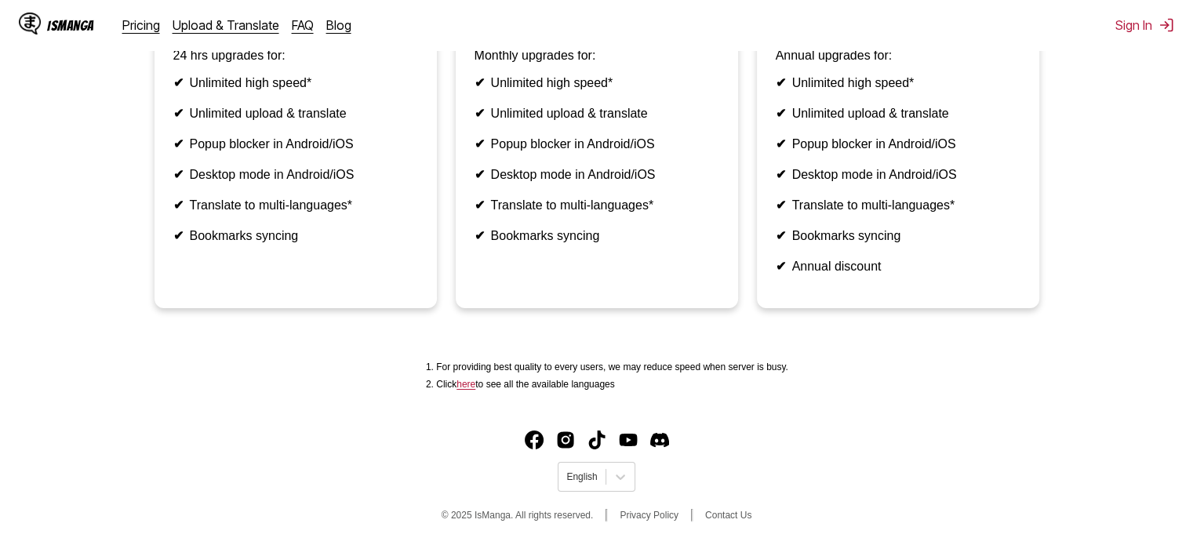
scroll to position [499, 0]
click at [624, 475] on icon at bounding box center [620, 477] width 9 height 5
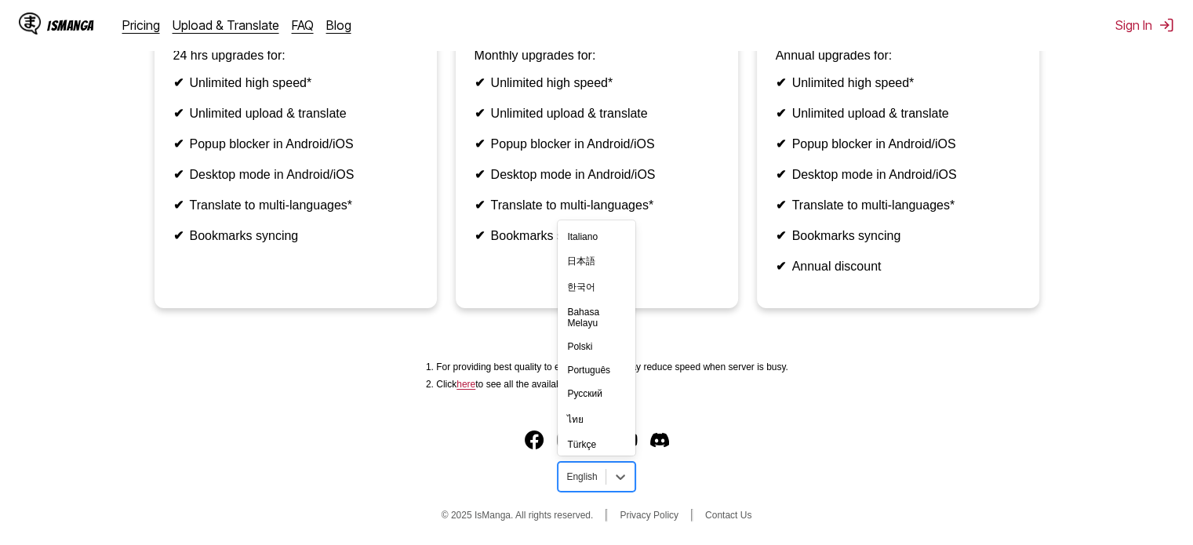
scroll to position [273, 0]
click at [602, 382] on div "Tiếng Việt" at bounding box center [596, 389] width 77 height 24
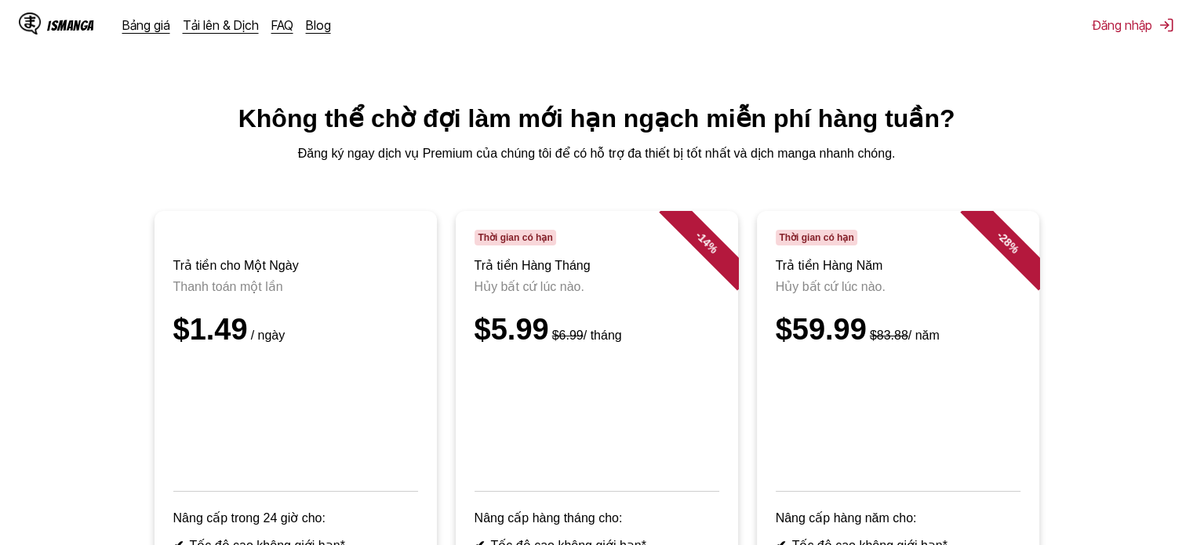
click at [66, 27] on div "IsManga" at bounding box center [70, 25] width 47 height 15
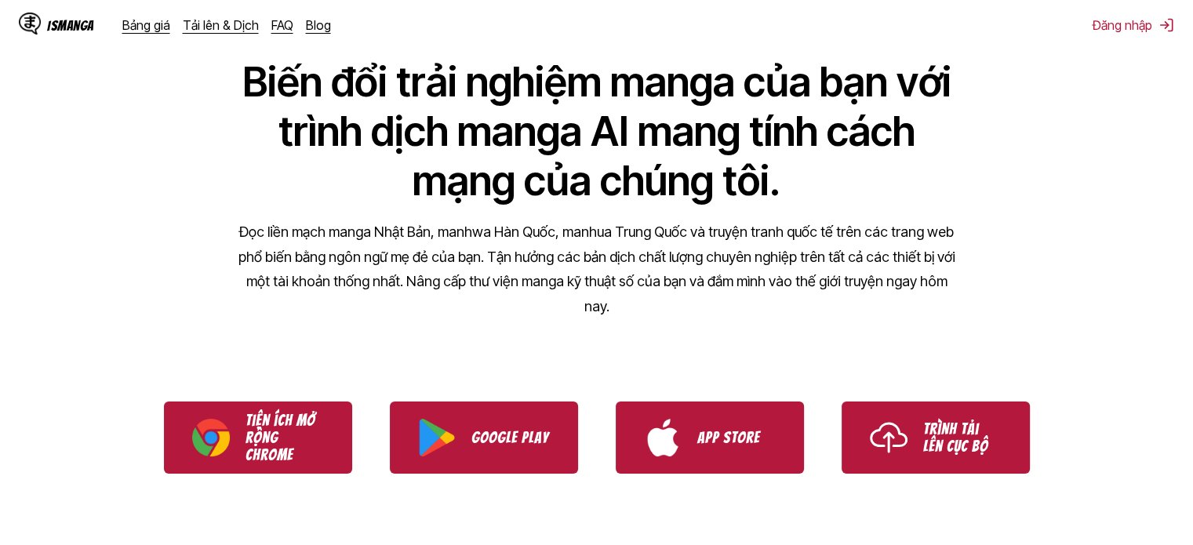
scroll to position [78, 0]
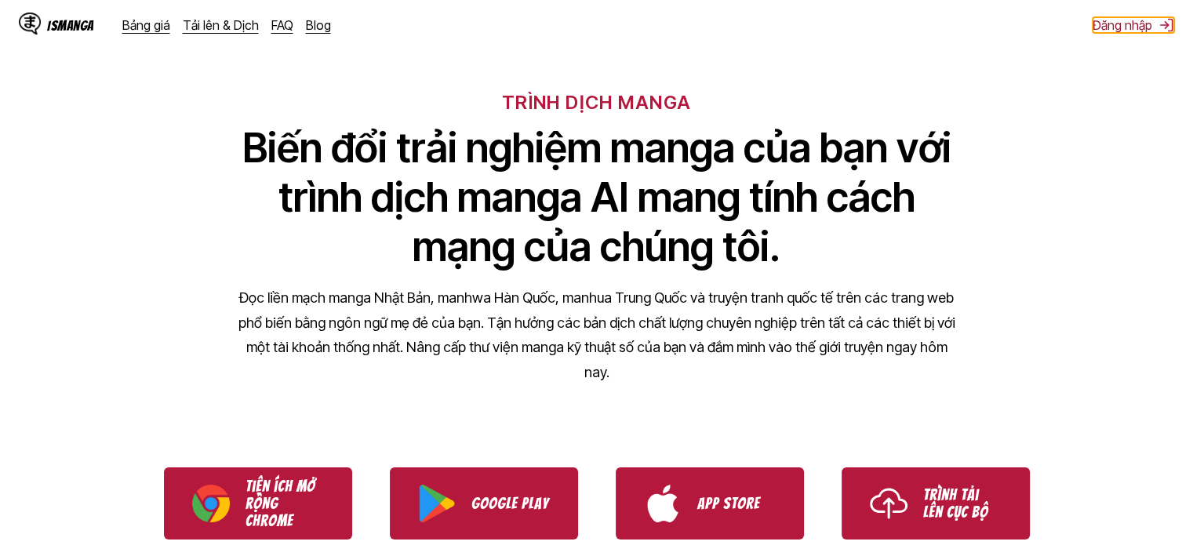
click at [1147, 27] on button "Đăng nhập" at bounding box center [1134, 25] width 82 height 16
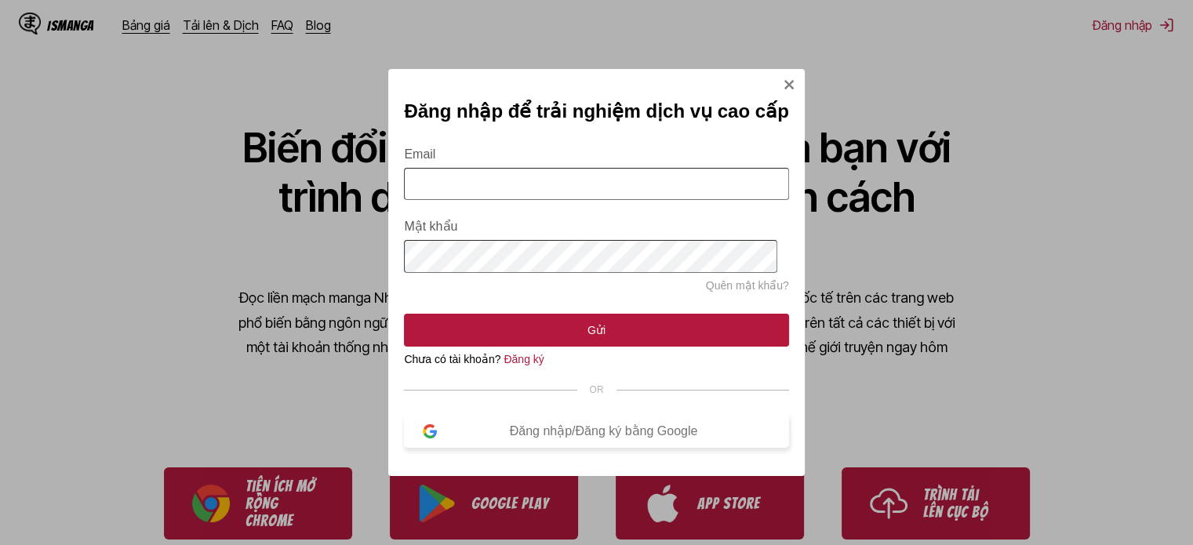
click at [541, 438] on div "Đăng nhập/Đăng ký bằng Google" at bounding box center [603, 431] width 333 height 15
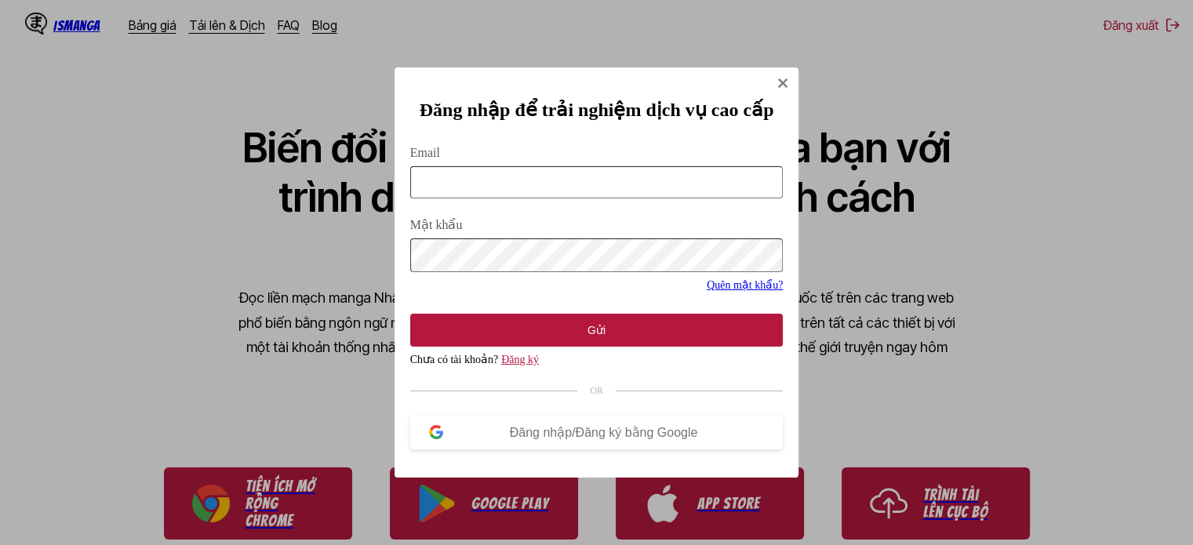
scroll to position [0, 0]
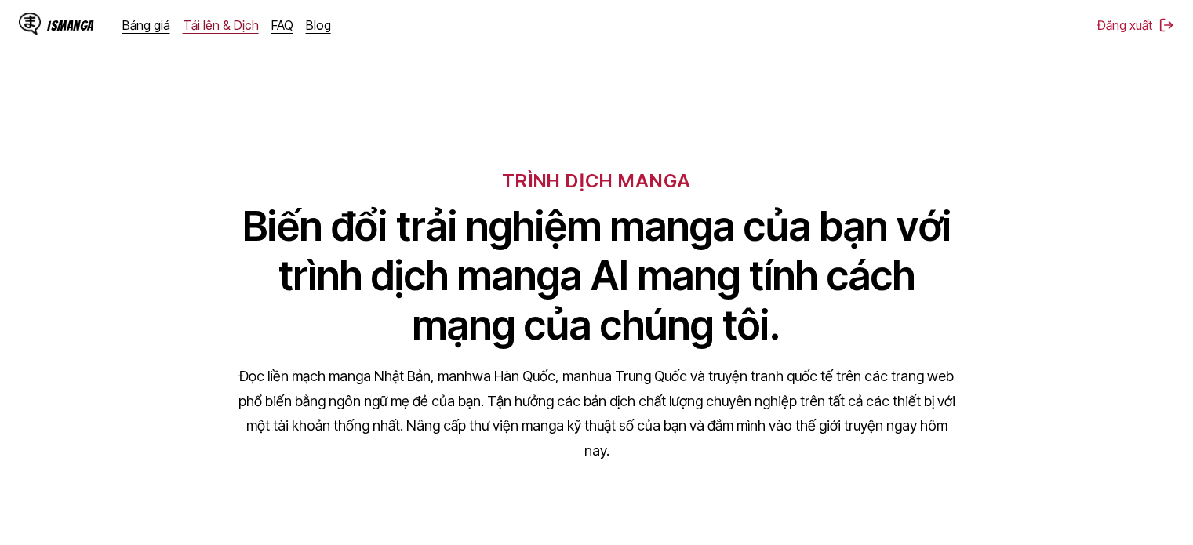
click at [235, 32] on link "Tải lên & Dịch" at bounding box center [221, 25] width 76 height 16
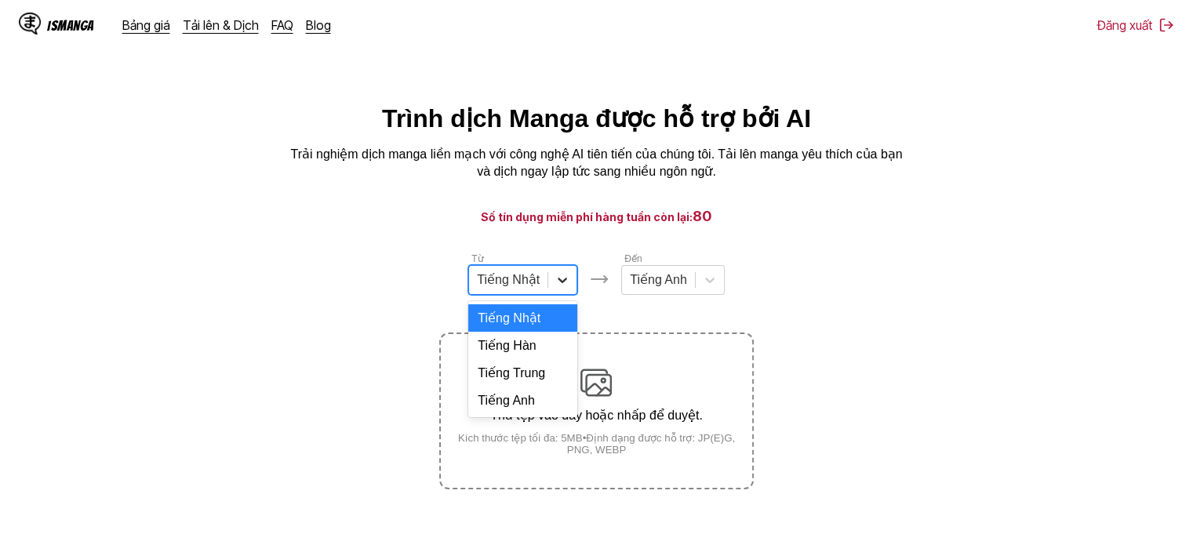
click at [571, 282] on div at bounding box center [562, 280] width 28 height 28
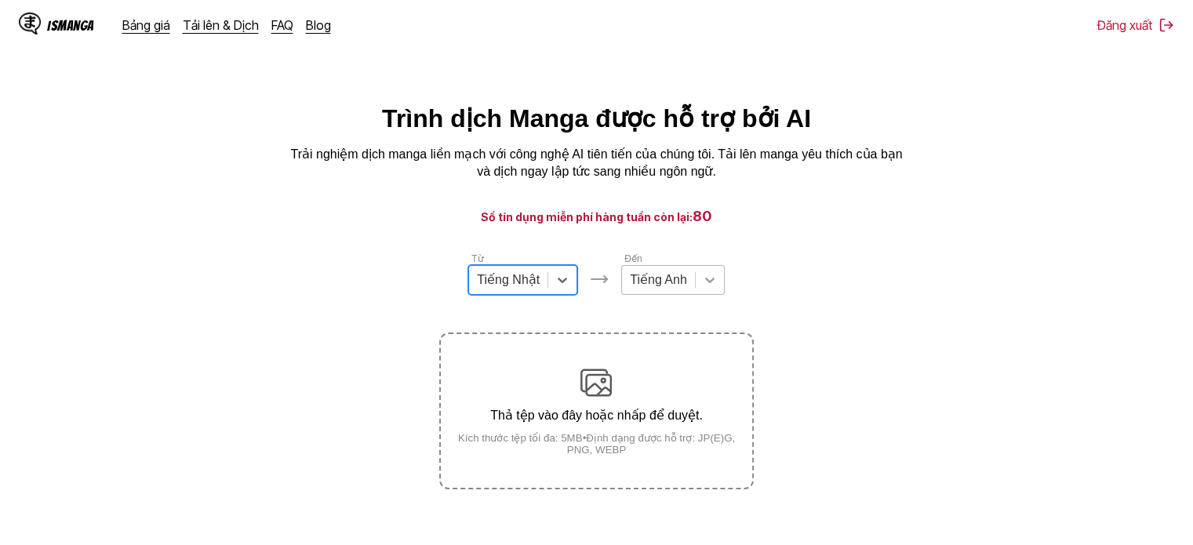
click at [710, 277] on div at bounding box center [710, 280] width 28 height 28
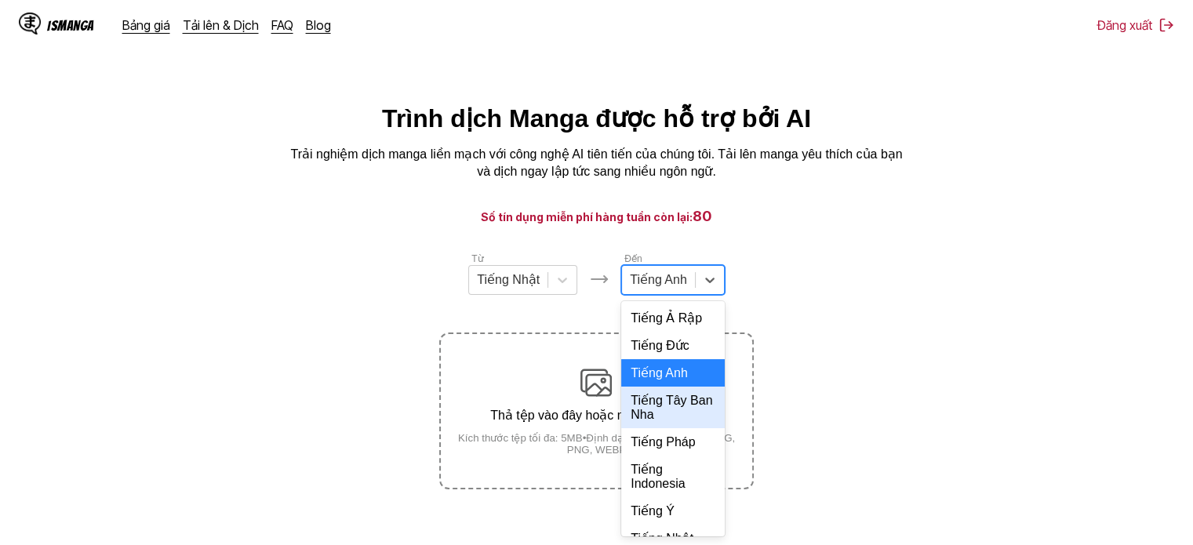
scroll to position [340, 0]
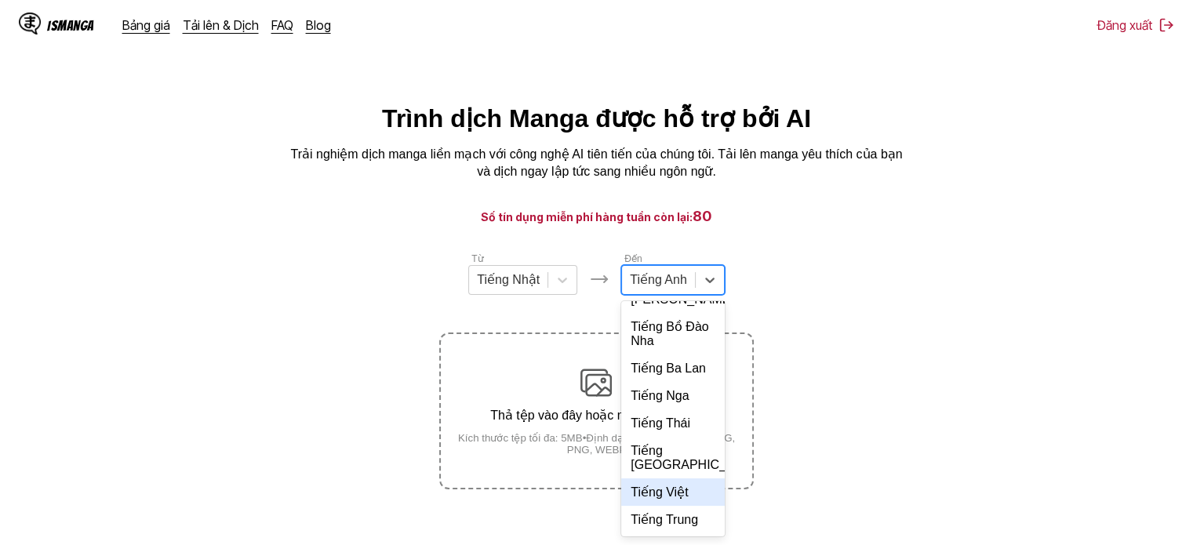
click at [662, 491] on div "Tiếng Việt" at bounding box center [673, 492] width 104 height 27
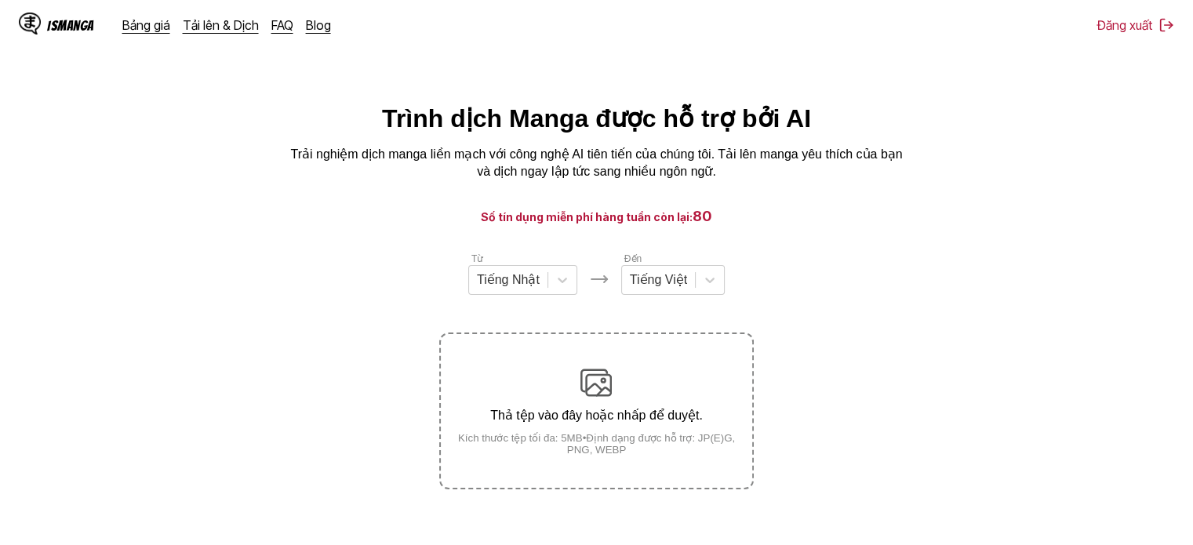
click at [617, 395] on div "Thả tệp vào đây hoặc nhấp để duyệt. Kích thước tệp tối đa: 5MB • Định dạng được…" at bounding box center [596, 411] width 311 height 89
click at [0, 0] on input "Thả tệp vào đây hoặc nhấp để duyệt. Kích thước tệp tối đa: 5MB • Định dạng được…" at bounding box center [0, 0] width 0 height 0
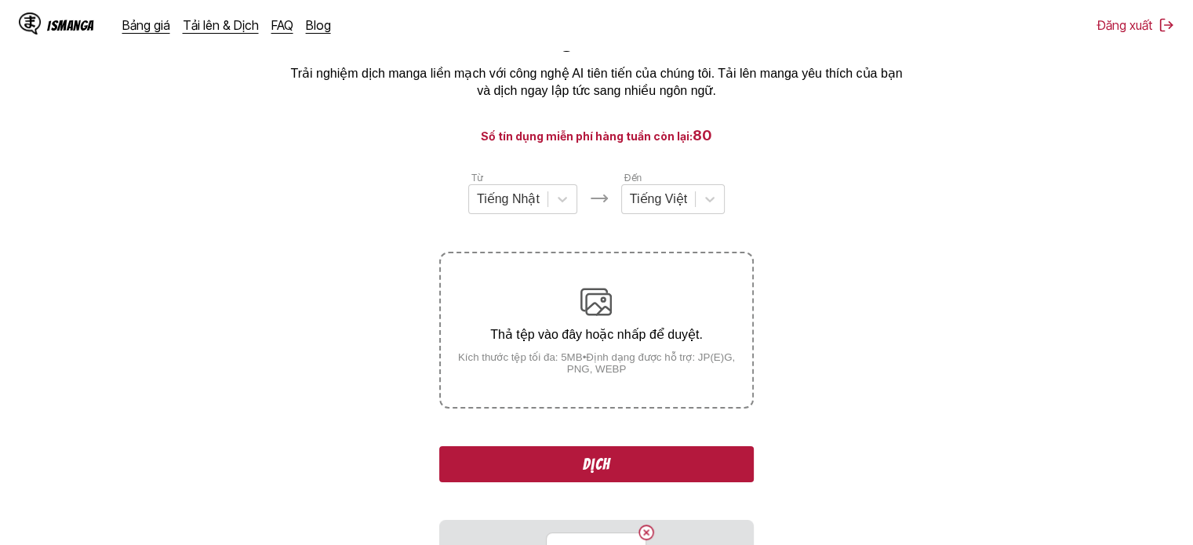
scroll to position [78, 0]
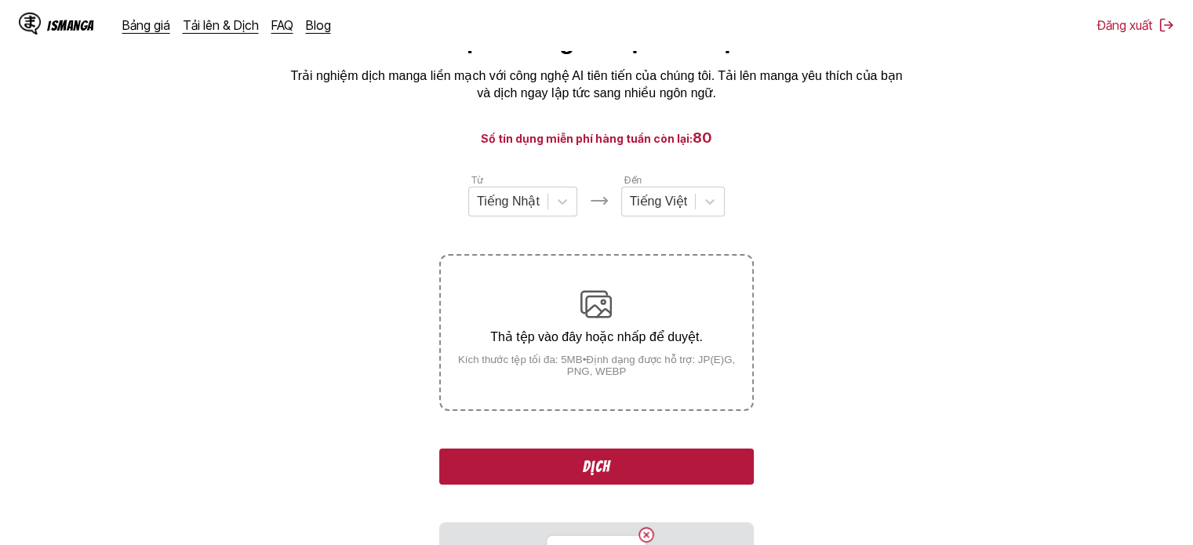
click at [582, 301] on img at bounding box center [595, 304] width 31 height 31
click at [0, 0] on input "Thả tệp vào đây hoặc nhấp để duyệt. Kích thước tệp tối đa: 5MB • Định dạng được…" at bounding box center [0, 0] width 0 height 0
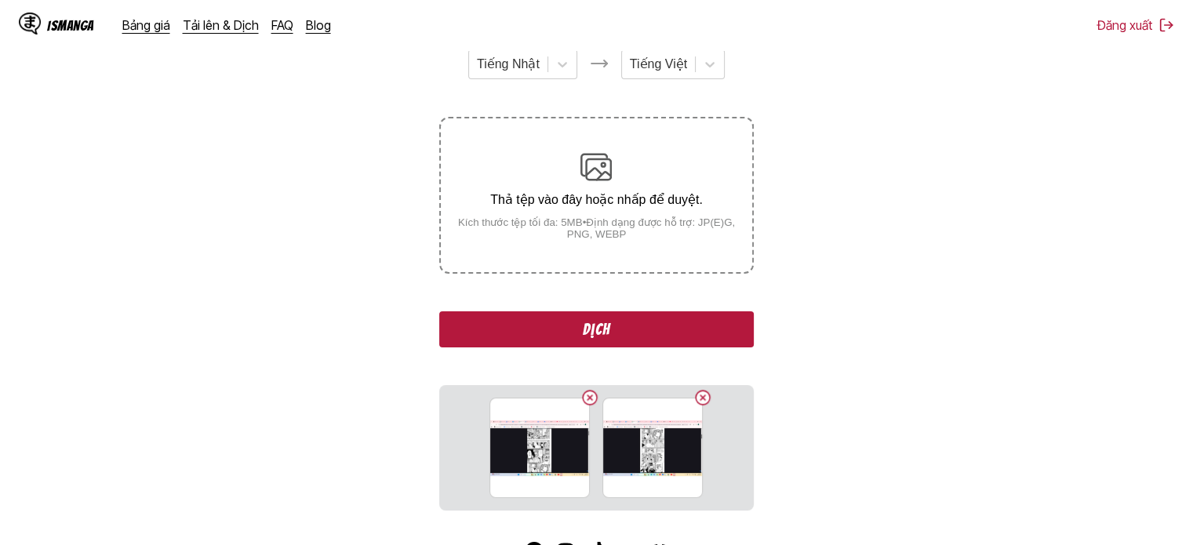
scroll to position [235, 0]
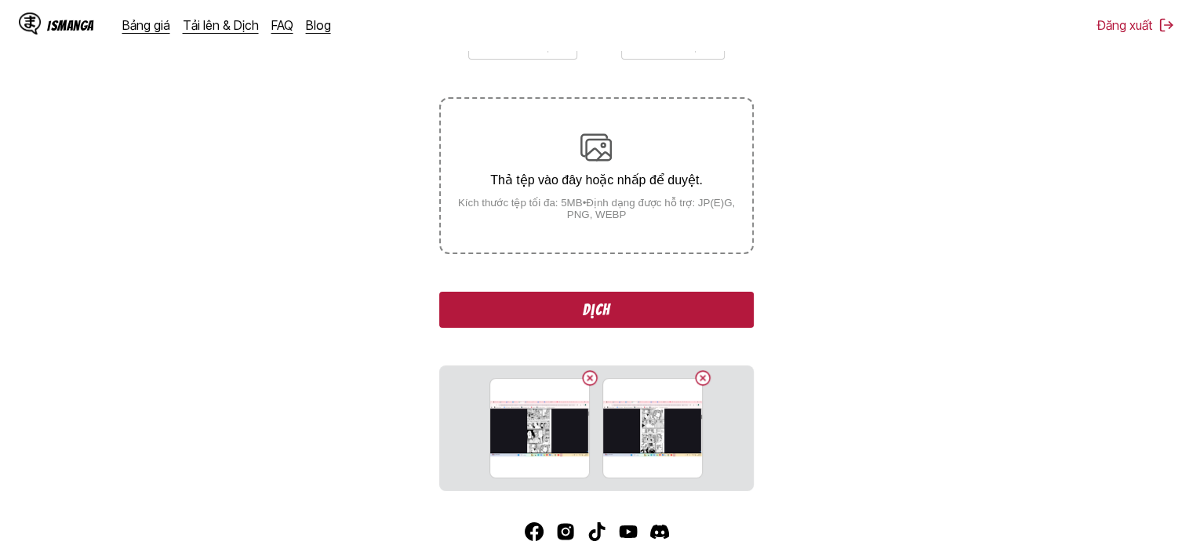
click at [572, 150] on div "Thả tệp vào đây hoặc nhấp để duyệt. Kích thước tệp tối đa: 5MB • Định dạng được…" at bounding box center [596, 176] width 311 height 89
click at [0, 0] on input "Thả tệp vào đây hoặc nhấp để duyệt. Kích thước tệp tối đa: 5MB • Định dạng được…" at bounding box center [0, 0] width 0 height 0
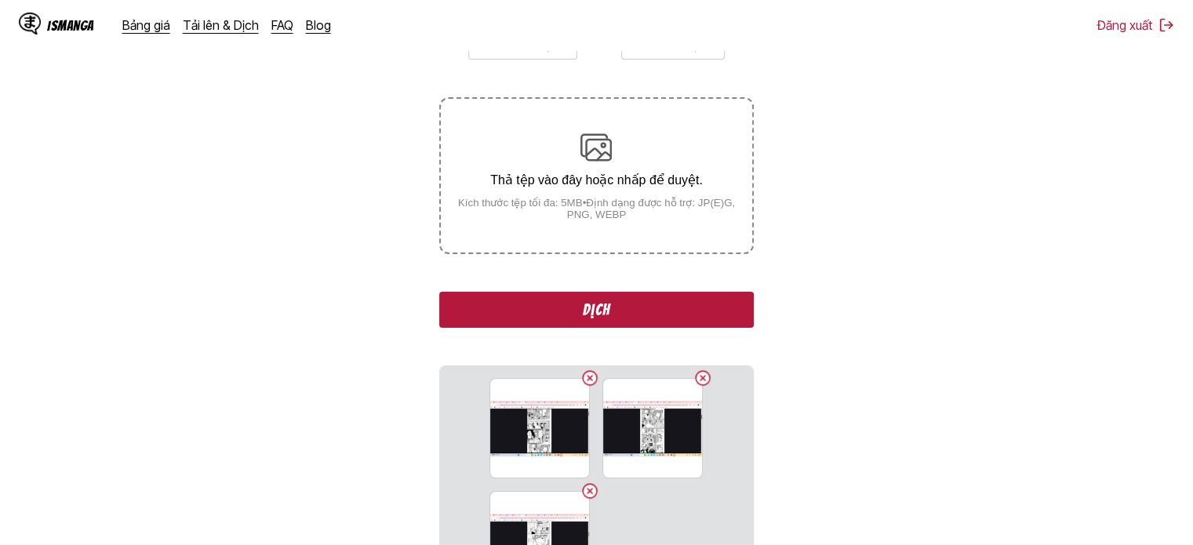
click at [574, 316] on button "Dịch" at bounding box center [596, 310] width 314 height 36
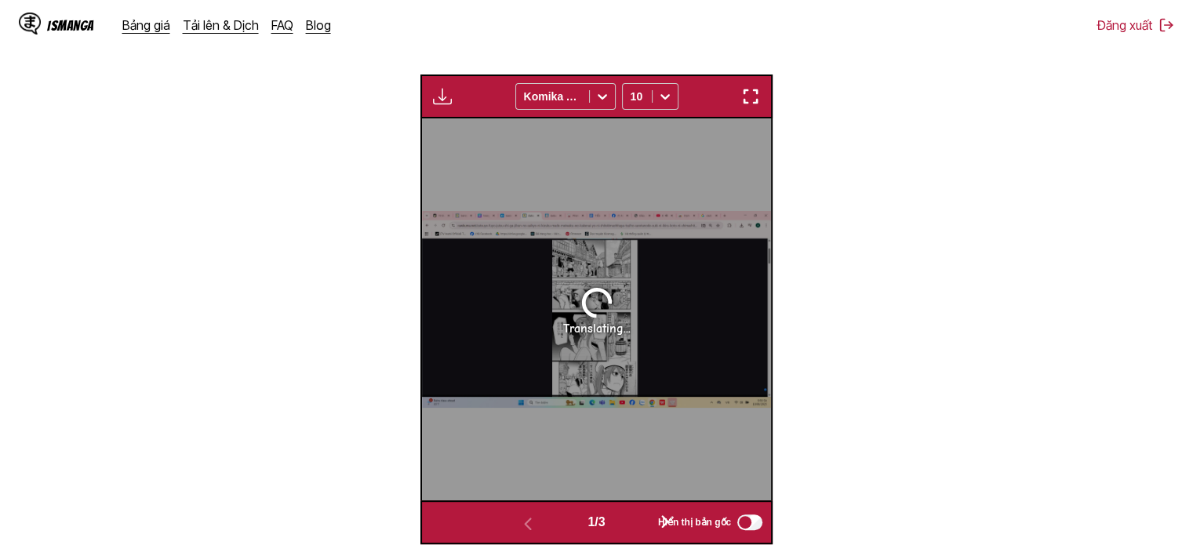
scroll to position [482, 0]
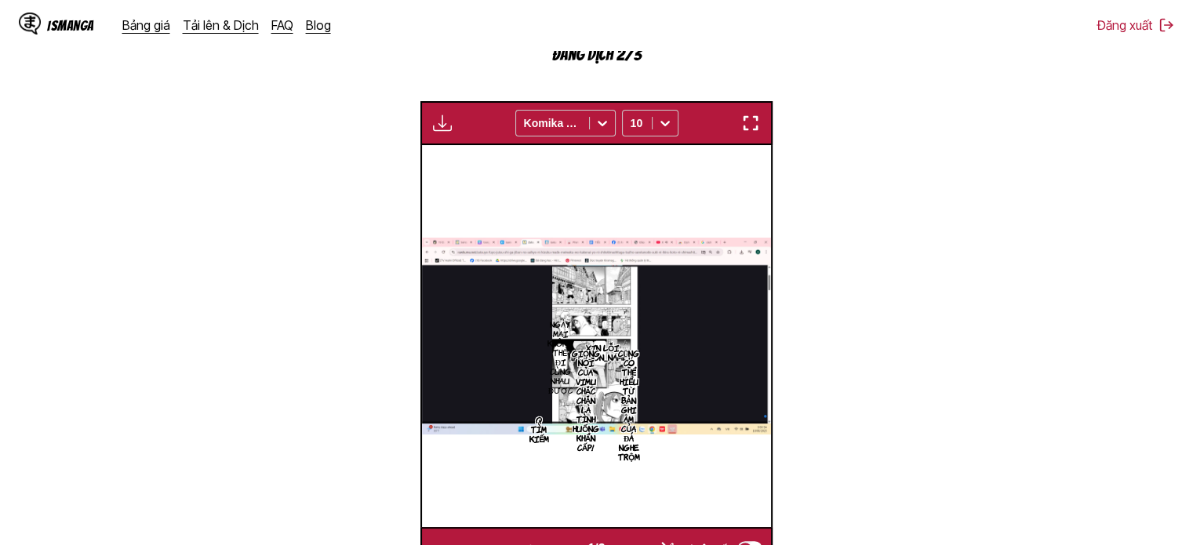
click at [620, 333] on img at bounding box center [596, 336] width 349 height 196
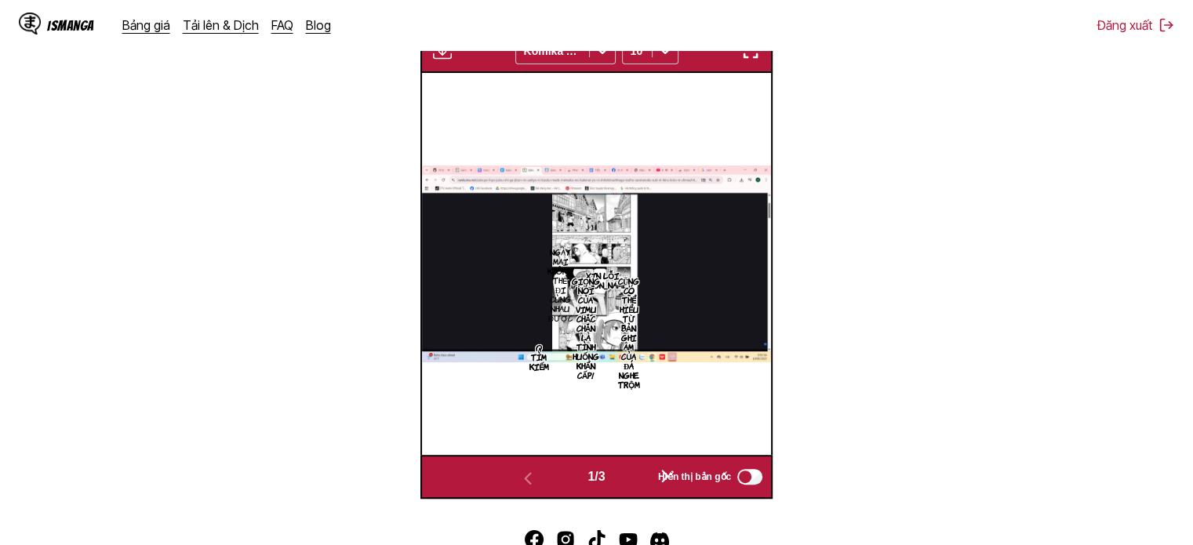
scroll to position [639, 0]
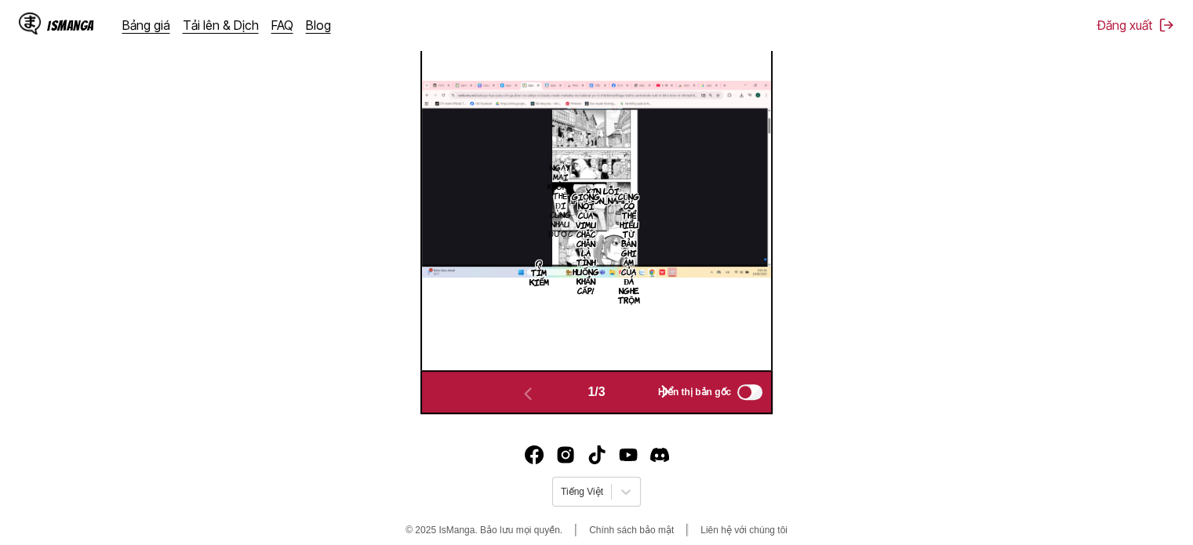
click at [572, 304] on div "…Xin lỗi, Laura-chan Ngày mai không thể đi cùng nhau được Giọng nói của Vimu ch…" at bounding box center [596, 179] width 349 height 382
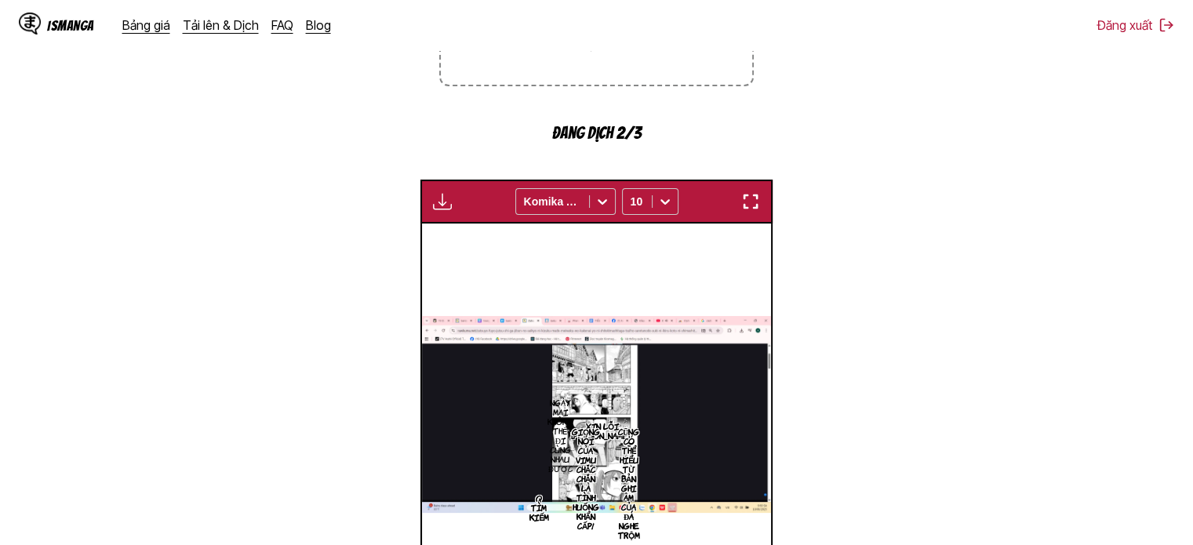
click at [750, 198] on img "button" at bounding box center [750, 201] width 19 height 19
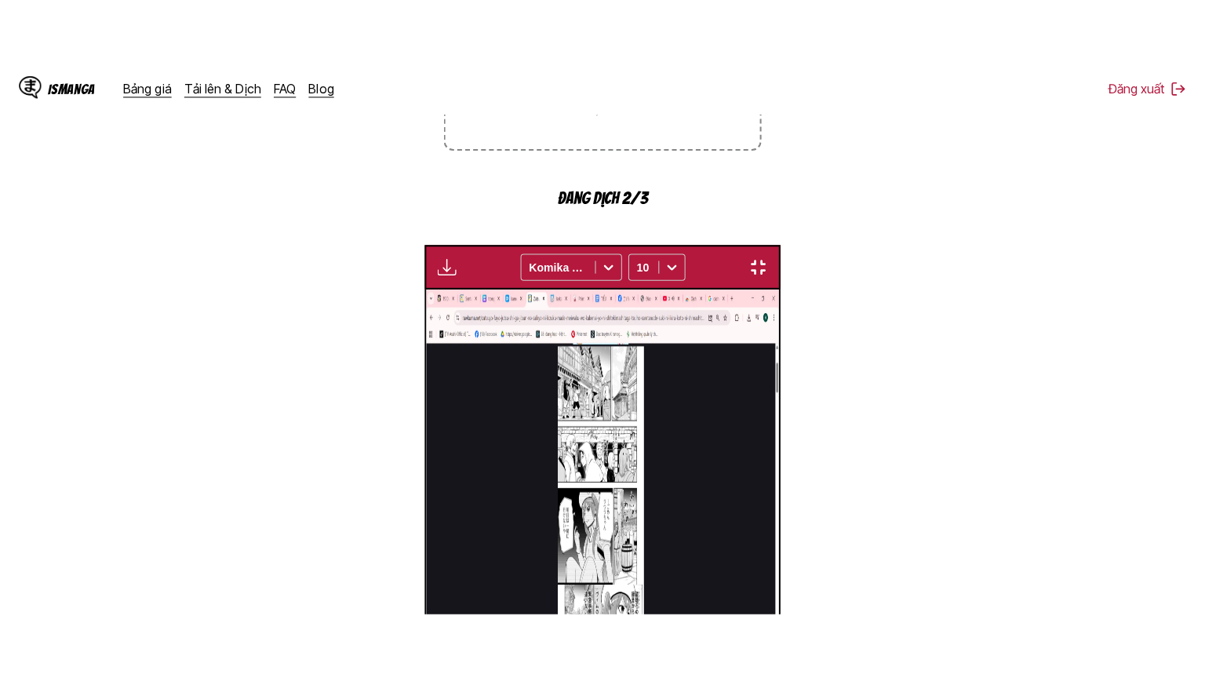
scroll to position [182, 0]
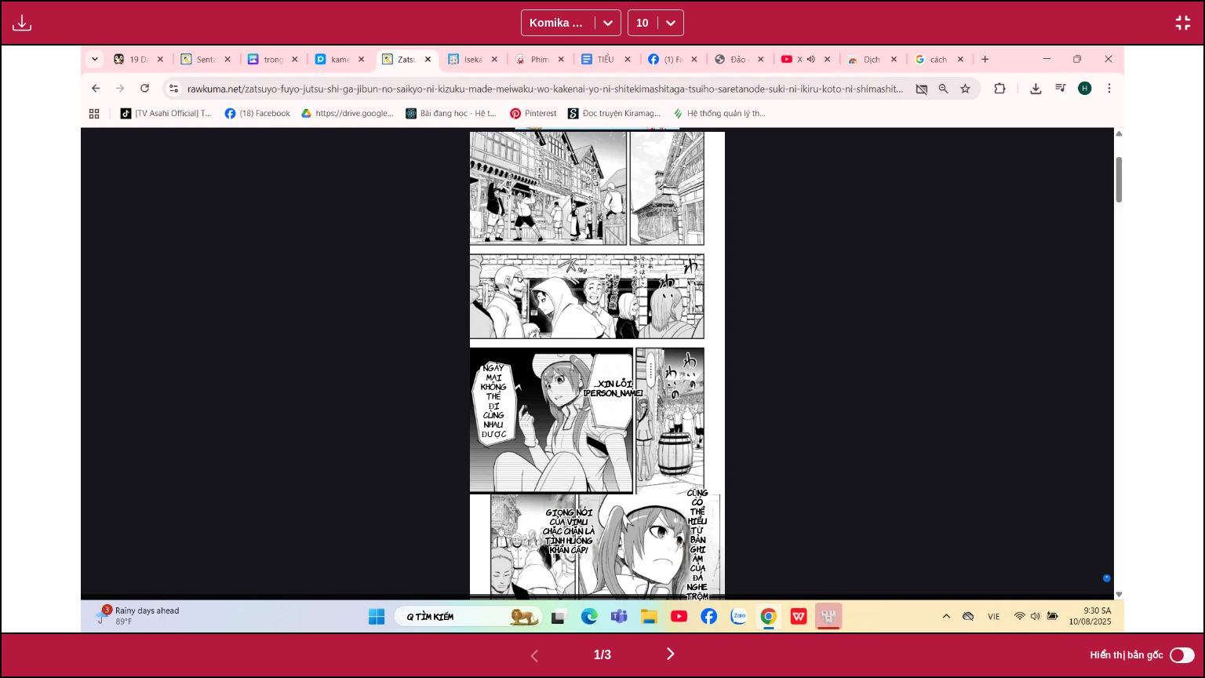
click at [671, 544] on img "button" at bounding box center [670, 653] width 19 height 19
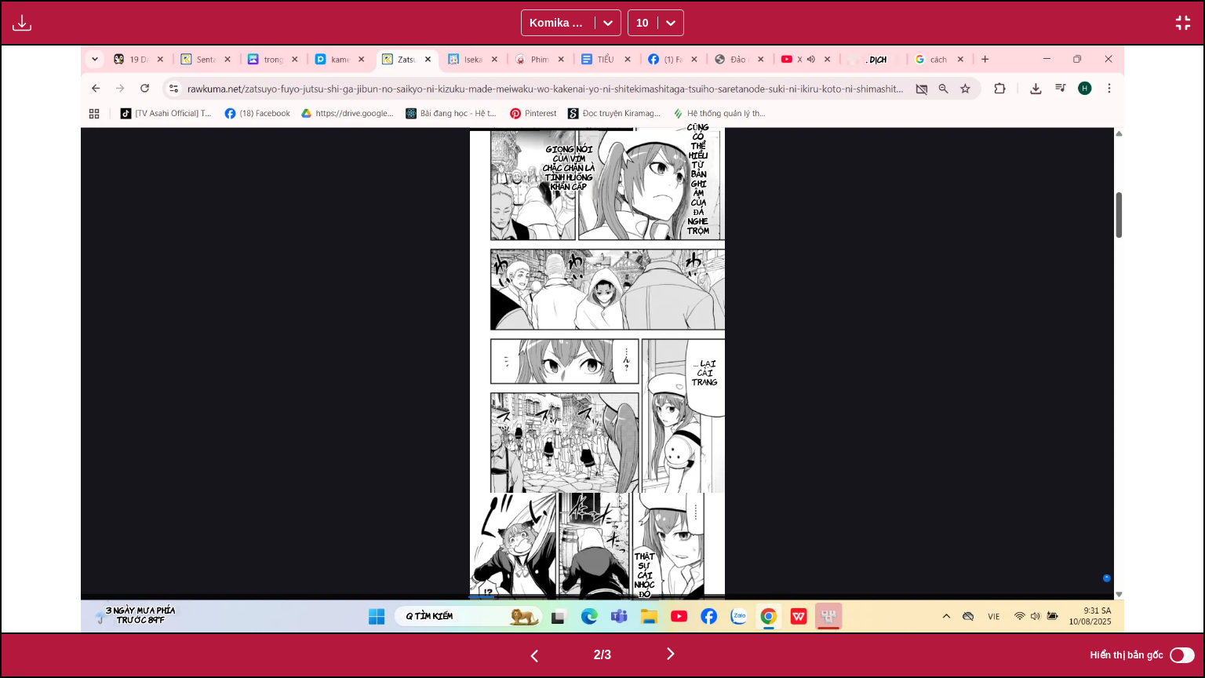
click at [529, 544] on img "button" at bounding box center [534, 655] width 19 height 19
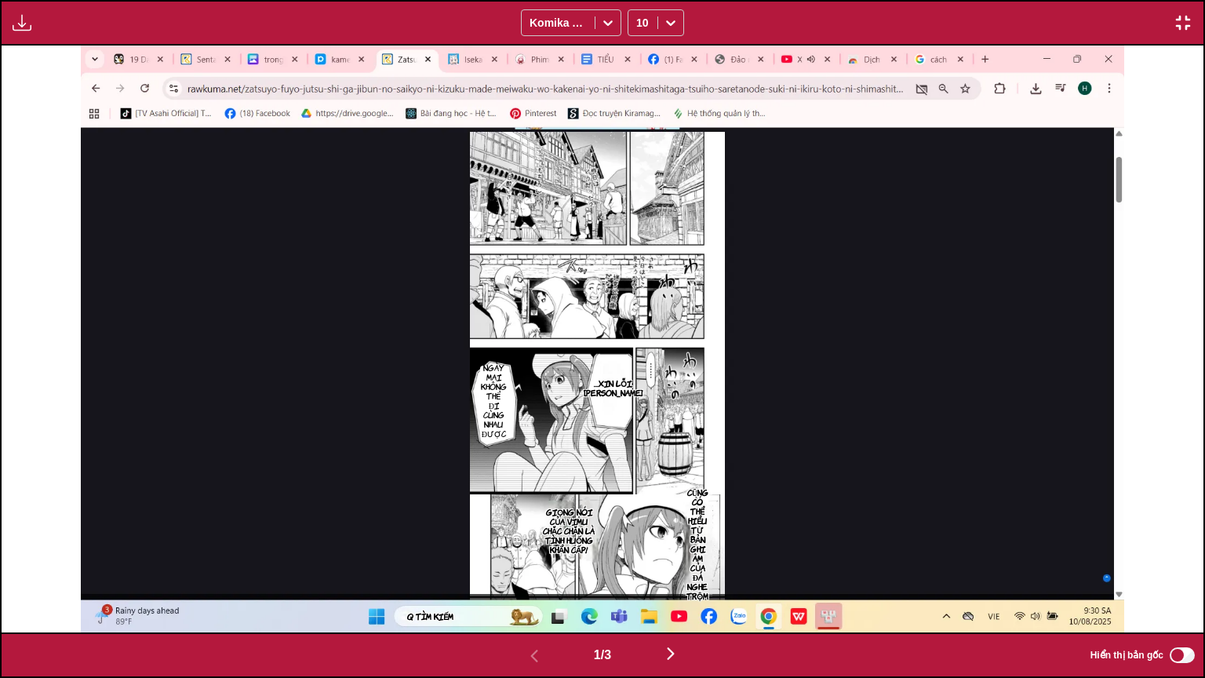
click at [671, 544] on img "button" at bounding box center [670, 653] width 19 height 19
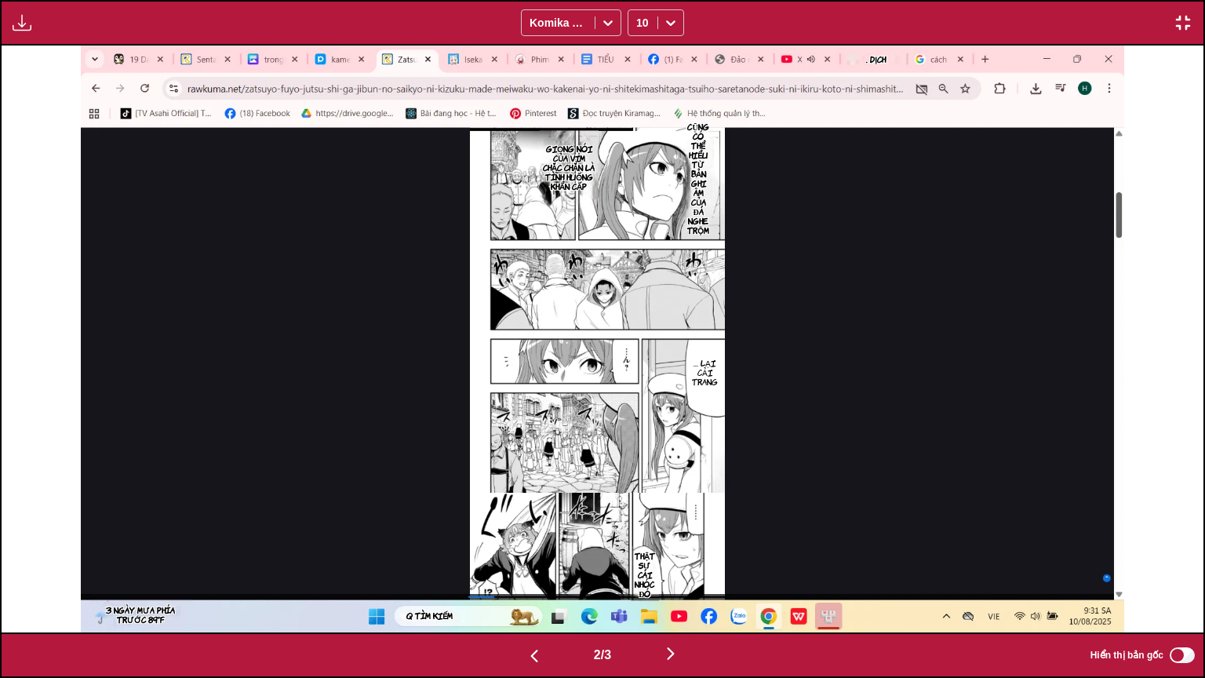
click at [671, 544] on img "button" at bounding box center [670, 653] width 19 height 19
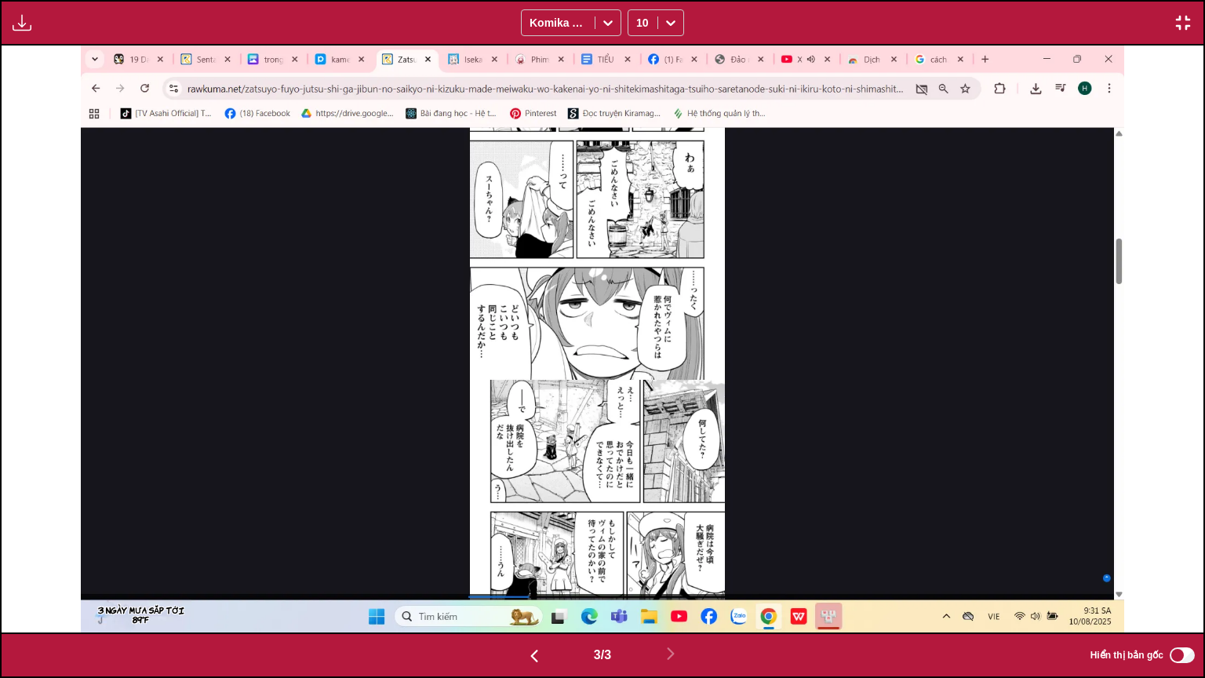
click at [587, 370] on img at bounding box center [602, 338] width 1043 height 587
click at [1192, 19] on button "button" at bounding box center [1183, 23] width 28 height 20
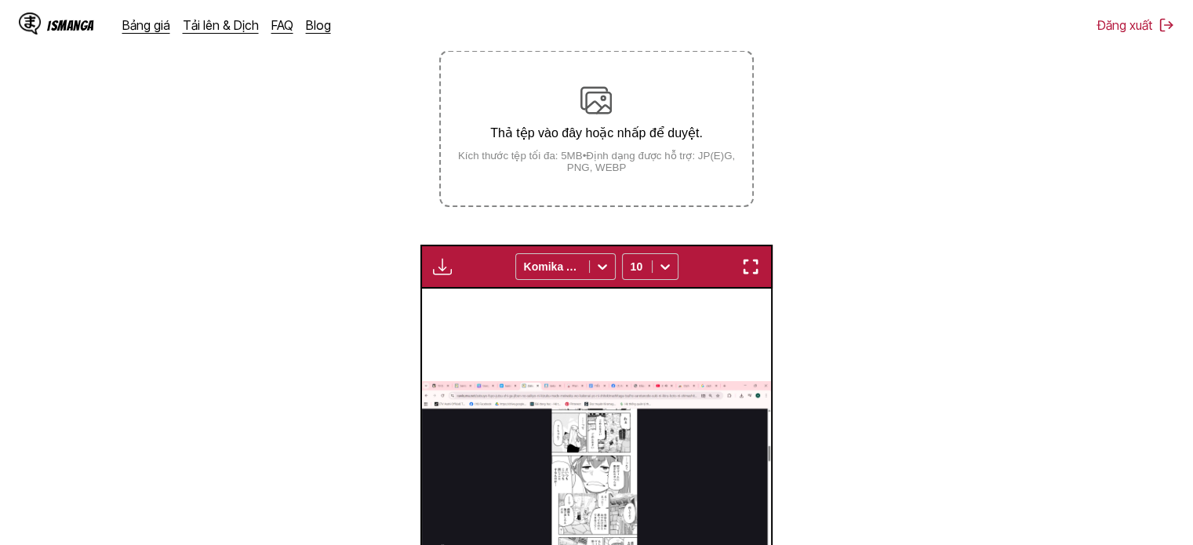
scroll to position [286, 0]
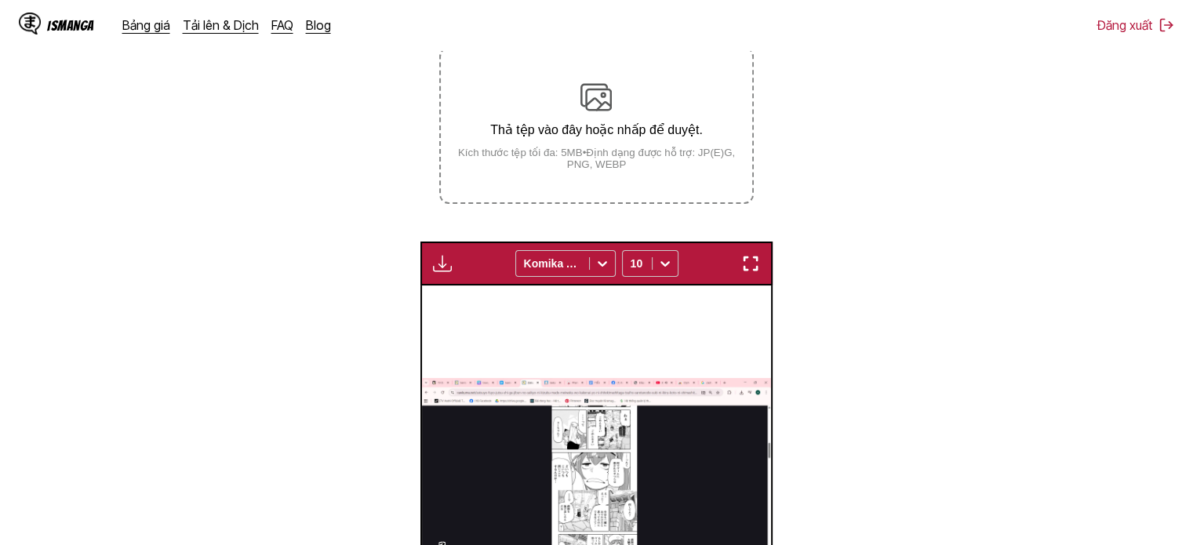
click at [706, 293] on div "3 Ngày mưa sắp tới 89°F" at bounding box center [595, 477] width 349 height 382
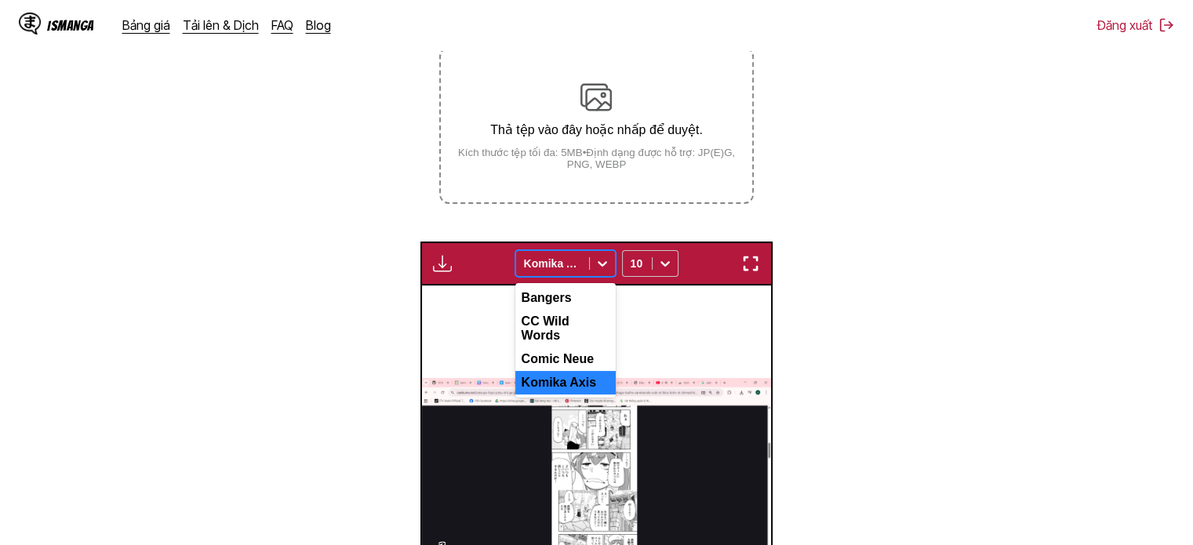
click at [610, 267] on div at bounding box center [602, 263] width 25 height 25
click at [613, 261] on div at bounding box center [602, 263] width 25 height 25
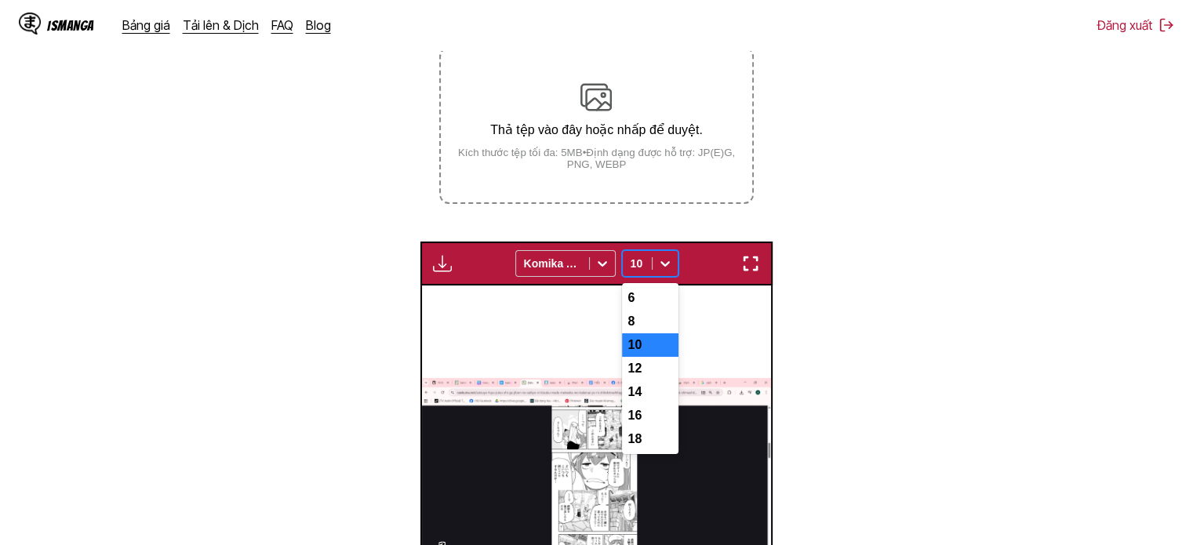
click at [653, 265] on div at bounding box center [665, 263] width 25 height 25
click at [656, 307] on div "6" at bounding box center [650, 298] width 56 height 24
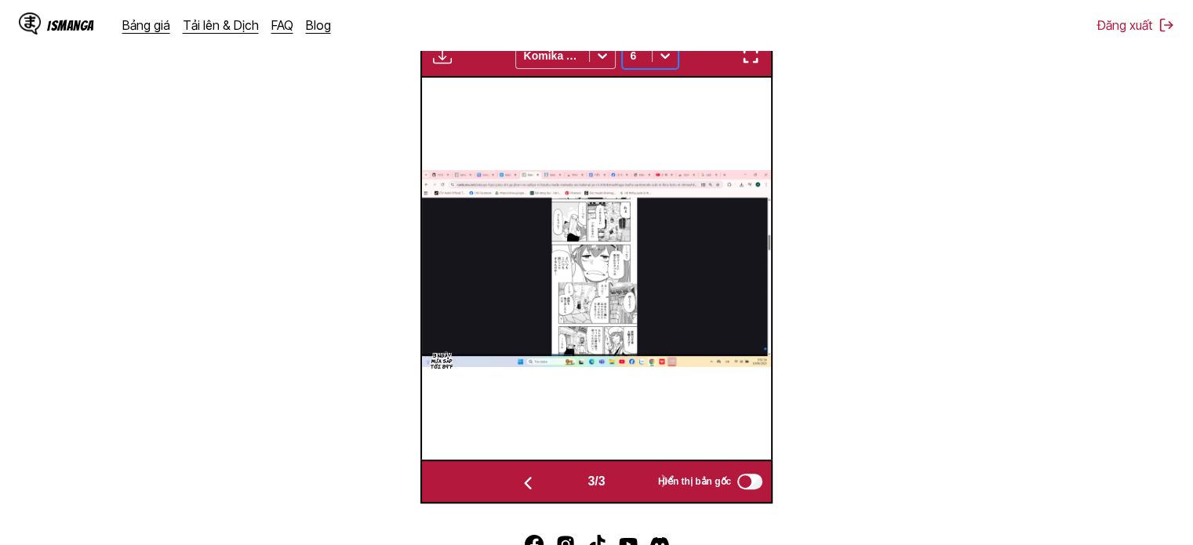
scroll to position [442, 0]
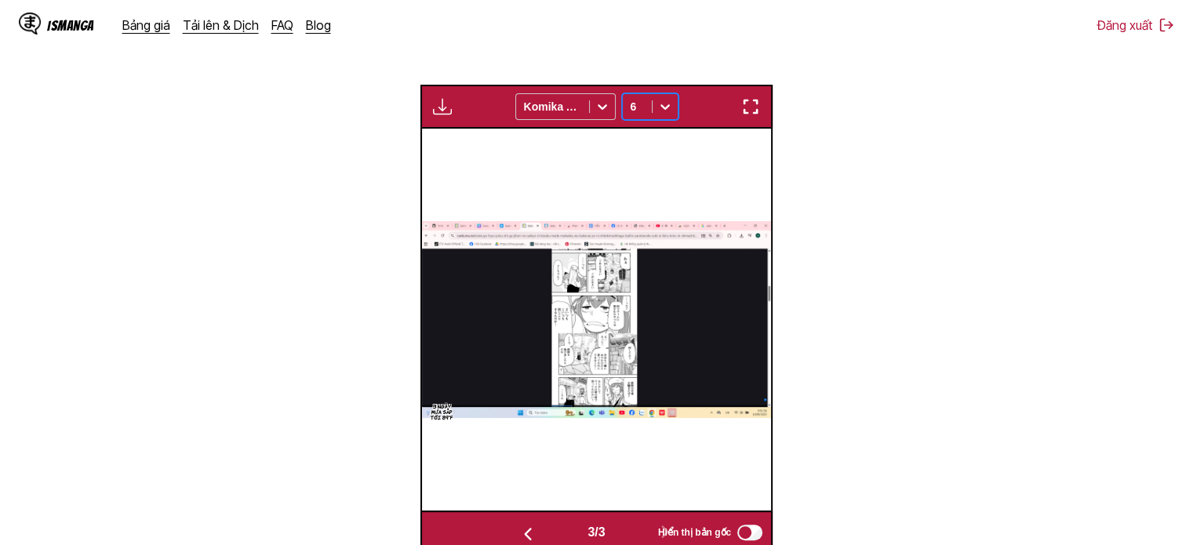
drag, startPoint x: 669, startPoint y: 105, endPoint x: 669, endPoint y: 115, distance: 10.2
click at [669, 106] on icon at bounding box center [665, 107] width 16 height 16
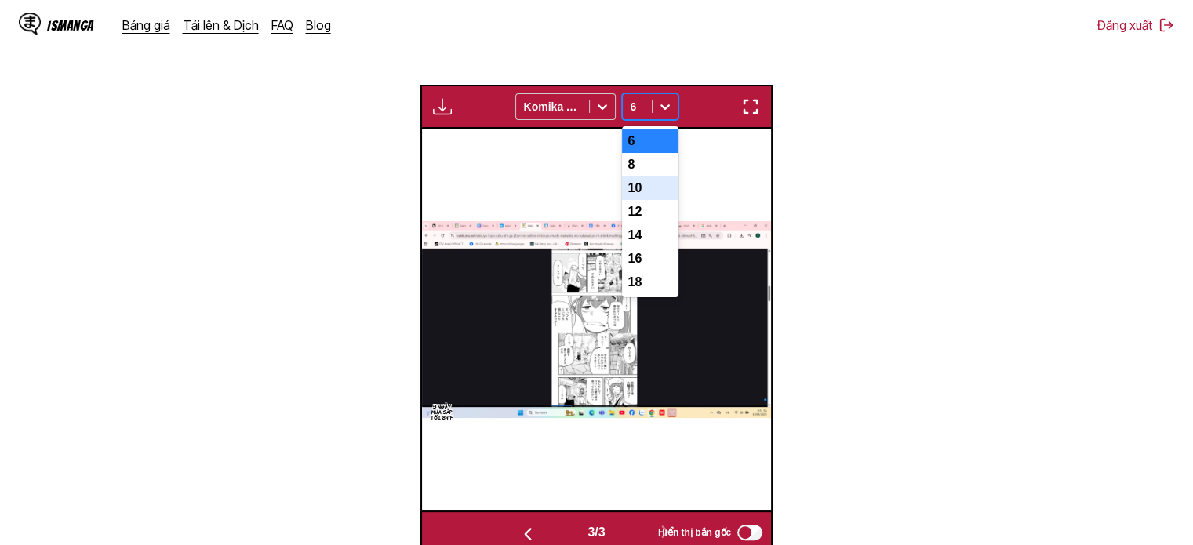
click at [660, 200] on div "10" at bounding box center [650, 188] width 56 height 24
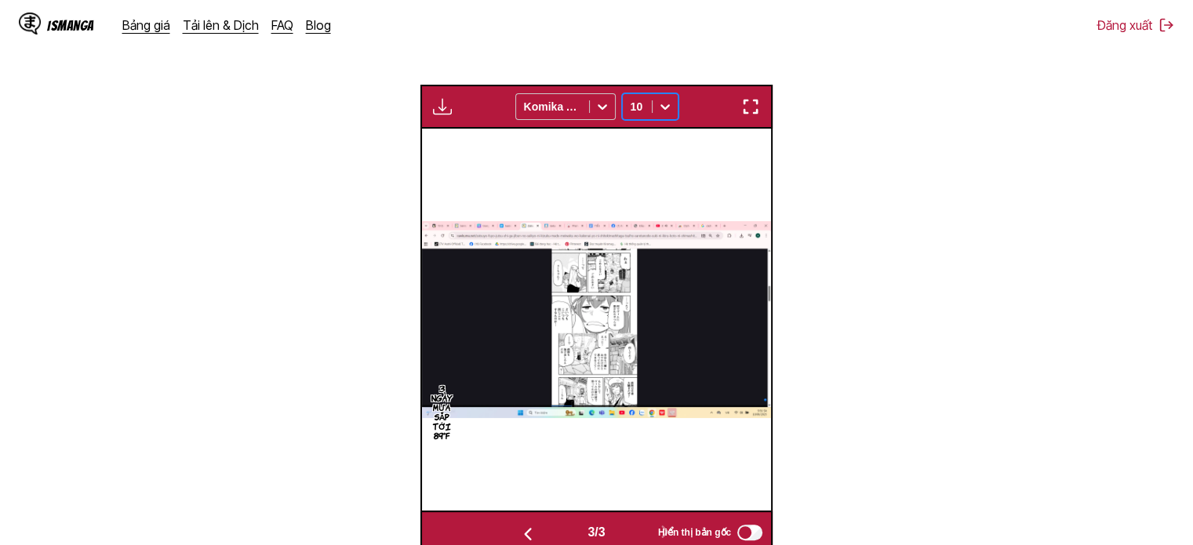
scroll to position [599, 0]
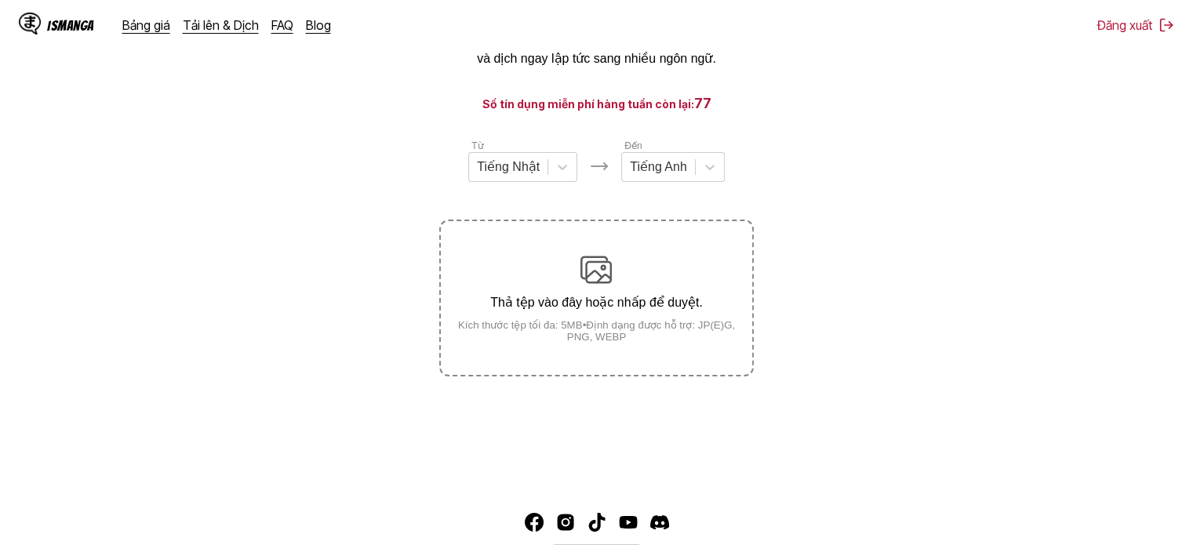
scroll to position [38, 0]
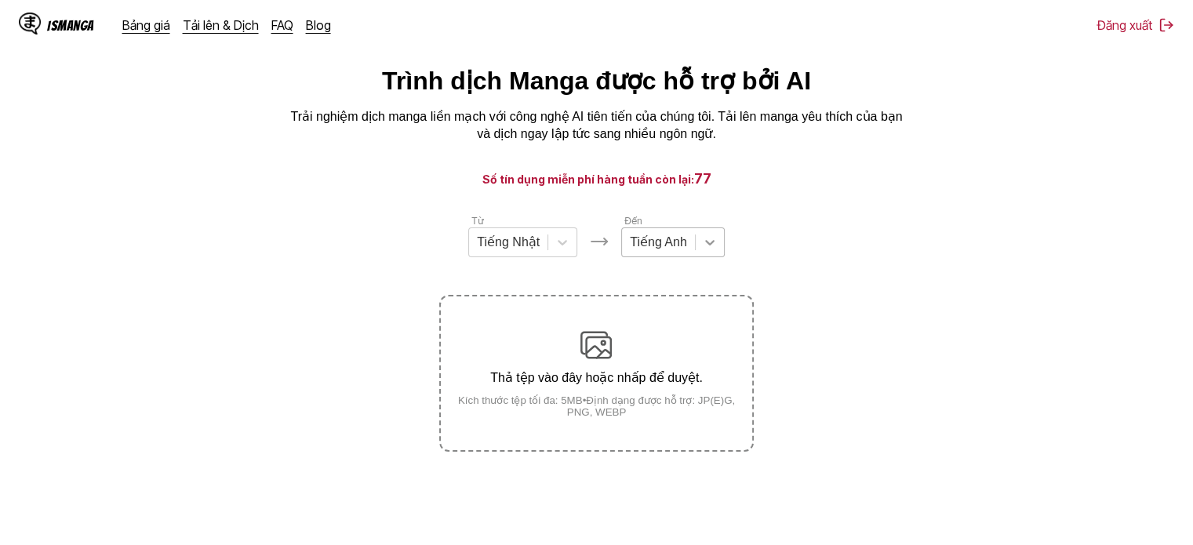
click at [717, 254] on div at bounding box center [710, 242] width 28 height 28
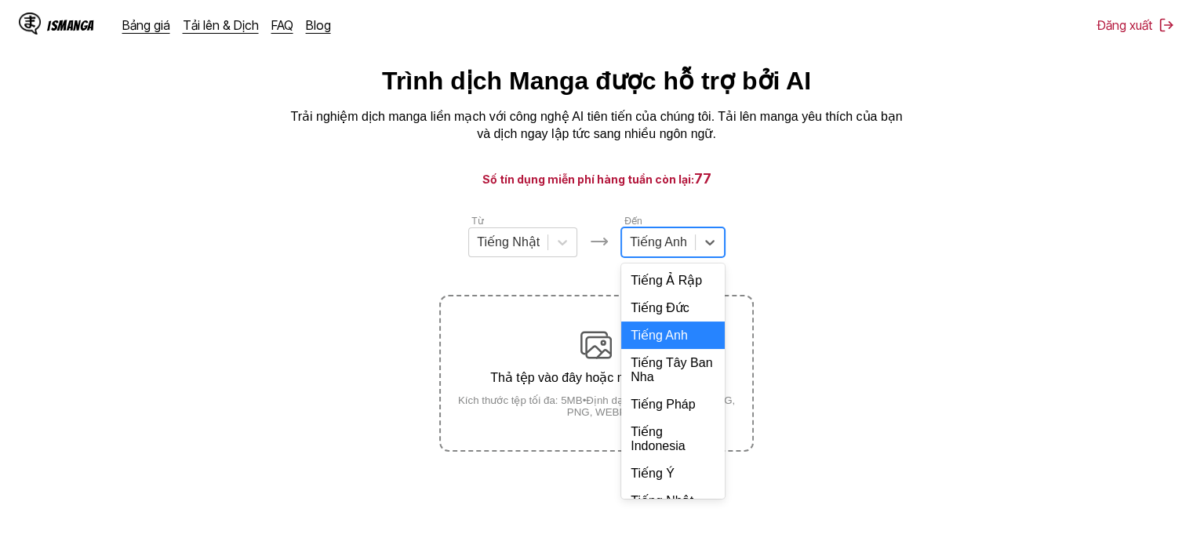
scroll to position [340, 0]
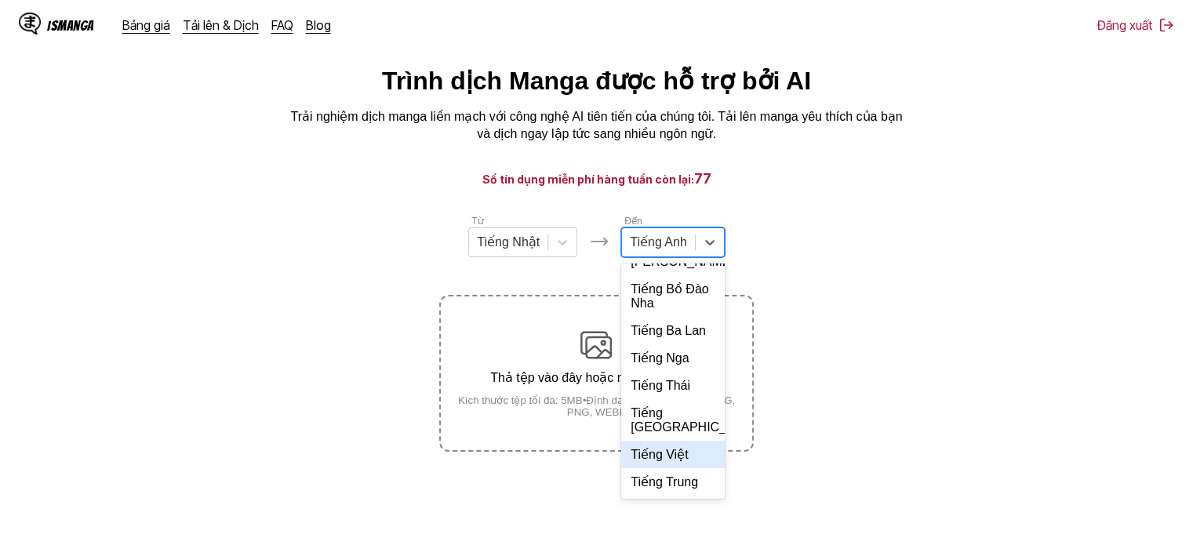
click at [674, 452] on div "Tiếng Việt" at bounding box center [673, 454] width 104 height 27
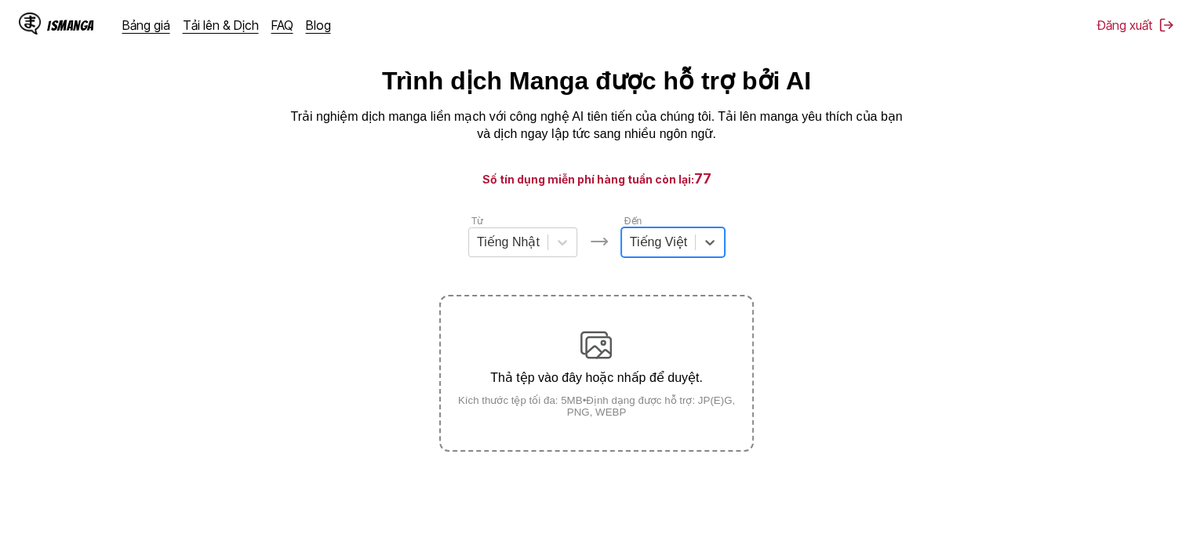
click at [643, 369] on div "Thả tệp vào đây hoặc nhấp để duyệt. Kích thước tệp tối đa: 5MB • Định dạng được…" at bounding box center [596, 373] width 311 height 89
click at [0, 0] on input "Thả tệp vào đây hoặc nhấp để duyệt. Kích thước tệp tối đa: 5MB • Định dạng được…" at bounding box center [0, 0] width 0 height 0
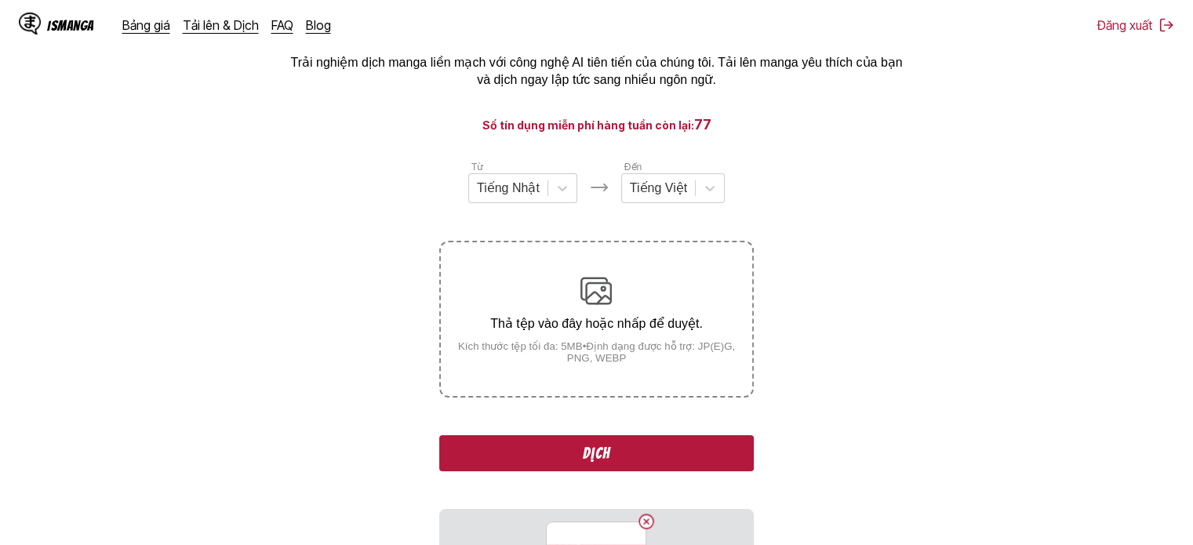
scroll to position [328, 0]
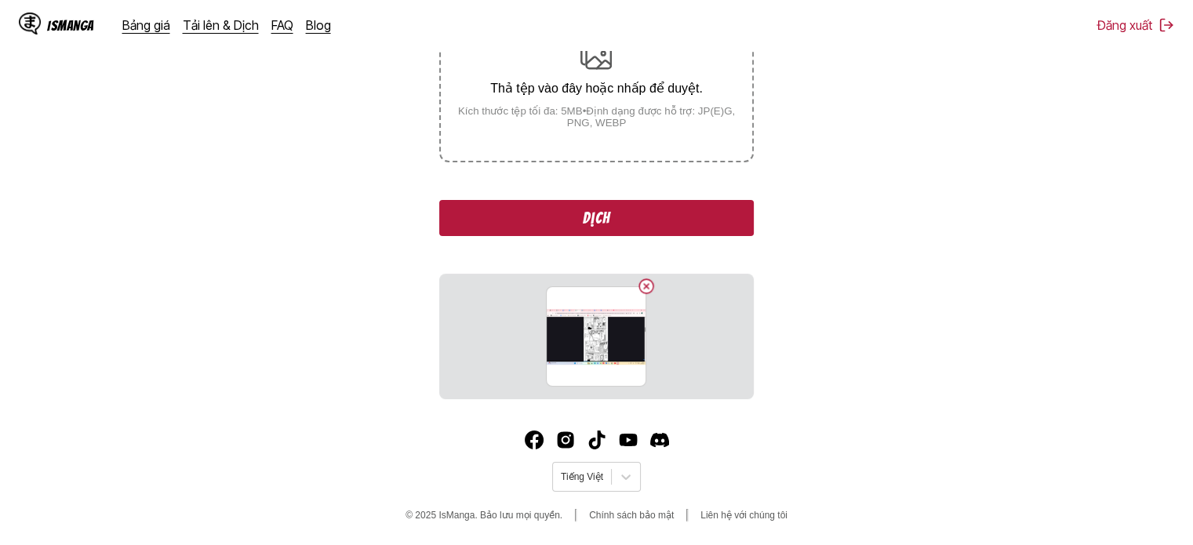
click at [613, 225] on button "Dịch" at bounding box center [596, 218] width 314 height 36
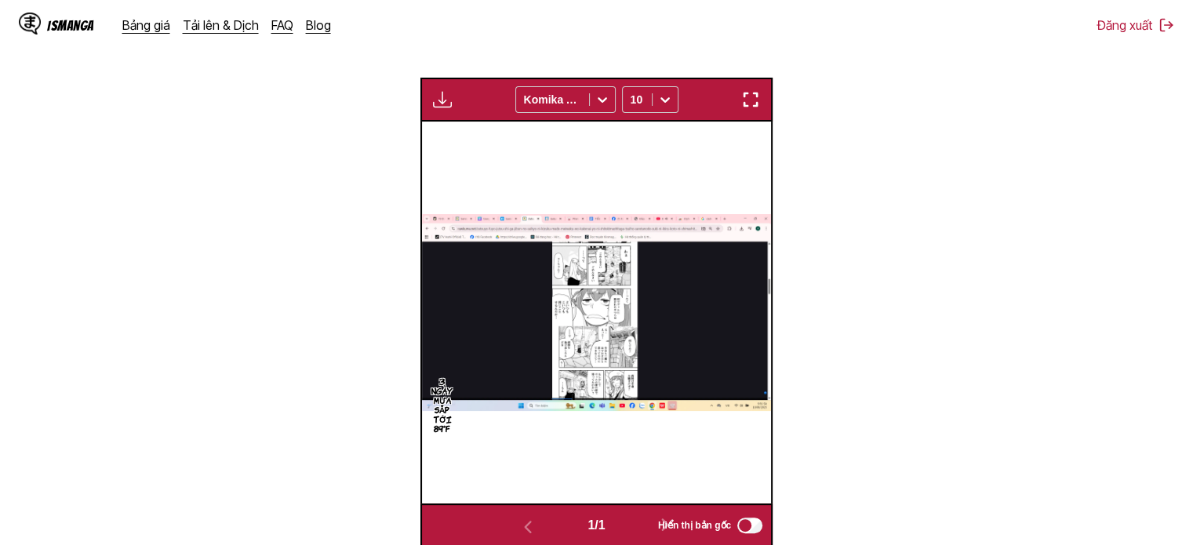
scroll to position [426, 0]
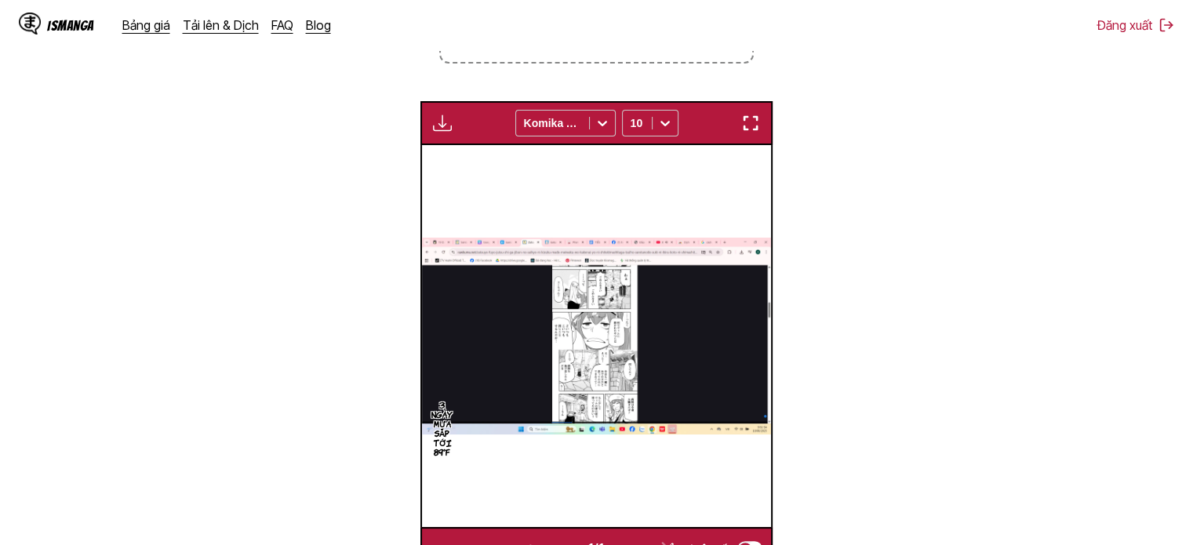
click at [646, 329] on img at bounding box center [596, 336] width 349 height 196
click at [761, 119] on button "button" at bounding box center [751, 123] width 28 height 20
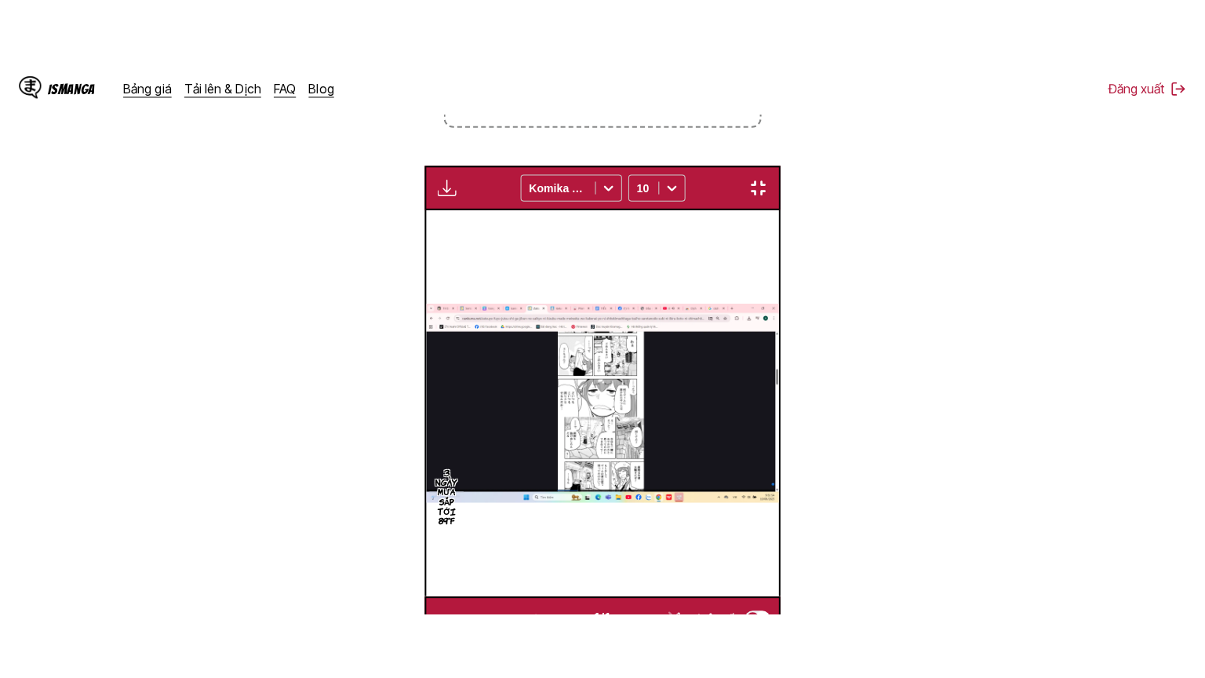
scroll to position [182, 0]
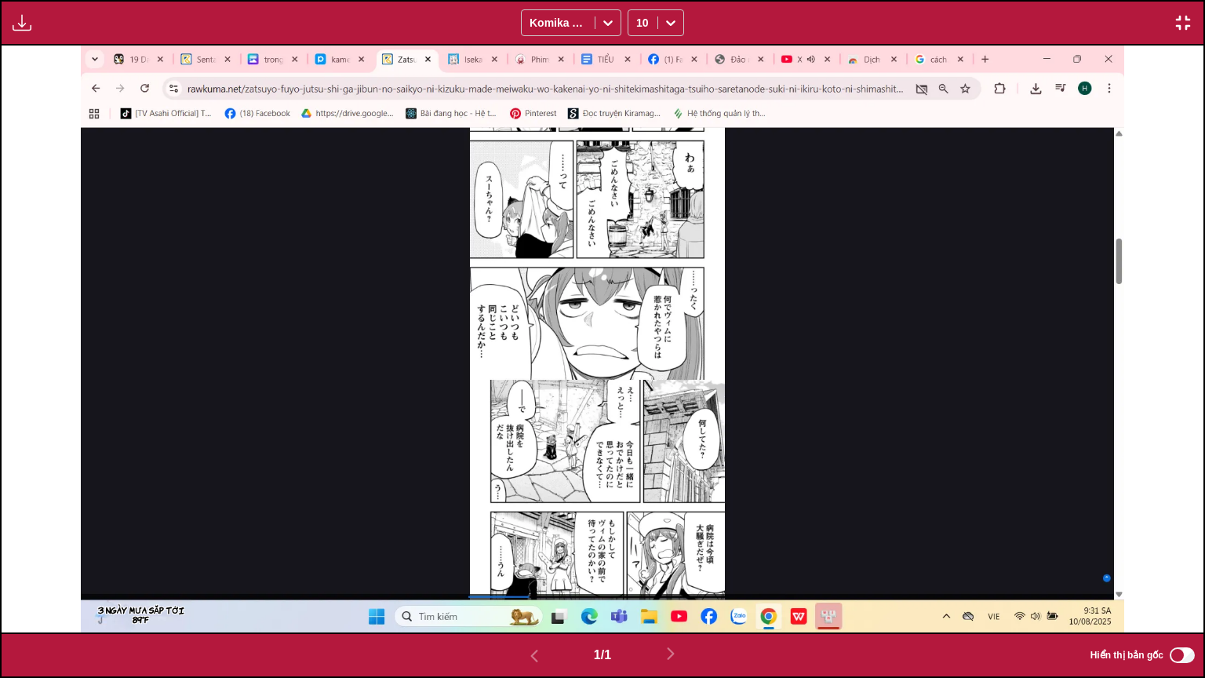
click at [612, 217] on img at bounding box center [602, 338] width 1043 height 587
click at [1188, 25] on img "button" at bounding box center [1183, 22] width 19 height 19
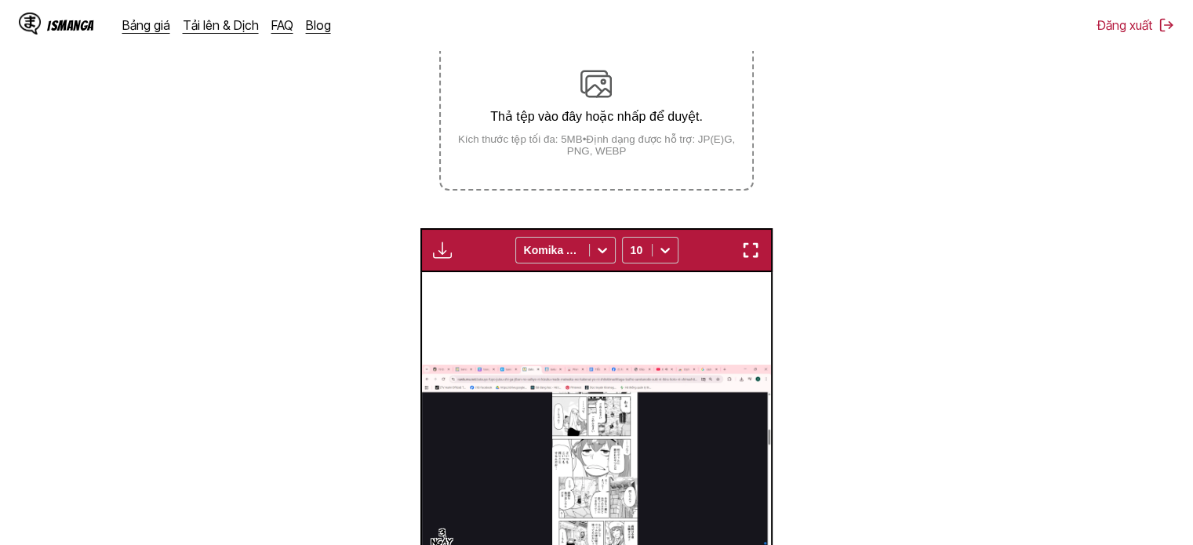
scroll to position [207, 0]
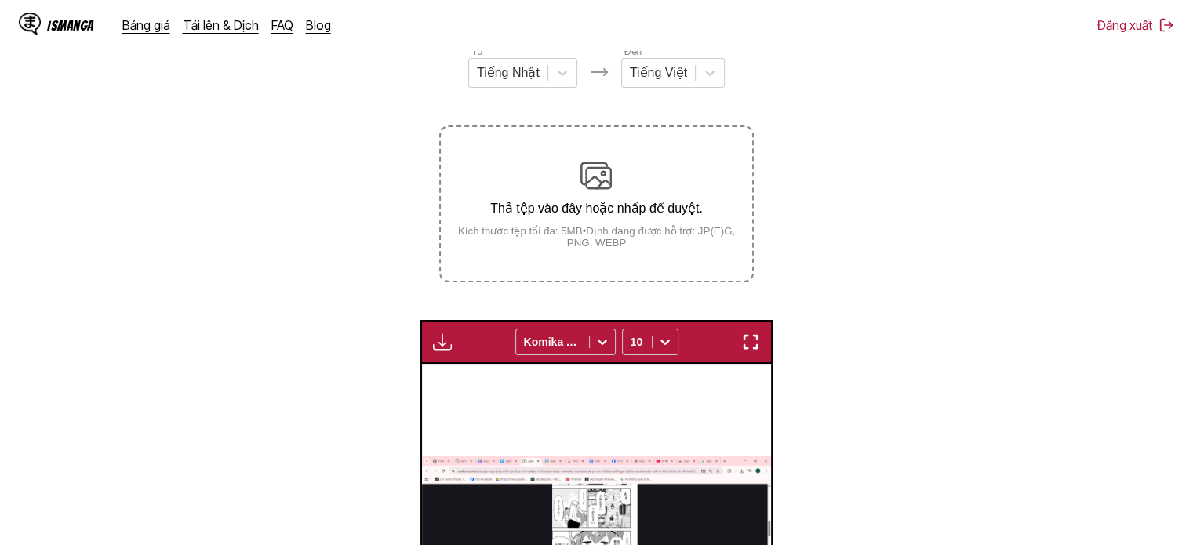
click at [593, 220] on div "Thả tệp vào đây hoặc nhấp để duyệt. Kích thước tệp tối đa: 5MB • Định dạng được…" at bounding box center [596, 204] width 311 height 89
click at [0, 0] on input "Thả tệp vào đây hoặc nhấp để duyệt. Kích thước tệp tối đa: 5MB • Định dạng được…" at bounding box center [0, 0] width 0 height 0
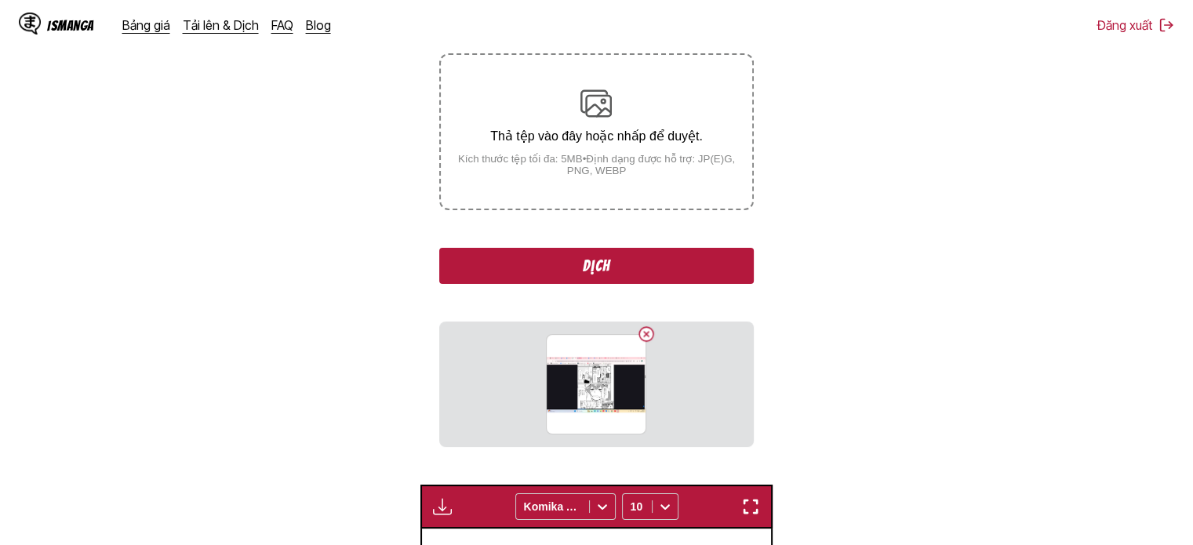
scroll to position [364, 0]
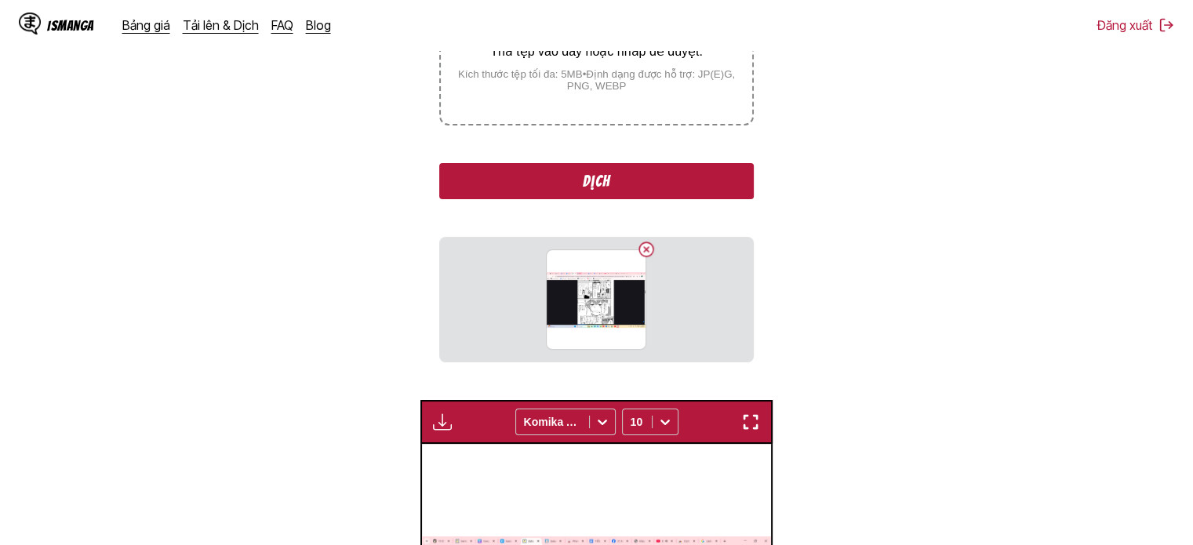
click at [634, 187] on button "Dịch" at bounding box center [596, 181] width 314 height 36
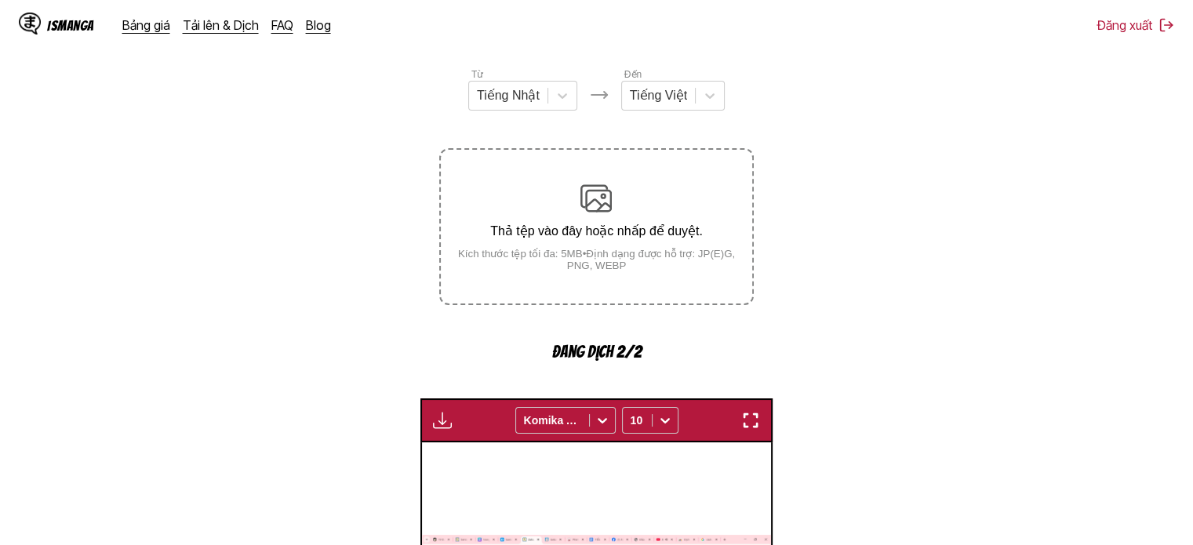
scroll to position [577, 0]
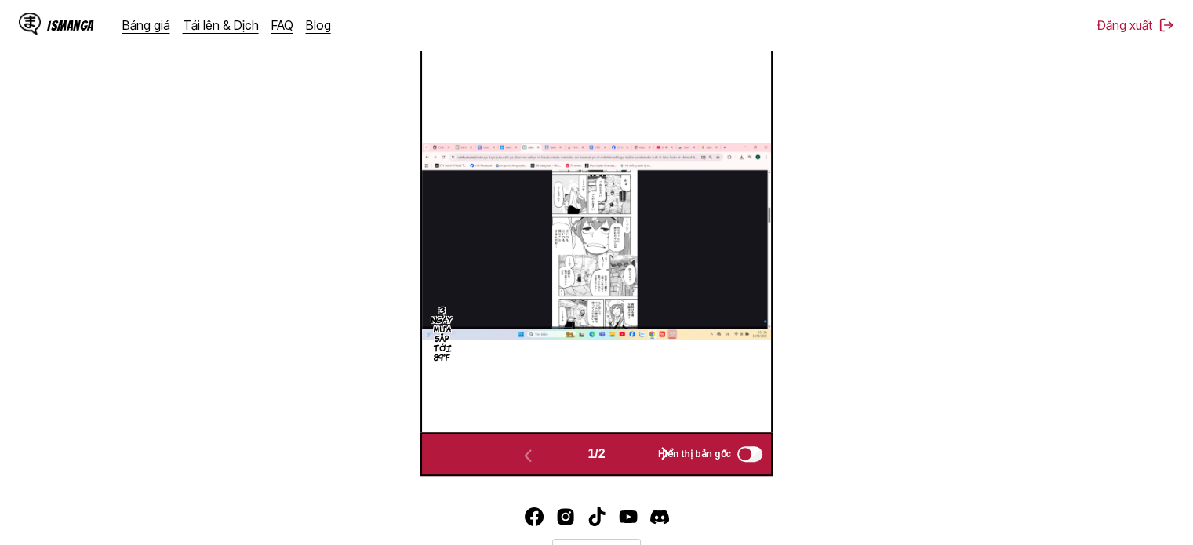
click at [668, 453] on span "Hiển thị bản gốc" at bounding box center [694, 454] width 73 height 11
click at [668, 452] on span "Hiển thị bản gốc" at bounding box center [694, 454] width 73 height 11
click at [595, 457] on span "1 / 2" at bounding box center [596, 454] width 17 height 14
click at [592, 457] on span "1 / 2" at bounding box center [596, 454] width 17 height 14
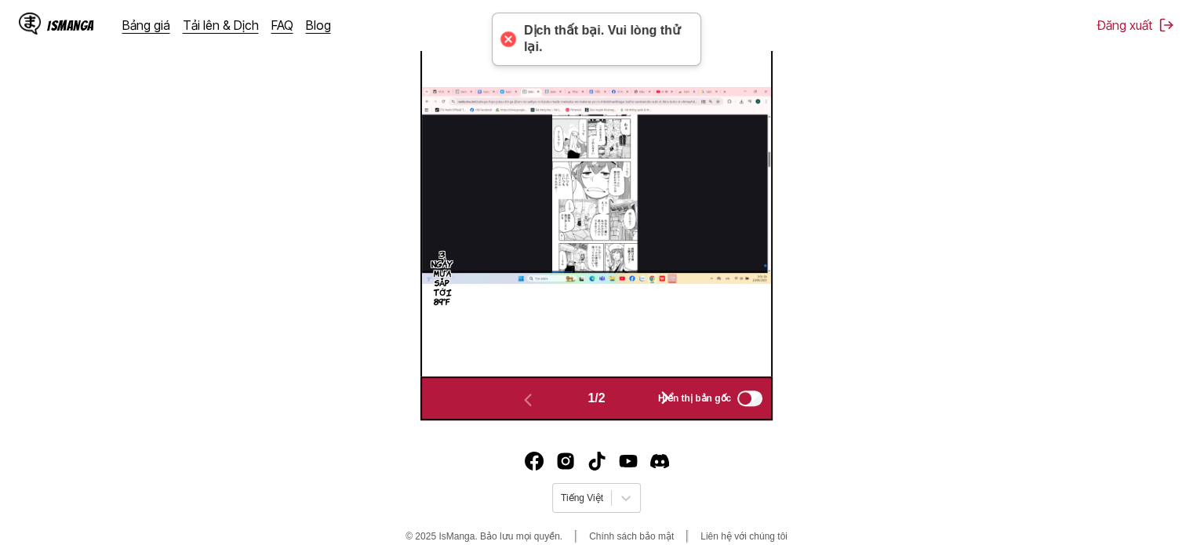
scroll to position [521, 0]
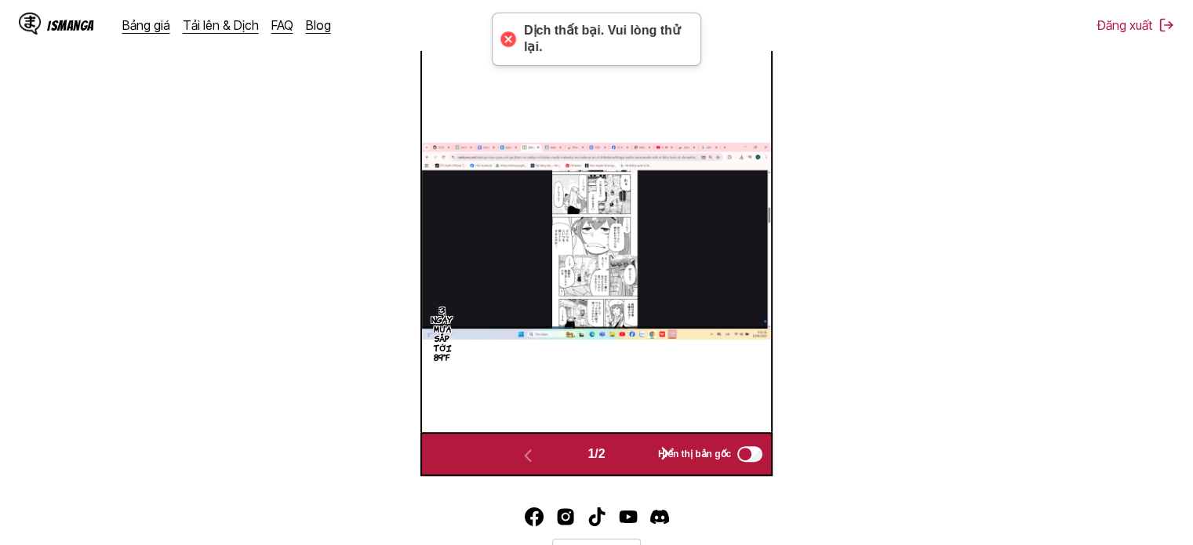
click at [660, 348] on div "3 Ngày mưa sắp tới 89°F" at bounding box center [596, 241] width 349 height 382
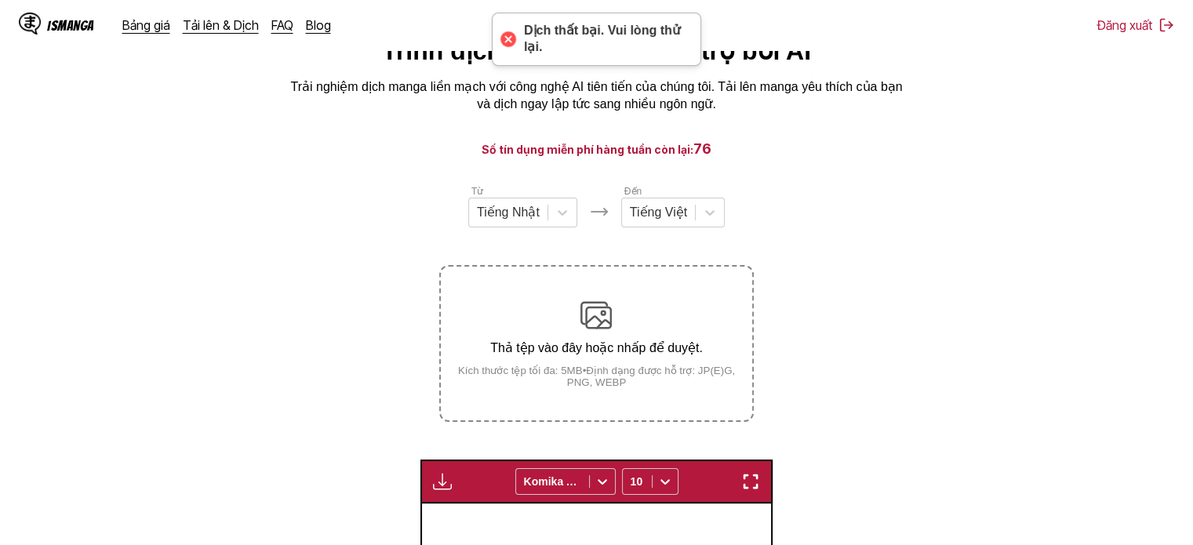
scroll to position [0, 0]
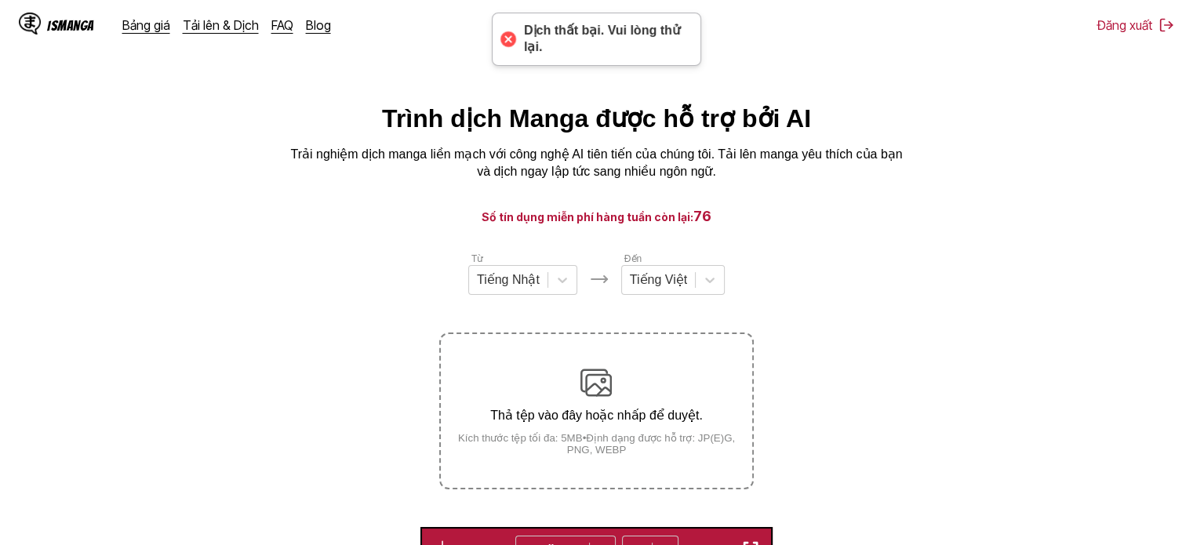
click at [641, 364] on label "Thả tệp vào đây hoặc nhấp để duyệt. Kích thước tệp tối đa: 5MB • Định dạng được…" at bounding box center [596, 411] width 311 height 154
click at [0, 0] on input "Thả tệp vào đây hoặc nhấp để duyệt. Kích thước tệp tối đa: 5MB • Định dạng được…" at bounding box center [0, 0] width 0 height 0
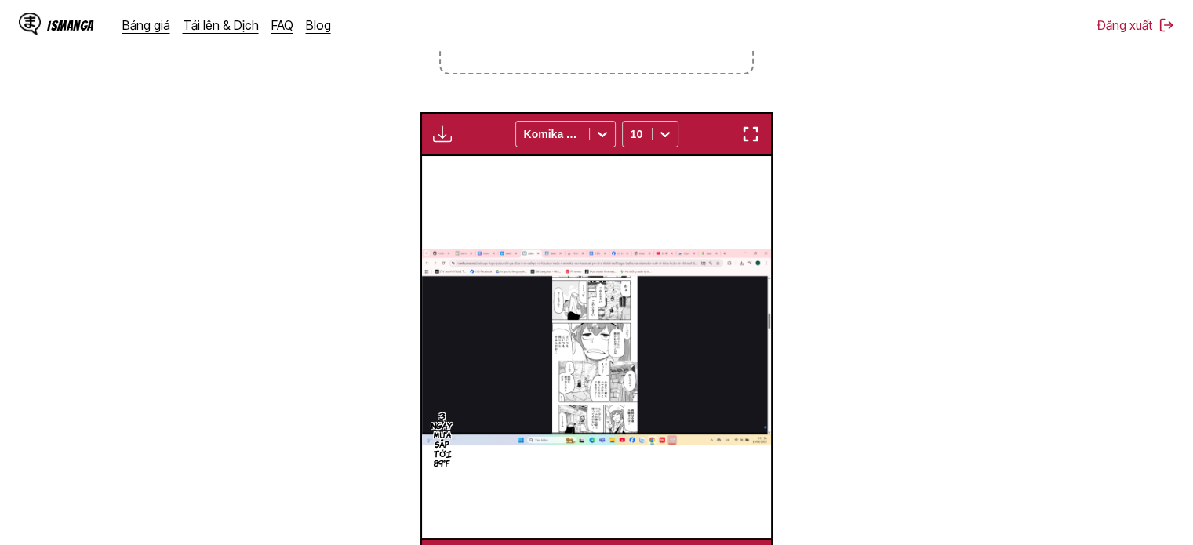
scroll to position [207, 0]
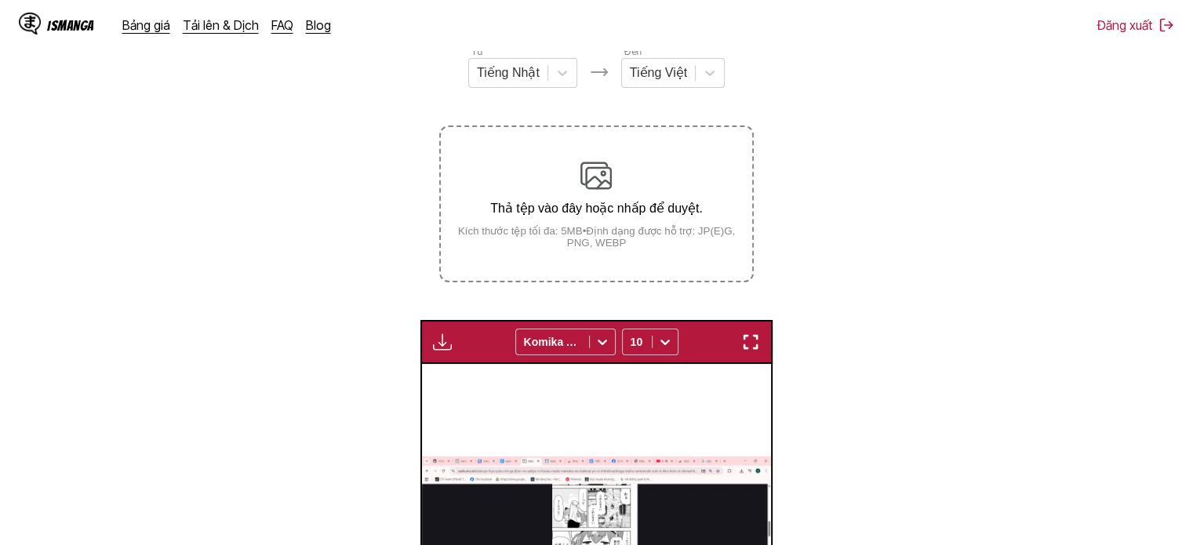
click at [589, 169] on img at bounding box center [595, 175] width 31 height 31
click at [0, 0] on input "Thả tệp vào đây hoặc nhấp để duyệt. Kích thước tệp tối đa: 5MB • Định dạng được…" at bounding box center [0, 0] width 0 height 0
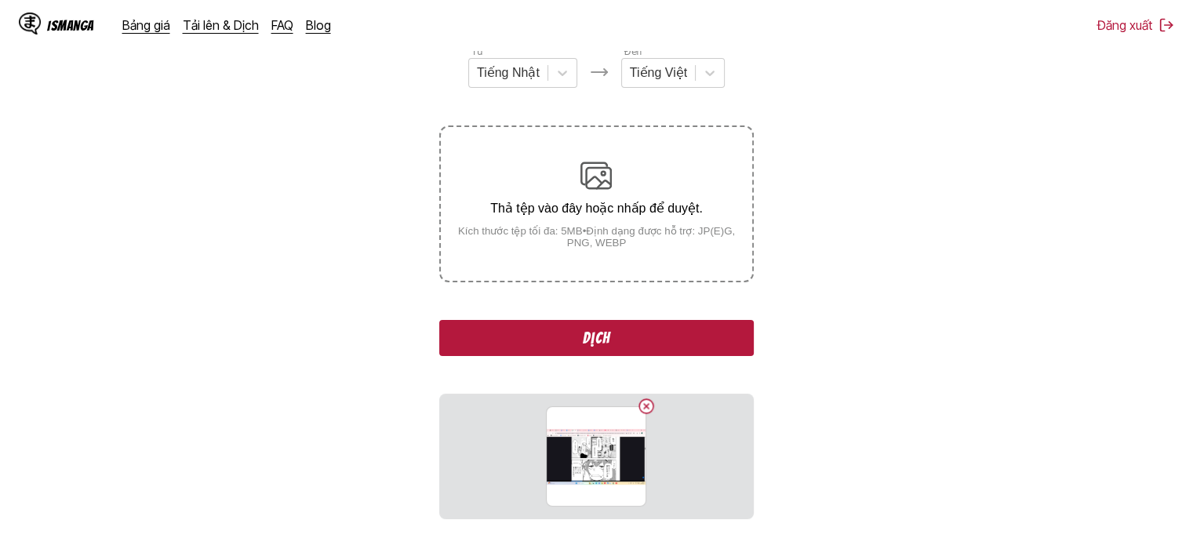
click at [600, 319] on div "Từ Tiếng Nhật Đến Tiếng Việt Thả tệp vào đây hoặc nhấp để duyệt. Kích thước tệp…" at bounding box center [596, 281] width 314 height 475
click at [610, 341] on button "Dịch" at bounding box center [596, 338] width 314 height 36
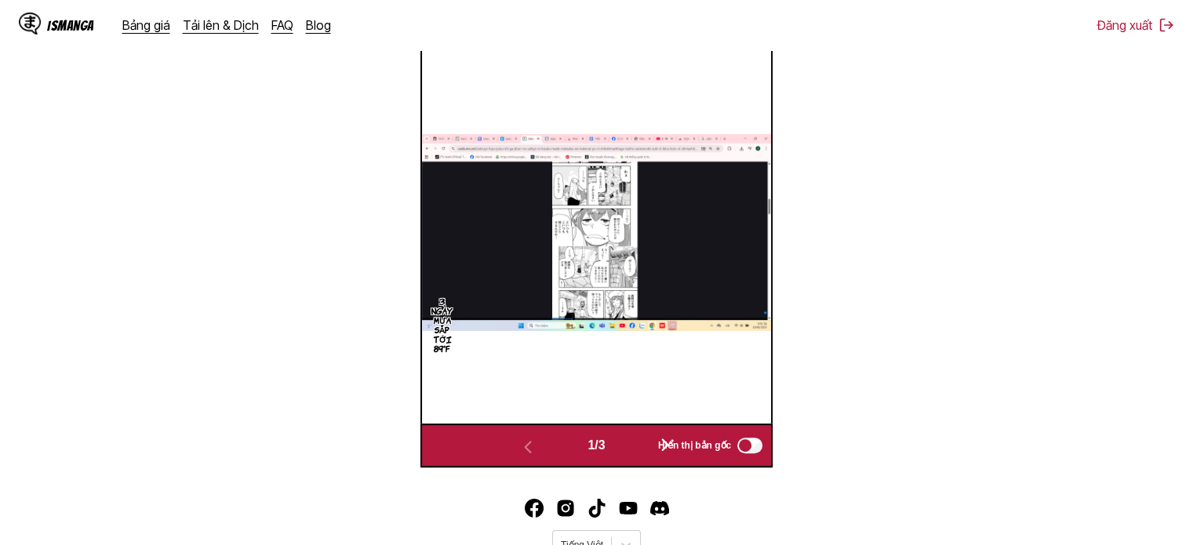
scroll to position [599, 0]
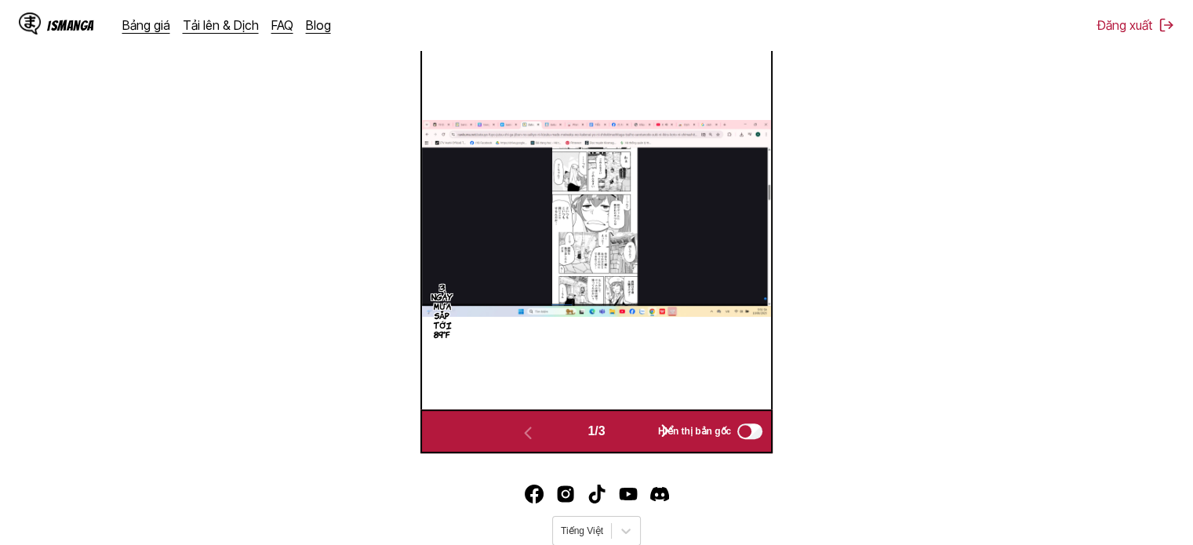
click at [675, 253] on img at bounding box center [596, 218] width 349 height 196
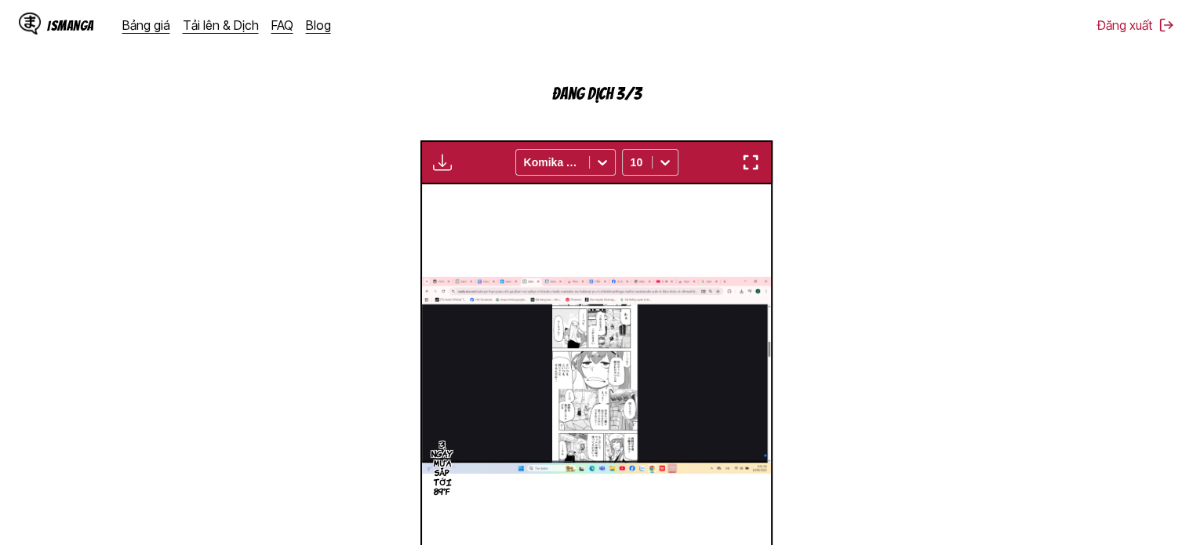
click at [751, 163] on img "button" at bounding box center [750, 162] width 19 height 19
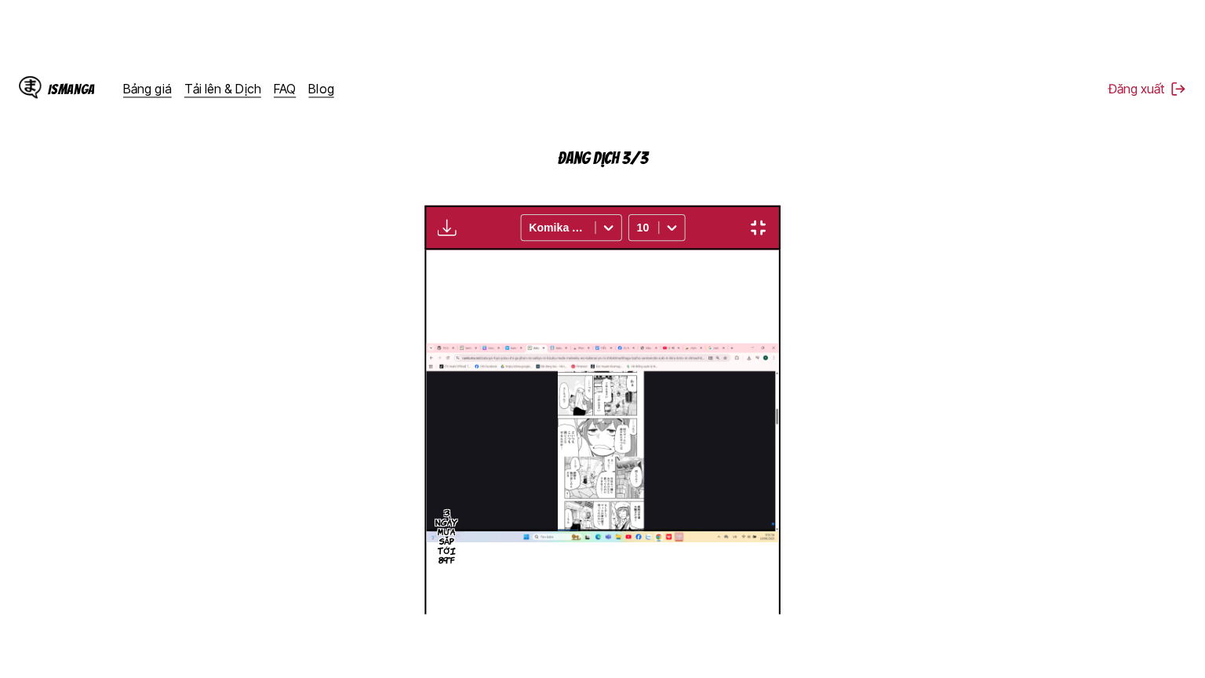
scroll to position [182, 0]
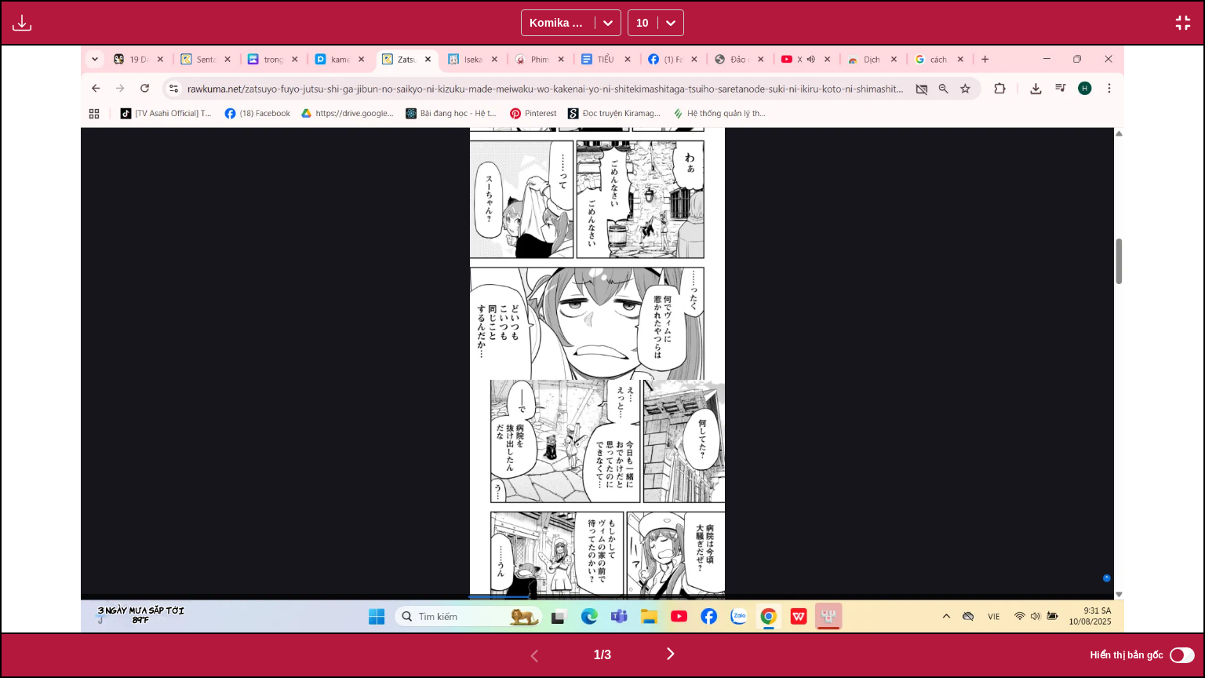
click at [680, 533] on img "button" at bounding box center [670, 653] width 19 height 19
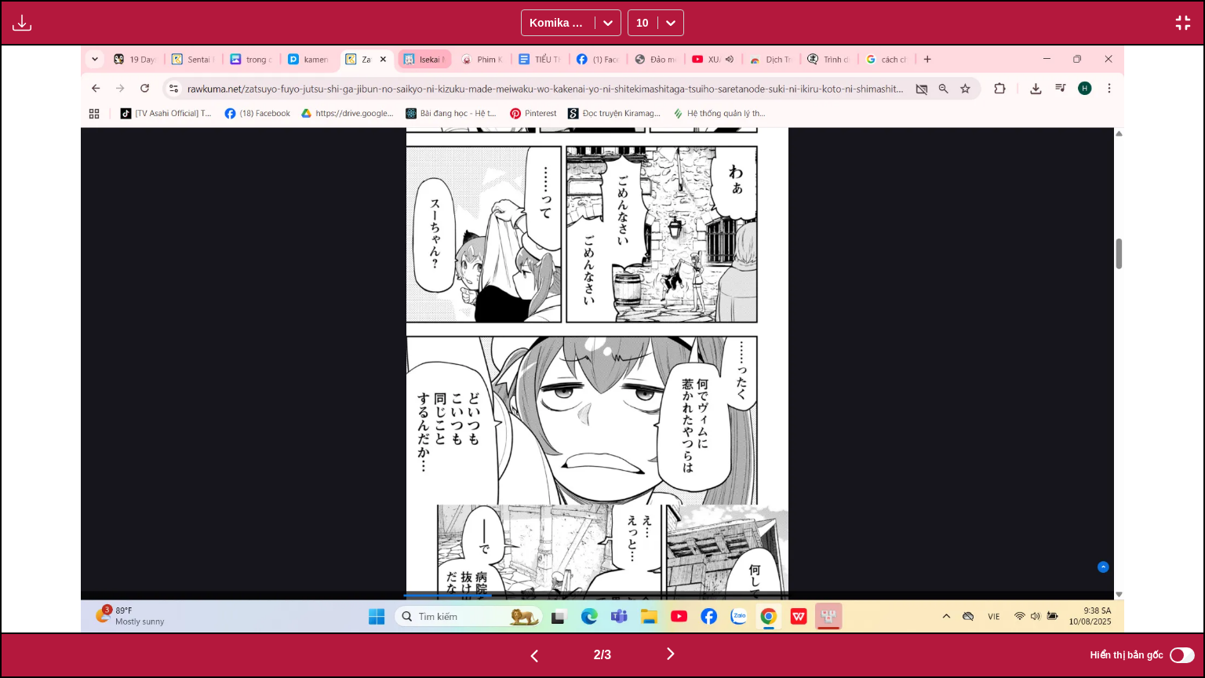
click at [680, 533] on img "button" at bounding box center [670, 653] width 19 height 19
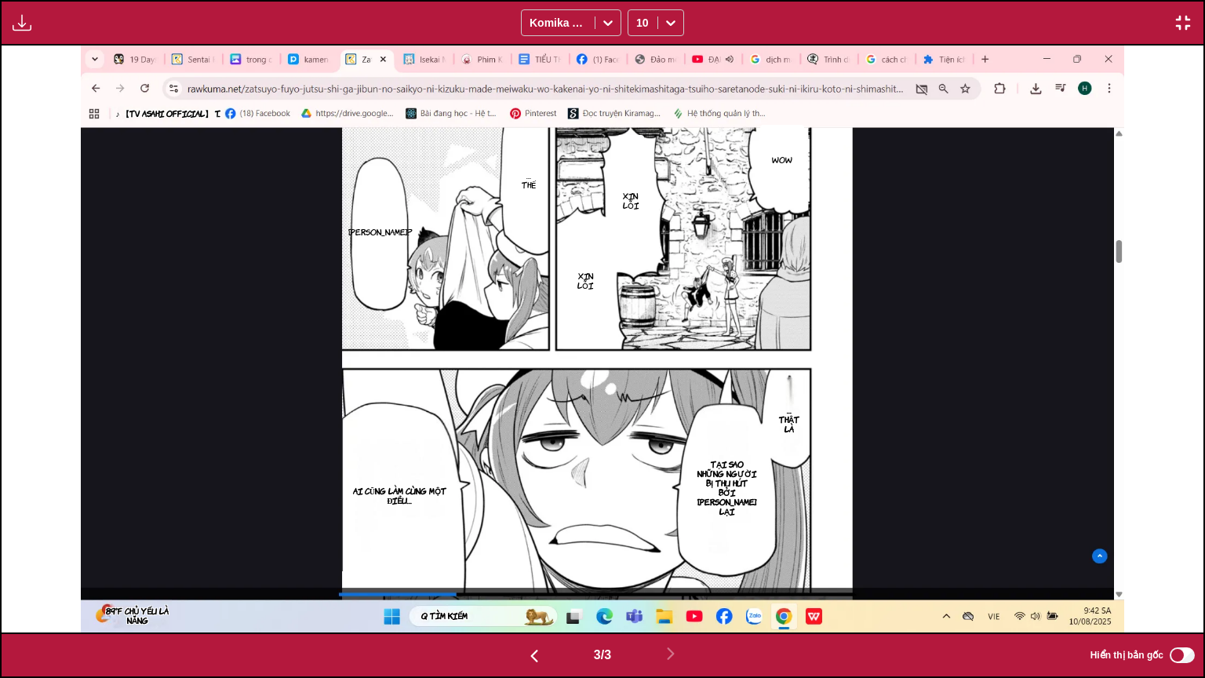
click at [1180, 23] on img "button" at bounding box center [1183, 22] width 19 height 19
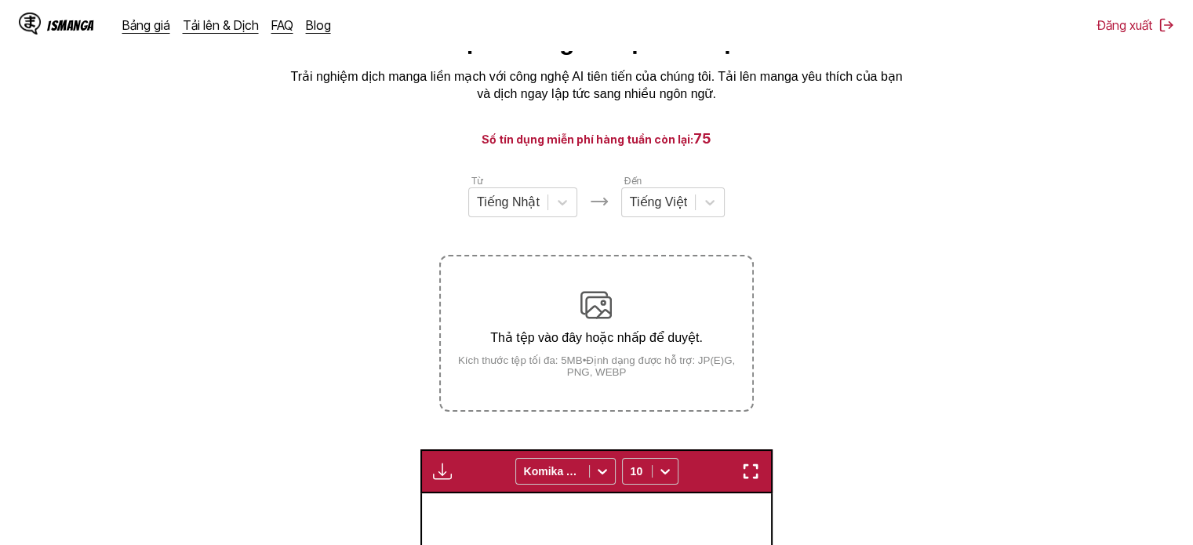
scroll to position [50, 0]
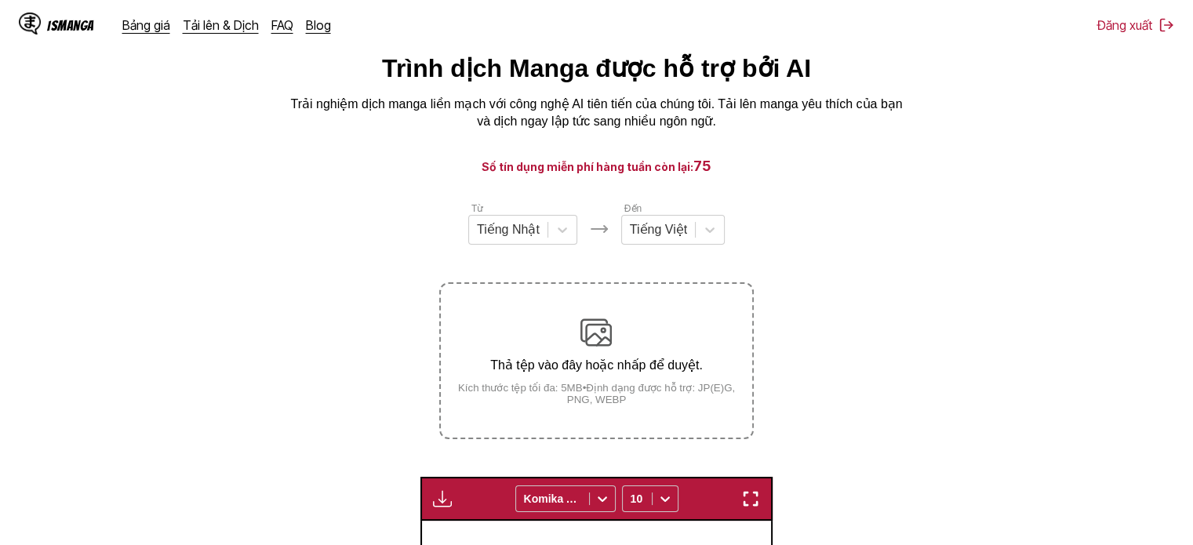
click at [612, 349] on div "Thả tệp vào đây hoặc nhấp để duyệt. Kích thước tệp tối đa: 5MB • Định dạng được…" at bounding box center [596, 361] width 311 height 89
click at [0, 0] on input "Thả tệp vào đây hoặc nhấp để duyệt. Kích thước tệp tối đa: 5MB • Định dạng được…" at bounding box center [0, 0] width 0 height 0
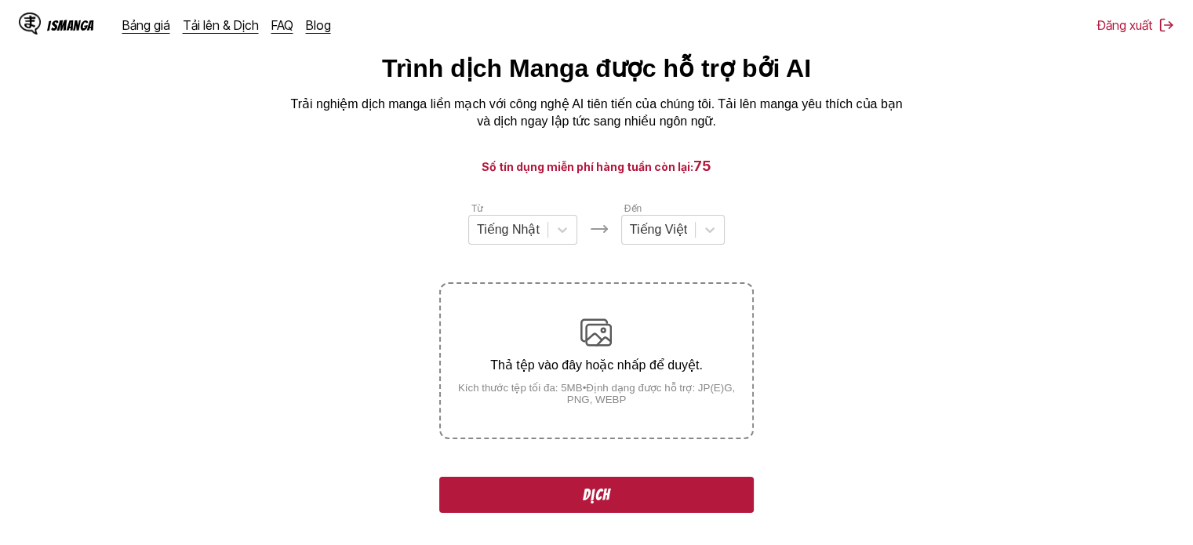
click at [651, 513] on button "Dịch" at bounding box center [596, 495] width 314 height 36
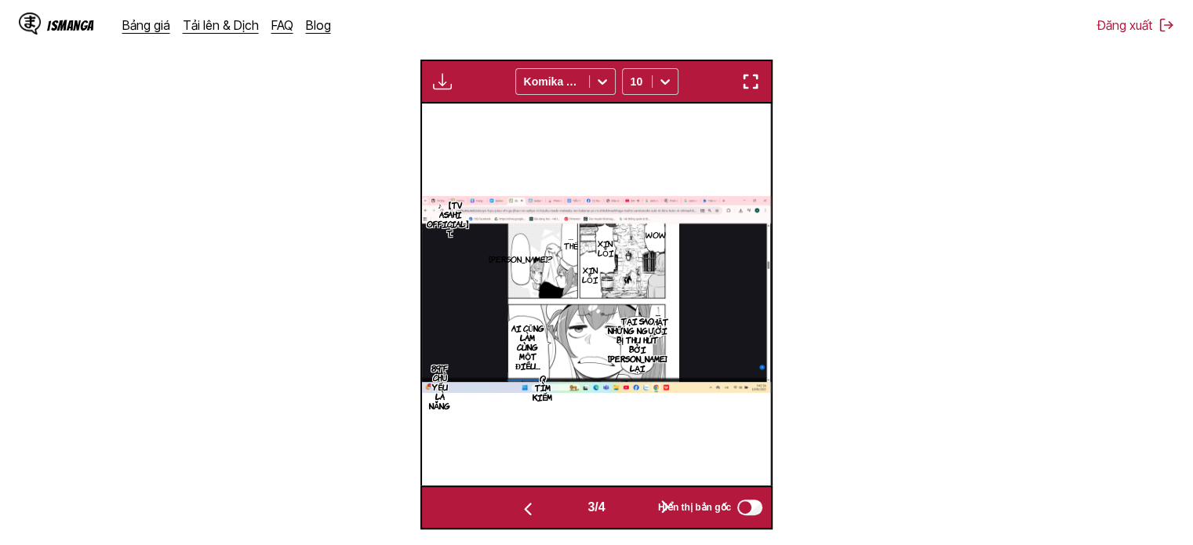
scroll to position [655, 0]
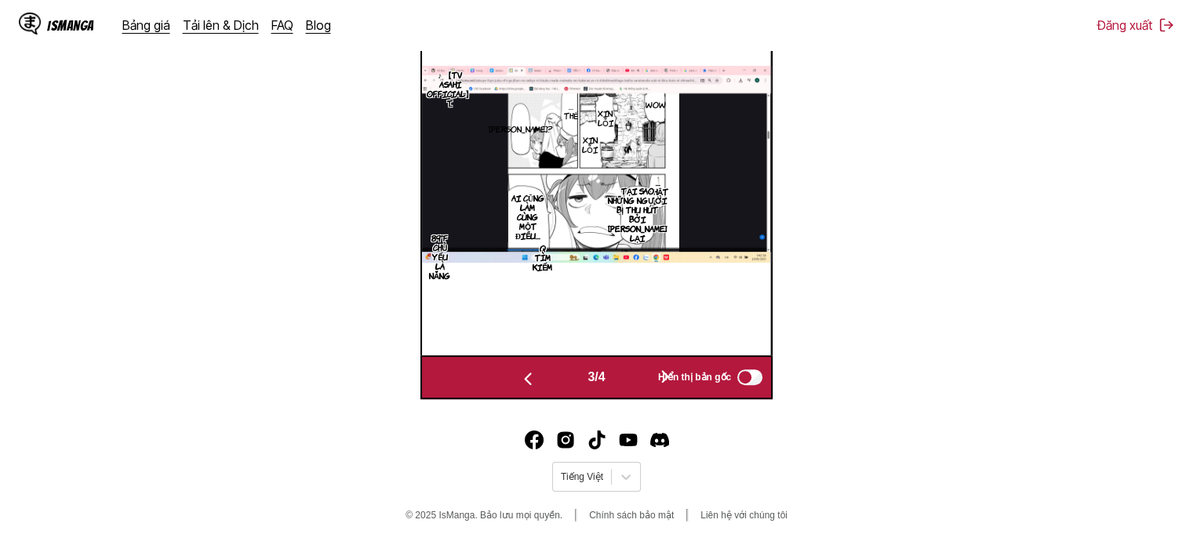
click at [669, 376] on span "Hiển thị bản gốc" at bounding box center [694, 377] width 73 height 11
click at [608, 291] on div "Wow Xin lỗi Xin lỗi …thế Suu-chan? ♪ 【TV Asahi Official】 T.. …thật là Tại sao n…" at bounding box center [594, 164] width 349 height 382
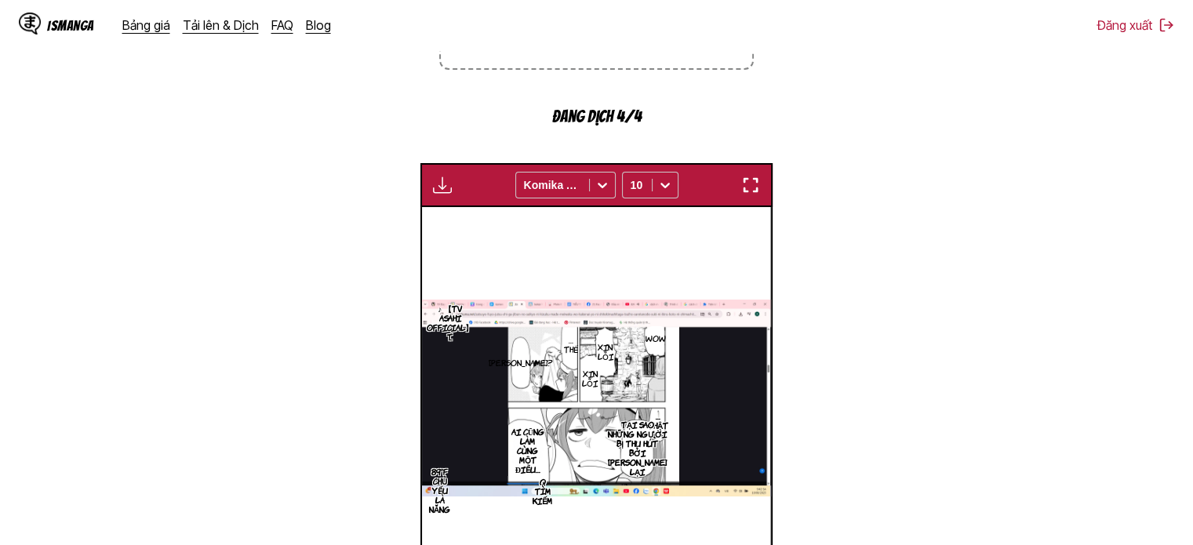
drag, startPoint x: 741, startPoint y: 191, endPoint x: 741, endPoint y: 286, distance: 94.9
click at [741, 191] on img "button" at bounding box center [750, 185] width 19 height 19
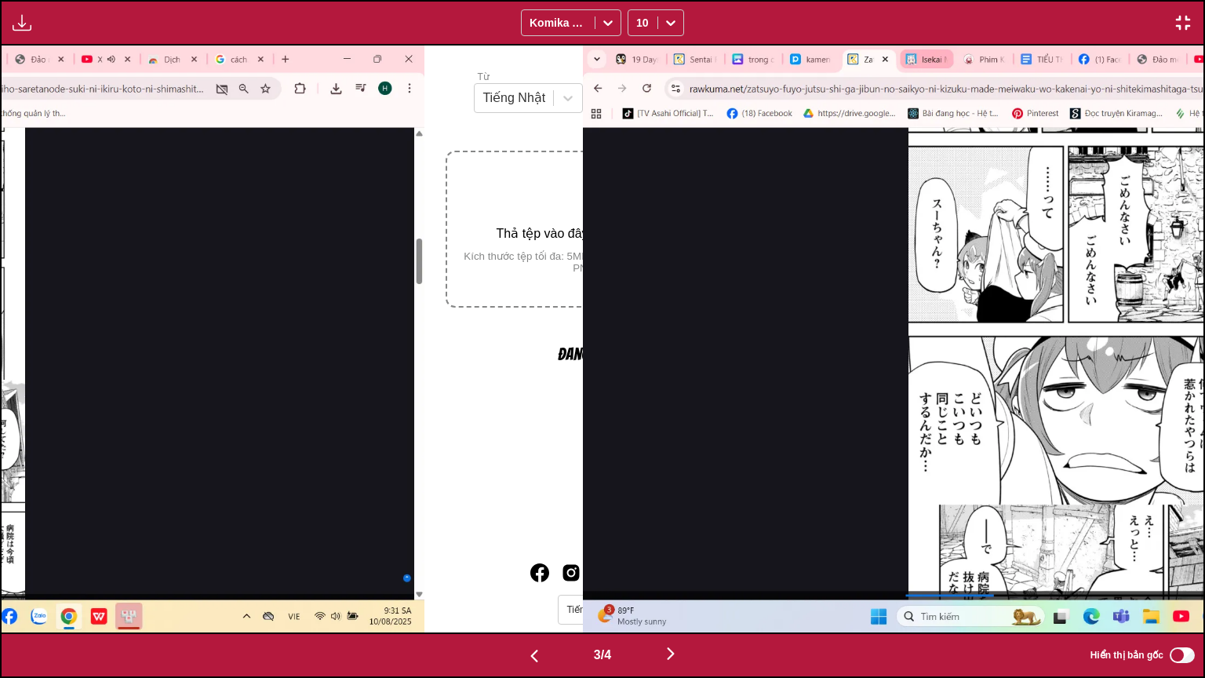
scroll to position [0, 2404]
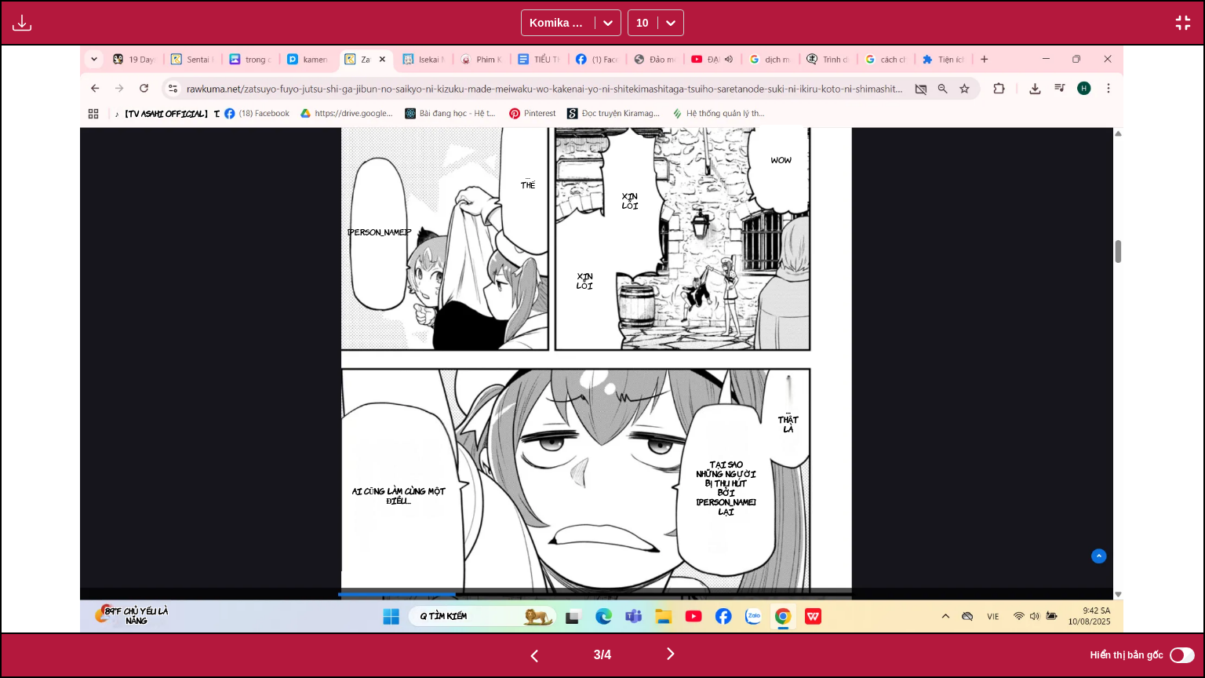
click at [678, 533] on img "button" at bounding box center [670, 653] width 19 height 19
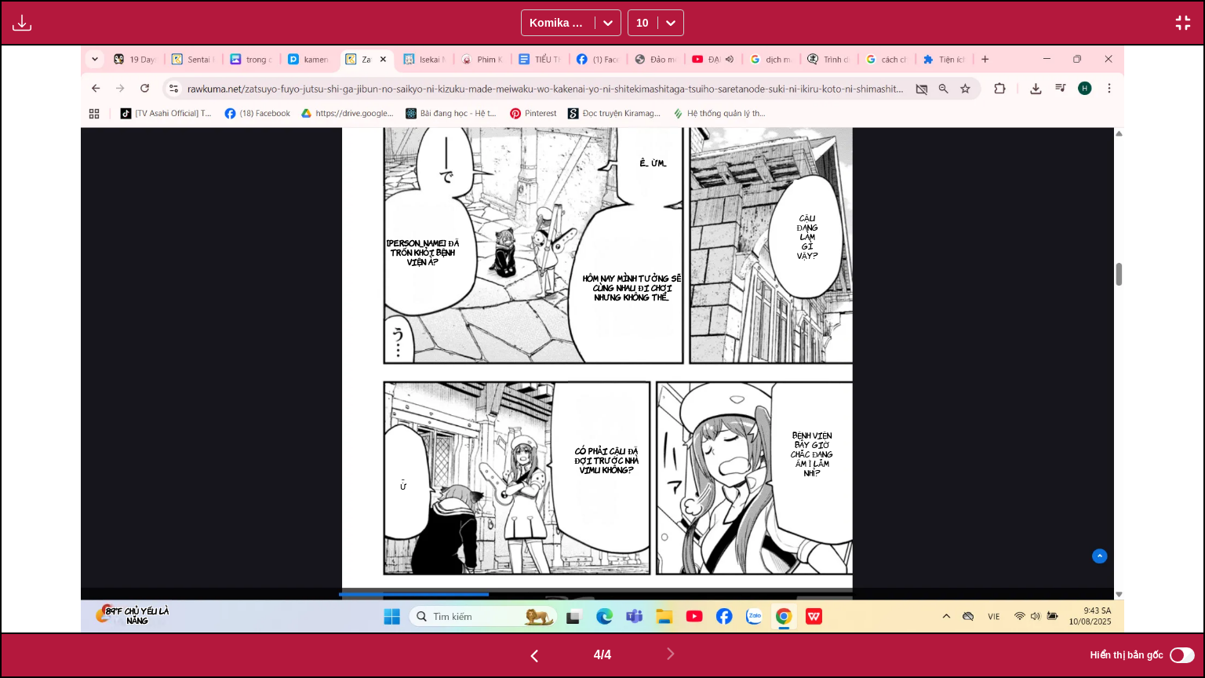
click at [1187, 13] on img "button" at bounding box center [1183, 22] width 19 height 19
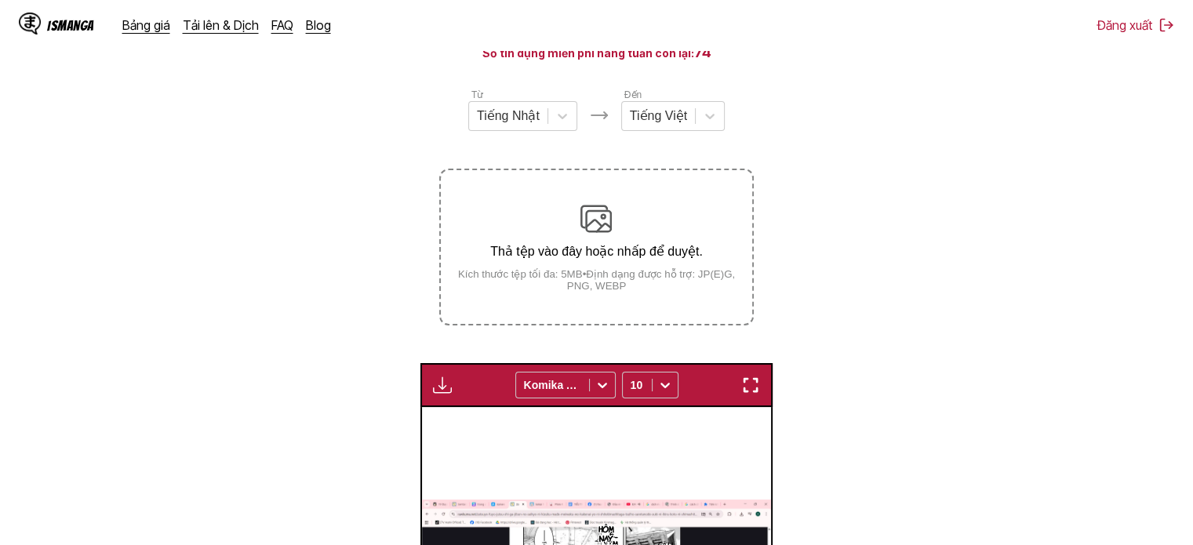
scroll to position [50, 0]
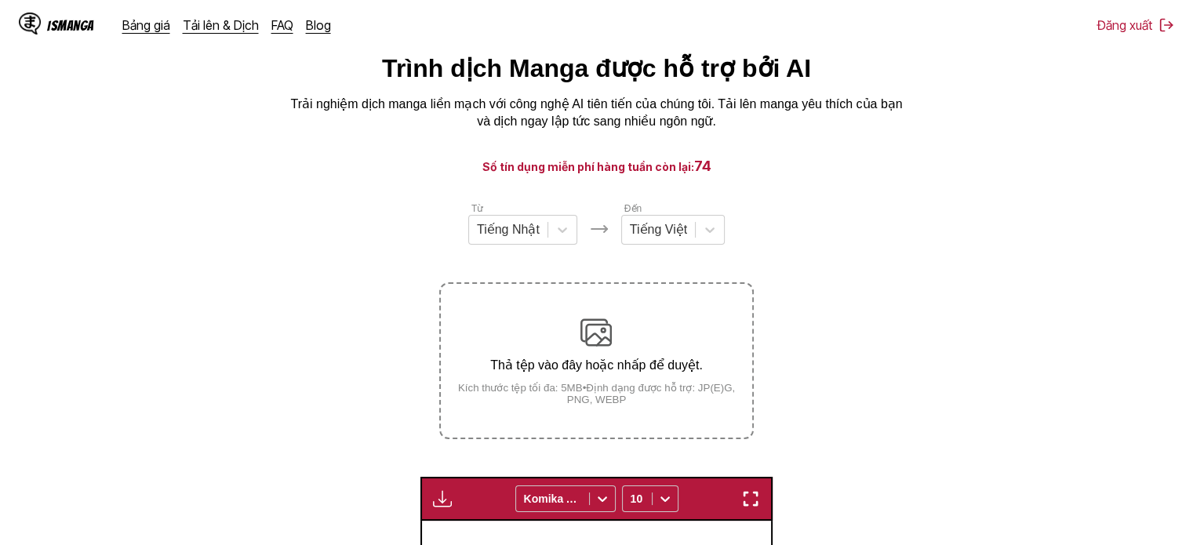
click at [582, 328] on img at bounding box center [595, 332] width 31 height 31
click at [0, 0] on input "Thả tệp vào đây hoặc nhấp để duyệt. Kích thước tệp tối đa: 5MB • Định dạng được…" at bounding box center [0, 0] width 0 height 0
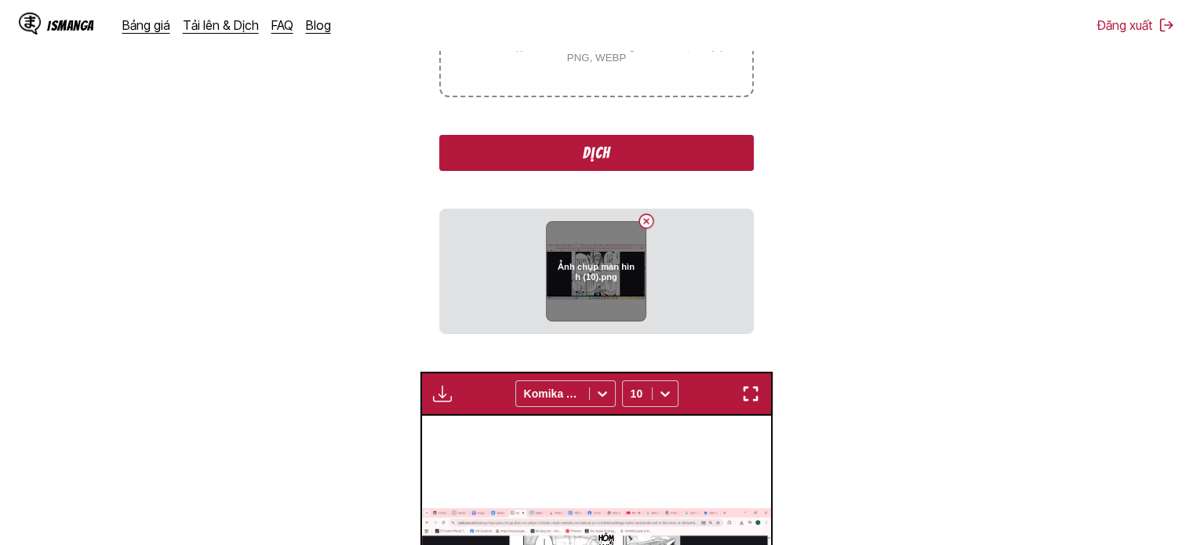
scroll to position [442, 0]
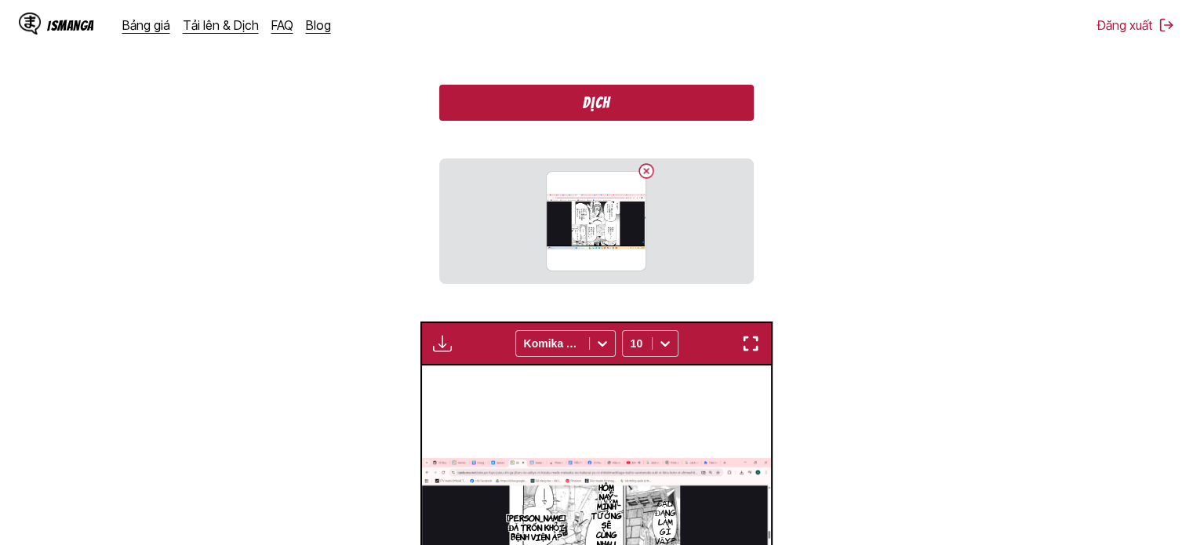
click at [664, 118] on button "Dịch" at bounding box center [596, 103] width 314 height 36
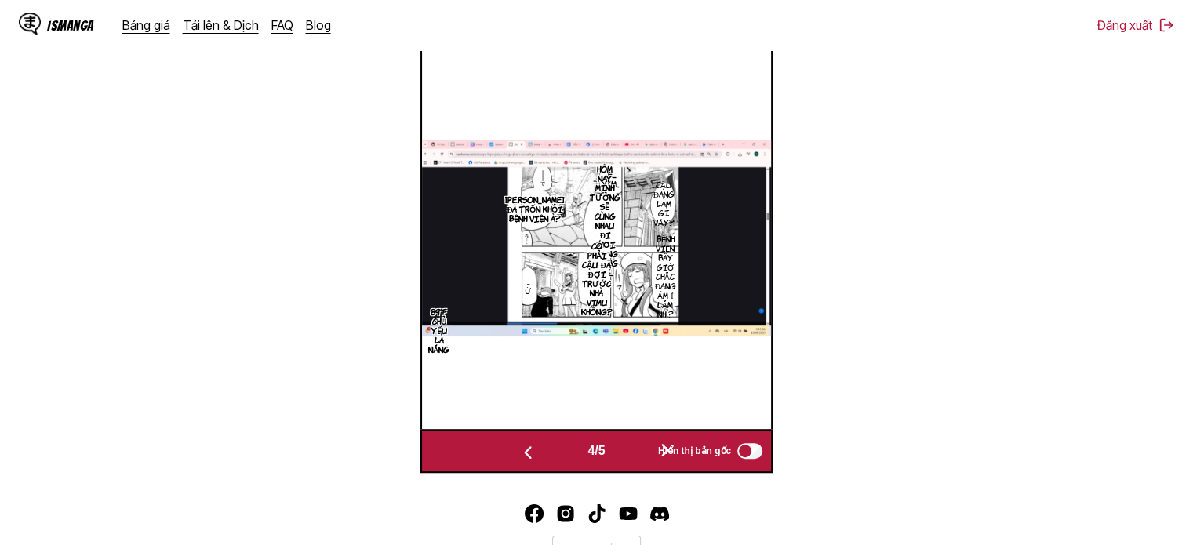
scroll to position [364, 0]
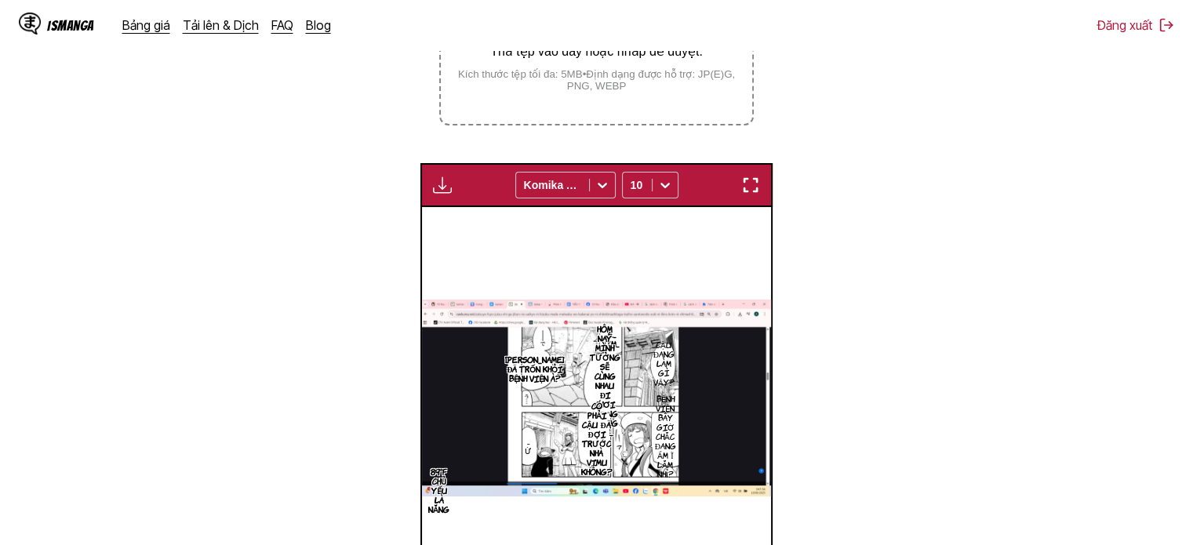
click at [757, 174] on div "Bảng tải xuống Tải xuống tất cả Komika Axis 10" at bounding box center [596, 185] width 352 height 44
click at [755, 183] on img "button" at bounding box center [750, 185] width 19 height 19
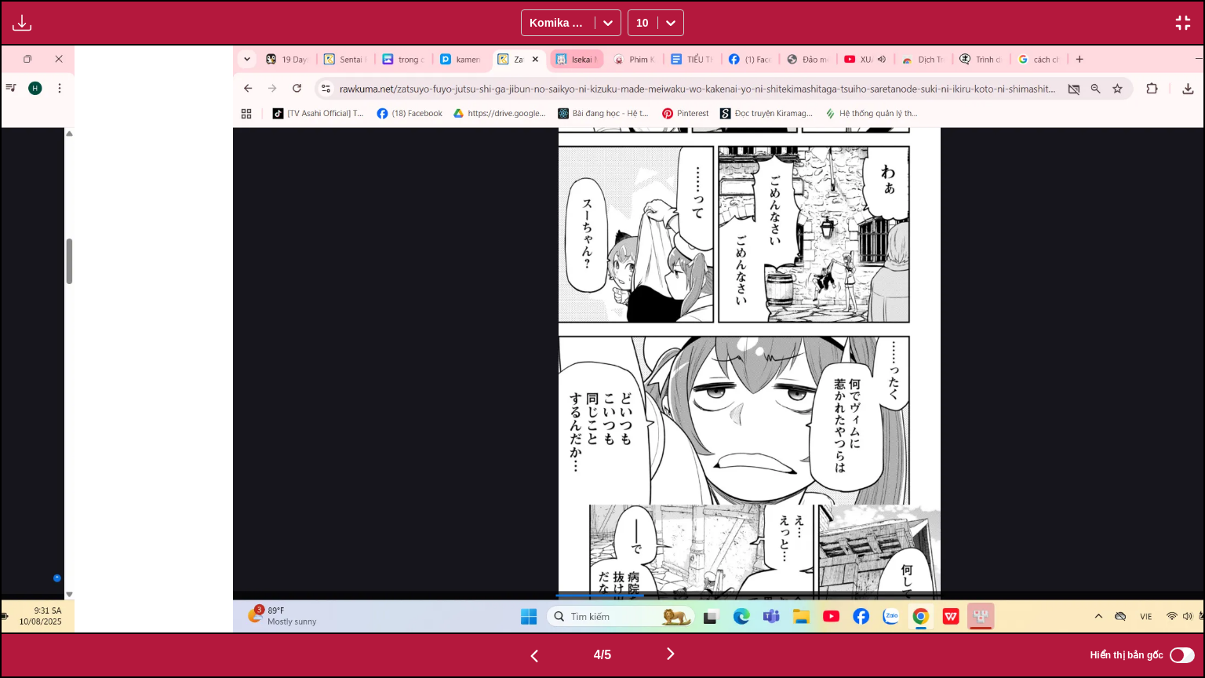
scroll to position [0, 3607]
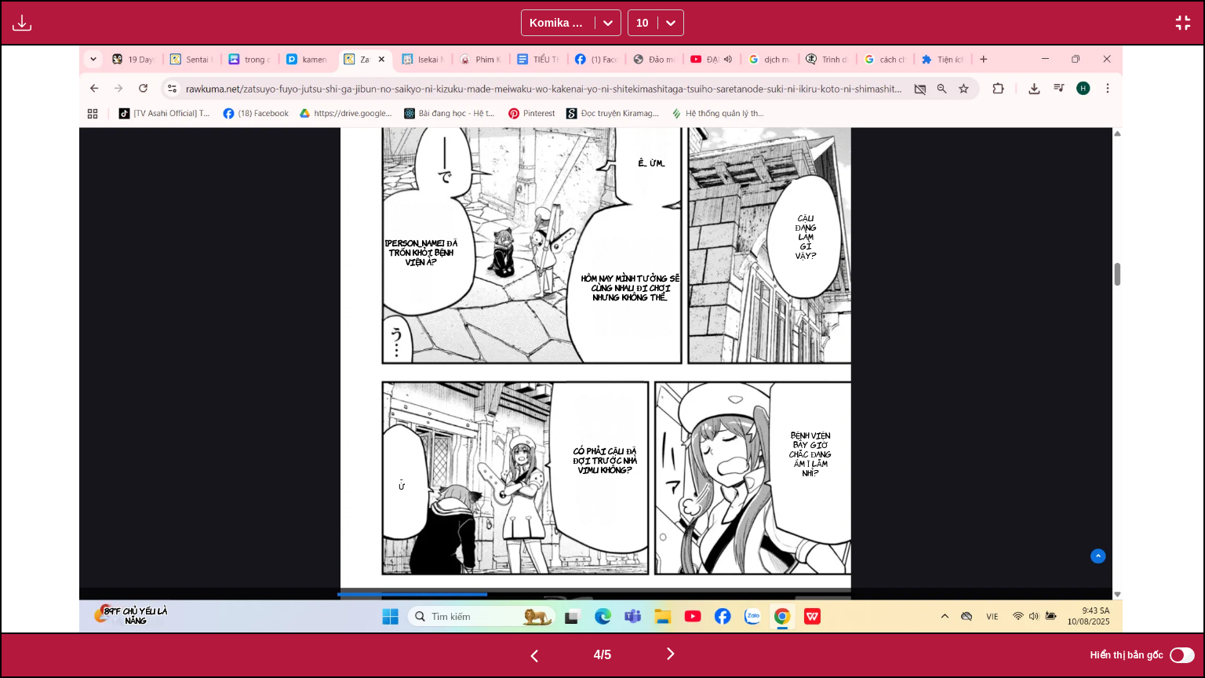
click at [675, 533] on img "button" at bounding box center [670, 653] width 19 height 19
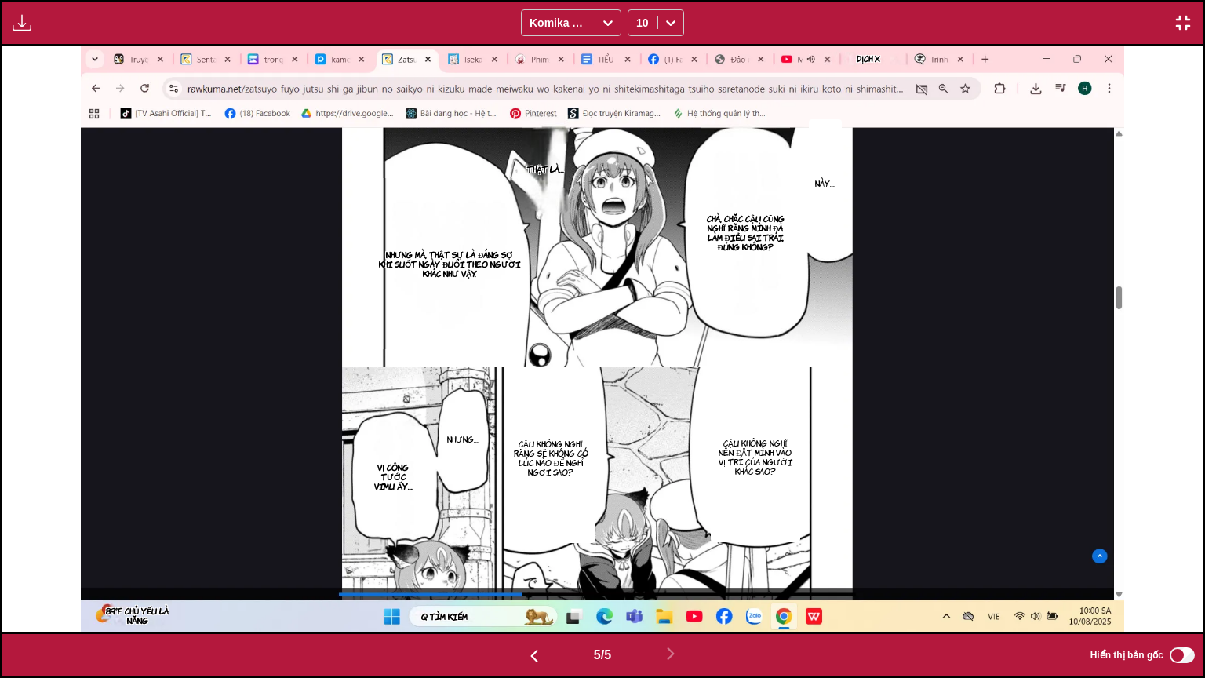
click at [1177, 24] on img "button" at bounding box center [1183, 22] width 19 height 19
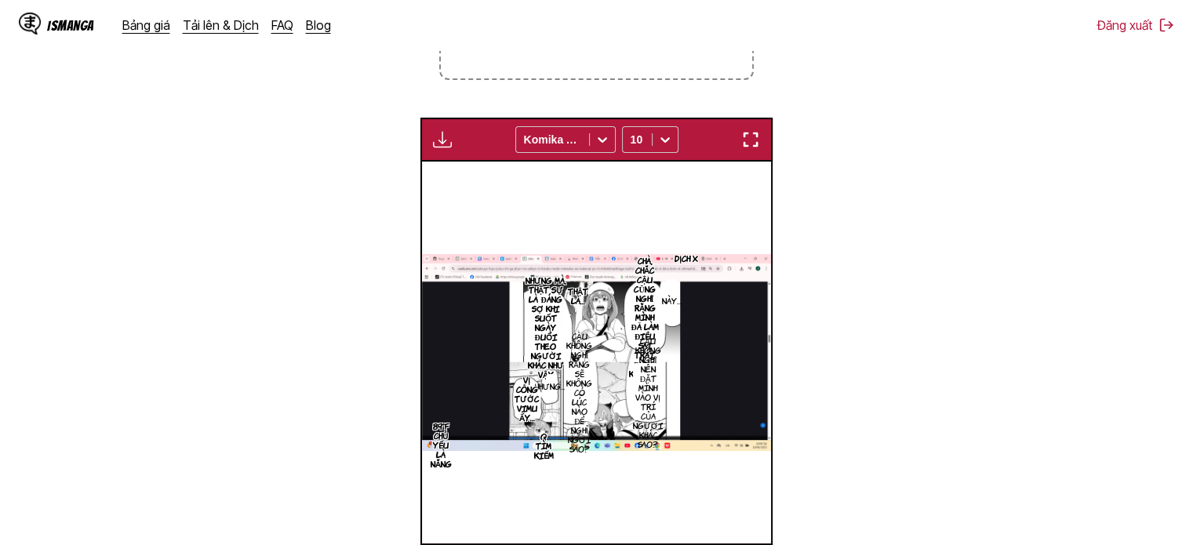
scroll to position [174, 0]
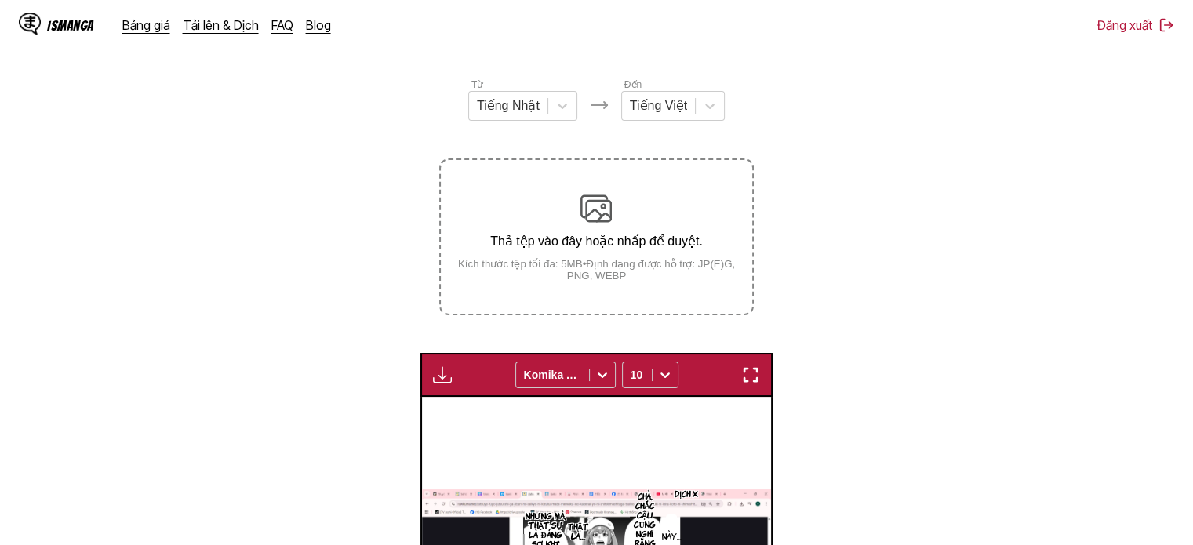
click at [608, 224] on img at bounding box center [595, 208] width 31 height 31
click at [0, 0] on input "Thả tệp vào đây hoặc nhấp để duyệt. Kích thước tệp tối đa: 5MB • Định dạng được…" at bounding box center [0, 0] width 0 height 0
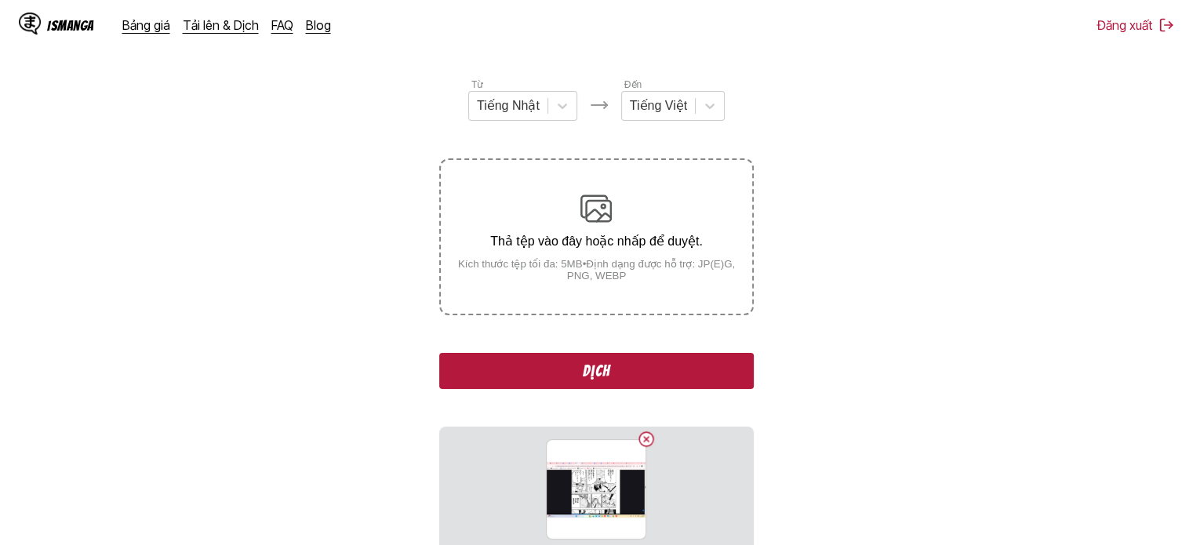
click at [631, 376] on button "Dịch" at bounding box center [596, 371] width 314 height 36
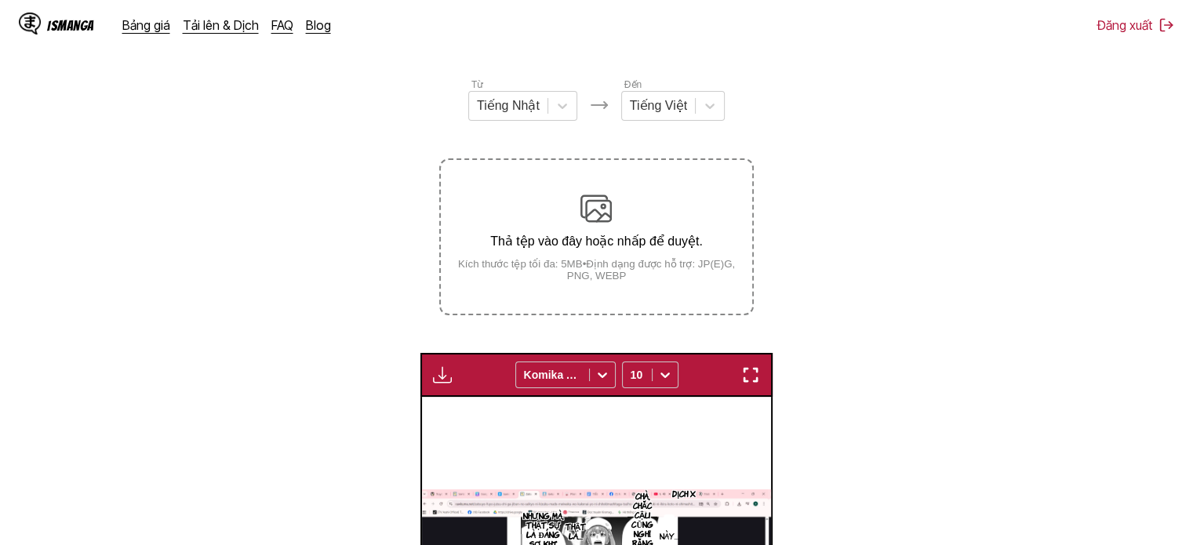
click at [633, 209] on div "Thả tệp vào đây hoặc nhấp để duyệt. Kích thước tệp tối đa: 5MB • Định dạng được…" at bounding box center [596, 237] width 311 height 89
click at [0, 0] on input "Thả tệp vào đây hoặc nhấp để duyệt. Kích thước tệp tối đa: 5MB • Định dạng được…" at bounding box center [0, 0] width 0 height 0
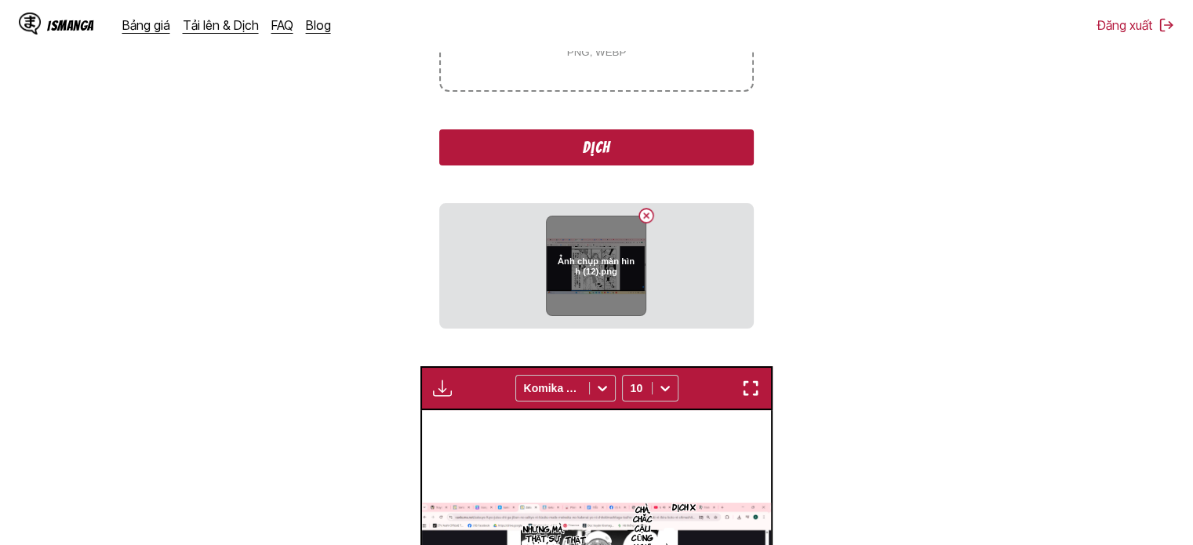
scroll to position [409, 0]
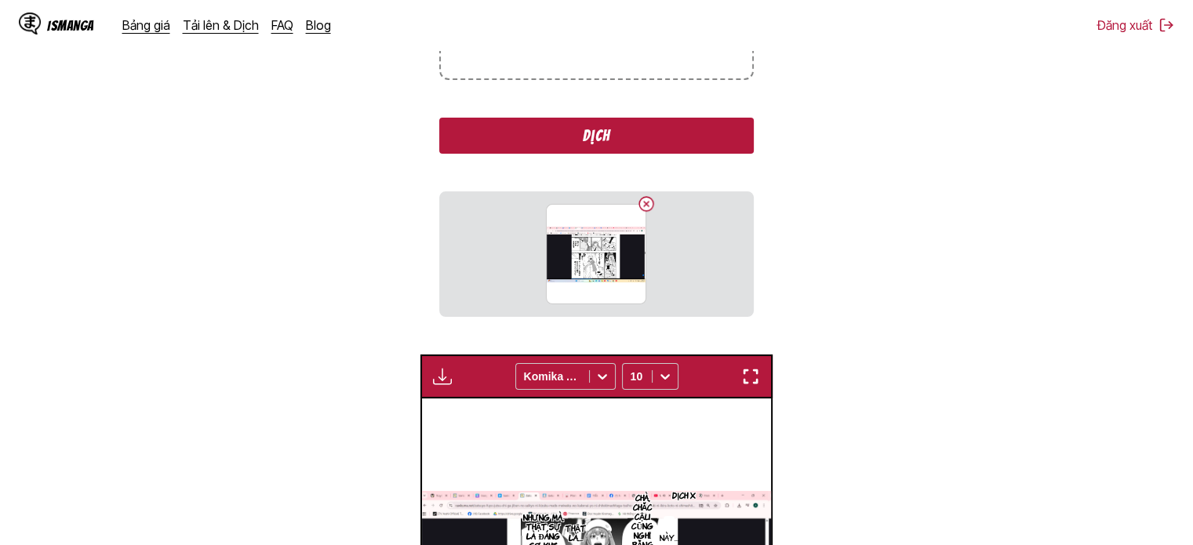
click at [642, 140] on button "Dịch" at bounding box center [596, 136] width 314 height 36
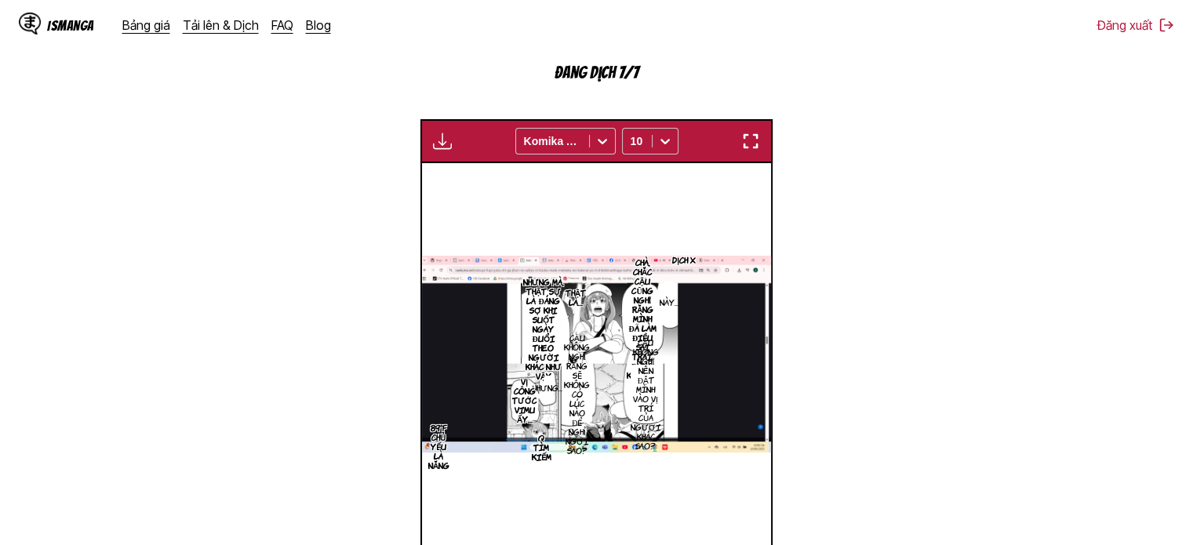
scroll to position [488, 0]
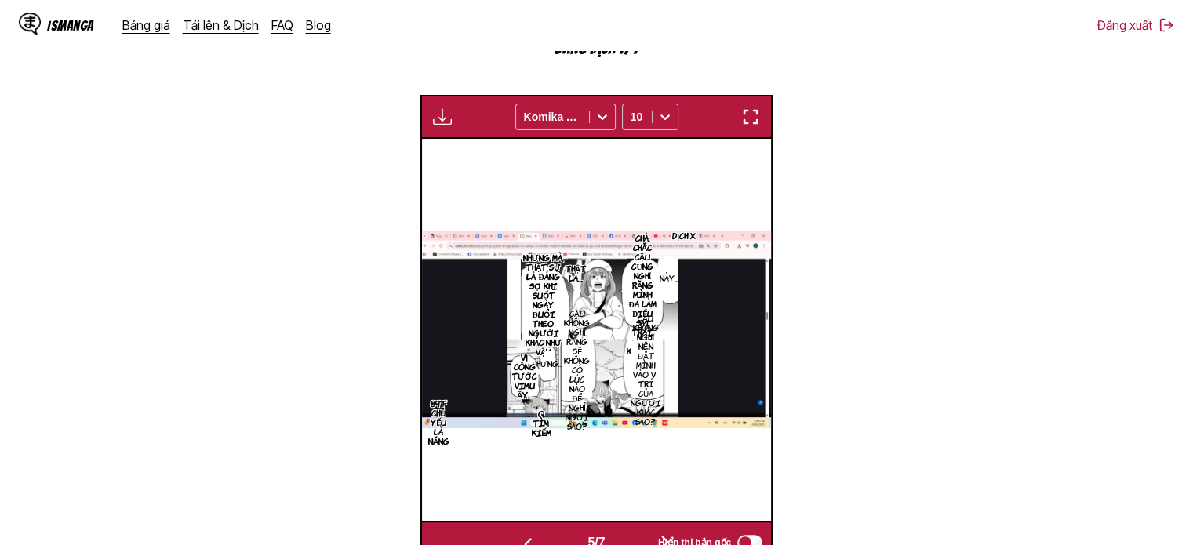
click at [741, 119] on button "button" at bounding box center [751, 117] width 28 height 20
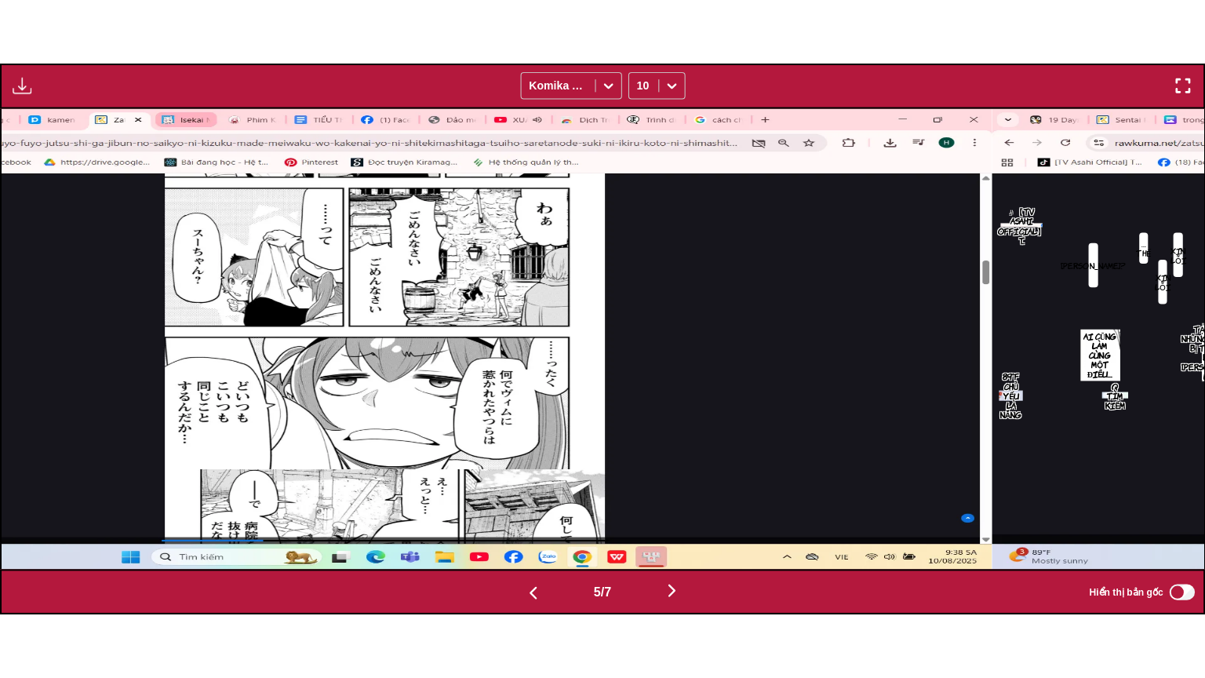
scroll to position [0, 4809]
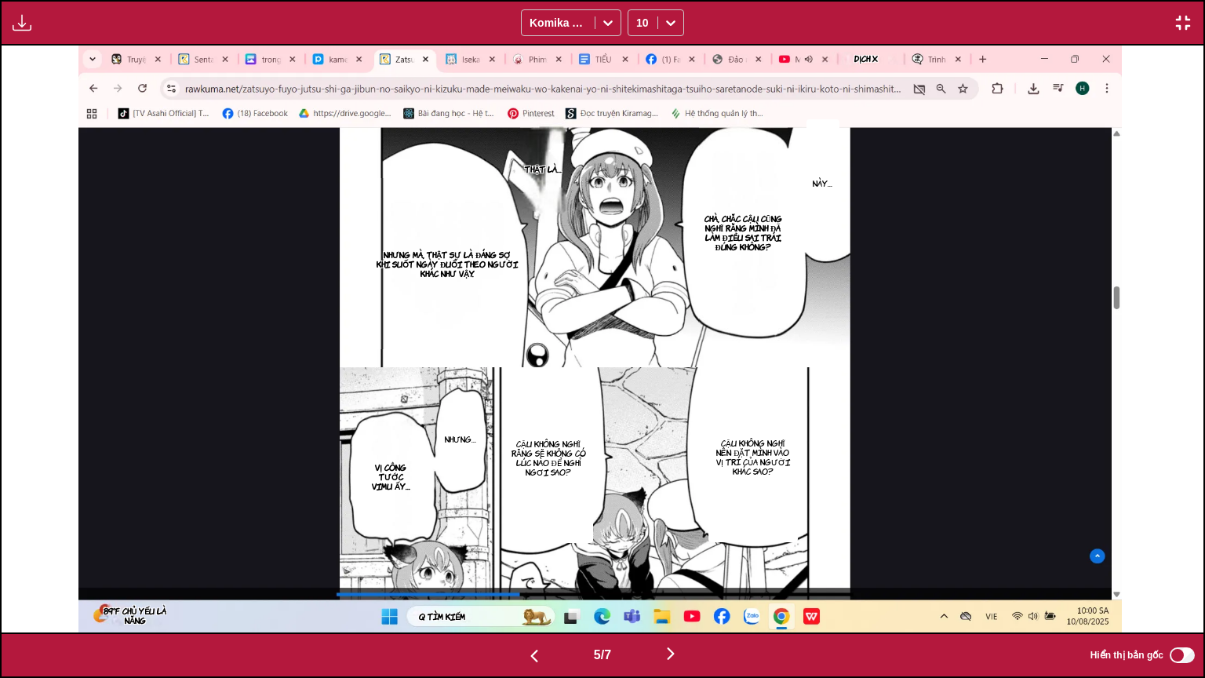
click at [668, 533] on img "button" at bounding box center [670, 653] width 19 height 19
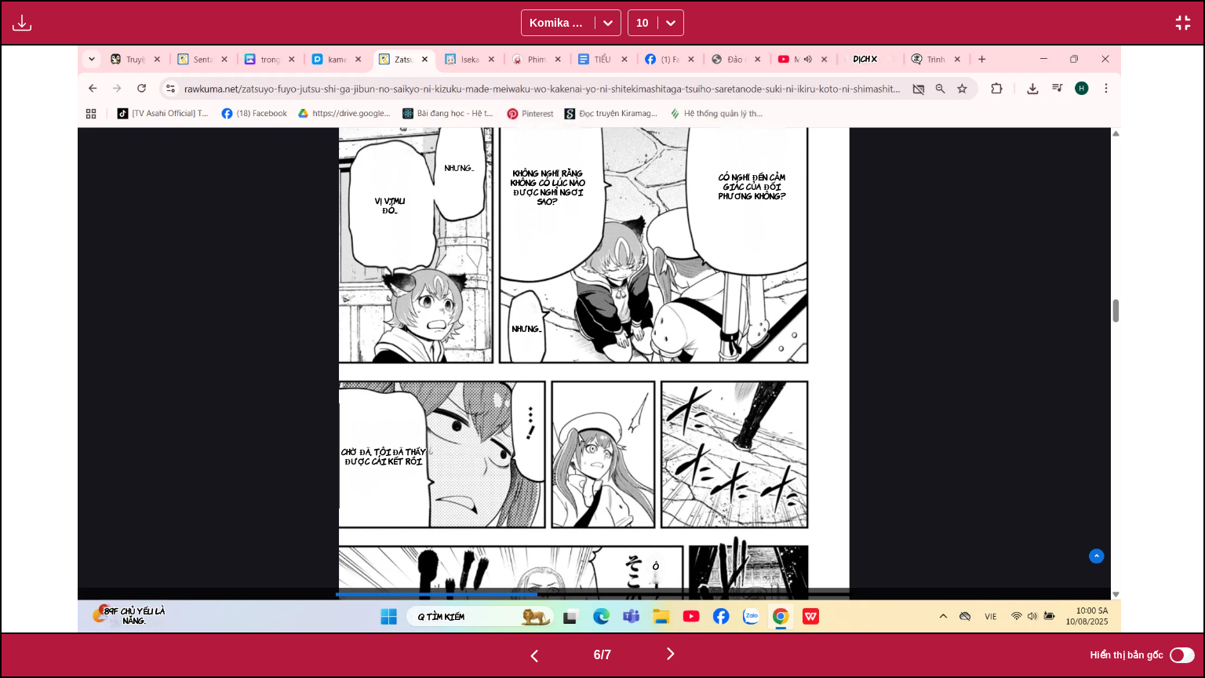
click at [533, 533] on img "button" at bounding box center [534, 655] width 19 height 19
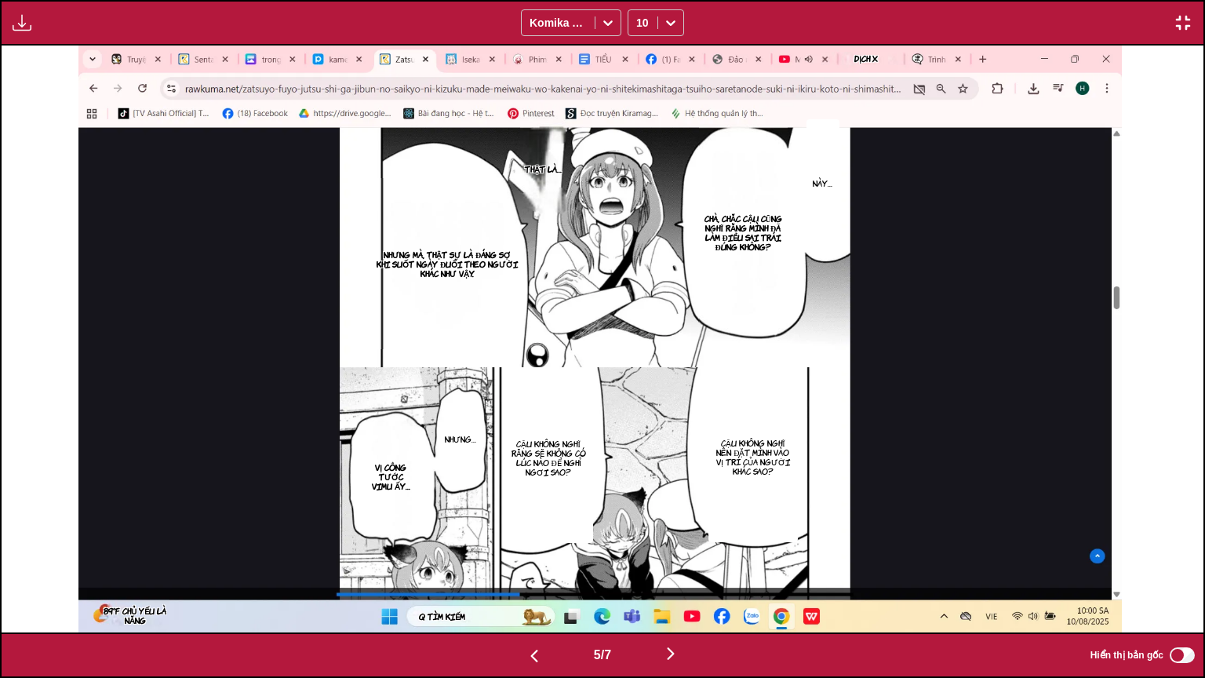
click at [680, 533] on img "button" at bounding box center [670, 653] width 19 height 19
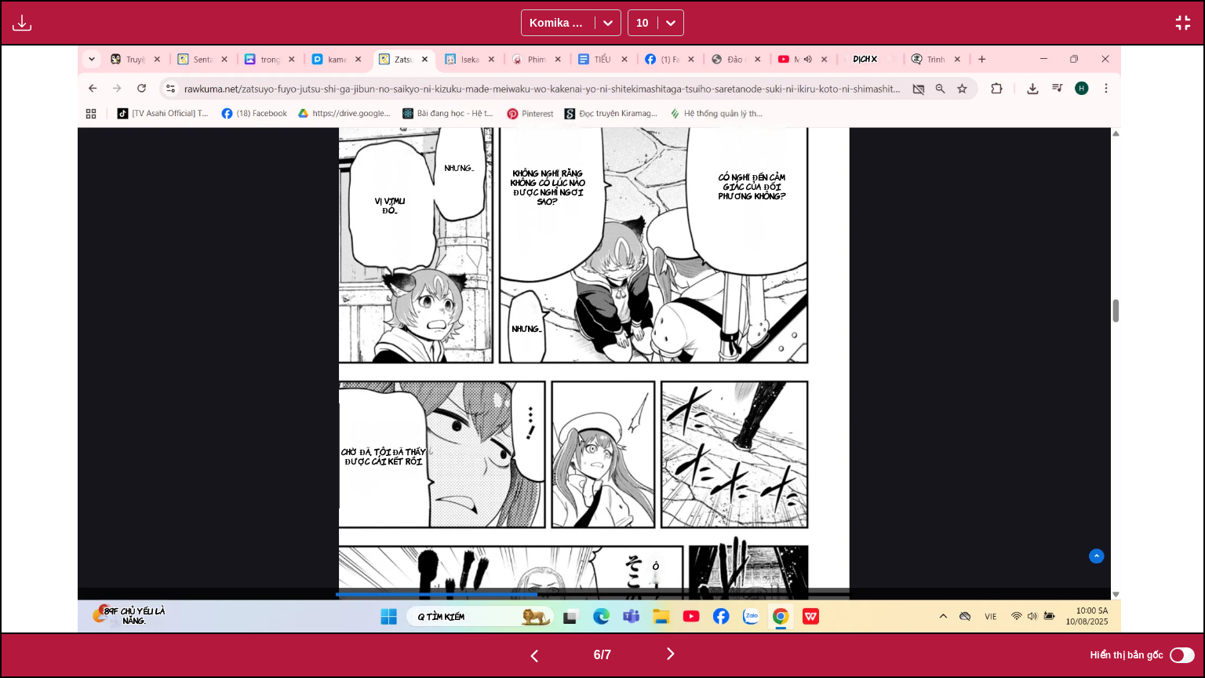
click at [677, 533] on img "button" at bounding box center [670, 653] width 19 height 19
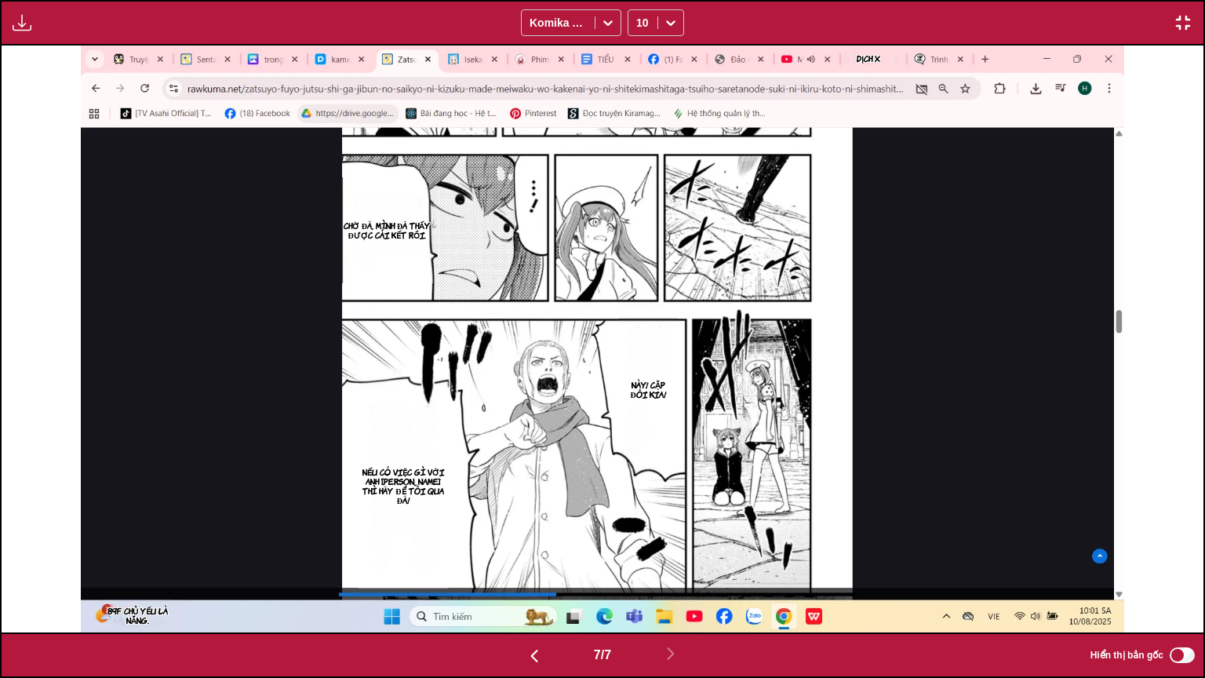
click at [1189, 23] on img "button" at bounding box center [1183, 22] width 19 height 19
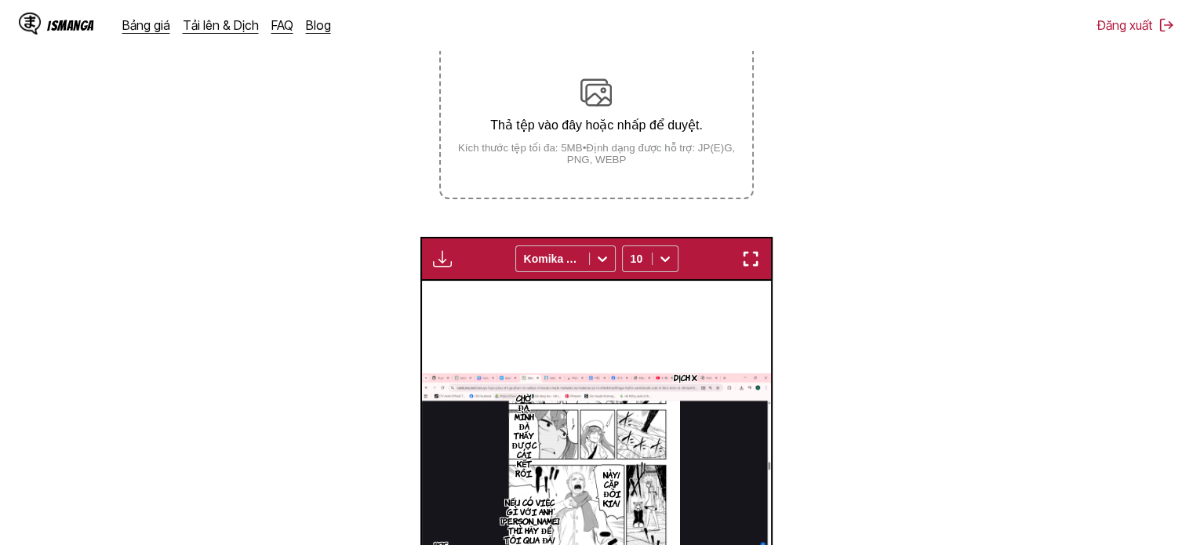
scroll to position [174, 0]
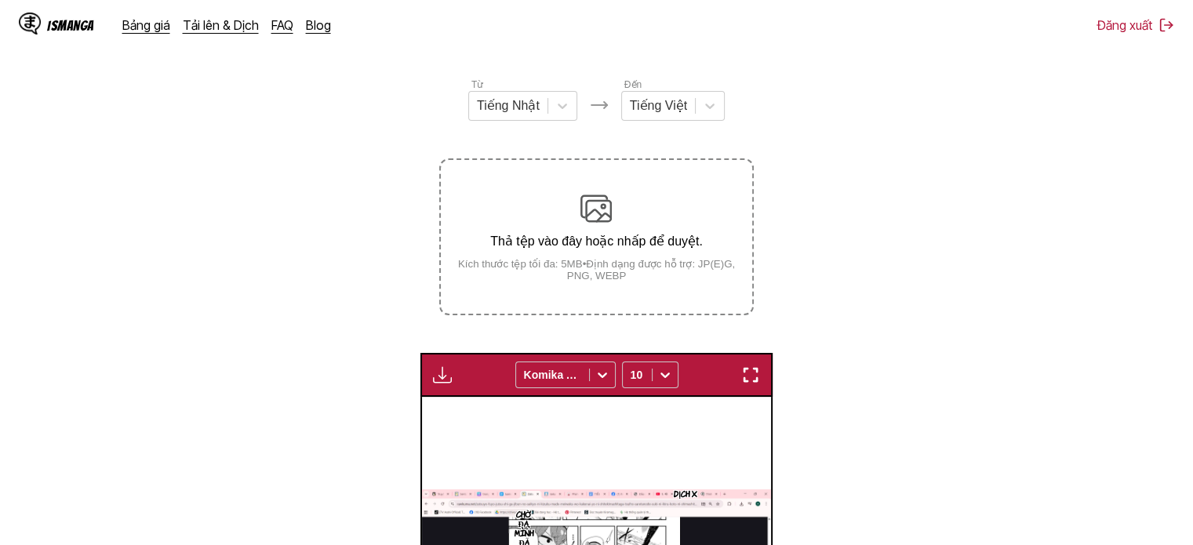
click at [640, 215] on div "Thả tệp vào đây hoặc nhấp để duyệt. Kích thước tệp tối đa: 5MB • Định dạng được…" at bounding box center [596, 237] width 311 height 89
click at [593, 194] on img at bounding box center [595, 208] width 31 height 31
click at [0, 0] on input "Thả tệp vào đây hoặc nhấp để duyệt. Kích thước tệp tối đa: 5MB • Định dạng được…" at bounding box center [0, 0] width 0 height 0
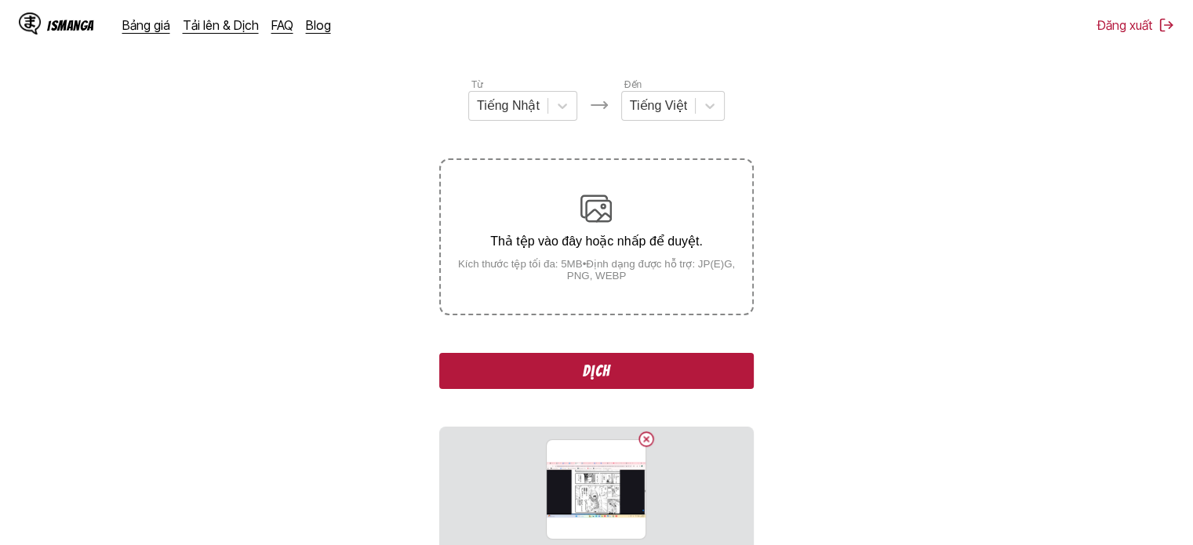
click at [646, 368] on button "Dịch" at bounding box center [596, 371] width 314 height 36
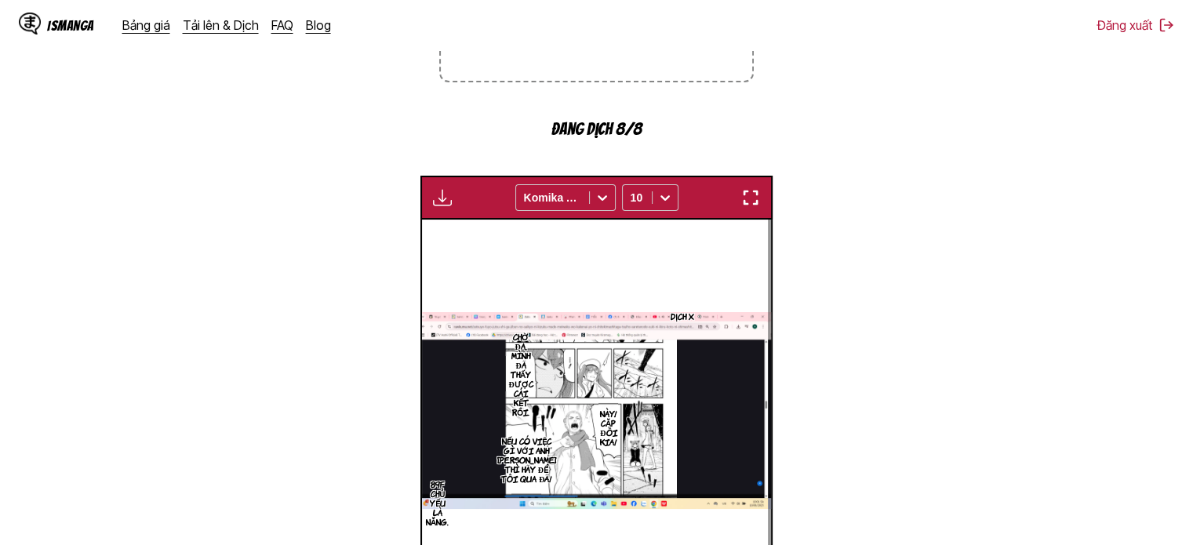
scroll to position [409, 0]
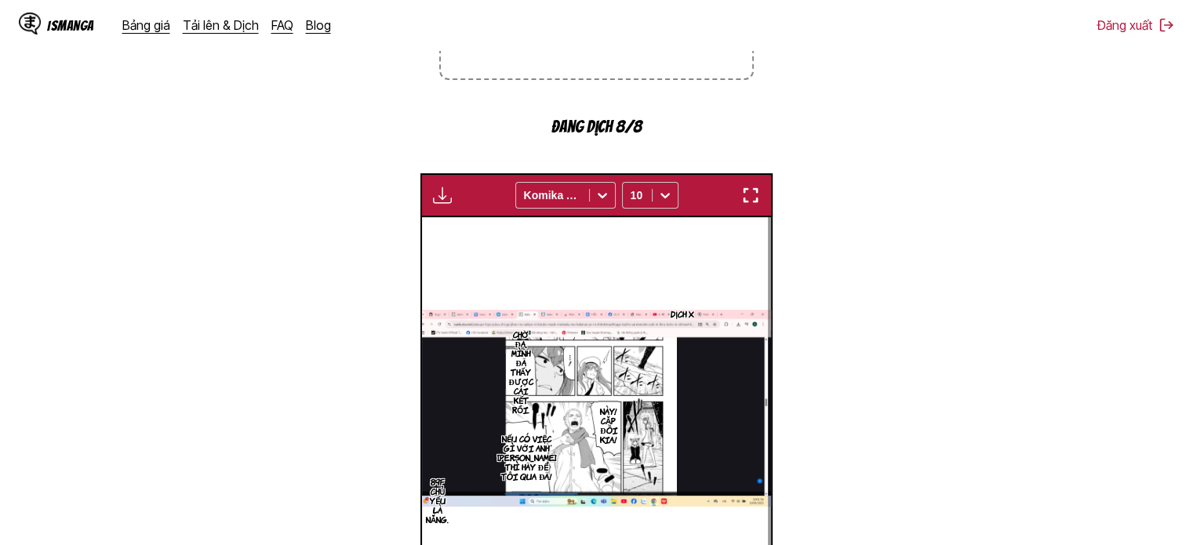
click at [759, 192] on img "button" at bounding box center [750, 195] width 19 height 19
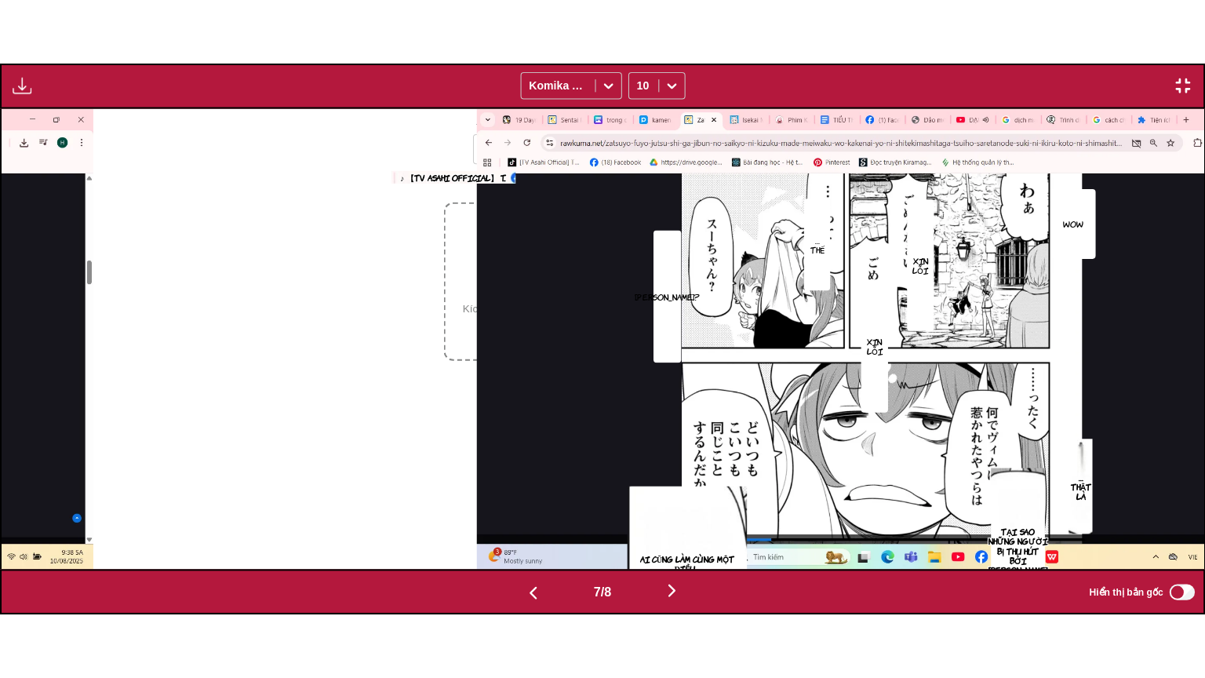
scroll to position [0, 7214]
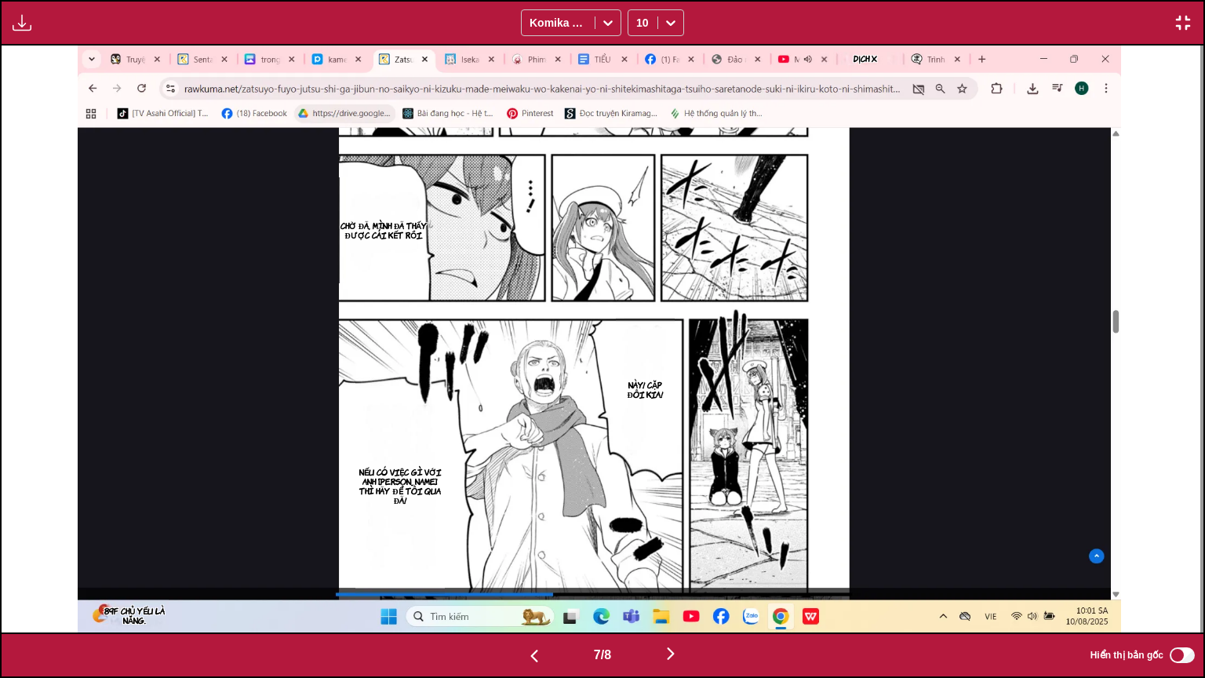
click at [667, 533] on img "button" at bounding box center [670, 653] width 19 height 19
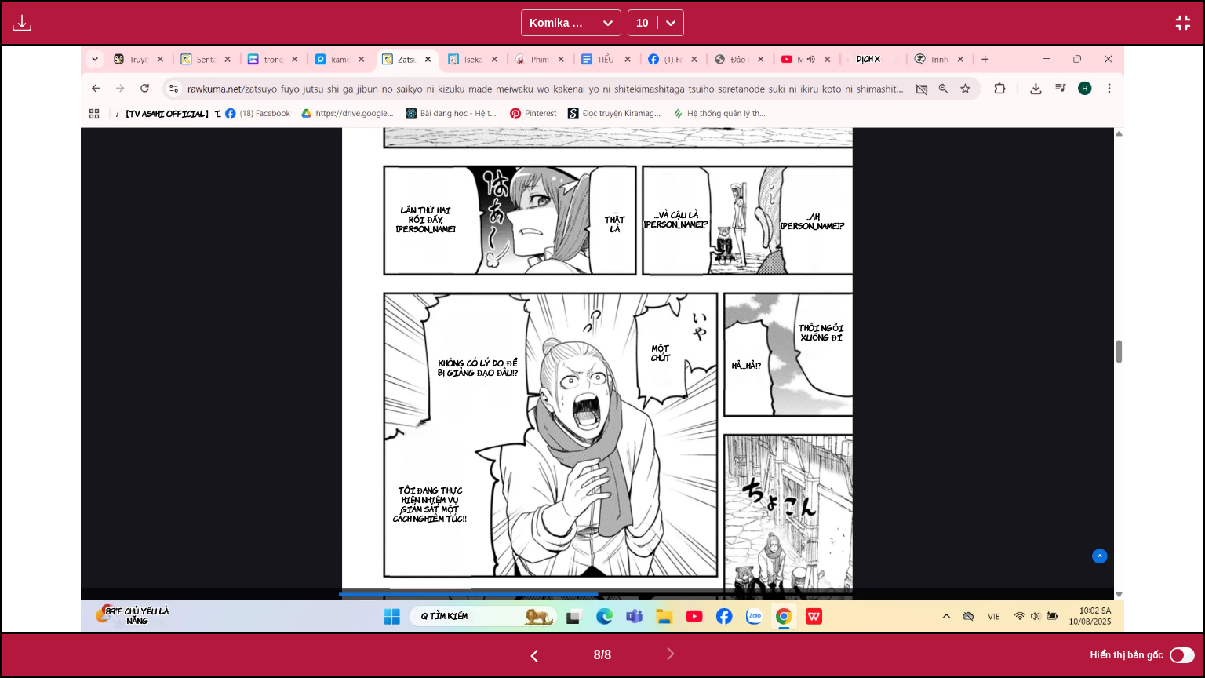
click at [1187, 20] on img "button" at bounding box center [1183, 22] width 19 height 19
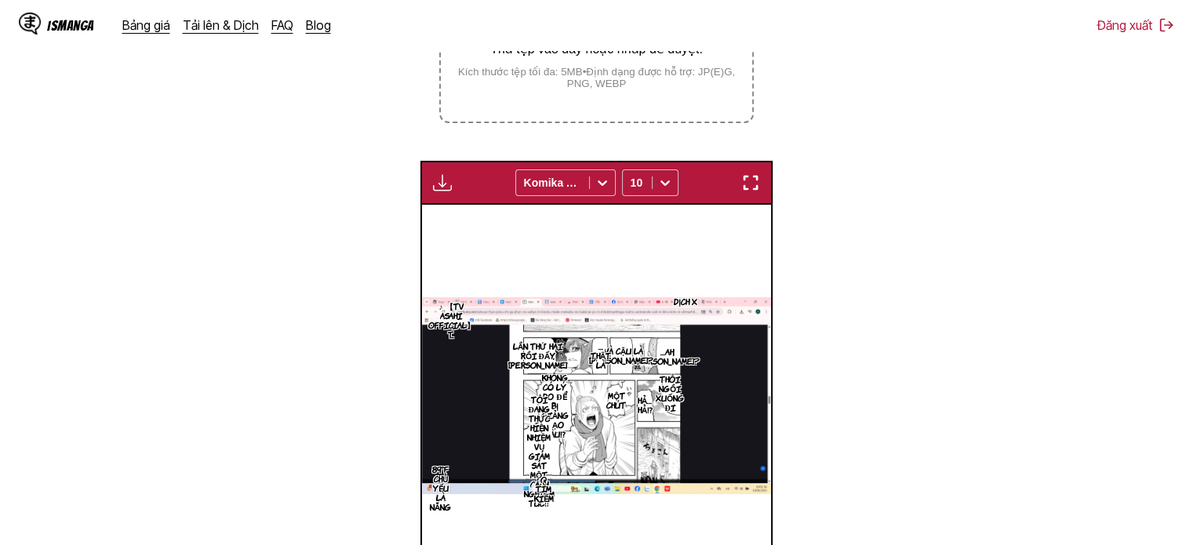
scroll to position [207, 0]
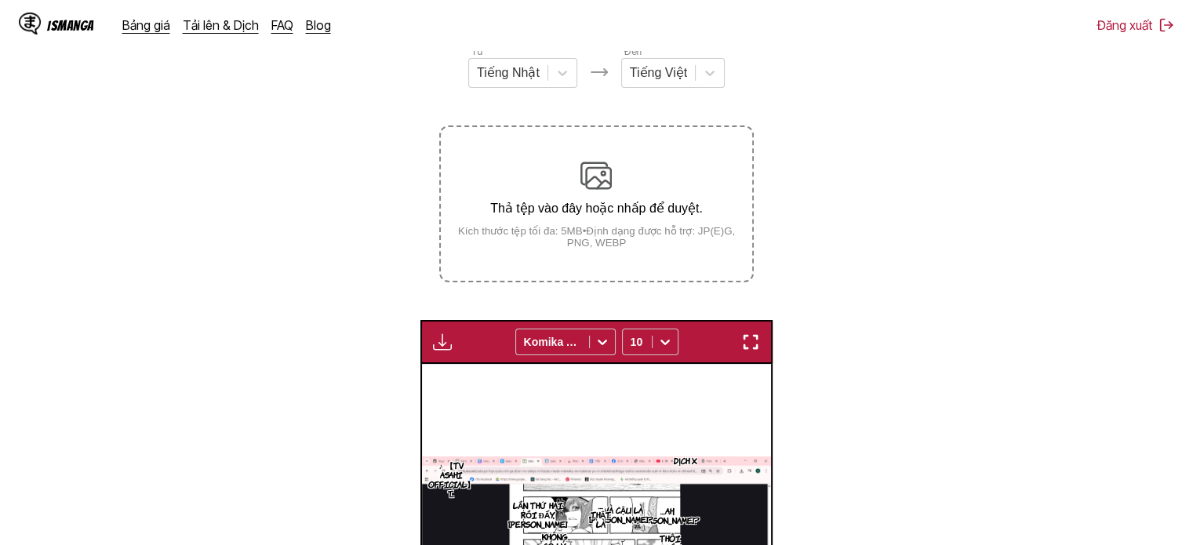
click at [625, 194] on div "Thả tệp vào đây hoặc nhấp để duyệt. Kích thước tệp tối đa: 5MB • Định dạng được…" at bounding box center [596, 204] width 311 height 89
click at [0, 0] on input "Thả tệp vào đây hoặc nhấp để duyệt. Kích thước tệp tối đa: 5MB • Định dạng được…" at bounding box center [0, 0] width 0 height 0
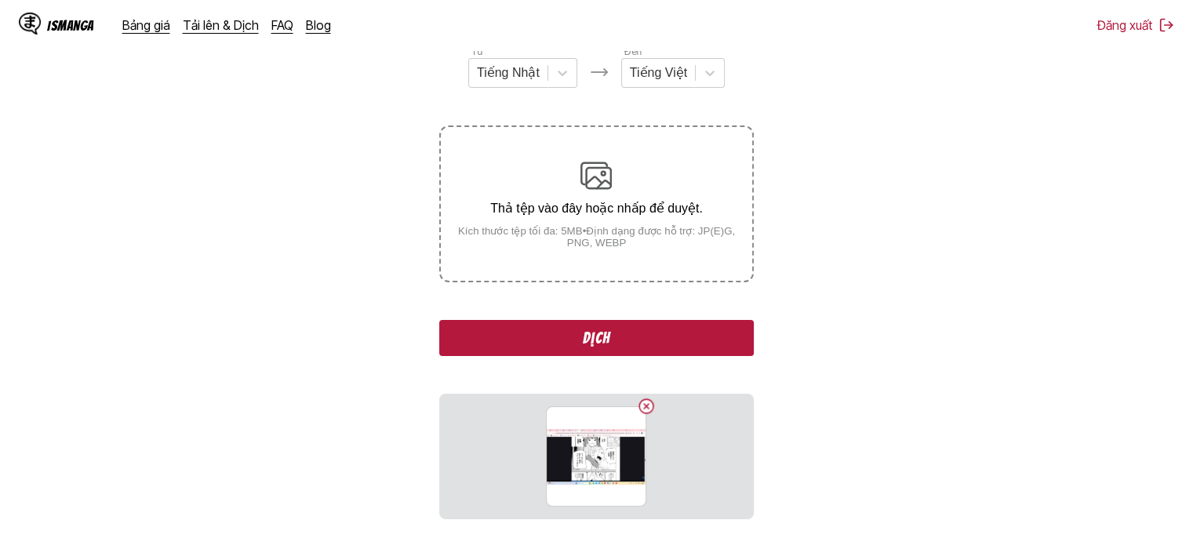
click at [603, 337] on button "Dịch" at bounding box center [596, 338] width 314 height 36
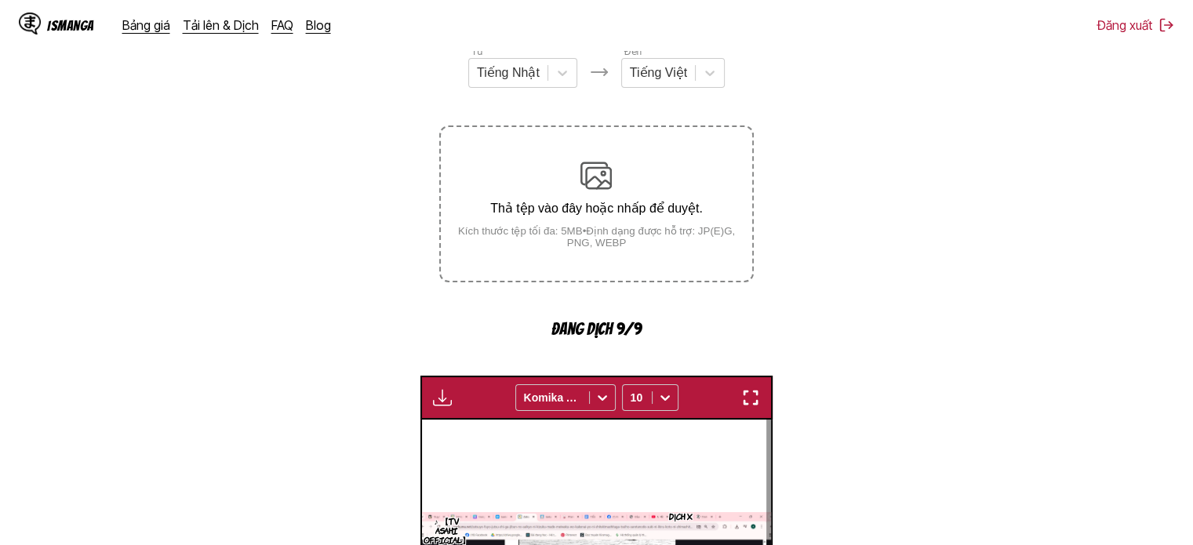
click at [577, 187] on div "Thả tệp vào đây hoặc nhấp để duyệt. Kích thước tệp tối đa: 5MB • Định dạng được…" at bounding box center [596, 204] width 311 height 89
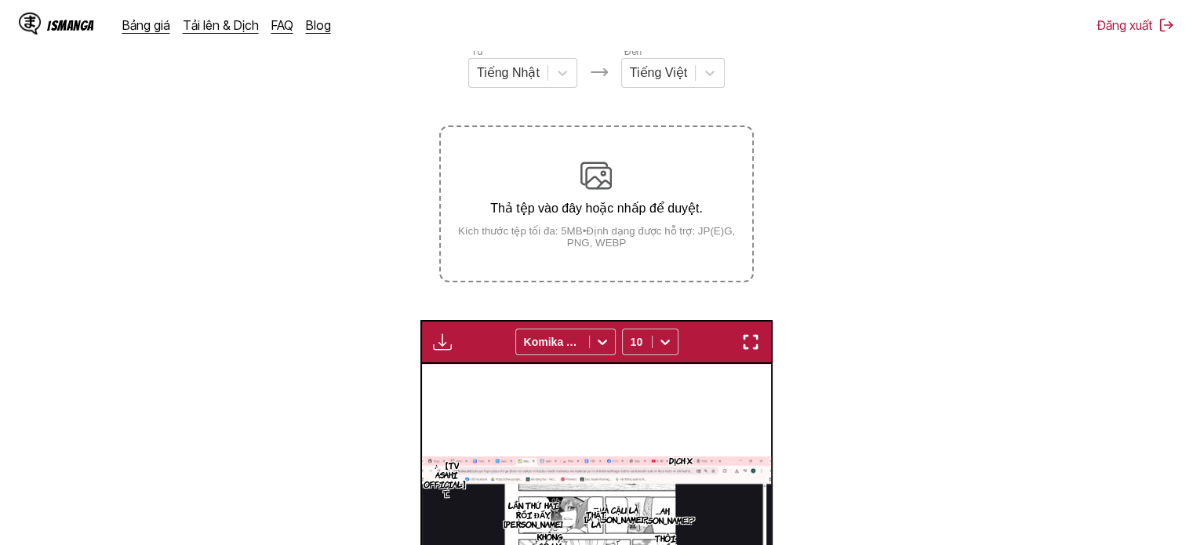
click at [562, 206] on p "Thả tệp vào đây hoặc nhấp để duyệt." at bounding box center [596, 208] width 311 height 15
click at [0, 0] on input "Thả tệp vào đây hoặc nhấp để duyệt. Kích thước tệp tối đa: 5MB • Định dạng được…" at bounding box center [0, 0] width 0 height 0
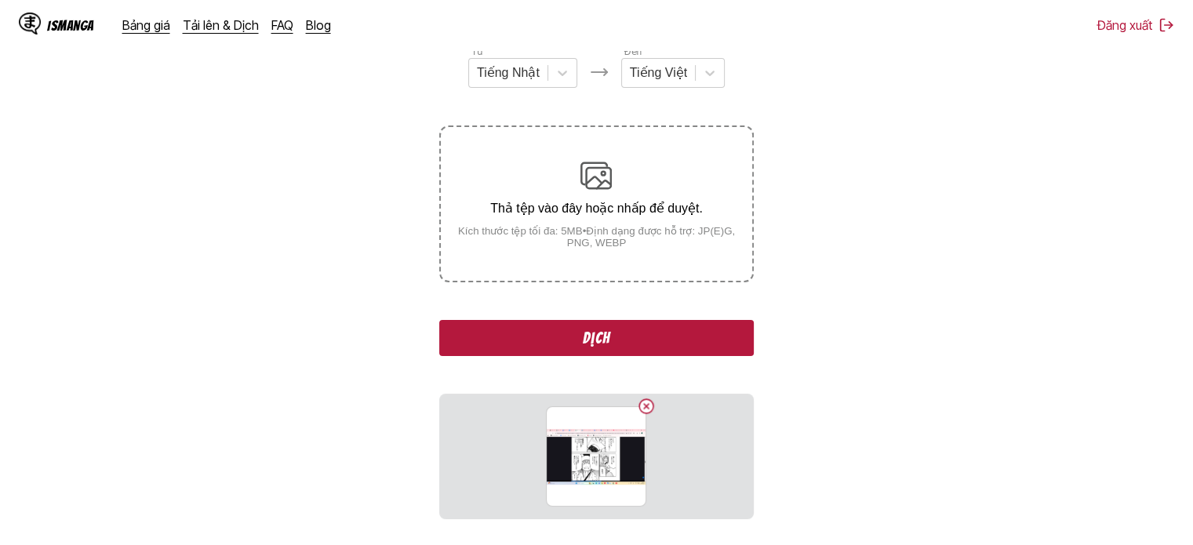
drag, startPoint x: 584, startPoint y: 342, endPoint x: 624, endPoint y: 319, distance: 46.0
click at [584, 344] on button "Dịch" at bounding box center [596, 338] width 314 height 36
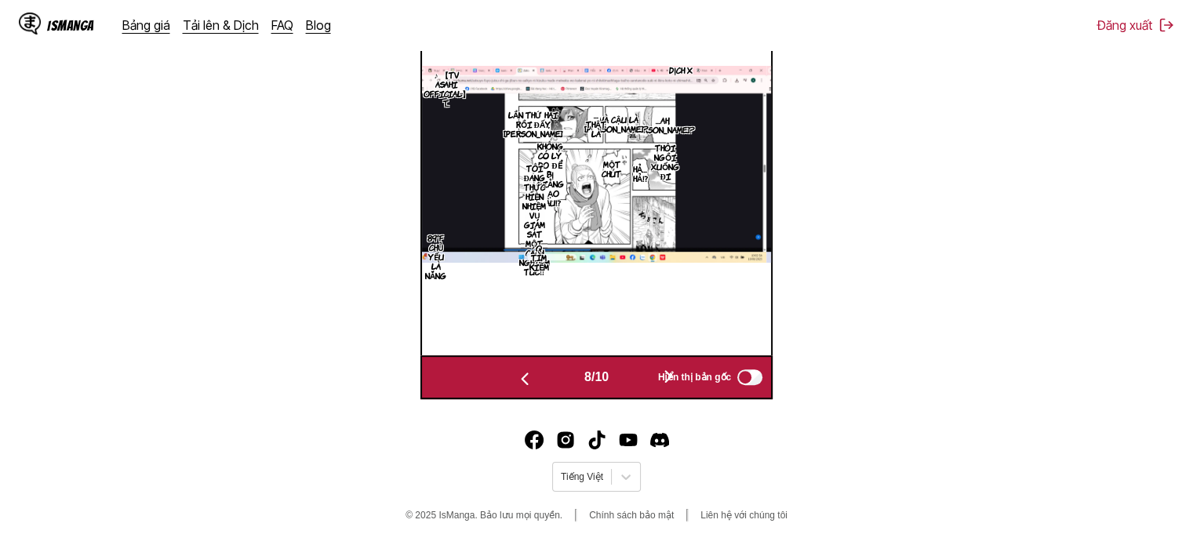
scroll to position [498, 0]
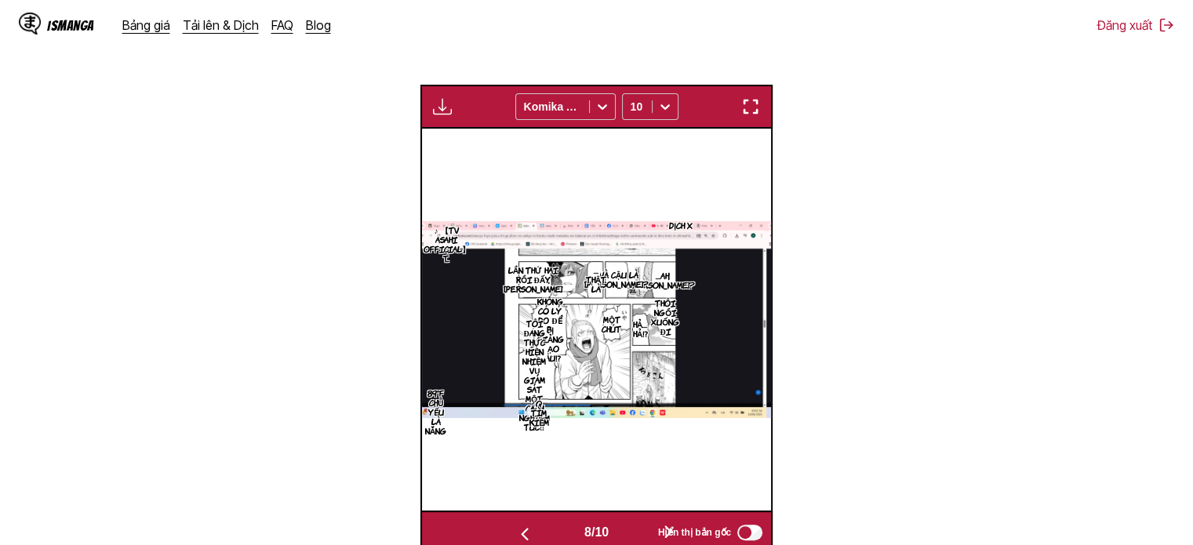
click at [749, 103] on img "button" at bounding box center [750, 106] width 19 height 19
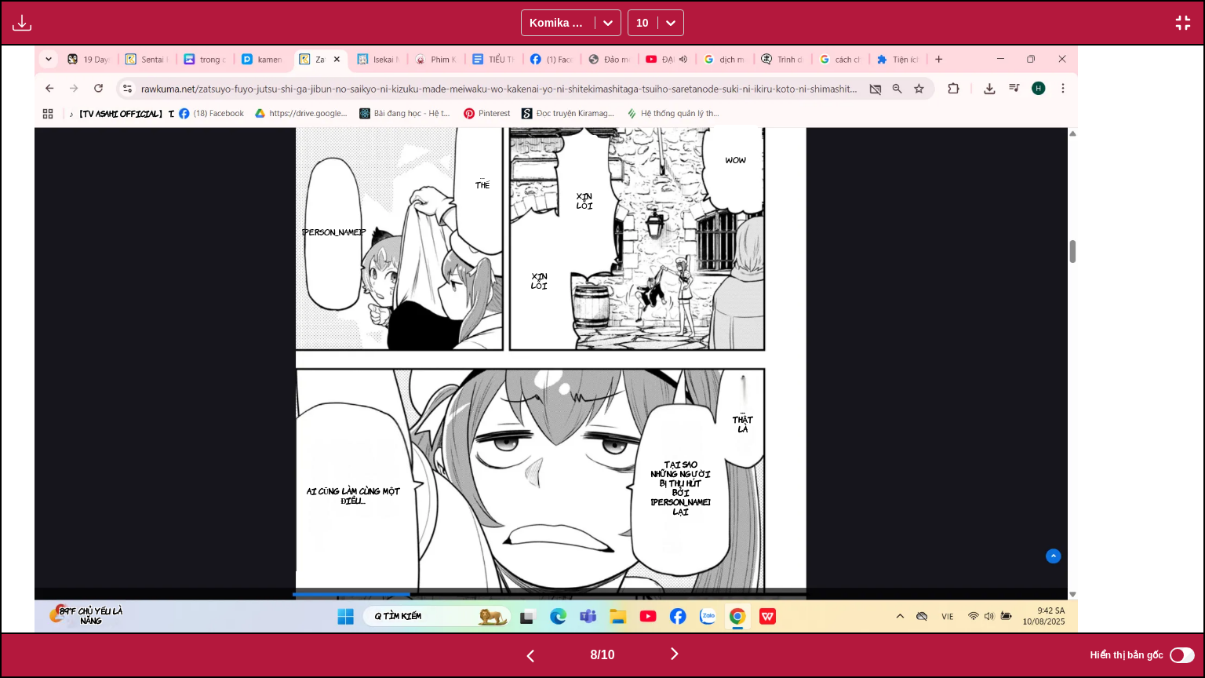
scroll to position [0, 8416]
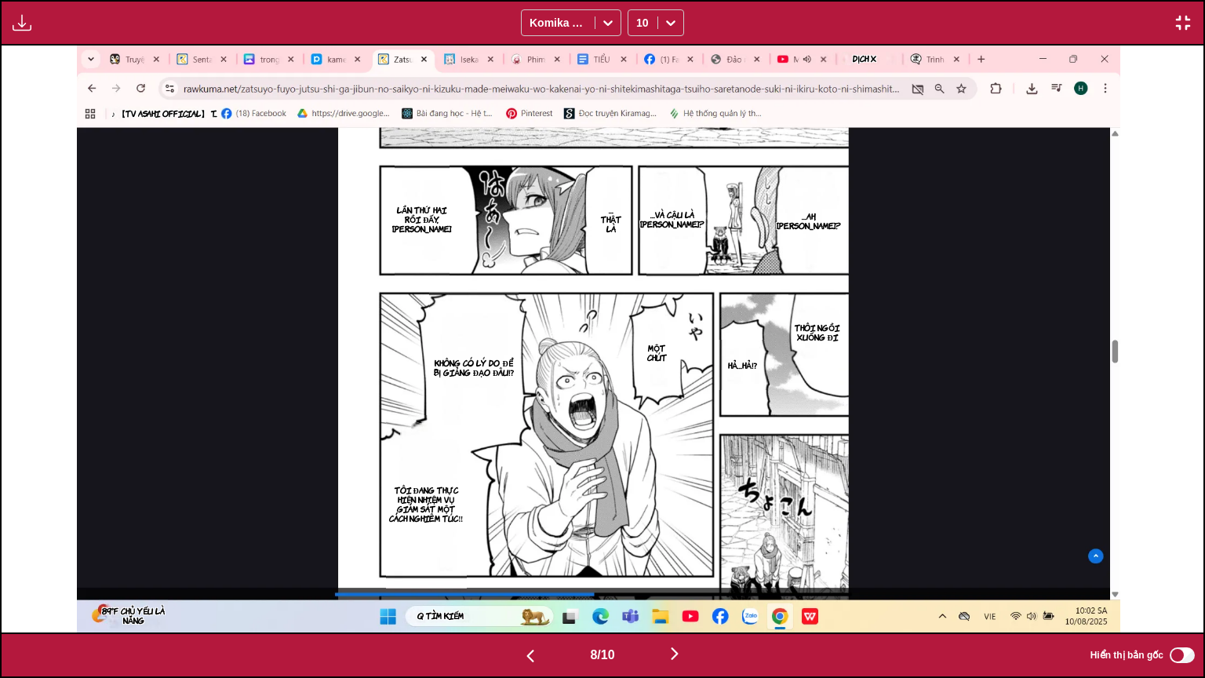
click at [677, 533] on img "button" at bounding box center [674, 653] width 19 height 19
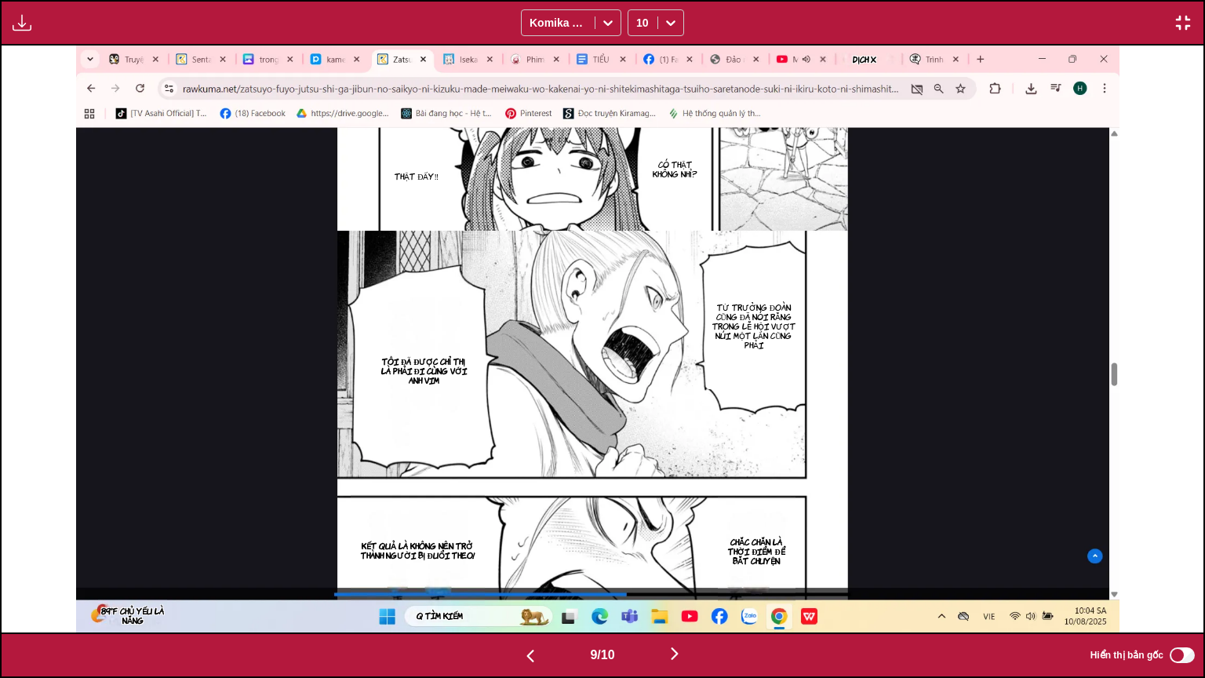
click at [683, 533] on img "button" at bounding box center [674, 653] width 19 height 19
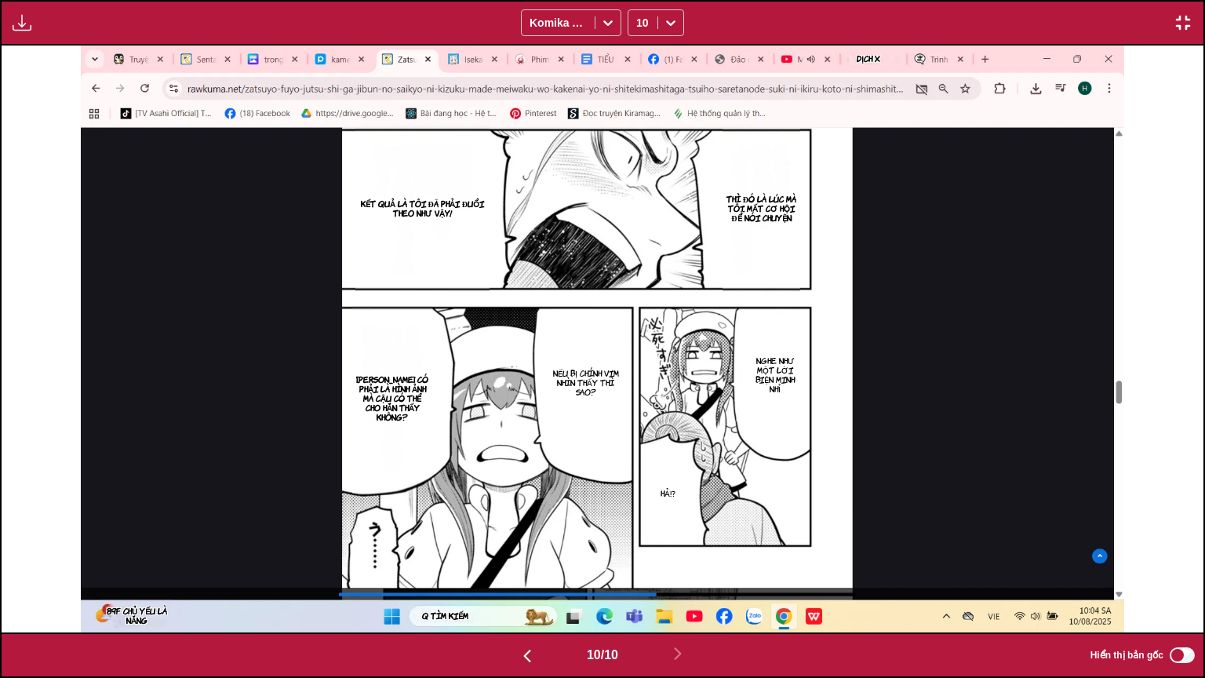
click at [1185, 30] on img "button" at bounding box center [1183, 22] width 19 height 19
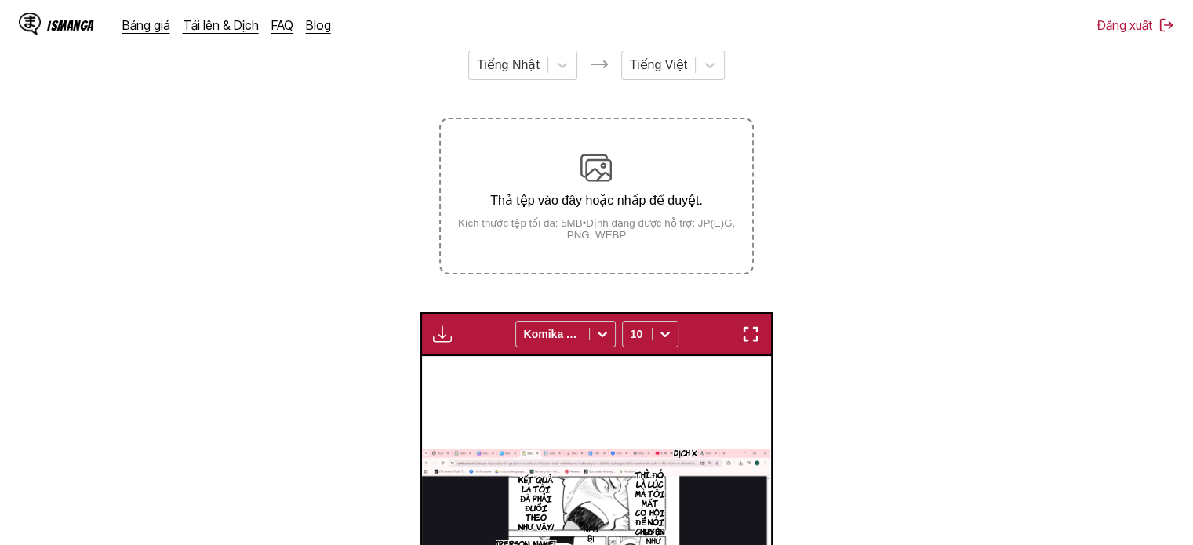
scroll to position [207, 0]
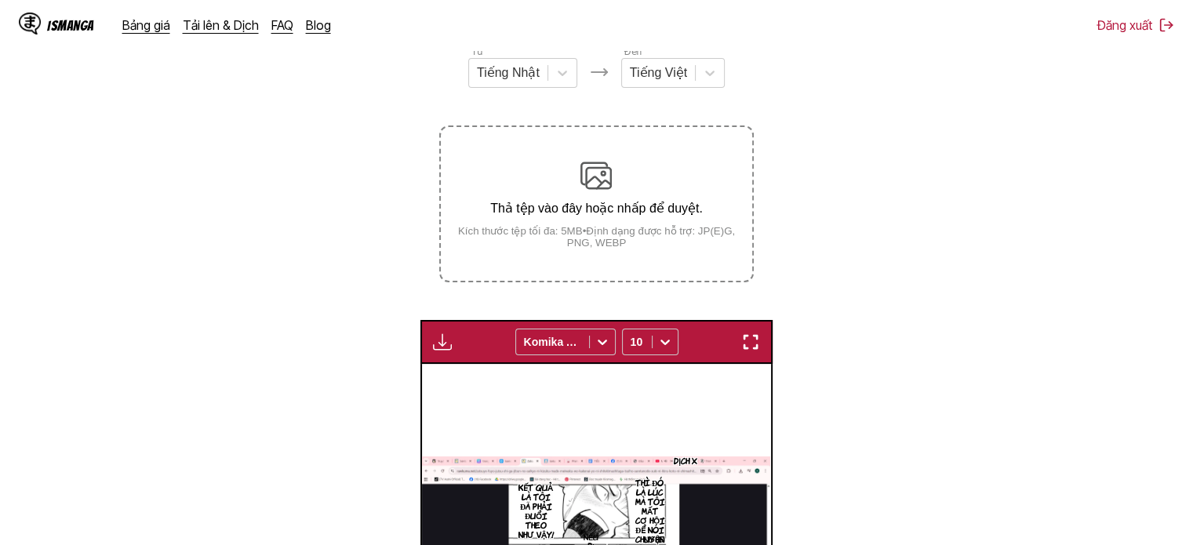
click at [636, 225] on div "Thả tệp vào đây hoặc nhấp để duyệt. Kích thước tệp tối đa: 5MB • Định dạng được…" at bounding box center [596, 204] width 311 height 89
click at [0, 0] on input "Thả tệp vào đây hoặc nhấp để duyệt. Kích thước tệp tối đa: 5MB • Định dạng được…" at bounding box center [0, 0] width 0 height 0
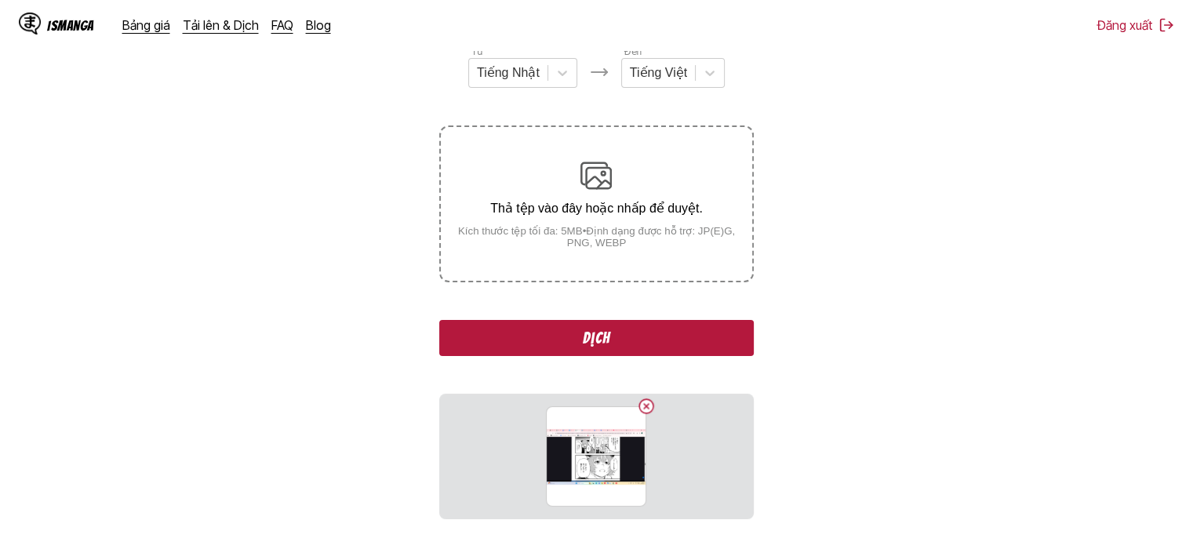
click at [585, 335] on button "Dịch" at bounding box center [596, 338] width 314 height 36
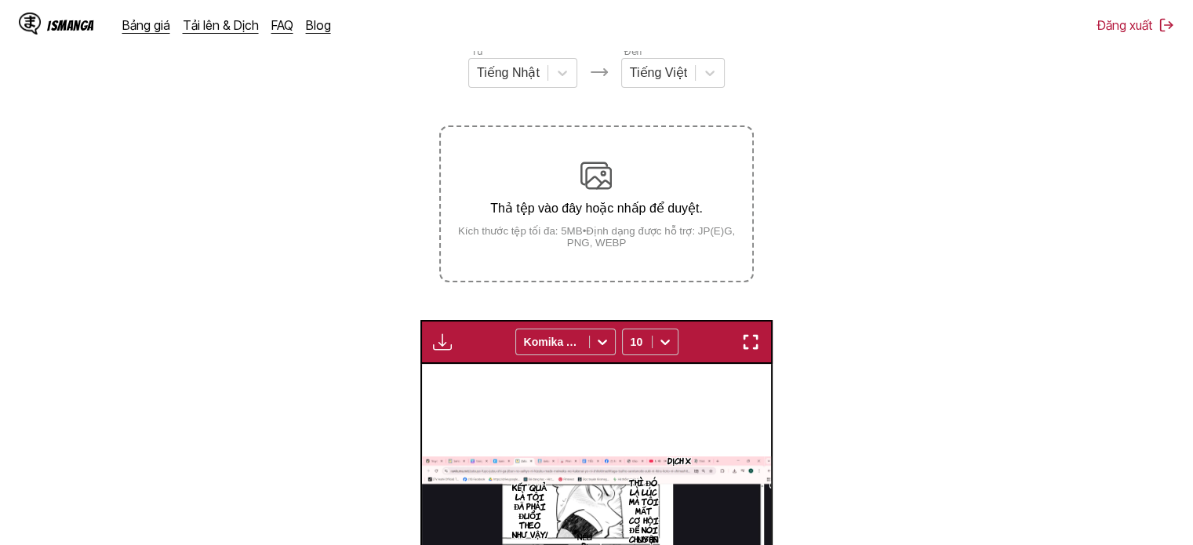
click at [631, 155] on label "Thả tệp vào đây hoặc nhấp để duyệt. Kích thước tệp tối đa: 5MB • Định dạng được…" at bounding box center [596, 204] width 311 height 154
click at [0, 0] on input "Thả tệp vào đây hoặc nhấp để duyệt. Kích thước tệp tối đa: 5MB • Định dạng được…" at bounding box center [0, 0] width 0 height 0
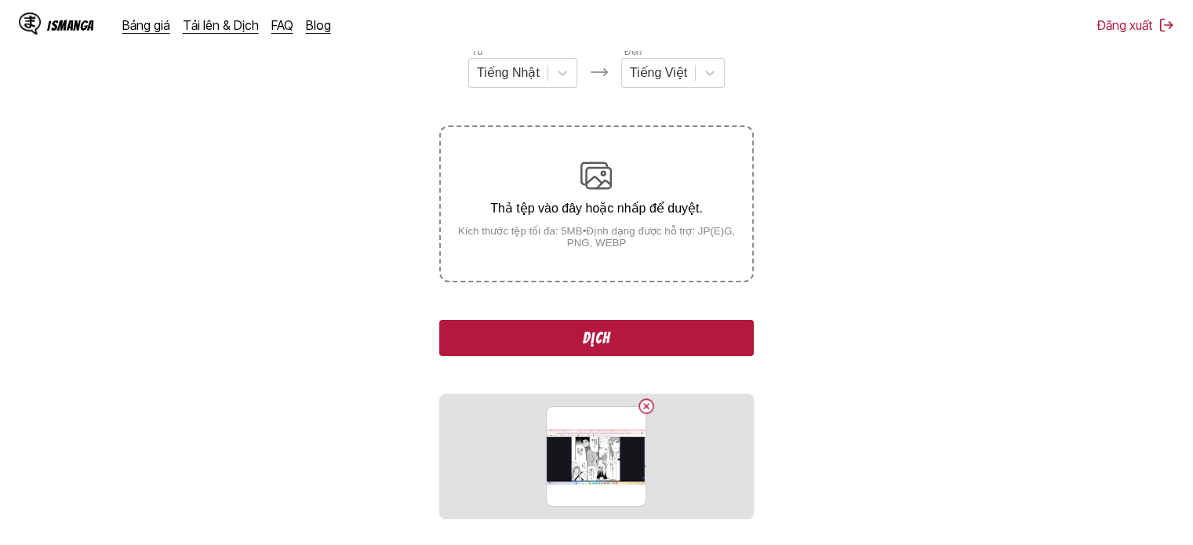
click at [606, 333] on button "Dịch" at bounding box center [596, 338] width 314 height 36
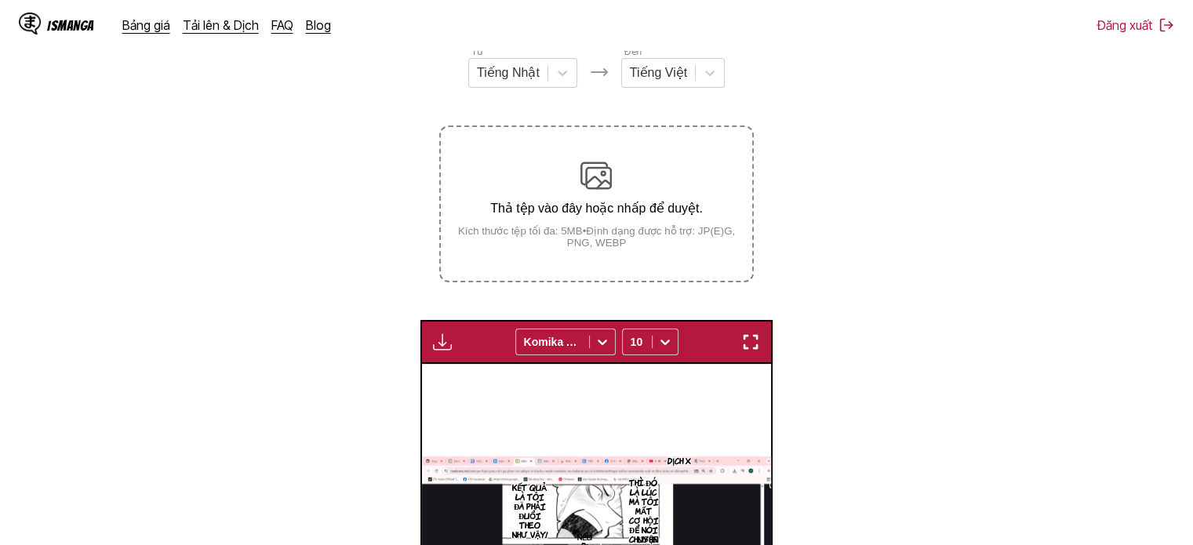
click at [642, 187] on div "Thả tệp vào đây hoặc nhấp để duyệt. Kích thước tệp tối đa: 5MB • Định dạng được…" at bounding box center [596, 204] width 311 height 89
click at [0, 0] on input "Thả tệp vào đây hoặc nhấp để duyệt. Kích thước tệp tối đa: 5MB • Định dạng được…" at bounding box center [0, 0] width 0 height 0
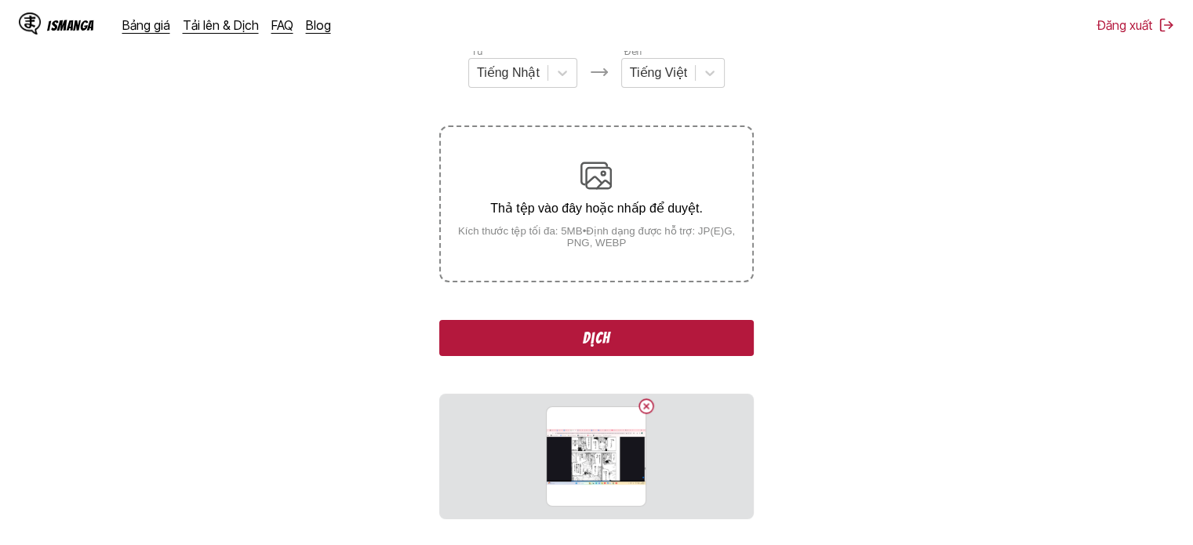
click at [566, 321] on div "Từ Tiếng Nhật Đến Tiếng Việt Thả tệp vào đây hoặc nhấp để duyệt. Kích thước tệp…" at bounding box center [596, 281] width 314 height 475
click at [566, 332] on button "Dịch" at bounding box center [596, 338] width 314 height 36
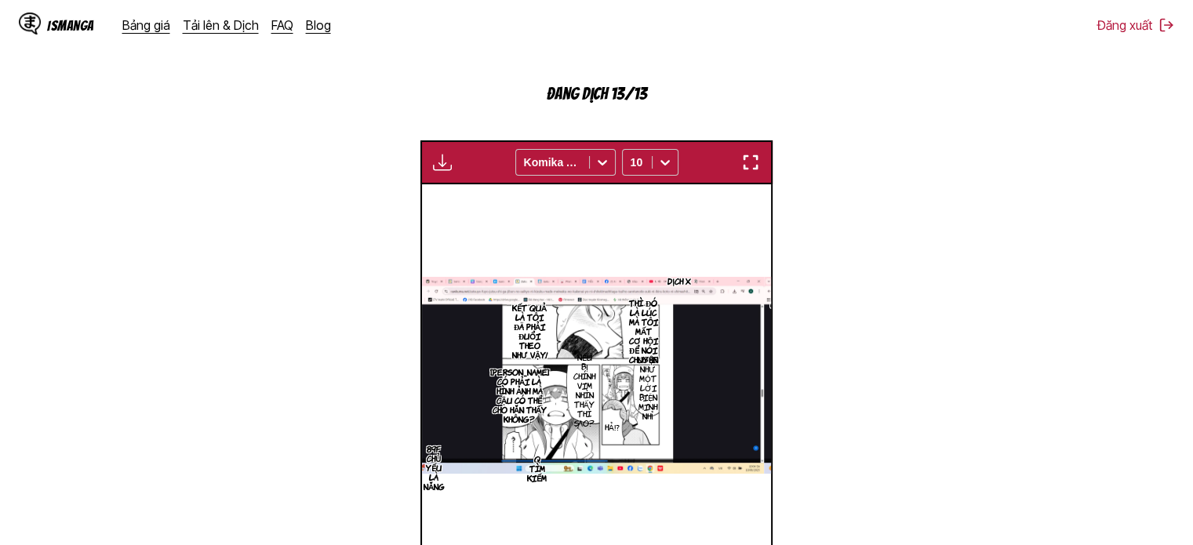
click at [744, 162] on img "button" at bounding box center [750, 162] width 19 height 19
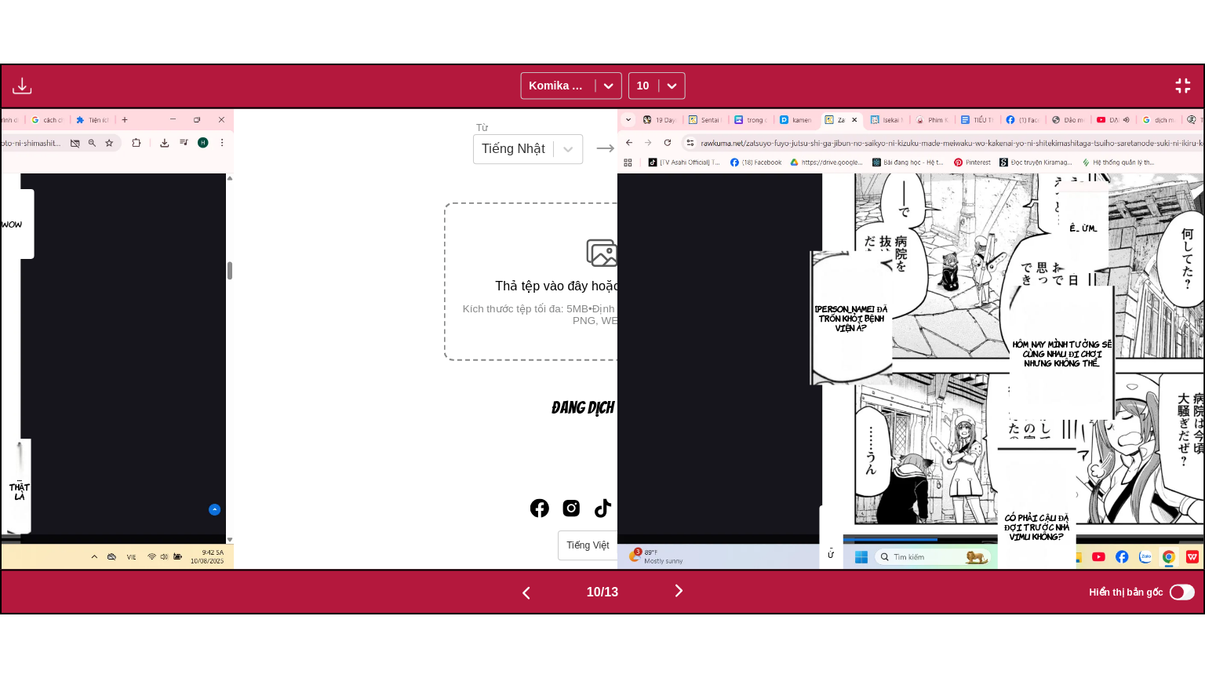
scroll to position [0, 10821]
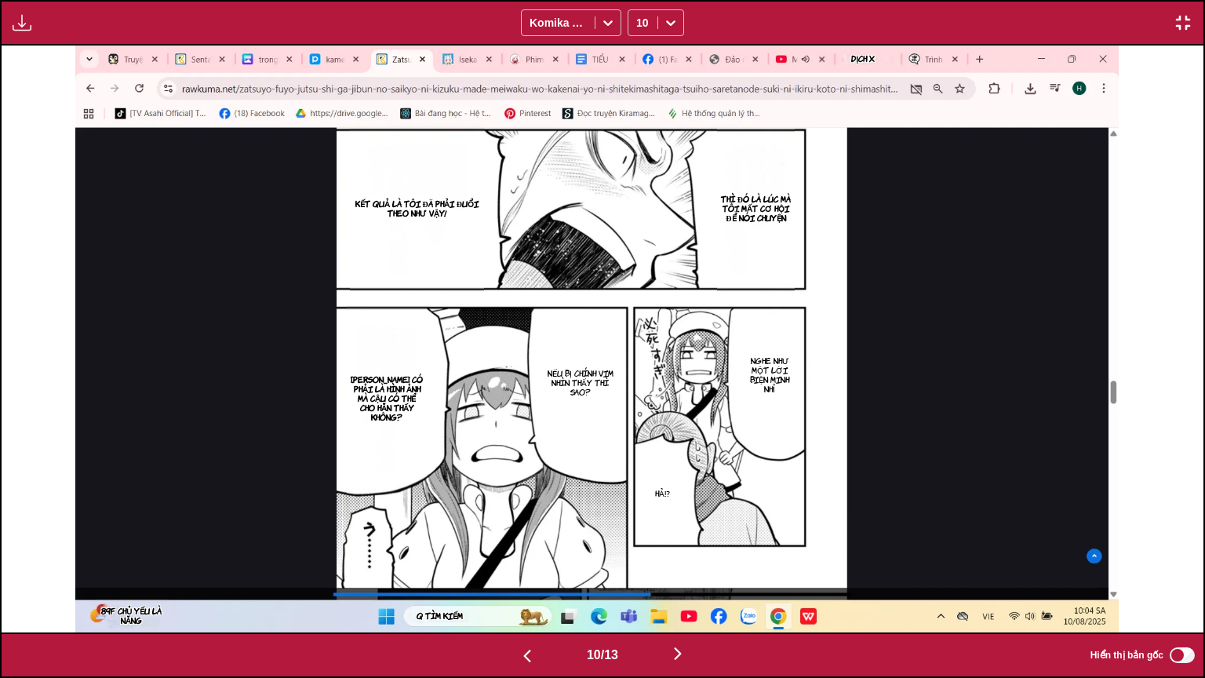
click at [673, 533] on img "button" at bounding box center [677, 653] width 19 height 19
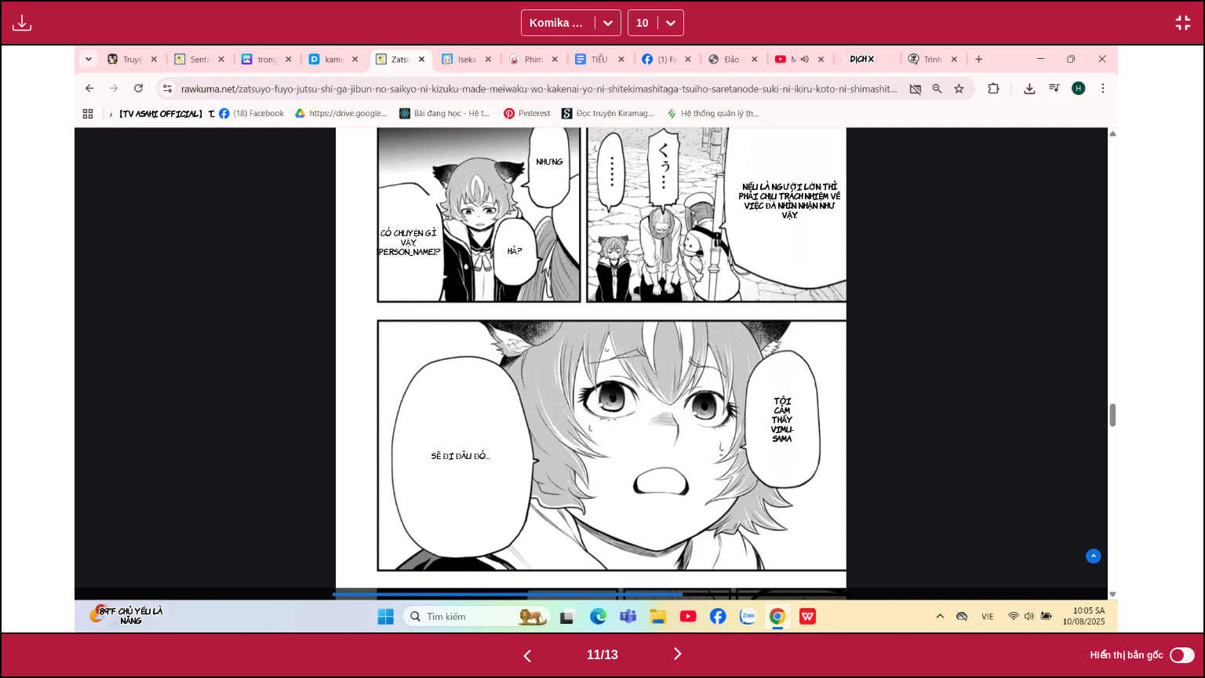
click at [684, 533] on img "button" at bounding box center [677, 653] width 19 height 19
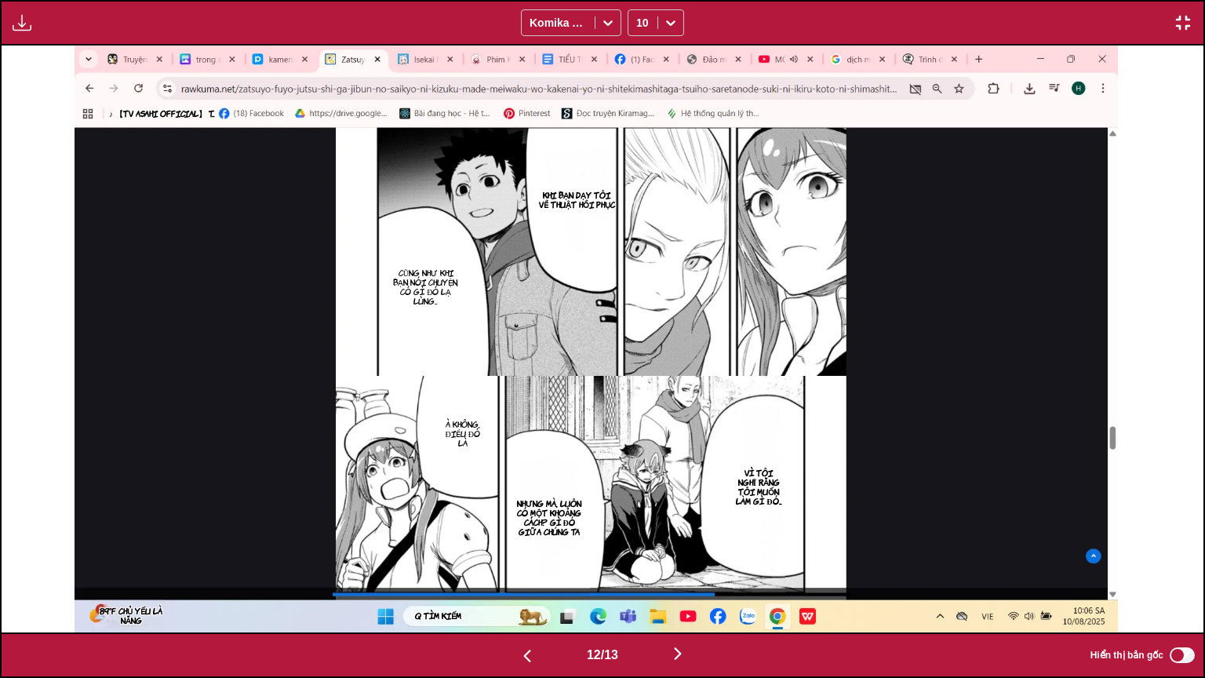
click at [682, 533] on img "button" at bounding box center [677, 653] width 19 height 19
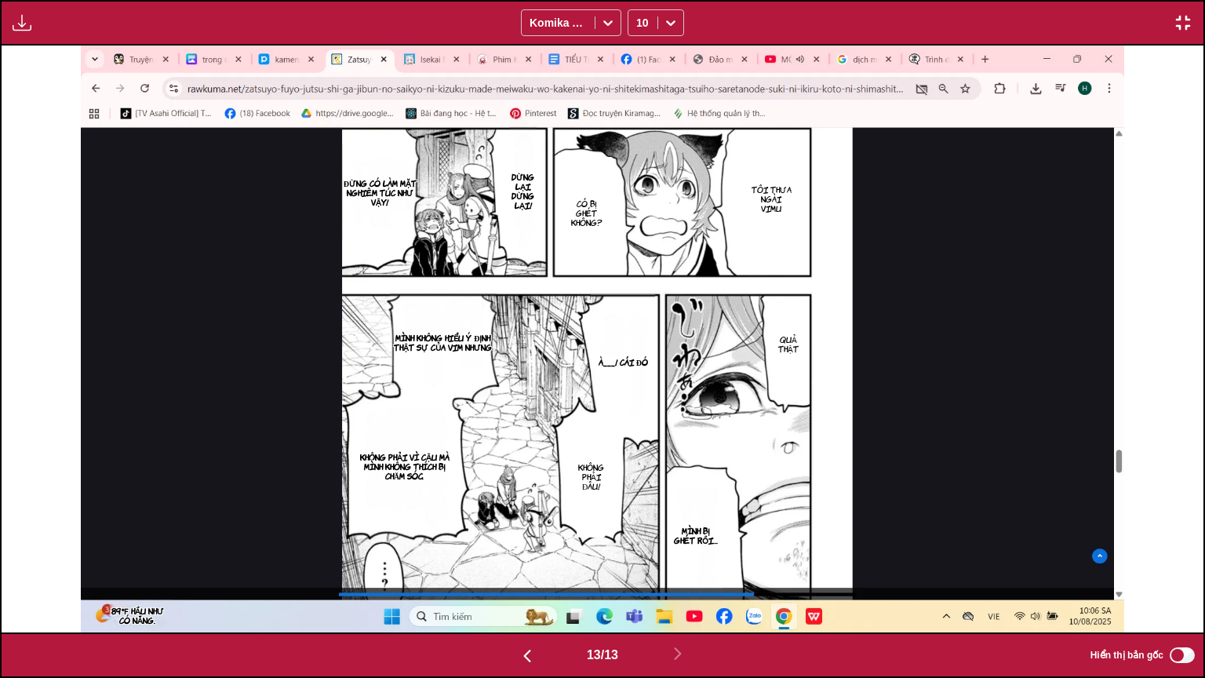
click at [1188, 17] on img "button" at bounding box center [1183, 22] width 19 height 19
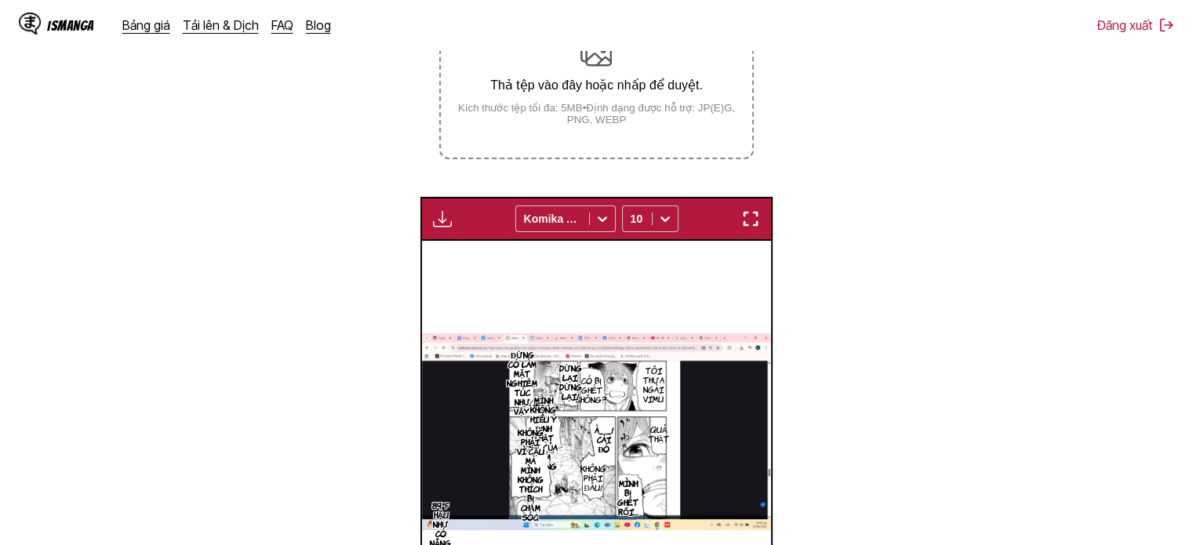
scroll to position [253, 0]
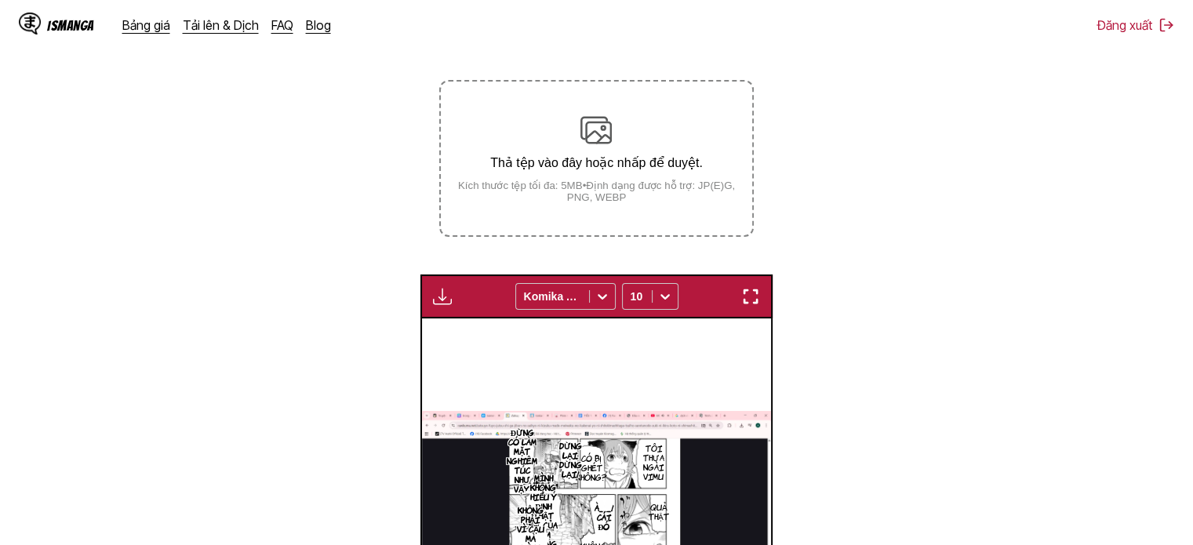
click at [575, 187] on small "Kích thước tệp tối đa: 5MB • Định dạng được hỗ trợ: JP(E)G, PNG, WEBP" at bounding box center [596, 192] width 311 height 24
click at [0, 0] on input "Thả tệp vào đây hoặc nhấp để duyệt. Kích thước tệp tối đa: 5MB • Định dạng được…" at bounding box center [0, 0] width 0 height 0
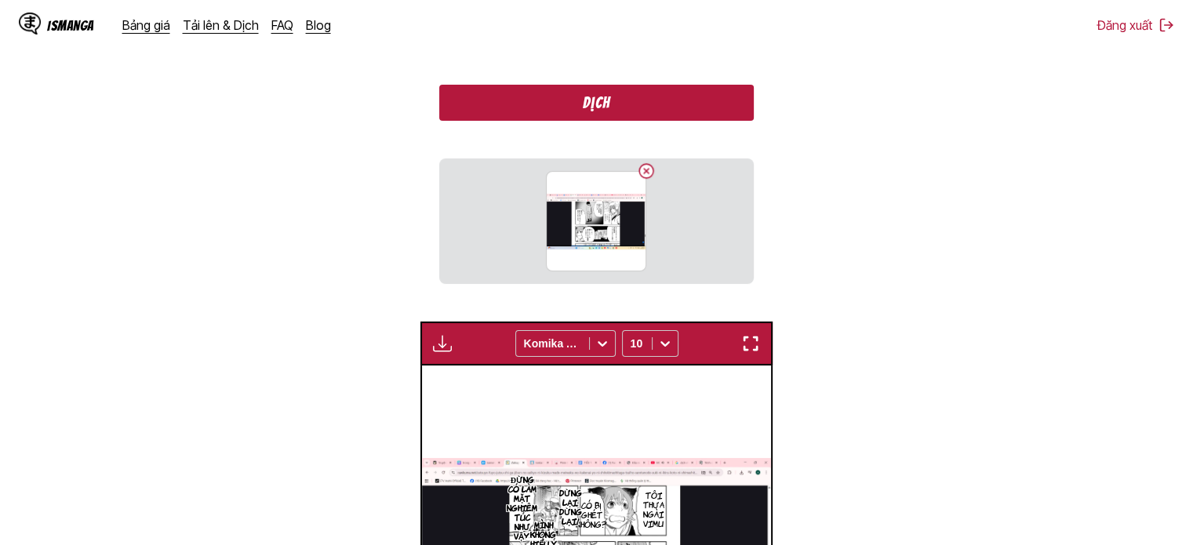
scroll to position [331, 0]
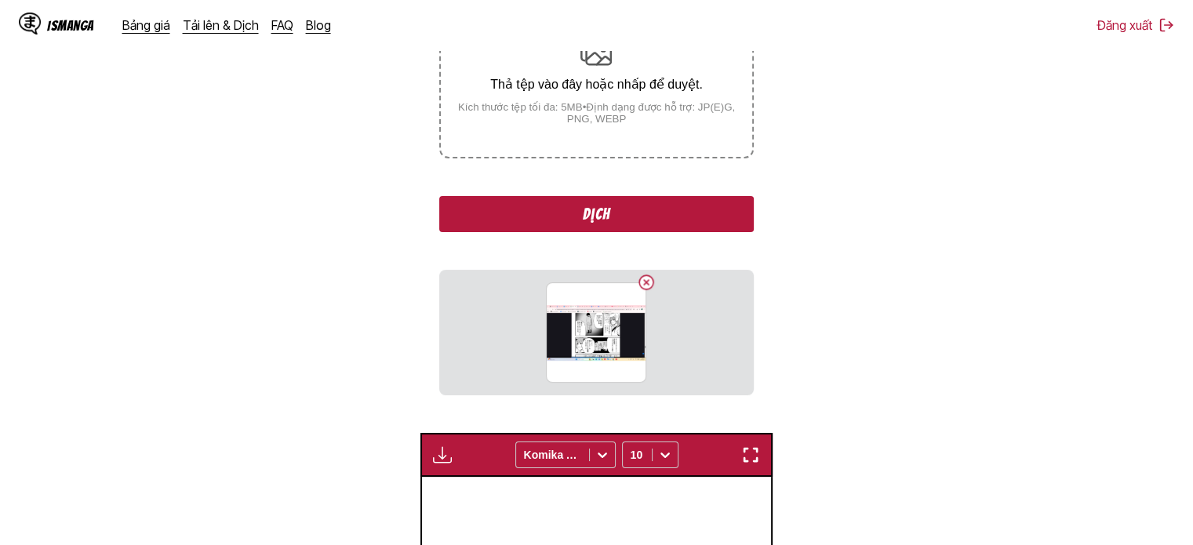
click at [598, 213] on button "Dịch" at bounding box center [596, 214] width 314 height 36
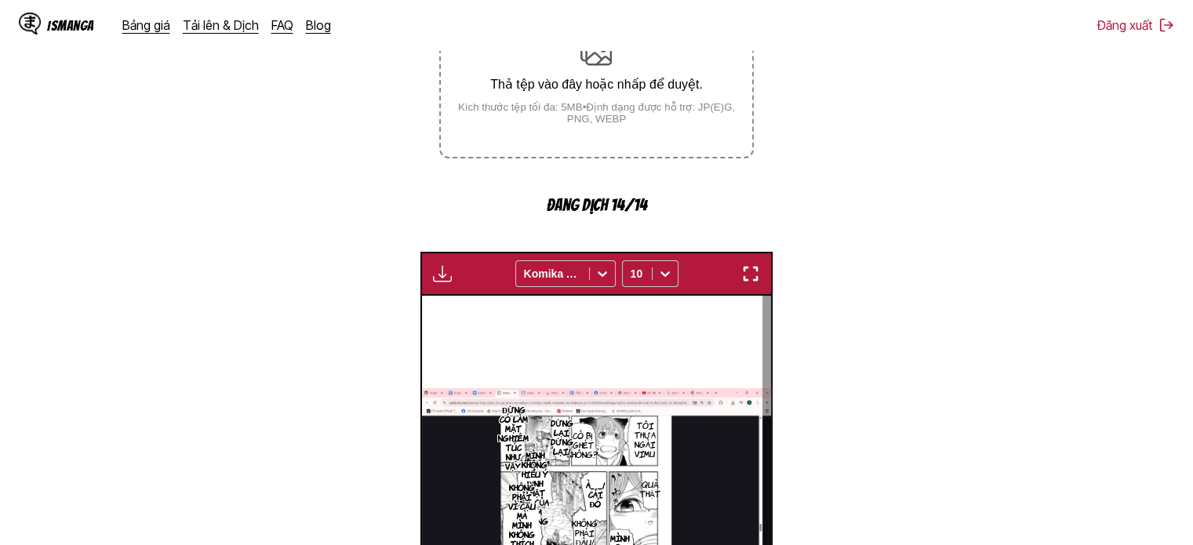
click at [617, 121] on small "Kích thước tệp tối đa: 5MB • Định dạng được hỗ trợ: JP(E)G, PNG, WEBP" at bounding box center [596, 113] width 311 height 24
click at [603, 65] on img at bounding box center [595, 51] width 31 height 31
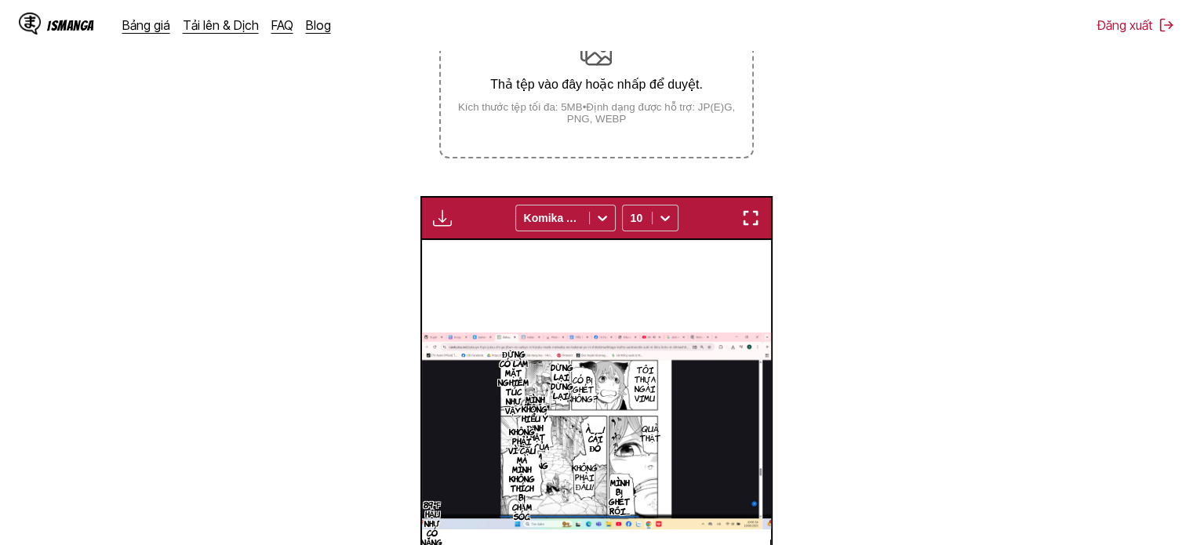
click at [603, 64] on img at bounding box center [595, 51] width 31 height 31
click at [0, 0] on input "Thả tệp vào đây hoặc nhấp để duyệt. Kích thước tệp tối đa: 5MB • Định dạng được…" at bounding box center [0, 0] width 0 height 0
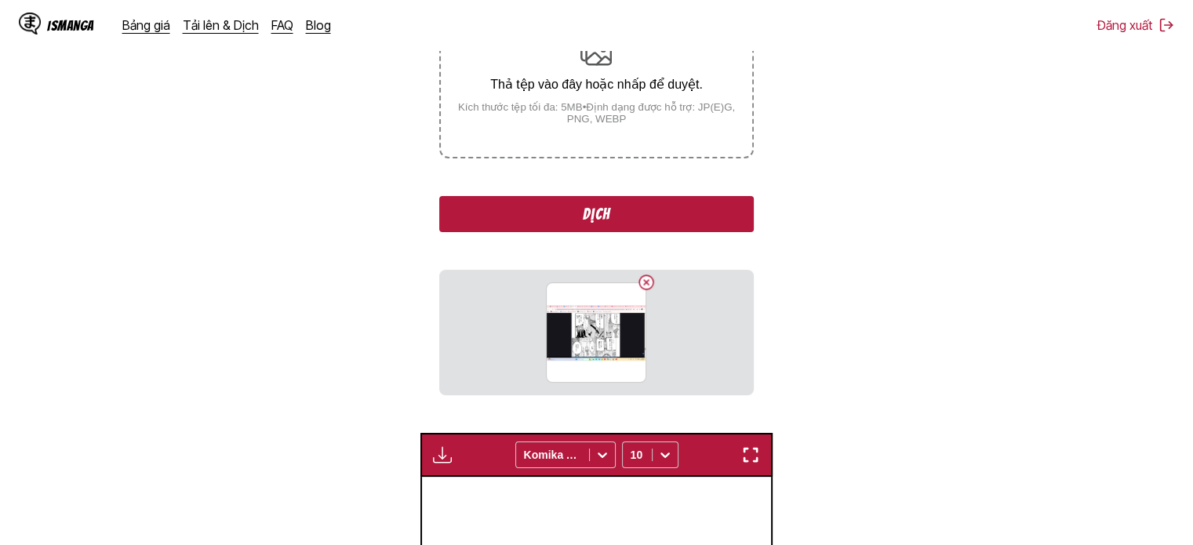
click at [628, 219] on button "Dịch" at bounding box center [596, 214] width 314 height 36
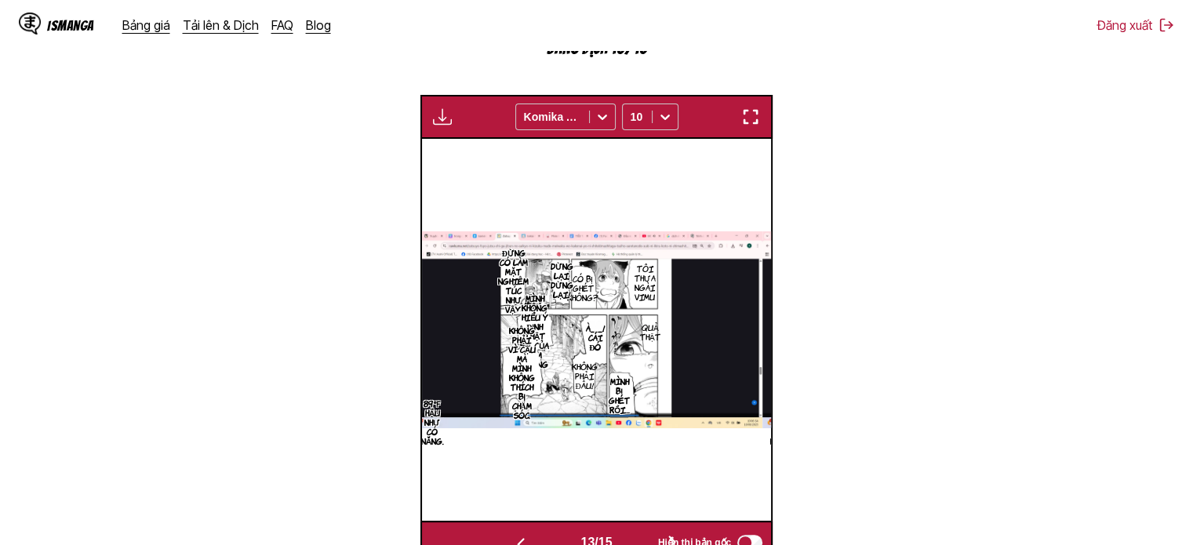
click at [755, 109] on img "button" at bounding box center [750, 116] width 19 height 19
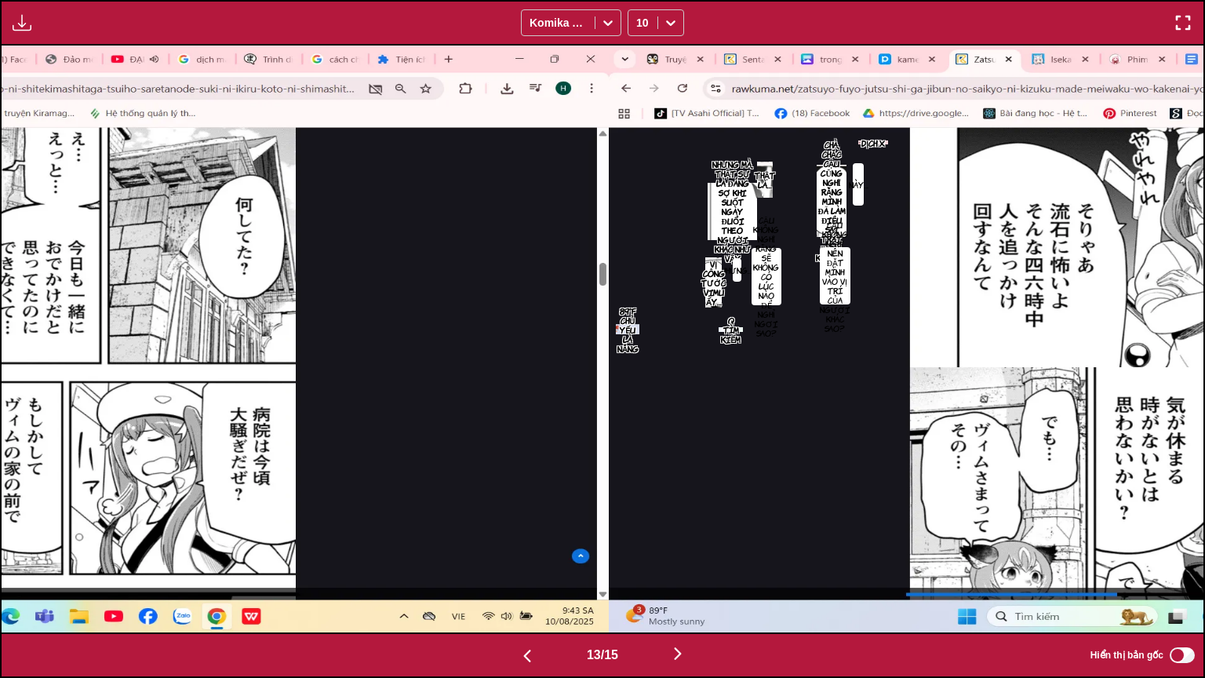
scroll to position [0, 14428]
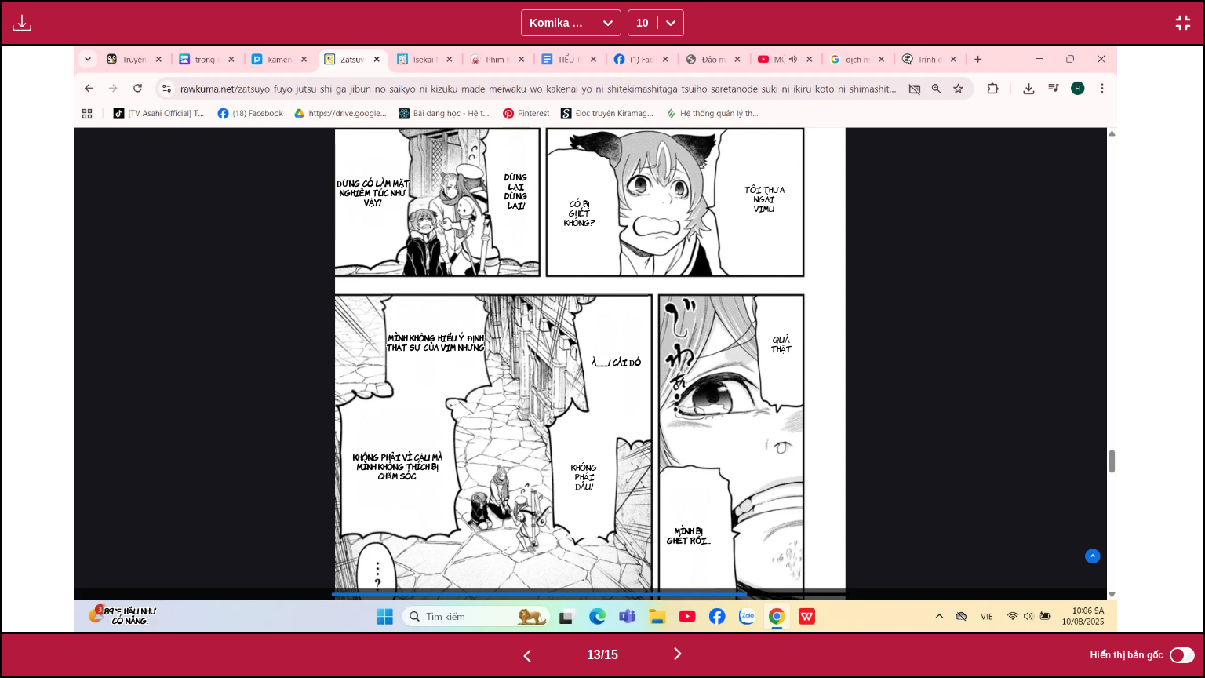
click at [680, 533] on button "button" at bounding box center [678, 654] width 94 height 23
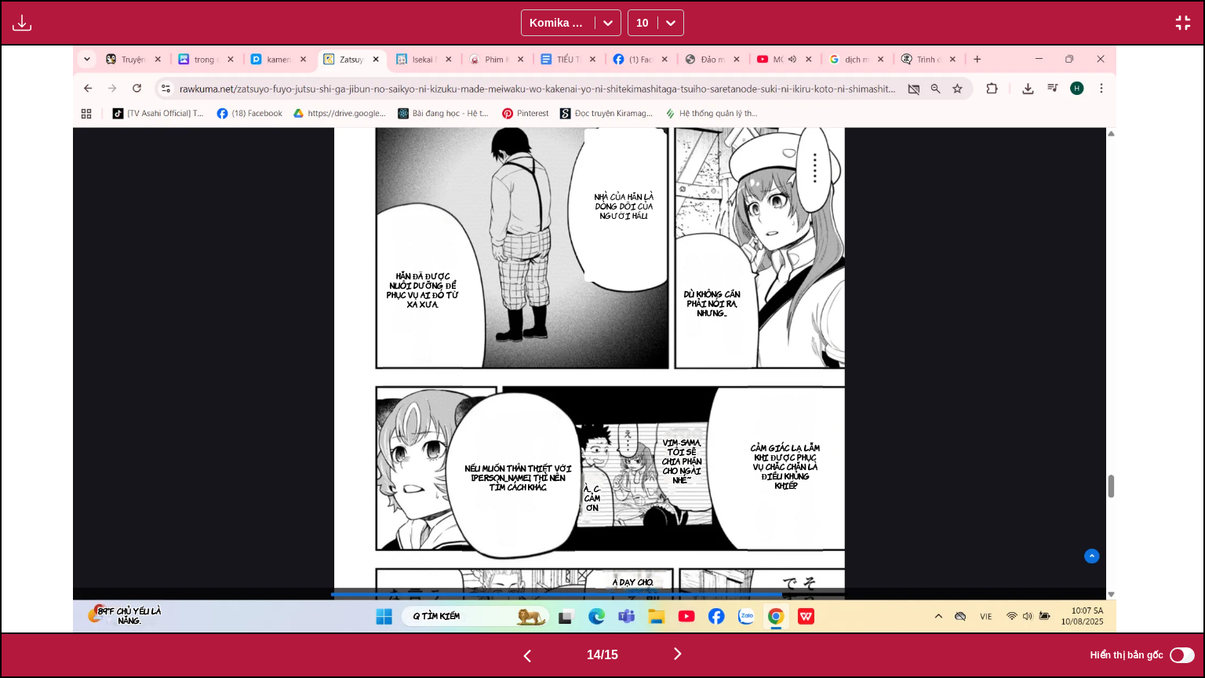
click at [679, 533] on img "button" at bounding box center [677, 653] width 19 height 19
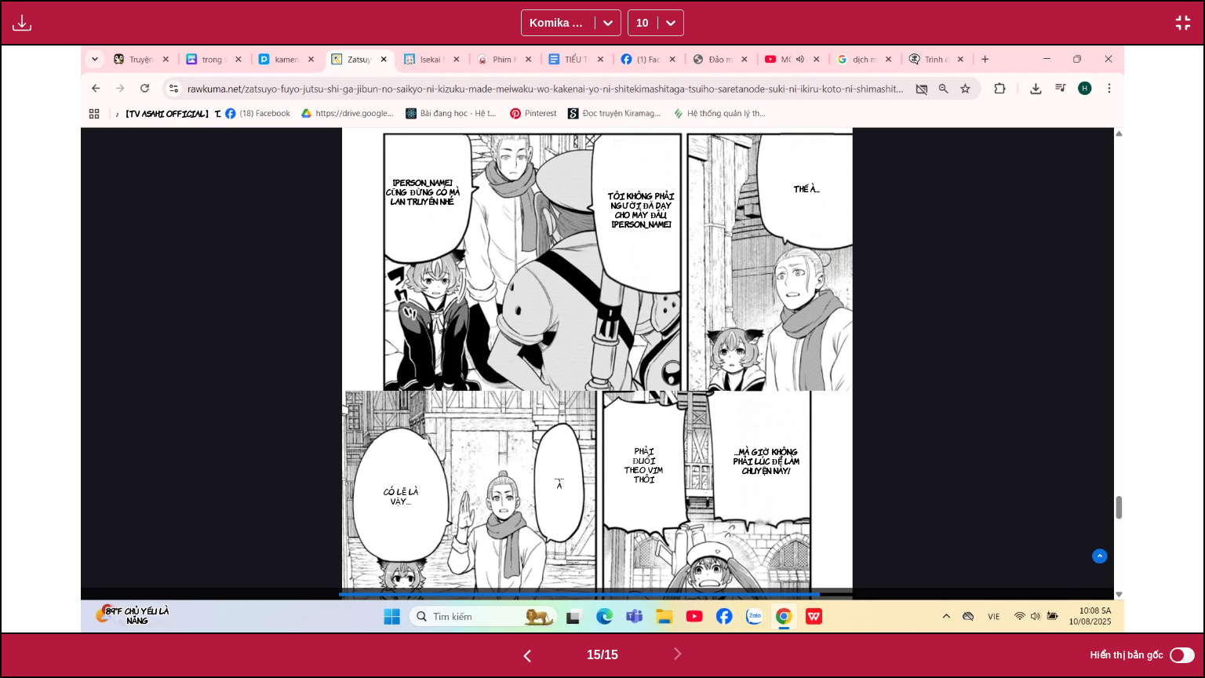
click at [1180, 19] on img "button" at bounding box center [1183, 22] width 19 height 19
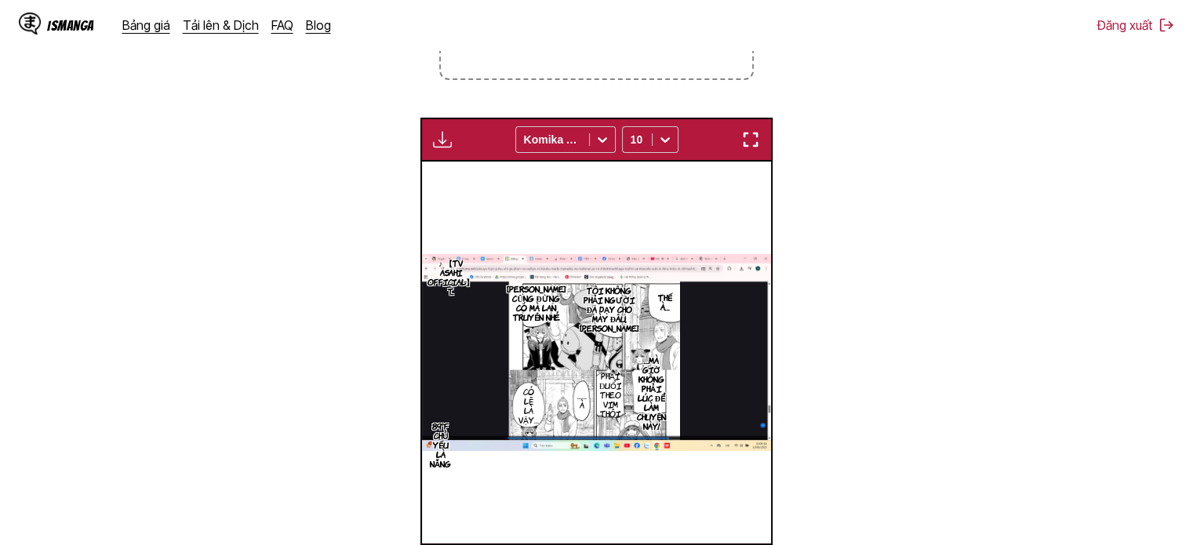
scroll to position [0, 4900]
click at [621, 46] on small "Kích thước tệp tối đa: 5MB • Định dạng được hỗ trợ: JP(E)G, PNG, WEBP" at bounding box center [596, 35] width 311 height 24
click at [0, 0] on input "Thả tệp vào đây hoặc nhấp để duyệt. Kích thước tệp tối đa: 5MB • Định dạng được…" at bounding box center [0, 0] width 0 height 0
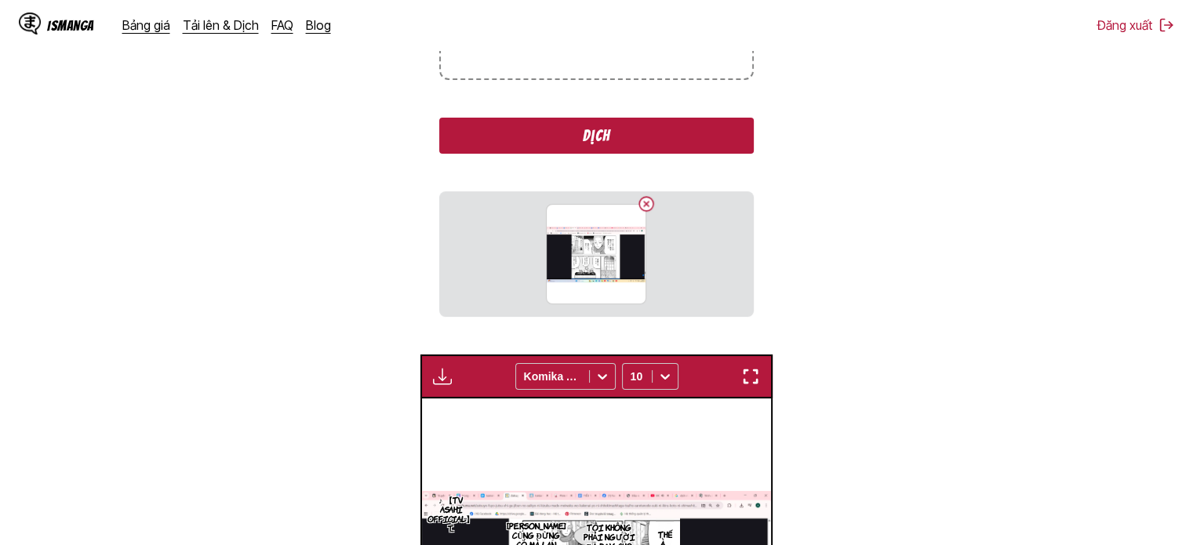
click at [662, 126] on button "Dịch" at bounding box center [596, 136] width 314 height 36
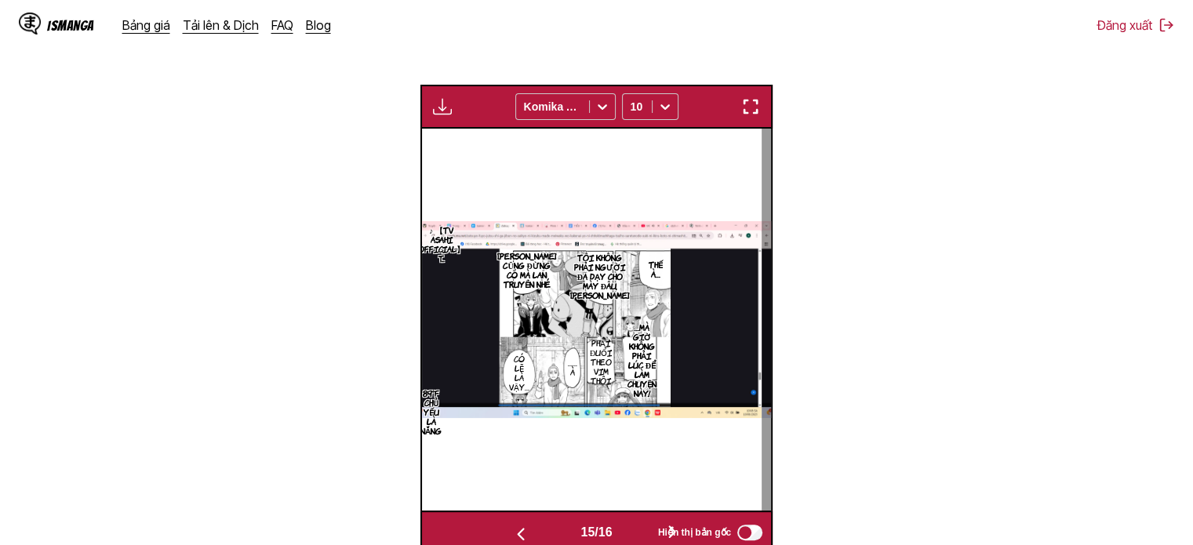
click at [754, 106] on img "button" at bounding box center [750, 106] width 19 height 19
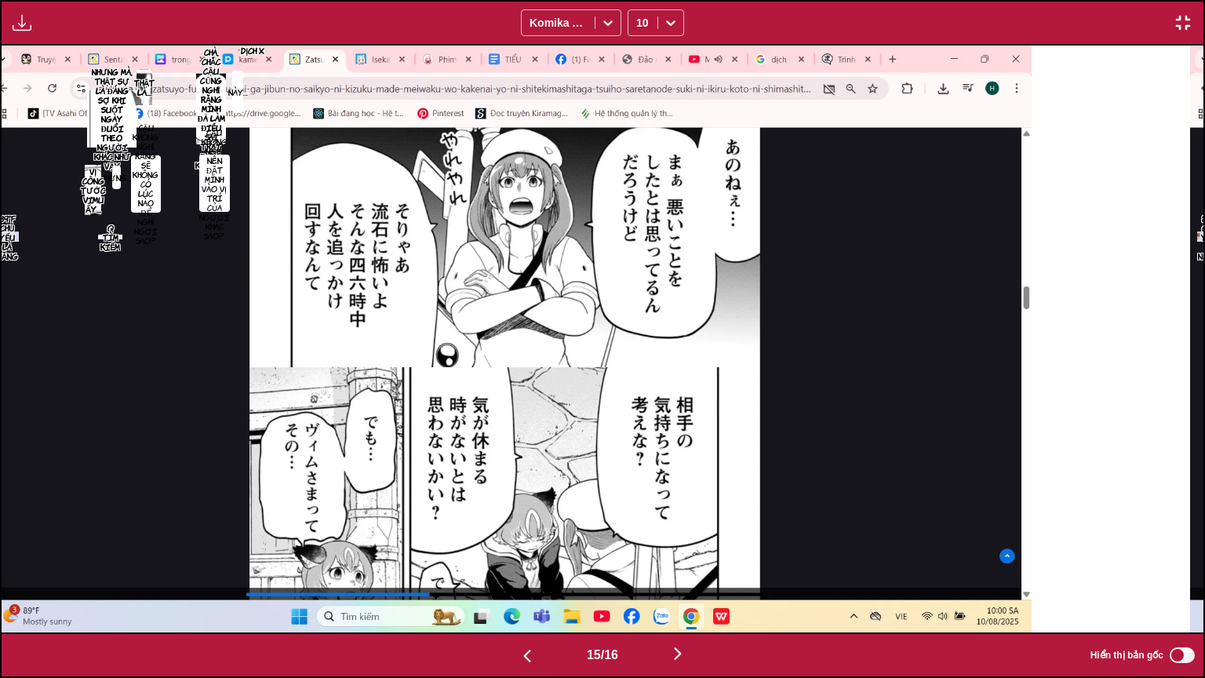
scroll to position [0, 16833]
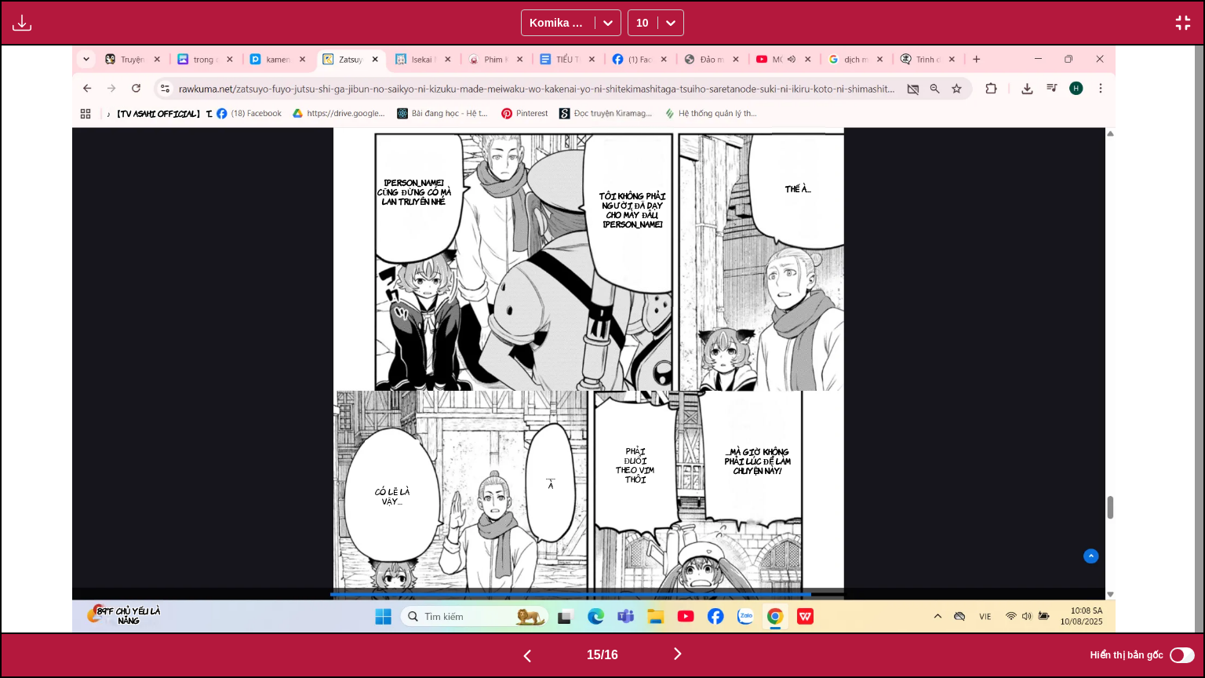
click at [677, 533] on img "button" at bounding box center [677, 653] width 19 height 19
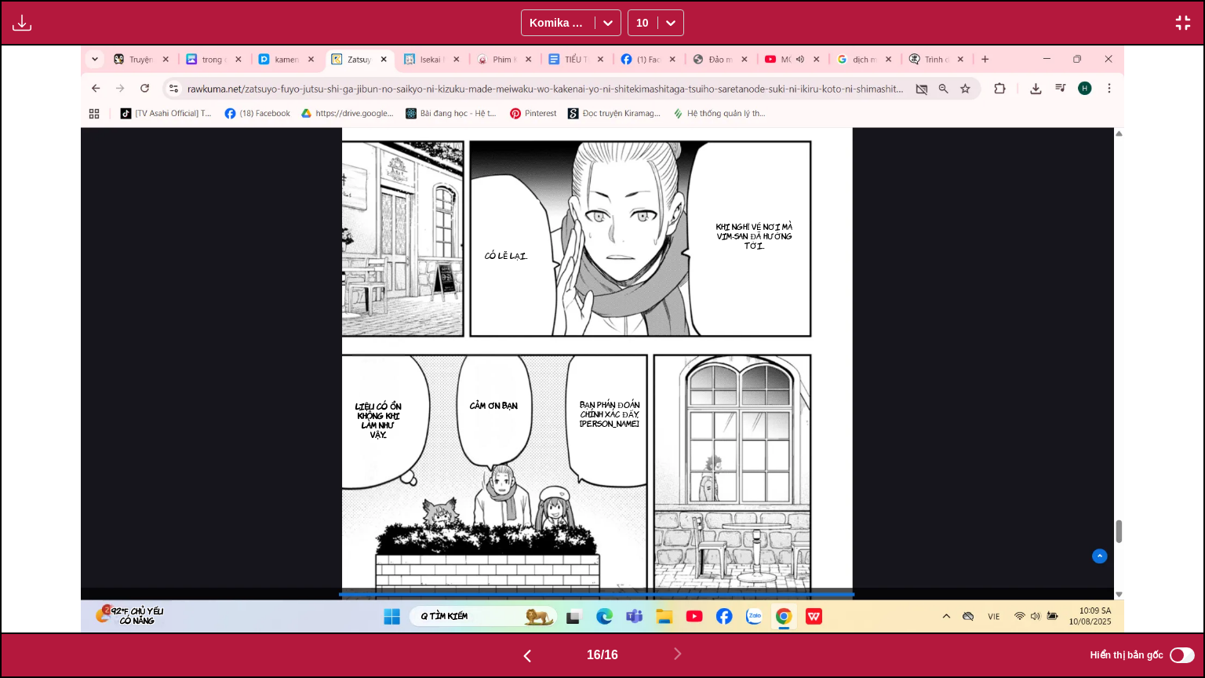
click at [1180, 16] on img "button" at bounding box center [1183, 22] width 19 height 19
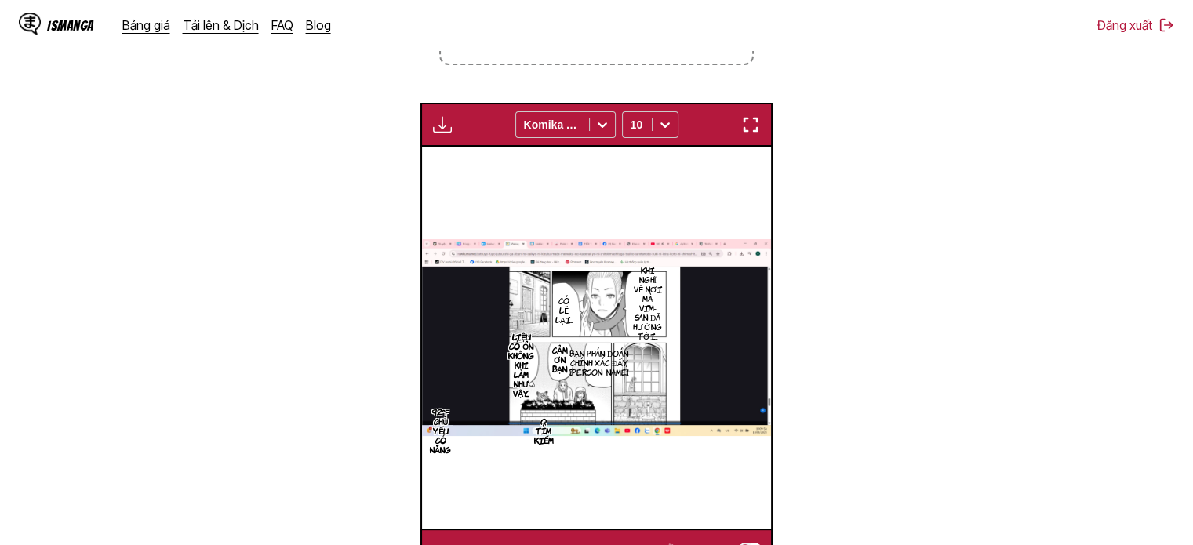
scroll to position [364, 0]
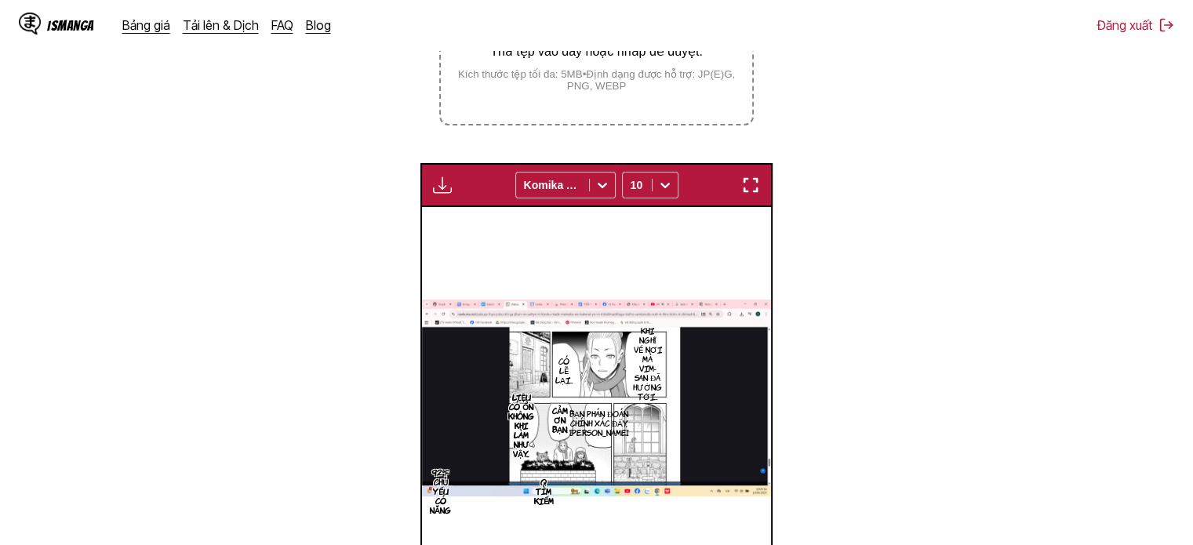
click at [439, 192] on img "button" at bounding box center [442, 185] width 19 height 19
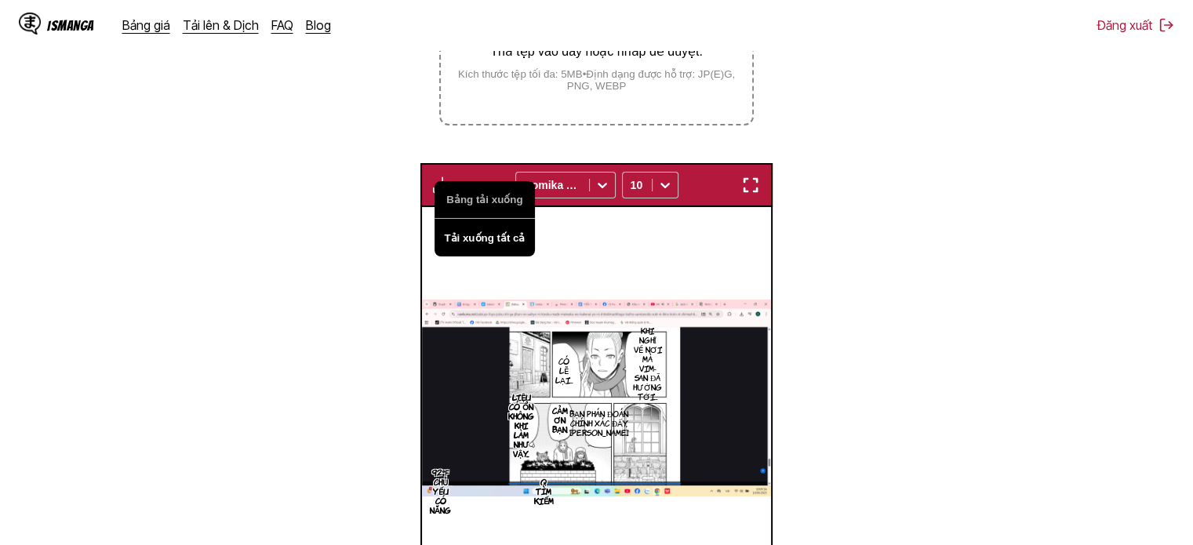
click at [490, 235] on button "Tải xuống tất cả" at bounding box center [485, 238] width 100 height 38
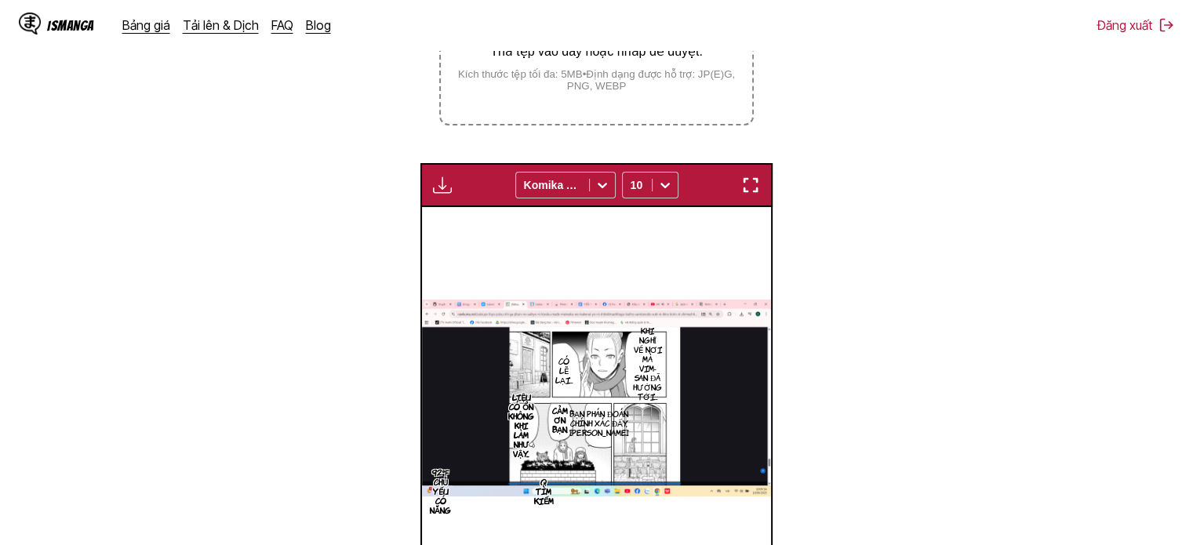
click at [411, 227] on section "Từ Tiếng Nhật Đến Tiếng Việt Thả tệp vào đây hoặc nhấp để duyệt. Kích thước tệp…" at bounding box center [597, 260] width 1168 height 746
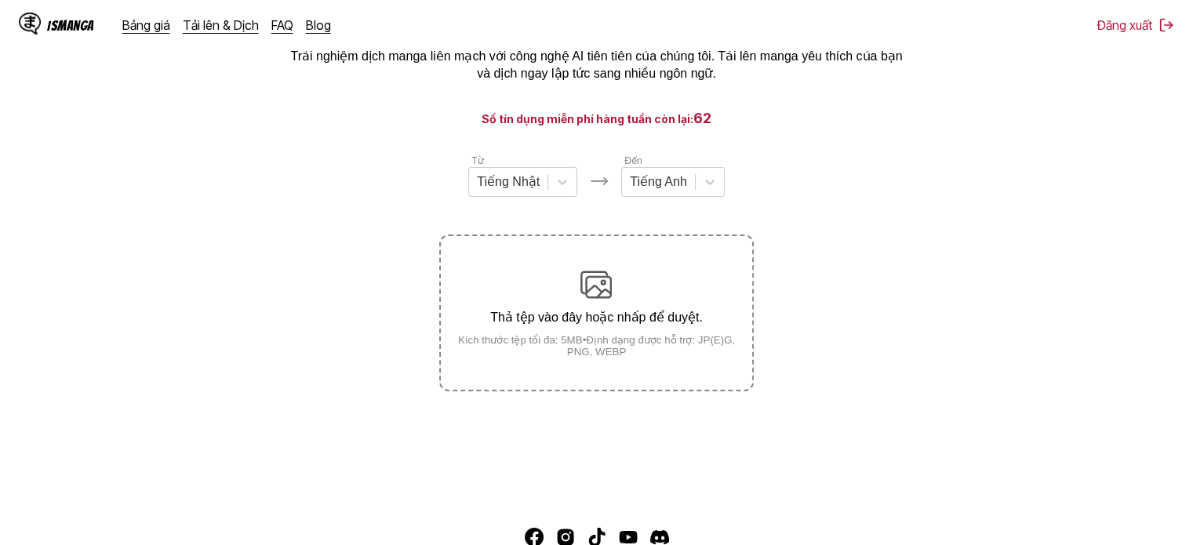
scroll to position [38, 0]
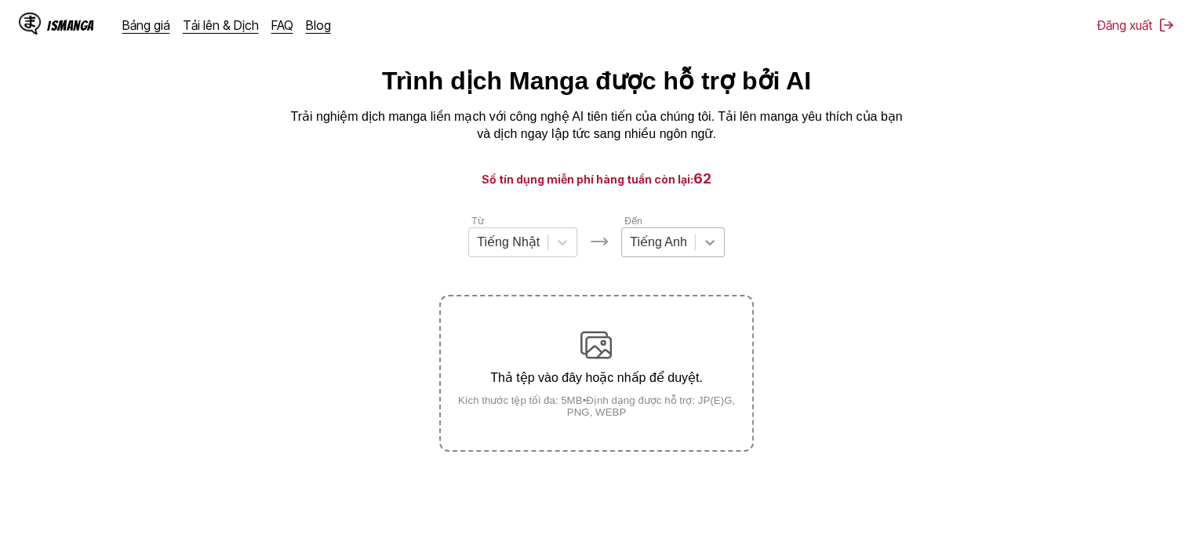
click at [702, 250] on icon at bounding box center [710, 243] width 16 height 16
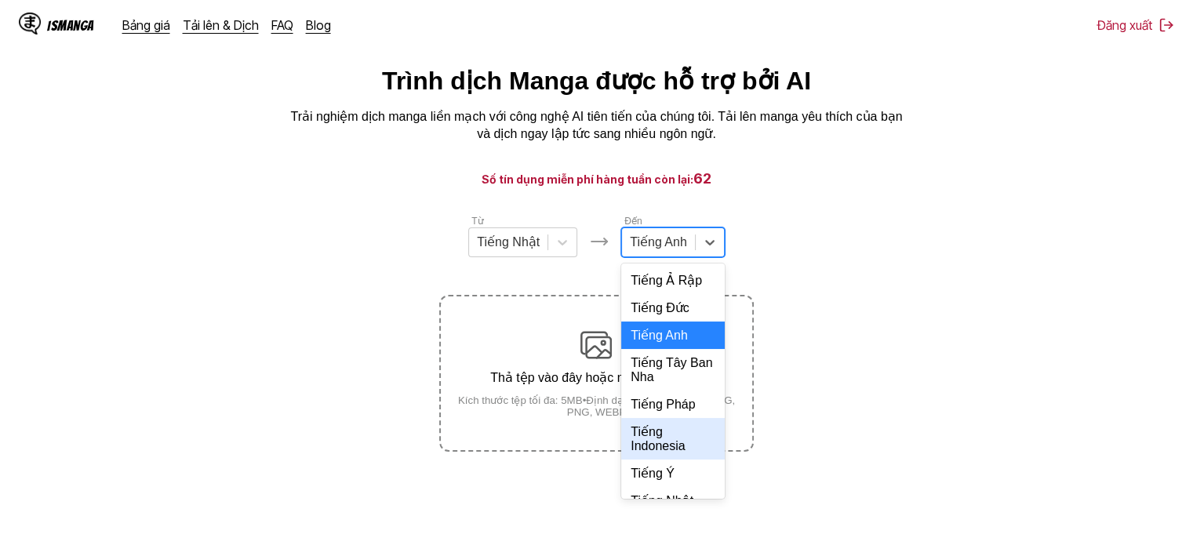
scroll to position [314, 0]
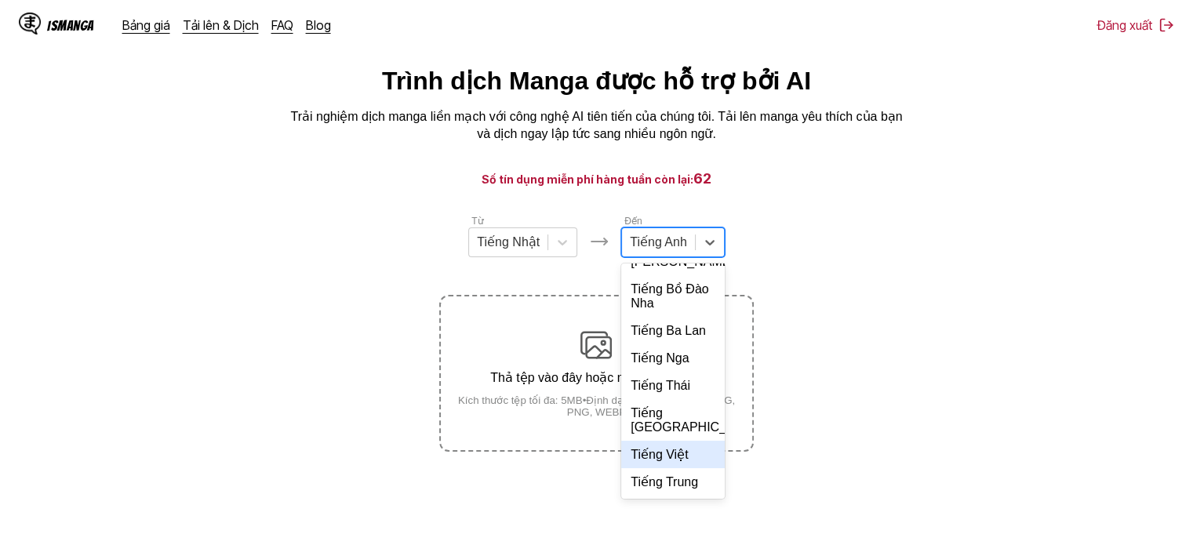
click at [668, 468] on div "Tiếng Việt" at bounding box center [673, 454] width 104 height 27
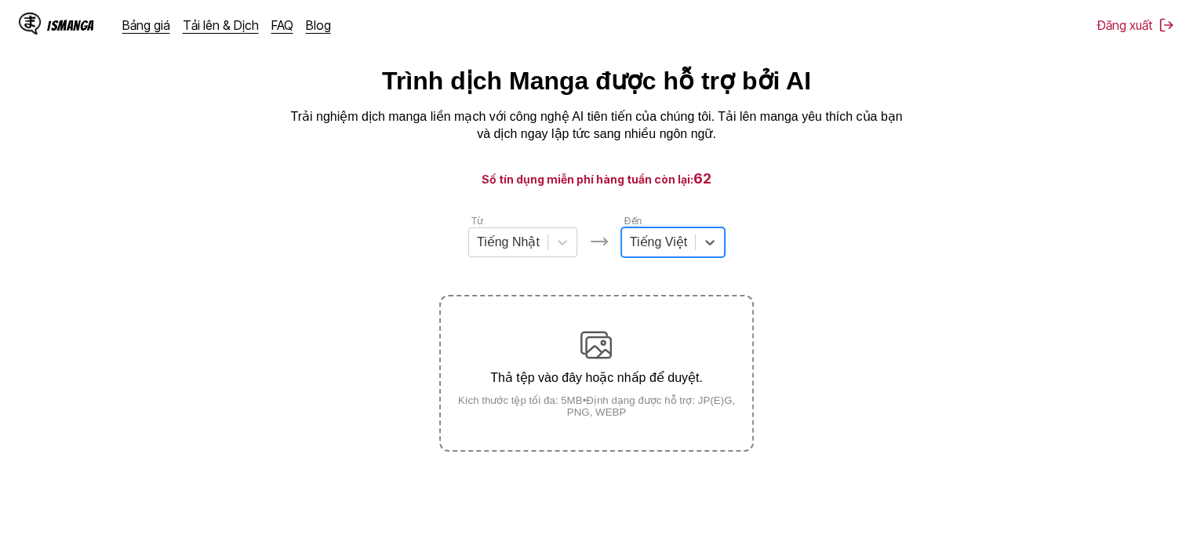
click at [603, 369] on div "Thả tệp vào đây hoặc nhấp để duyệt. Kích thước tệp tối đa: 5MB • Định dạng được…" at bounding box center [596, 373] width 311 height 89
click at [0, 0] on input "Thả tệp vào đây hoặc nhấp để duyệt. Kích thước tệp tối đa: 5MB • Định dạng được…" at bounding box center [0, 0] width 0 height 0
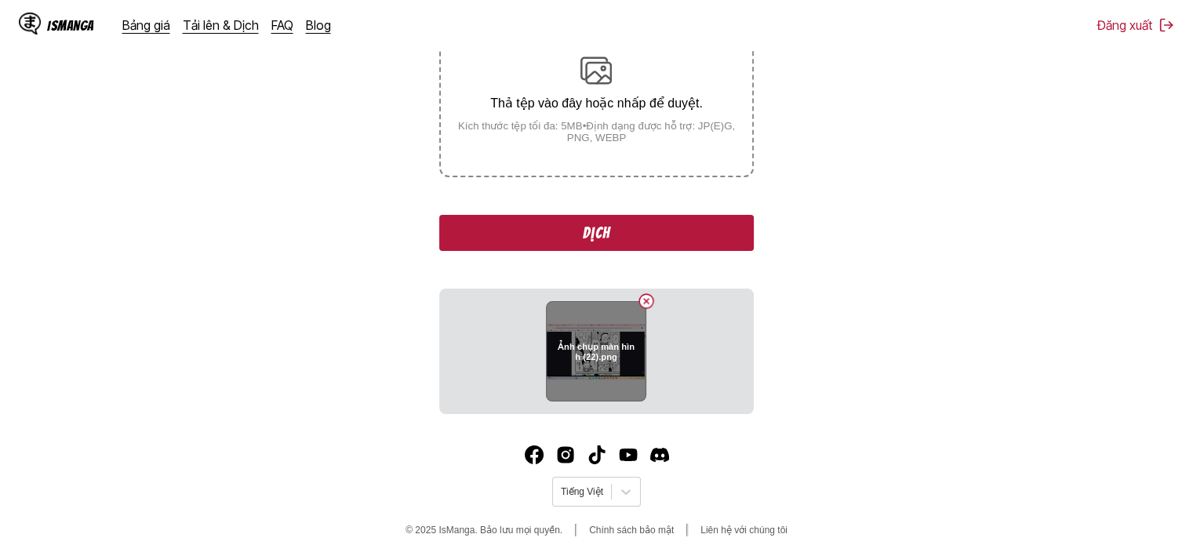
scroll to position [328, 0]
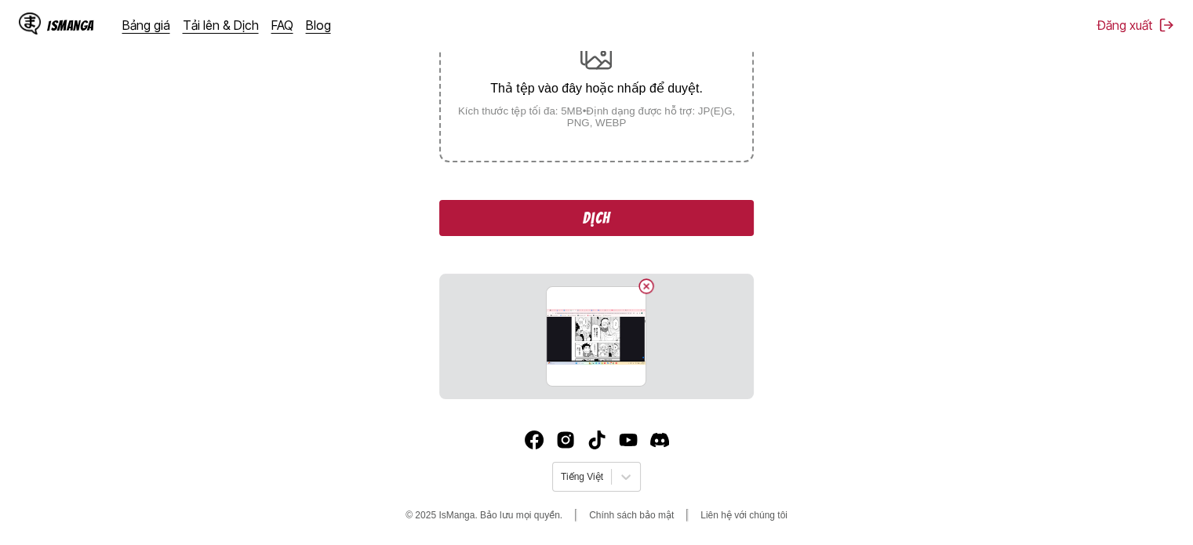
click at [621, 209] on button "Dịch" at bounding box center [596, 218] width 314 height 36
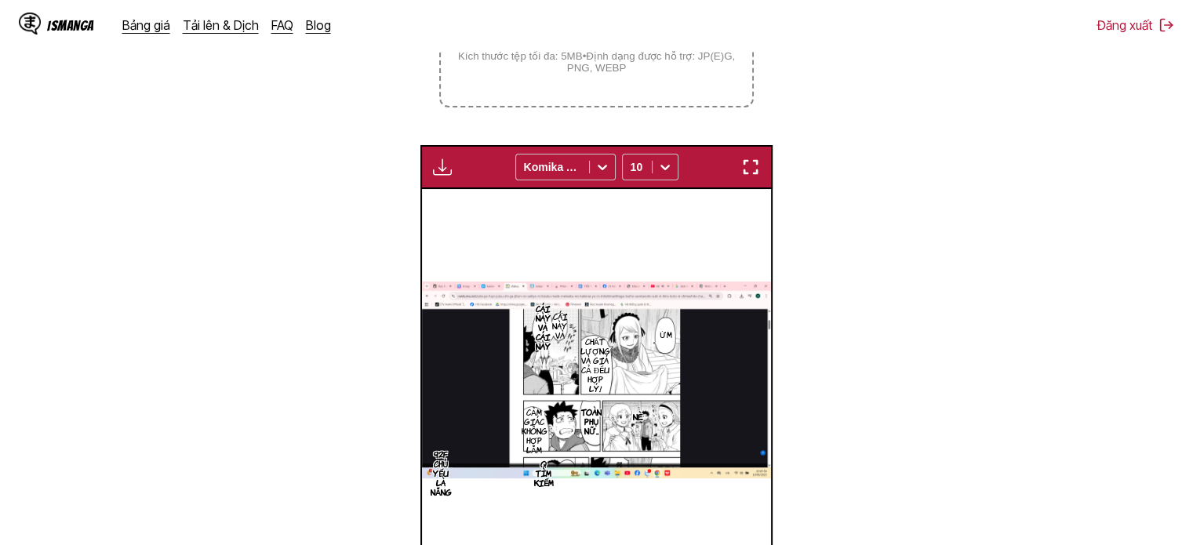
scroll to position [168, 0]
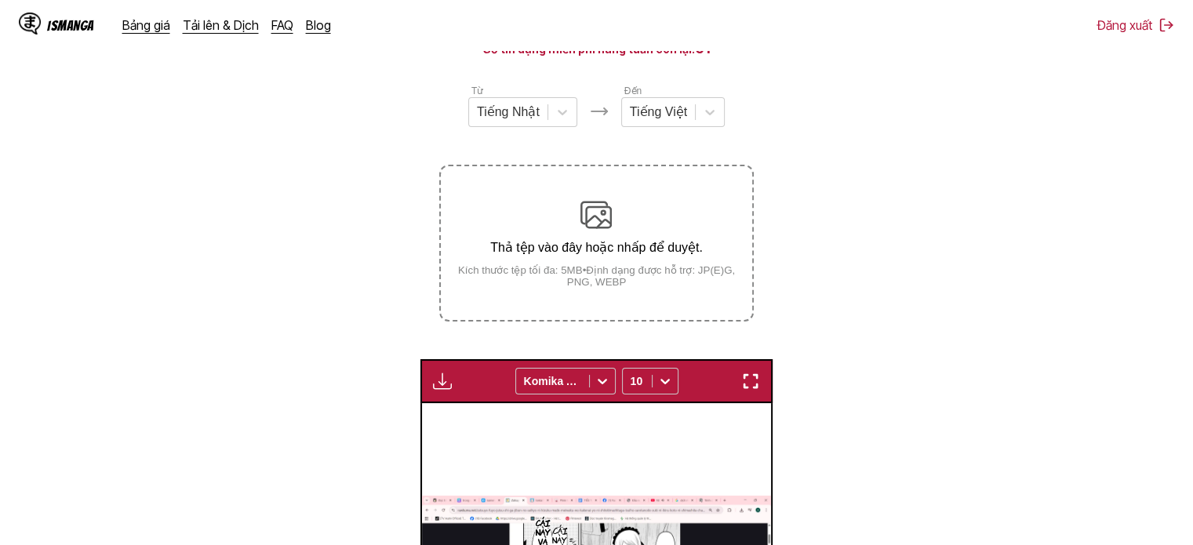
click at [628, 238] on div "Thả tệp vào đây hoặc nhấp để duyệt. Kích thước tệp tối đa: 5MB • Định dạng được…" at bounding box center [596, 243] width 311 height 89
click at [0, 0] on input "Thả tệp vào đây hoặc nhấp để duyệt. Kích thước tệp tối đa: 5MB • Định dạng được…" at bounding box center [0, 0] width 0 height 0
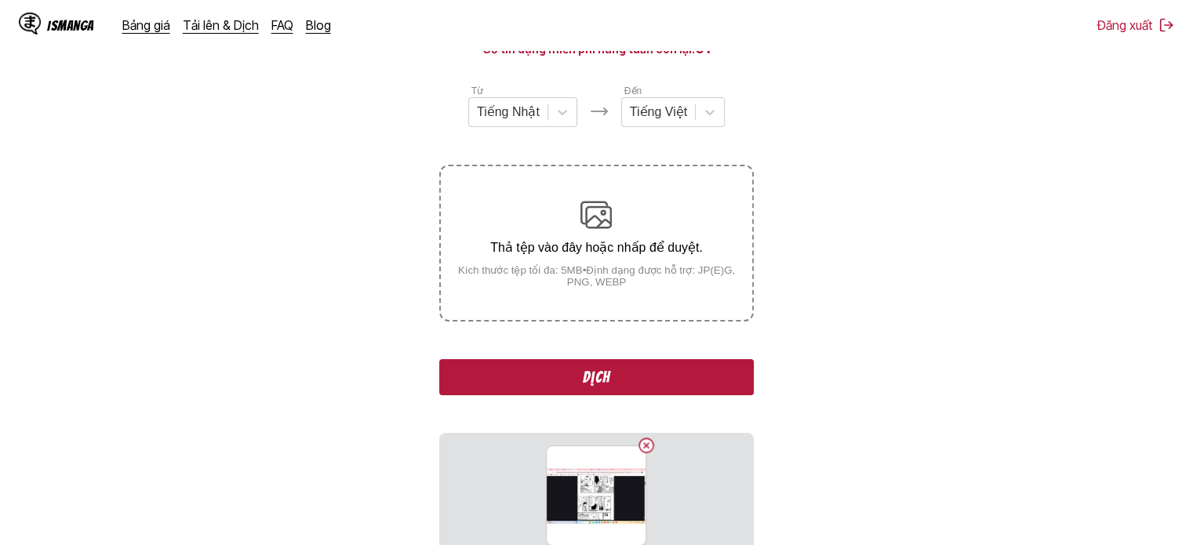
click at [582, 378] on button "Dịch" at bounding box center [596, 377] width 314 height 36
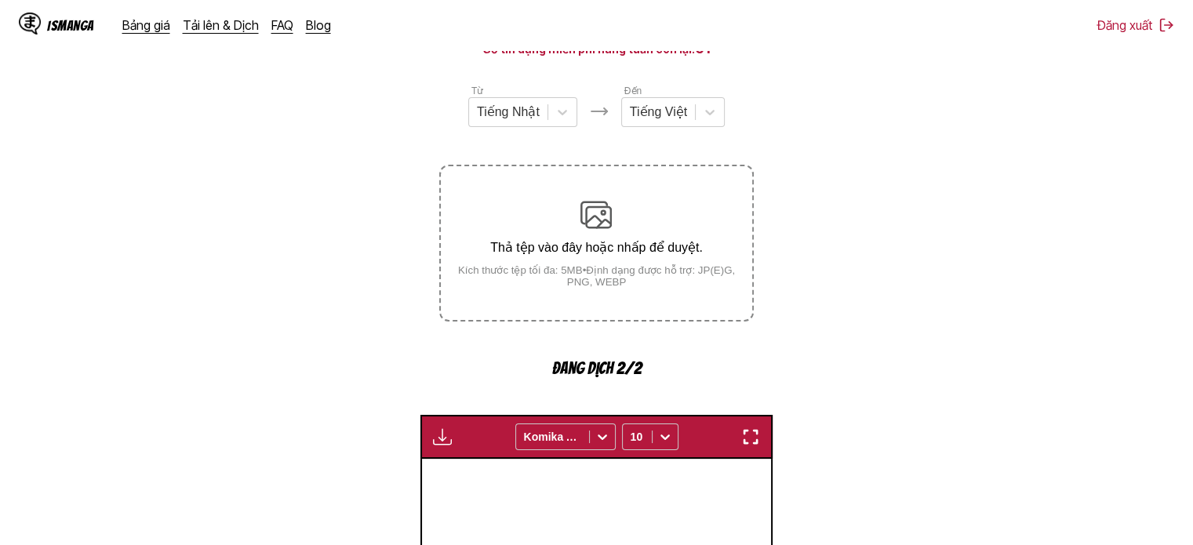
click at [664, 205] on div "Thả tệp vào đây hoặc nhấp để duyệt. Kích thước tệp tối đa: 5MB • Định dạng được…" at bounding box center [596, 243] width 311 height 89
click at [536, 219] on div "Thả tệp vào đây hoặc nhấp để duyệt. Kích thước tệp tối đa: 5MB • Định dạng được…" at bounding box center [596, 243] width 311 height 89
click at [589, 235] on div "Thả tệp vào đây hoặc nhấp để duyệt. Kích thước tệp tối đa: 5MB • Định dạng được…" at bounding box center [596, 243] width 311 height 89
click at [590, 250] on p "Thả tệp vào đây hoặc nhấp để duyệt." at bounding box center [596, 247] width 311 height 15
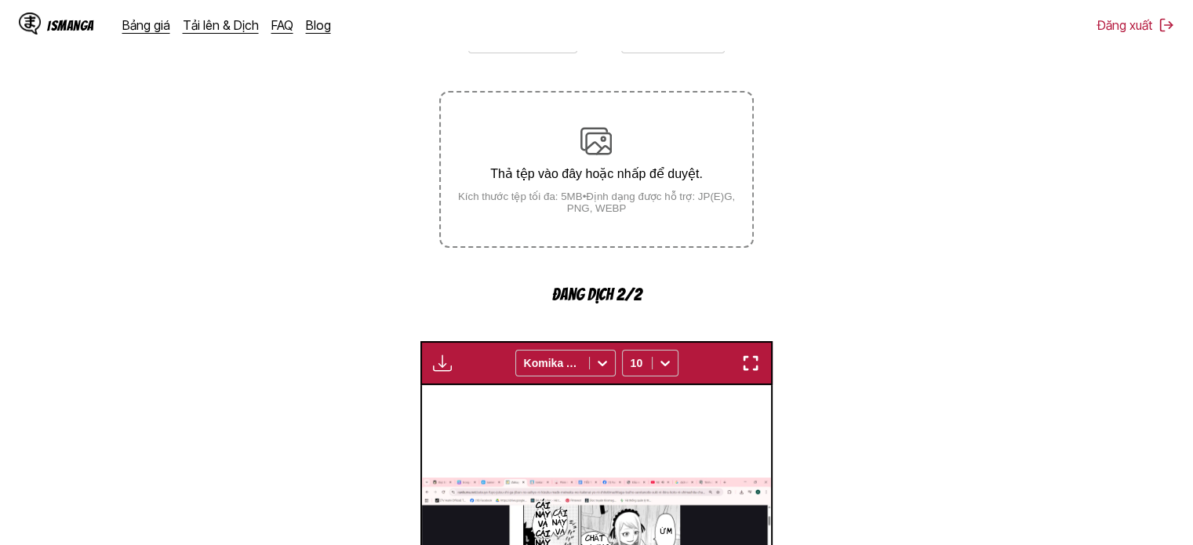
scroll to position [246, 0]
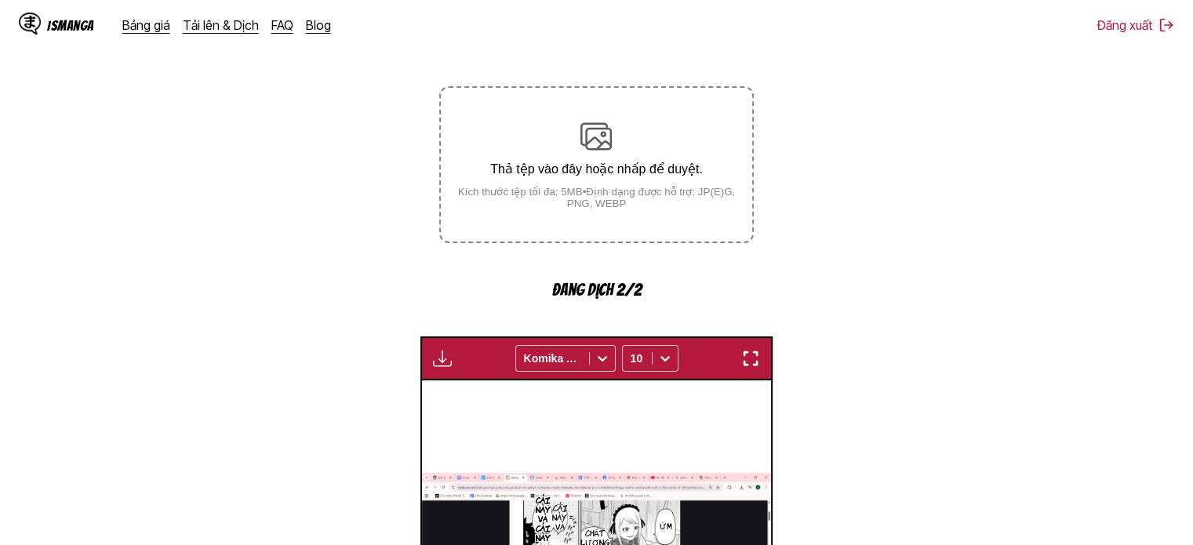
click at [606, 175] on p "Thả tệp vào đây hoặc nhấp để duyệt." at bounding box center [596, 169] width 311 height 15
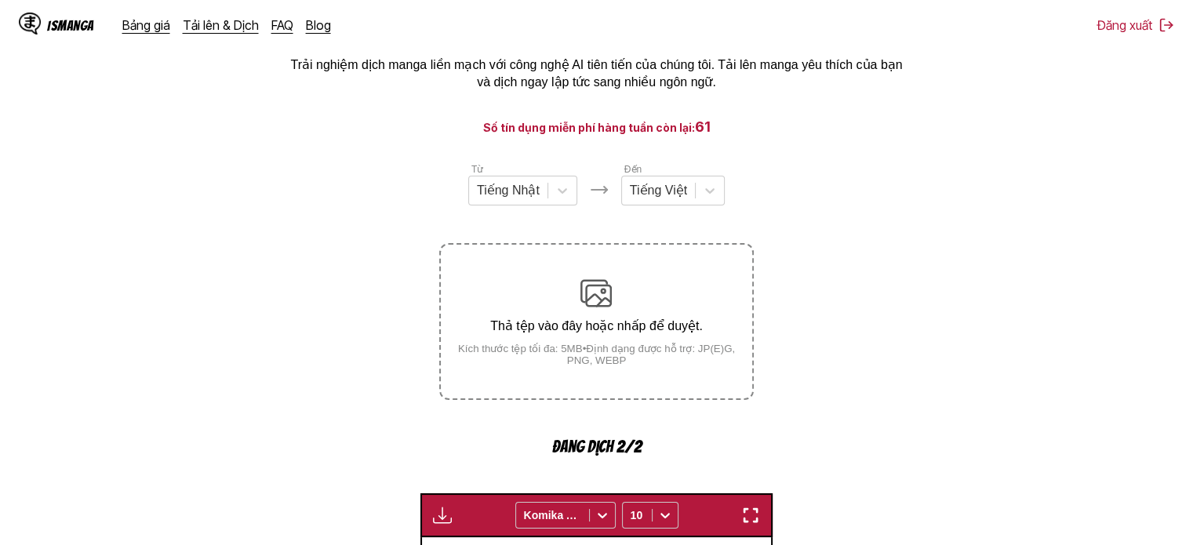
click at [613, 291] on div "Thả tệp vào đây hoặc nhấp để duyệt. Kích thước tệp tối đa: 5MB • Định dạng được…" at bounding box center [596, 322] width 311 height 89
click at [609, 296] on img at bounding box center [595, 293] width 31 height 31
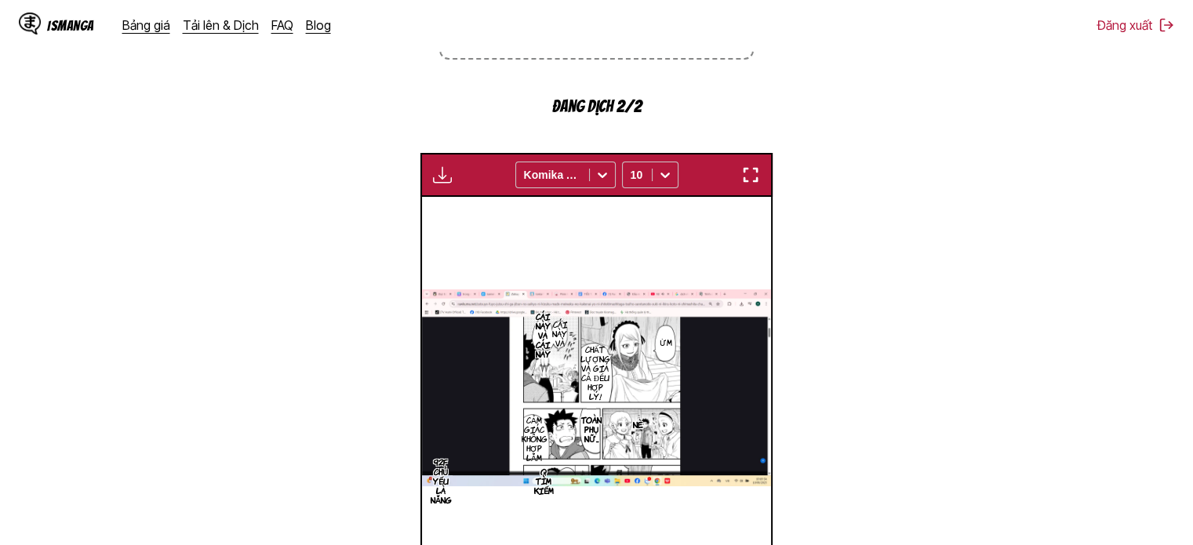
scroll to position [403, 0]
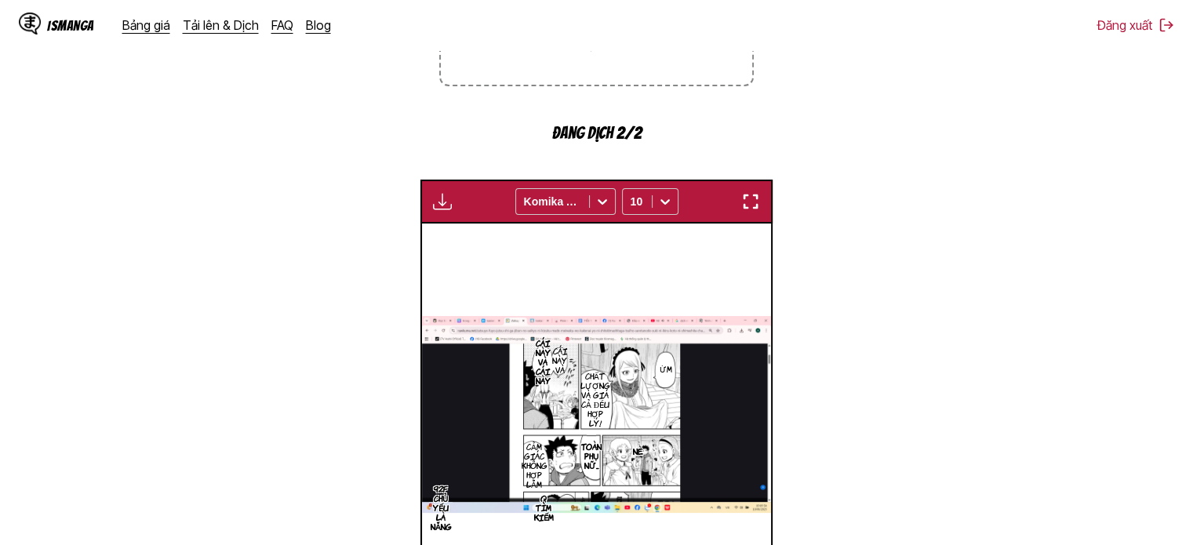
click at [693, 62] on div "Thả tệp vào đây hoặc nhấp để duyệt. Kích thước tệp tối đa: 5MB • Định dạng được…" at bounding box center [596, 7] width 314 height 157
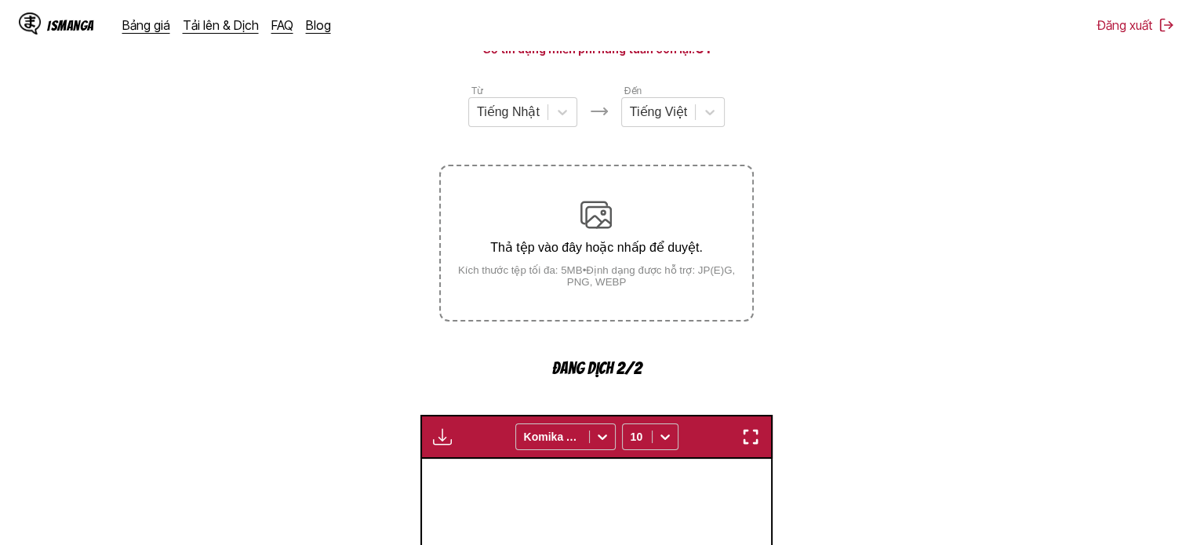
drag, startPoint x: 591, startPoint y: 228, endPoint x: 568, endPoint y: 260, distance: 39.2
click at [568, 260] on div "Thả tệp vào đây hoặc nhấp để duyệt. Kích thước tệp tối đa: 5MB • Định dạng được…" at bounding box center [596, 243] width 311 height 89
drag, startPoint x: 584, startPoint y: 253, endPoint x: 524, endPoint y: 245, distance: 60.2
click at [524, 245] on p "Thả tệp vào đây hoặc nhấp để duyệt." at bounding box center [596, 247] width 311 height 15
click at [524, 246] on p "Thả tệp vào đây hoặc nhấp để duyệt." at bounding box center [596, 247] width 311 height 15
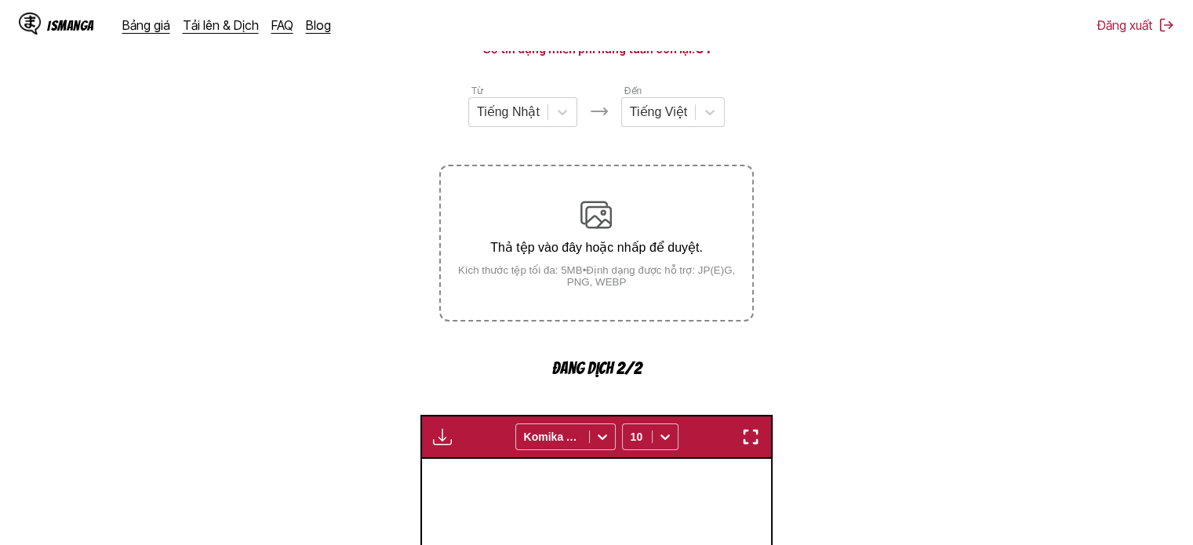
click at [545, 278] on small "Kích thước tệp tối đa: 5MB • Định dạng được hỗ trợ: JP(E)G, PNG, WEBP" at bounding box center [596, 276] width 311 height 24
click at [544, 285] on small "Kích thước tệp tối đa: 5MB • Định dạng được hỗ trợ: JP(E)G, PNG, WEBP" at bounding box center [596, 276] width 311 height 24
click at [623, 236] on div "Thả tệp vào đây hoặc nhấp để duyệt. Kích thước tệp tối đa: 5MB • Định dạng được…" at bounding box center [596, 243] width 311 height 89
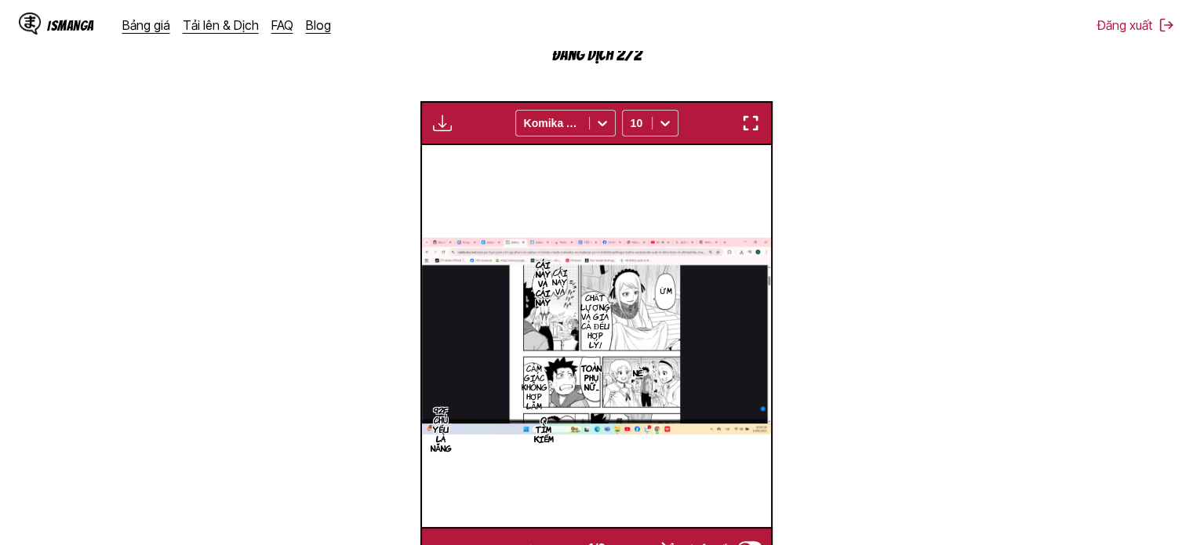
click at [753, 114] on button "button" at bounding box center [751, 123] width 28 height 20
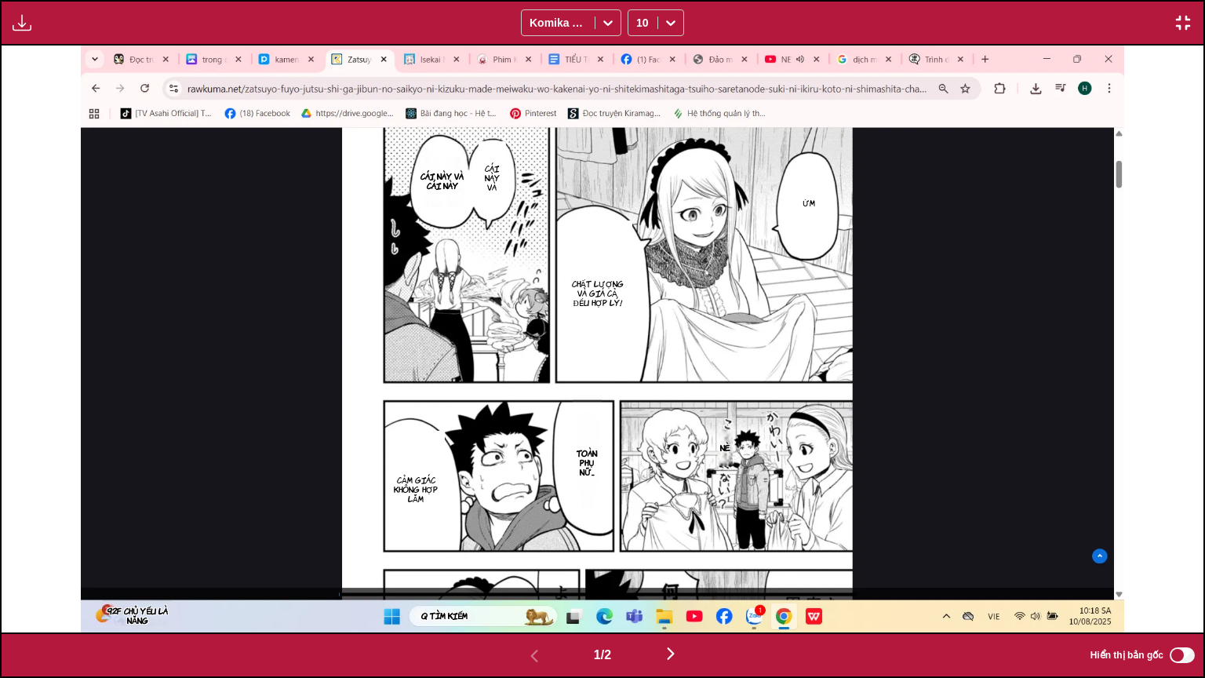
scroll to position [0, 1202]
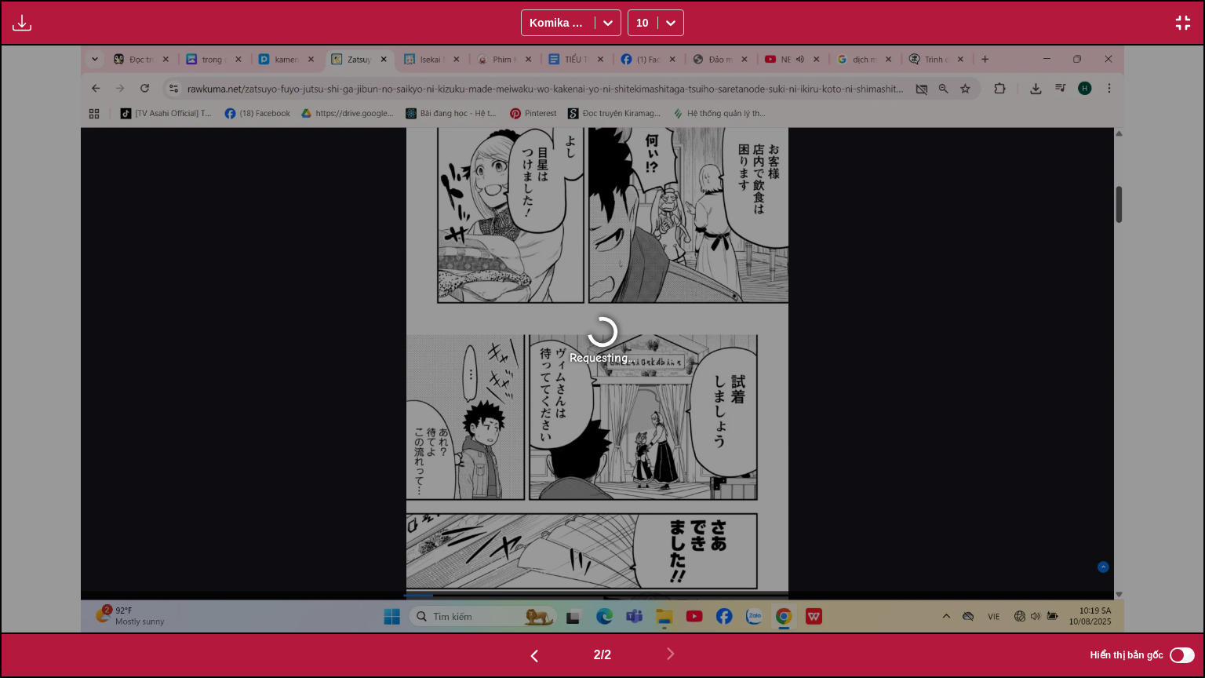
click at [1188, 17] on img "button" at bounding box center [1183, 22] width 19 height 19
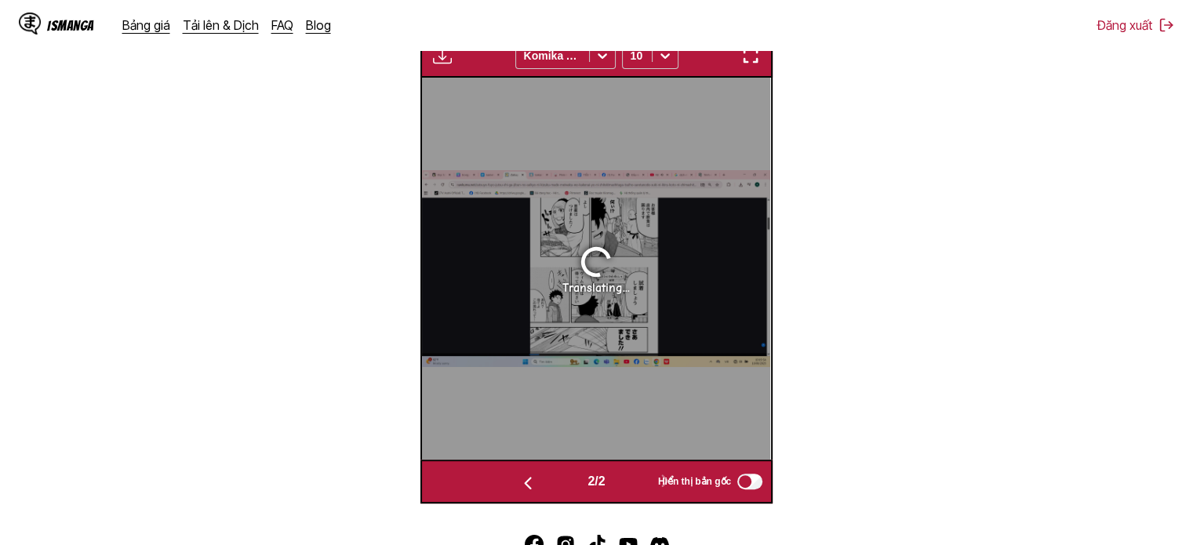
scroll to position [493, 0]
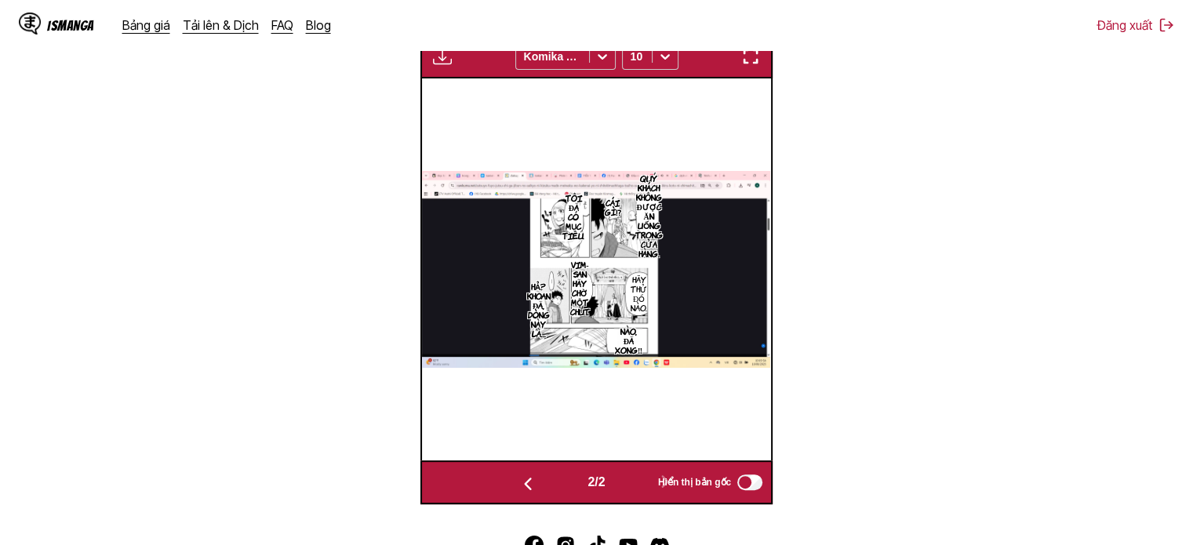
click at [741, 61] on button "button" at bounding box center [751, 56] width 28 height 20
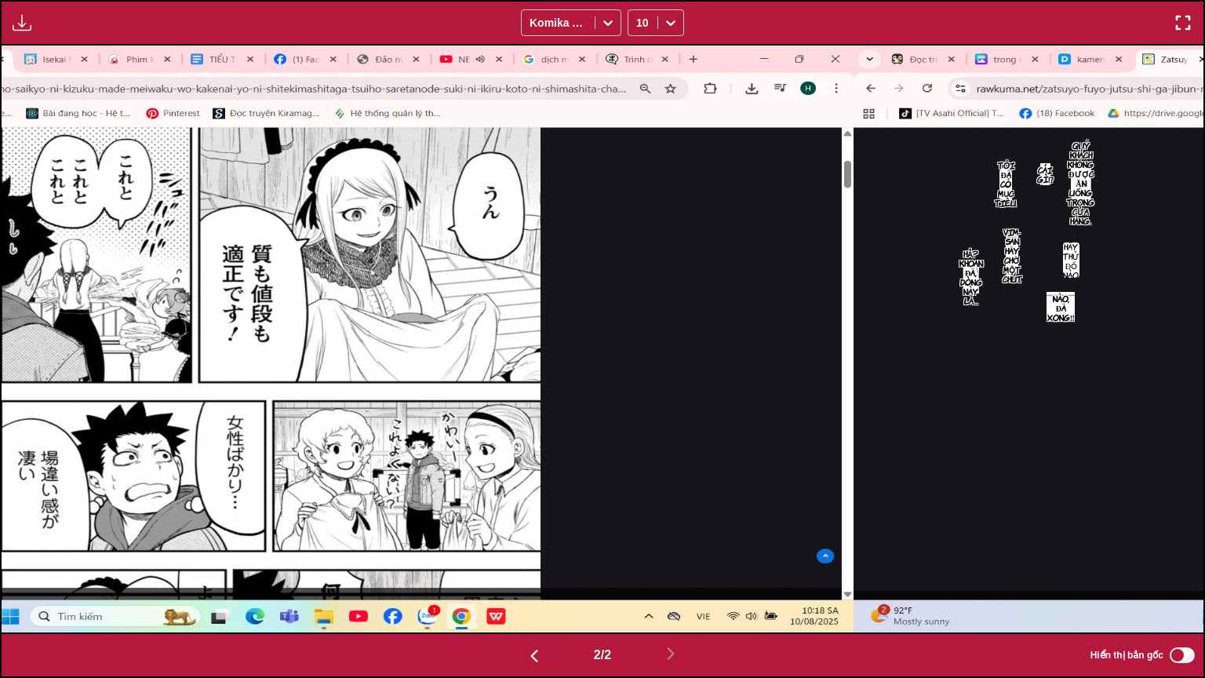
scroll to position [0, 1202]
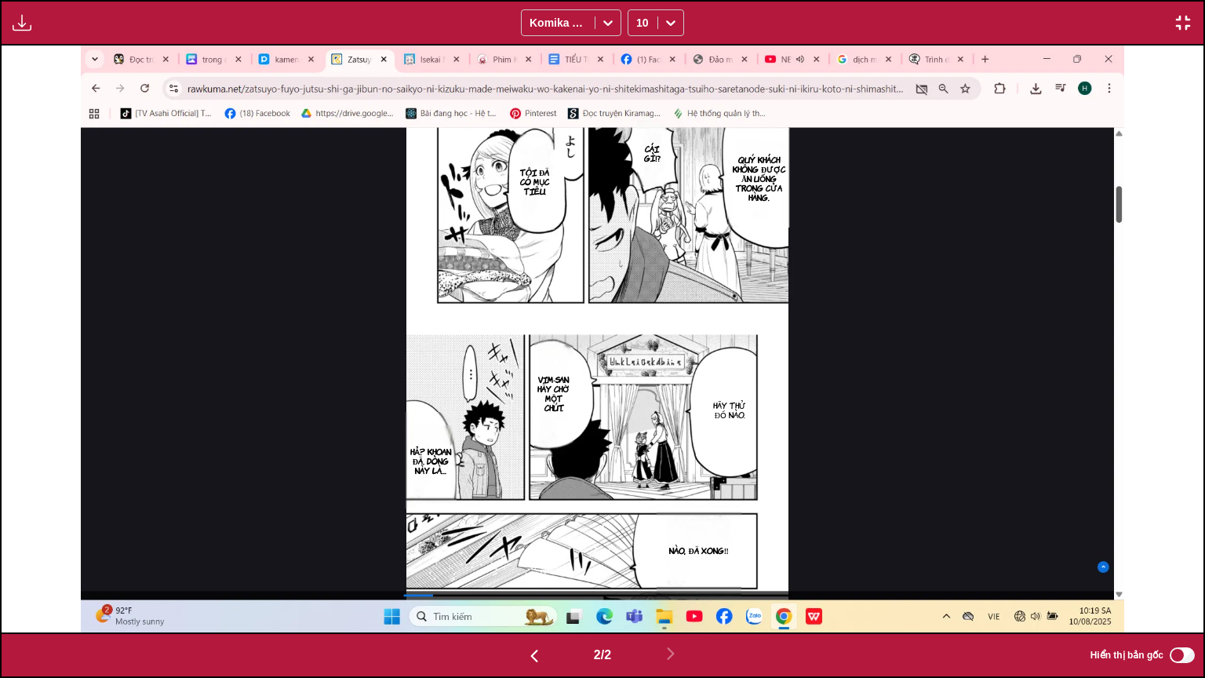
click at [1192, 19] on button "button" at bounding box center [1183, 23] width 28 height 20
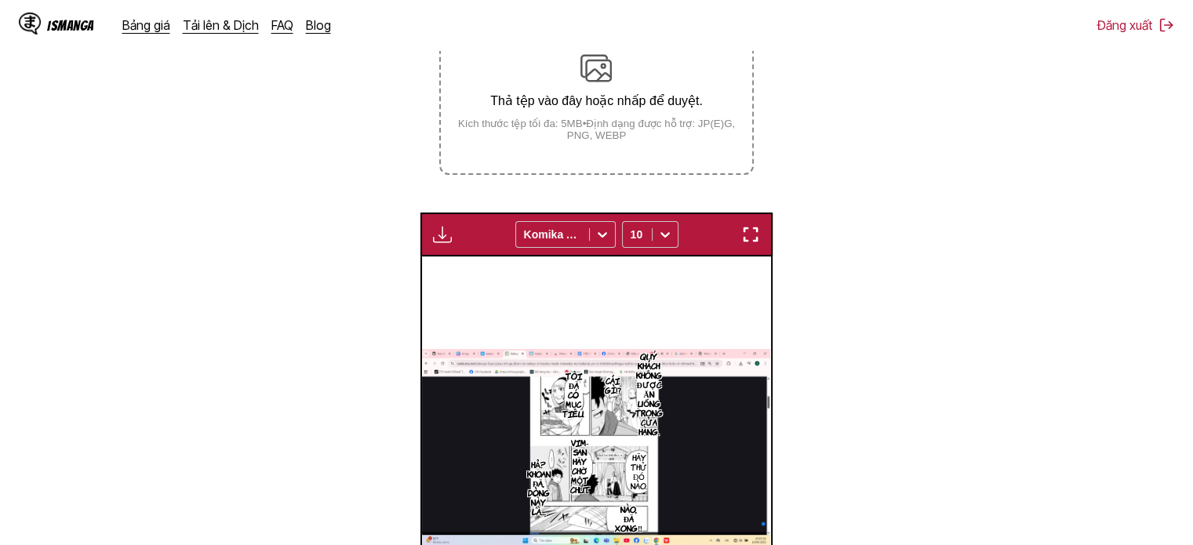
scroll to position [174, 0]
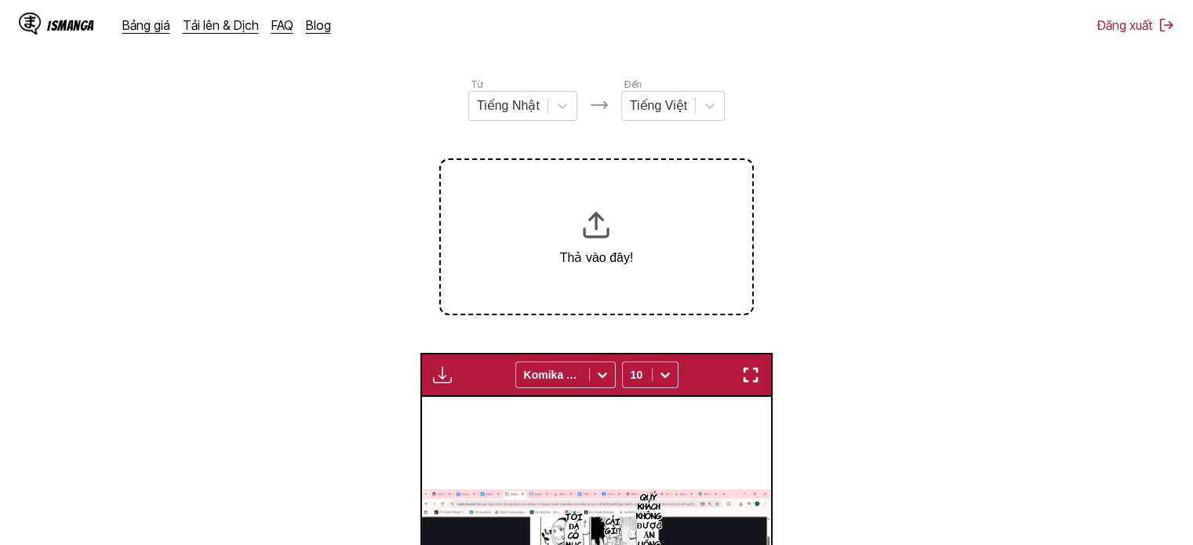
click at [581, 265] on p "Thả vào đây!" at bounding box center [597, 257] width 74 height 15
click at [590, 244] on div "Thả vào đây!" at bounding box center [597, 237] width 74 height 56
drag, startPoint x: 628, startPoint y: 213, endPoint x: 627, endPoint y: 263, distance: 50.2
click at [627, 263] on div "Thả vào đây!" at bounding box center [597, 237] width 74 height 56
click at [734, 208] on div "Thả vào đây!" at bounding box center [596, 236] width 314 height 157
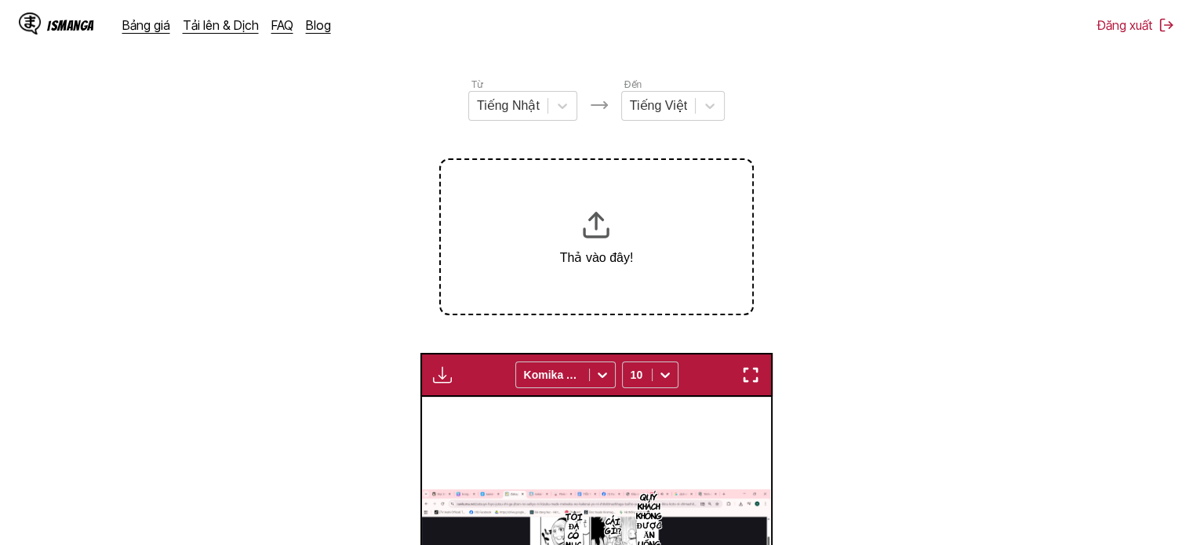
click at [658, 216] on div "Thả vào đây!" at bounding box center [596, 236] width 314 height 157
drag, startPoint x: 677, startPoint y: 252, endPoint x: 679, endPoint y: 282, distance: 30.7
click at [679, 282] on div "Thả vào đây!" at bounding box center [596, 236] width 314 height 157
drag, startPoint x: 679, startPoint y: 283, endPoint x: 618, endPoint y: 264, distance: 64.3
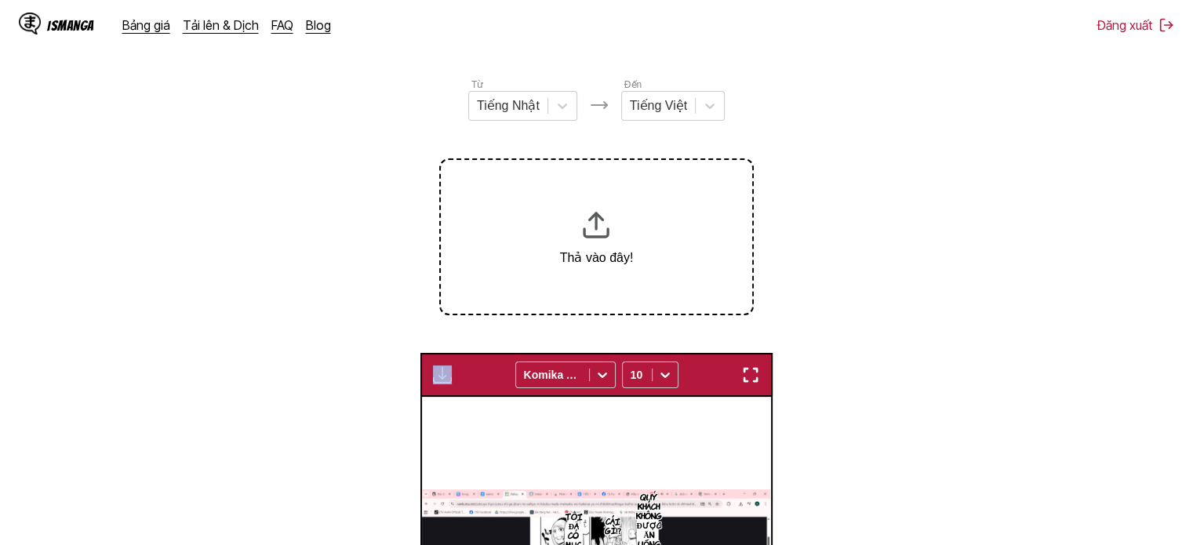
click at [679, 283] on div "Thả vào đây!" at bounding box center [596, 236] width 314 height 157
drag, startPoint x: 617, startPoint y: 263, endPoint x: 578, endPoint y: 250, distance: 41.2
click at [578, 250] on div "Thả vào đây!" at bounding box center [597, 237] width 74 height 56
click at [577, 235] on div "Thả vào đây!" at bounding box center [597, 237] width 74 height 56
click at [588, 226] on img at bounding box center [595, 224] width 31 height 31
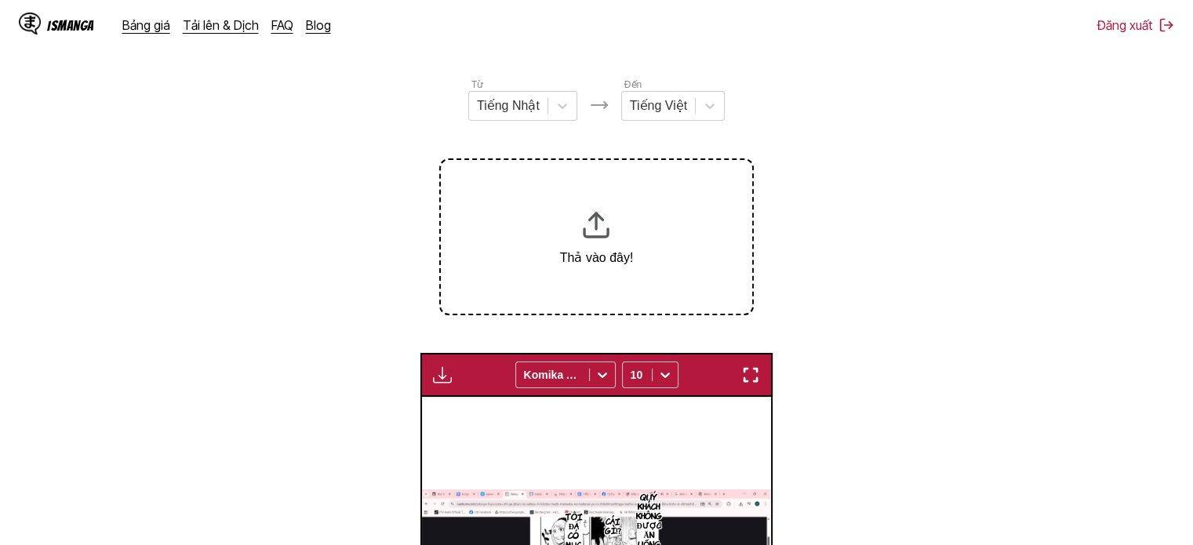
click at [588, 226] on img at bounding box center [595, 224] width 31 height 31
click at [595, 226] on img at bounding box center [595, 224] width 31 height 31
click at [440, 378] on img "button" at bounding box center [442, 375] width 19 height 19
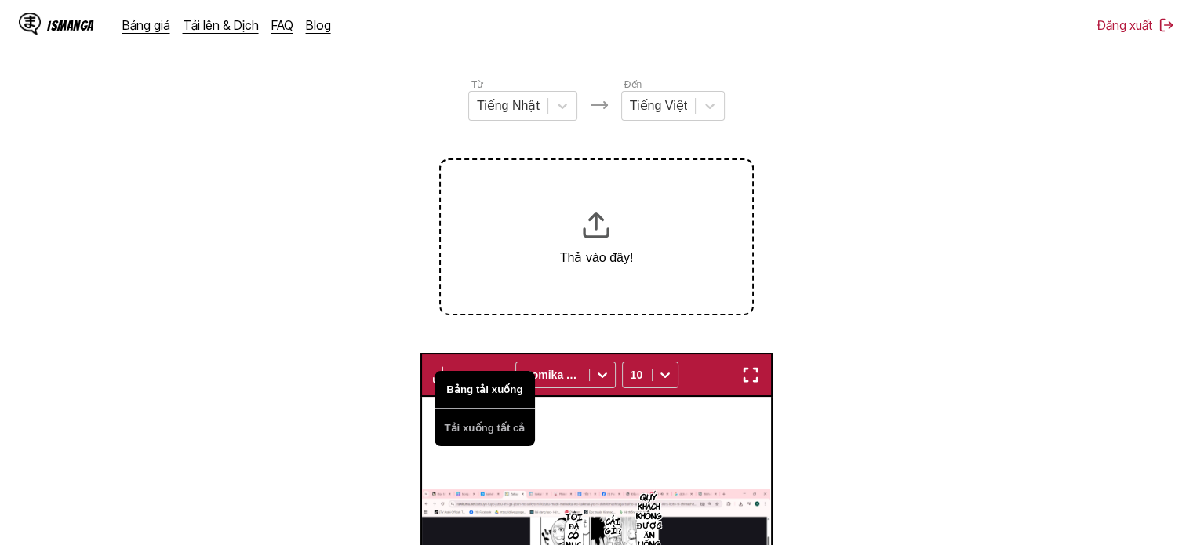
click at [450, 394] on button "Bảng tải xuống" at bounding box center [485, 390] width 100 height 38
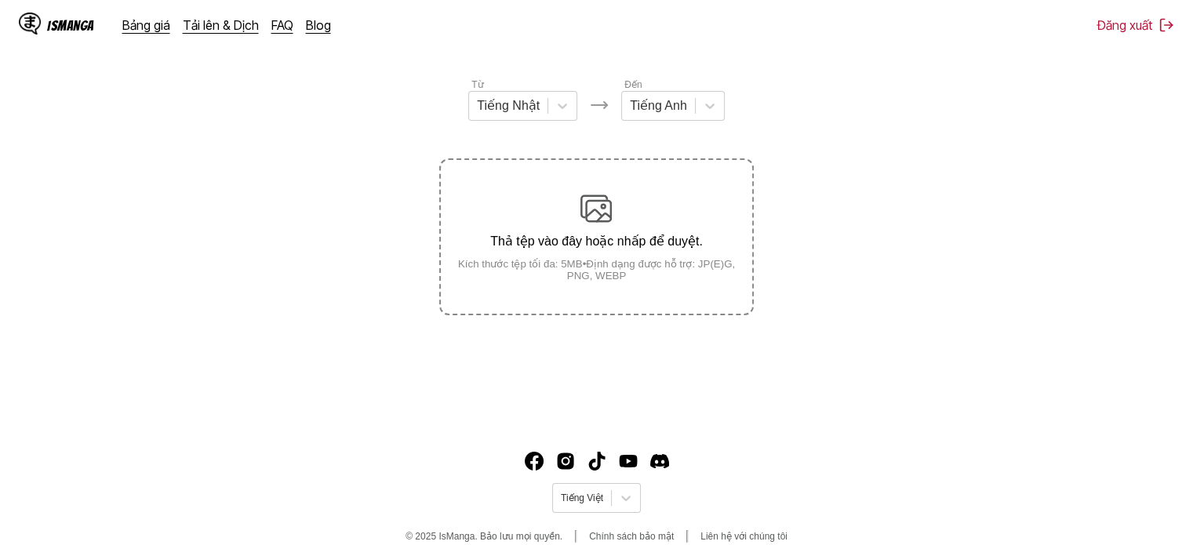
click at [573, 221] on div "Thả tệp vào đây hoặc nhấp để duyệt. Kích thước tệp tối đa: 5MB • Định dạng được…" at bounding box center [596, 237] width 311 height 89
click at [0, 0] on input "Thả tệp vào đây hoặc nhấp để duyệt. Kích thước tệp tối đa: 5MB • Định dạng được…" at bounding box center [0, 0] width 0 height 0
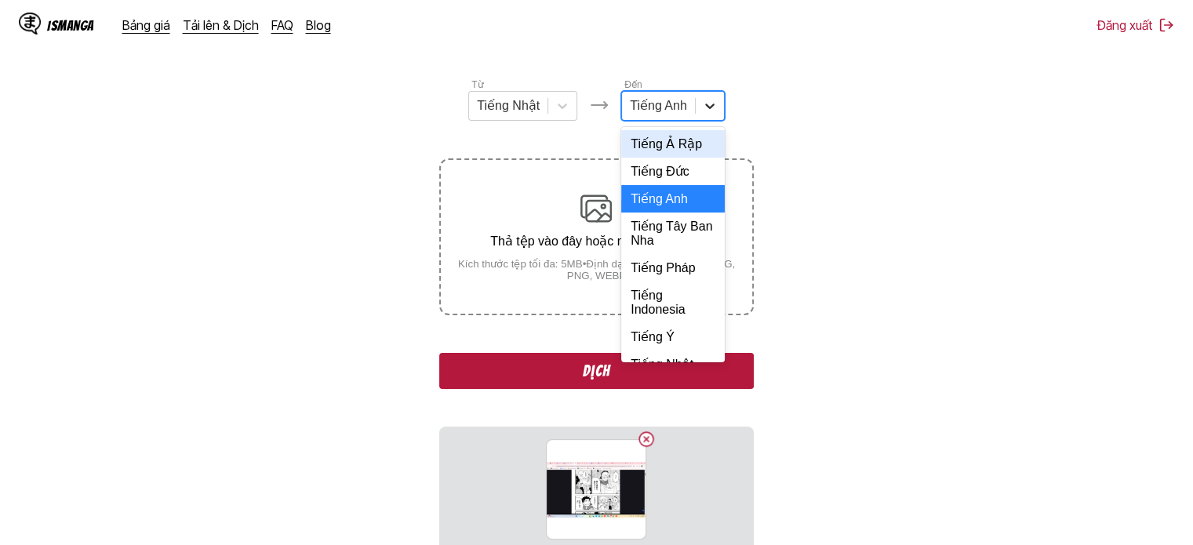
click at [712, 114] on icon at bounding box center [710, 106] width 16 height 16
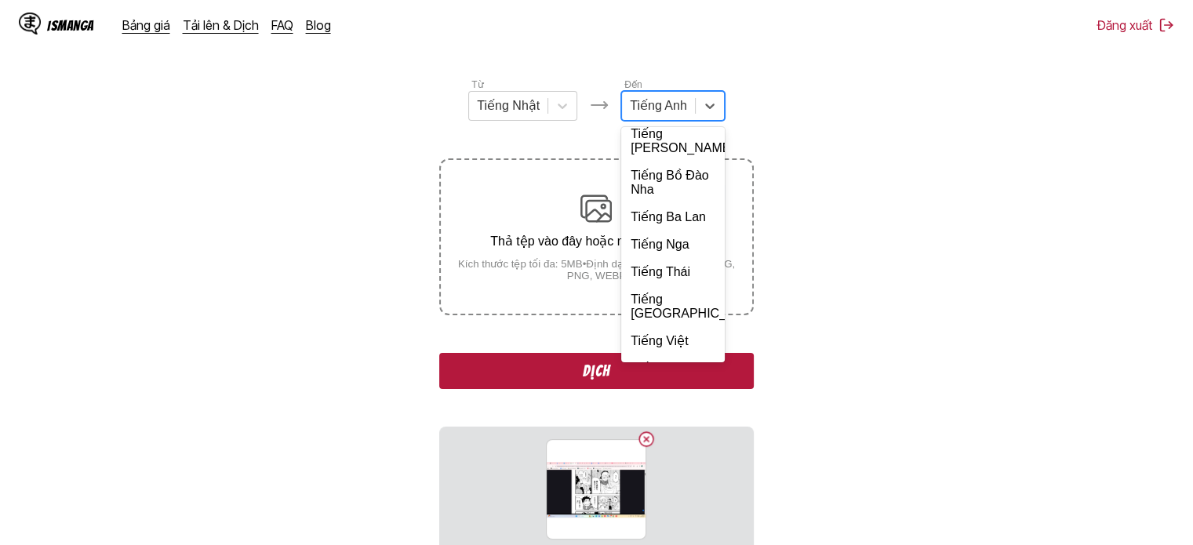
scroll to position [340, 0]
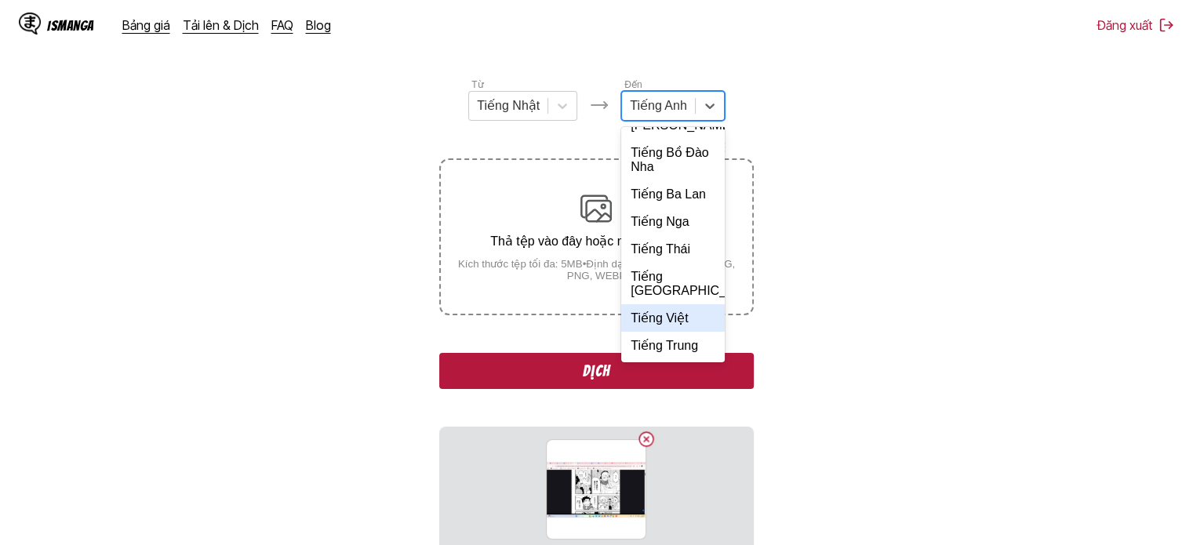
click at [667, 318] on div "Tiếng Việt" at bounding box center [673, 317] width 104 height 27
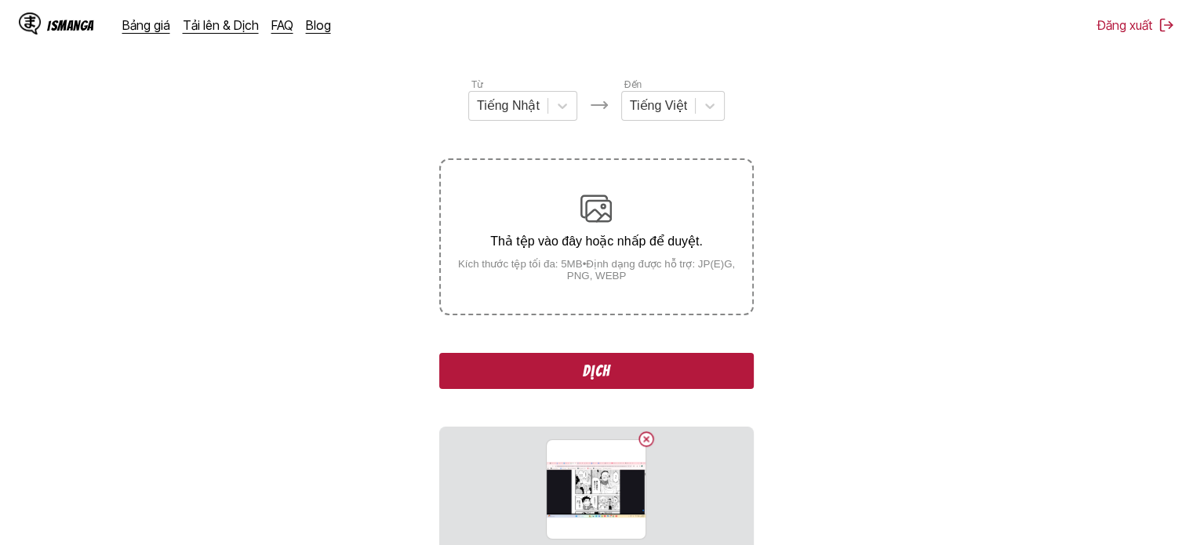
click at [664, 358] on button "Dịch" at bounding box center [596, 371] width 314 height 36
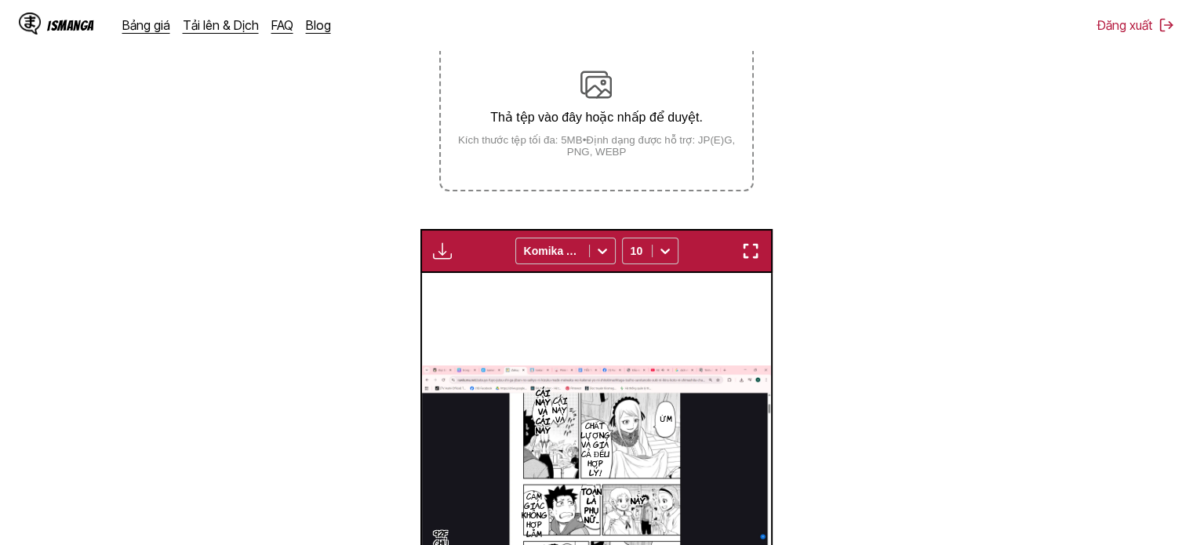
scroll to position [325, 0]
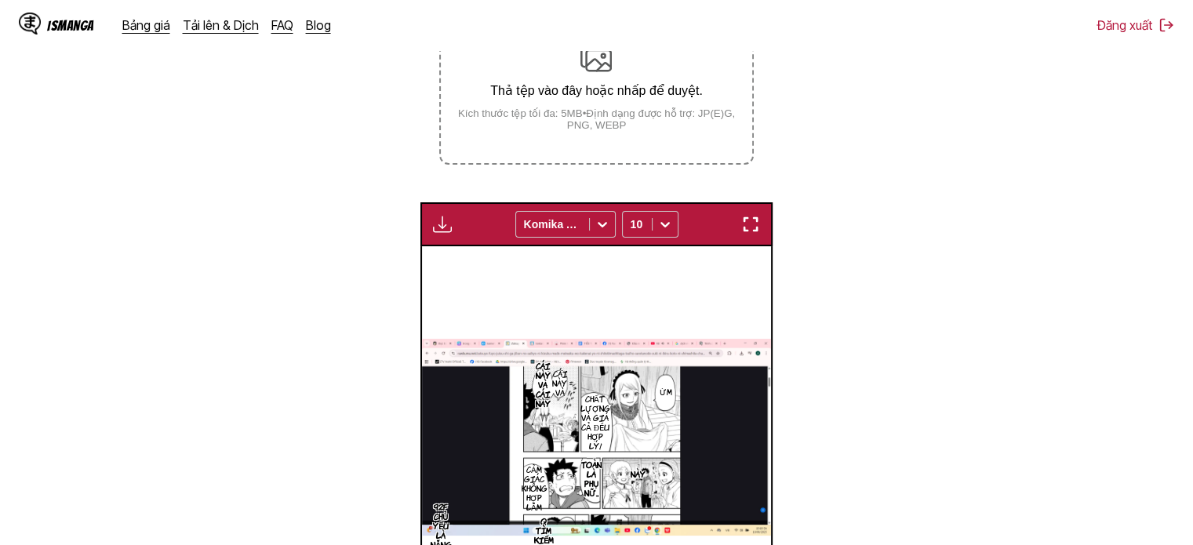
click at [437, 219] on img "button" at bounding box center [442, 224] width 19 height 19
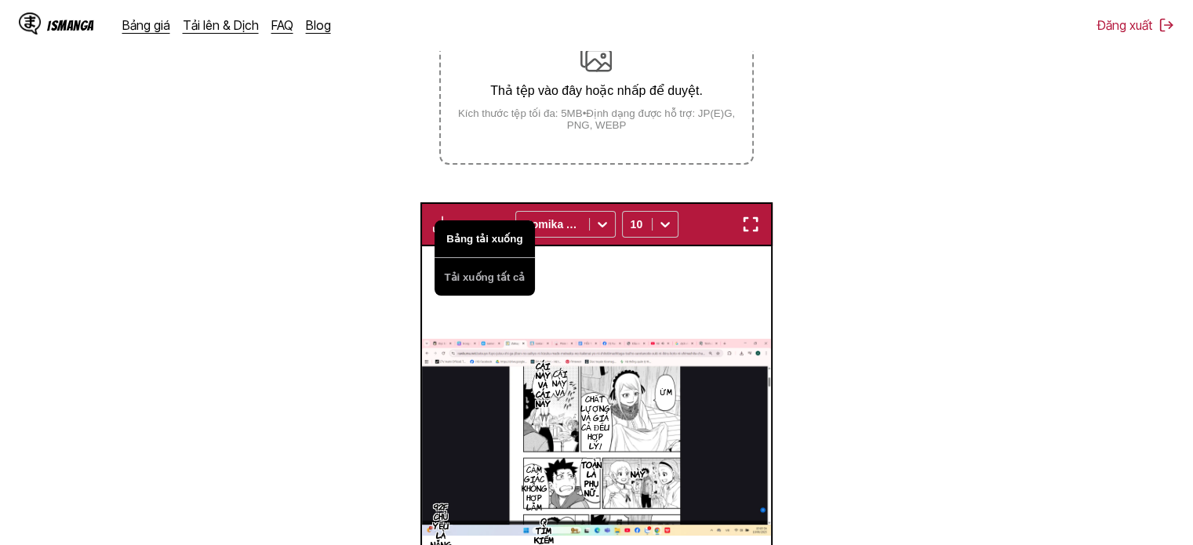
click at [450, 238] on button "Bảng tải xuống" at bounding box center [485, 239] width 100 height 38
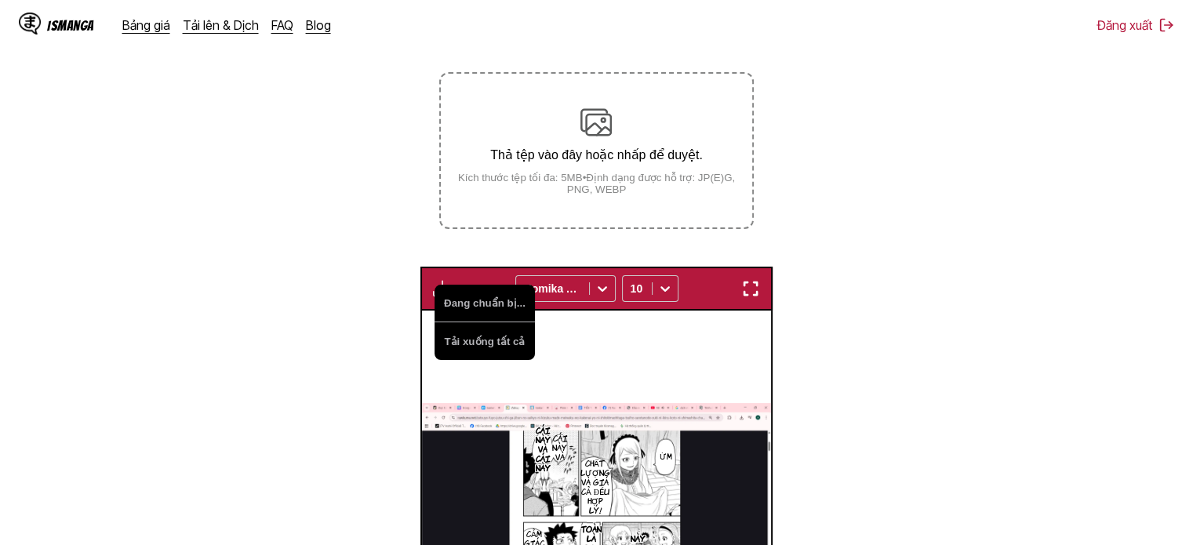
scroll to position [168, 0]
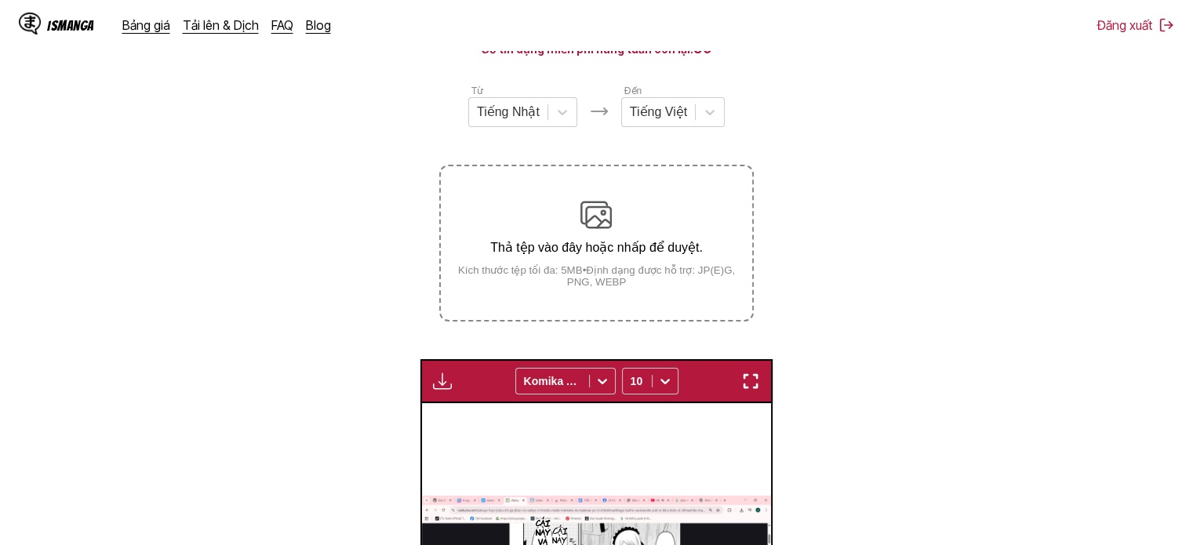
click at [606, 247] on p "Thả tệp vào đây hoặc nhấp để duyệt." at bounding box center [596, 247] width 311 height 15
click at [0, 0] on input "Thả tệp vào đây hoặc nhấp để duyệt. Kích thước tệp tối đa: 5MB • Định dạng được…" at bounding box center [0, 0] width 0 height 0
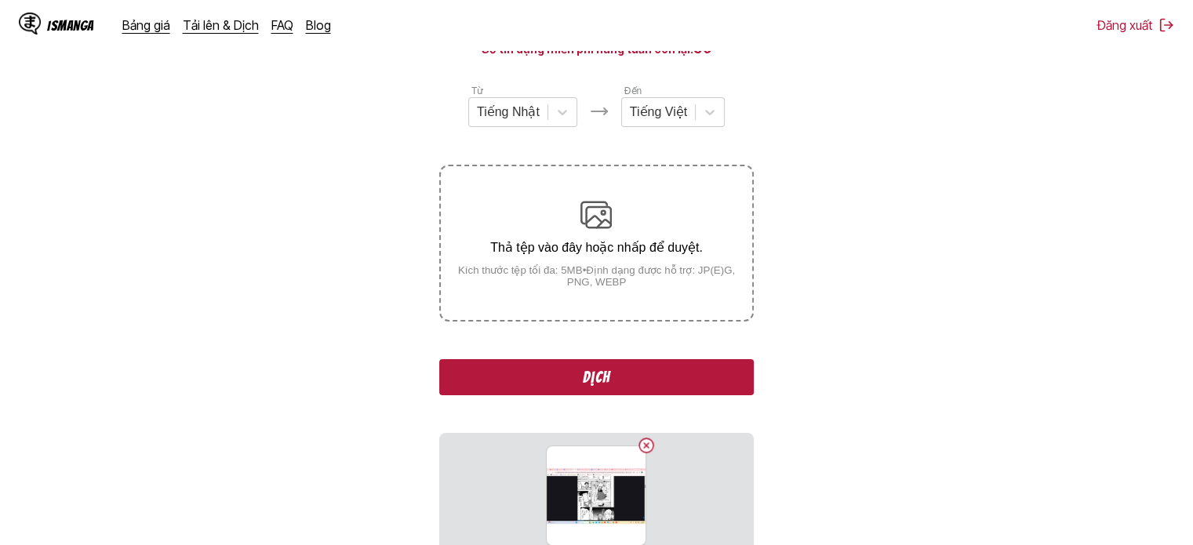
click at [580, 370] on button "Dịch" at bounding box center [596, 377] width 314 height 36
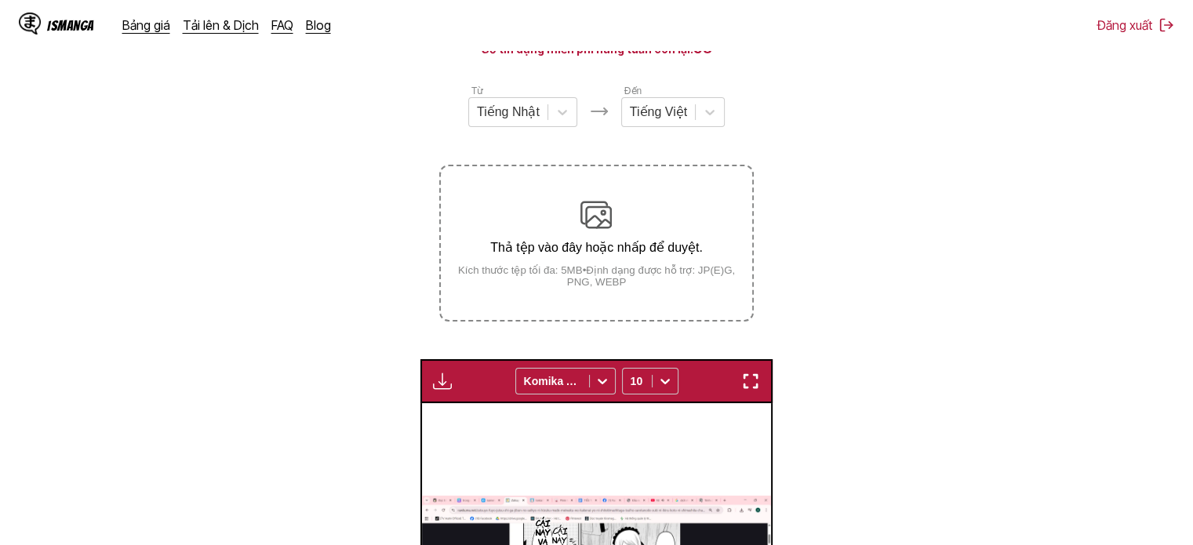
click at [601, 238] on div "Thả tệp vào đây hoặc nhấp để duyệt. Kích thước tệp tối đa: 5MB • Định dạng được…" at bounding box center [596, 243] width 311 height 89
click at [0, 0] on input "Thả tệp vào đây hoặc nhấp để duyệt. Kích thước tệp tối đa: 5MB • Định dạng được…" at bounding box center [0, 0] width 0 height 0
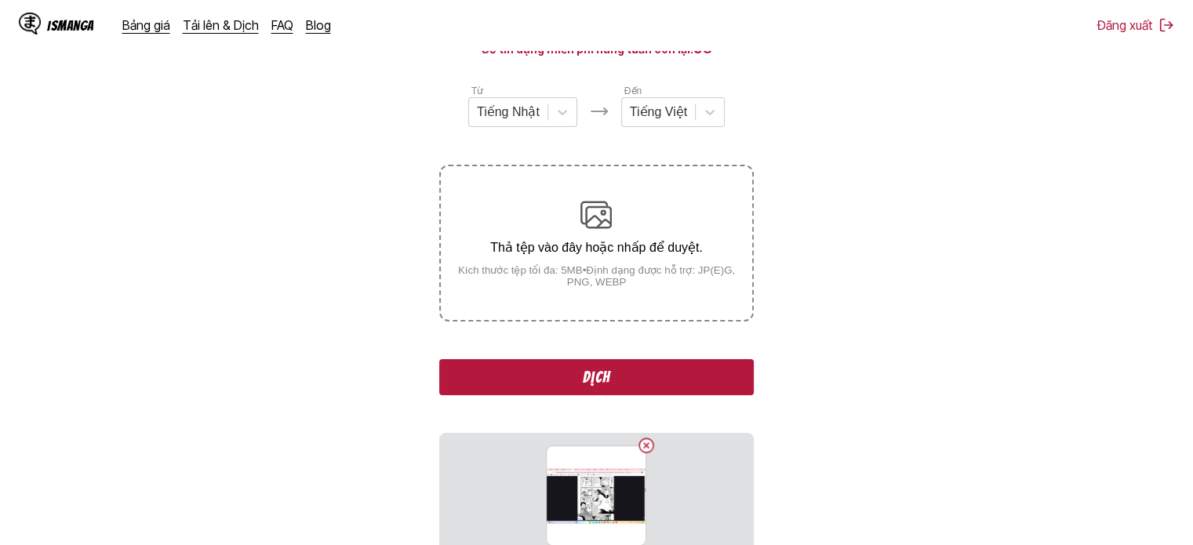
click at [650, 373] on button "Dịch" at bounding box center [596, 377] width 314 height 36
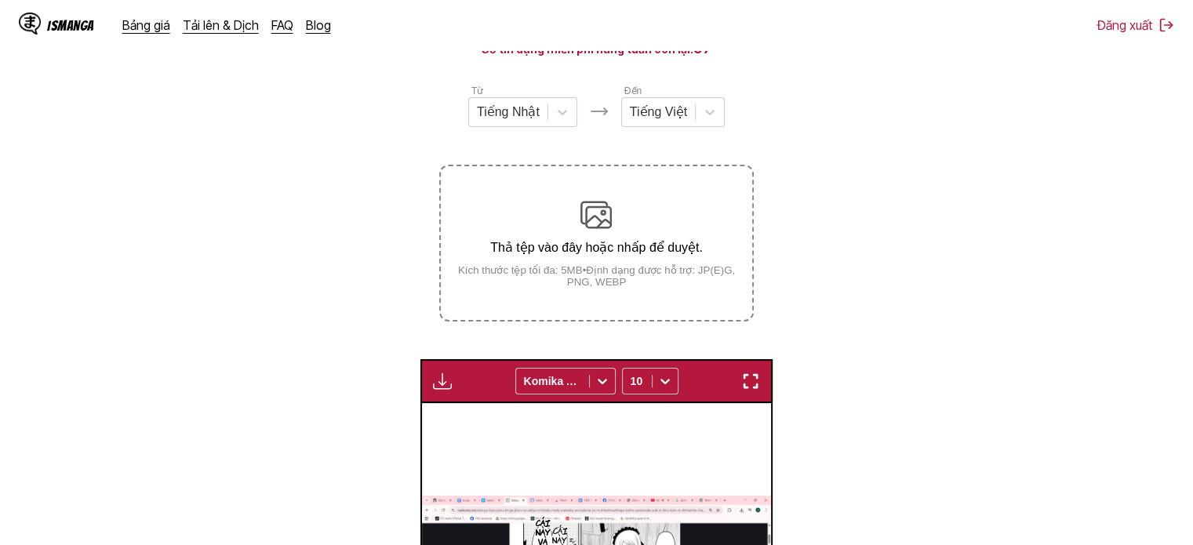
click at [646, 238] on div "Thả tệp vào đây hoặc nhấp để duyệt. Kích thước tệp tối đa: 5MB • Định dạng được…" at bounding box center [596, 243] width 311 height 89
click at [0, 0] on input "Thả tệp vào đây hoặc nhấp để duyệt. Kích thước tệp tối đa: 5MB • Định dạng được…" at bounding box center [0, 0] width 0 height 0
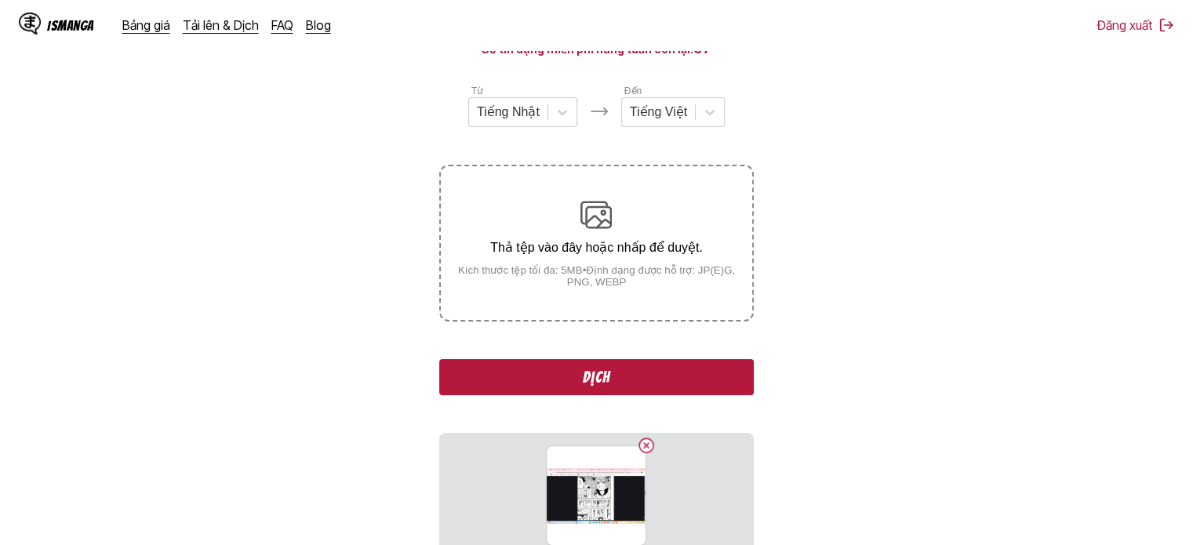
click at [561, 365] on button "Dịch" at bounding box center [596, 377] width 314 height 36
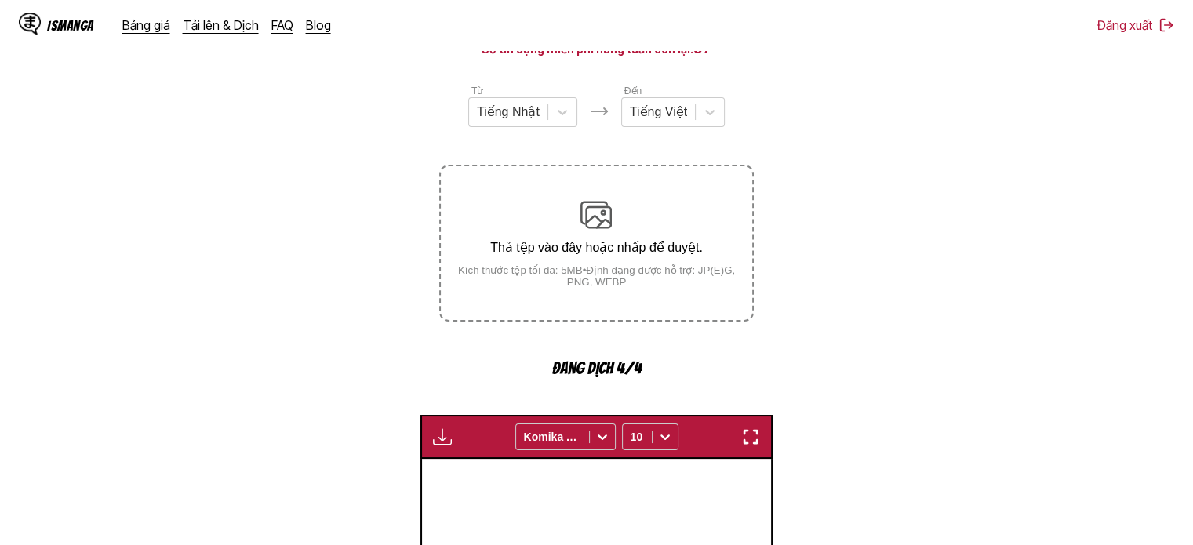
click at [595, 224] on img at bounding box center [595, 214] width 31 height 31
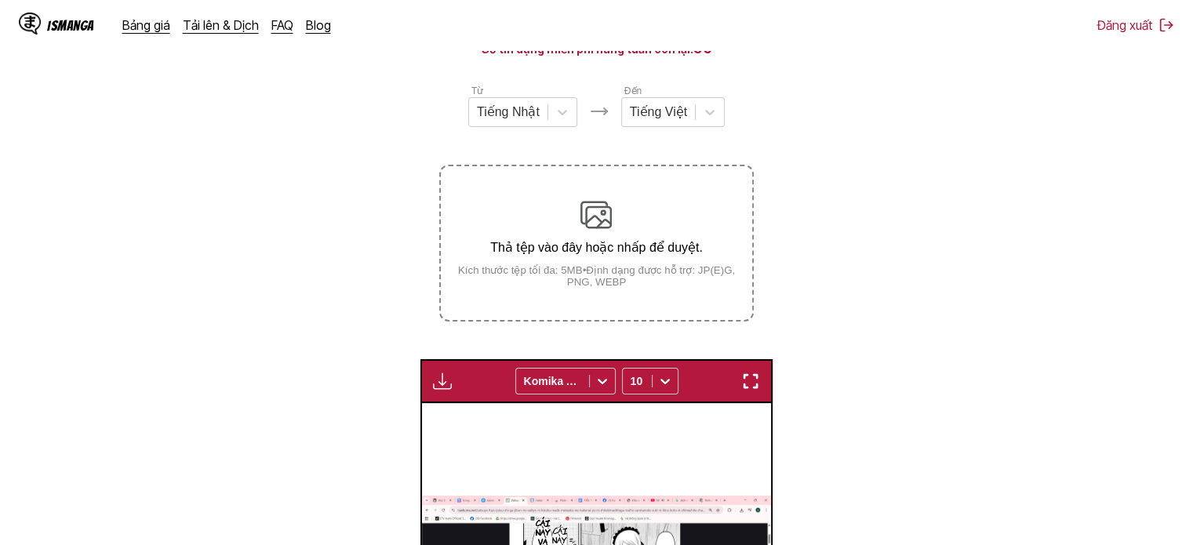
click at [590, 249] on p "Thả tệp vào đây hoặc nhấp để duyệt." at bounding box center [596, 247] width 311 height 15
click at [0, 0] on input "Thả tệp vào đây hoặc nhấp để duyệt. Kích thước tệp tối đa: 5MB • Định dạng được…" at bounding box center [0, 0] width 0 height 0
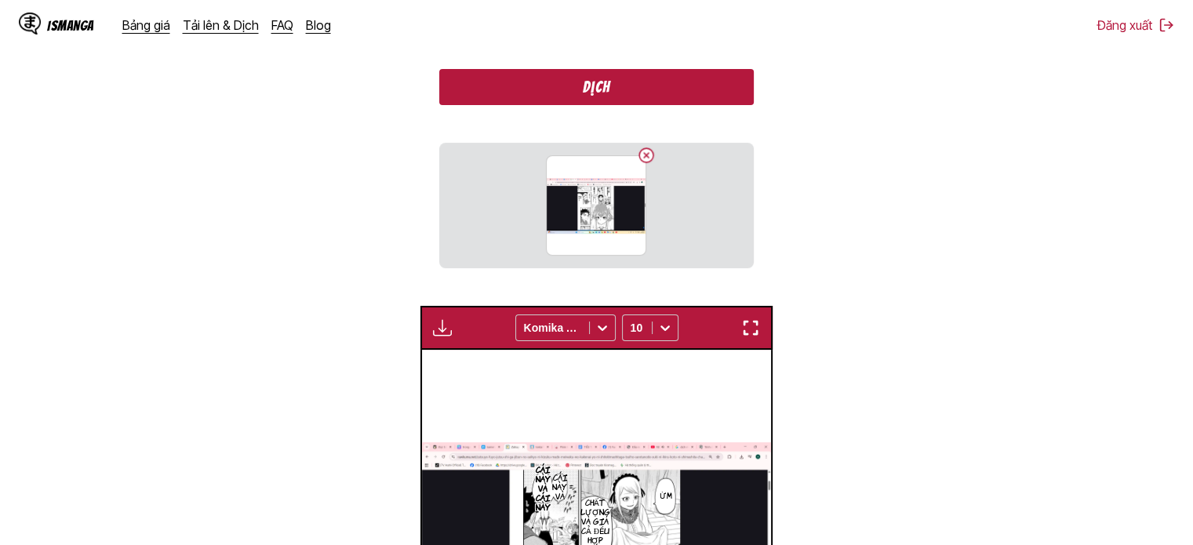
scroll to position [482, 0]
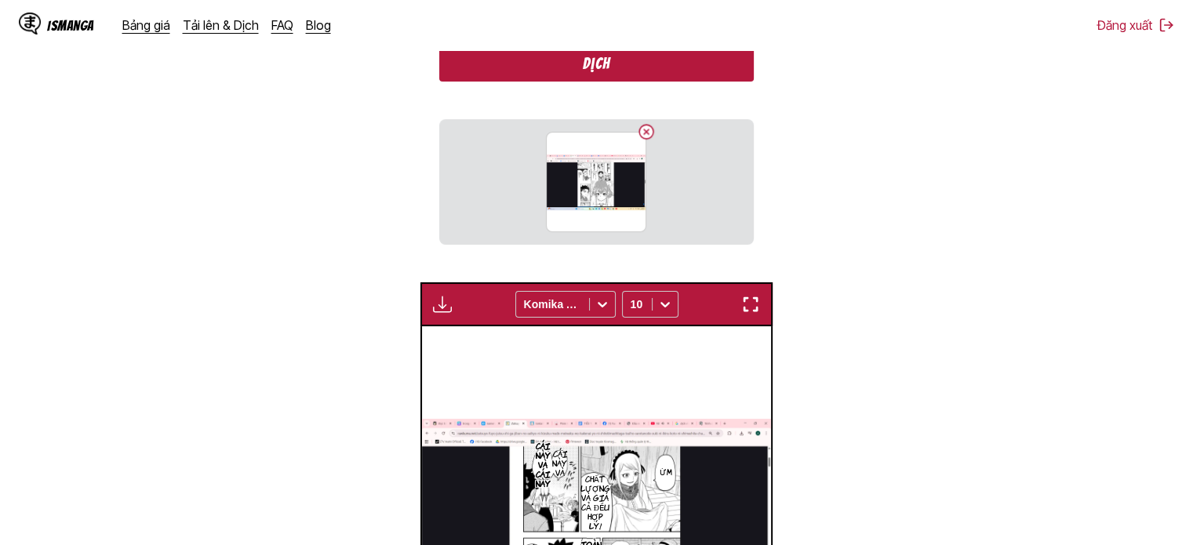
click at [599, 53] on button "Dịch" at bounding box center [596, 63] width 314 height 36
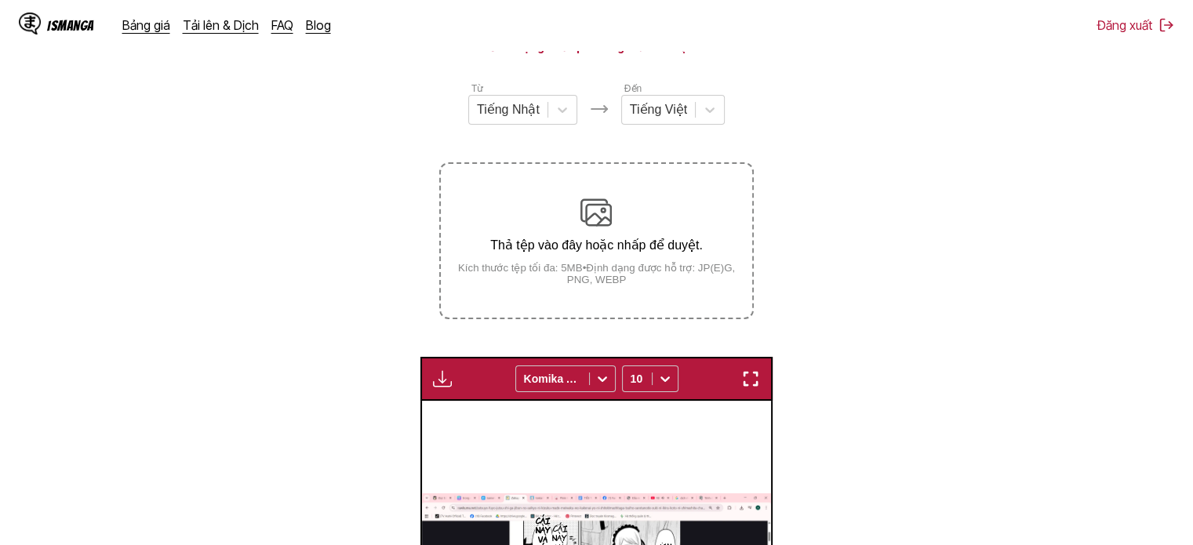
scroll to position [168, 0]
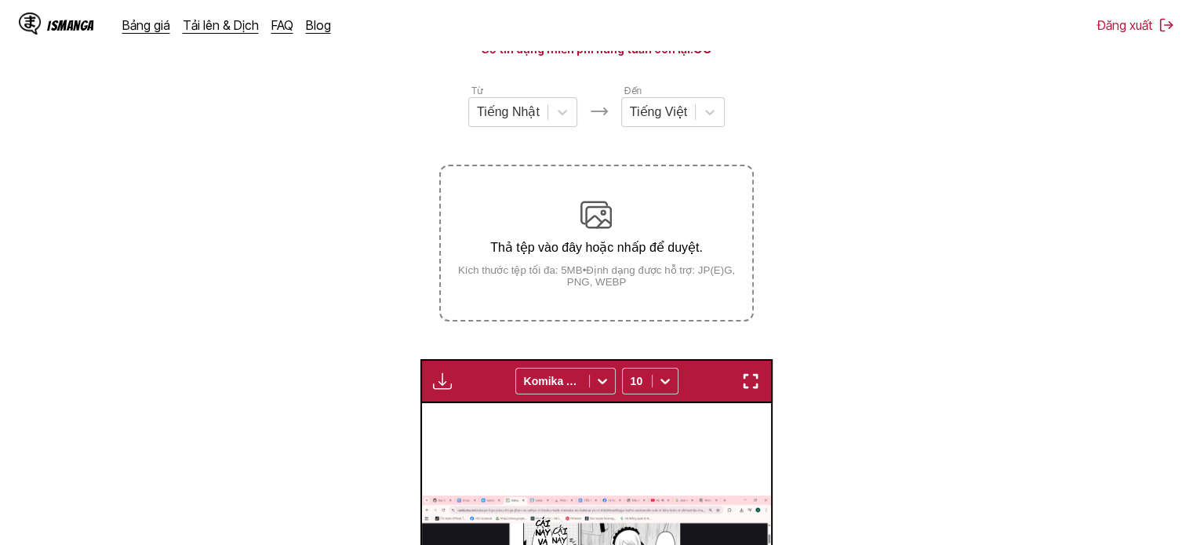
click at [628, 224] on div "Thả tệp vào đây hoặc nhấp để duyệt. Kích thước tệp tối đa: 5MB • Định dạng được…" at bounding box center [596, 243] width 311 height 89
click at [0, 0] on input "Thả tệp vào đây hoặc nhấp để duyệt. Kích thước tệp tối đa: 5MB • Định dạng được…" at bounding box center [0, 0] width 0 height 0
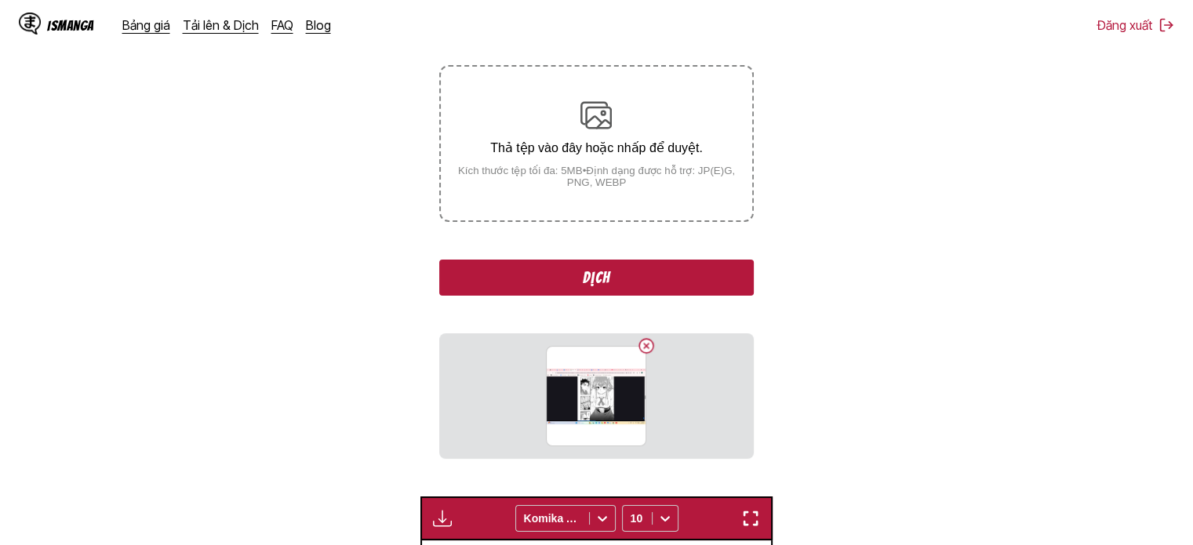
scroll to position [403, 0]
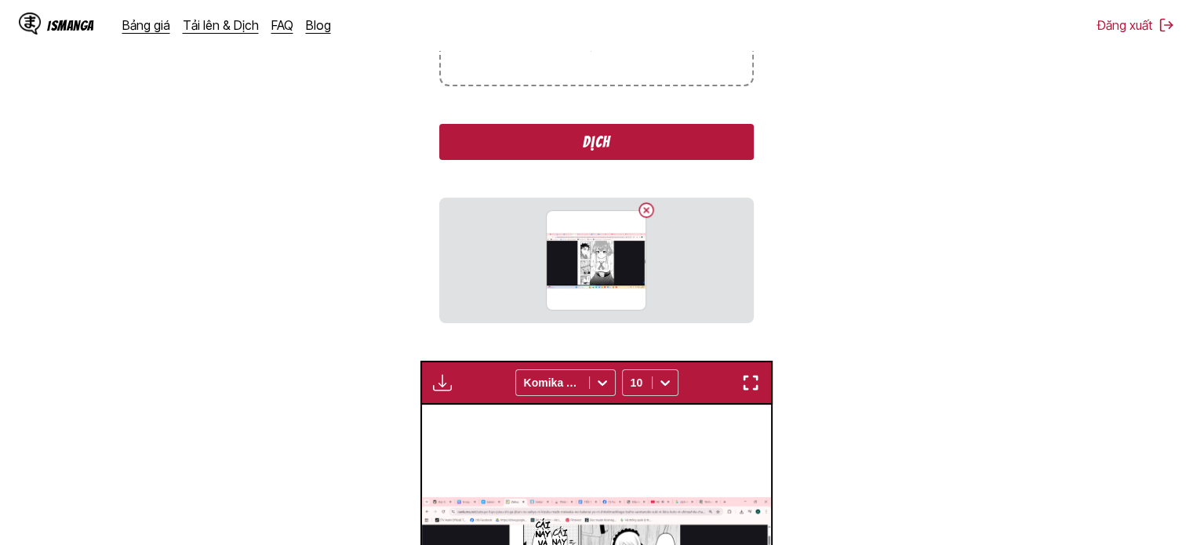
click at [628, 154] on button "Dịch" at bounding box center [596, 142] width 314 height 36
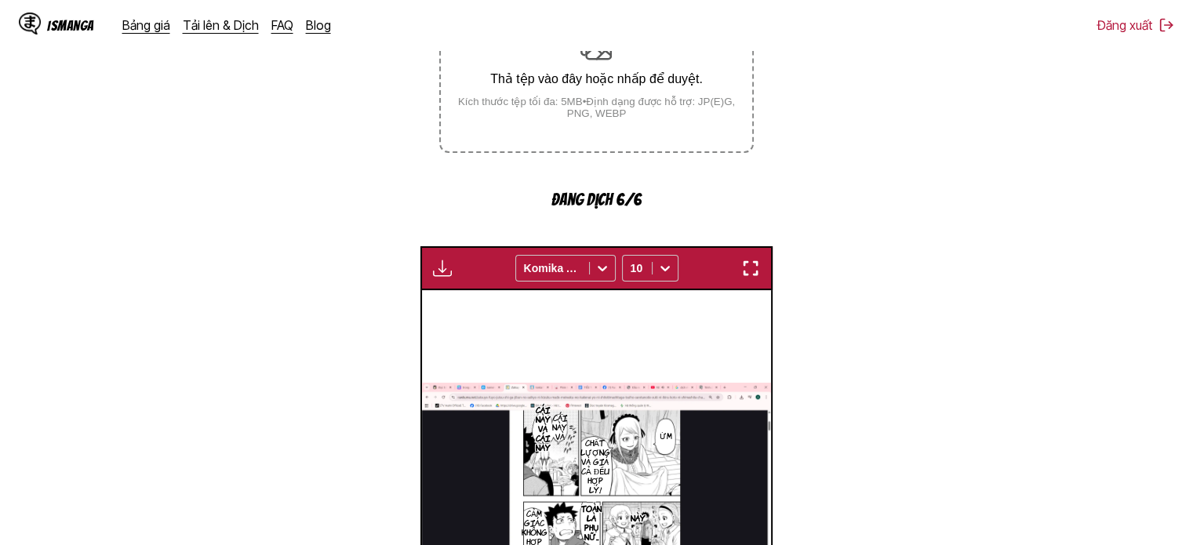
scroll to position [246, 0]
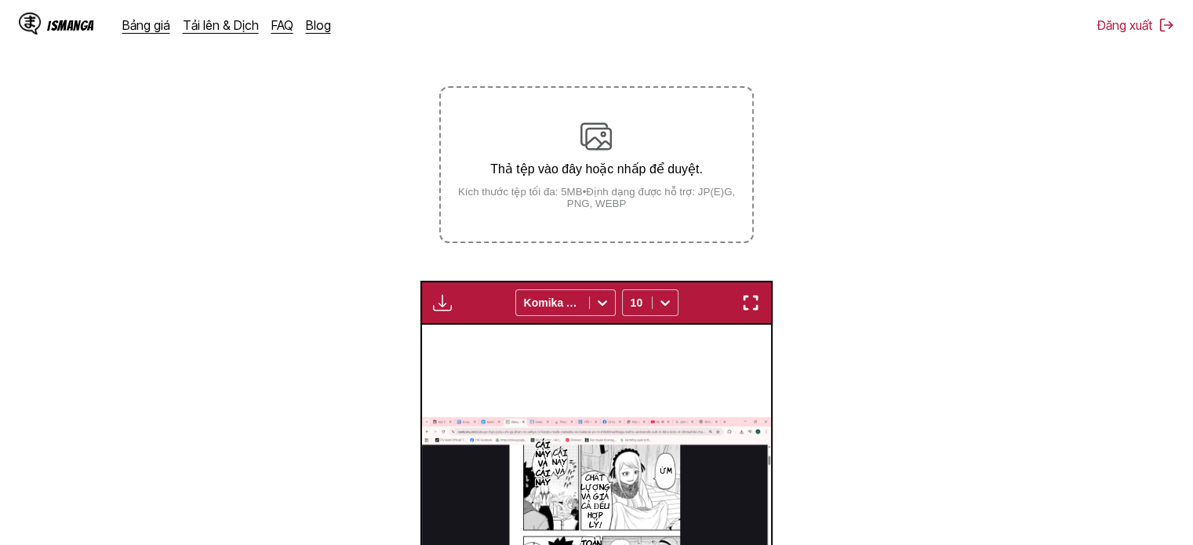
click at [602, 160] on div "Thả tệp vào đây hoặc nhấp để duyệt. Kích thước tệp tối đa: 5MB • Định dạng được…" at bounding box center [596, 165] width 311 height 89
click at [0, 0] on input "Thả tệp vào đây hoặc nhấp để duyệt. Kích thước tệp tối đa: 5MB • Định dạng được…" at bounding box center [0, 0] width 0 height 0
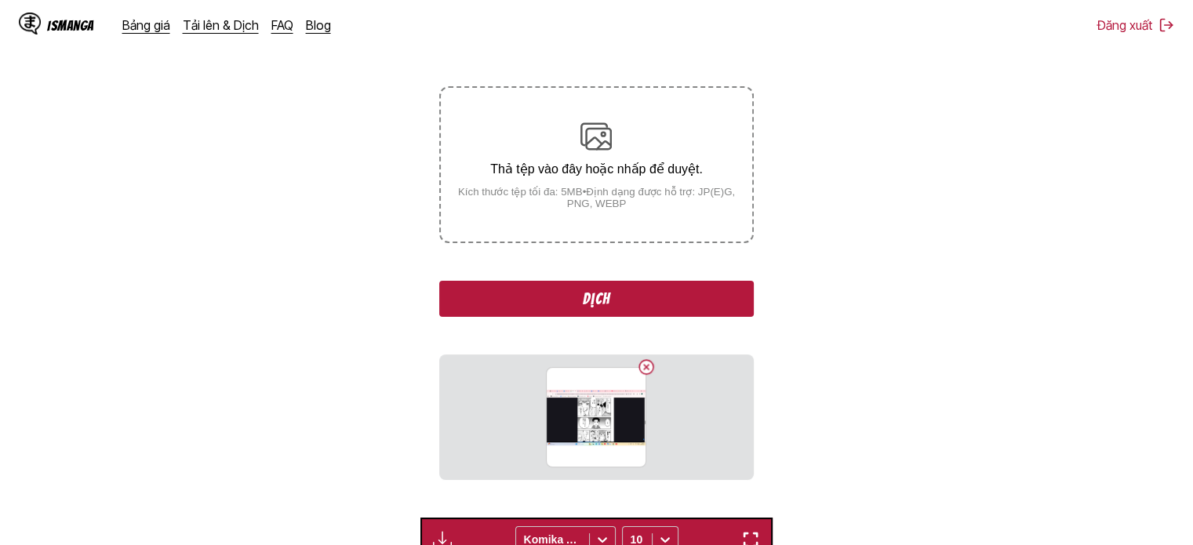
click at [522, 297] on button "Dịch" at bounding box center [596, 299] width 314 height 36
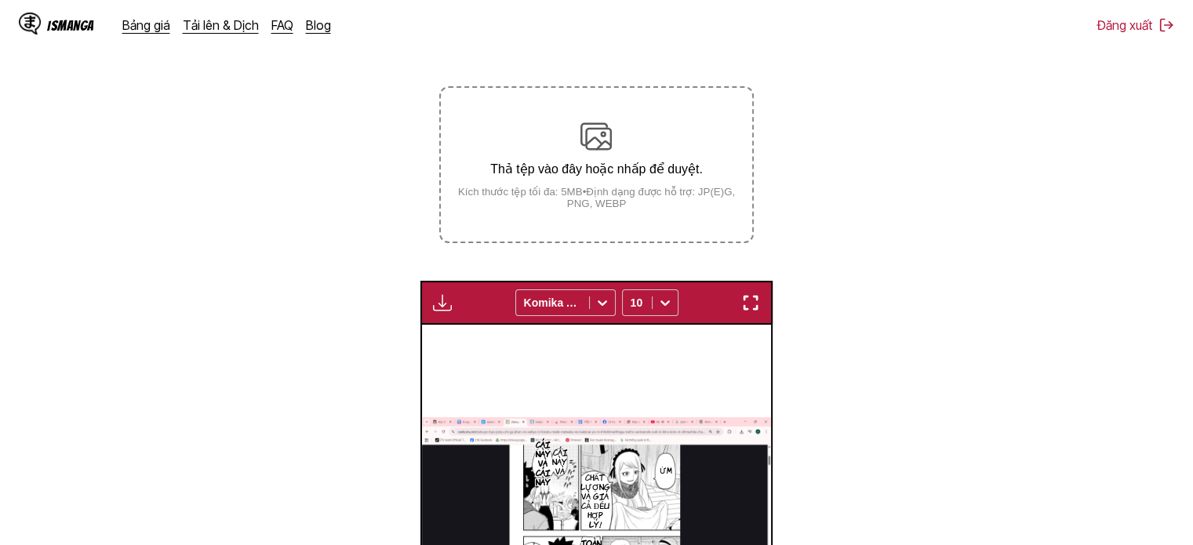
click at [628, 158] on div "Thả tệp vào đây hoặc nhấp để duyệt. Kích thước tệp tối đa: 5MB • Định dạng được…" at bounding box center [596, 165] width 311 height 89
click at [0, 0] on input "Thả tệp vào đây hoặc nhấp để duyệt. Kích thước tệp tối đa: 5MB • Định dạng được…" at bounding box center [0, 0] width 0 height 0
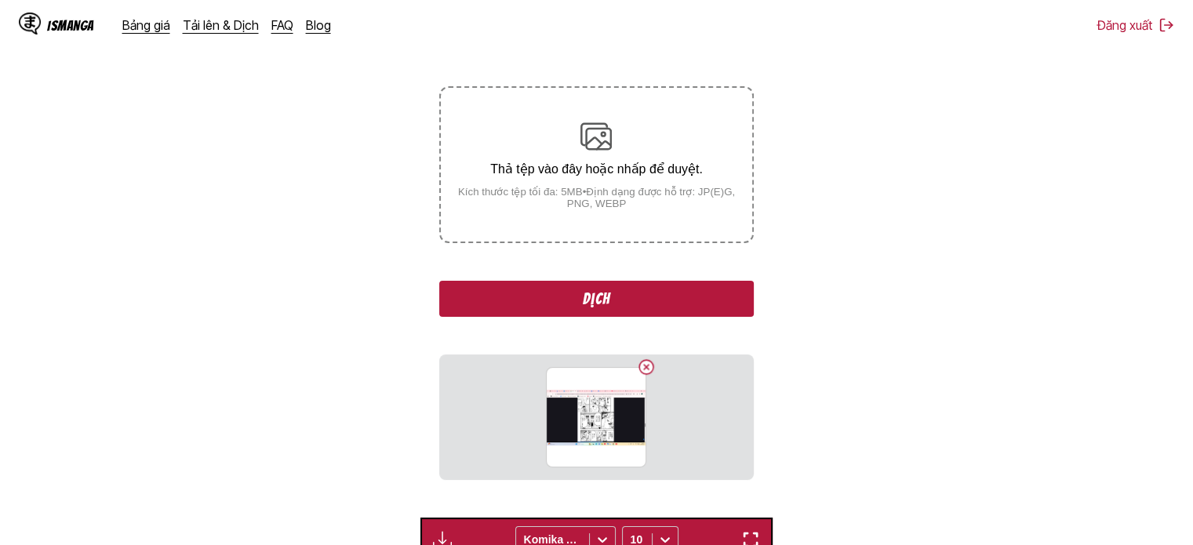
click at [640, 172] on p "Thả tệp vào đây hoặc nhấp để duyệt." at bounding box center [596, 169] width 311 height 15
click at [0, 0] on input "Thả tệp vào đây hoặc nhấp để duyệt. Kích thước tệp tối đa: 5MB • Định dạng được…" at bounding box center [0, 0] width 0 height 0
click at [634, 296] on button "Dịch" at bounding box center [596, 299] width 314 height 36
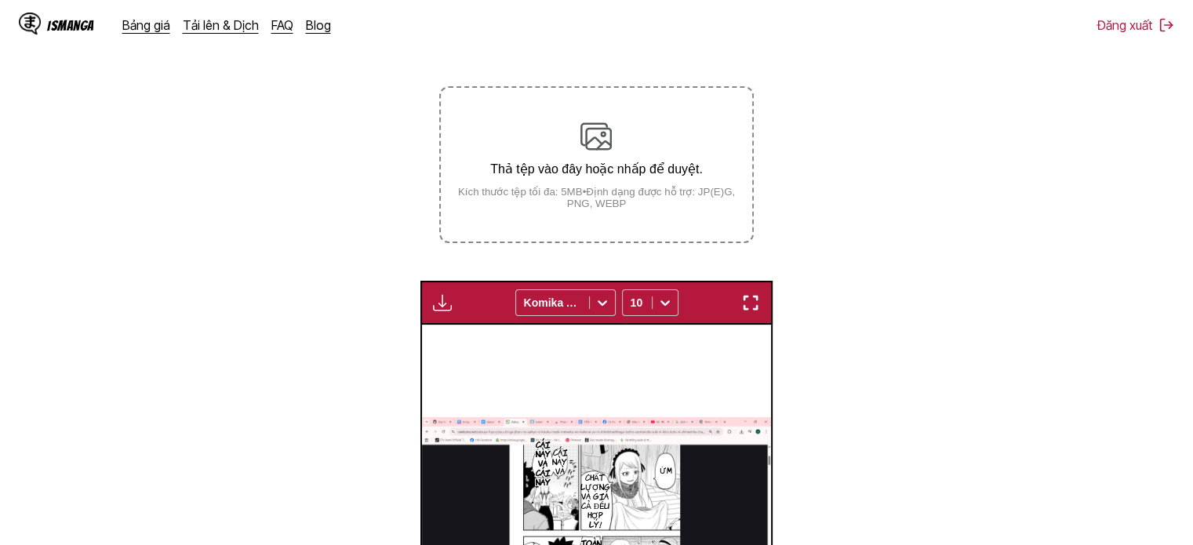
click at [586, 156] on div "Thả tệp vào đây hoặc nhấp để duyệt. Kích thước tệp tối đa: 5MB • Định dạng được…" at bounding box center [596, 165] width 311 height 89
click at [0, 0] on input "Thả tệp vào đây hoặc nhấp để duyệt. Kích thước tệp tối đa: 5MB • Định dạng được…" at bounding box center [0, 0] width 0 height 0
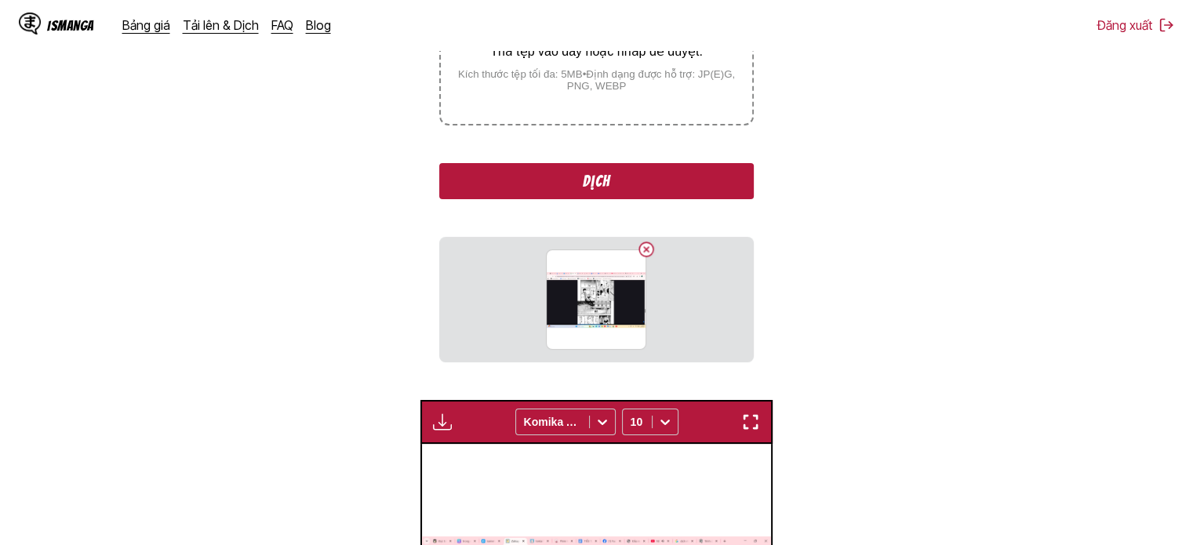
scroll to position [364, 0]
click at [632, 170] on button "Dịch" at bounding box center [596, 181] width 314 height 36
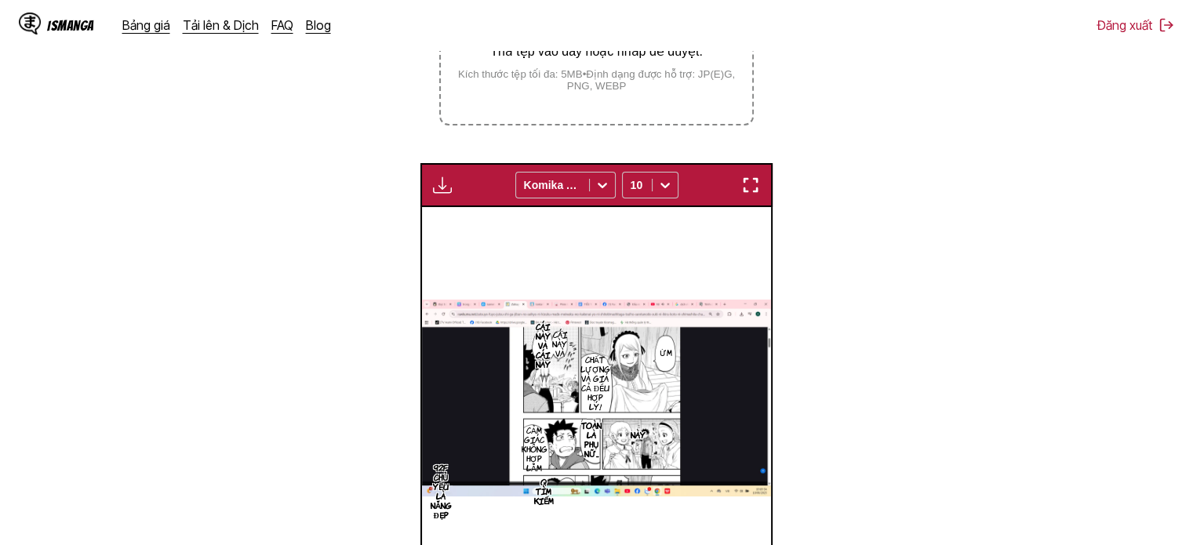
scroll to position [207, 0]
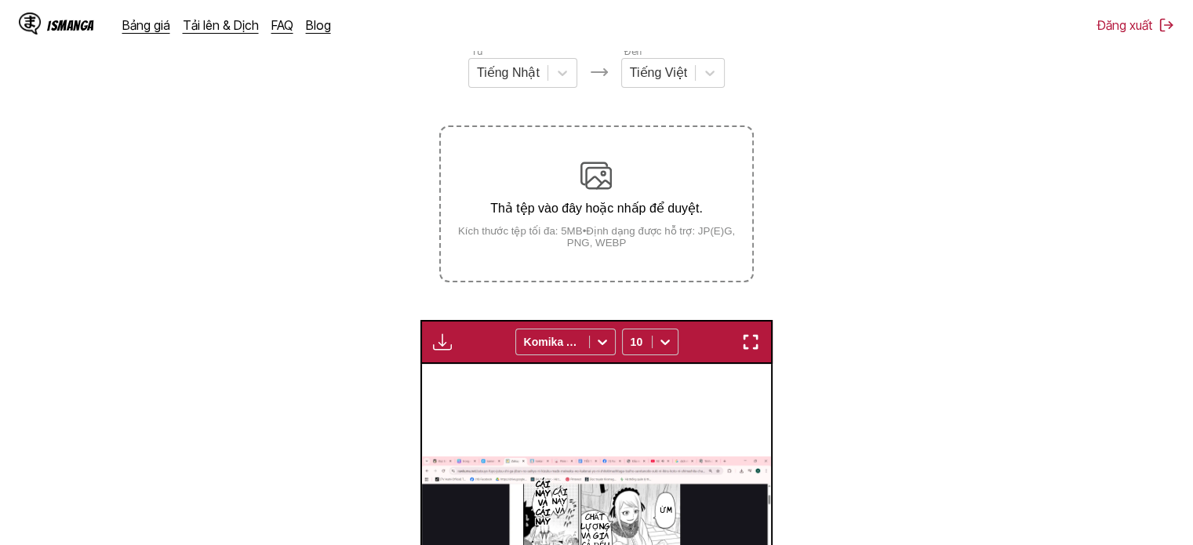
click at [650, 158] on label "Thả tệp vào đây hoặc nhấp để duyệt. Kích thước tệp tối đa: 5MB • Định dạng được…" at bounding box center [596, 204] width 311 height 154
click at [0, 0] on input "Thả tệp vào đây hoặc nhấp để duyệt. Kích thước tệp tối đa: 5MB • Định dạng được…" at bounding box center [0, 0] width 0 height 0
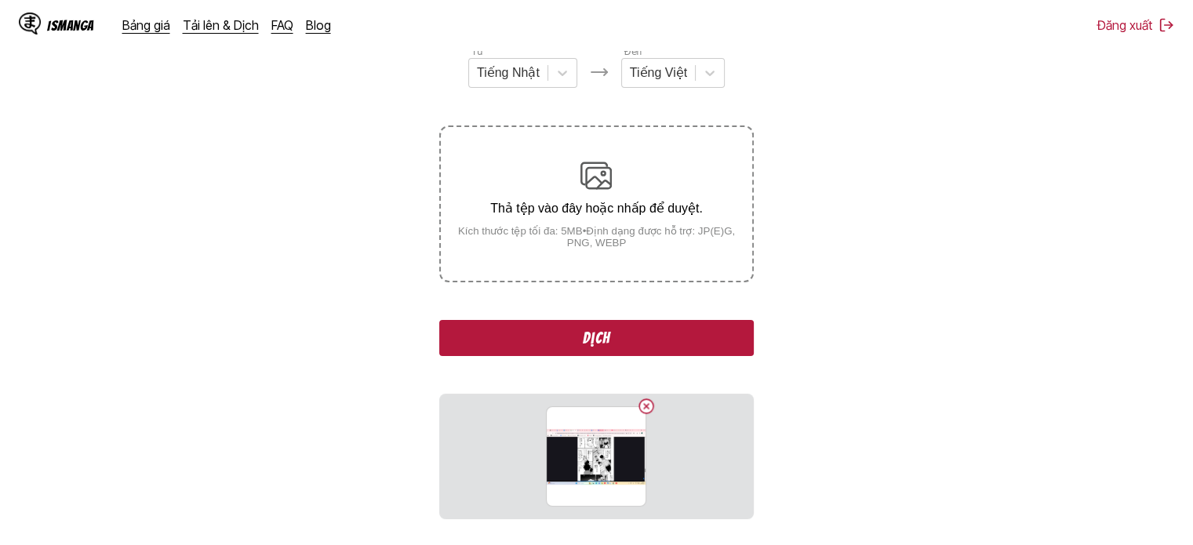
click at [563, 168] on div "Thả tệp vào đây hoặc nhấp để duyệt. Kích thước tệp tối đa: 5MB • Định dạng được…" at bounding box center [596, 204] width 311 height 89
click at [0, 0] on input "Thả tệp vào đây hoặc nhấp để duyệt. Kích thước tệp tối đa: 5MB • Định dạng được…" at bounding box center [0, 0] width 0 height 0
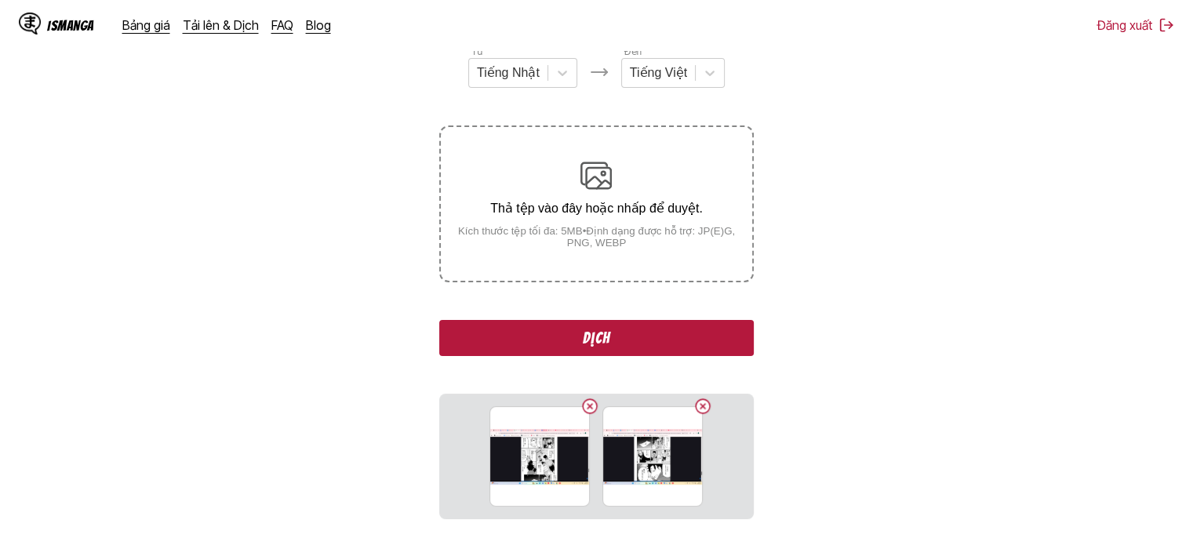
click at [603, 329] on button "Dịch" at bounding box center [596, 338] width 314 height 36
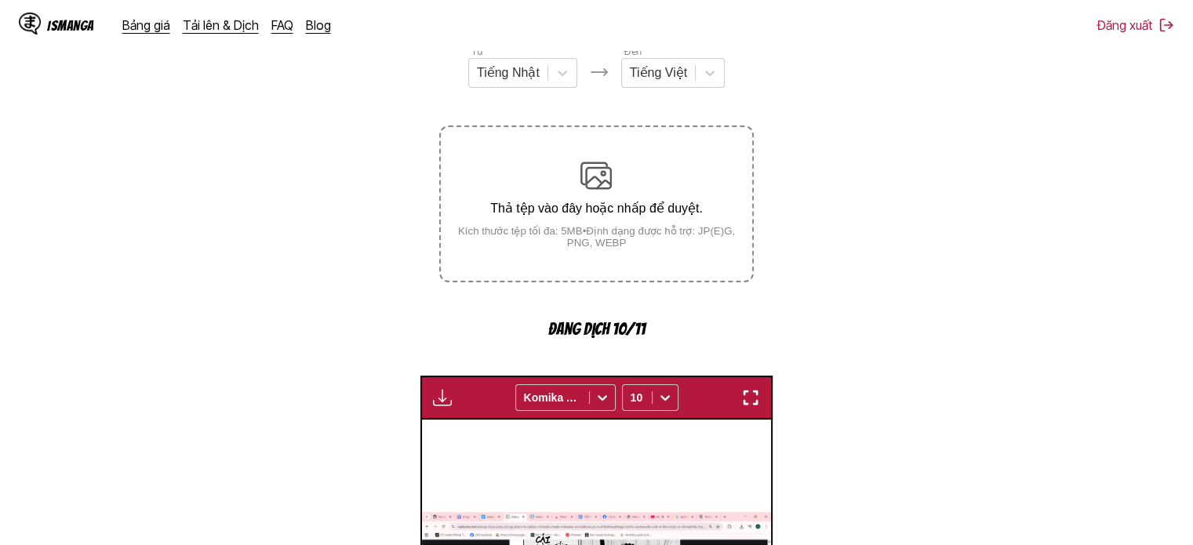
scroll to position [521, 0]
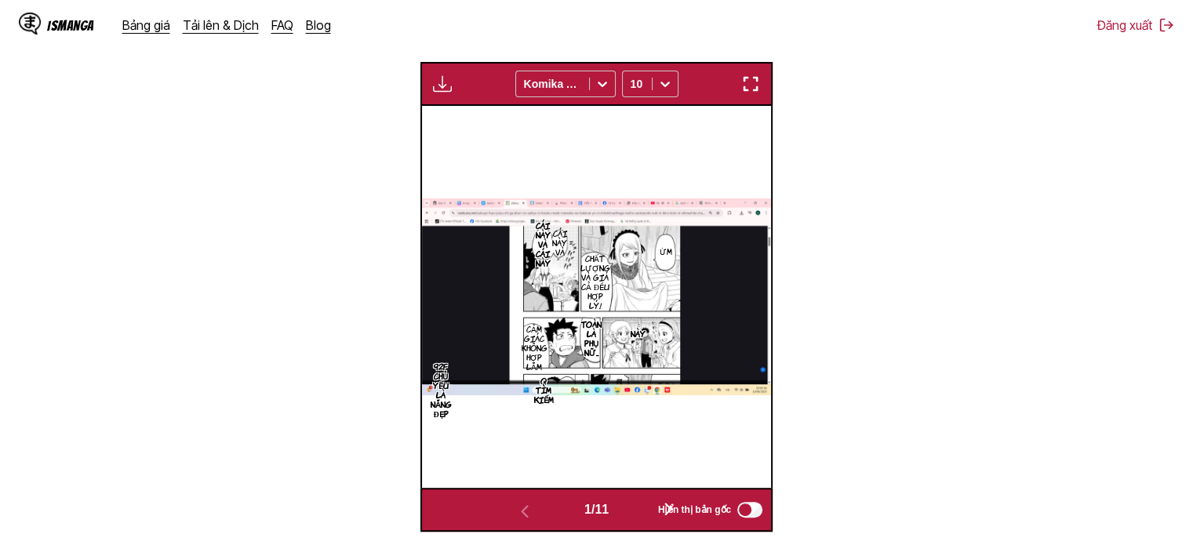
click at [737, 76] on button "button" at bounding box center [751, 84] width 28 height 20
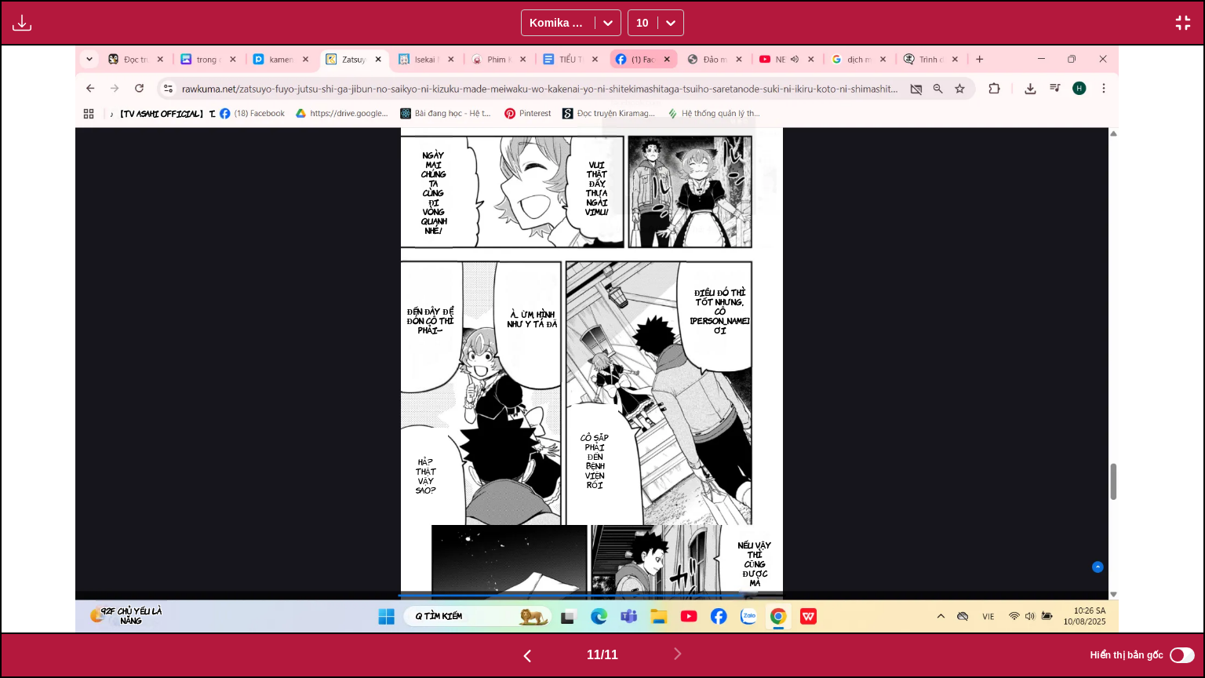
scroll to position [0, 12024]
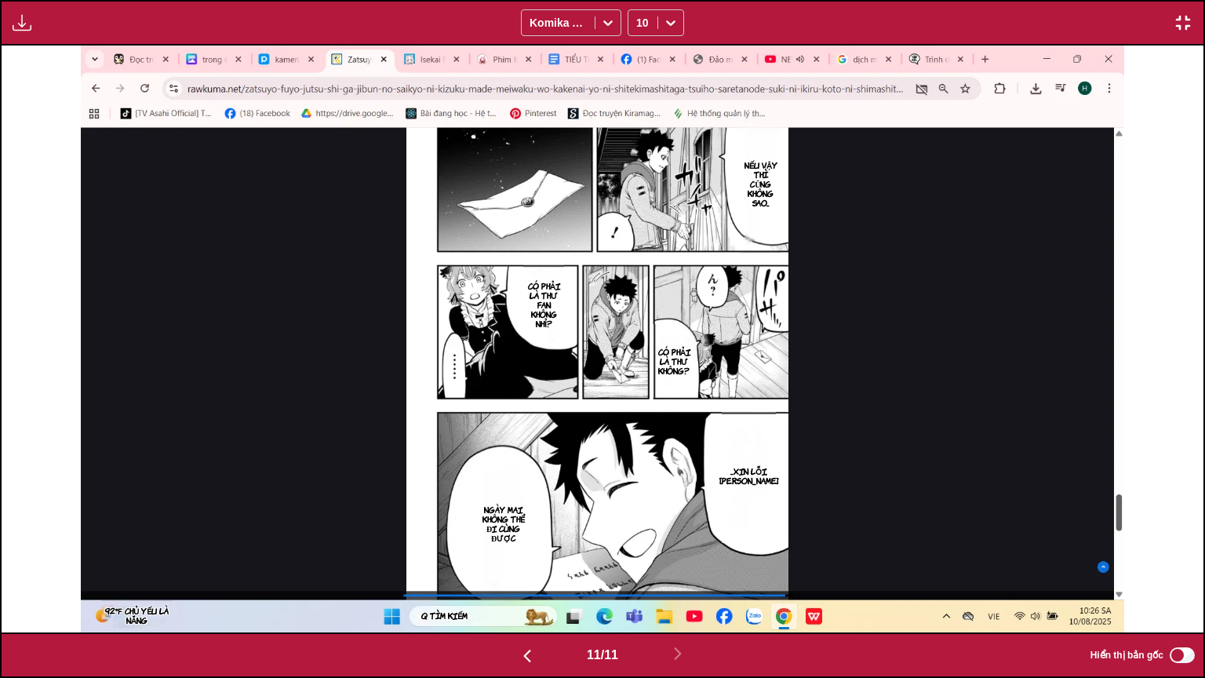
click at [1182, 19] on img "button" at bounding box center [1183, 22] width 19 height 19
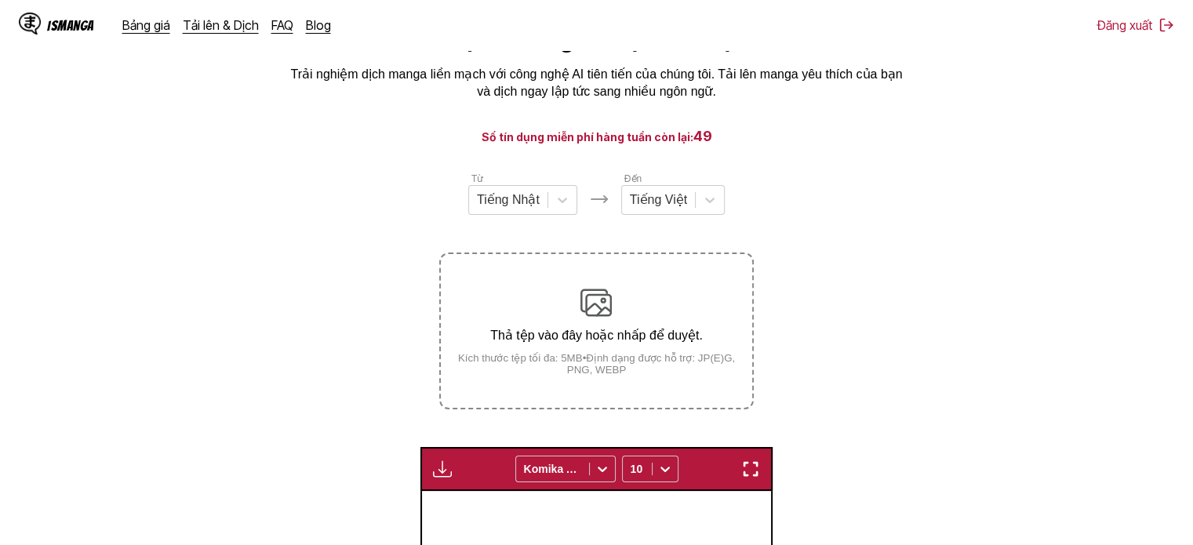
scroll to position [50, 0]
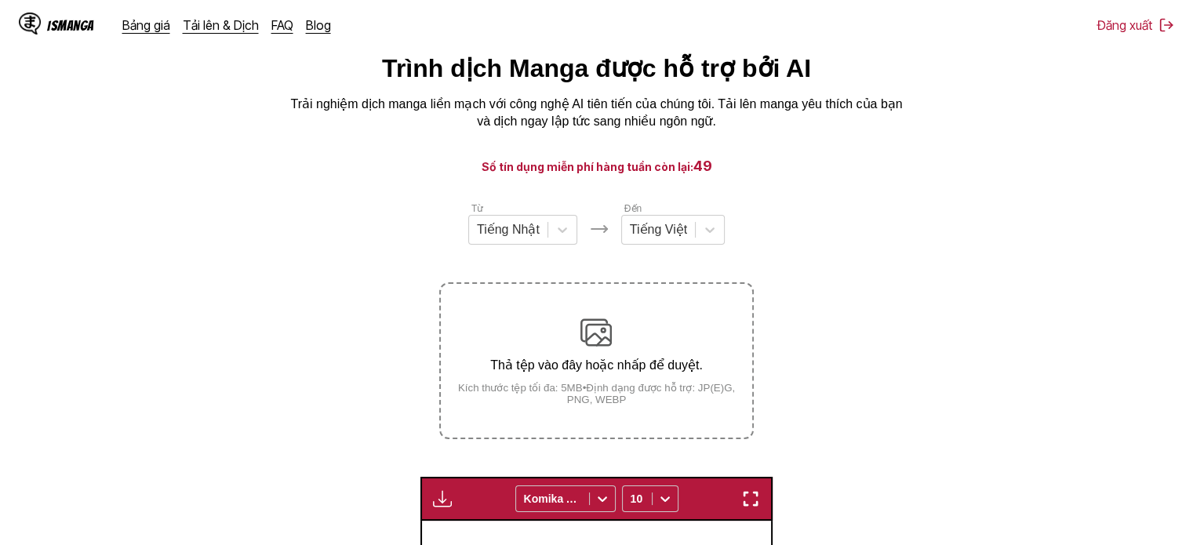
click at [597, 331] on img at bounding box center [595, 332] width 31 height 31
click at [0, 0] on input "Thả tệp vào đây hoặc nhấp để duyệt. Kích thước tệp tối đa: 5MB • Định dạng được…" at bounding box center [0, 0] width 0 height 0
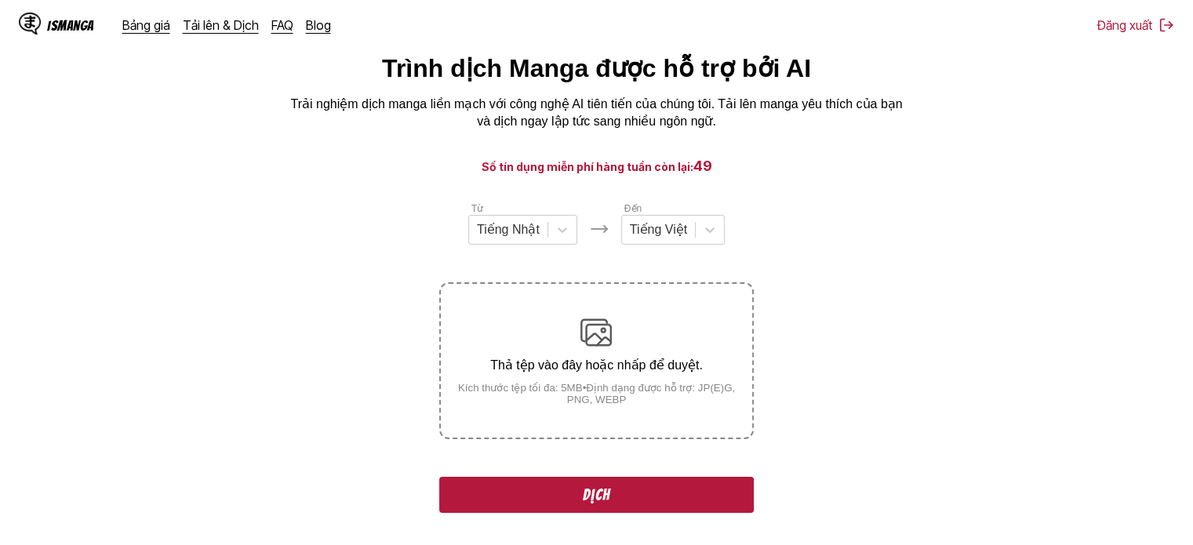
click at [615, 506] on button "Dịch" at bounding box center [596, 495] width 314 height 36
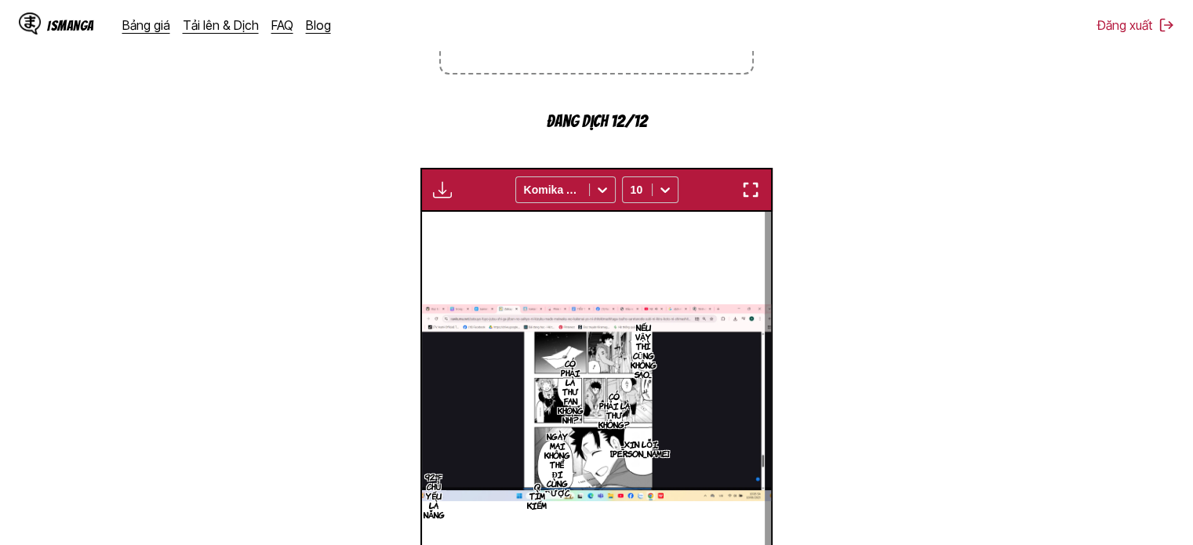
scroll to position [521, 0]
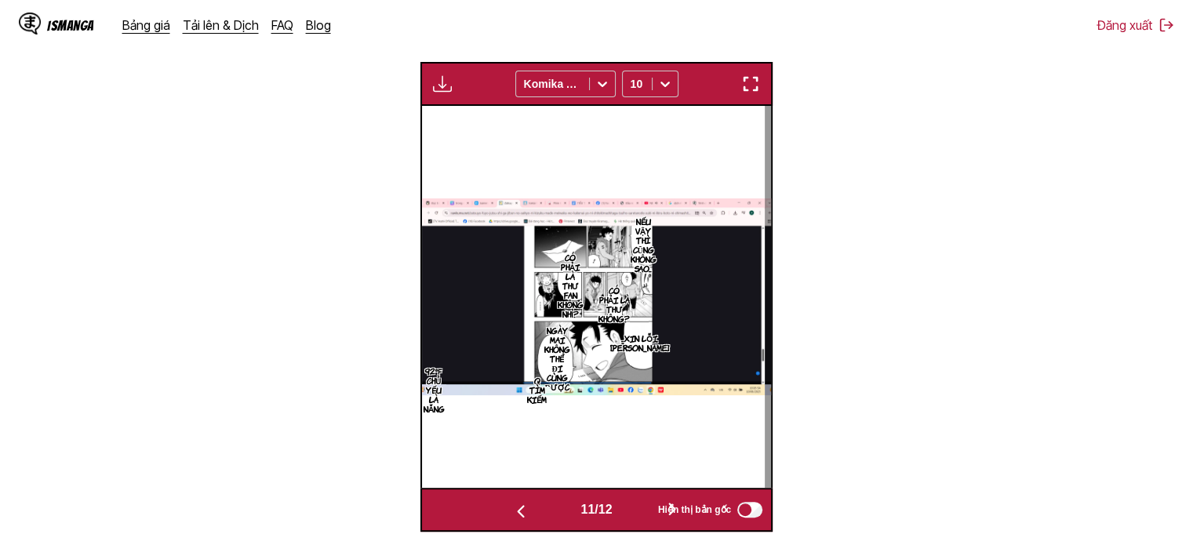
click at [753, 266] on img at bounding box center [589, 296] width 349 height 196
click at [754, 87] on img "button" at bounding box center [750, 84] width 19 height 19
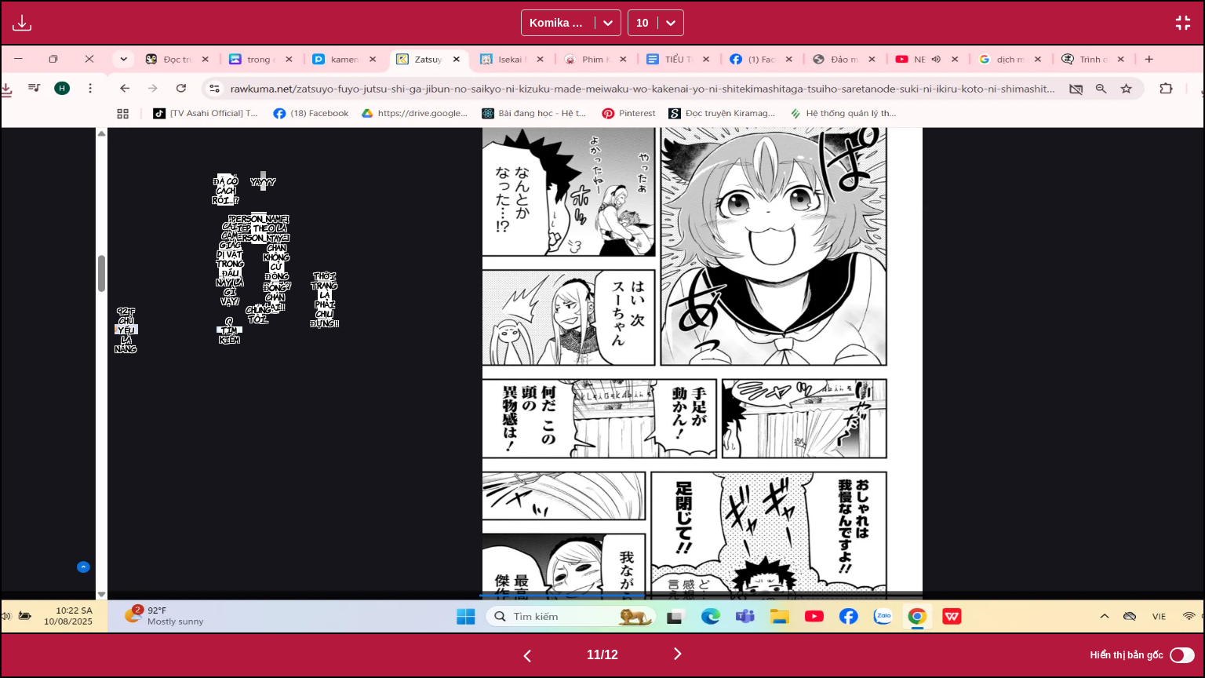
scroll to position [0, 12024]
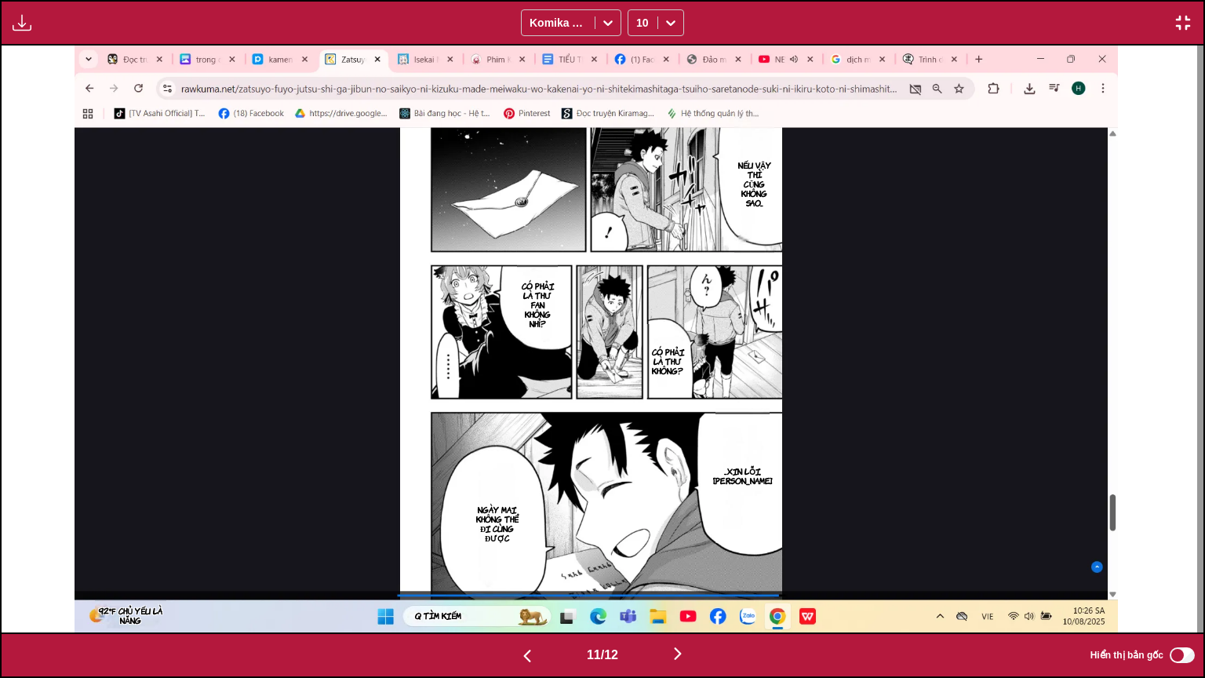
click at [692, 533] on button "button" at bounding box center [678, 654] width 94 height 23
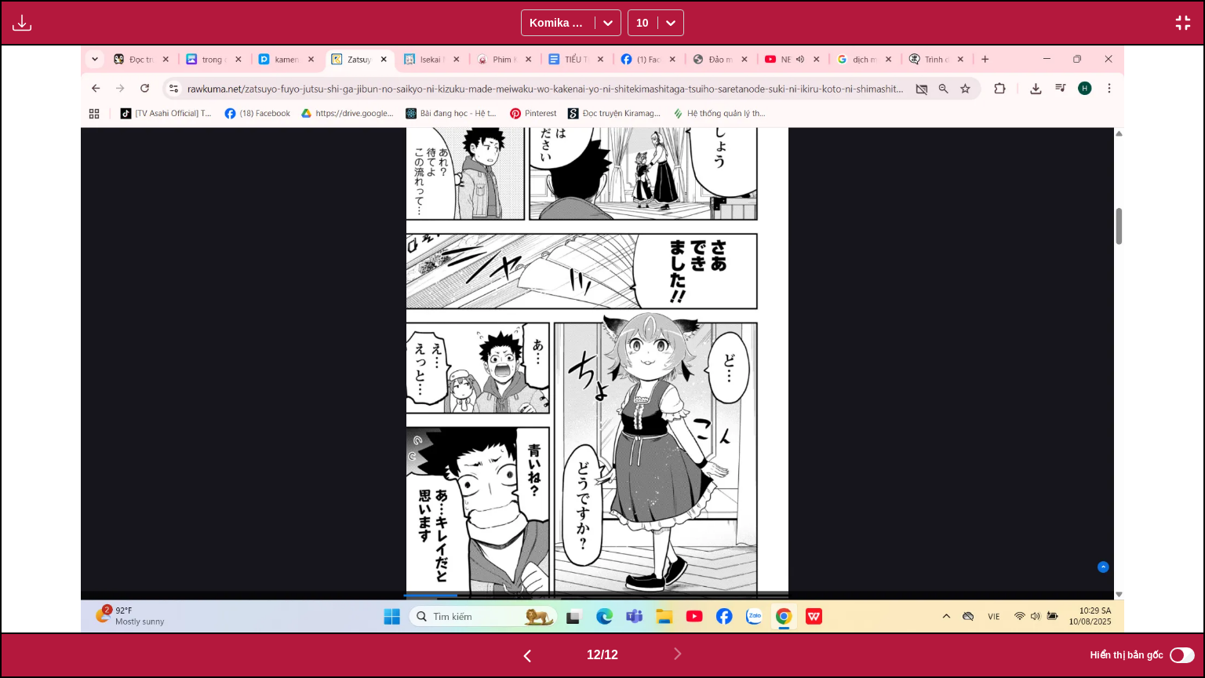
click at [1185, 24] on img "button" at bounding box center [1183, 22] width 19 height 19
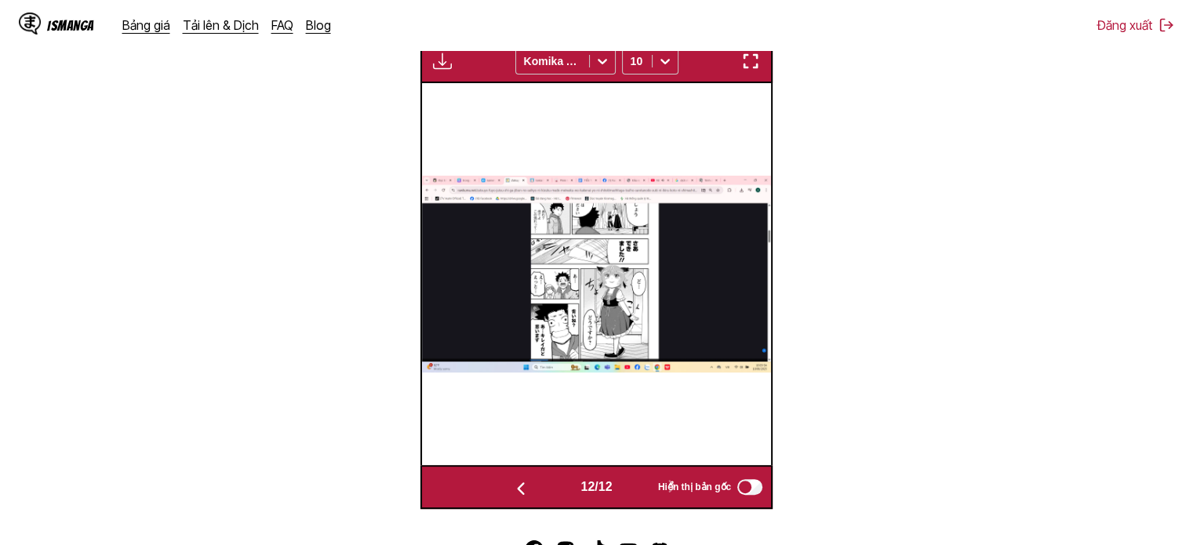
scroll to position [409, 0]
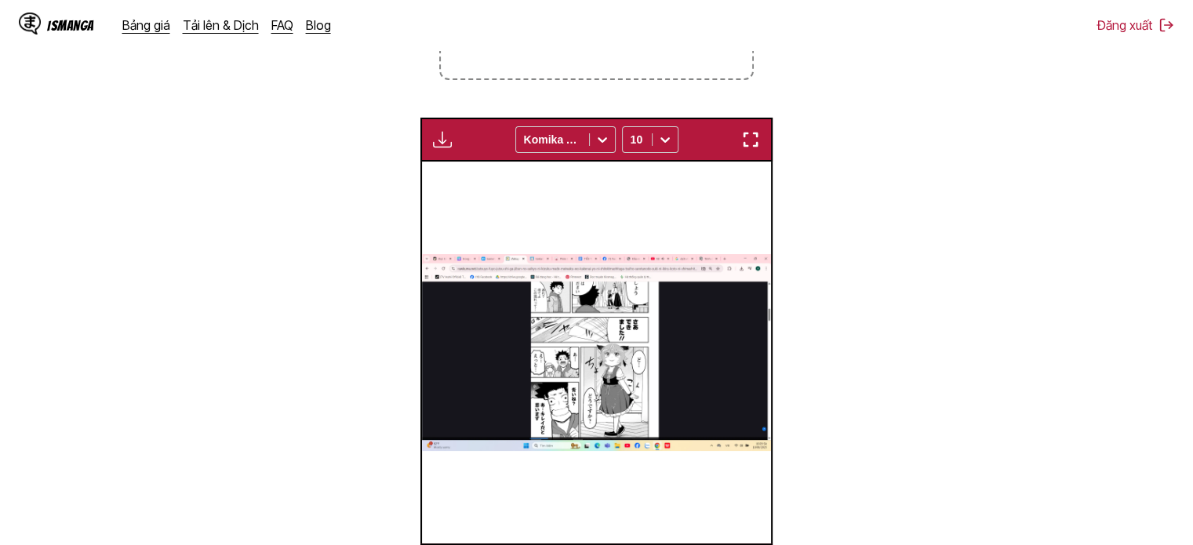
click at [545, 68] on label "Thả tệp vào đây hoặc nhấp để duyệt. Kích thước tệp tối đa: 5MB • Định dạng được…" at bounding box center [596, 2] width 311 height 154
click at [0, 0] on input "Thả tệp vào đây hoặc nhấp để duyệt. Kích thước tệp tối đa: 5MB • Định dạng được…" at bounding box center [0, 0] width 0 height 0
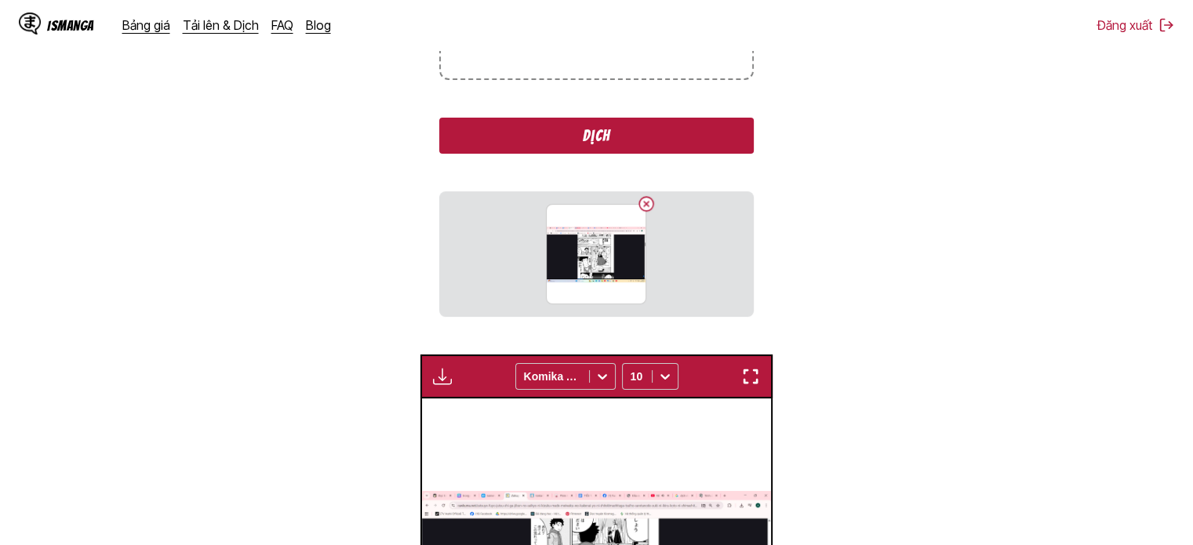
click at [620, 134] on button "Dịch" at bounding box center [596, 136] width 314 height 36
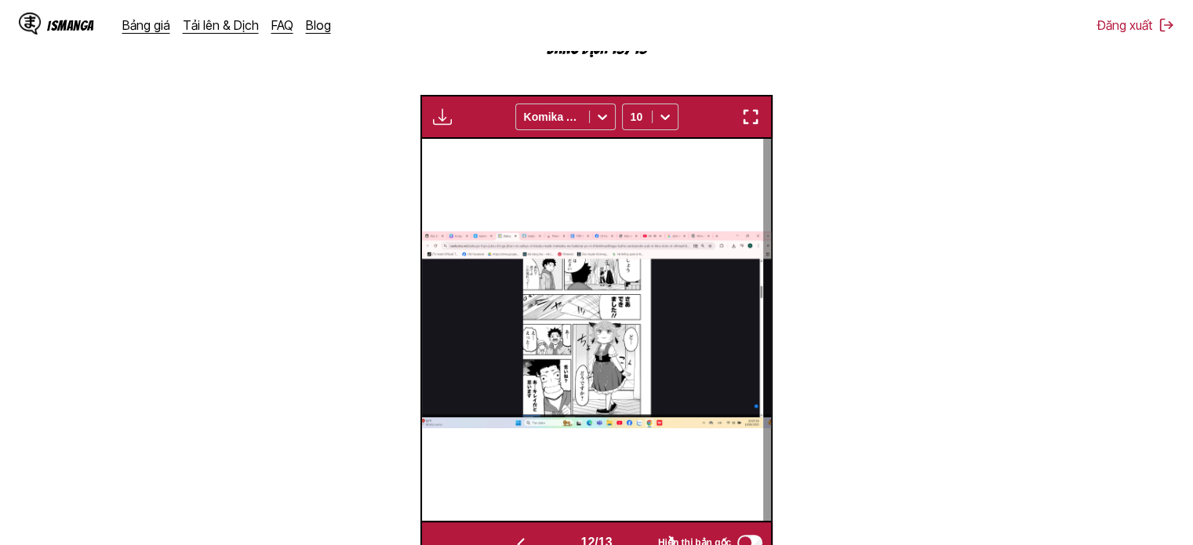
click at [747, 123] on img "button" at bounding box center [750, 116] width 19 height 19
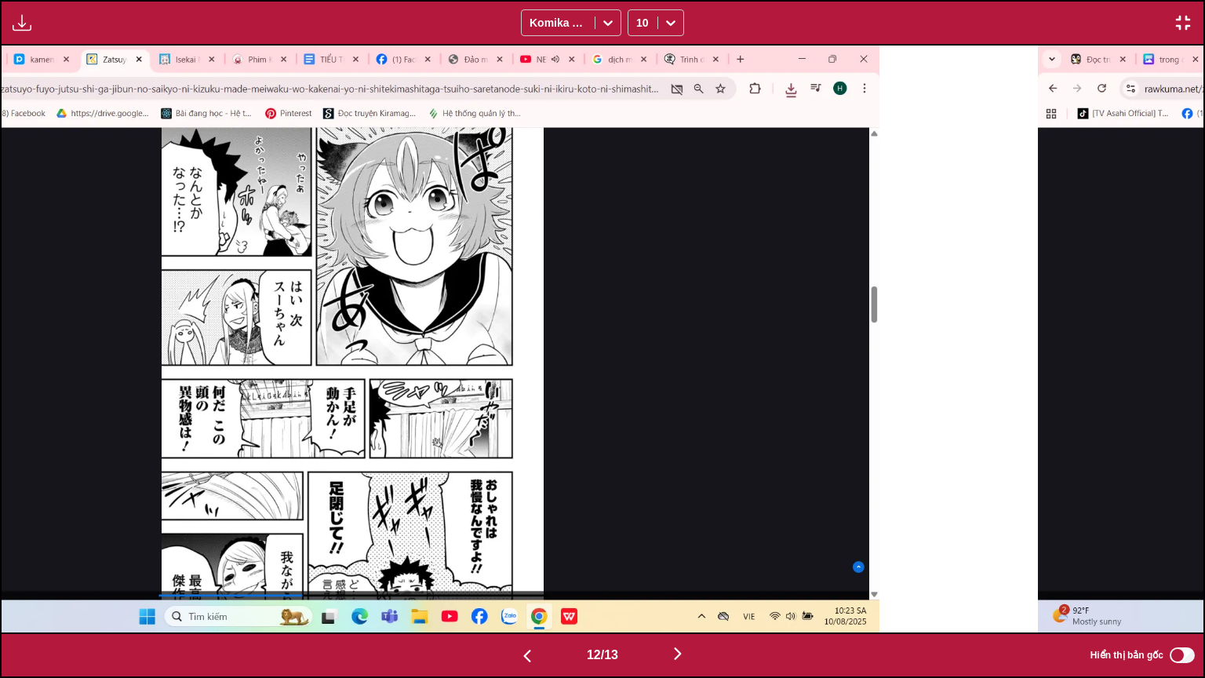
scroll to position [0, 13226]
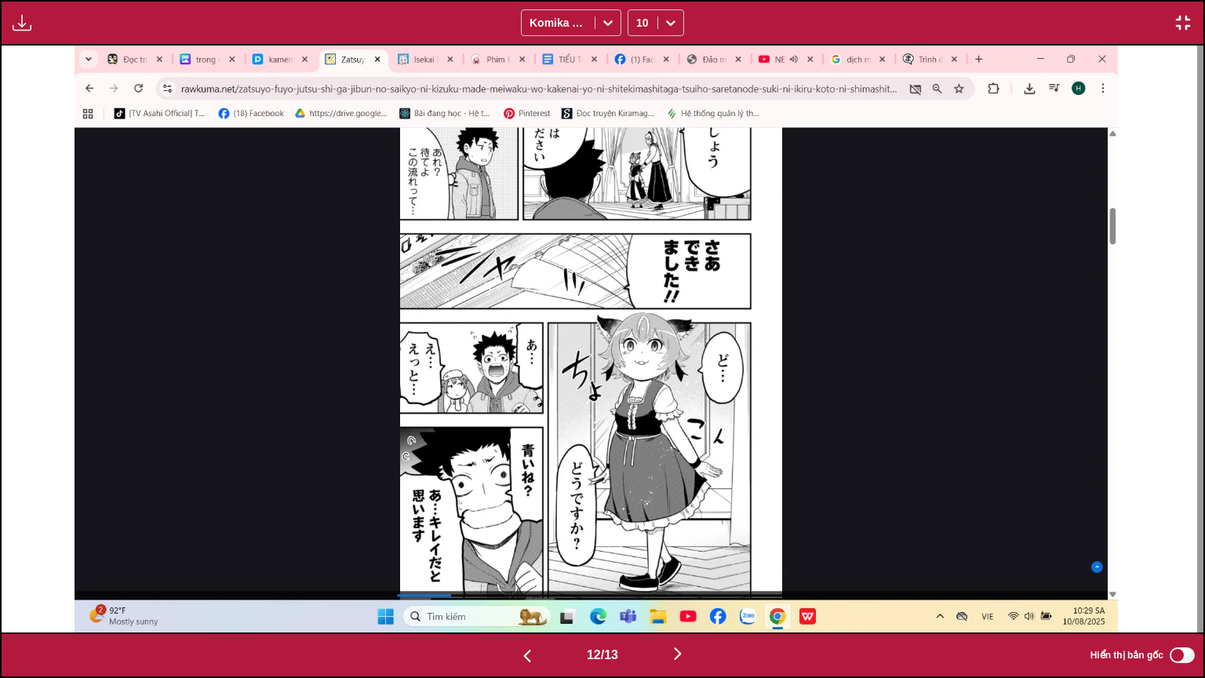
click at [680, 533] on button "button" at bounding box center [678, 654] width 94 height 23
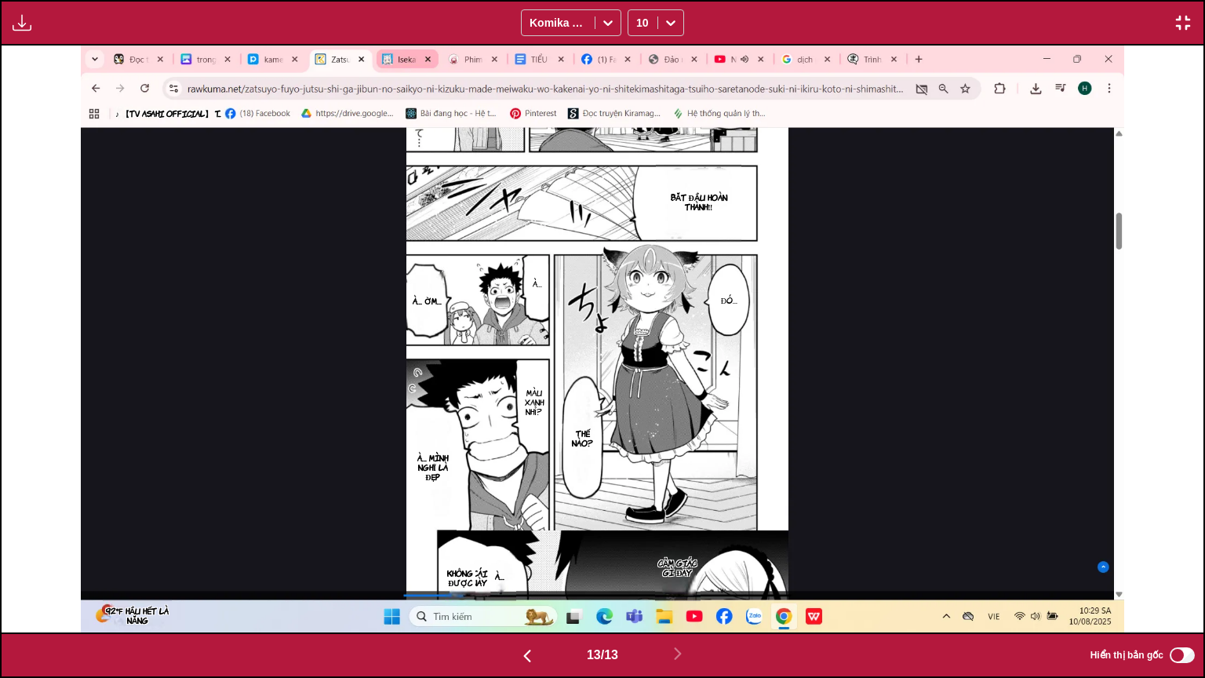
click at [1188, 31] on img "button" at bounding box center [1183, 22] width 19 height 19
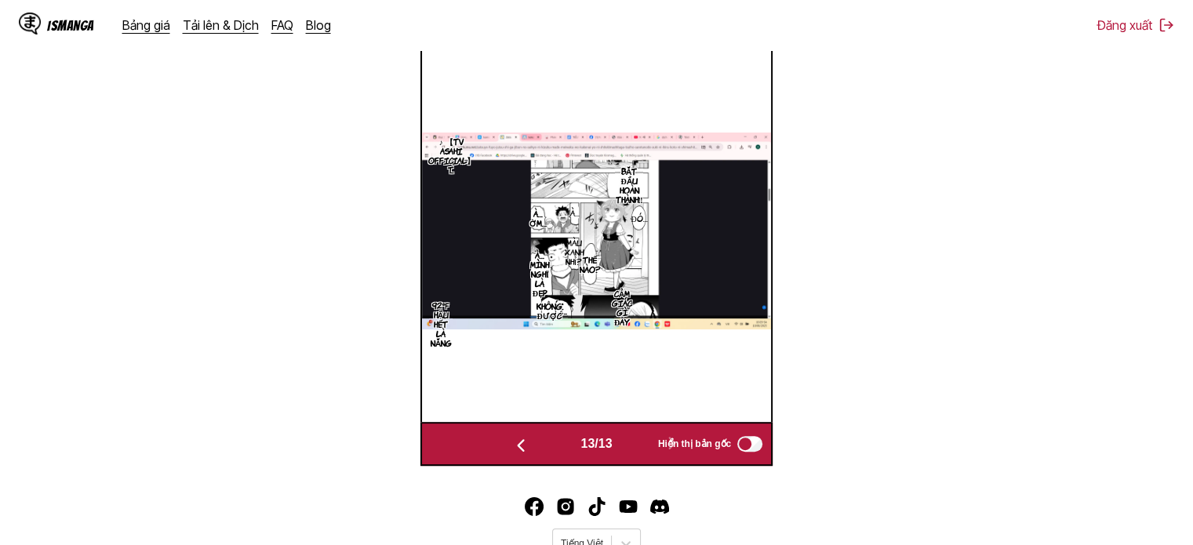
scroll to position [442, 0]
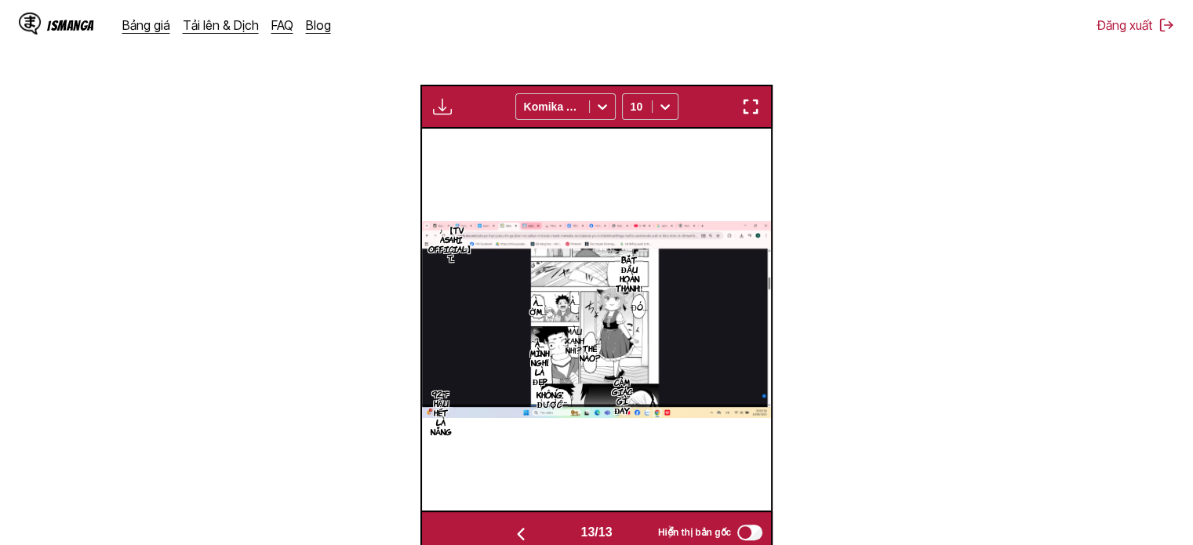
click at [446, 115] on img "button" at bounding box center [442, 106] width 19 height 19
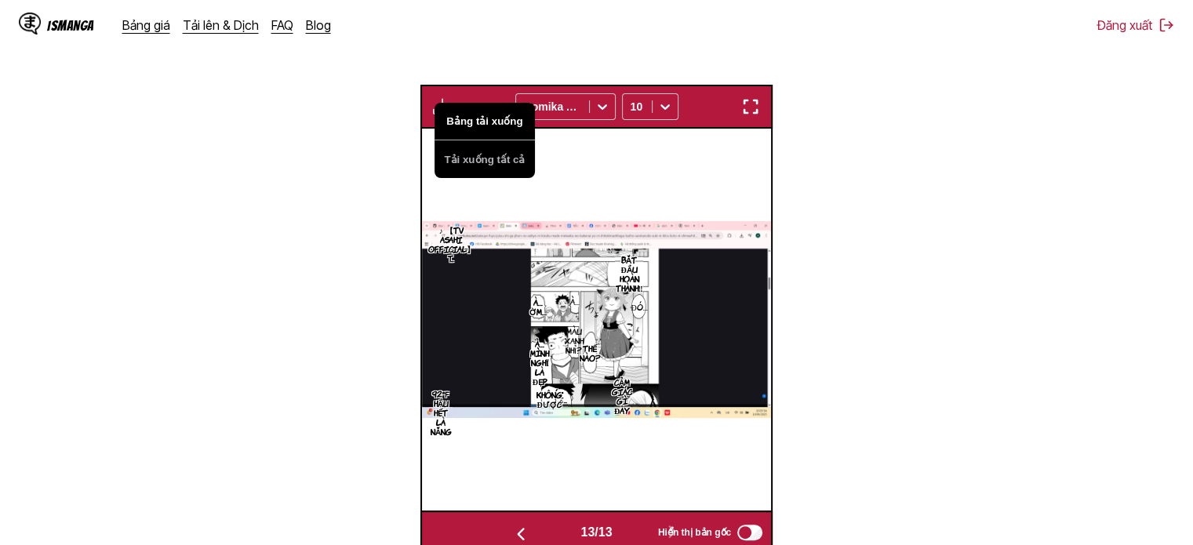
click at [505, 125] on button "Bảng tải xuống" at bounding box center [485, 122] width 100 height 38
click at [812, 155] on section "Từ Tiếng Nhật Đến Tiếng Việt Thả tệp vào đây hoặc nhấp để duyệt. Kích thước tệp…" at bounding box center [597, 182] width 1168 height 746
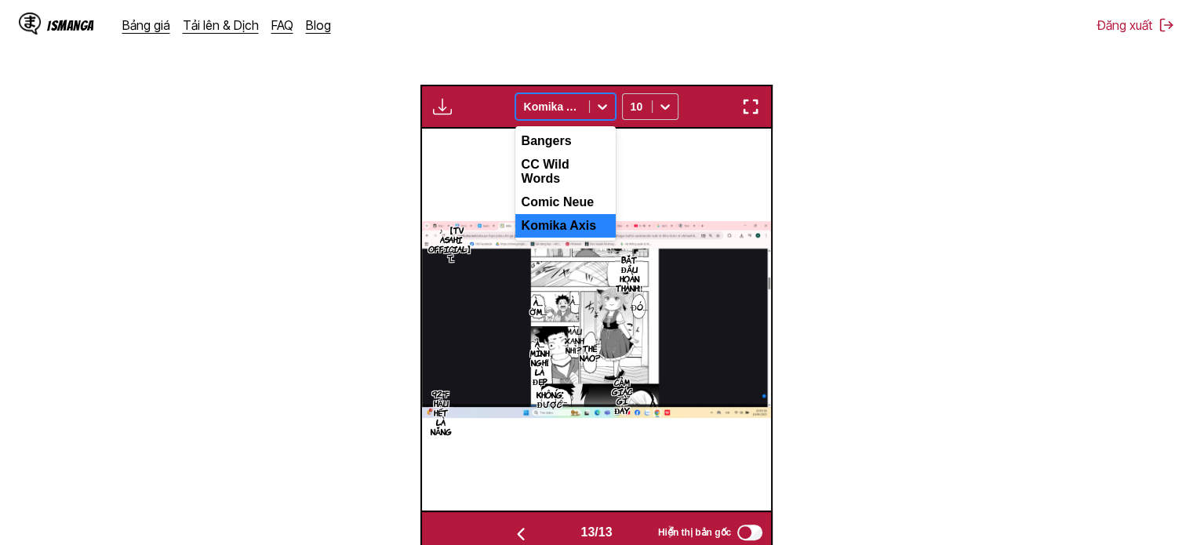
click at [602, 105] on icon at bounding box center [603, 107] width 16 height 16
click at [595, 151] on div "Bangers" at bounding box center [565, 141] width 100 height 24
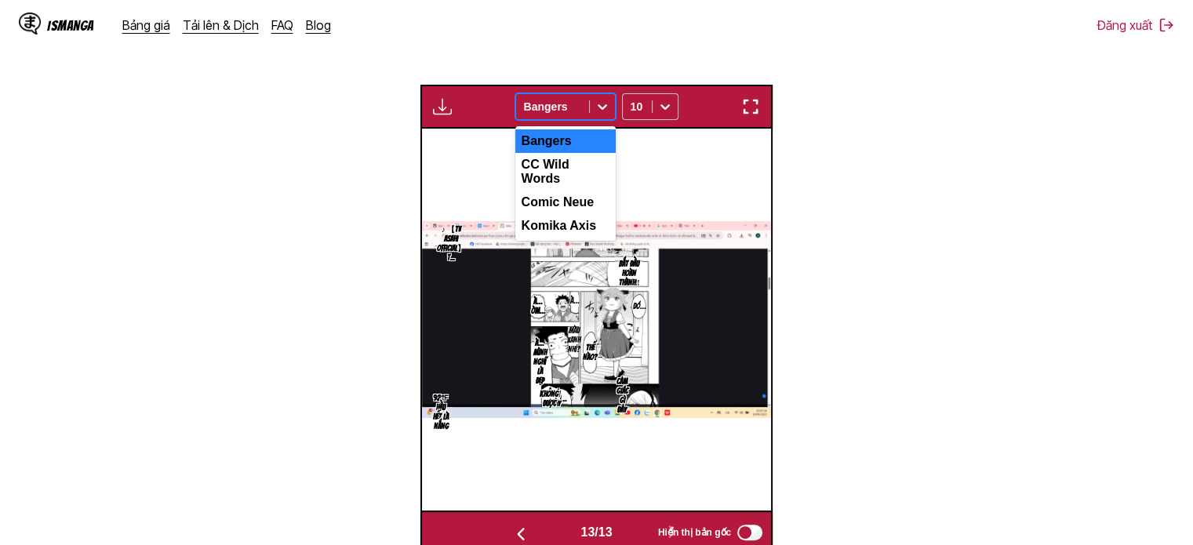
click at [588, 108] on div "Bangers" at bounding box center [552, 107] width 73 height 22
click at [571, 175] on div "CC Wild Words" at bounding box center [565, 172] width 100 height 38
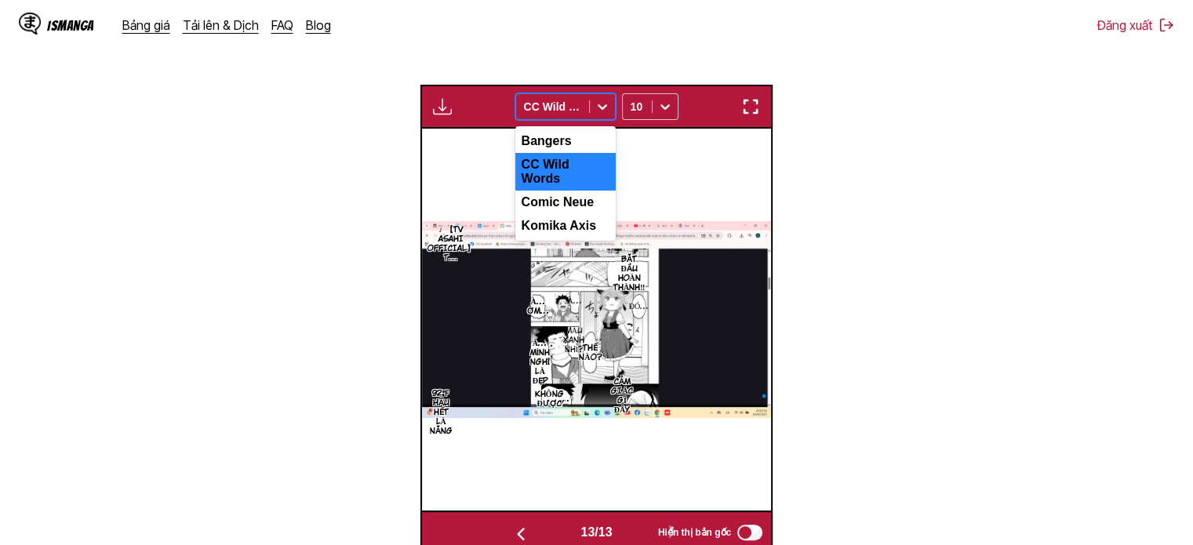
click at [606, 101] on icon at bounding box center [603, 107] width 16 height 16
click at [584, 191] on div "Comic Neue" at bounding box center [565, 203] width 100 height 24
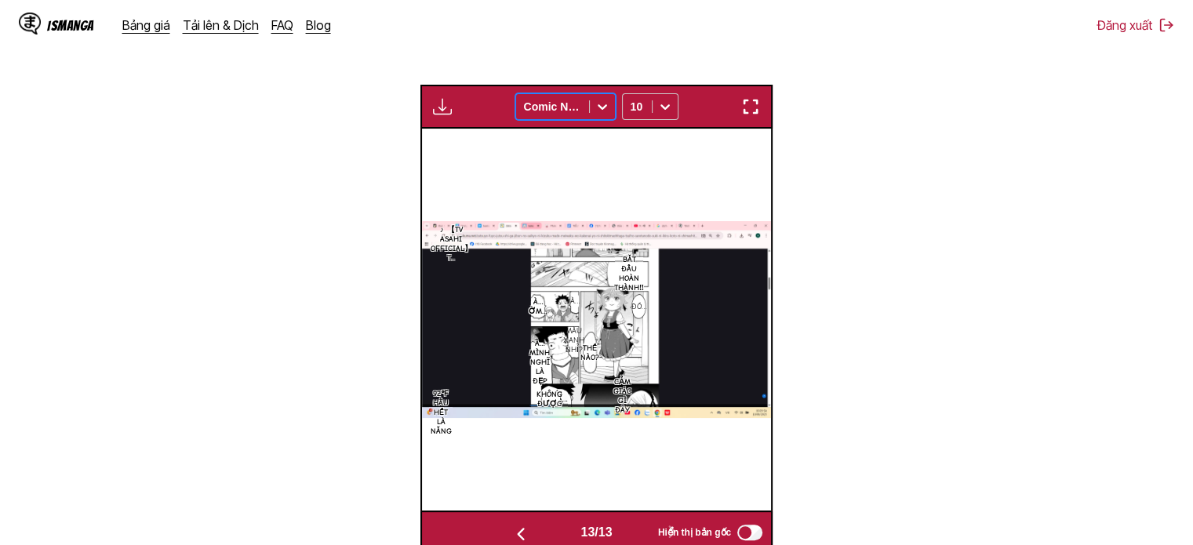
click at [606, 104] on icon at bounding box center [603, 107] width 16 height 16
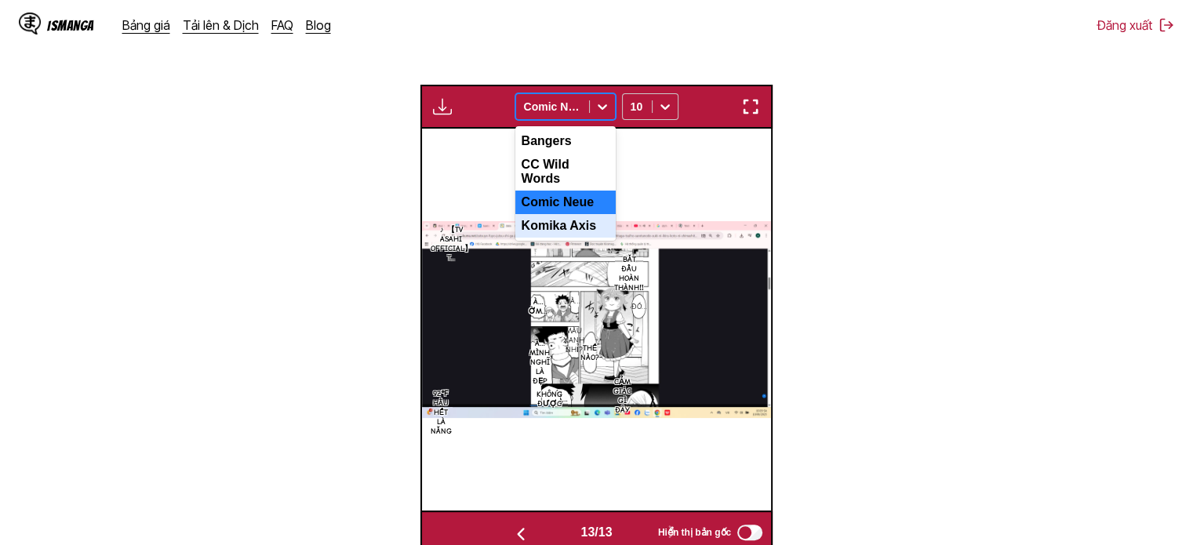
click at [577, 220] on div "Komika Axis" at bounding box center [565, 226] width 100 height 24
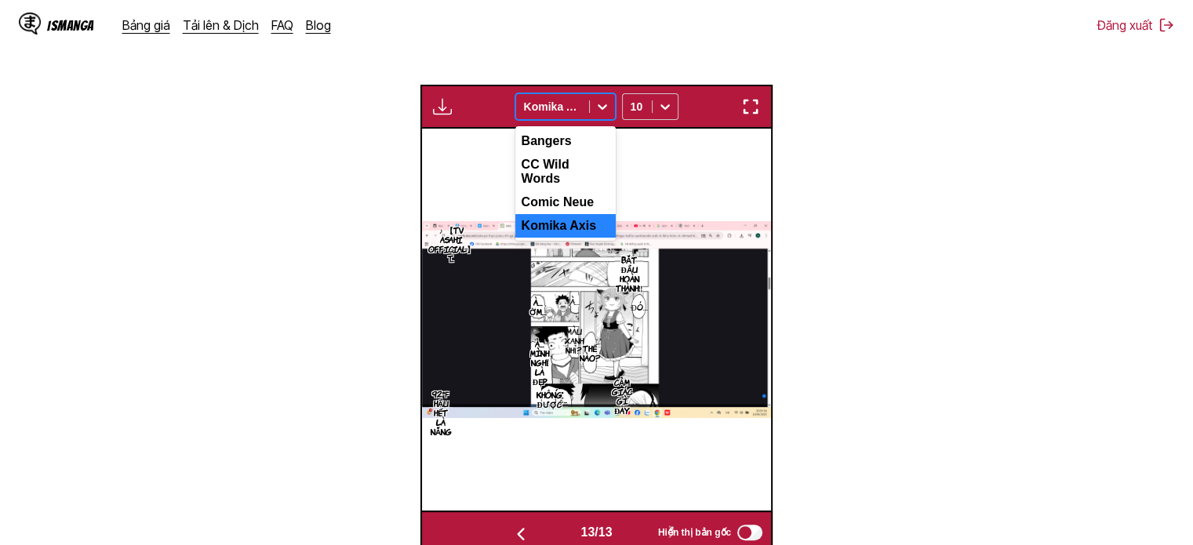
click at [606, 116] on div at bounding box center [602, 106] width 25 height 25
click at [582, 191] on div "Comic Neue" at bounding box center [565, 203] width 100 height 24
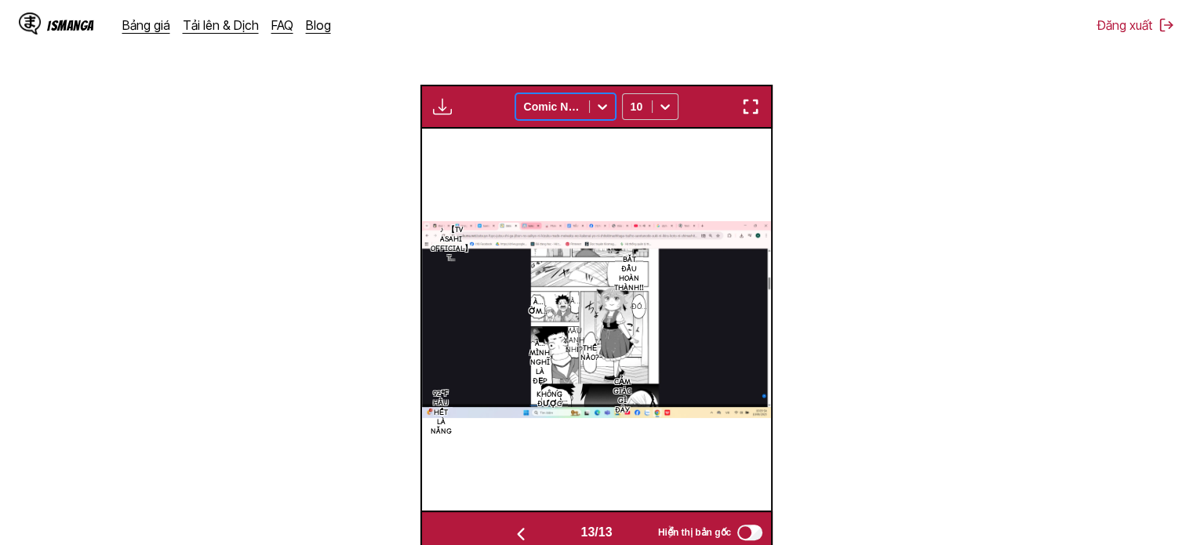
click at [522, 533] on img "button" at bounding box center [520, 534] width 19 height 19
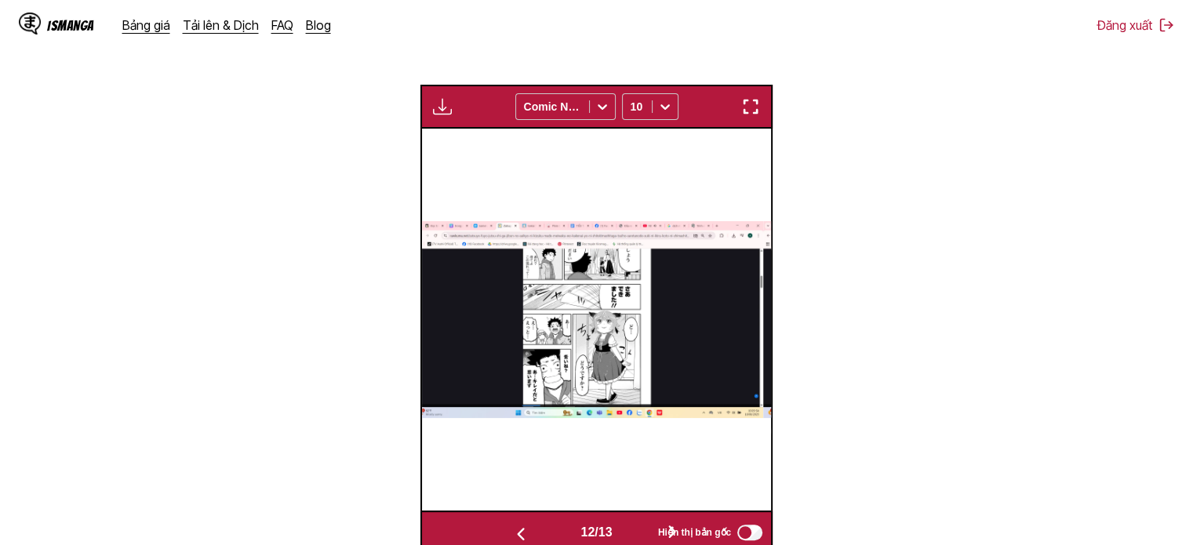
click at [521, 533] on img "button" at bounding box center [520, 534] width 19 height 19
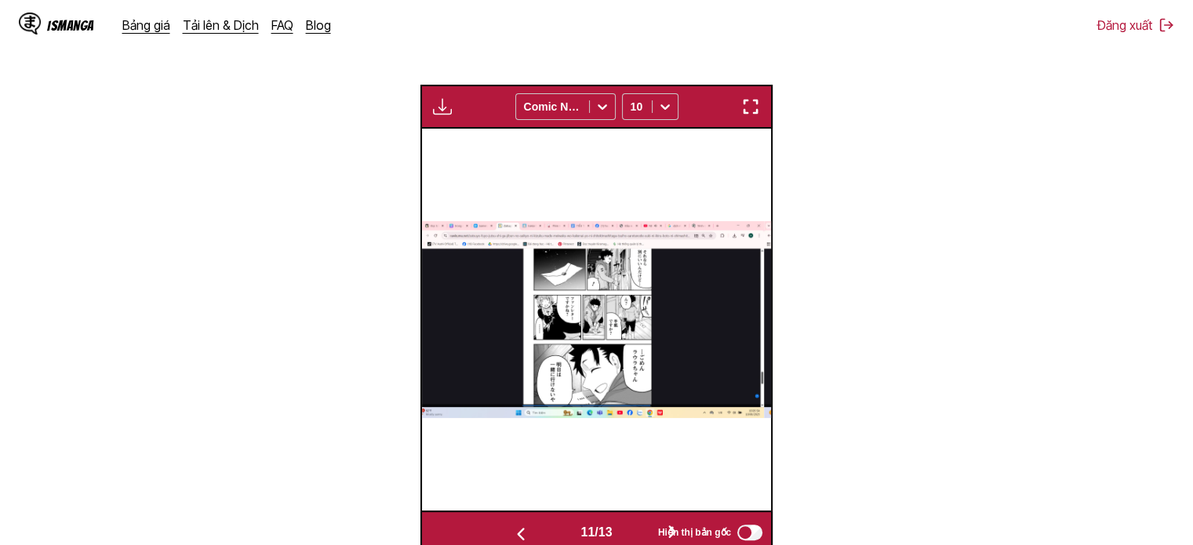
click at [521, 533] on img "button" at bounding box center [520, 534] width 19 height 19
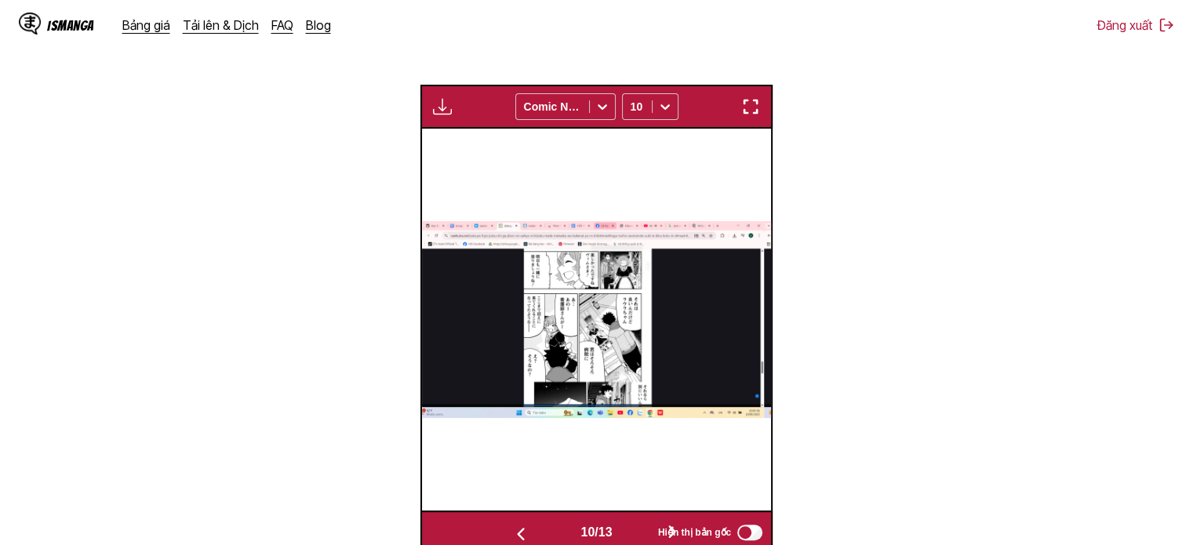
click at [521, 533] on img "button" at bounding box center [520, 534] width 19 height 19
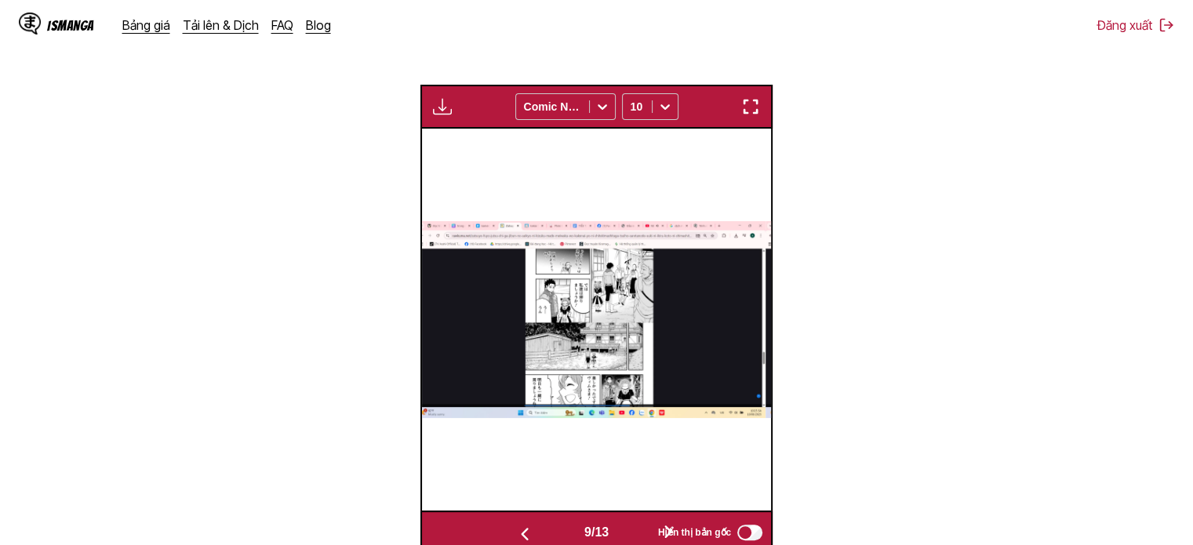
click at [521, 533] on img "button" at bounding box center [524, 534] width 19 height 19
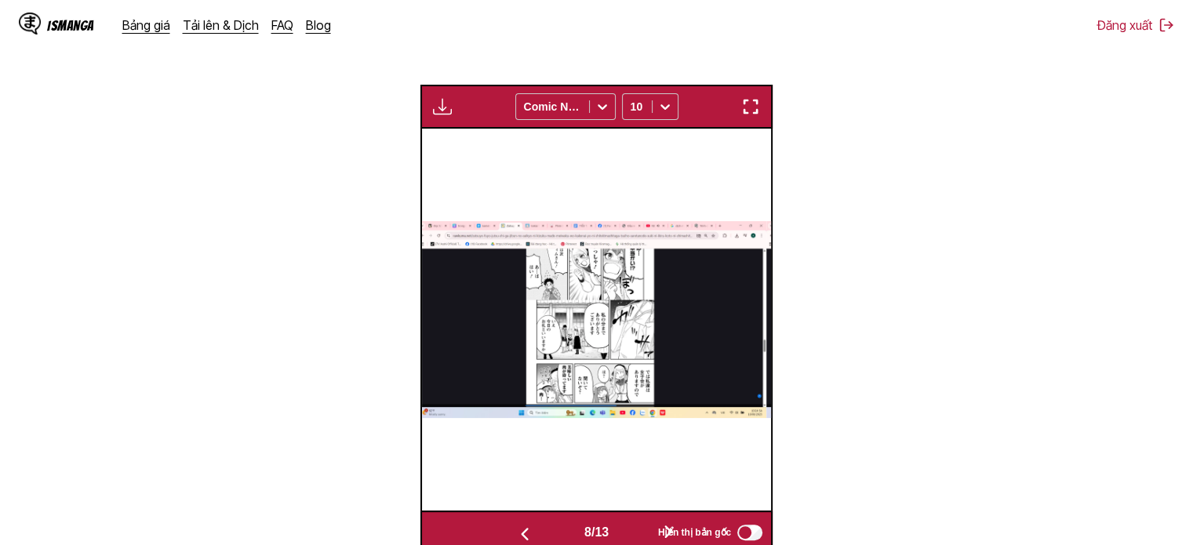
click at [521, 531] on img "button" at bounding box center [524, 534] width 19 height 19
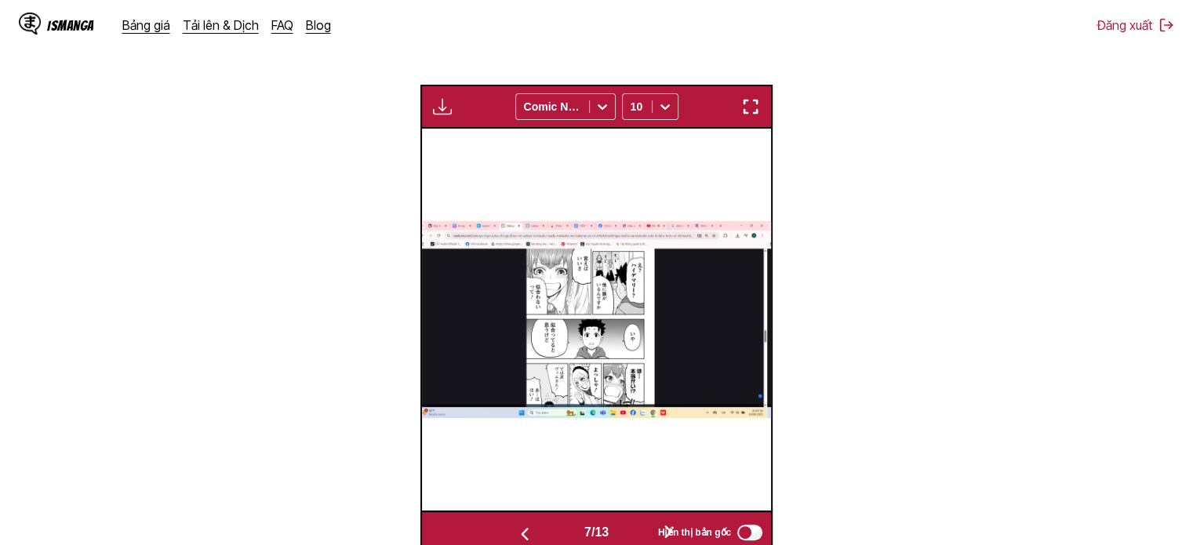
click at [521, 531] on img "button" at bounding box center [524, 534] width 19 height 19
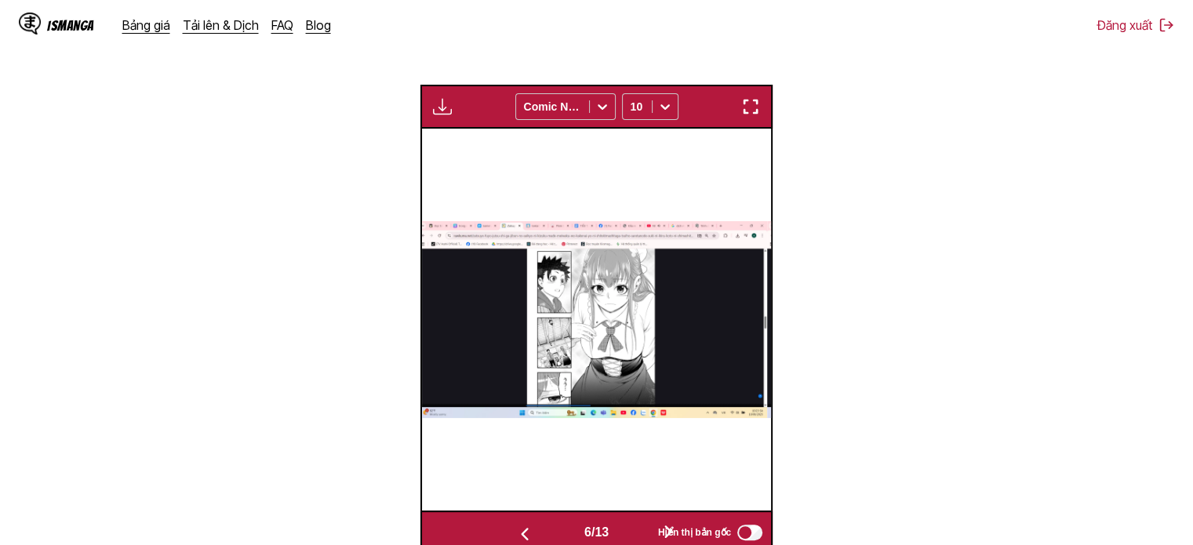
click at [517, 533] on img "button" at bounding box center [524, 534] width 19 height 19
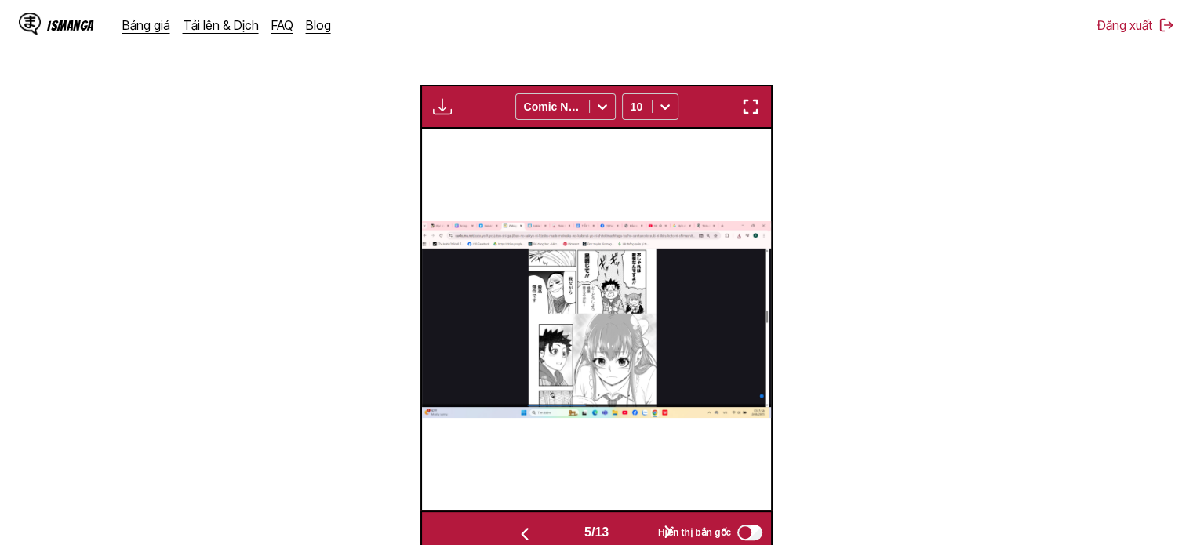
click at [517, 533] on img "button" at bounding box center [524, 534] width 19 height 19
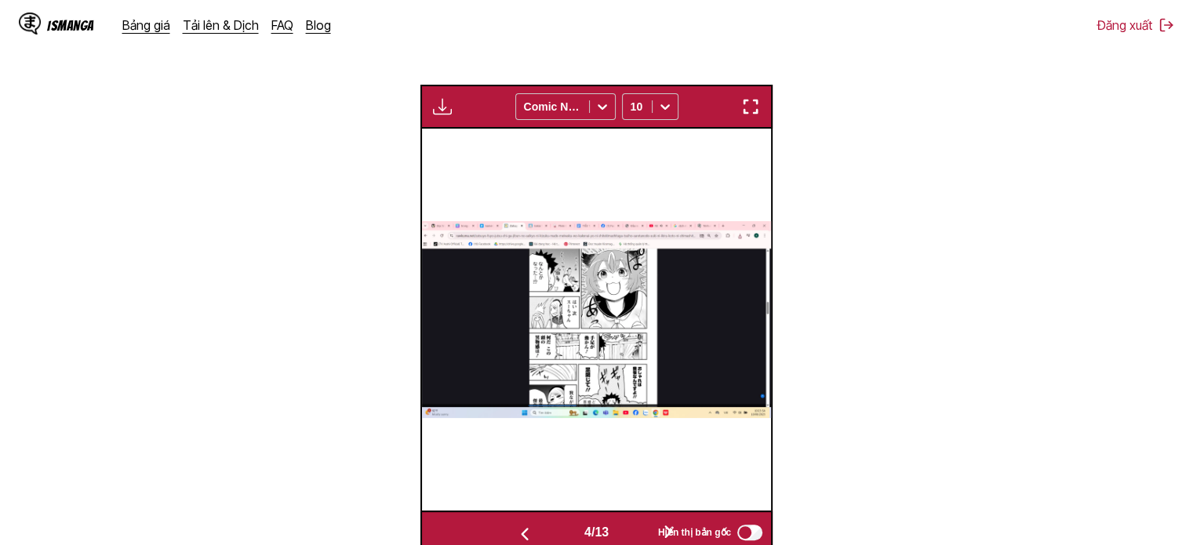
click at [517, 533] on img "button" at bounding box center [524, 534] width 19 height 19
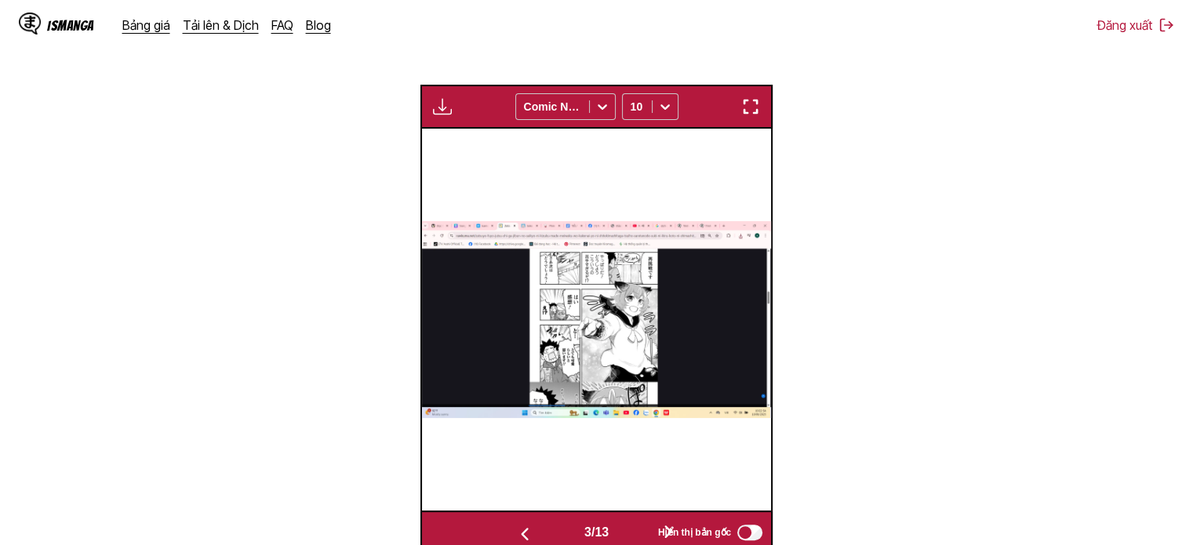
click at [517, 533] on img "button" at bounding box center [524, 534] width 19 height 19
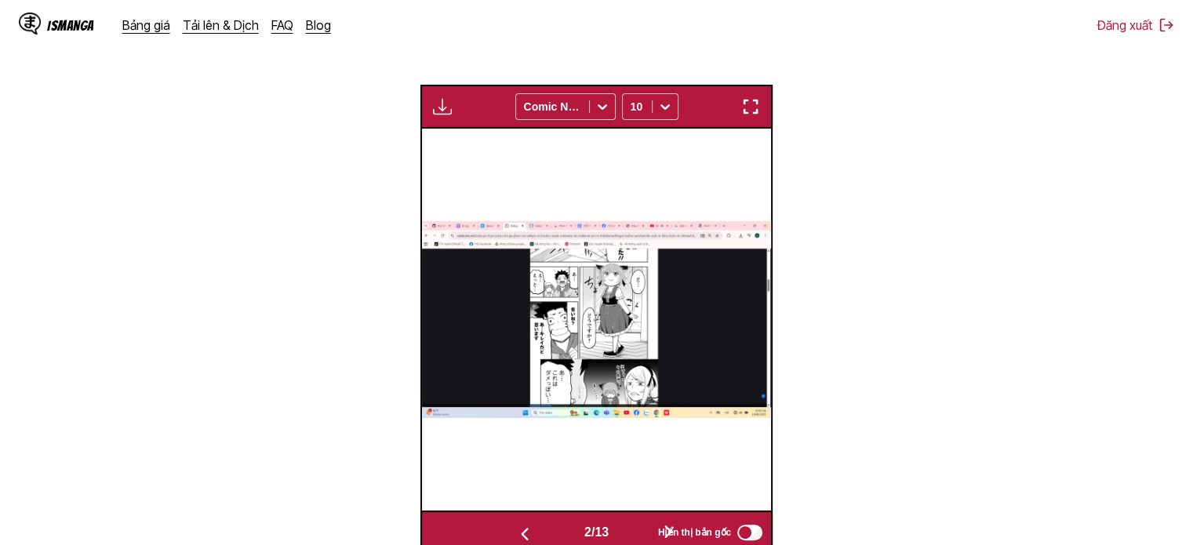
click at [517, 533] on img "button" at bounding box center [524, 534] width 19 height 19
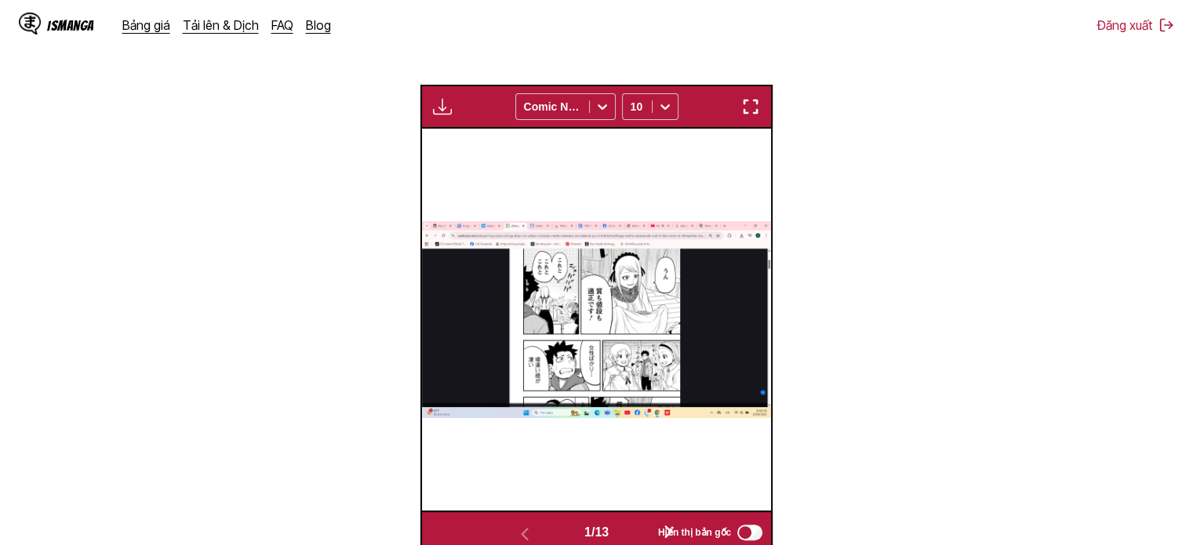
click at [750, 111] on img "button" at bounding box center [750, 106] width 19 height 19
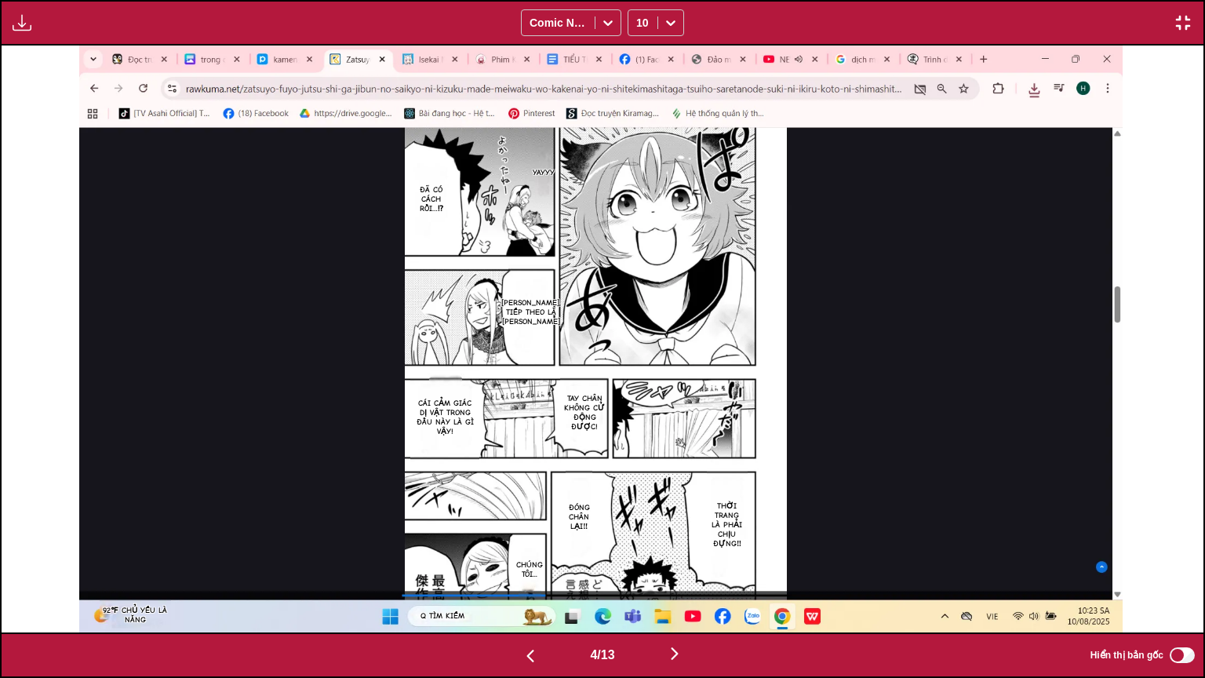
scroll to position [0, 2404]
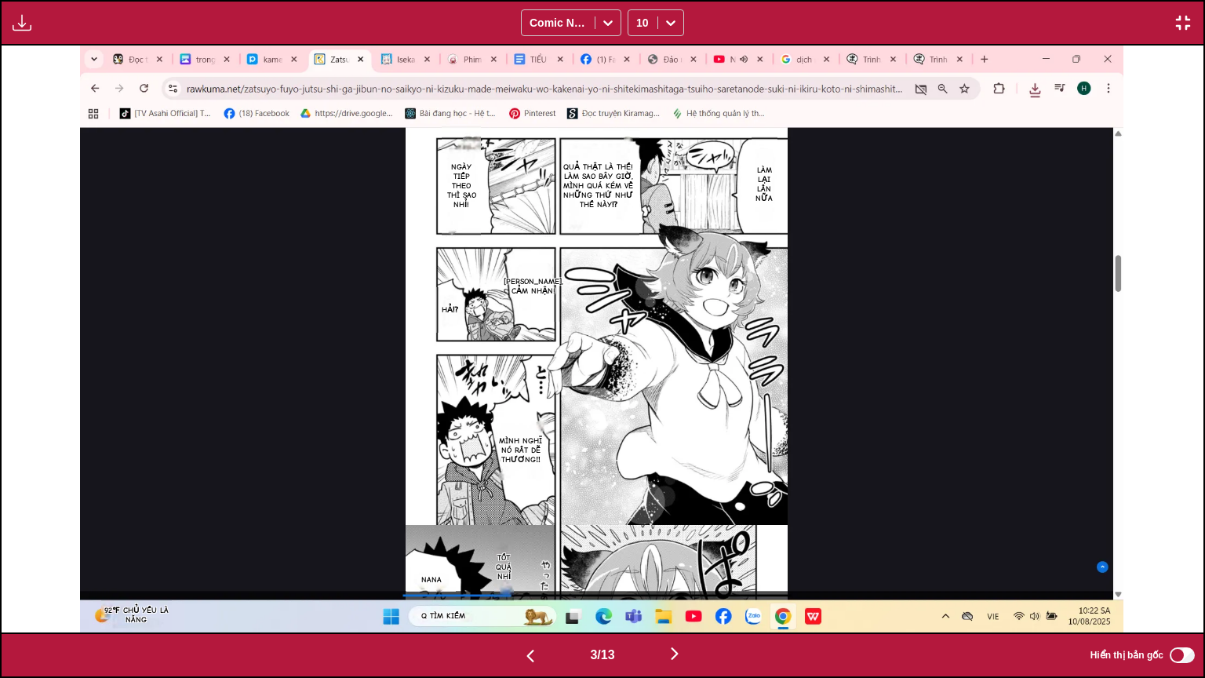
click at [1190, 22] on img "button" at bounding box center [1183, 22] width 19 height 19
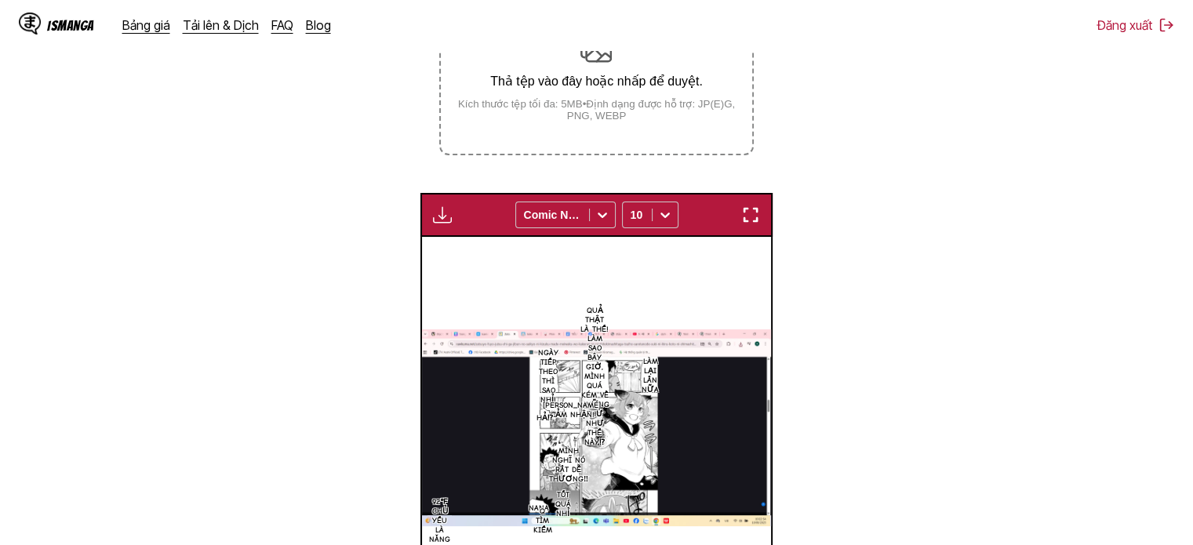
scroll to position [253, 0]
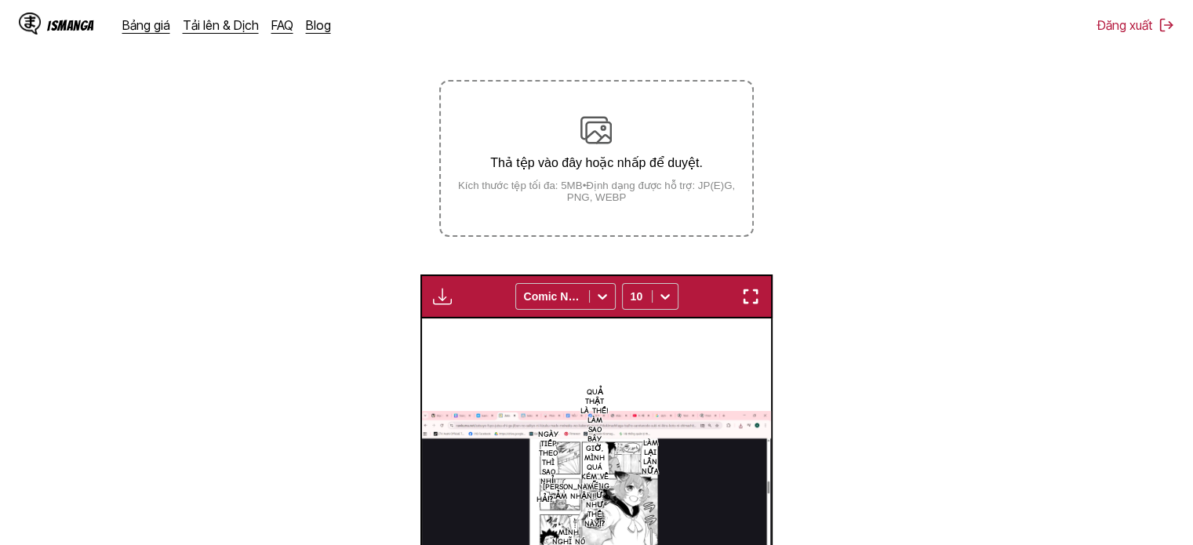
click at [555, 178] on div "Thả tệp vào đây hoặc nhấp để duyệt. Kích thước tệp tối đa: 5MB • Định dạng được…" at bounding box center [596, 159] width 311 height 89
click at [0, 0] on input "Thả tệp vào đây hoặc nhấp để duyệt. Kích thước tệp tối đa: 5MB • Định dạng được…" at bounding box center [0, 0] width 0 height 0
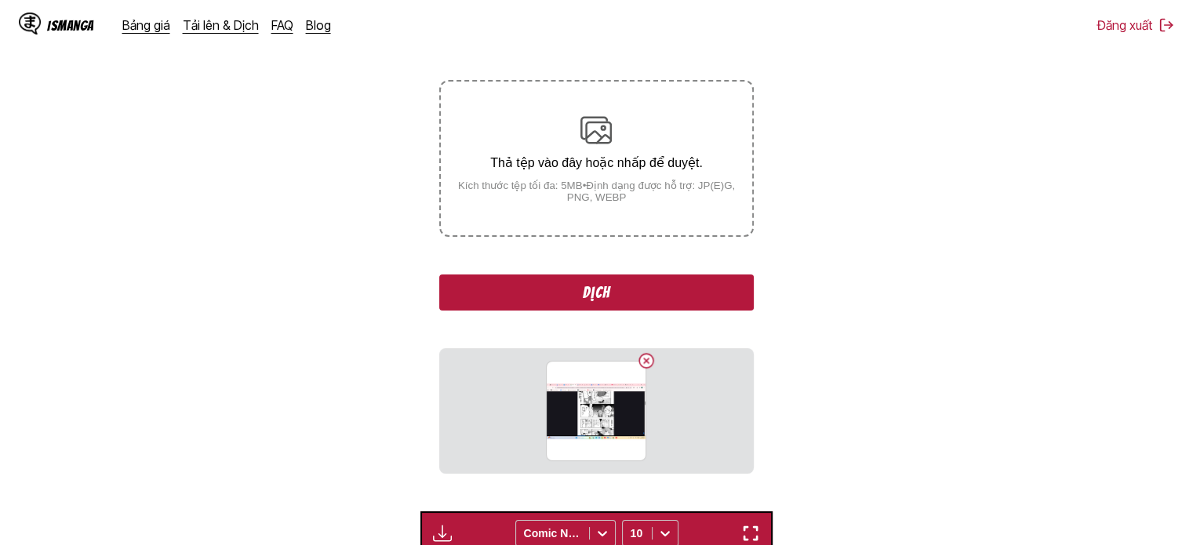
click at [562, 286] on button "Dịch" at bounding box center [596, 293] width 314 height 36
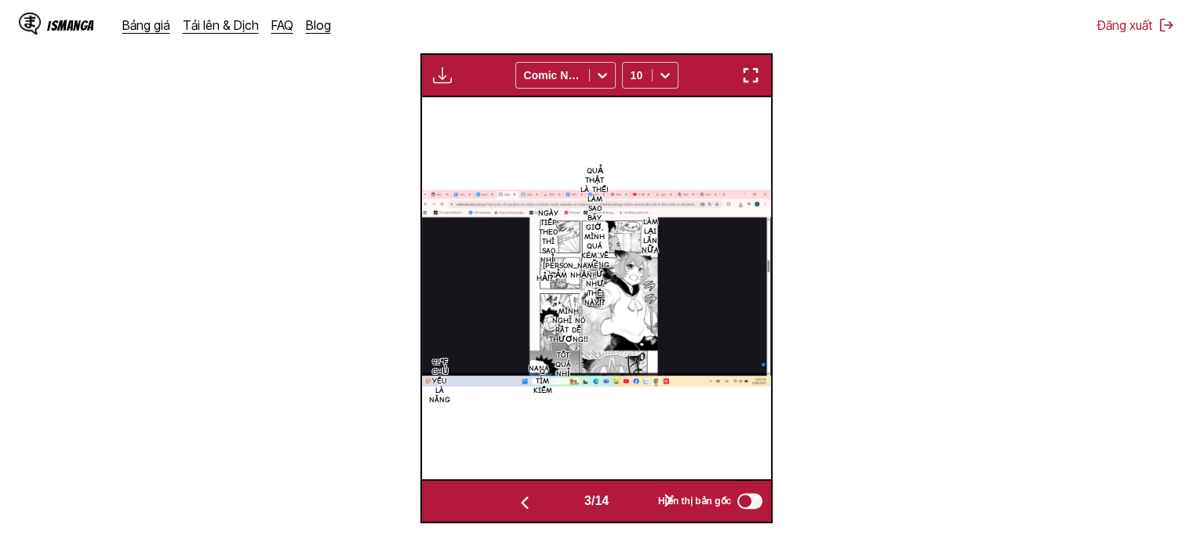
scroll to position [566, 0]
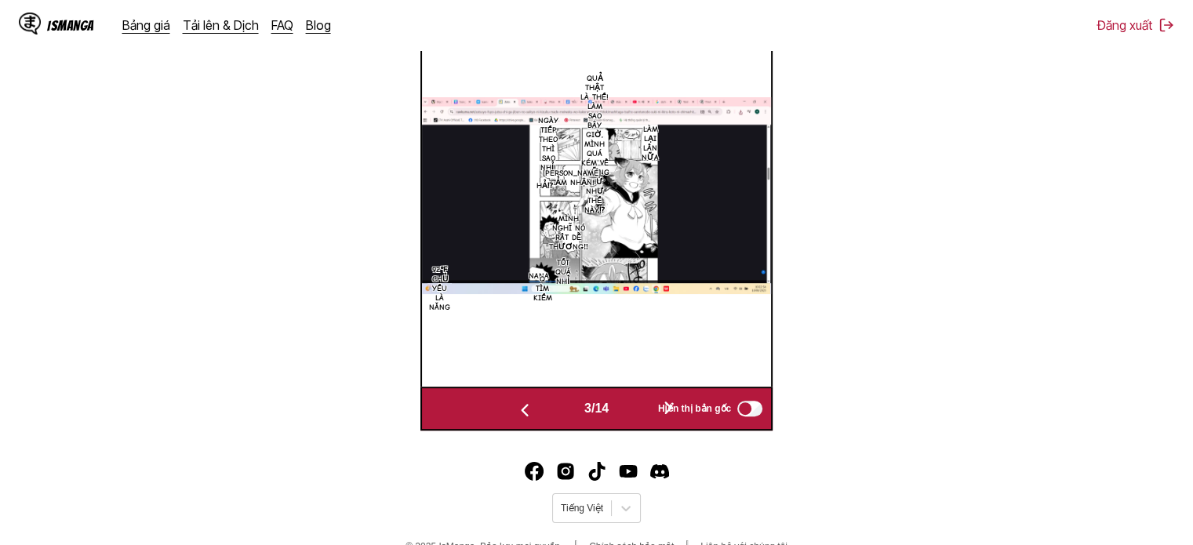
click at [650, 408] on div "Hiển thị bản gốc" at bounding box center [707, 408] width 116 height 20
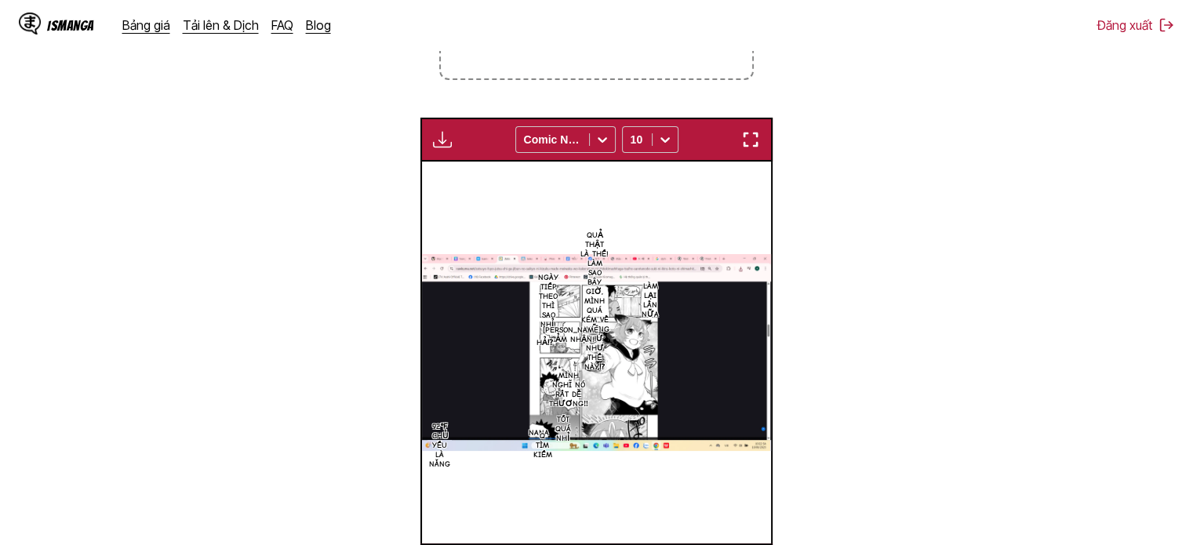
click at [754, 147] on img "button" at bounding box center [750, 139] width 19 height 19
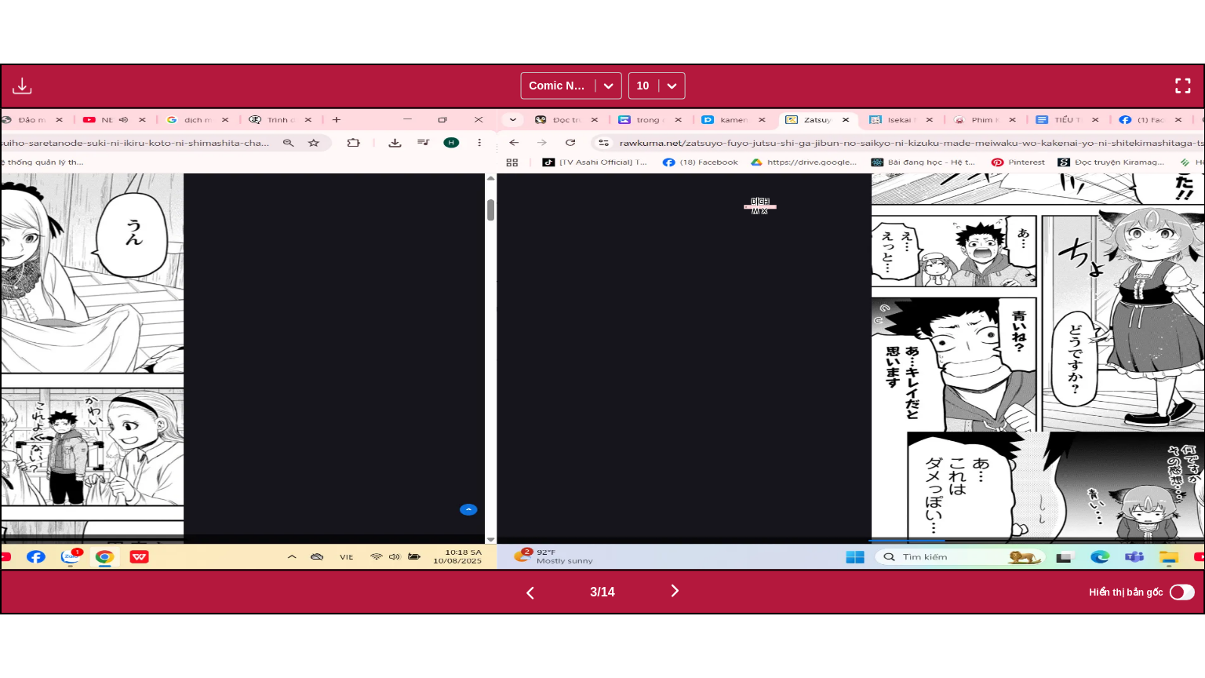
scroll to position [0, 2404]
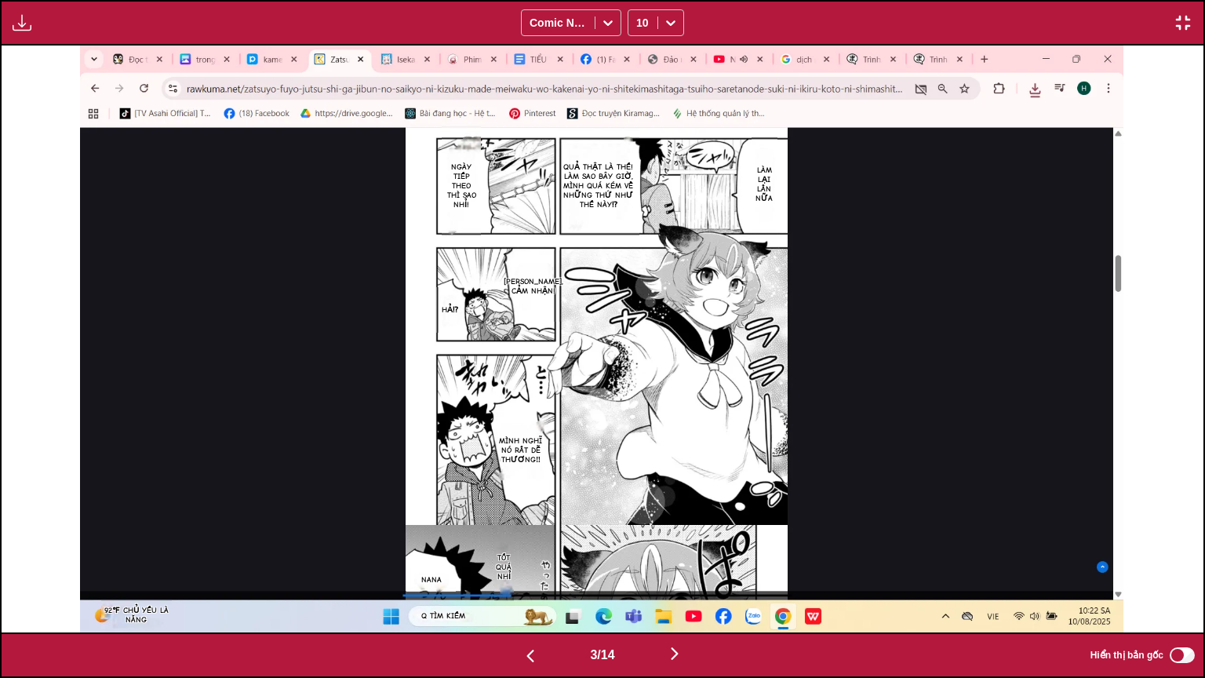
click at [590, 533] on span "3 / 14" at bounding box center [602, 655] width 24 height 14
drag, startPoint x: 596, startPoint y: 655, endPoint x: 584, endPoint y: 657, distance: 12.8
click at [584, 533] on div "3 / 14" at bounding box center [602, 654] width 238 height 23
click at [684, 533] on img "button" at bounding box center [674, 653] width 19 height 19
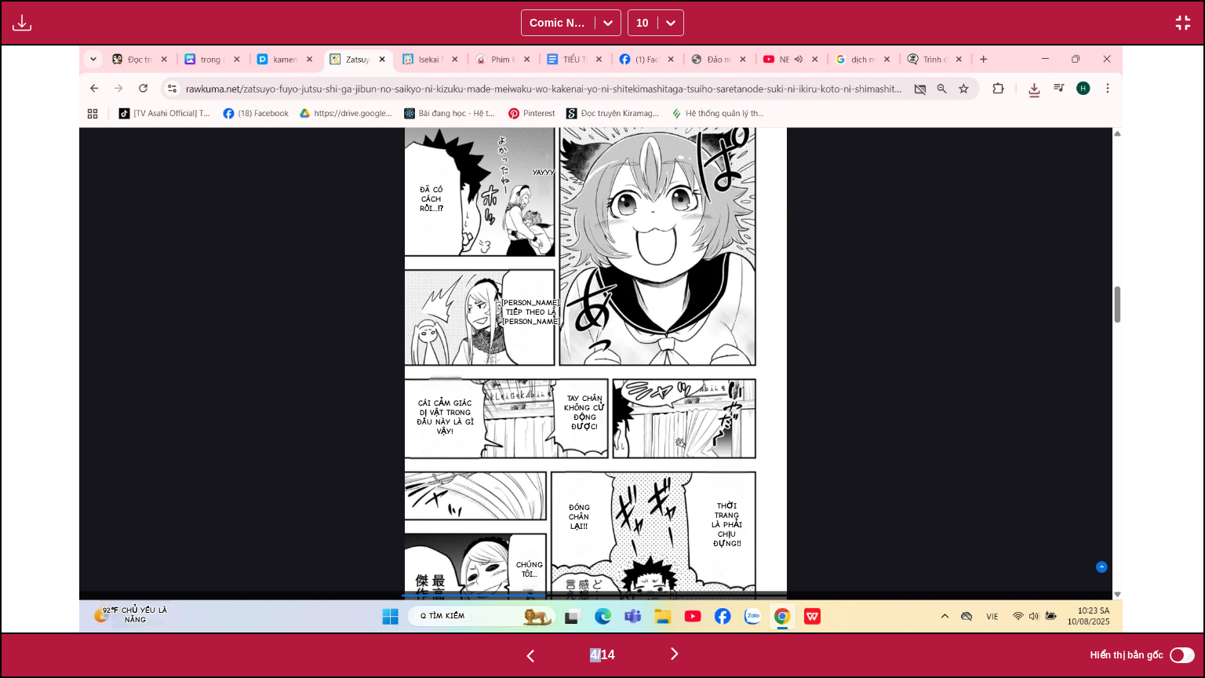
click at [684, 533] on img "button" at bounding box center [674, 653] width 19 height 19
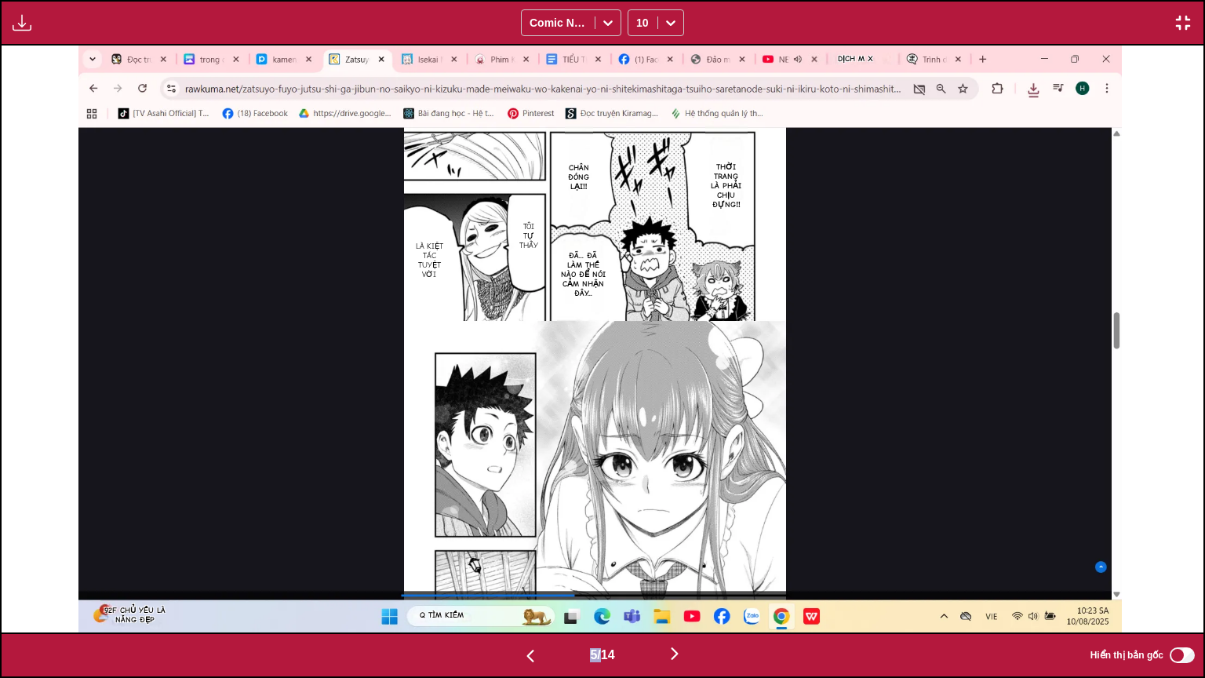
click at [684, 533] on img "button" at bounding box center [674, 653] width 19 height 19
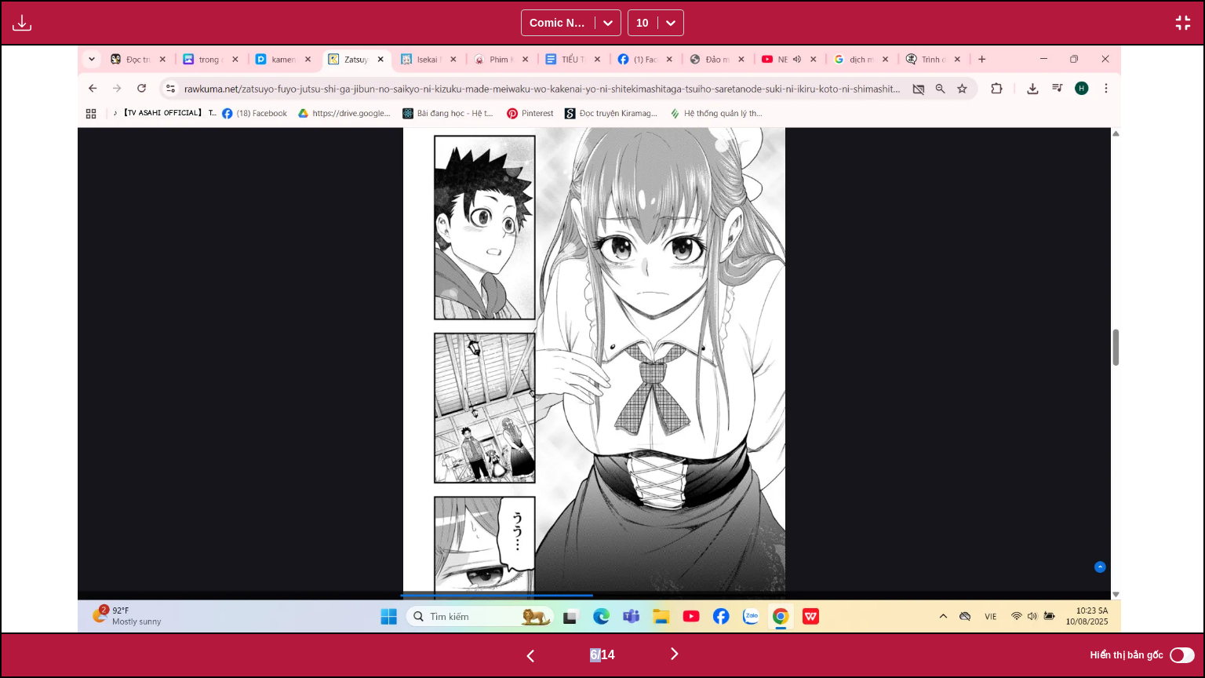
click at [684, 533] on img "button" at bounding box center [674, 653] width 19 height 19
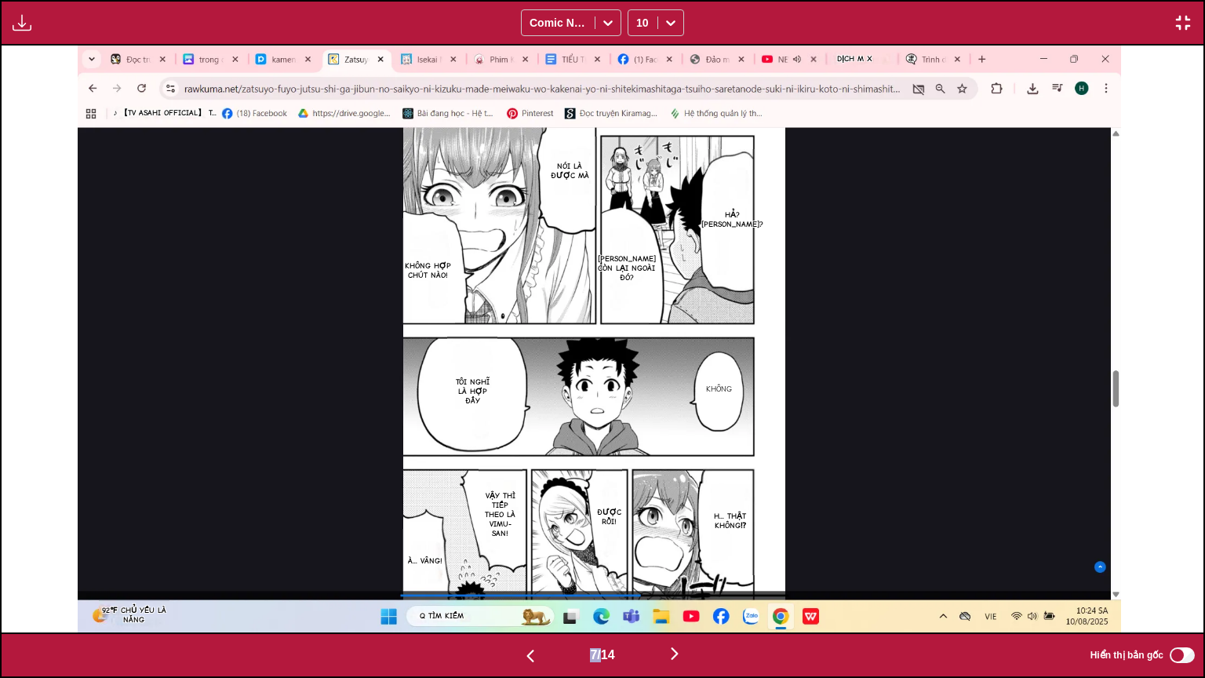
click at [674, 533] on img "button" at bounding box center [674, 653] width 19 height 19
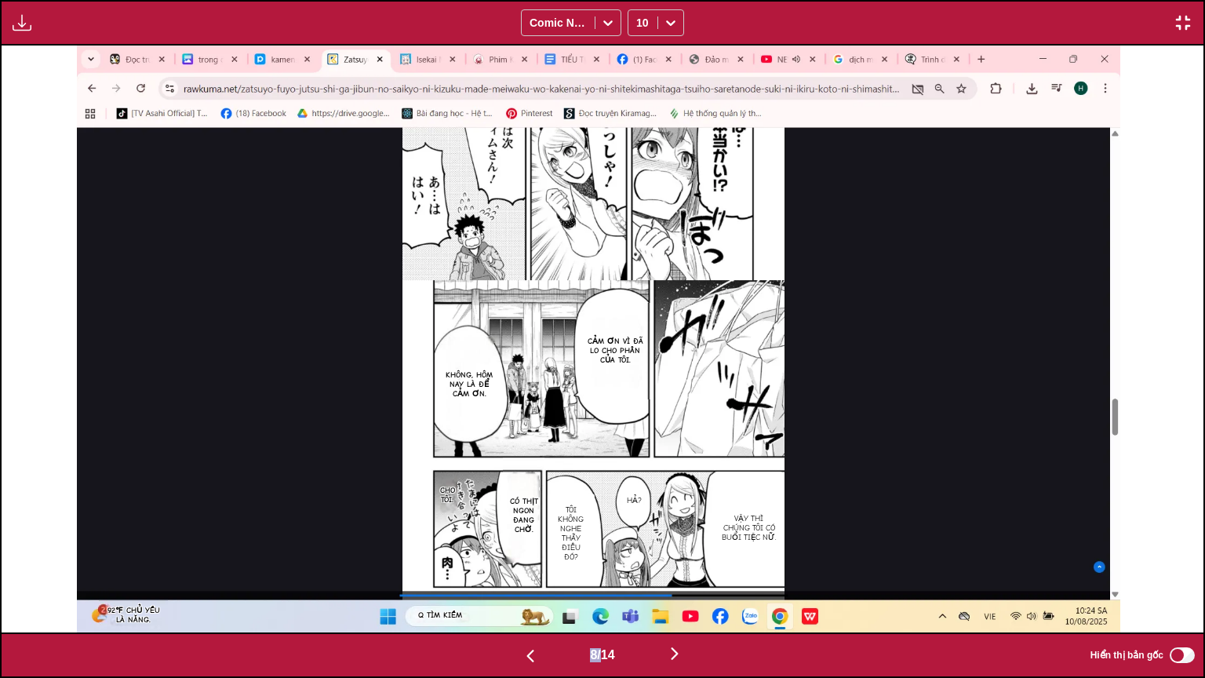
click at [674, 533] on img "button" at bounding box center [674, 653] width 19 height 19
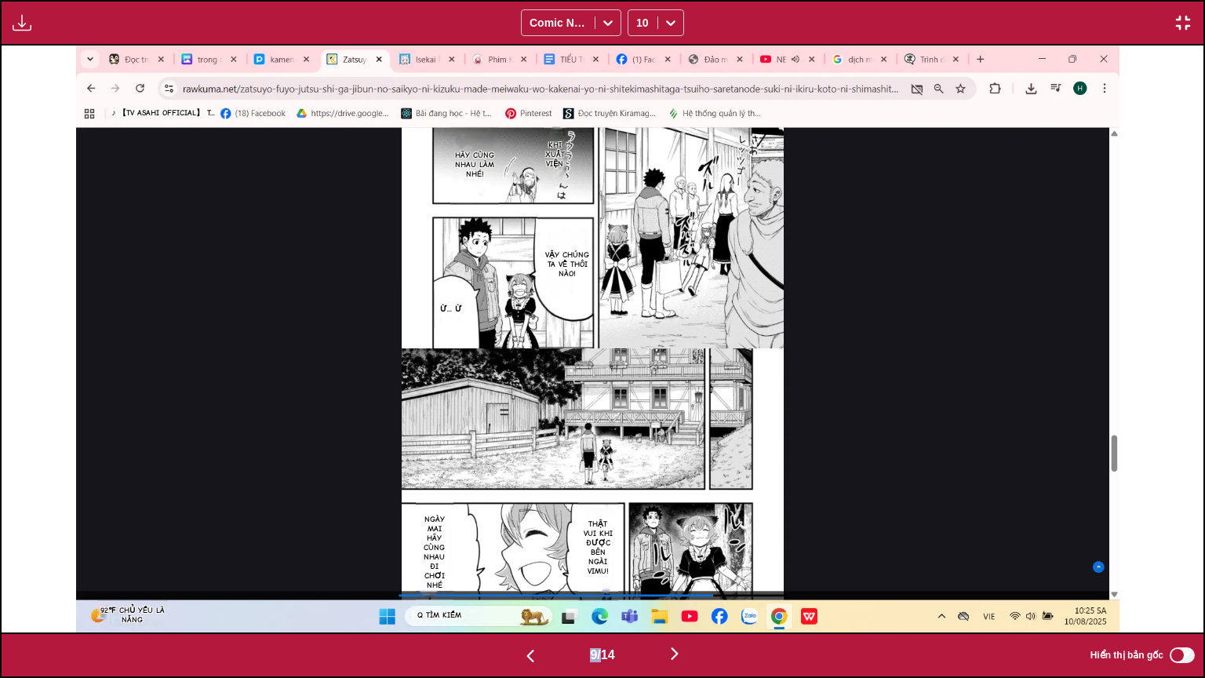
click at [674, 533] on img "button" at bounding box center [674, 653] width 19 height 19
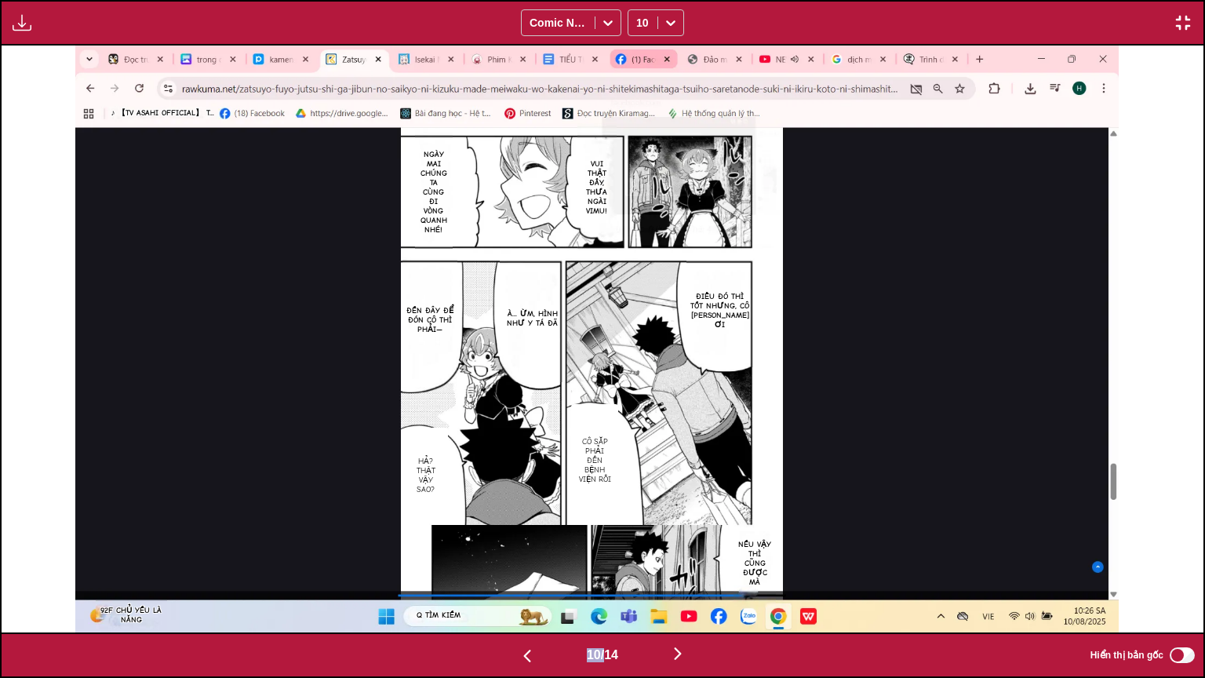
click at [674, 533] on img "button" at bounding box center [677, 653] width 19 height 19
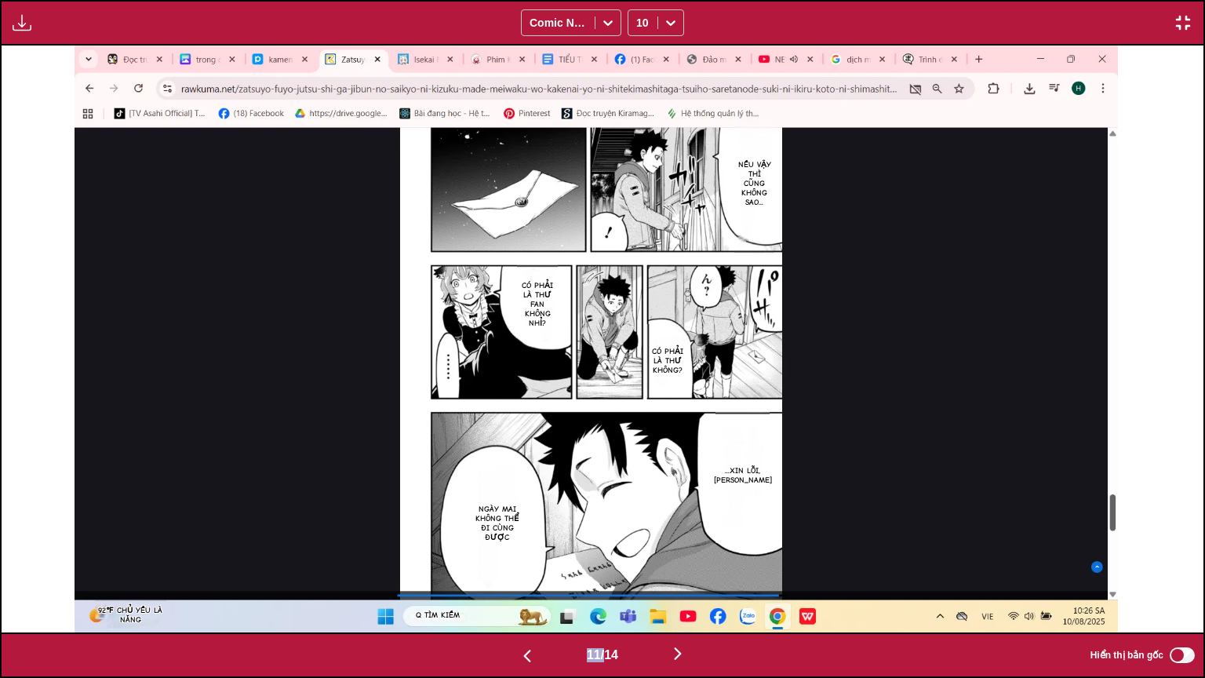
click at [674, 533] on img "button" at bounding box center [677, 653] width 19 height 19
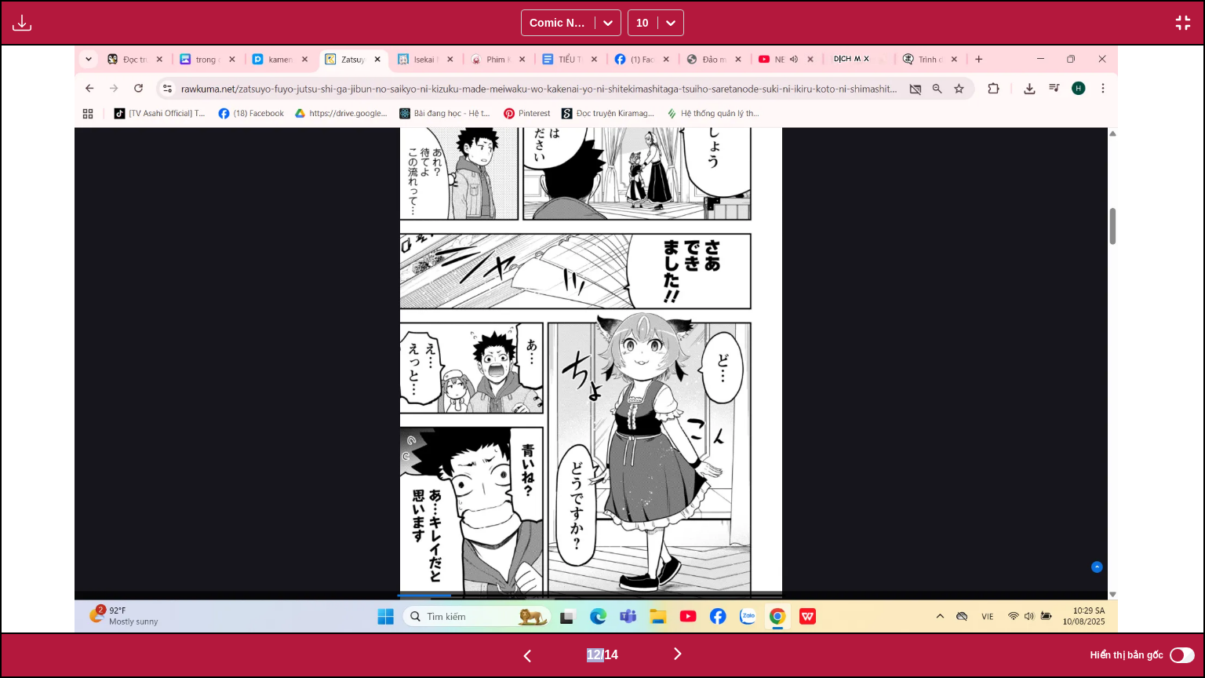
click at [674, 533] on img "button" at bounding box center [677, 653] width 19 height 19
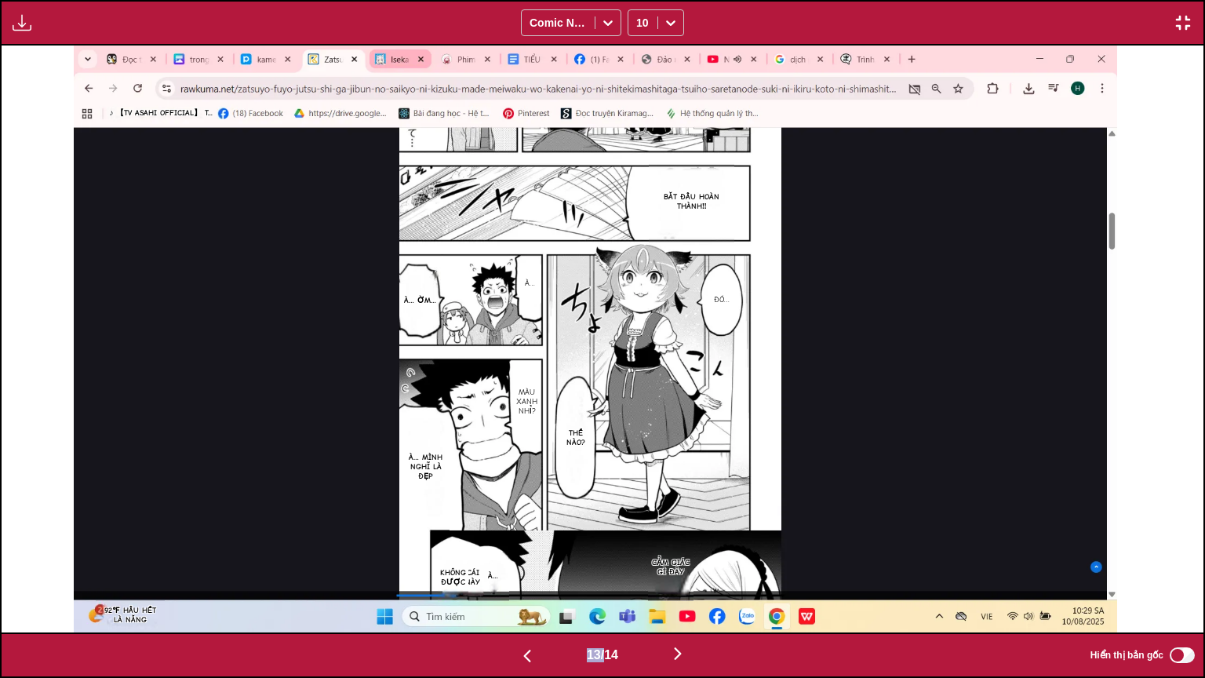
click at [674, 533] on img "button" at bounding box center [677, 653] width 19 height 19
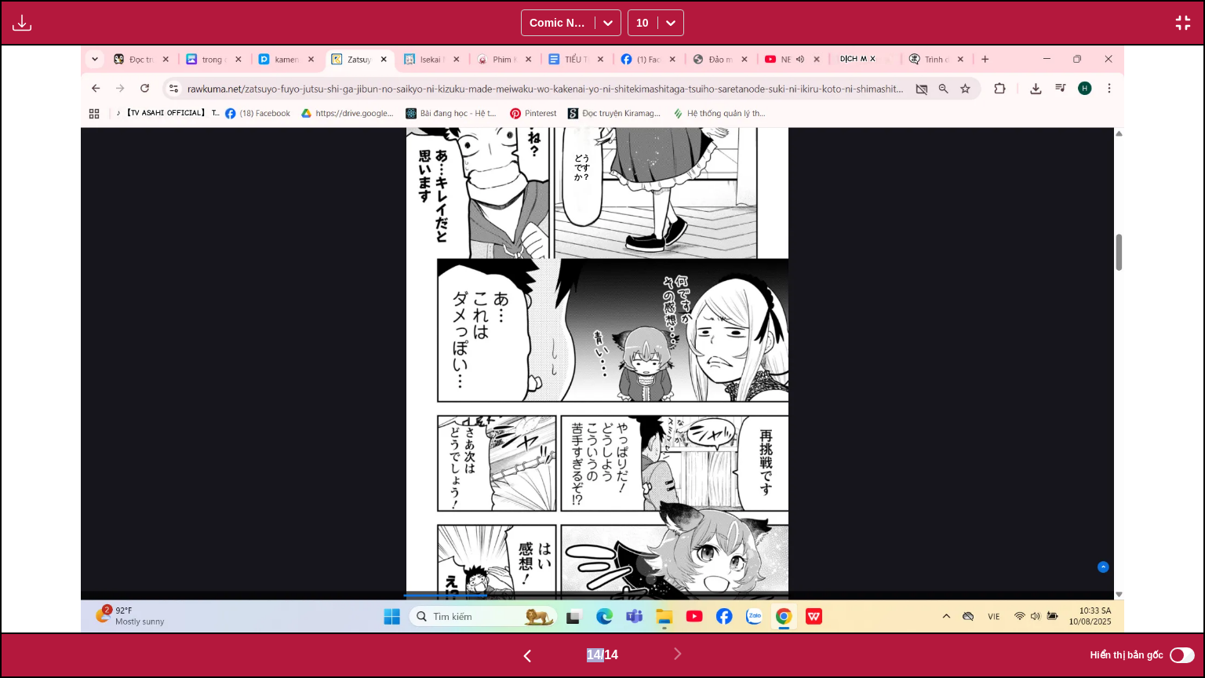
click at [591, 533] on span "14 / 14" at bounding box center [602, 655] width 31 height 14
click at [1176, 25] on img "button" at bounding box center [1183, 22] width 19 height 19
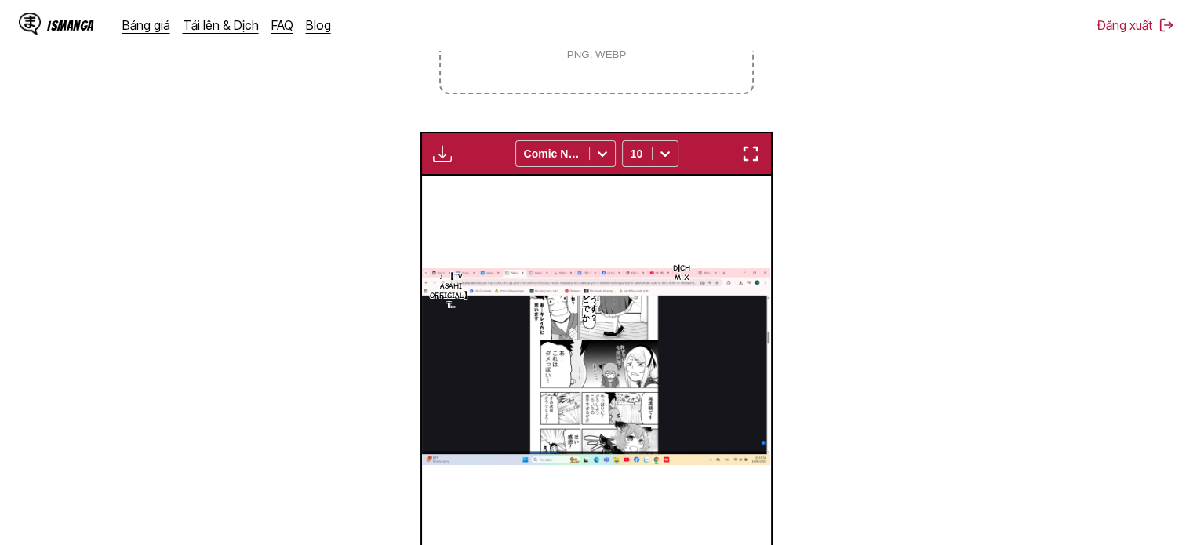
scroll to position [253, 0]
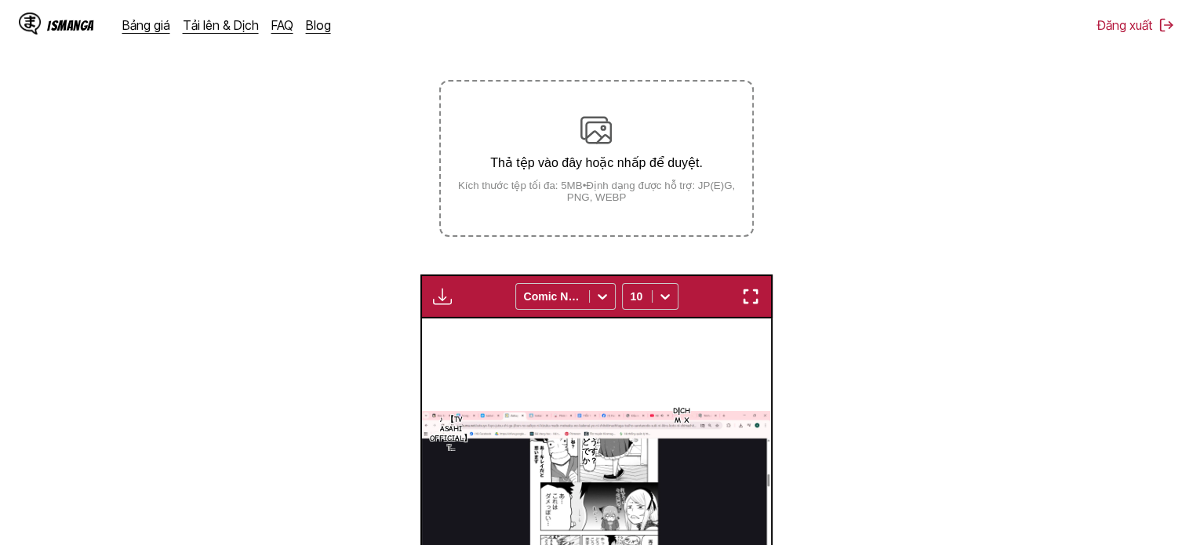
click at [631, 152] on div "Thả tệp vào đây hoặc nhấp để duyệt. Kích thước tệp tối đa: 5MB • Định dạng được…" at bounding box center [596, 159] width 311 height 89
click at [0, 0] on input "Thả tệp vào đây hoặc nhấp để duyệt. Kích thước tệp tối đa: 5MB • Định dạng được…" at bounding box center [0, 0] width 0 height 0
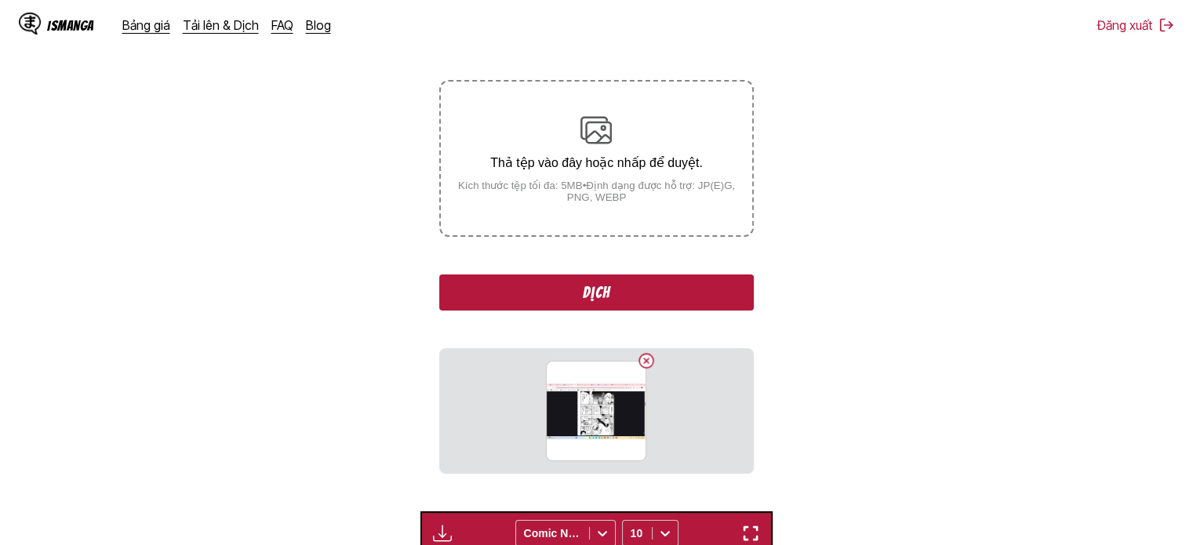
click at [593, 279] on button "Dịch" at bounding box center [596, 293] width 314 height 36
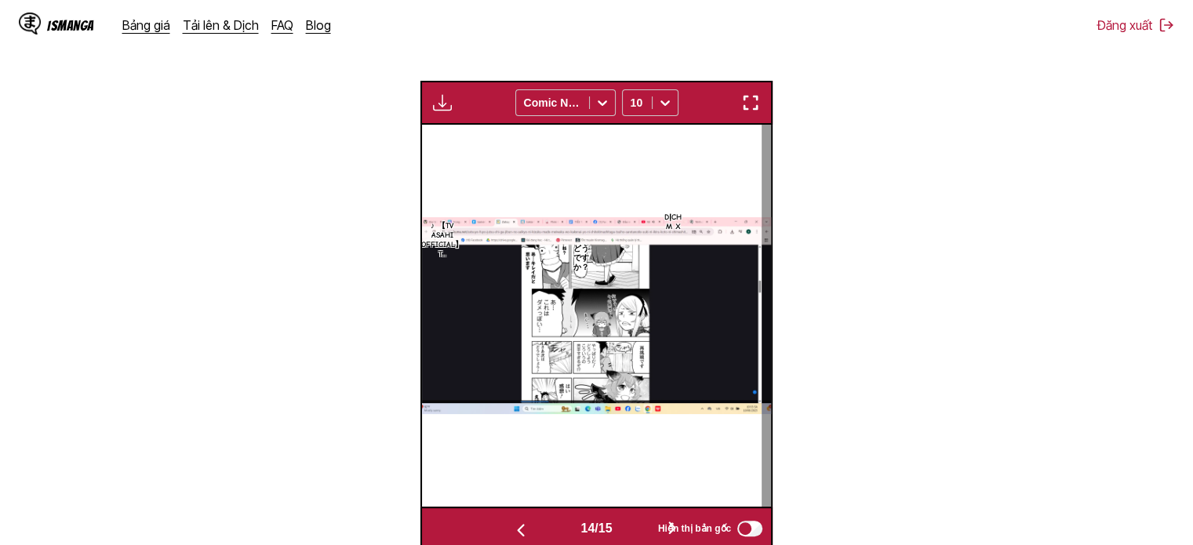
scroll to position [549, 0]
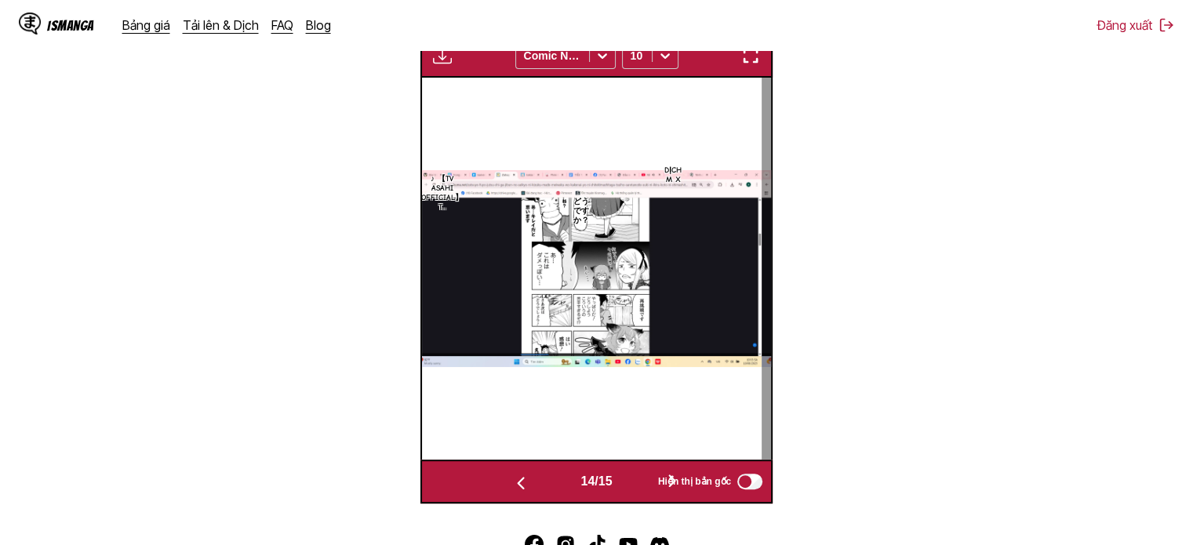
click at [675, 482] on span "Hiển thị bản gốc" at bounding box center [694, 481] width 73 height 11
click at [756, 60] on img "button" at bounding box center [750, 55] width 19 height 19
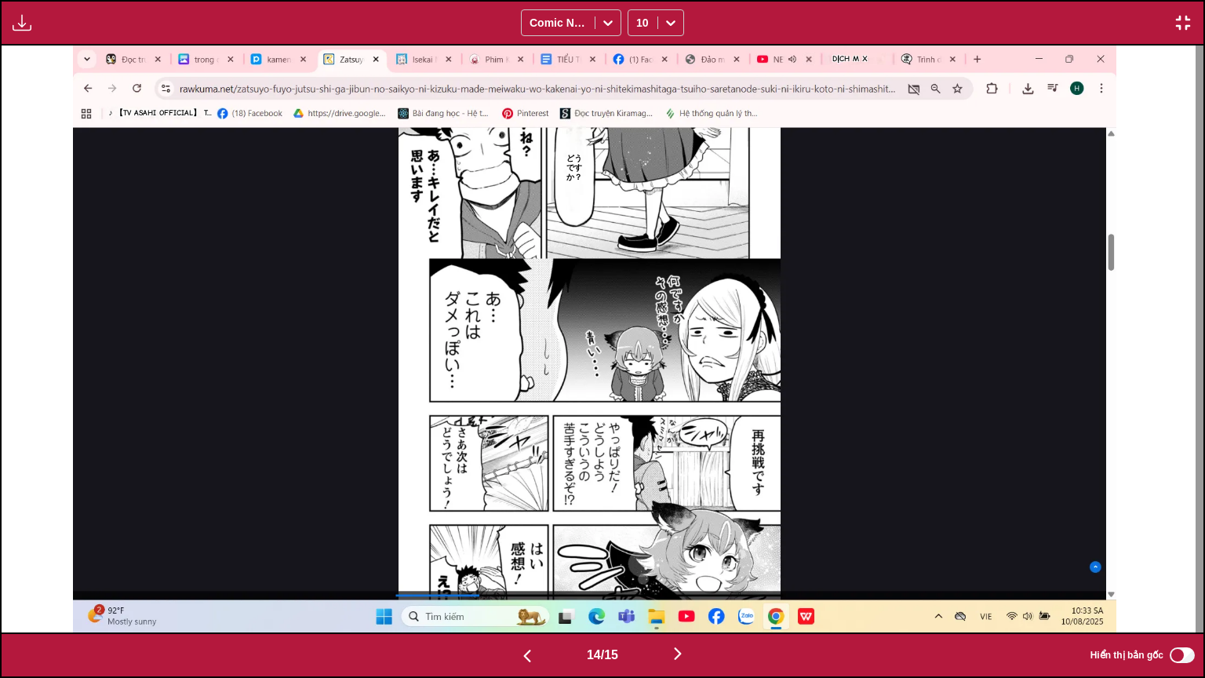
scroll to position [0, 16833]
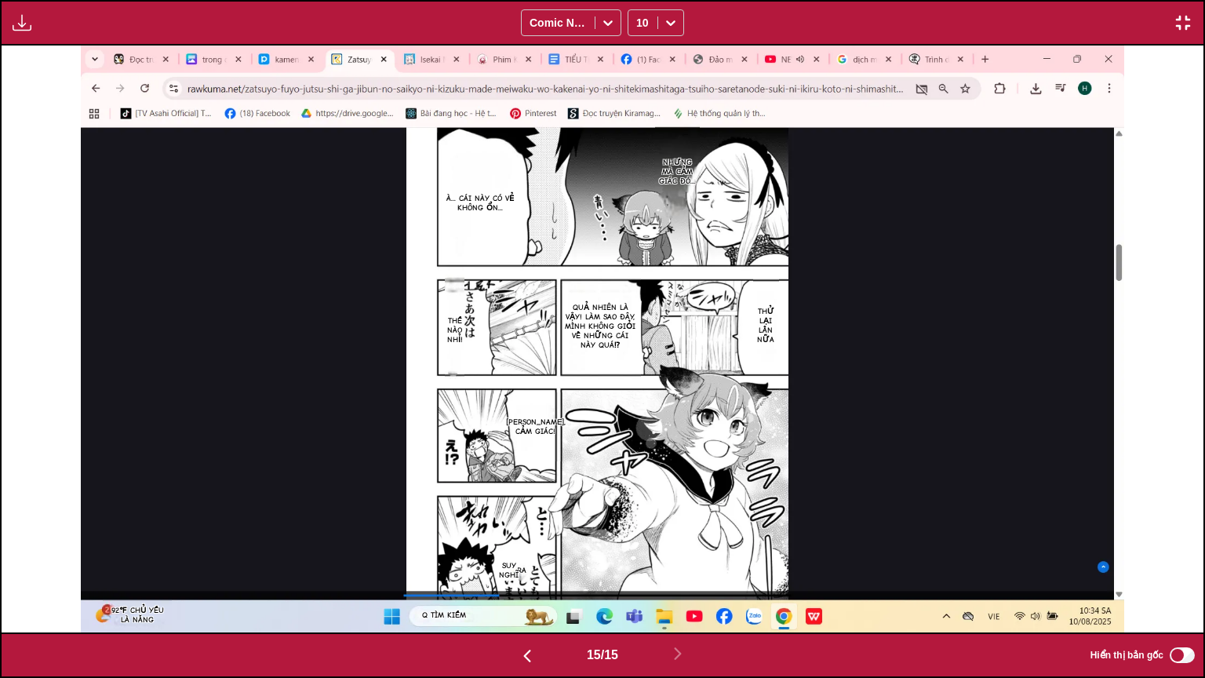
click at [10, 28] on button "button" at bounding box center [22, 23] width 28 height 20
click at [49, 45] on button "Bảng tải xuống" at bounding box center [64, 38] width 100 height 38
click at [1184, 16] on img "button" at bounding box center [1183, 22] width 19 height 19
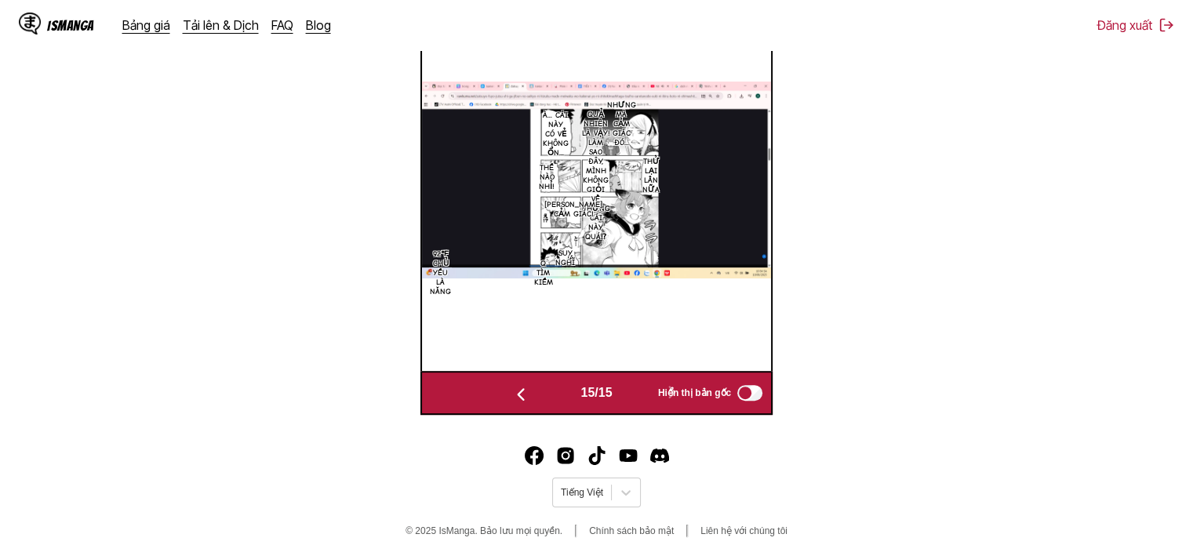
scroll to position [599, 0]
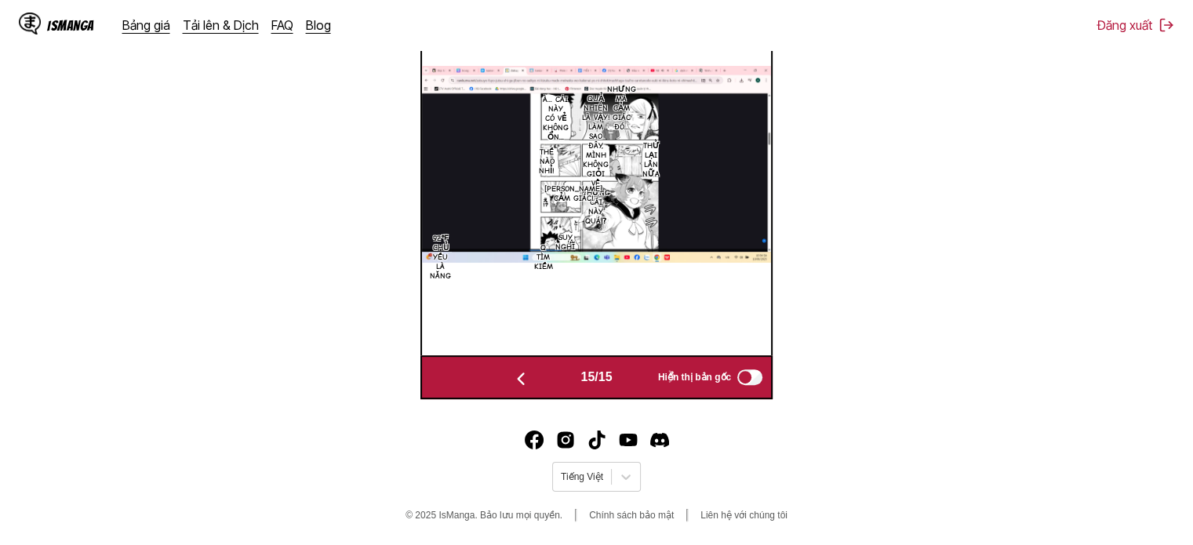
click at [515, 374] on img "button" at bounding box center [520, 378] width 19 height 19
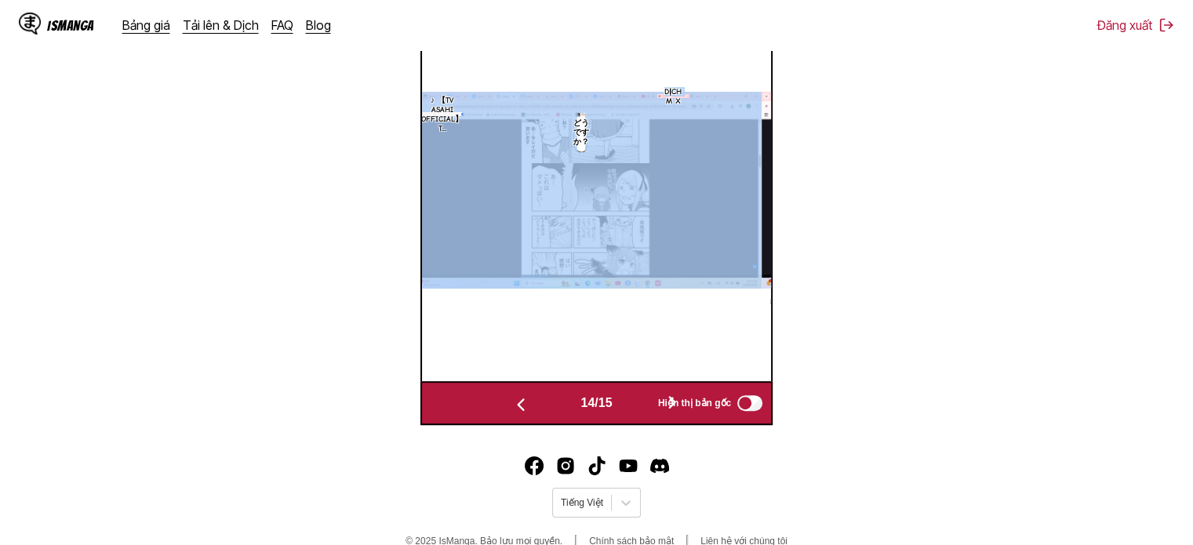
click at [515, 374] on div "dịch m x ♪ 【TV Asahi Official】 T... どうですか？" at bounding box center [587, 190] width 349 height 382
click at [511, 402] on img "button" at bounding box center [520, 404] width 19 height 19
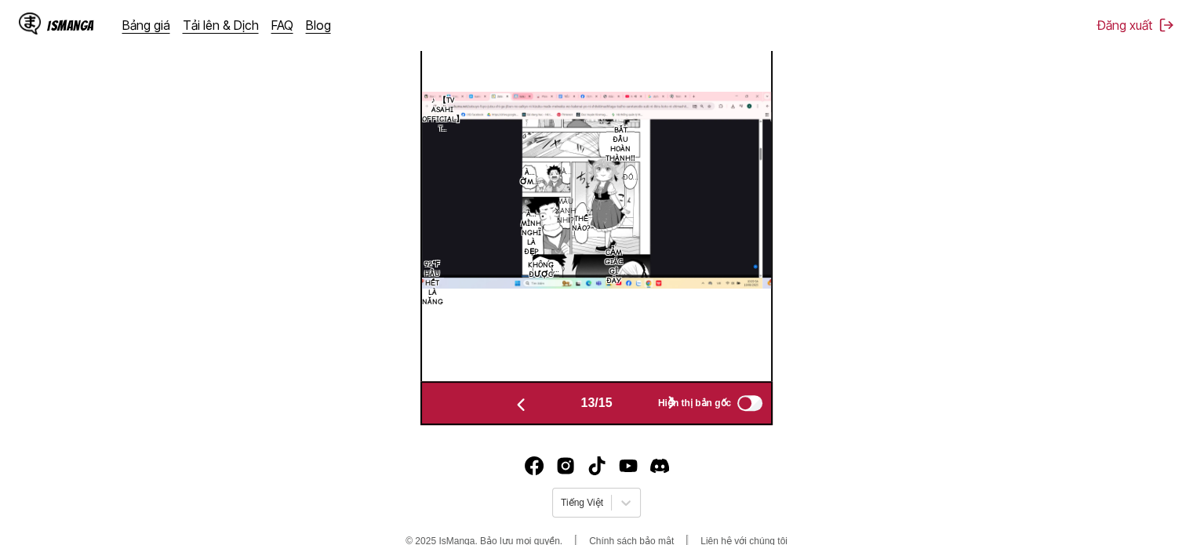
click at [670, 398] on span "Hiển thị bản gốc" at bounding box center [694, 403] width 73 height 11
click at [729, 401] on span "Hiển thị bản gốc" at bounding box center [694, 403] width 73 height 11
click at [678, 398] on label "Hiển thị bản gốc" at bounding box center [711, 403] width 107 height 20
click at [679, 398] on label "Hiển thị bản gốc" at bounding box center [711, 403] width 107 height 20
click at [520, 398] on img "button" at bounding box center [520, 404] width 19 height 19
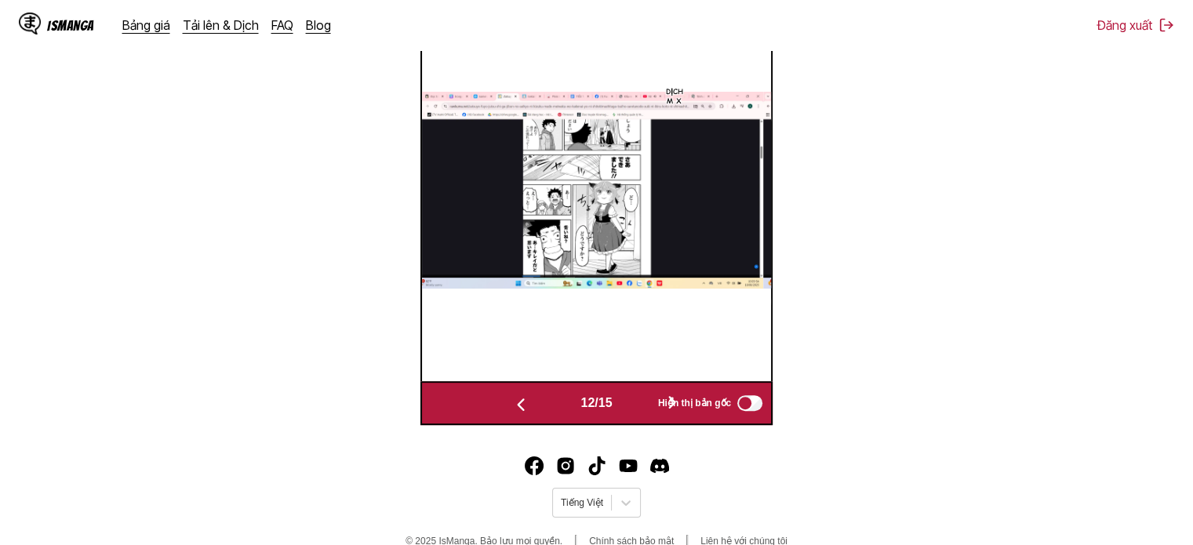
click at [519, 398] on img "button" at bounding box center [520, 404] width 19 height 19
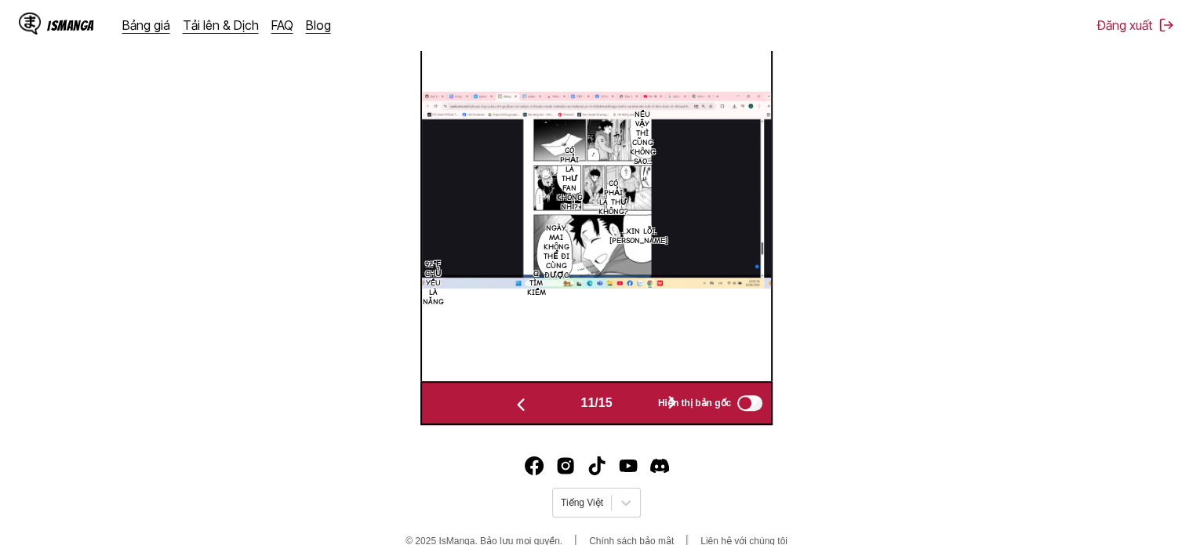
click at [519, 398] on img "button" at bounding box center [520, 404] width 19 height 19
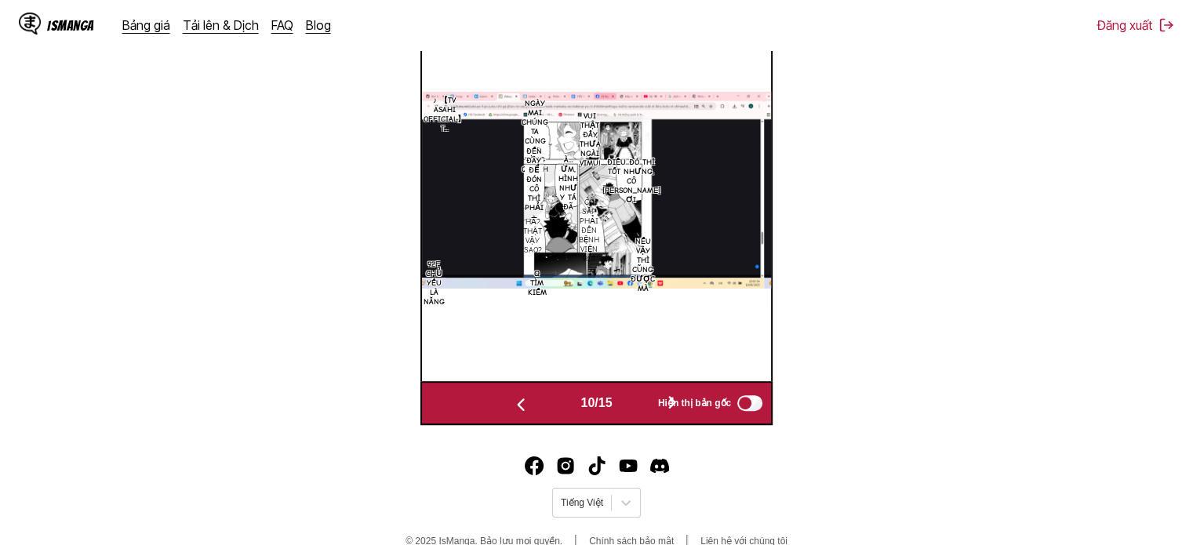
click at [519, 398] on img "button" at bounding box center [520, 404] width 19 height 19
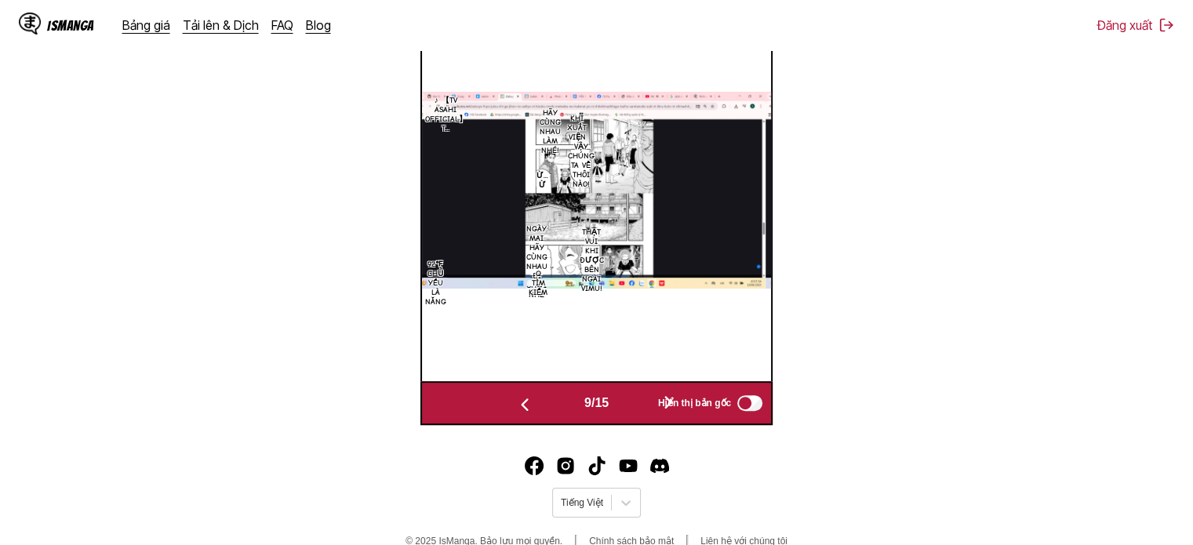
click at [519, 398] on img "button" at bounding box center [524, 404] width 19 height 19
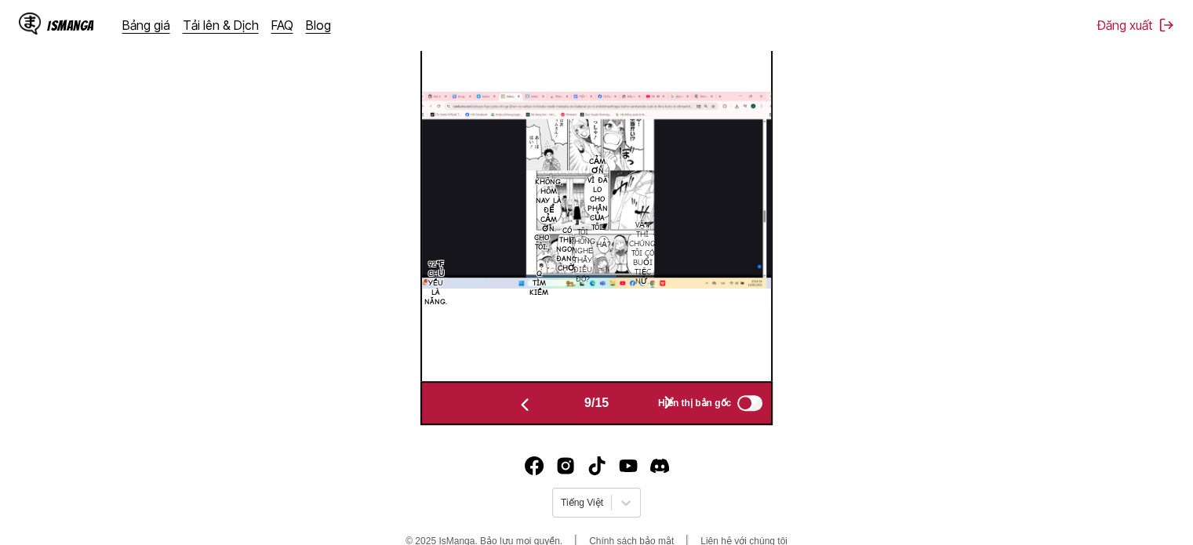
click at [519, 398] on img "button" at bounding box center [524, 404] width 19 height 19
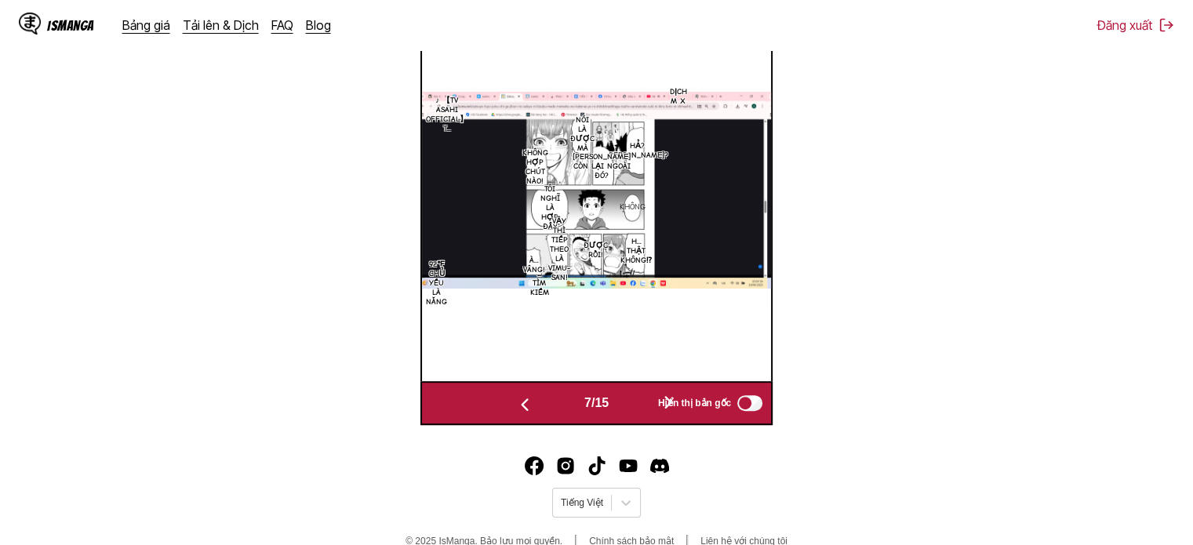
click at [519, 398] on img "button" at bounding box center [524, 404] width 19 height 19
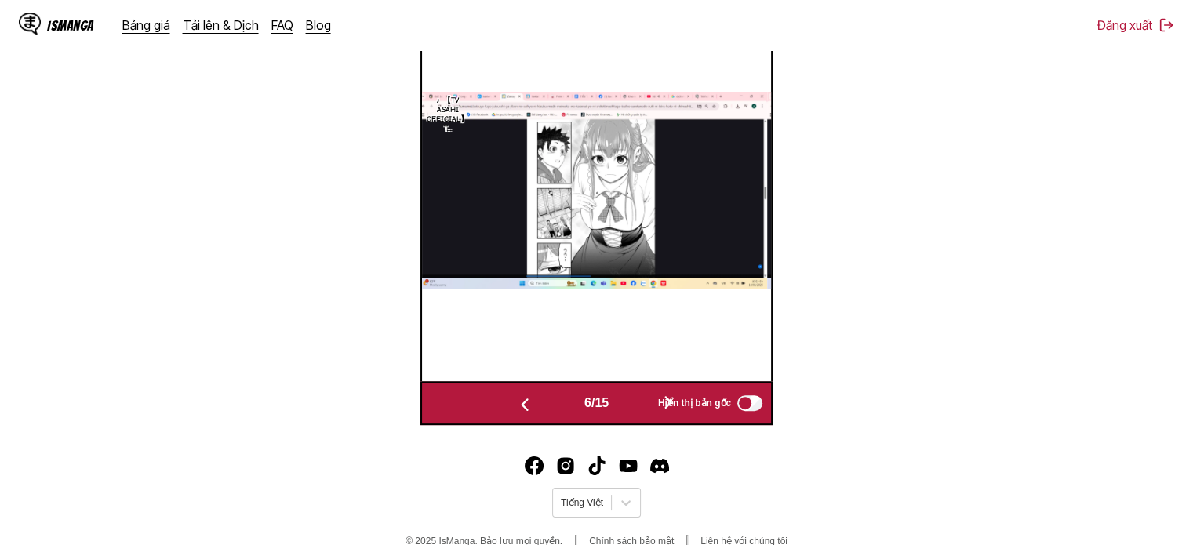
click at [519, 398] on img "button" at bounding box center [524, 404] width 19 height 19
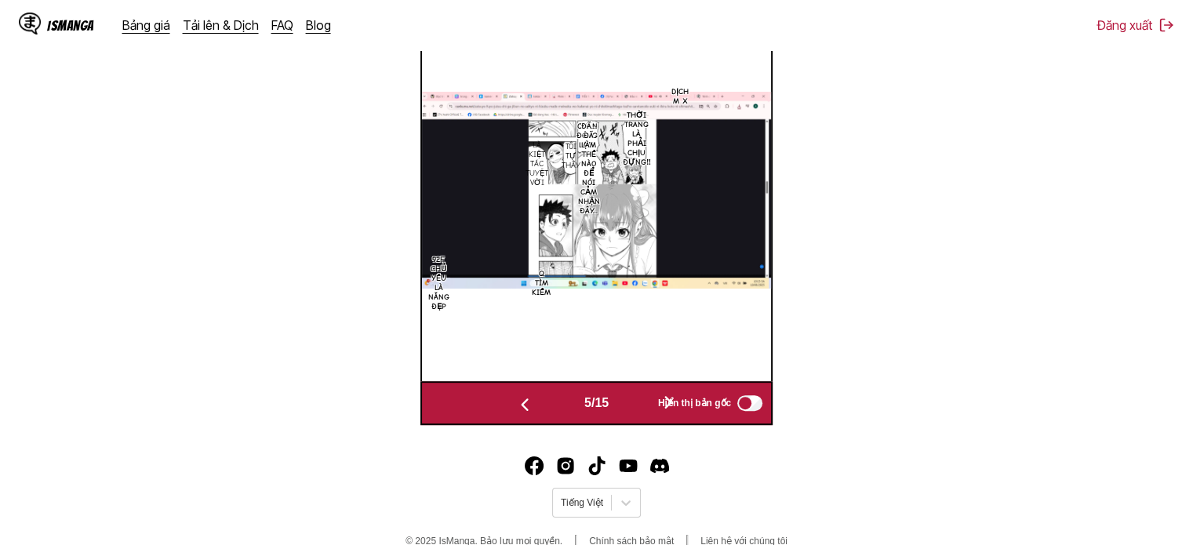
click at [519, 398] on img "button" at bounding box center [524, 404] width 19 height 19
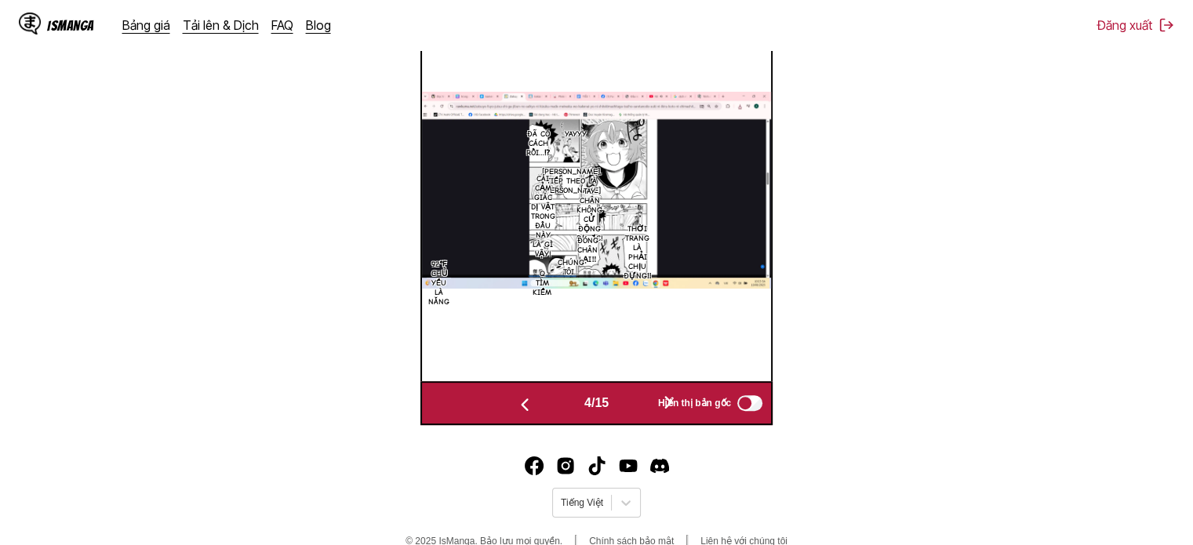
click at [519, 398] on img "button" at bounding box center [524, 404] width 19 height 19
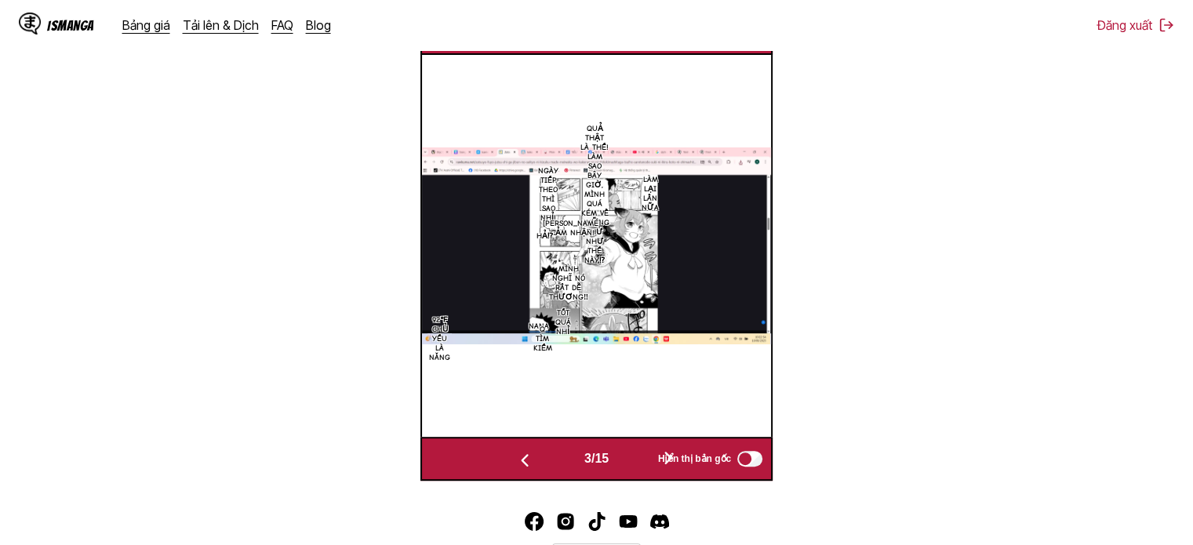
scroll to position [493, 0]
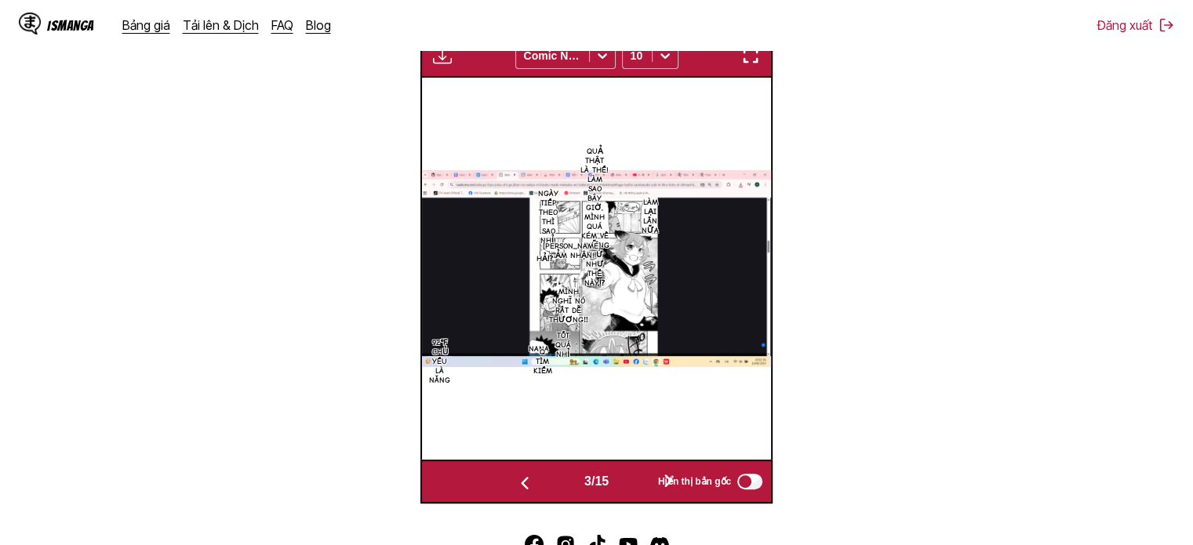
click at [439, 59] on img "button" at bounding box center [442, 55] width 19 height 19
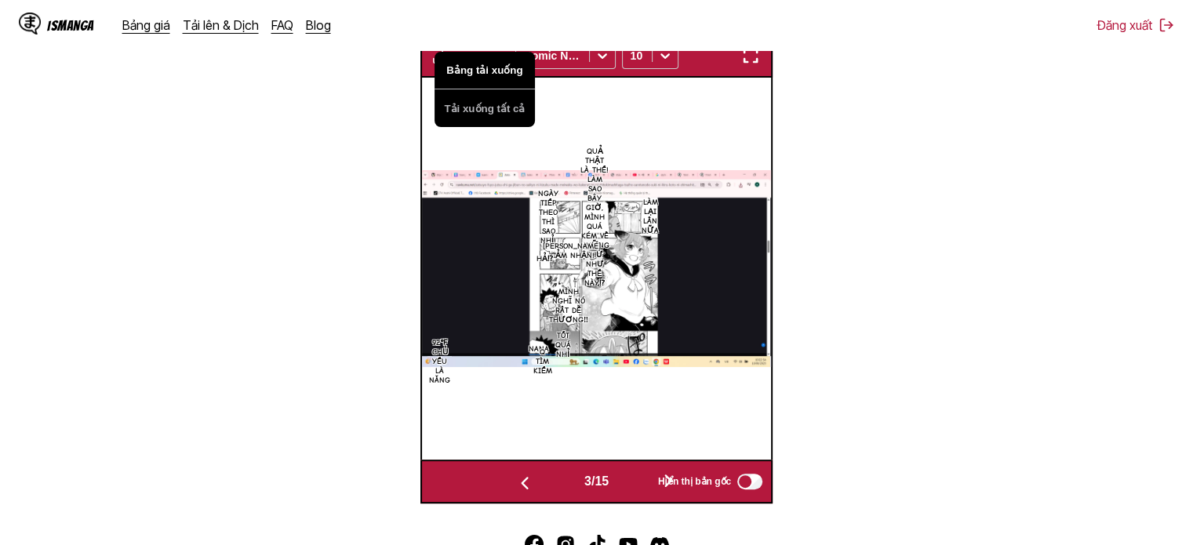
click at [453, 71] on button "Bảng tải xuống" at bounding box center [485, 71] width 100 height 38
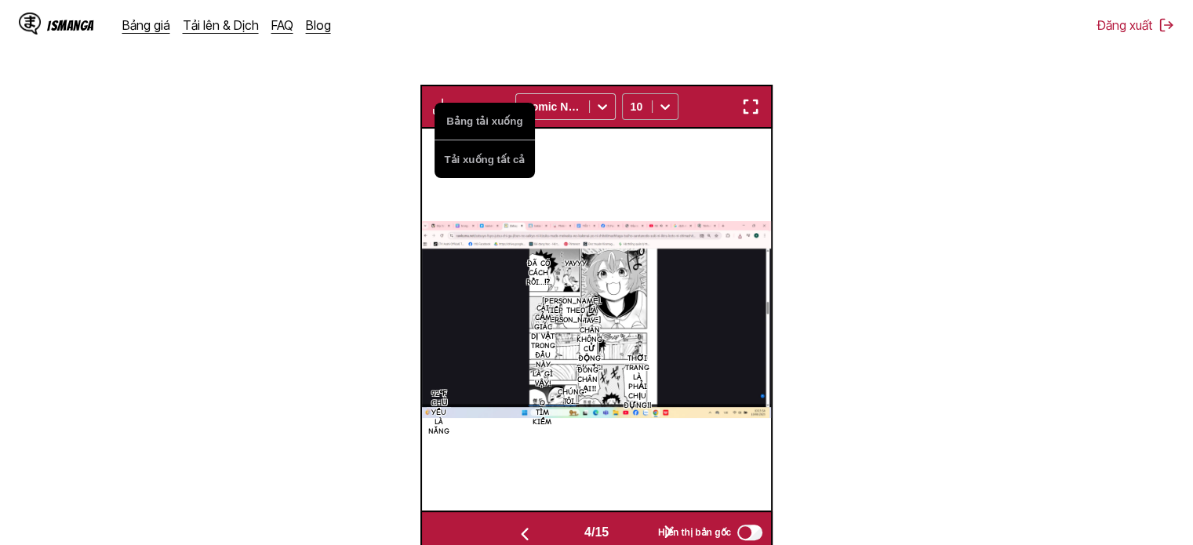
scroll to position [415, 0]
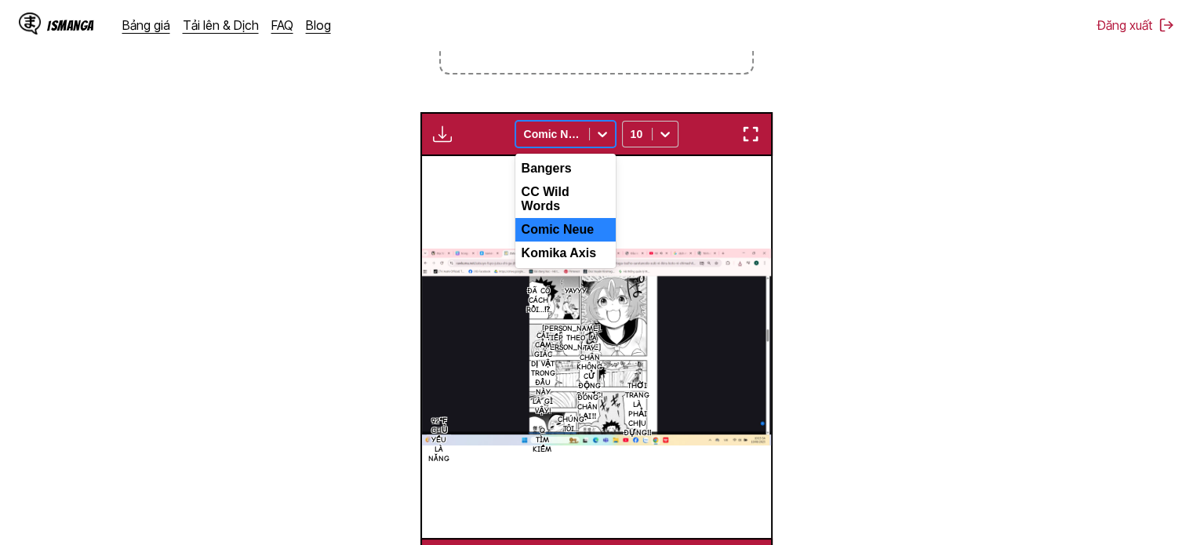
click at [603, 141] on icon at bounding box center [603, 134] width 16 height 16
click at [571, 246] on div "Komika Axis" at bounding box center [565, 254] width 100 height 24
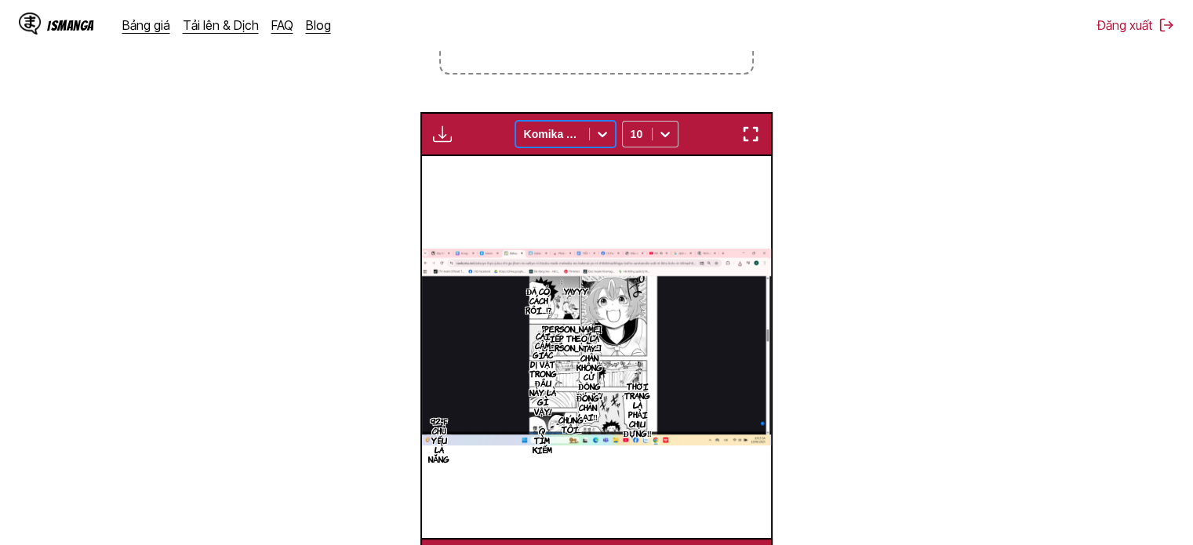
click at [602, 132] on icon at bounding box center [603, 134] width 16 height 16
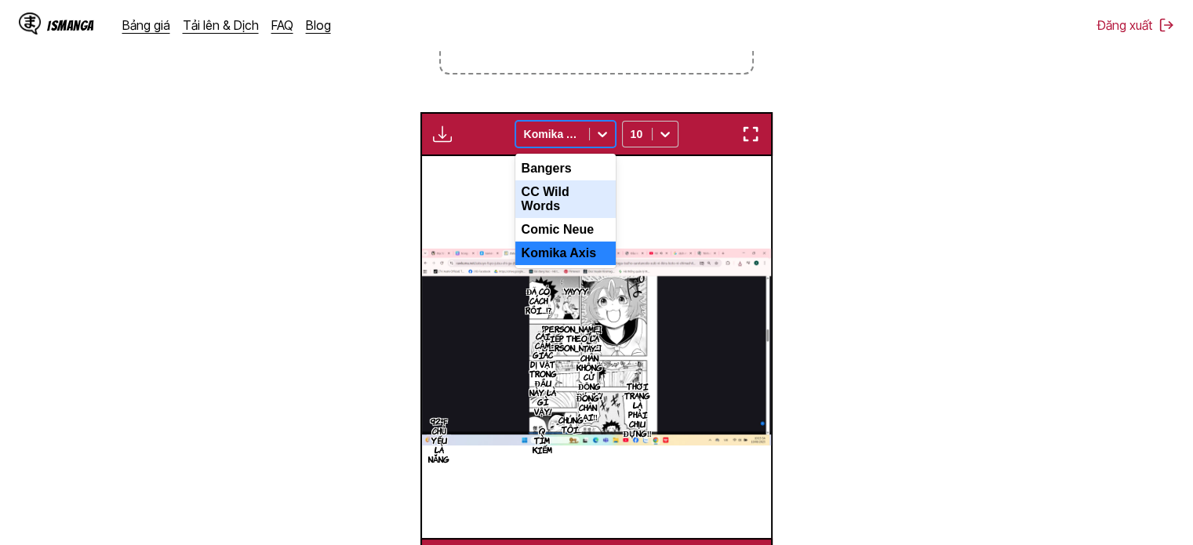
click at [570, 199] on div "CC Wild Words" at bounding box center [565, 199] width 100 height 38
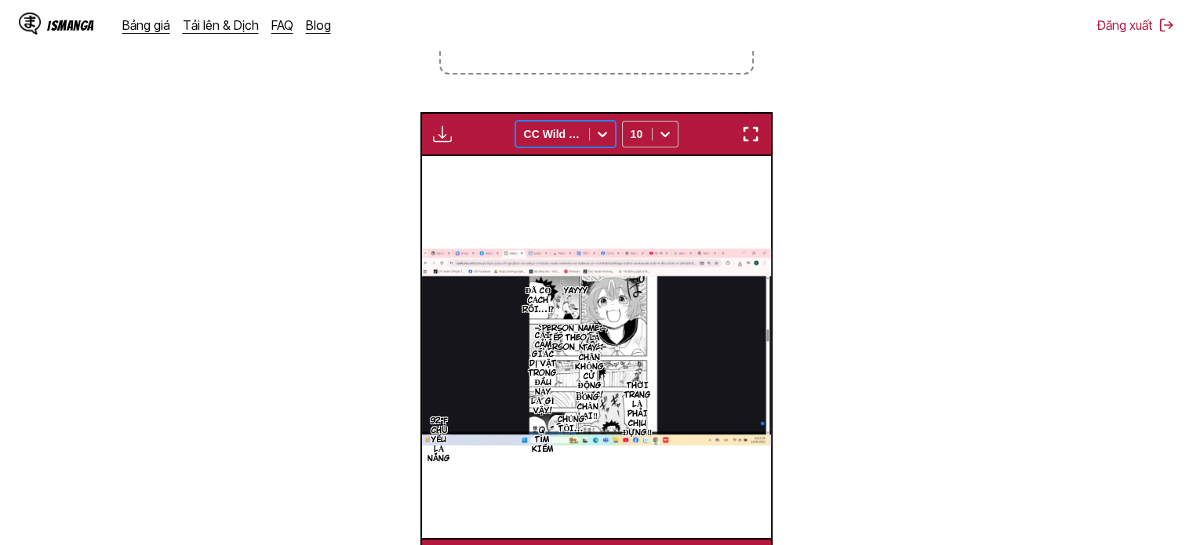
click at [591, 139] on div at bounding box center [602, 134] width 25 height 25
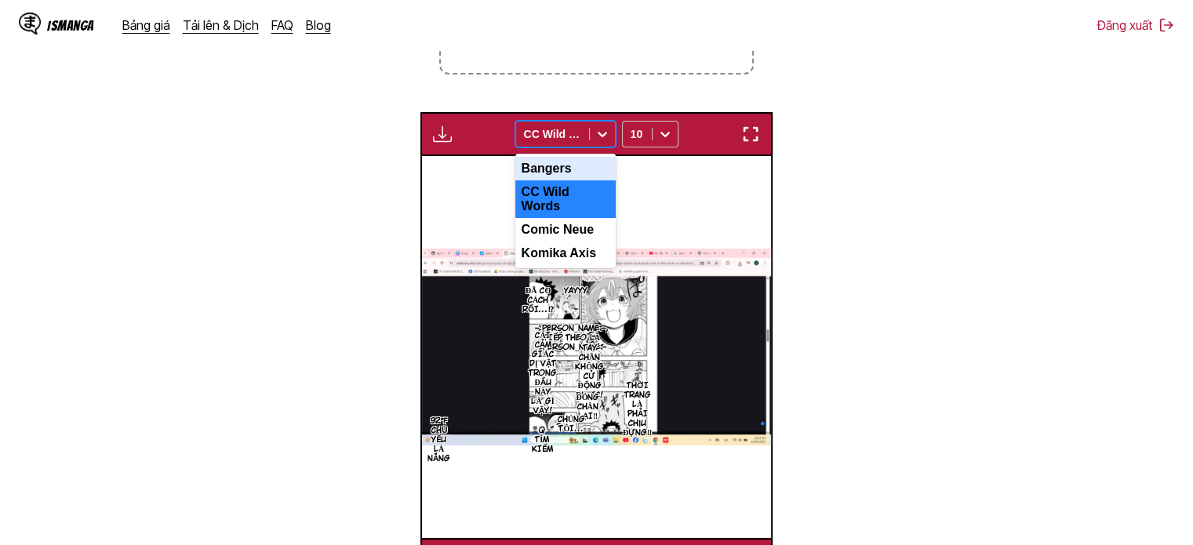
click at [570, 166] on div "Bangers" at bounding box center [565, 169] width 100 height 24
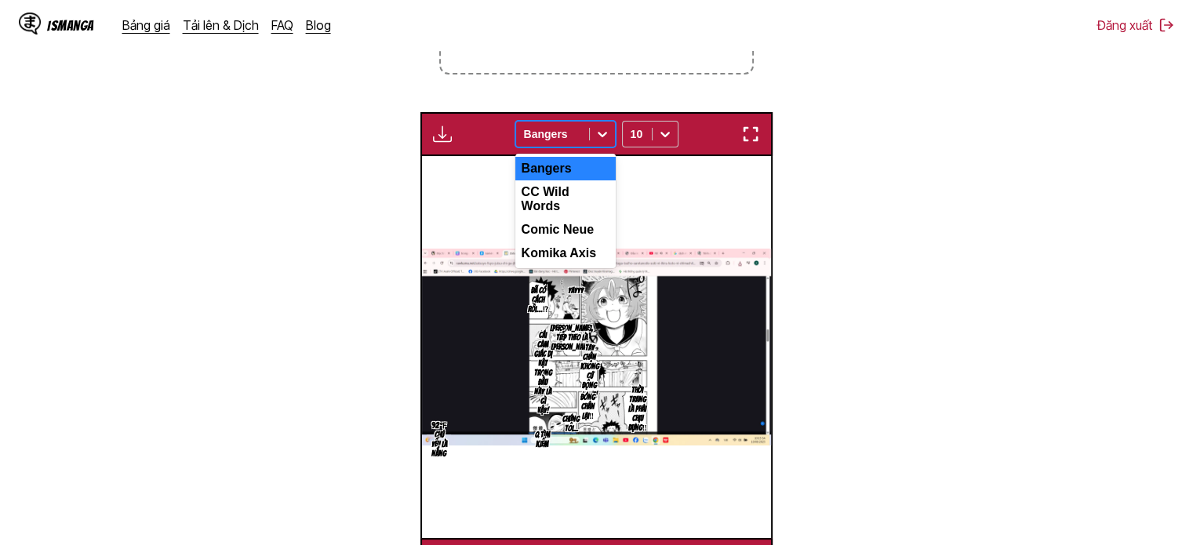
click at [613, 128] on div at bounding box center [602, 134] width 25 height 25
click at [576, 224] on div "Comic Neue" at bounding box center [565, 230] width 100 height 24
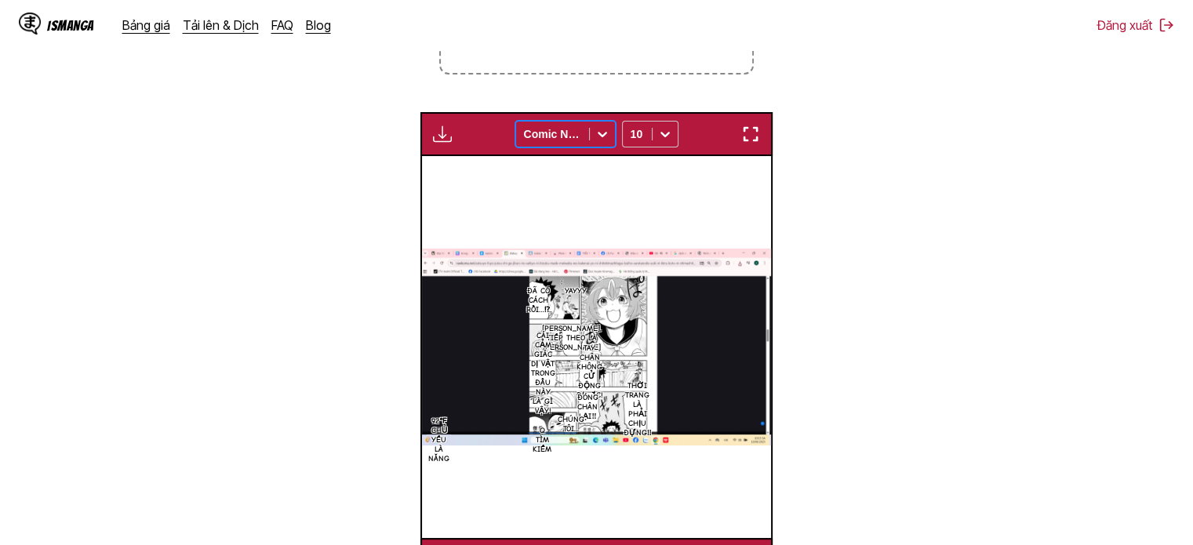
click at [747, 127] on img "button" at bounding box center [750, 134] width 19 height 19
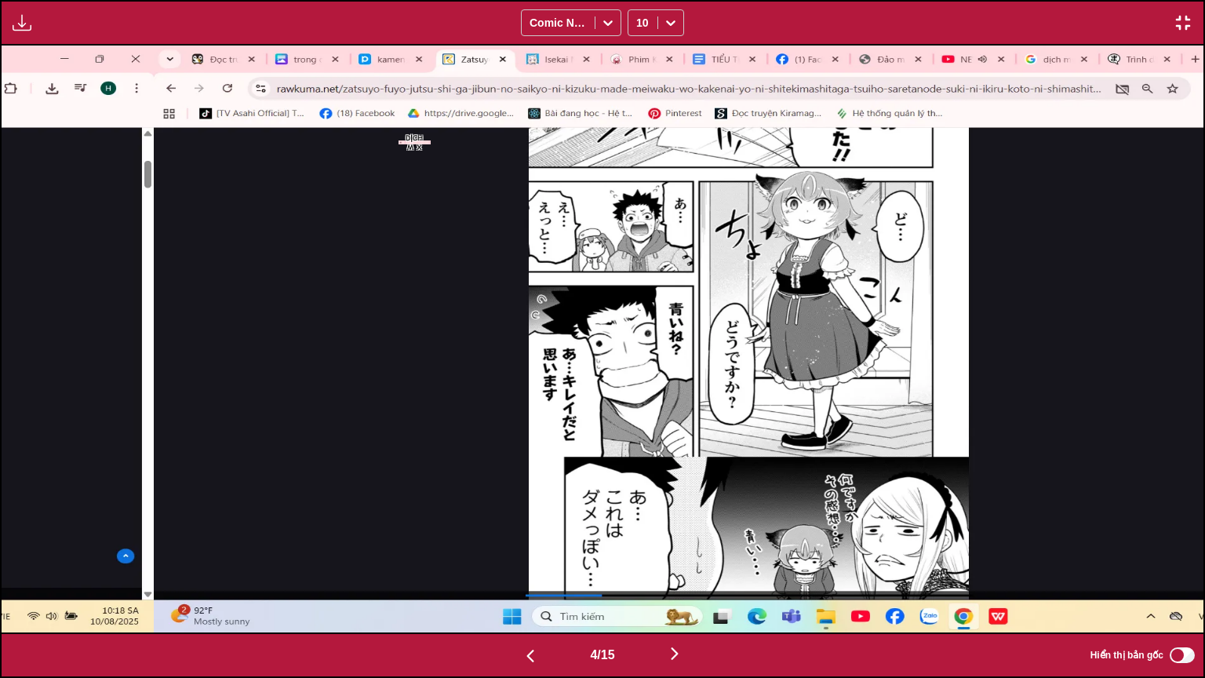
scroll to position [0, 3607]
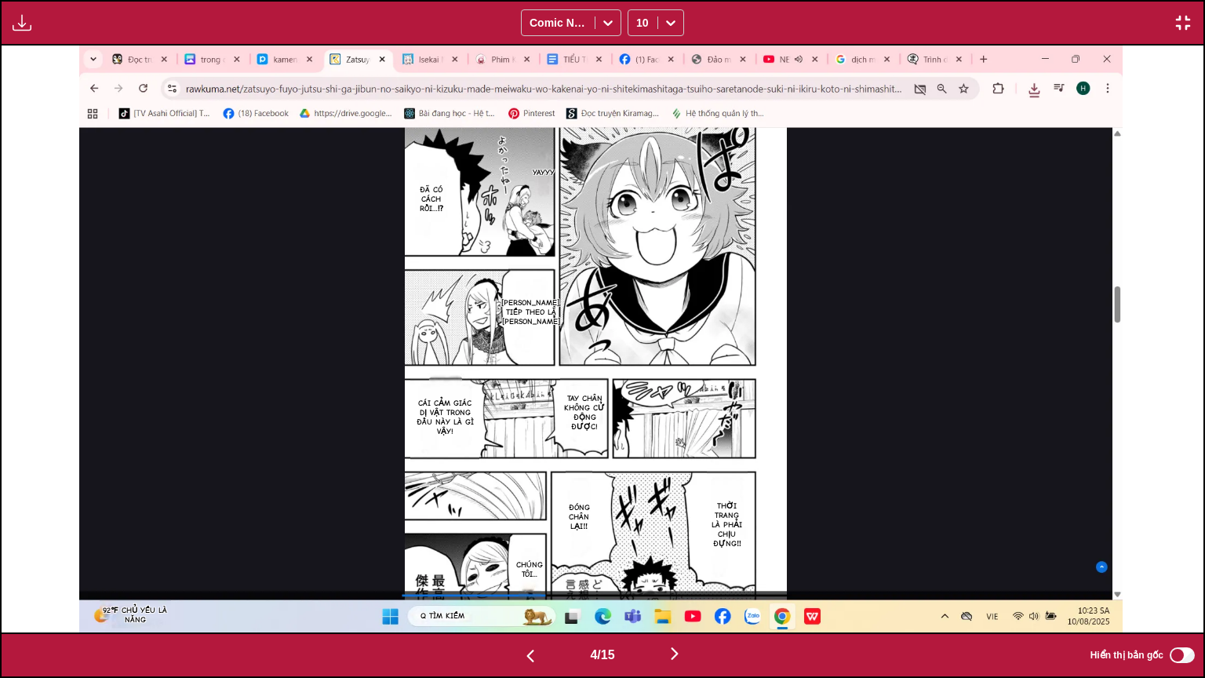
click at [31, 30] on button "button" at bounding box center [22, 23] width 28 height 20
click at [78, 32] on button "Bảng tải xuống" at bounding box center [64, 38] width 100 height 38
click at [1184, 27] on img "button" at bounding box center [1183, 22] width 19 height 19
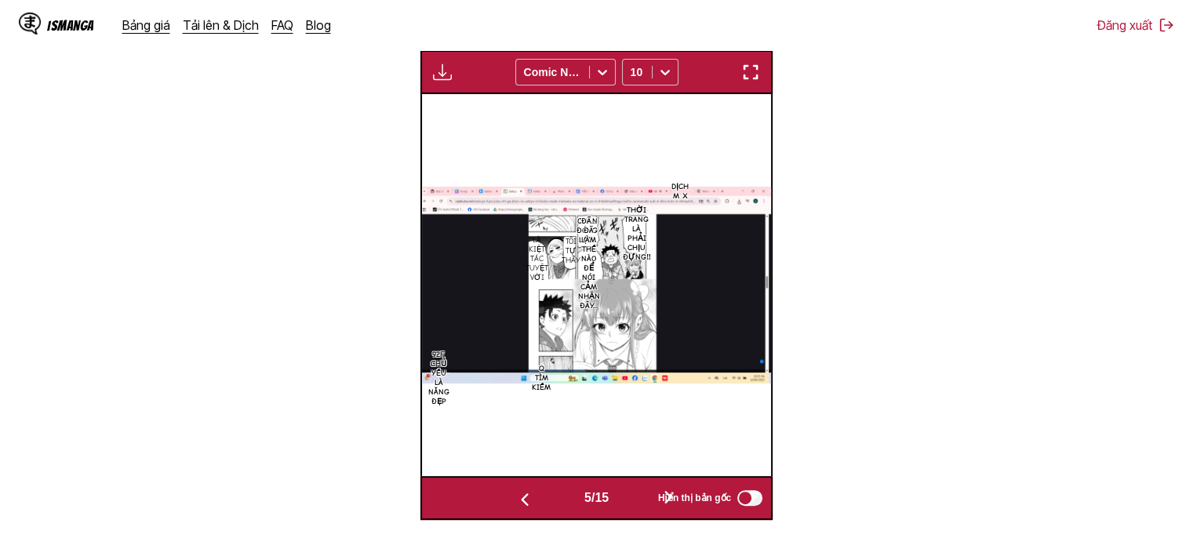
scroll to position [442, 0]
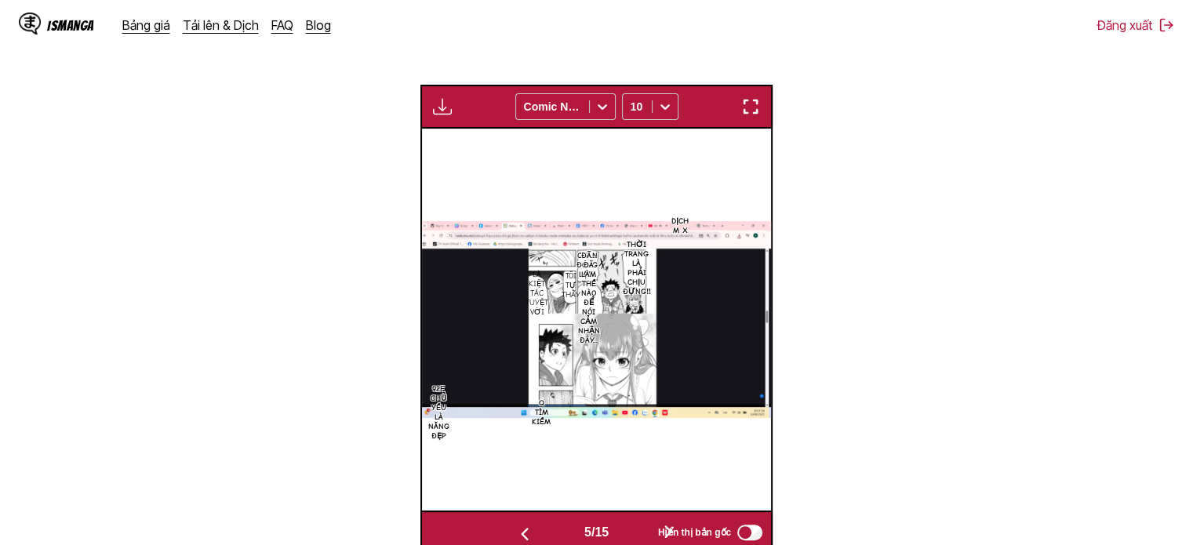
click at [445, 108] on img "button" at bounding box center [442, 106] width 19 height 19
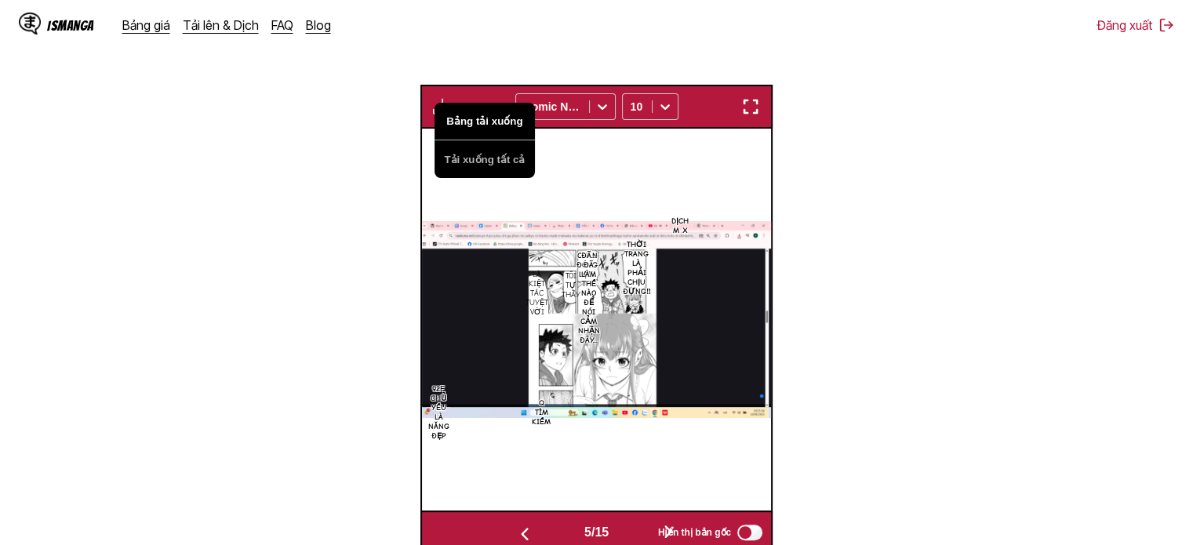
click at [474, 126] on button "Bảng tải xuống" at bounding box center [485, 122] width 100 height 38
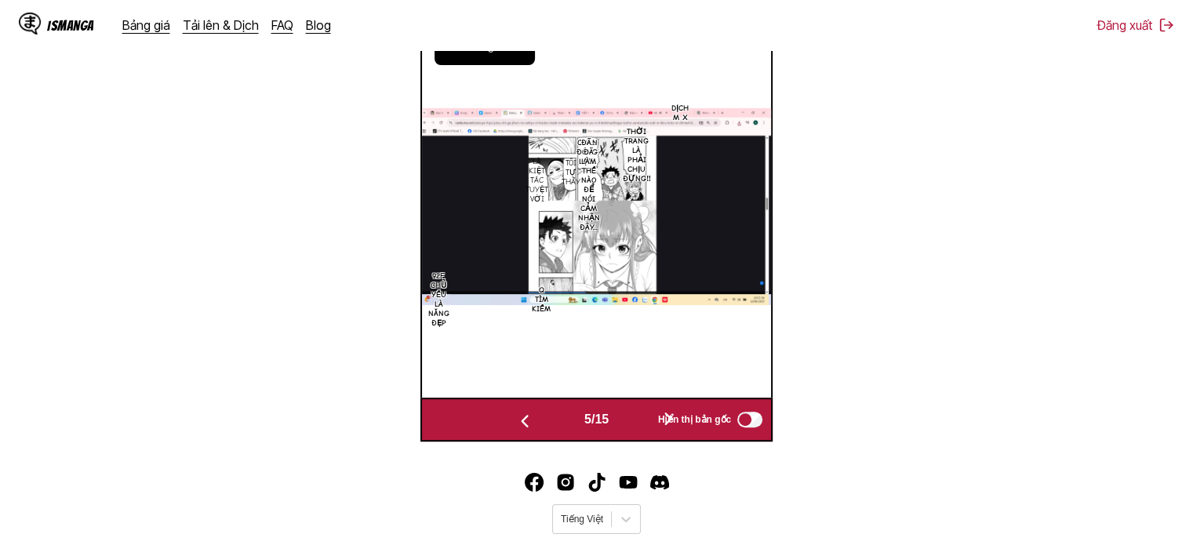
scroll to position [599, 0]
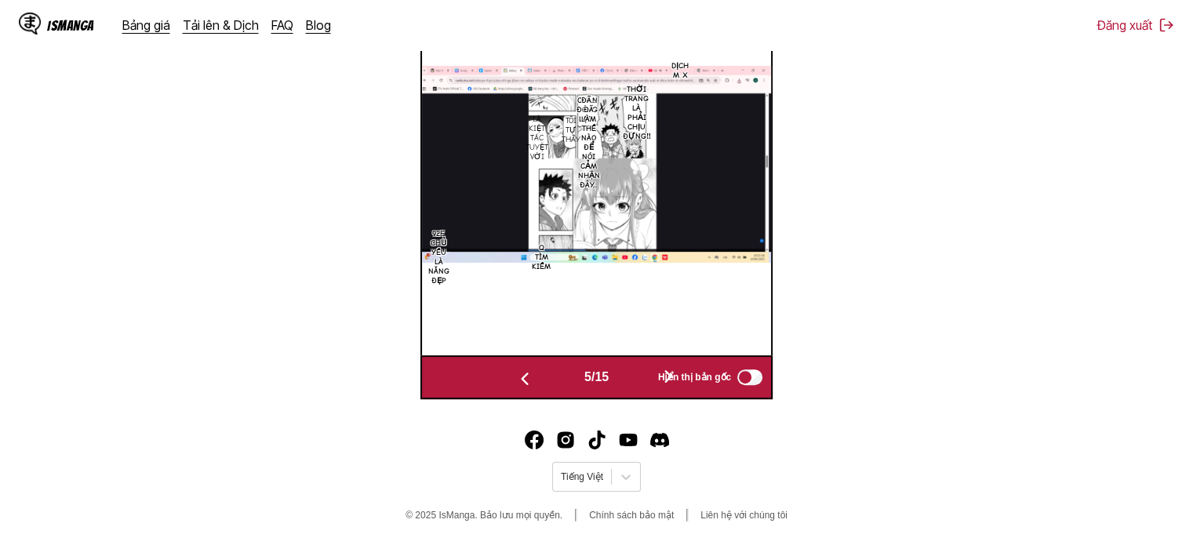
click at [521, 375] on img "button" at bounding box center [524, 378] width 19 height 19
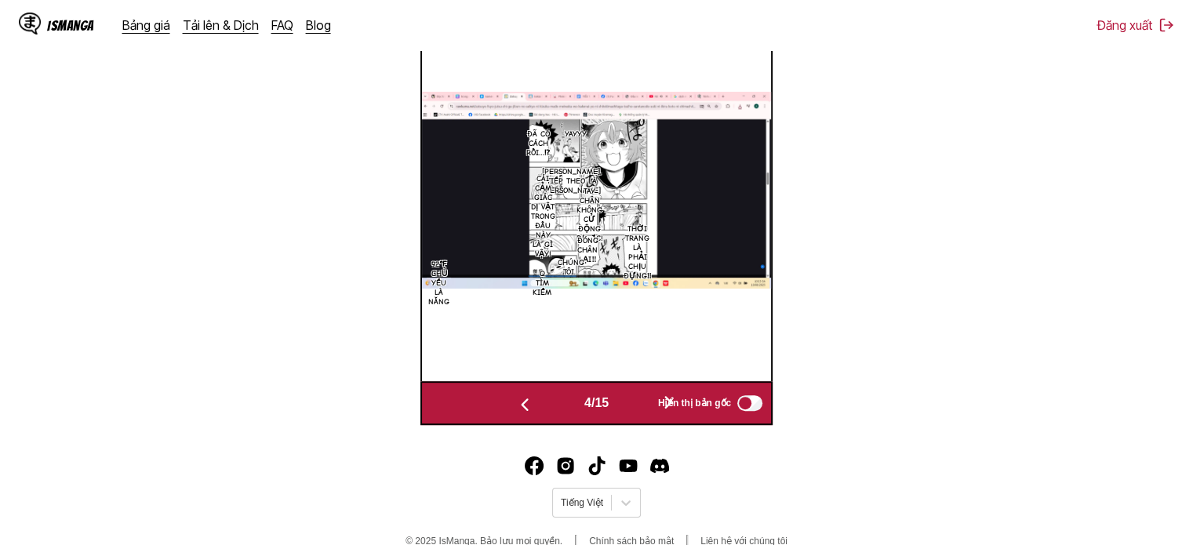
click at [520, 398] on img "button" at bounding box center [524, 404] width 19 height 19
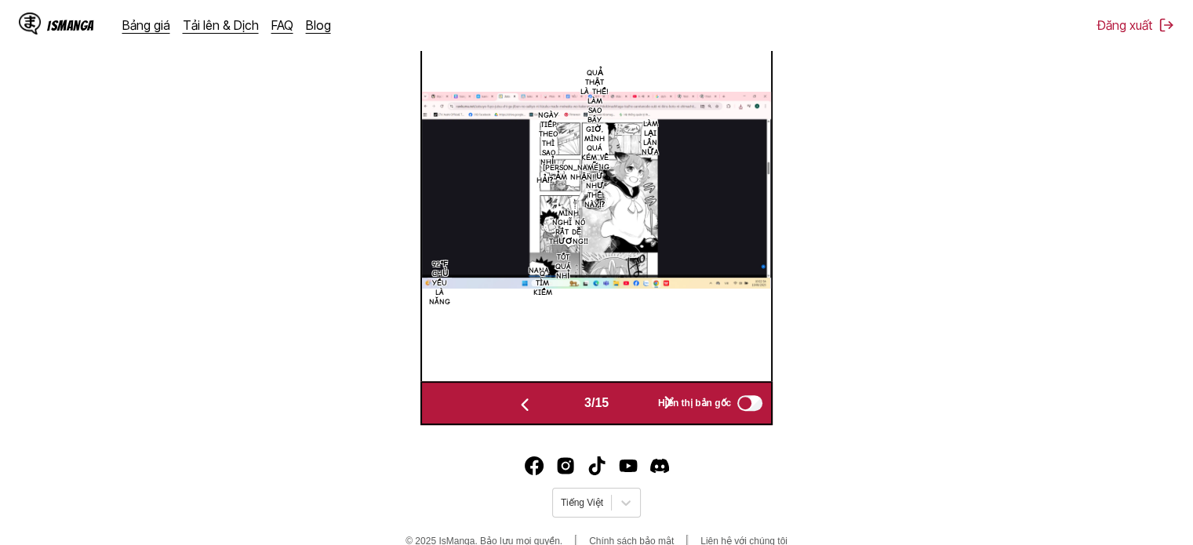
click at [520, 398] on img "button" at bounding box center [524, 404] width 19 height 19
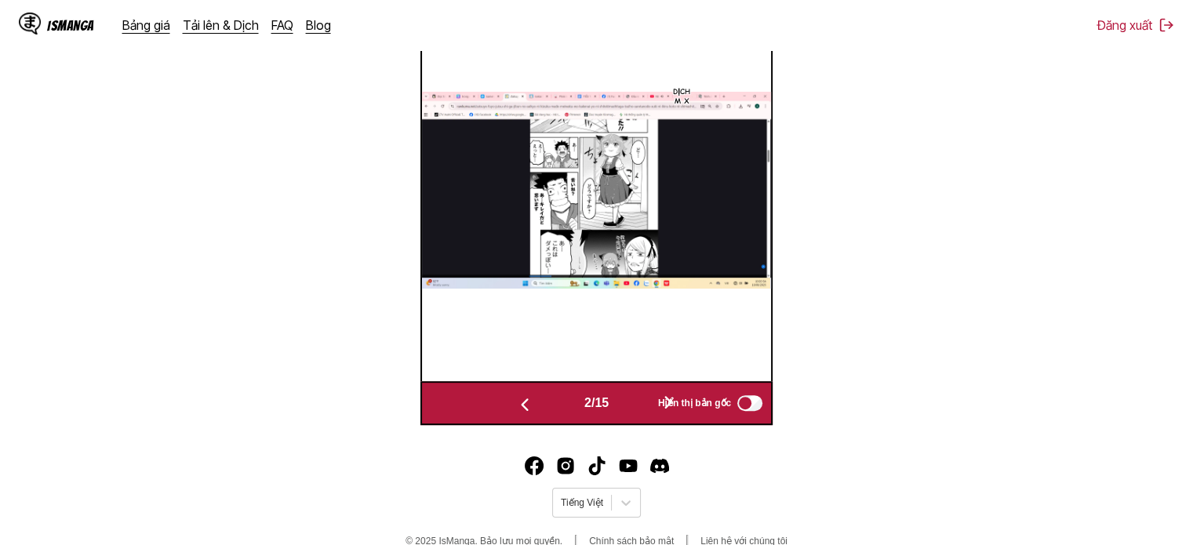
click at [520, 398] on img "button" at bounding box center [524, 404] width 19 height 19
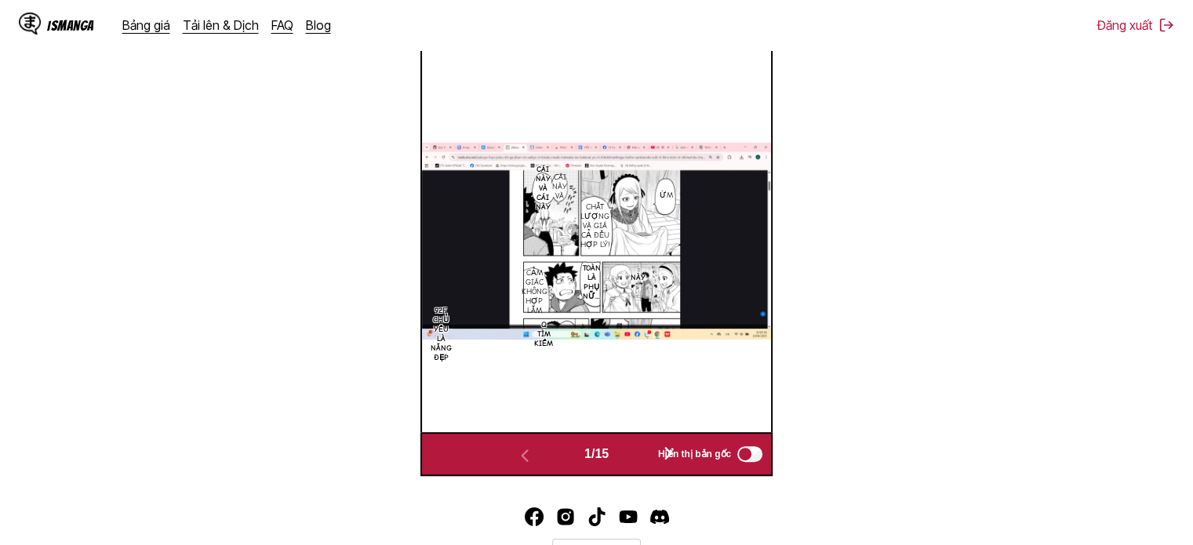
scroll to position [493, 0]
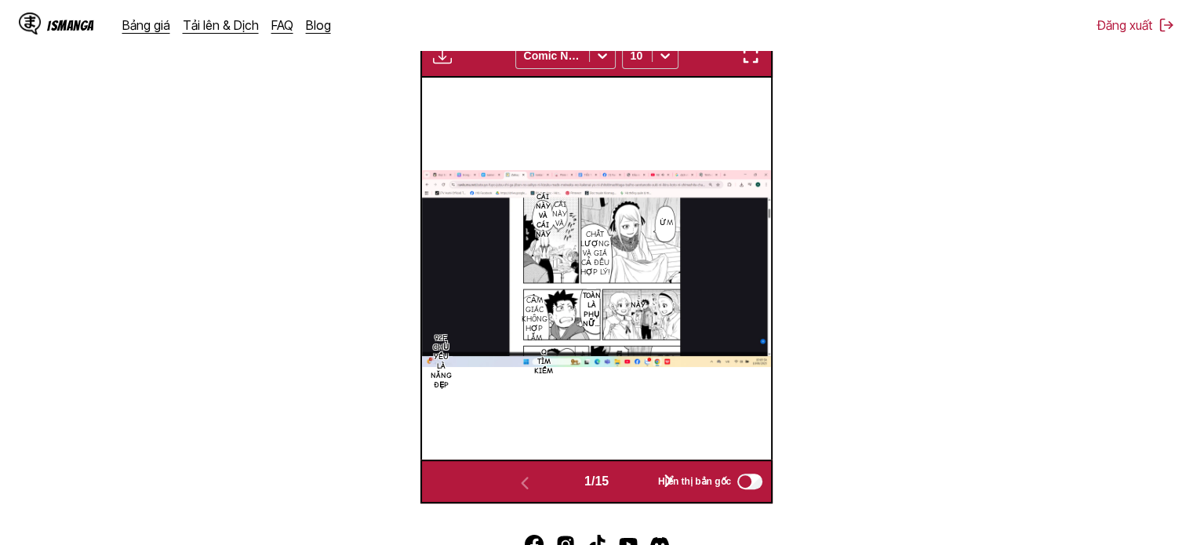
click at [747, 59] on img "button" at bounding box center [750, 55] width 19 height 19
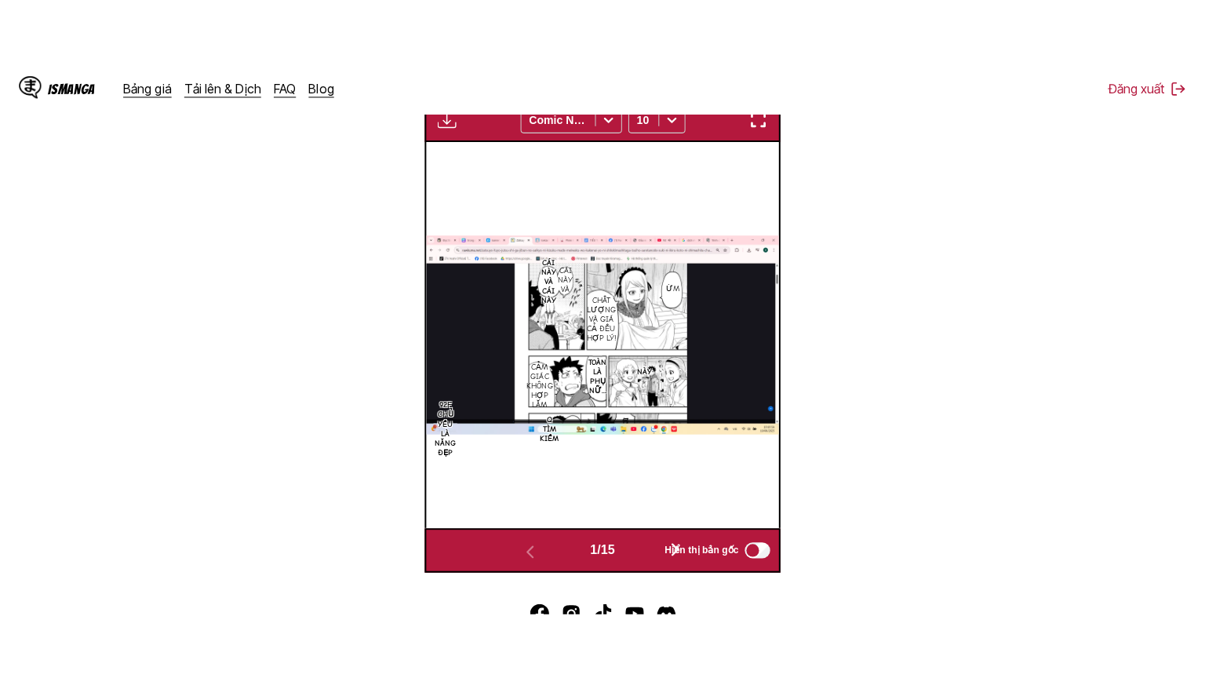
scroll to position [182, 0]
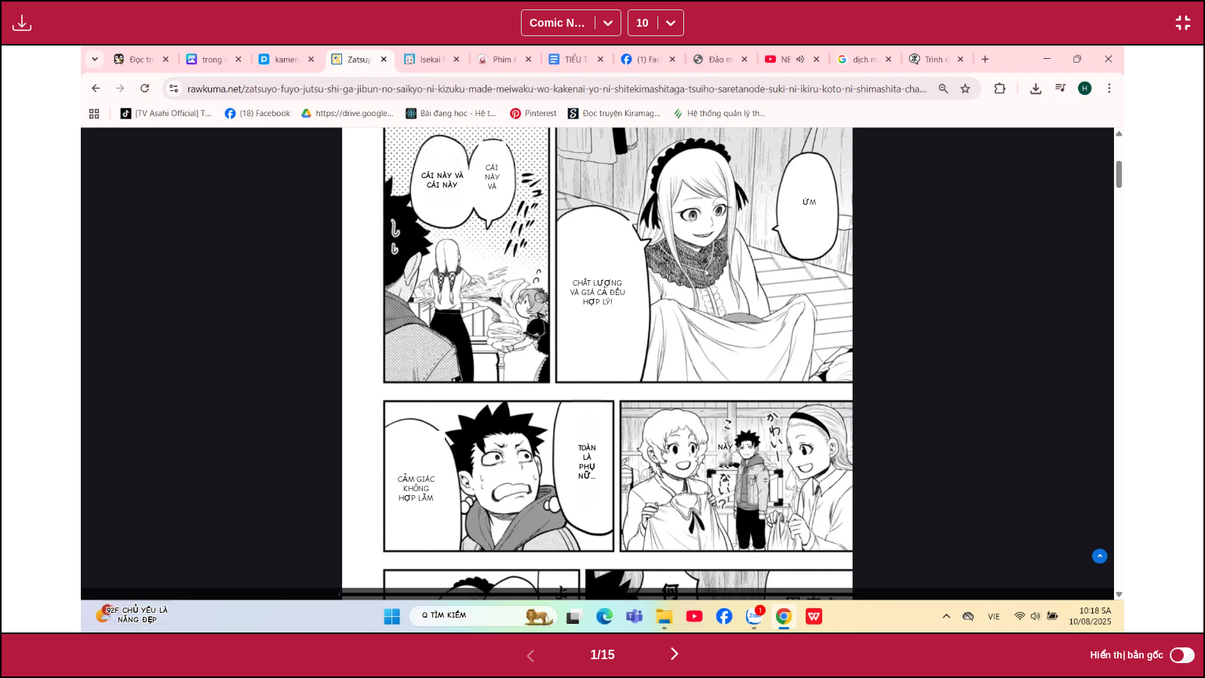
click at [25, 20] on img "button" at bounding box center [22, 22] width 19 height 19
click at [25, 28] on button "Bảng tải xuống" at bounding box center [64, 38] width 100 height 38
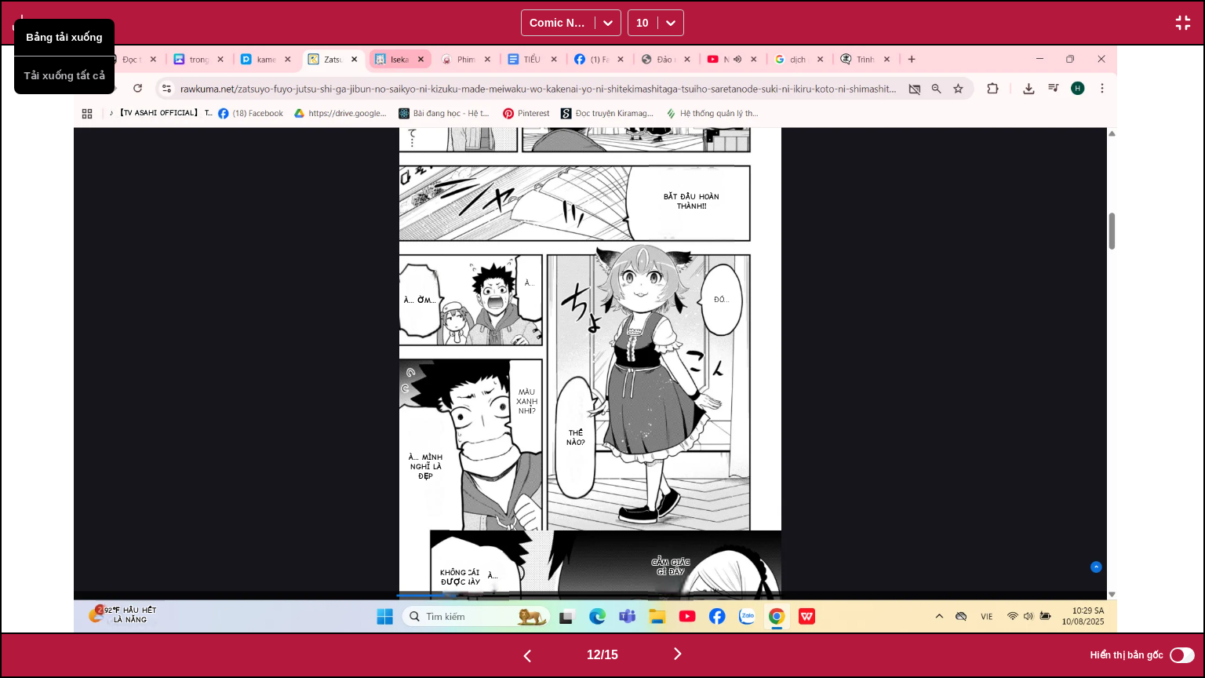
scroll to position [0, 13226]
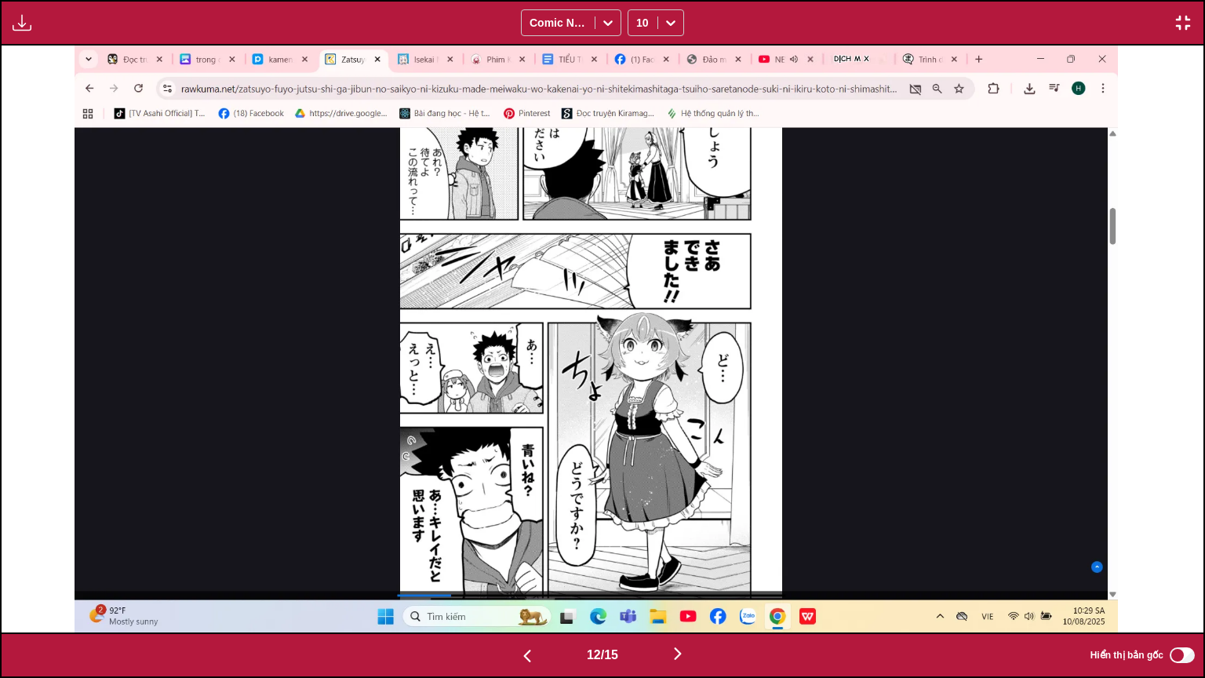
click at [1188, 31] on img "button" at bounding box center [1183, 22] width 19 height 19
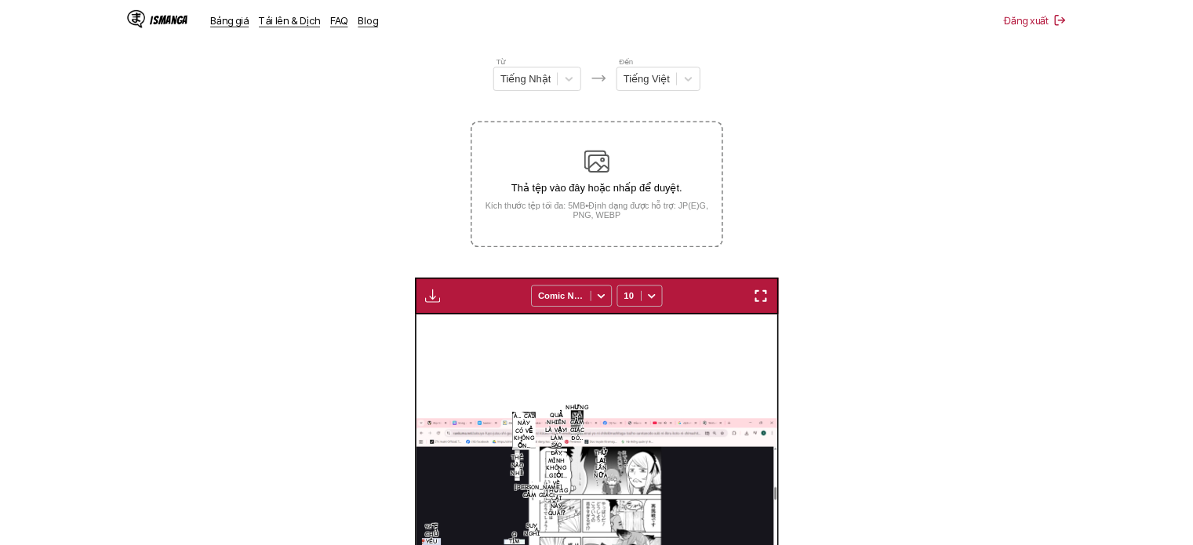
scroll to position [0, 3850]
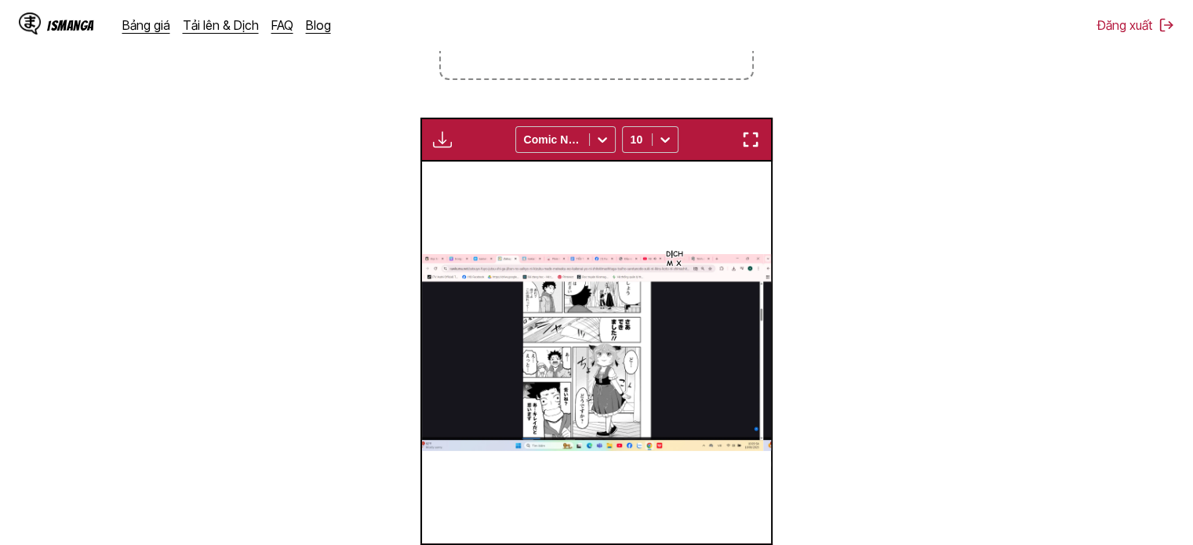
click at [1066, 419] on section "Từ Tiếng Nhật Đến Tiếng Việt Thả tệp vào đây hoặc nhấp để duyệt. Kích thước tệp…" at bounding box center [597, 215] width 1168 height 746
click at [762, 139] on button "button" at bounding box center [751, 139] width 28 height 20
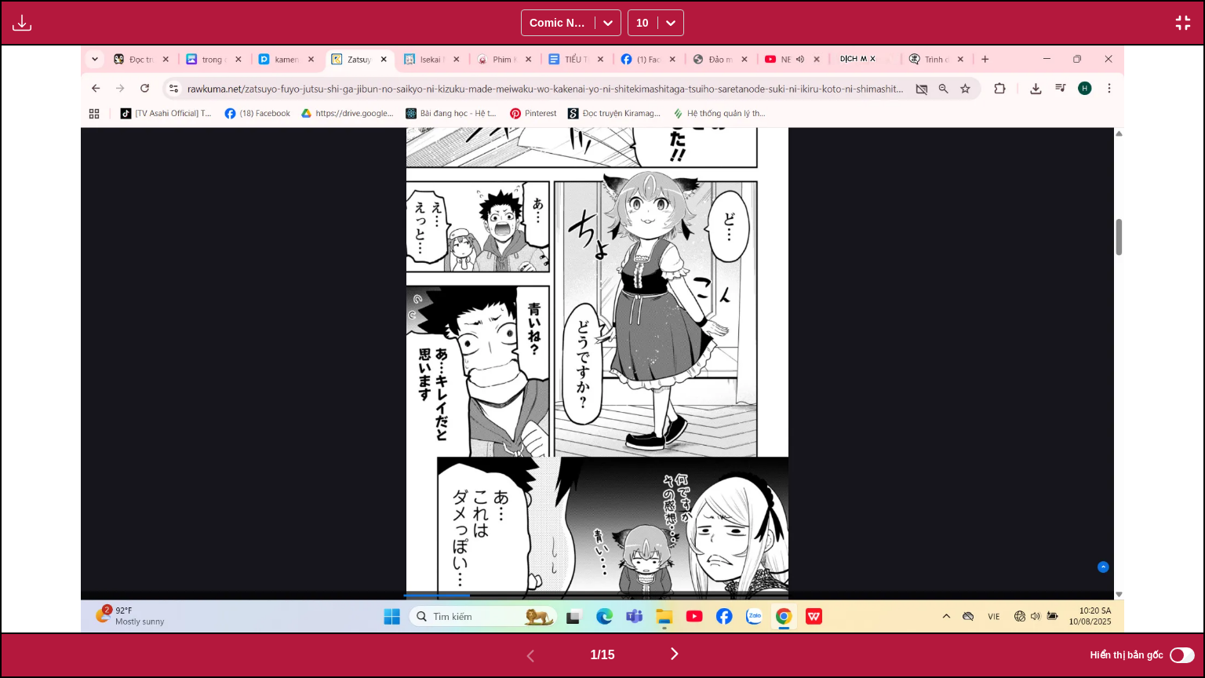
scroll to position [0, 0]
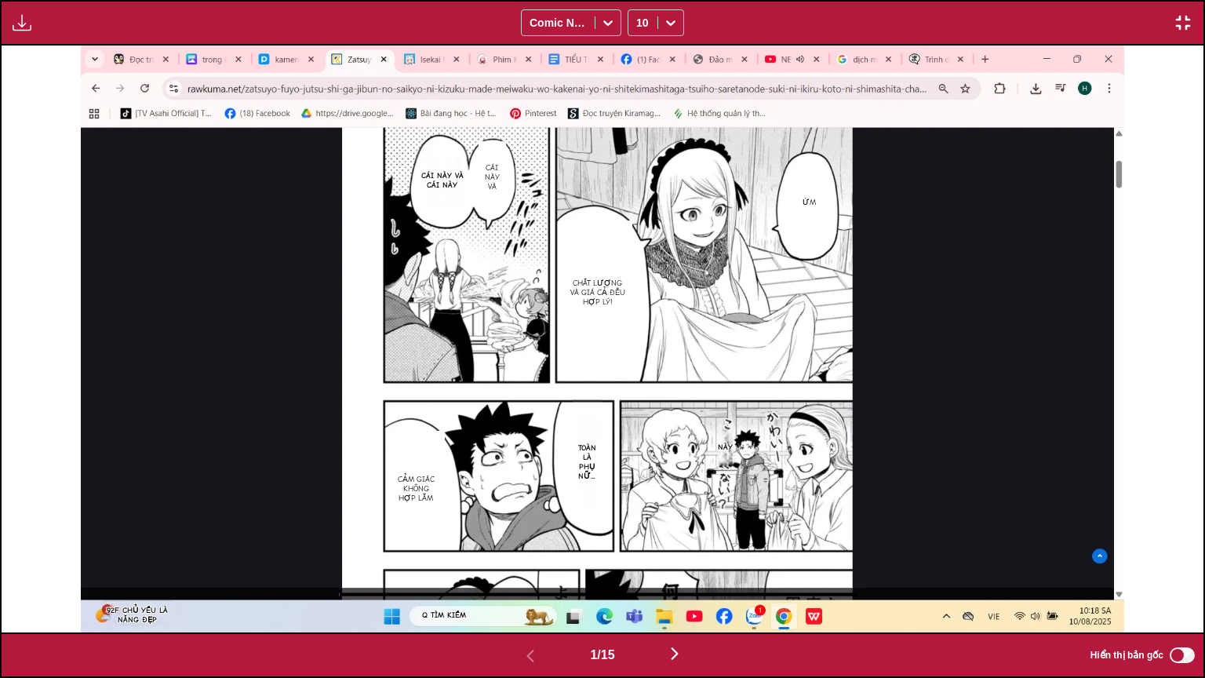
click at [1172, 23] on button "button" at bounding box center [1183, 23] width 28 height 20
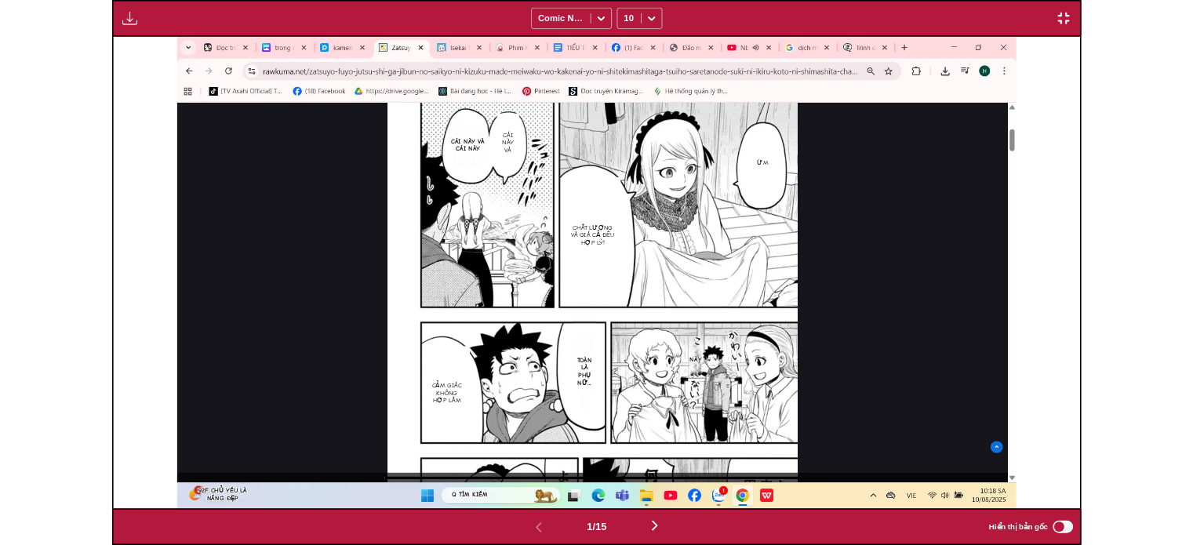
scroll to position [409, 0]
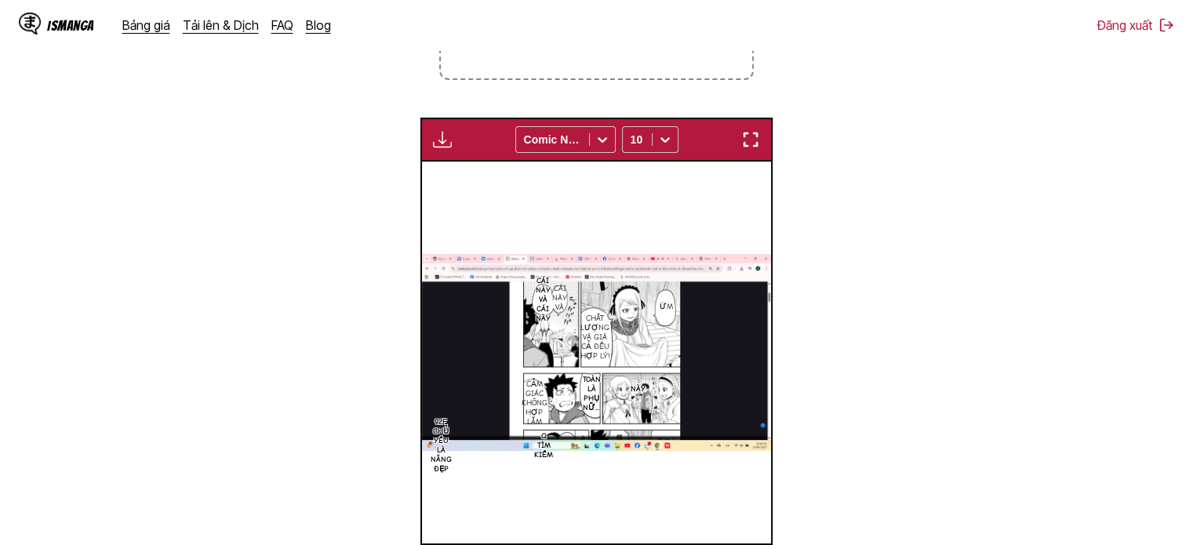
click at [760, 137] on button "button" at bounding box center [751, 139] width 28 height 20
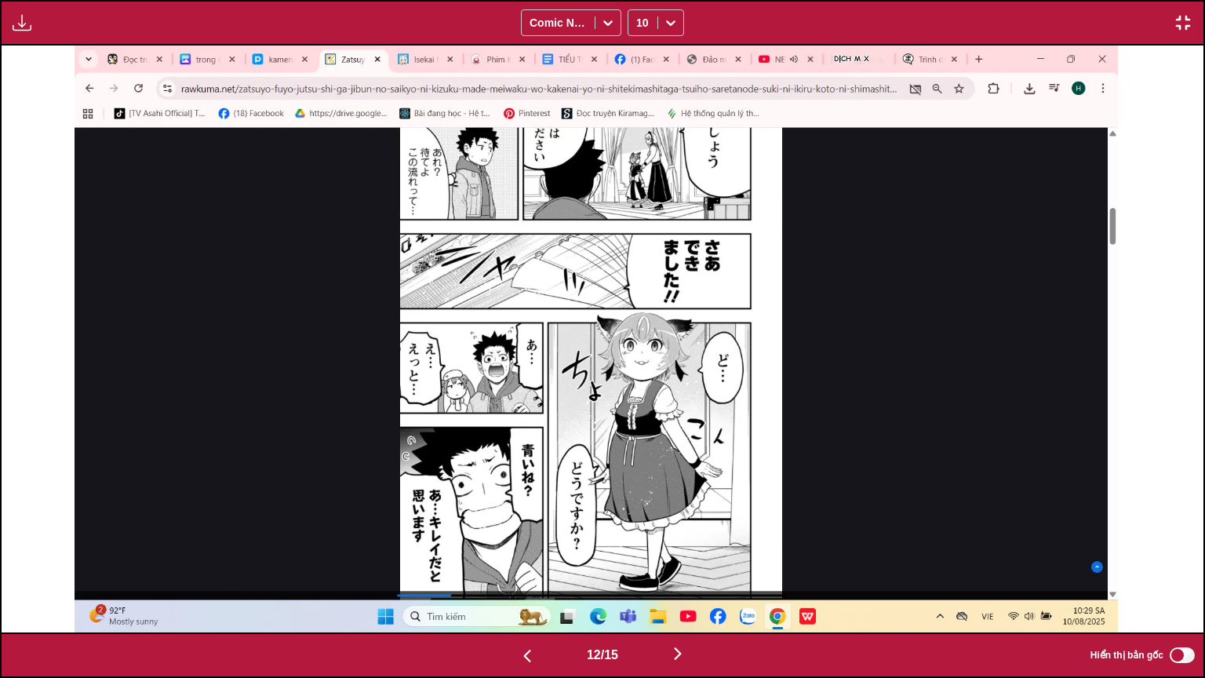
scroll to position [0, 14428]
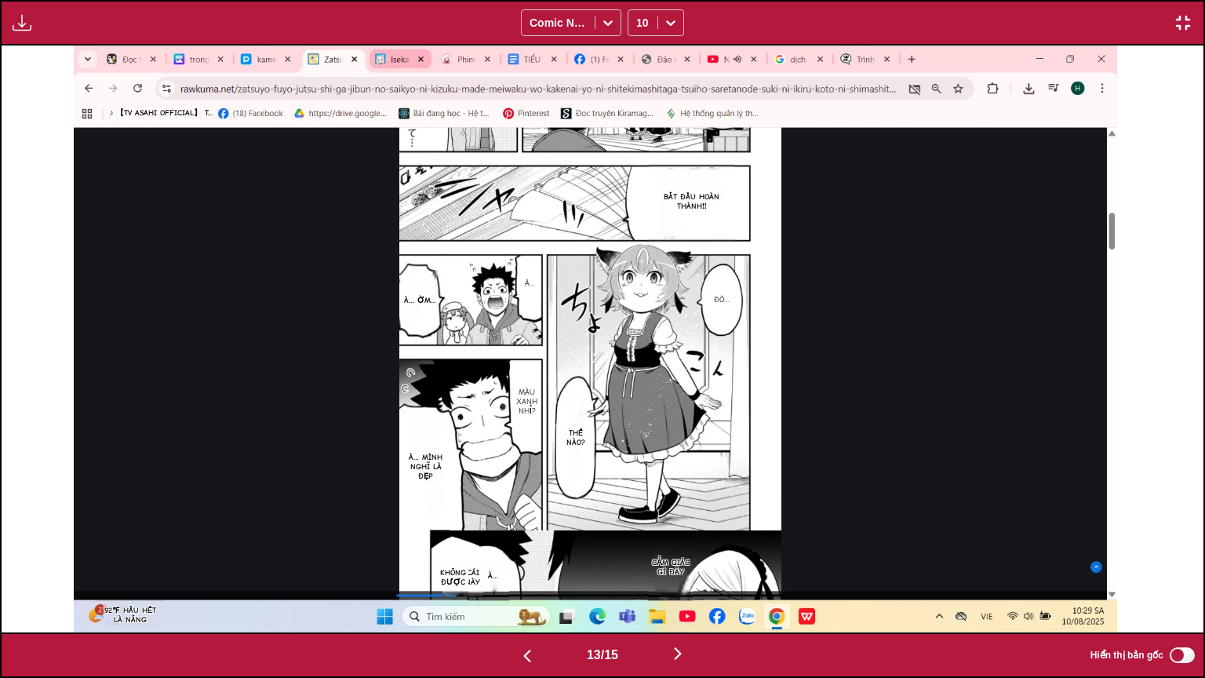
click at [16, 22] on img "button" at bounding box center [22, 22] width 19 height 19
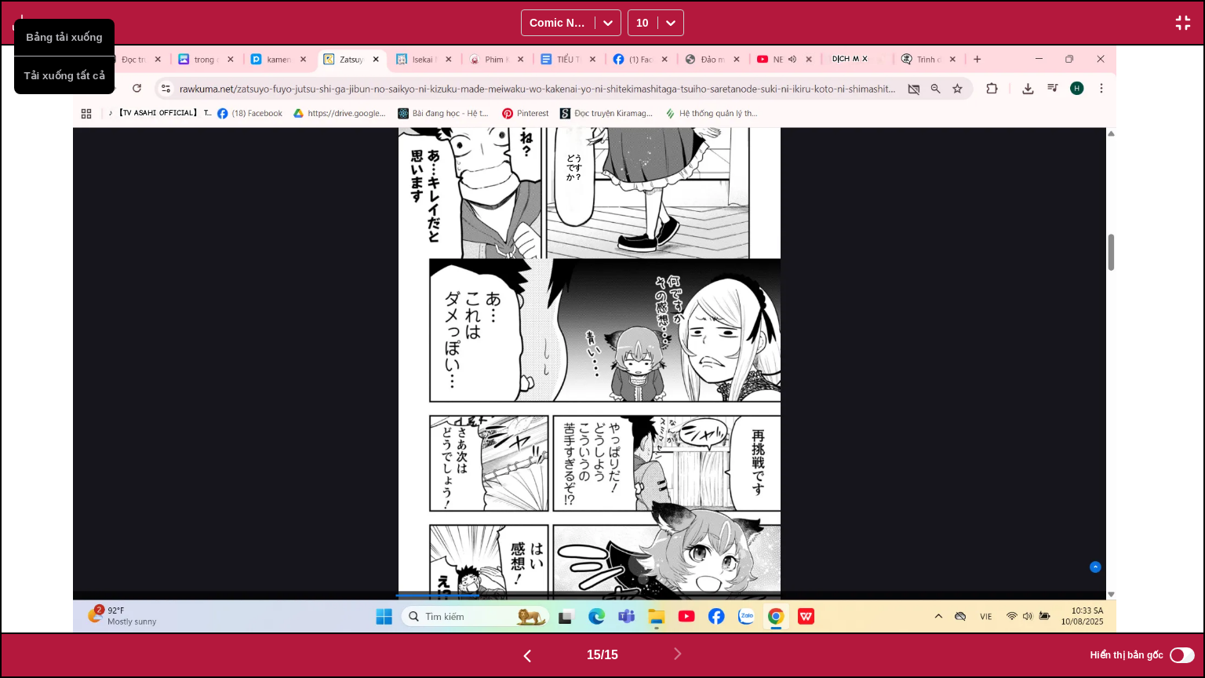
scroll to position [0, 16833]
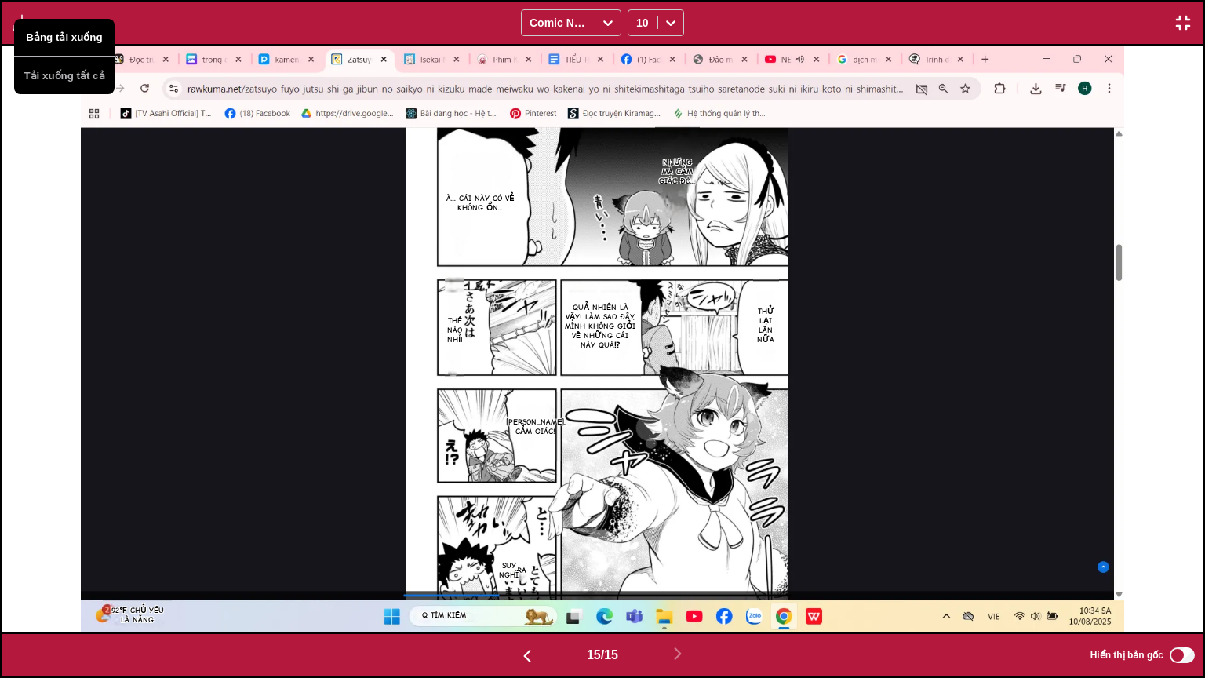
click at [64, 36] on button "Bảng tải xuống" at bounding box center [64, 38] width 100 height 38
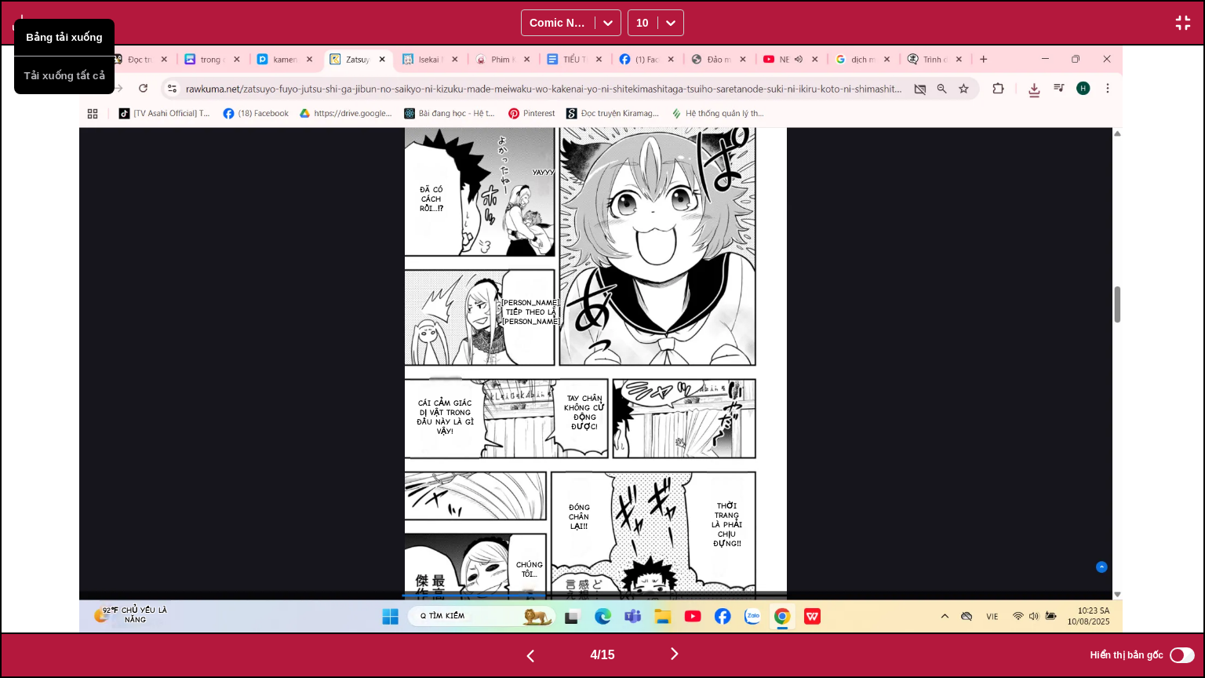
scroll to position [0, 2404]
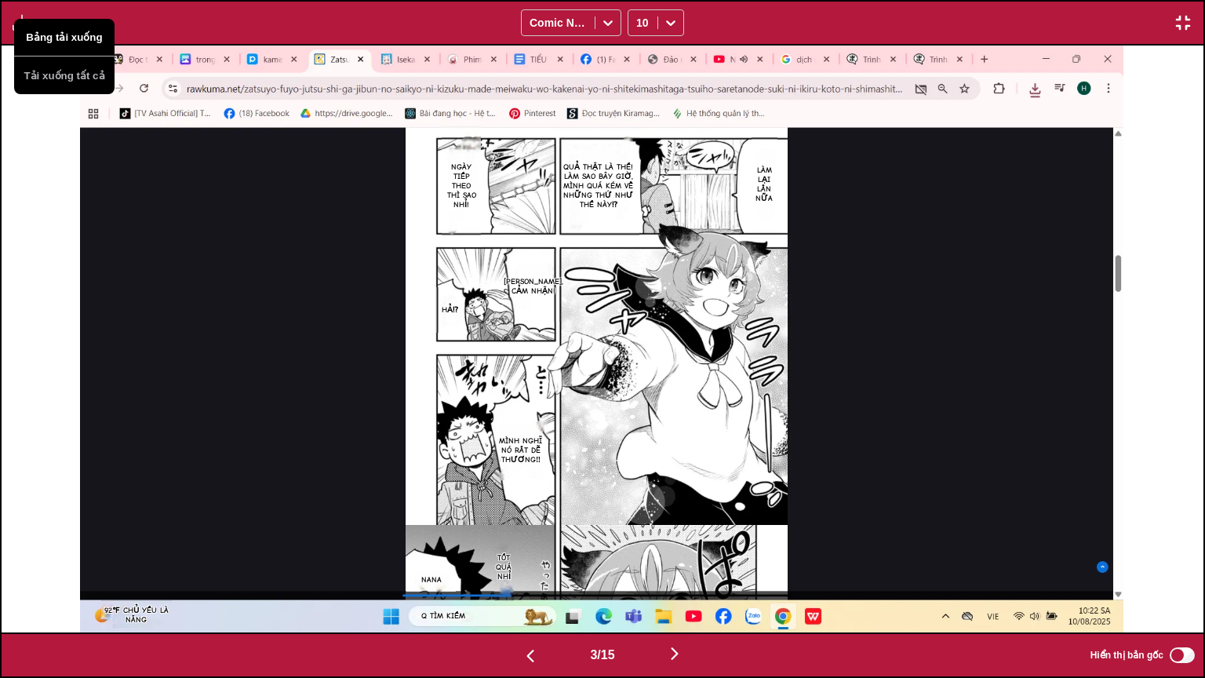
click at [65, 36] on button "Bảng tải xuống" at bounding box center [64, 38] width 100 height 38
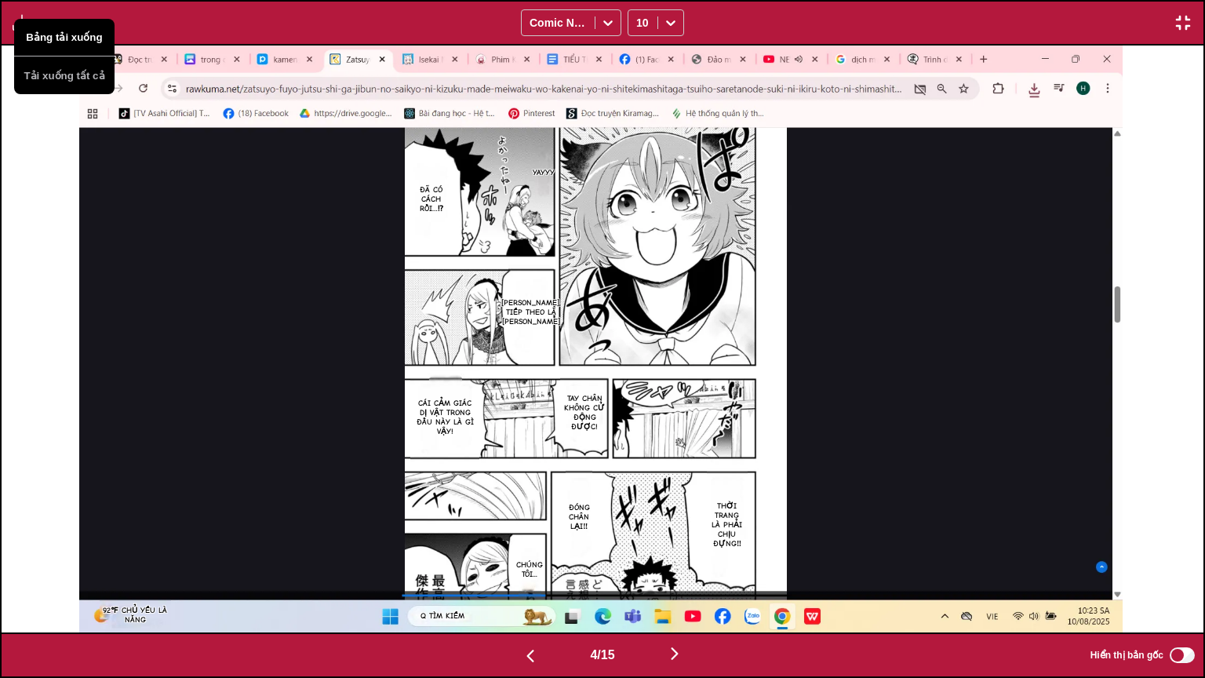
click at [65, 36] on button "Bảng tải xuống" at bounding box center [64, 38] width 100 height 38
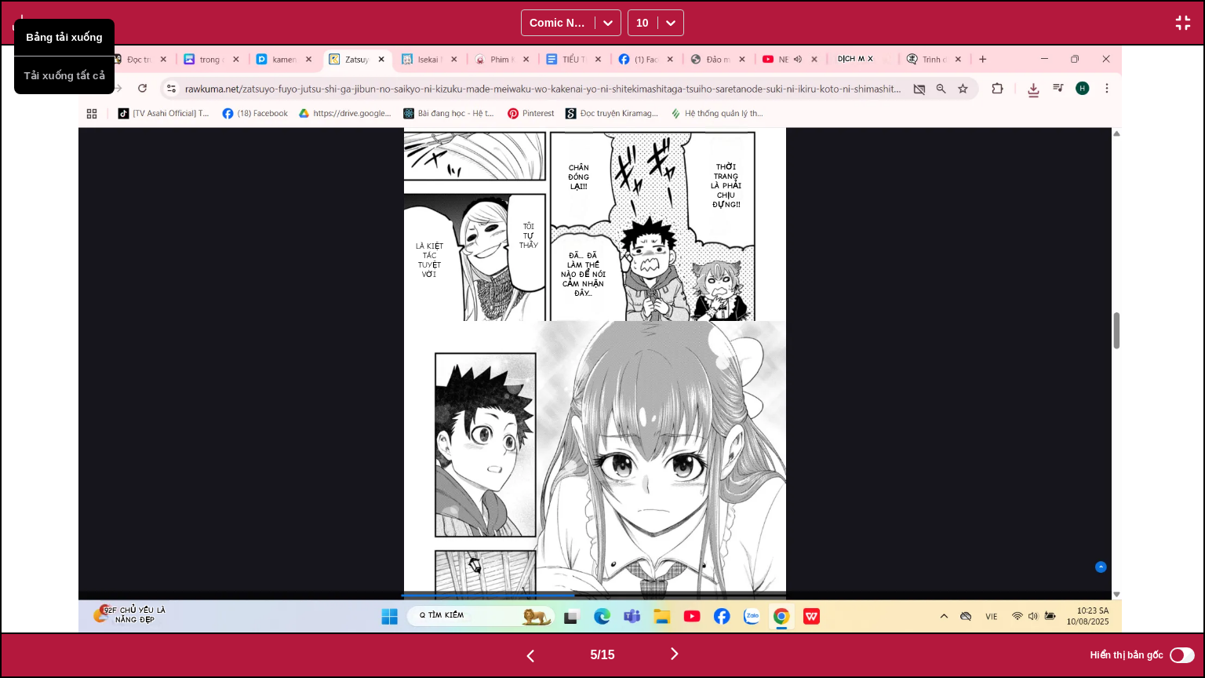
click at [65, 36] on button "Bảng tải xuống" at bounding box center [64, 38] width 100 height 38
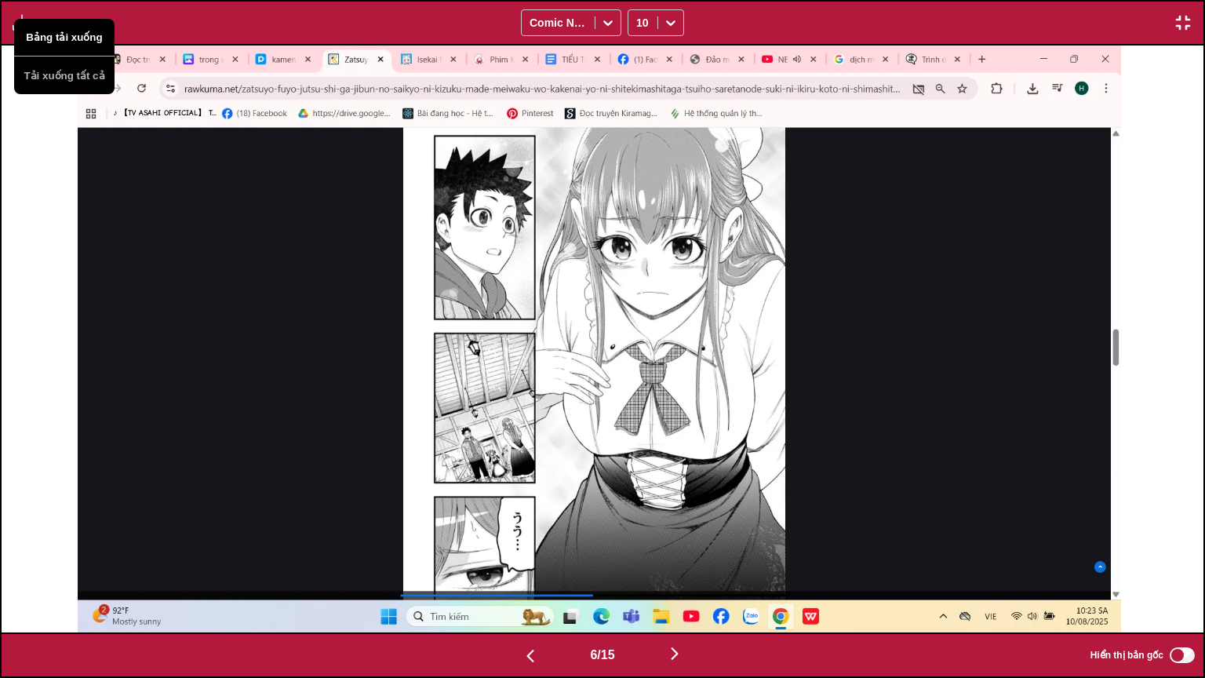
click at [65, 36] on button "Bảng tải xuống" at bounding box center [64, 38] width 100 height 38
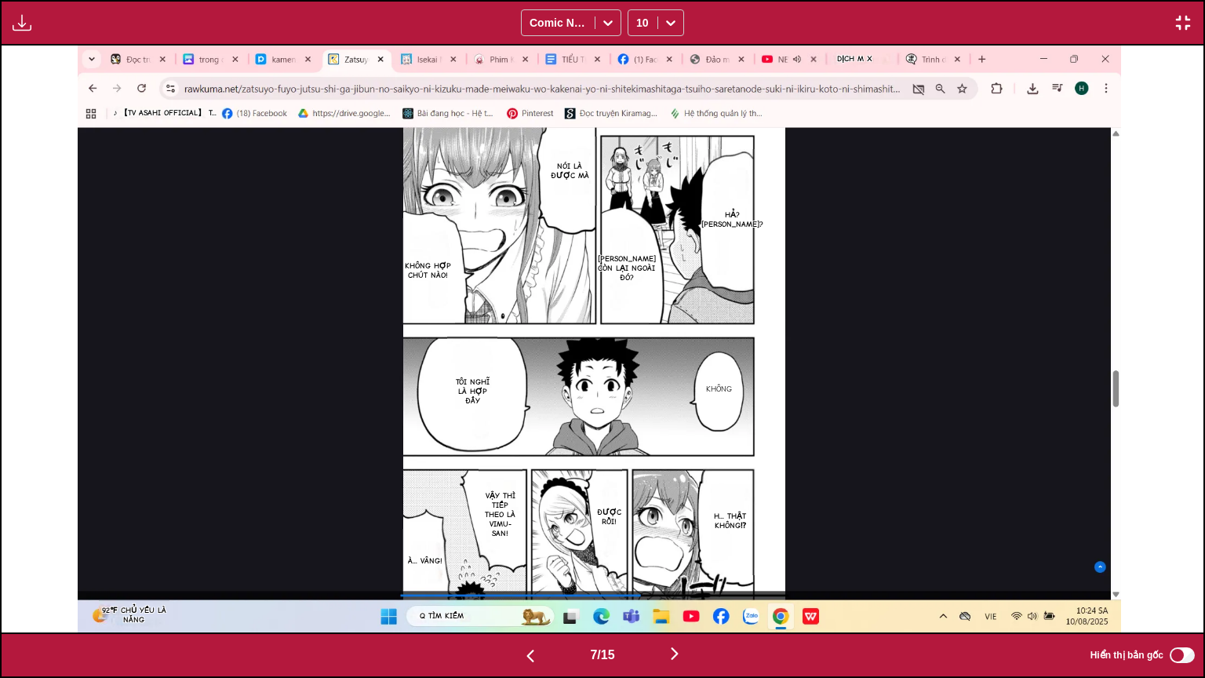
click at [1192, 22] on img "button" at bounding box center [1183, 22] width 19 height 19
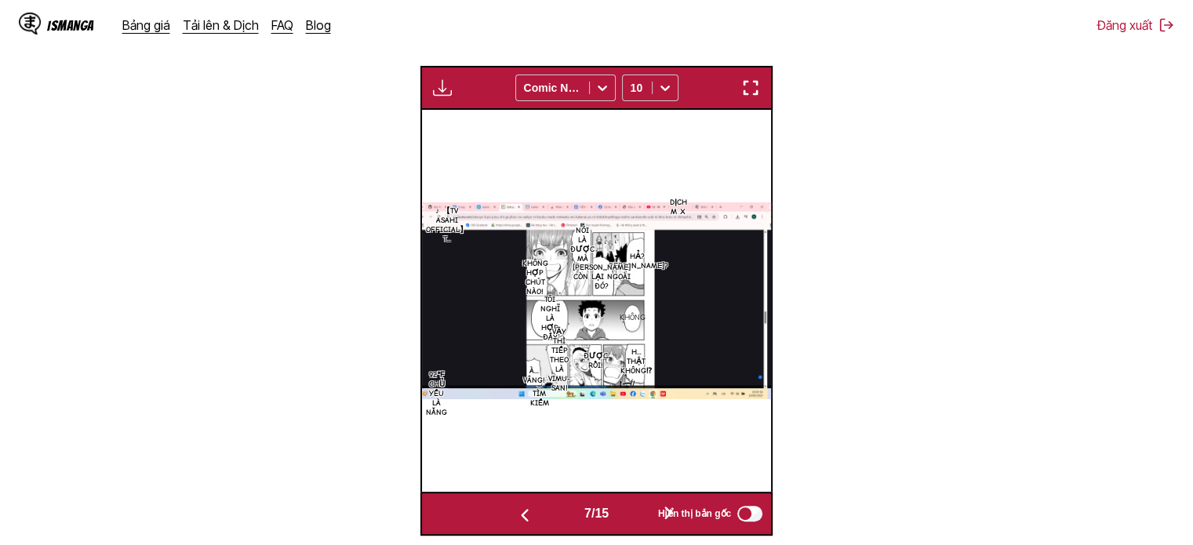
scroll to position [488, 0]
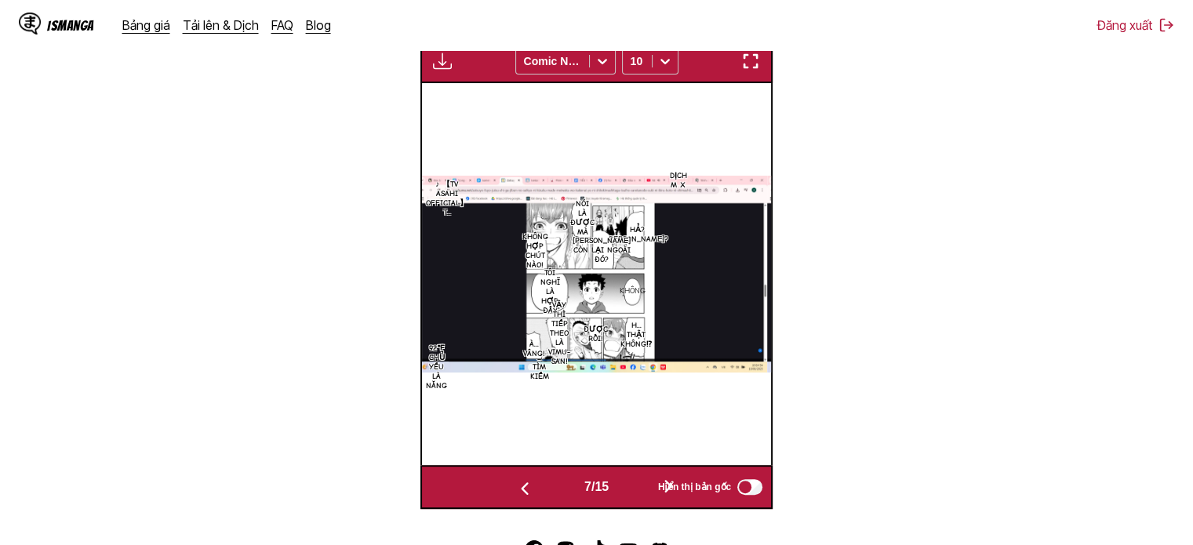
drag, startPoint x: 754, startPoint y: 68, endPoint x: 753, endPoint y: 163, distance: 94.9
click at [754, 68] on img "button" at bounding box center [750, 61] width 19 height 19
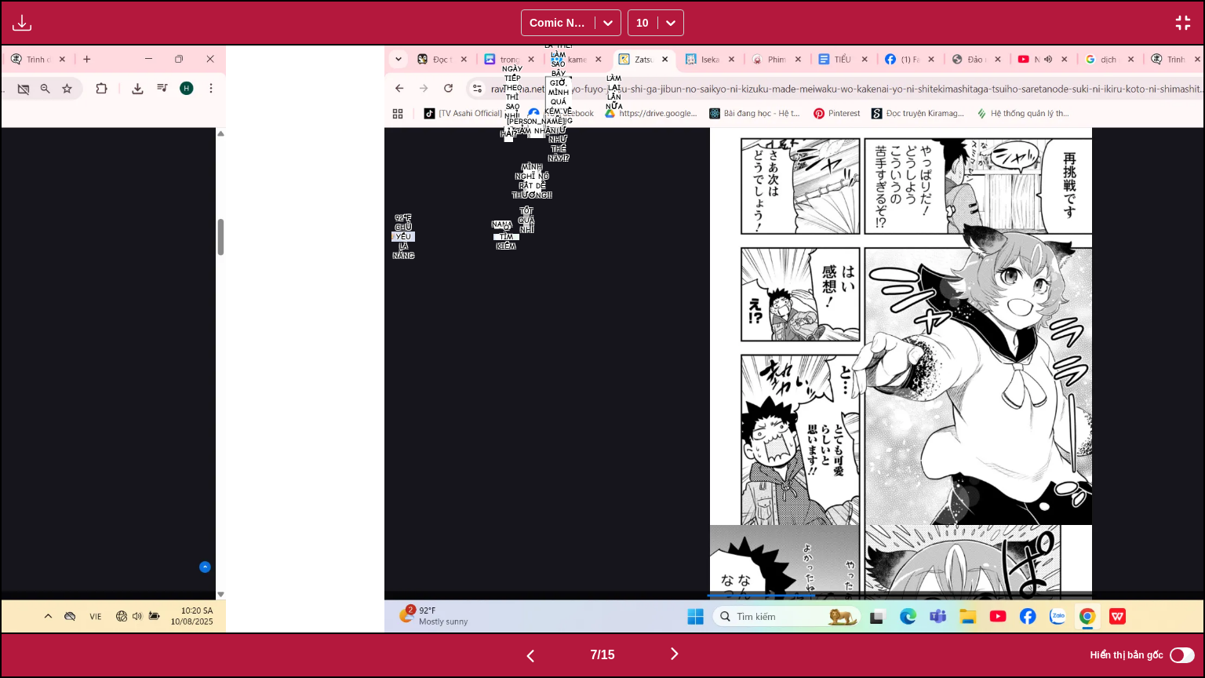
scroll to position [0, 7214]
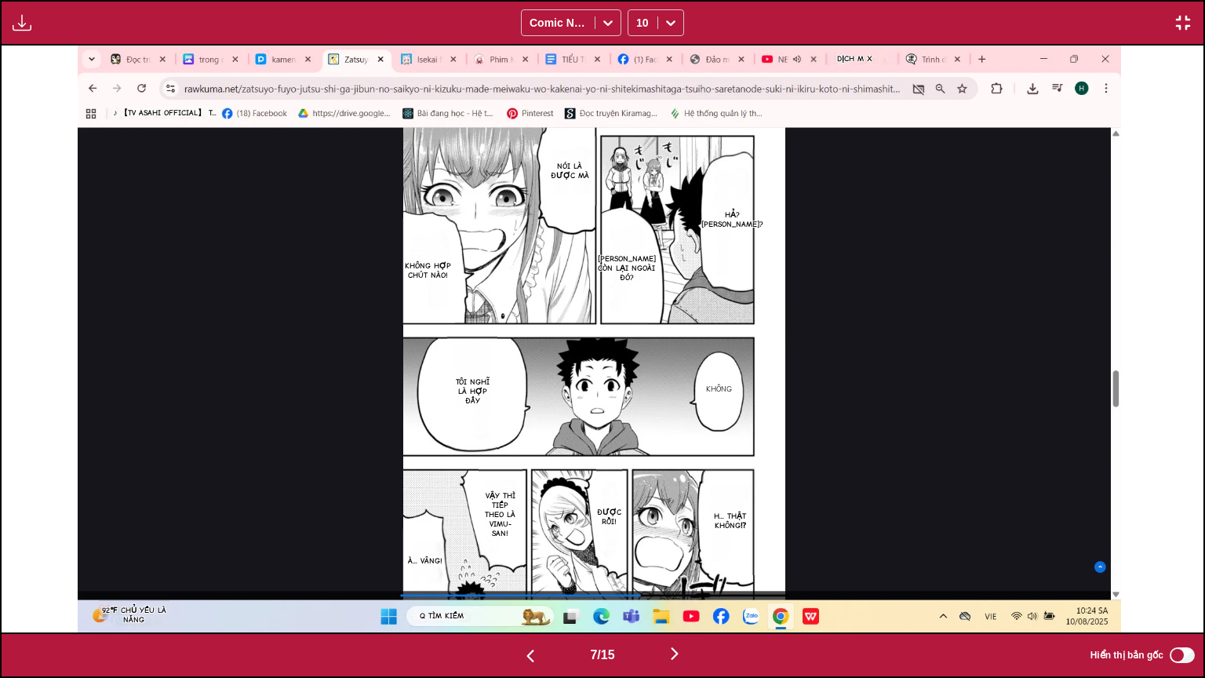
click at [14, 22] on img "button" at bounding box center [22, 22] width 19 height 19
click at [20, 33] on button "Bảng tải xuống" at bounding box center [64, 38] width 100 height 38
click at [1192, 20] on div "Bảng tải xuống Tải xuống tất cả Comic Neue 10" at bounding box center [602, 22] width 1205 height 45
click at [1192, 20] on button "button" at bounding box center [1183, 23] width 28 height 20
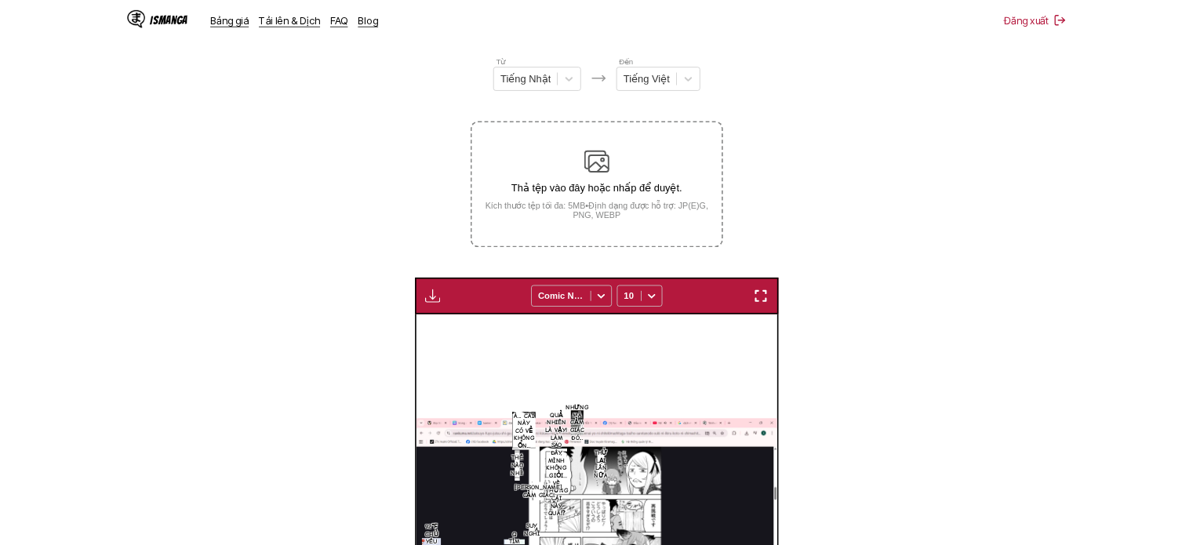
scroll to position [0, 2100]
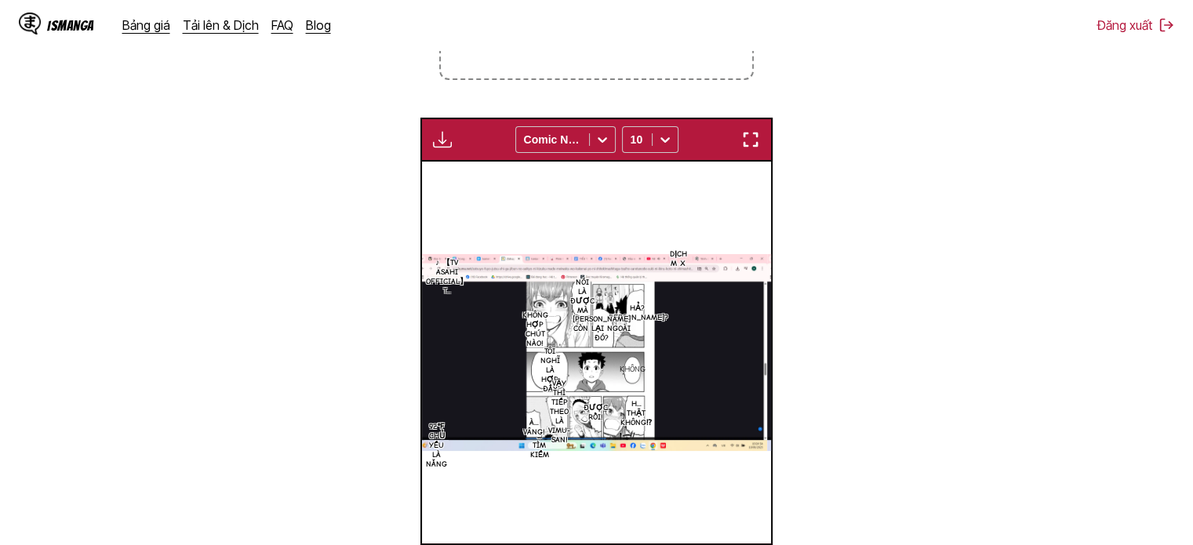
drag, startPoint x: 754, startPoint y: 131, endPoint x: 754, endPoint y: 226, distance: 94.9
click at [754, 131] on img "button" at bounding box center [750, 139] width 19 height 19
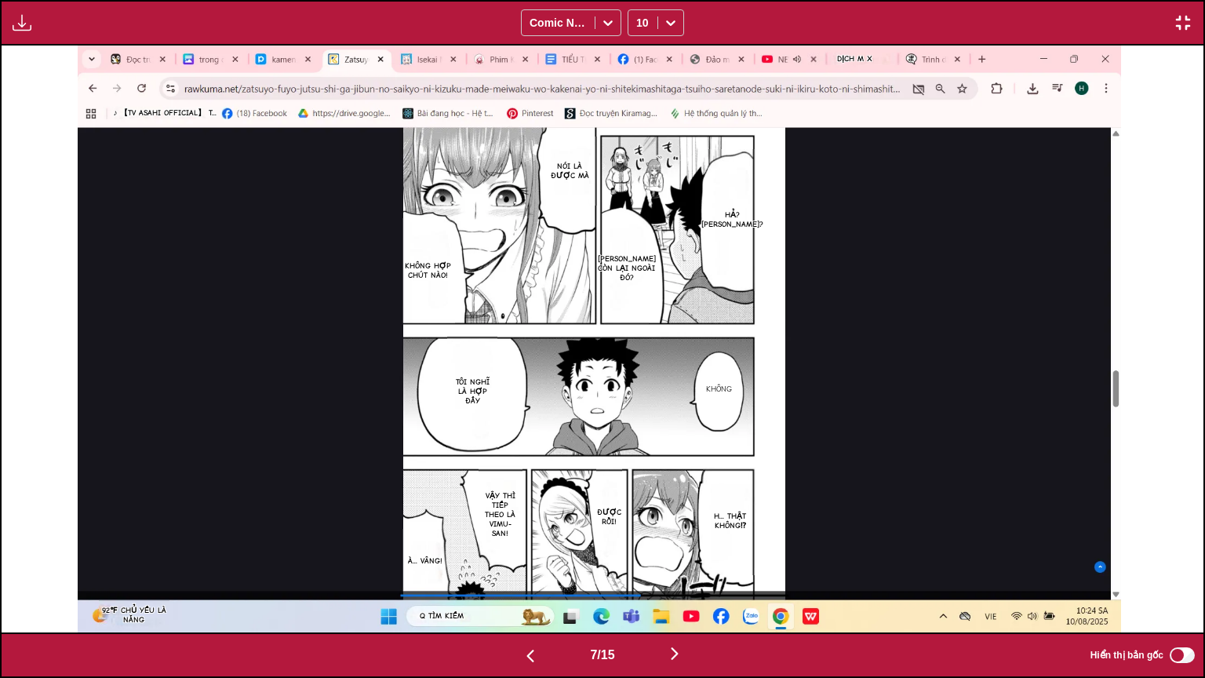
scroll to position [0, 8416]
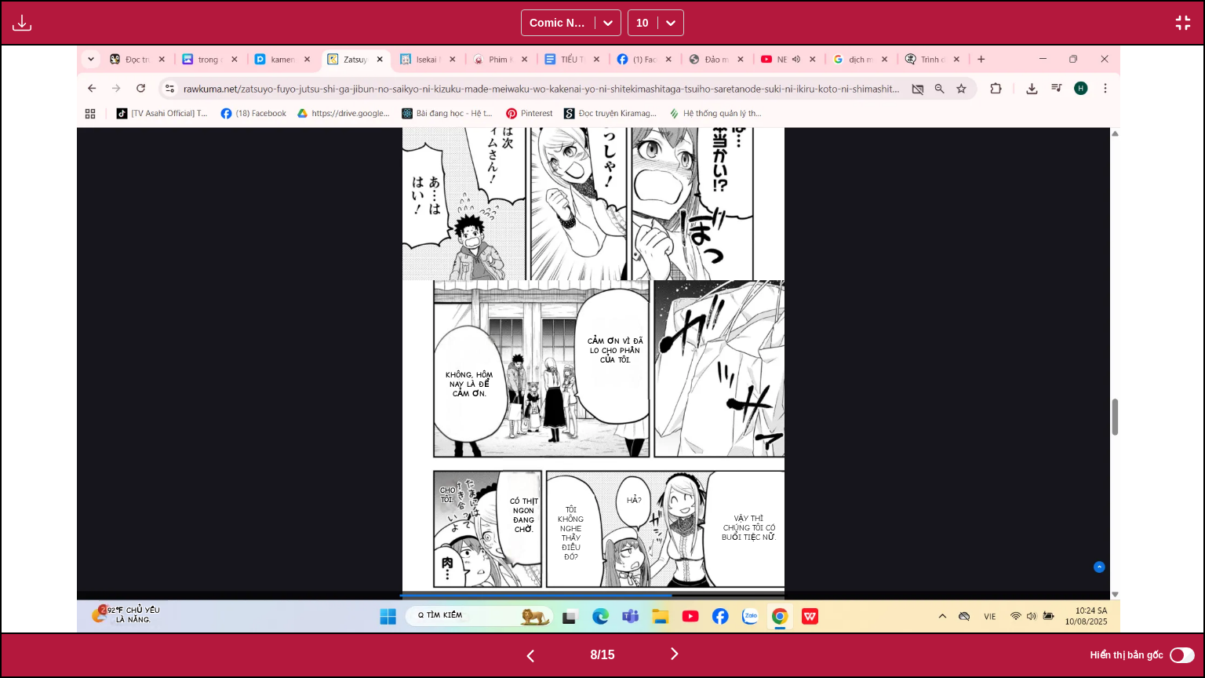
click at [10, 22] on button "button" at bounding box center [22, 23] width 28 height 20
click at [25, 29] on button "Bảng tải xuống" at bounding box center [64, 38] width 100 height 38
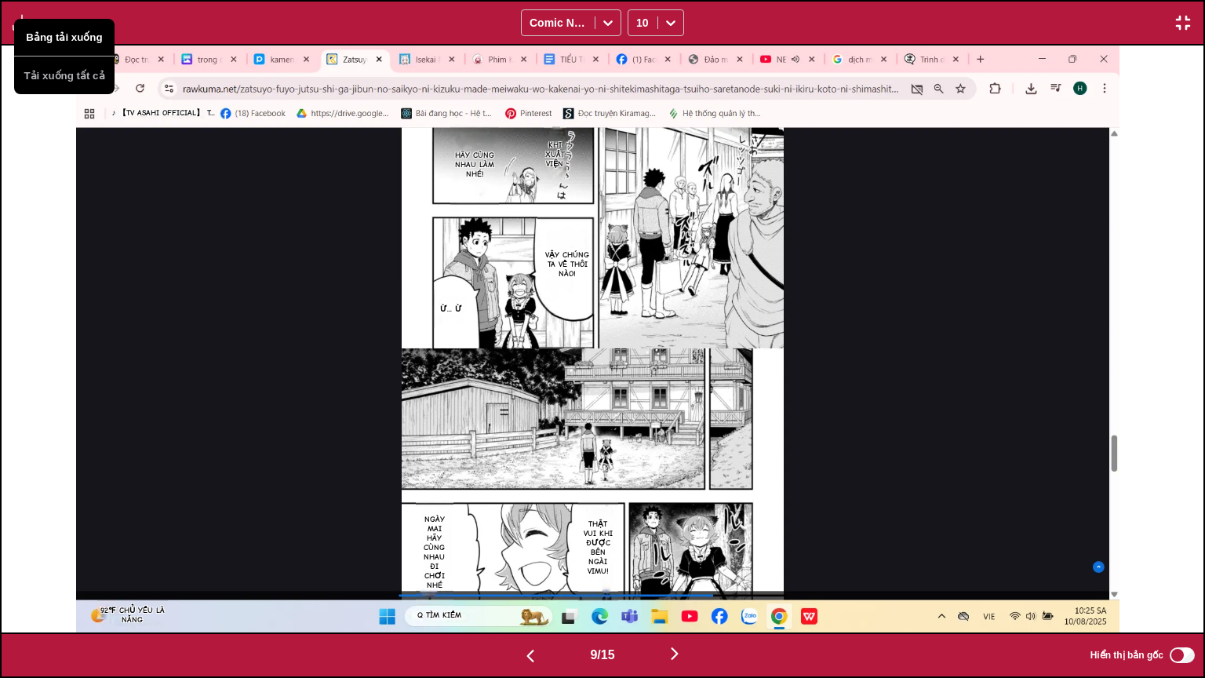
click at [25, 30] on button "Bảng tải xuống" at bounding box center [64, 38] width 100 height 38
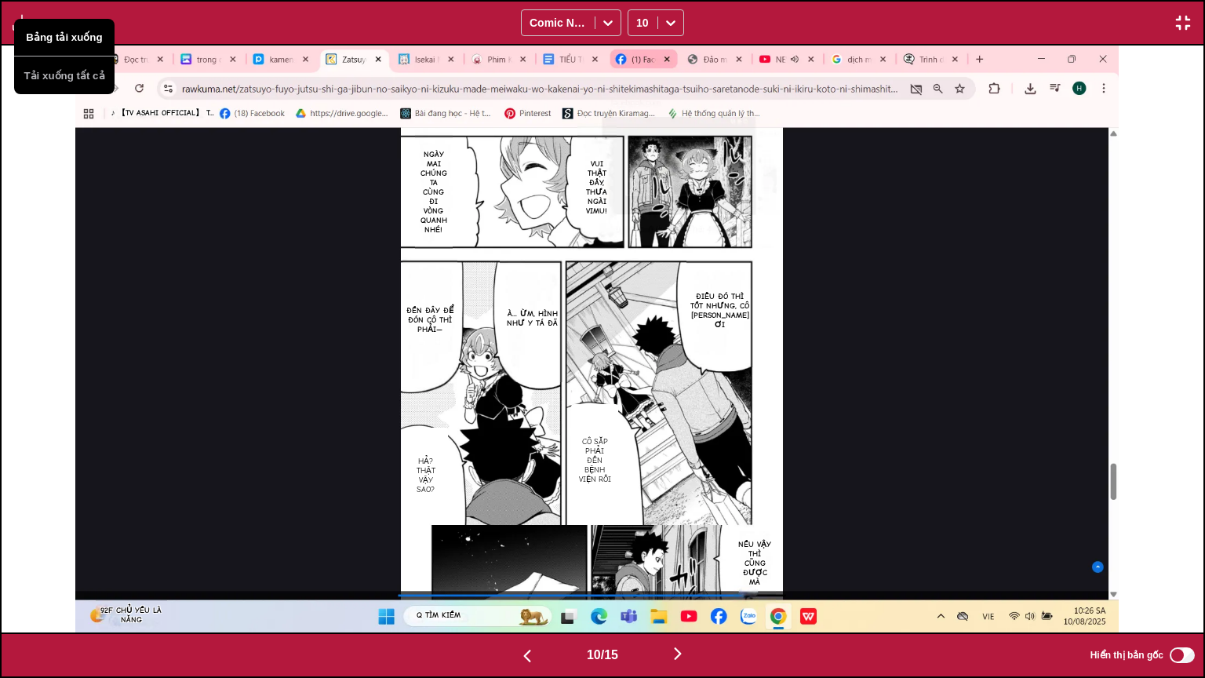
click at [26, 31] on button "Bảng tải xuống" at bounding box center [64, 38] width 100 height 38
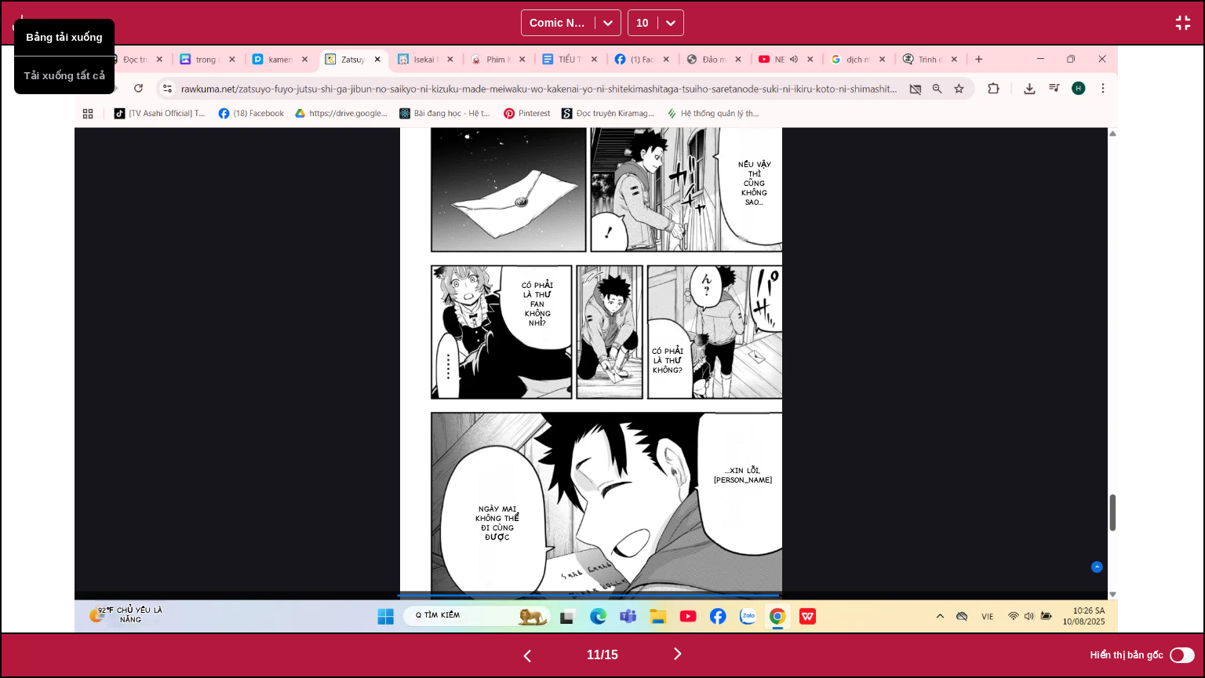
click at [26, 31] on button "Bảng tải xuống" at bounding box center [64, 38] width 100 height 38
click at [1189, 18] on img "button" at bounding box center [1183, 22] width 19 height 19
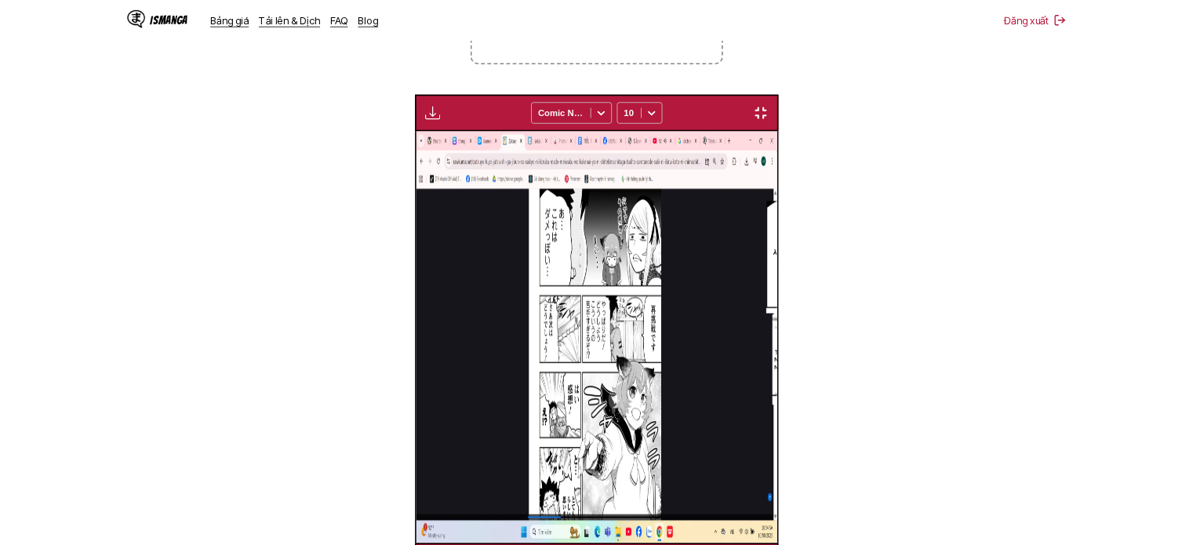
scroll to position [0, 3500]
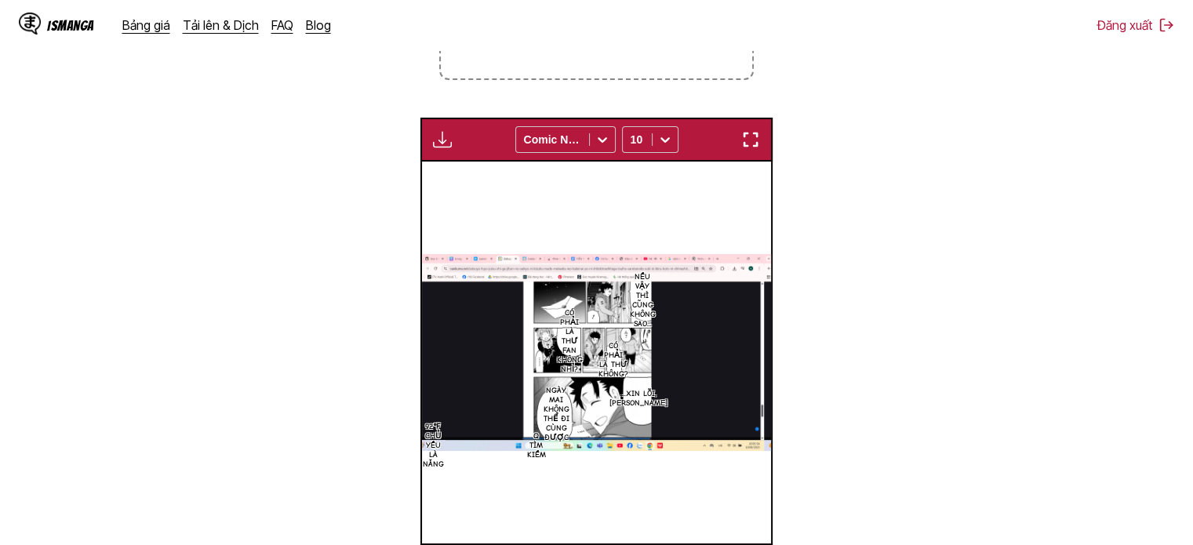
click at [747, 142] on img "button" at bounding box center [750, 139] width 19 height 19
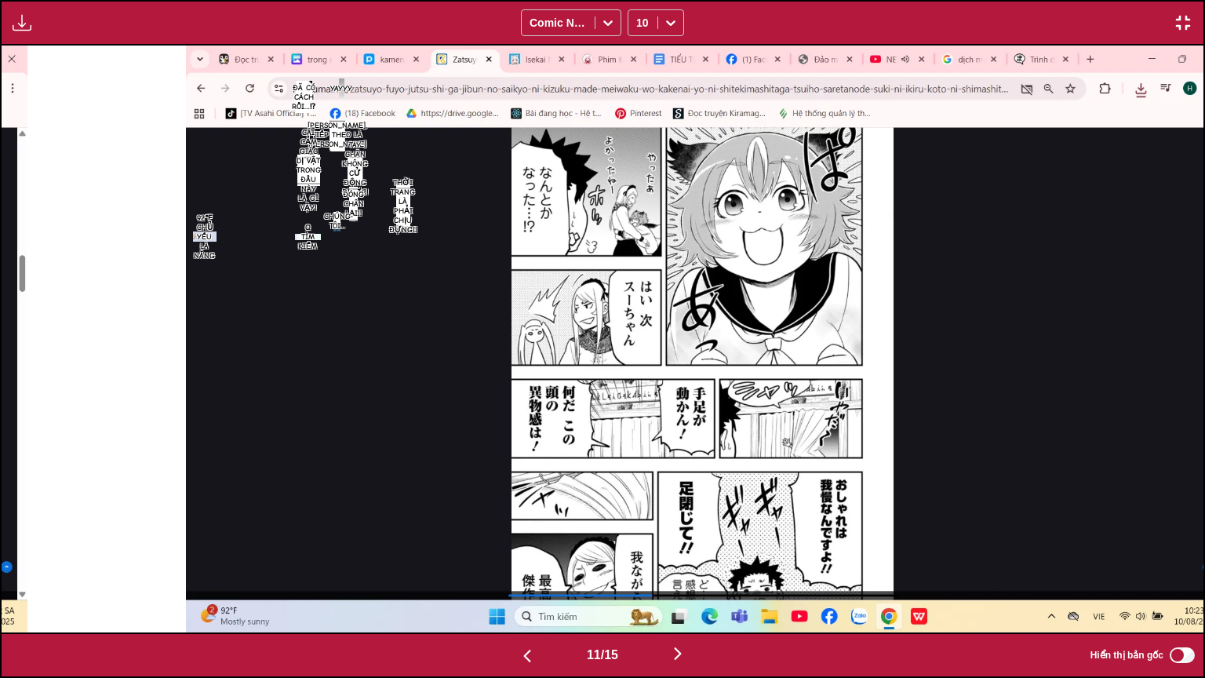
scroll to position [0, 12024]
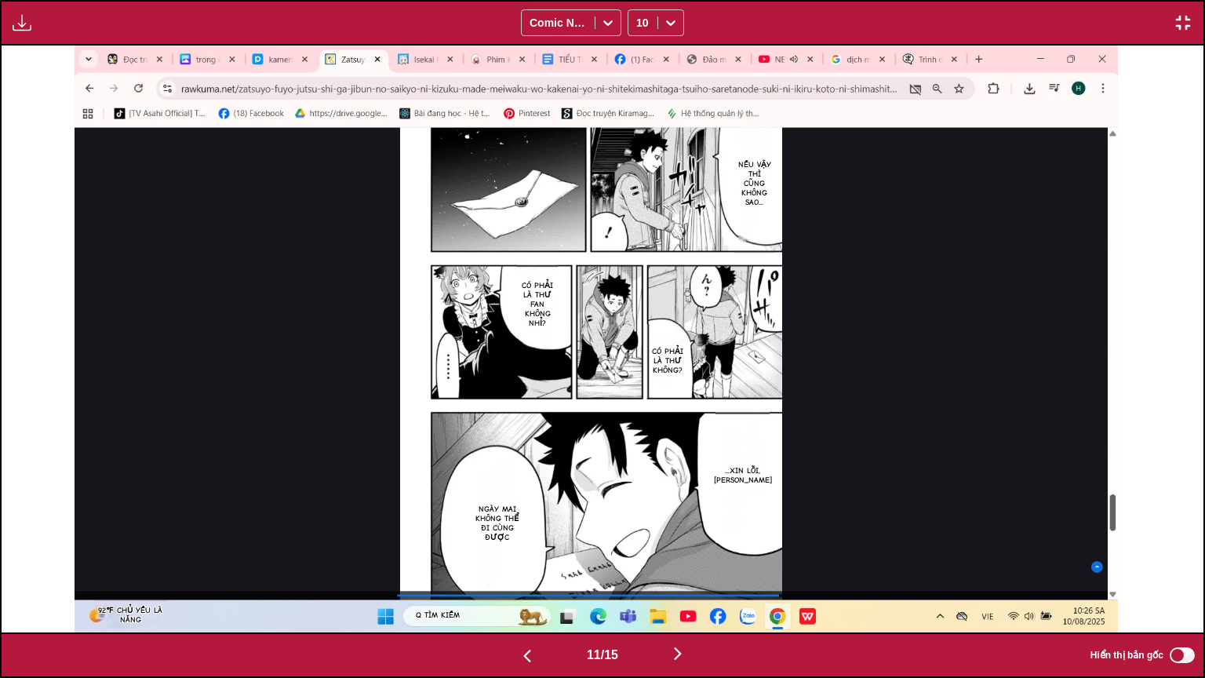
click at [526, 533] on img "button" at bounding box center [527, 655] width 19 height 19
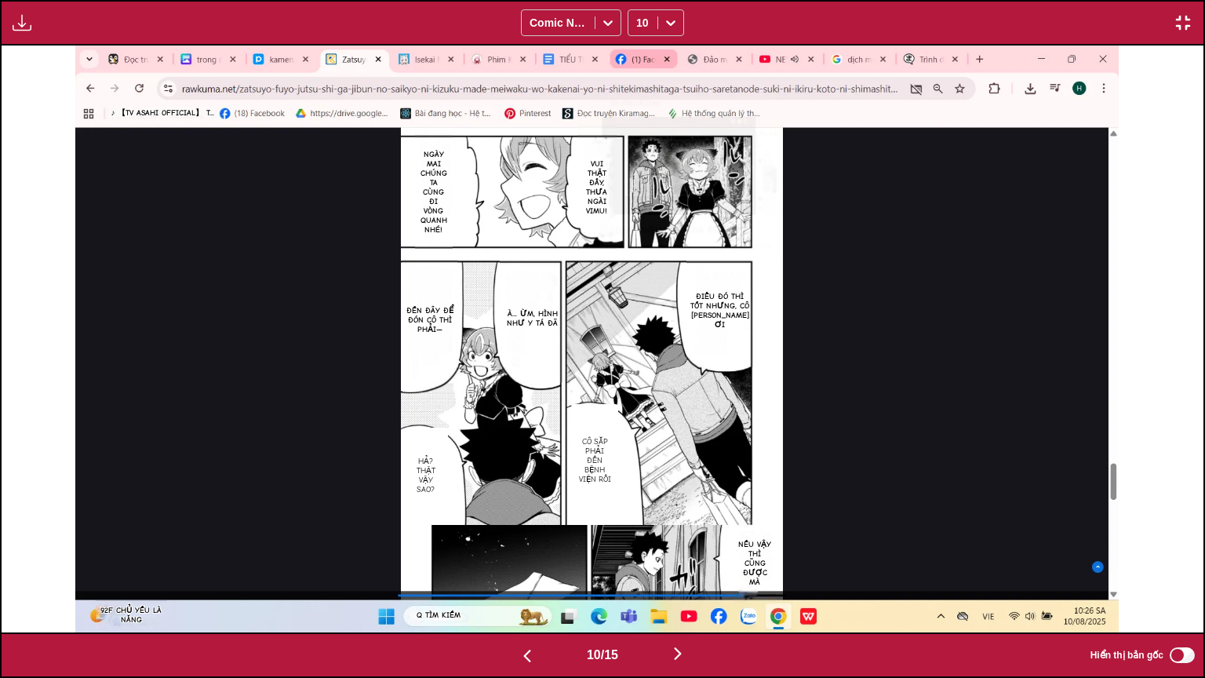
click at [683, 533] on img "button" at bounding box center [677, 653] width 19 height 19
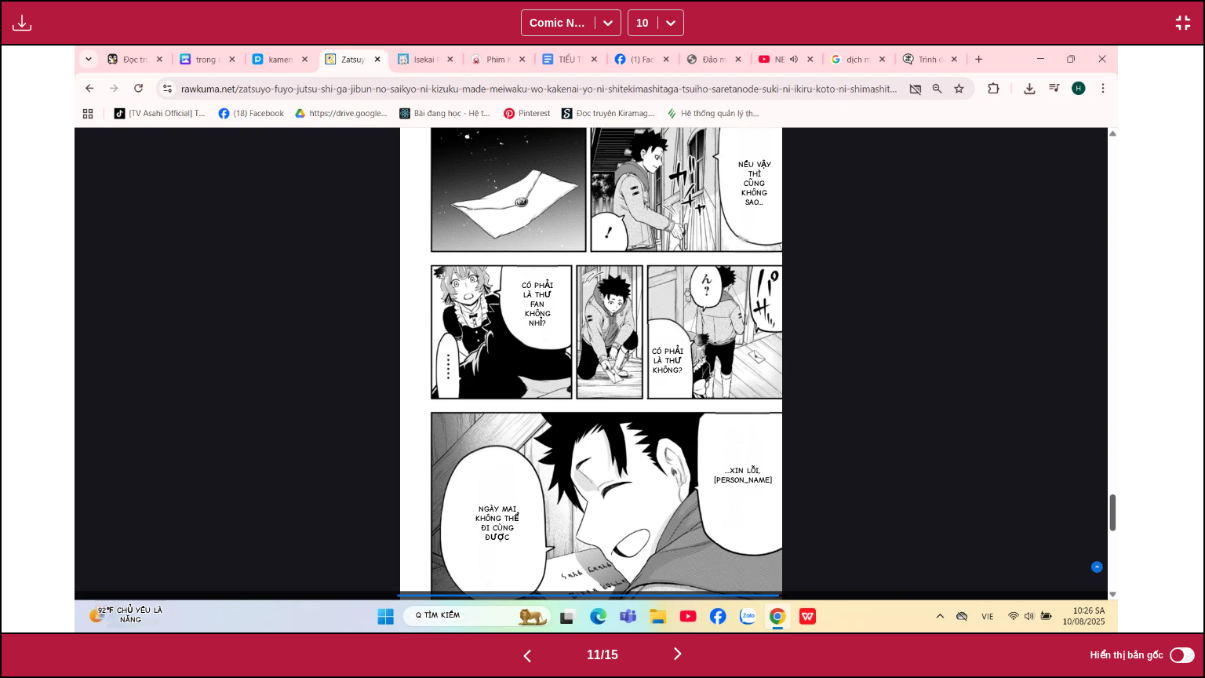
click at [683, 533] on img "button" at bounding box center [677, 653] width 19 height 19
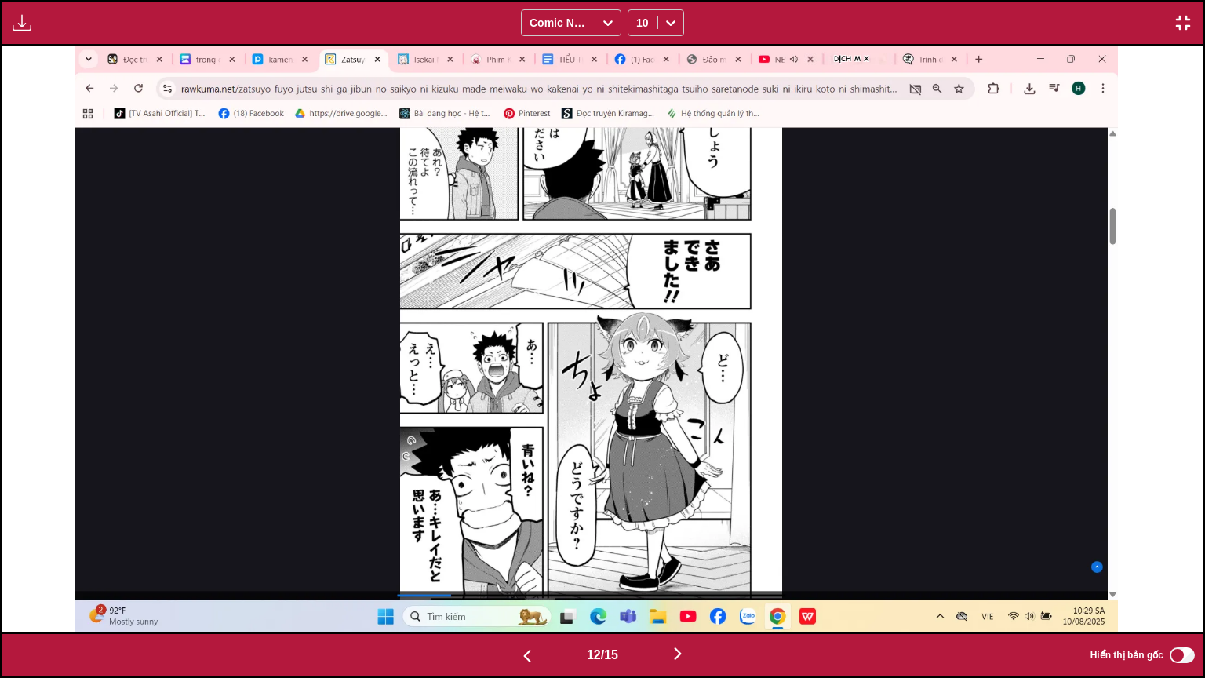
click at [683, 533] on img "button" at bounding box center [677, 653] width 19 height 19
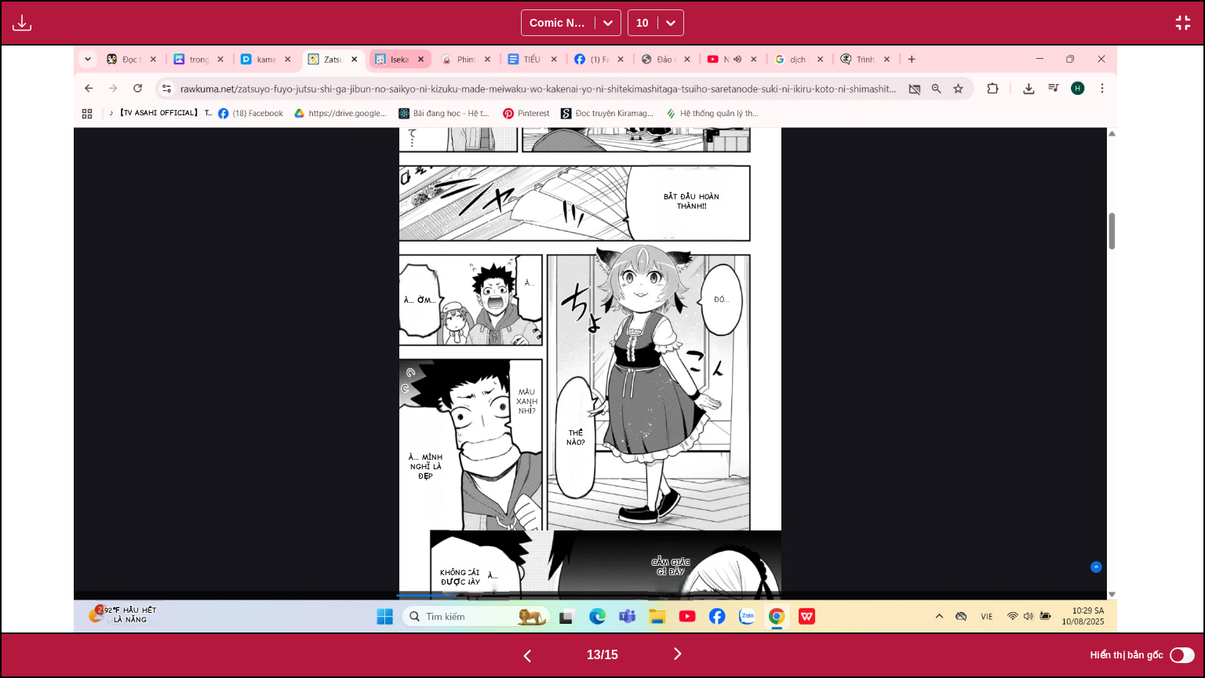
click at [683, 533] on img "button" at bounding box center [677, 653] width 19 height 19
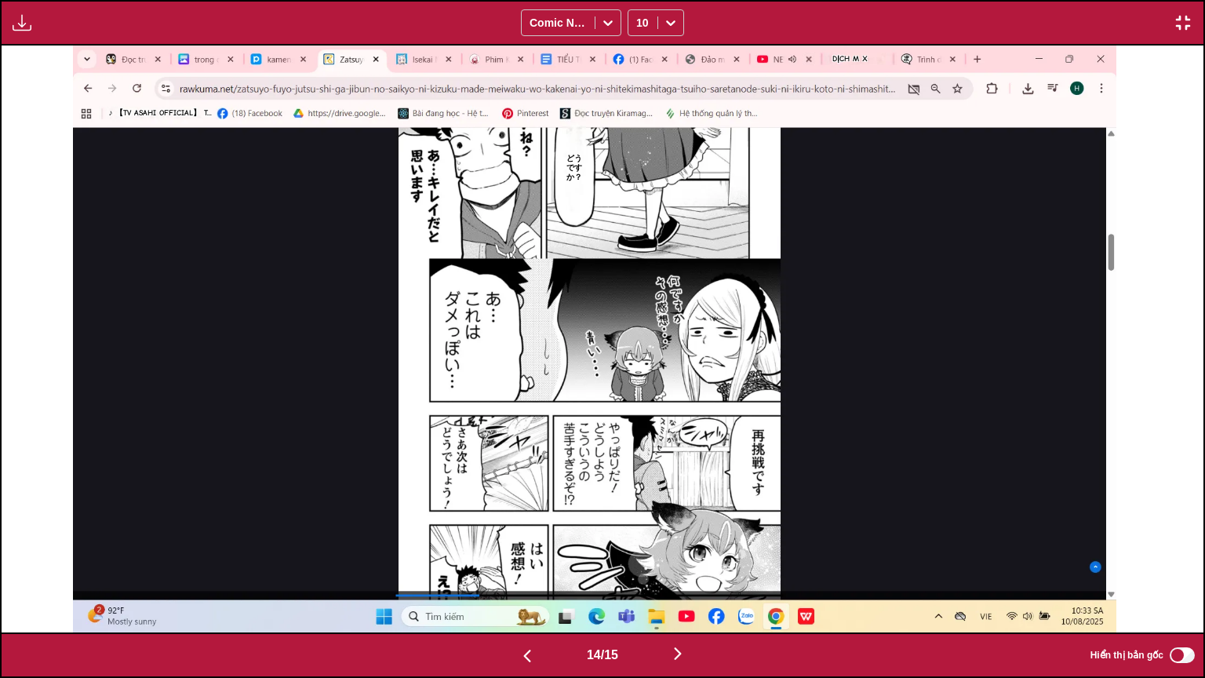
click at [683, 533] on img "button" at bounding box center [677, 653] width 19 height 19
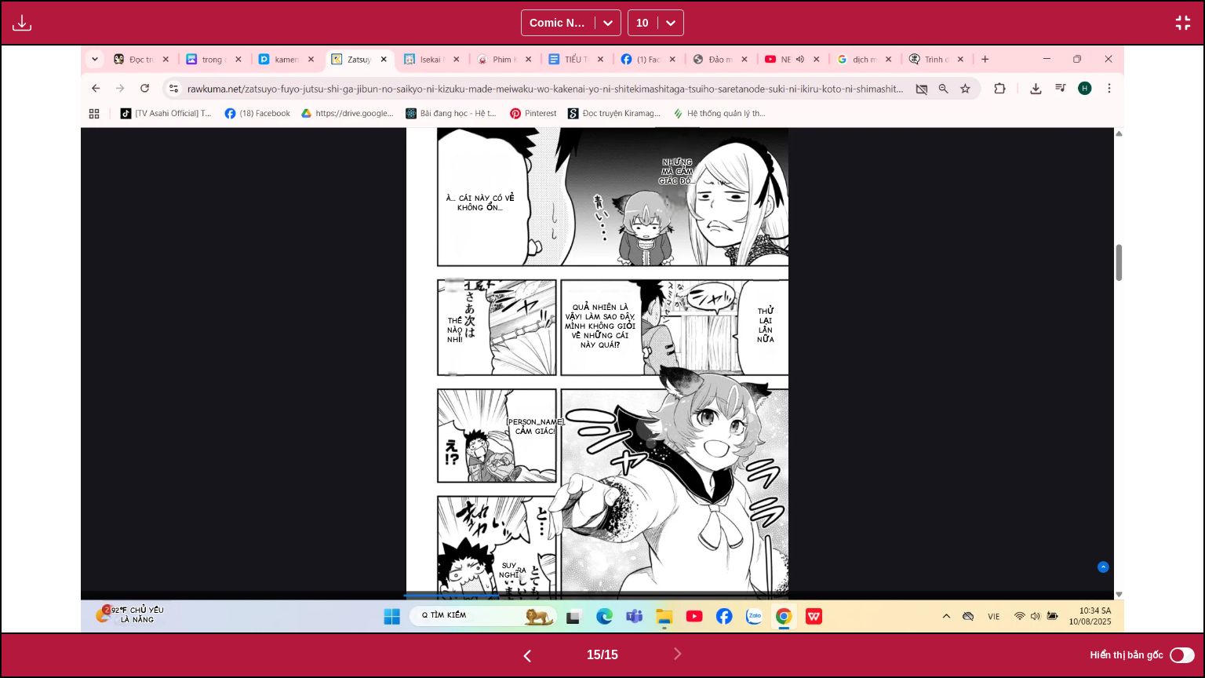
click at [519, 533] on img "button" at bounding box center [527, 655] width 19 height 19
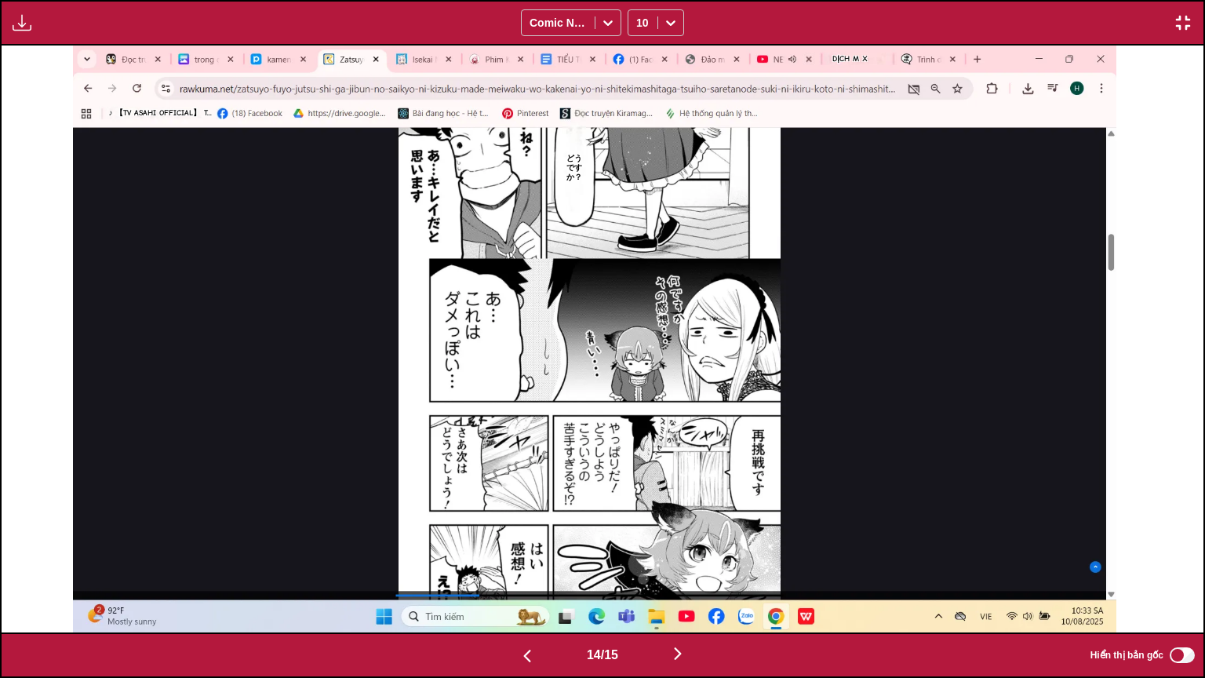
click at [519, 533] on img "button" at bounding box center [527, 655] width 19 height 19
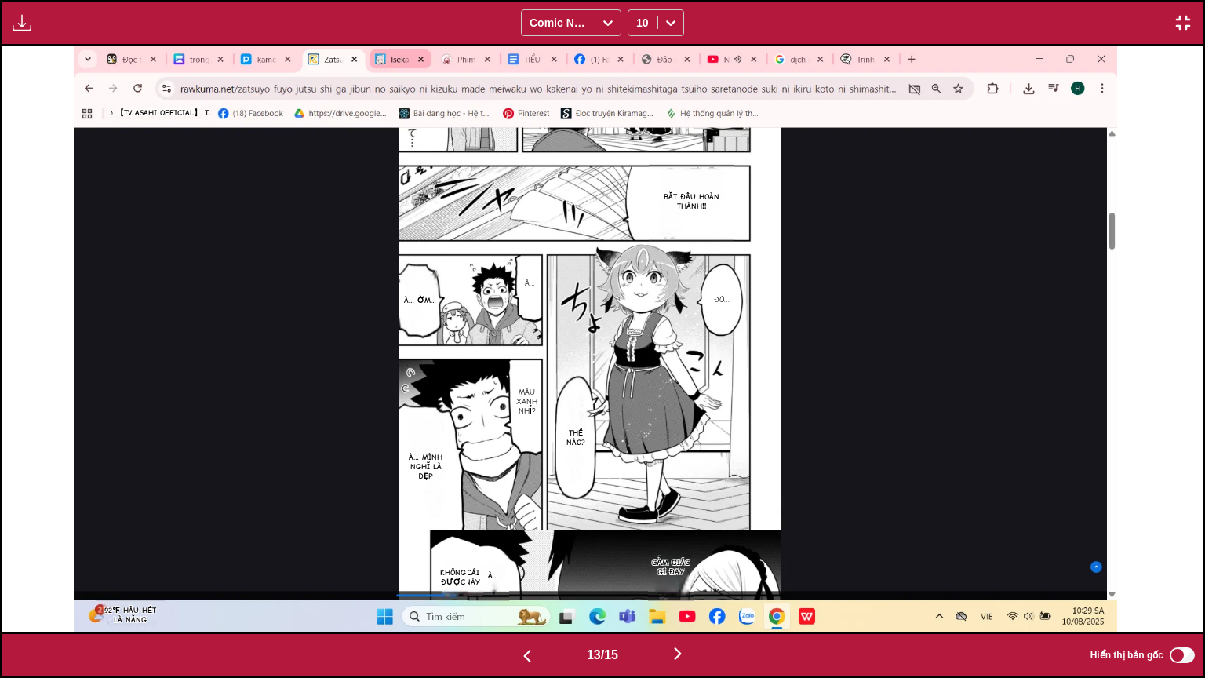
click at [519, 533] on img "button" at bounding box center [527, 655] width 19 height 19
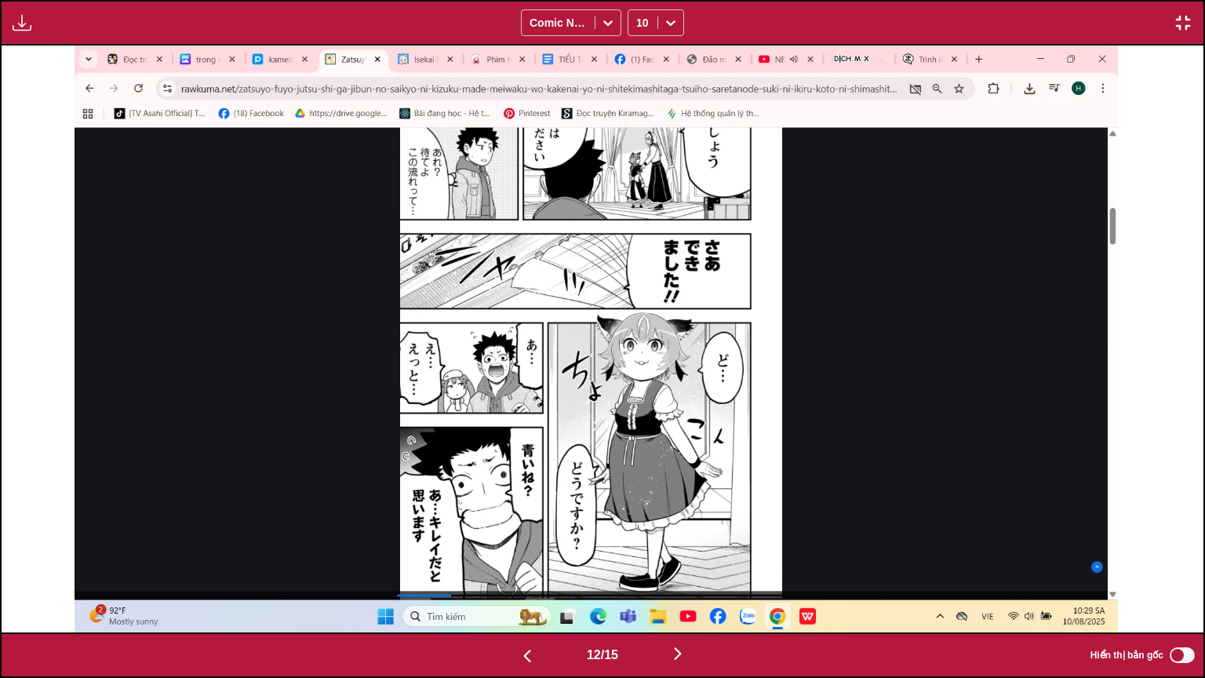
click at [519, 533] on img "button" at bounding box center [527, 655] width 19 height 19
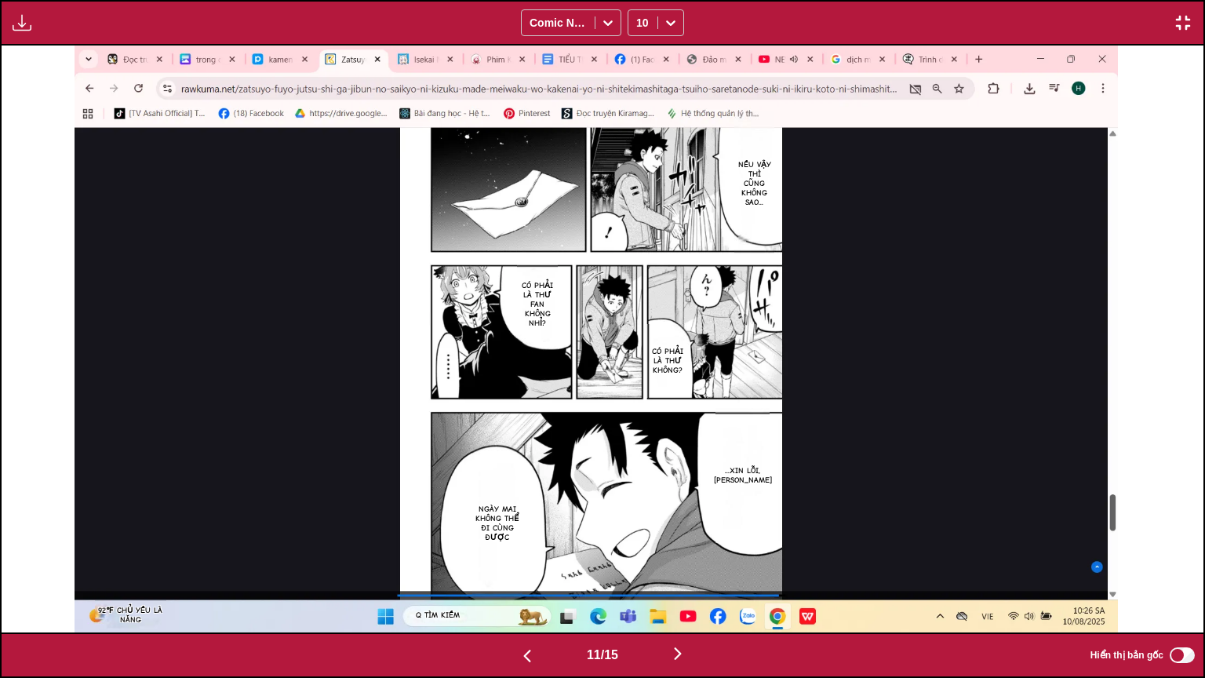
click at [519, 533] on img "button" at bounding box center [527, 655] width 19 height 19
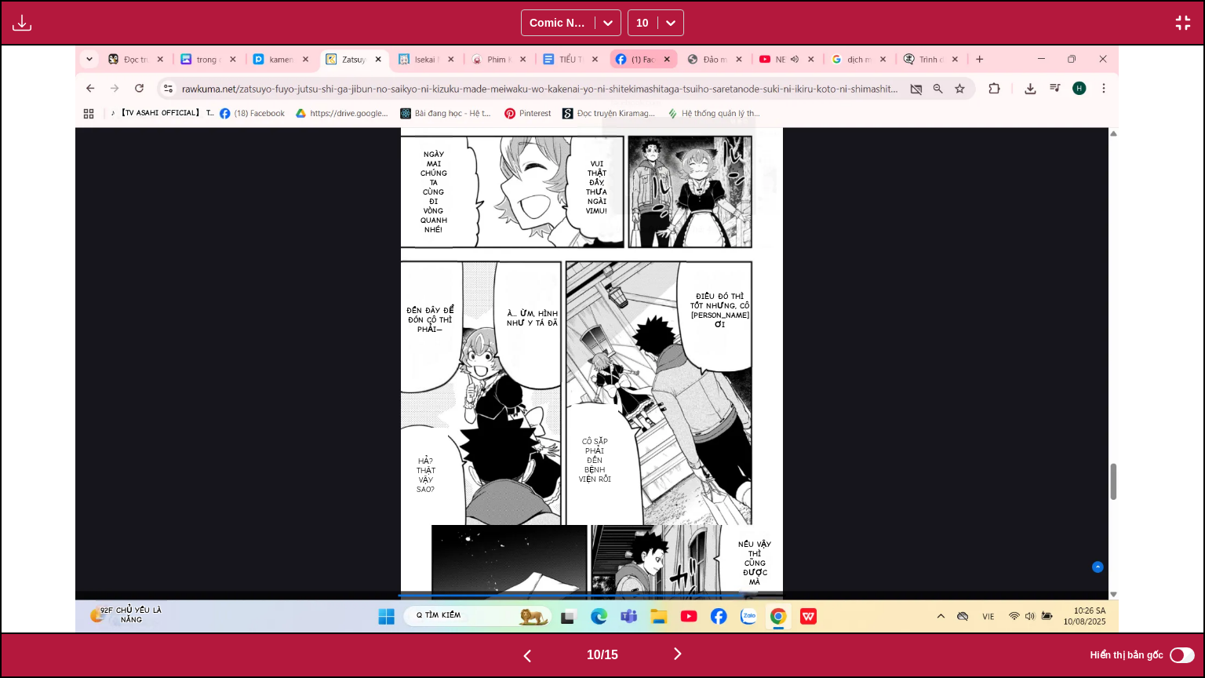
click at [519, 533] on img "button" at bounding box center [527, 655] width 19 height 19
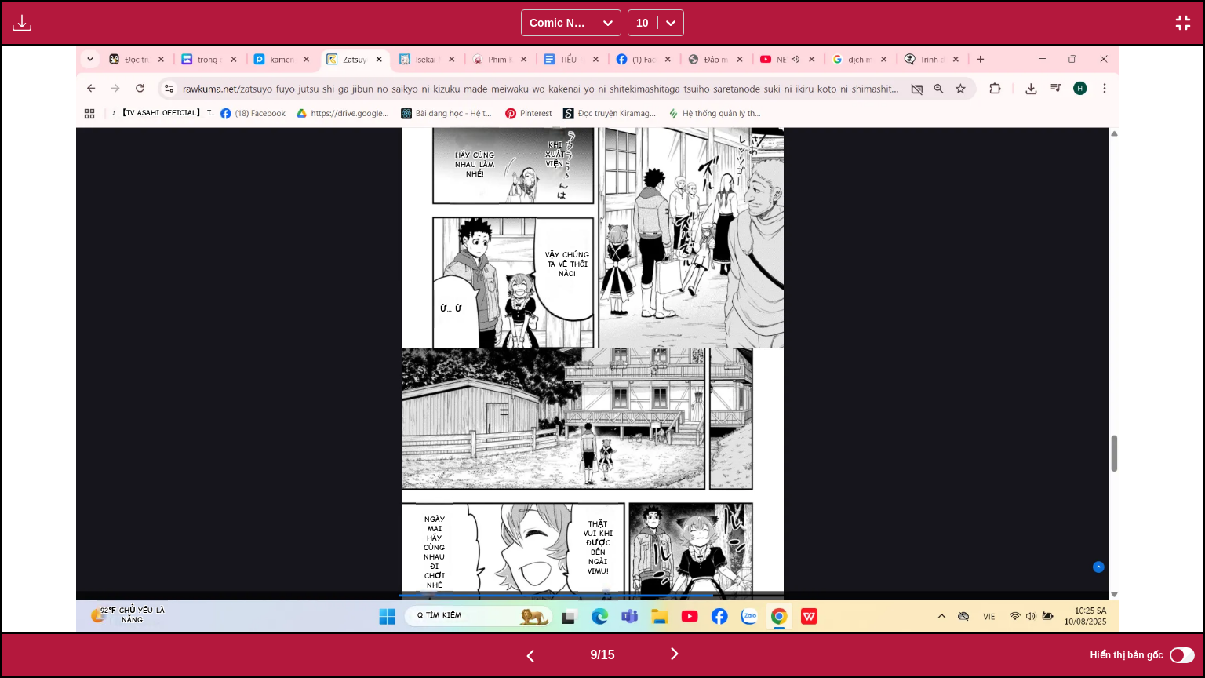
click at [521, 533] on img "button" at bounding box center [530, 655] width 19 height 19
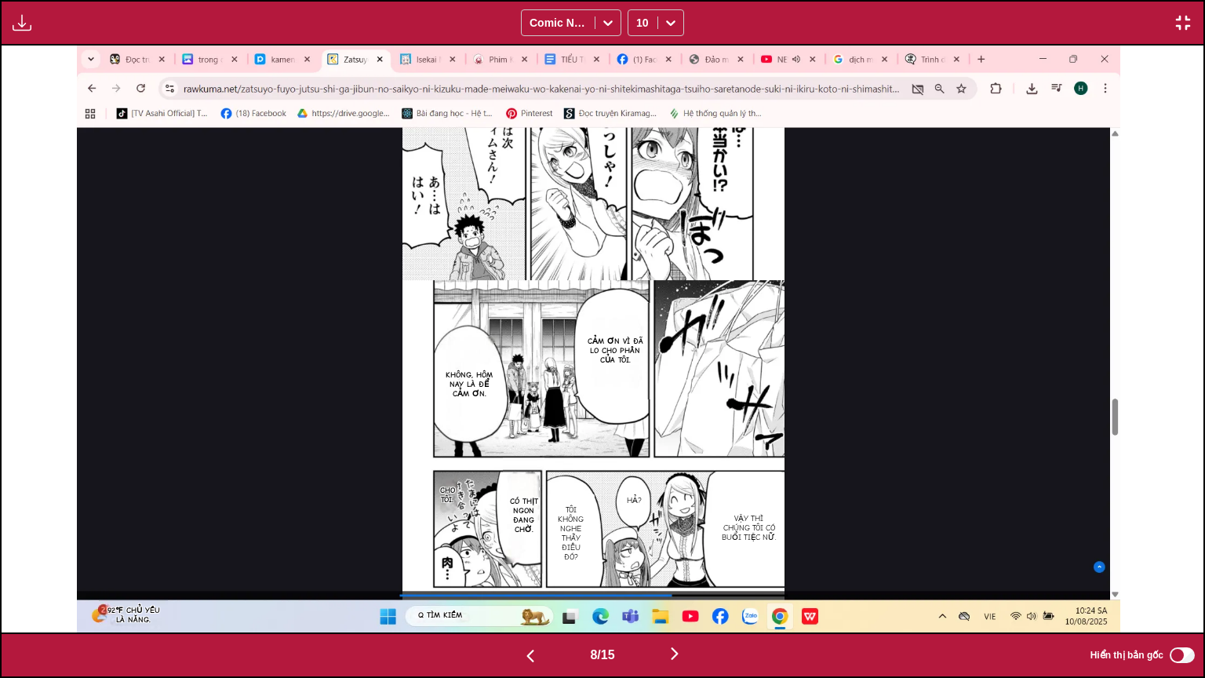
click at [521, 533] on img "button" at bounding box center [530, 655] width 19 height 19
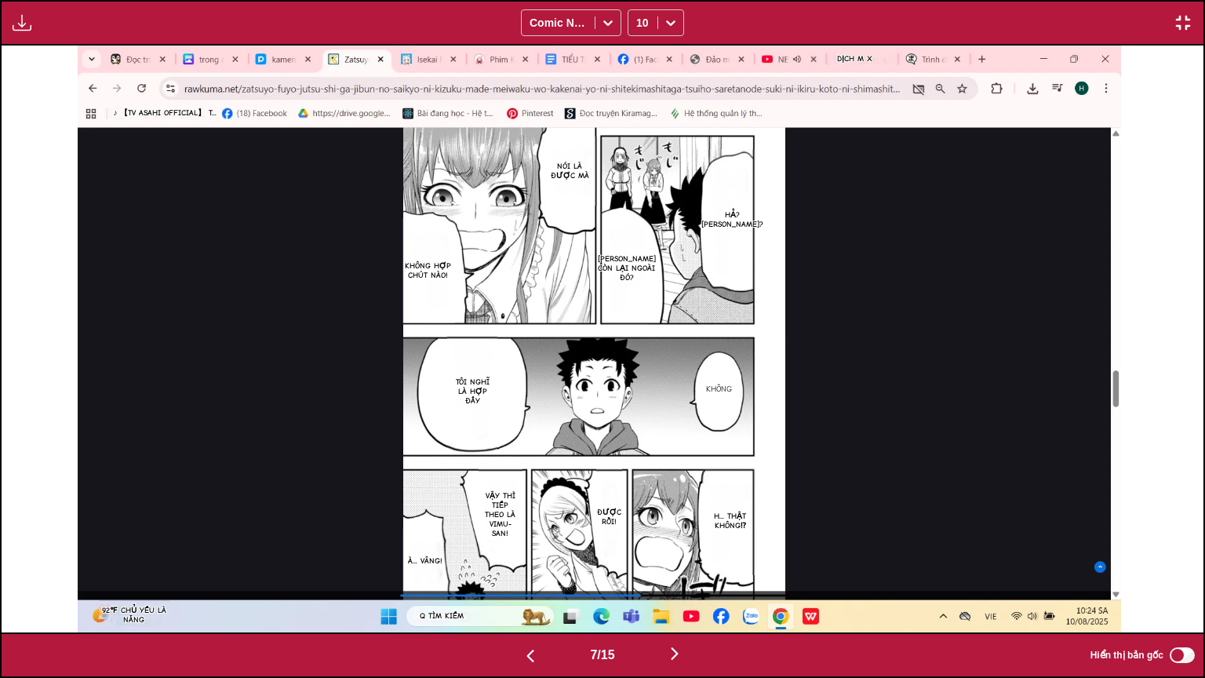
click at [521, 533] on img "button" at bounding box center [530, 655] width 19 height 19
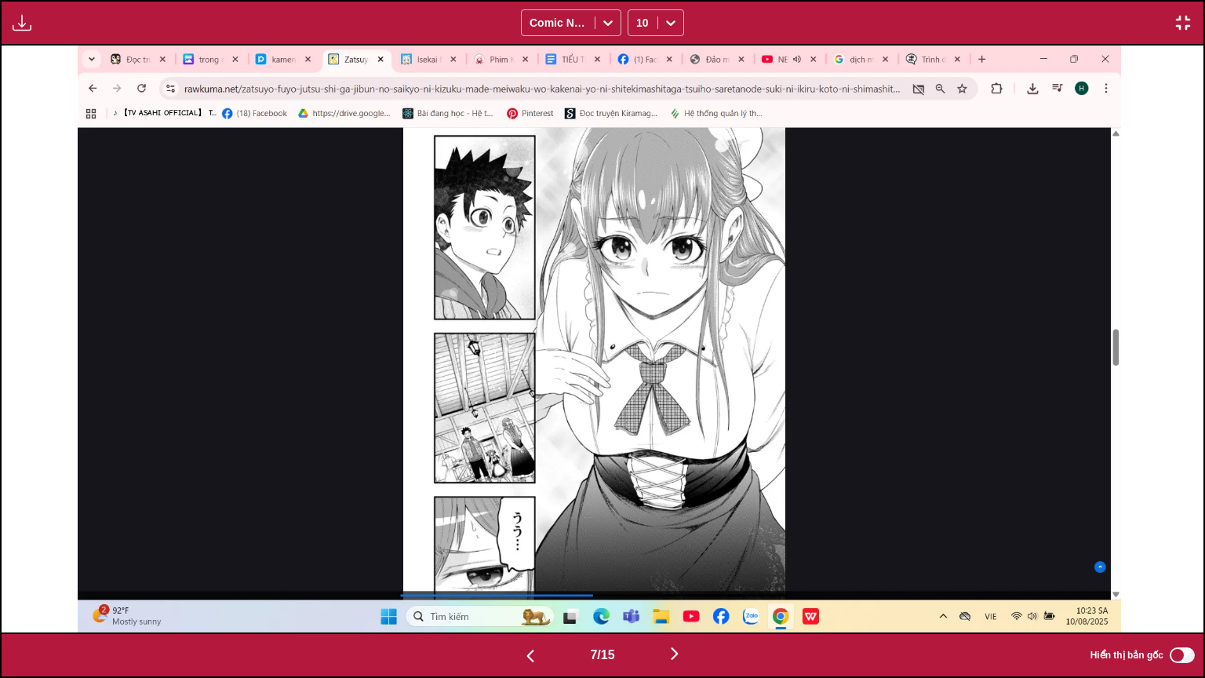
click at [521, 533] on img "button" at bounding box center [530, 655] width 19 height 19
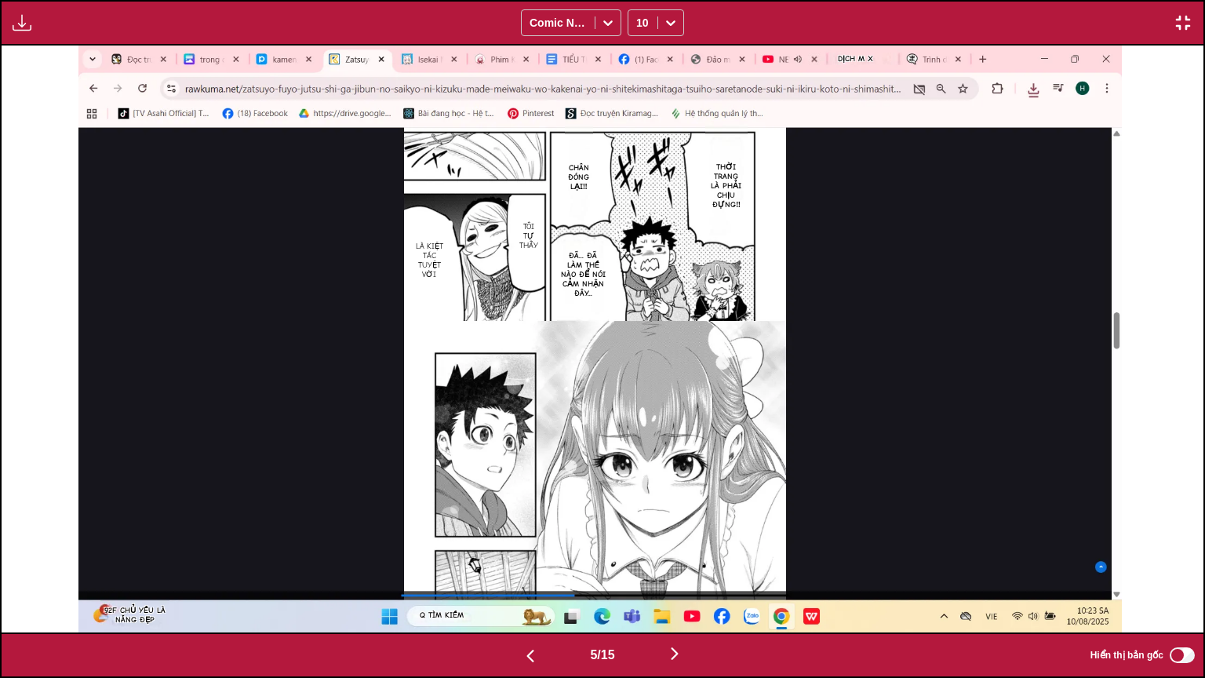
click at [521, 533] on img "button" at bounding box center [530, 655] width 19 height 19
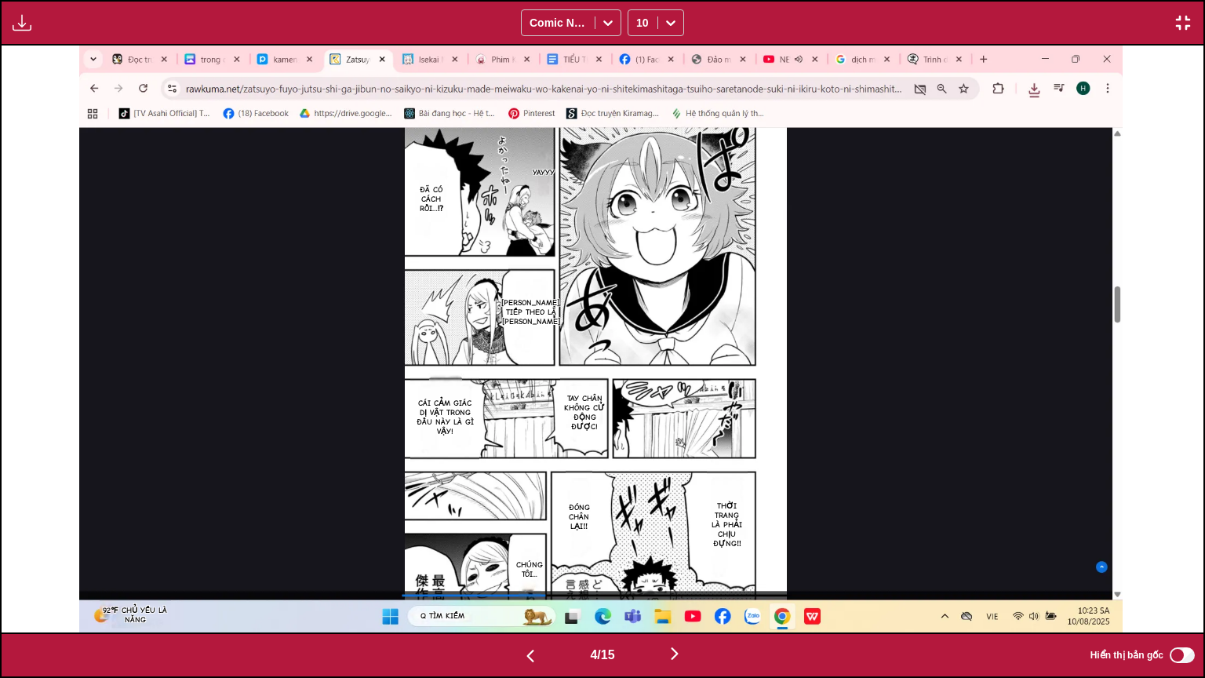
click at [521, 533] on img "button" at bounding box center [530, 655] width 19 height 19
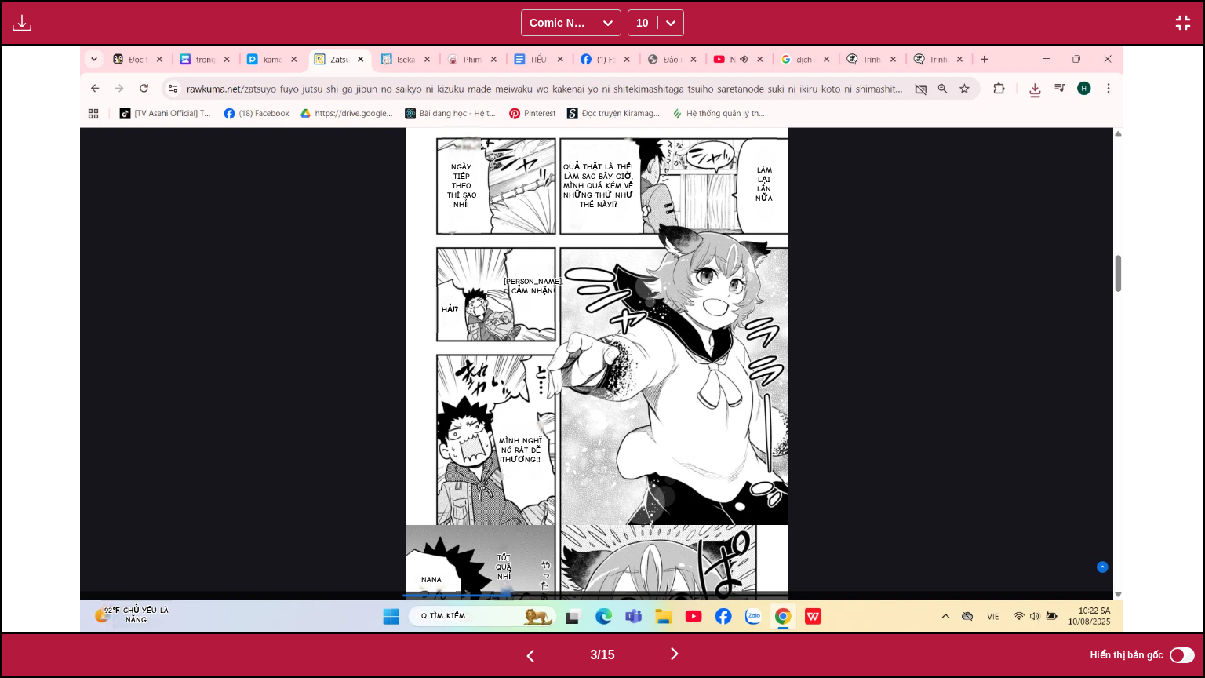
click at [521, 533] on img "button" at bounding box center [530, 655] width 19 height 19
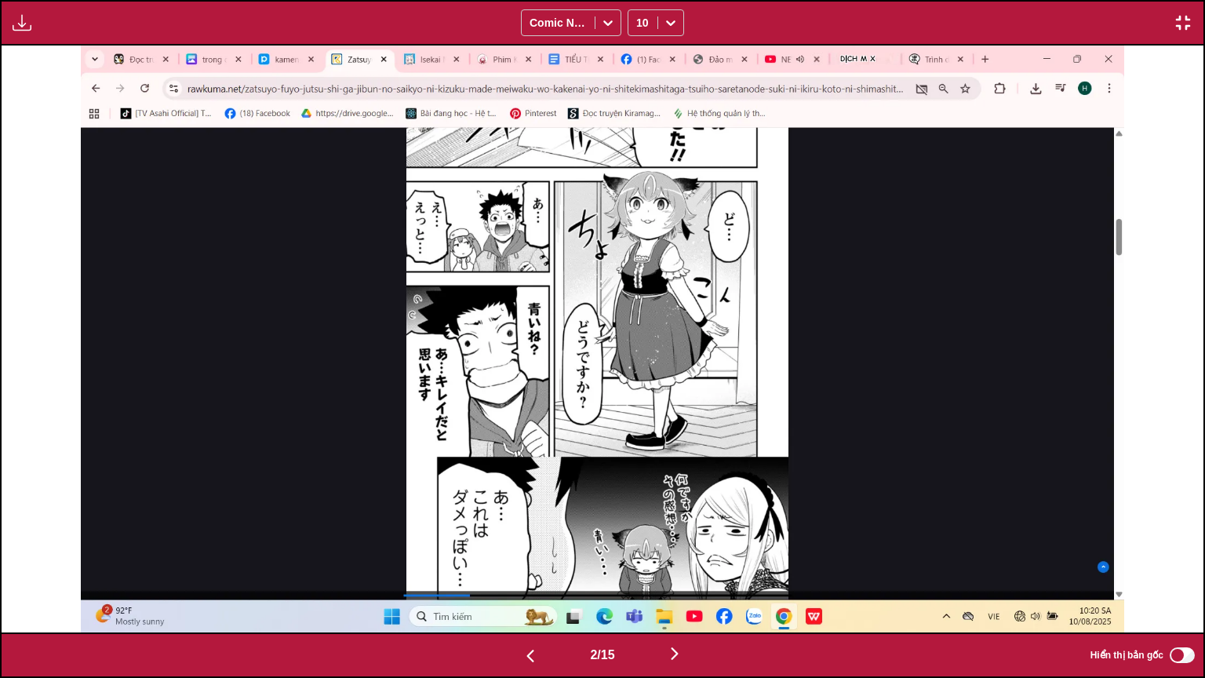
click at [521, 533] on img "button" at bounding box center [530, 655] width 19 height 19
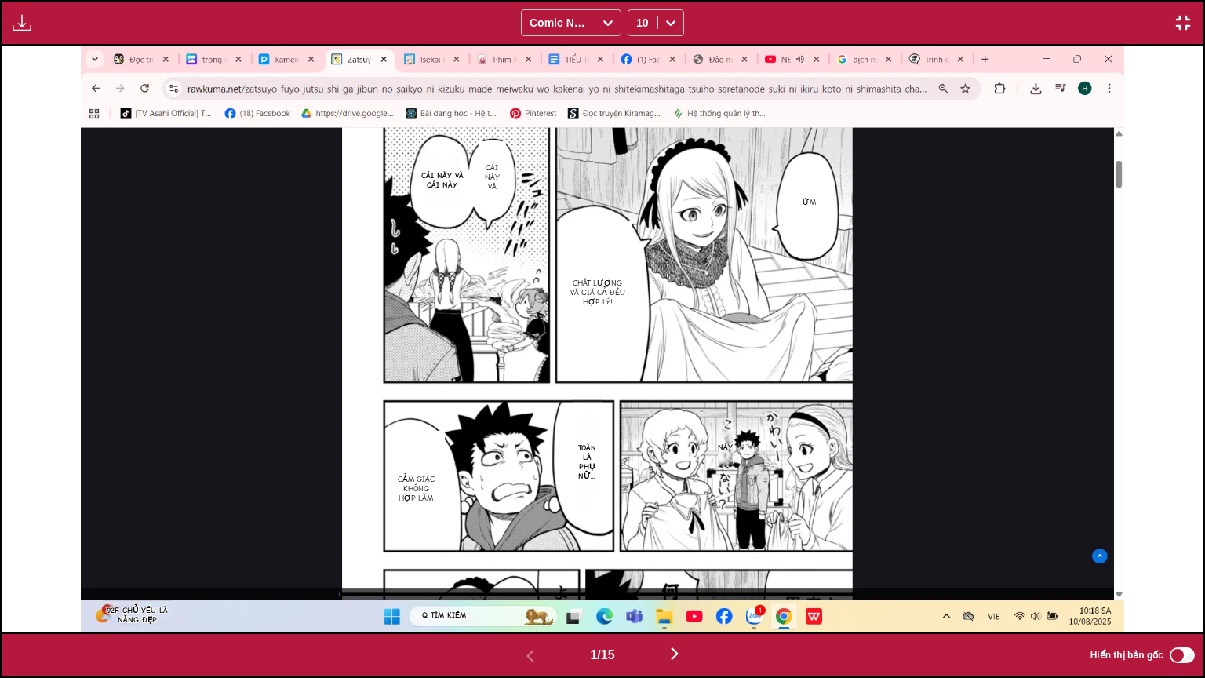
click at [671, 533] on img "button" at bounding box center [674, 653] width 19 height 19
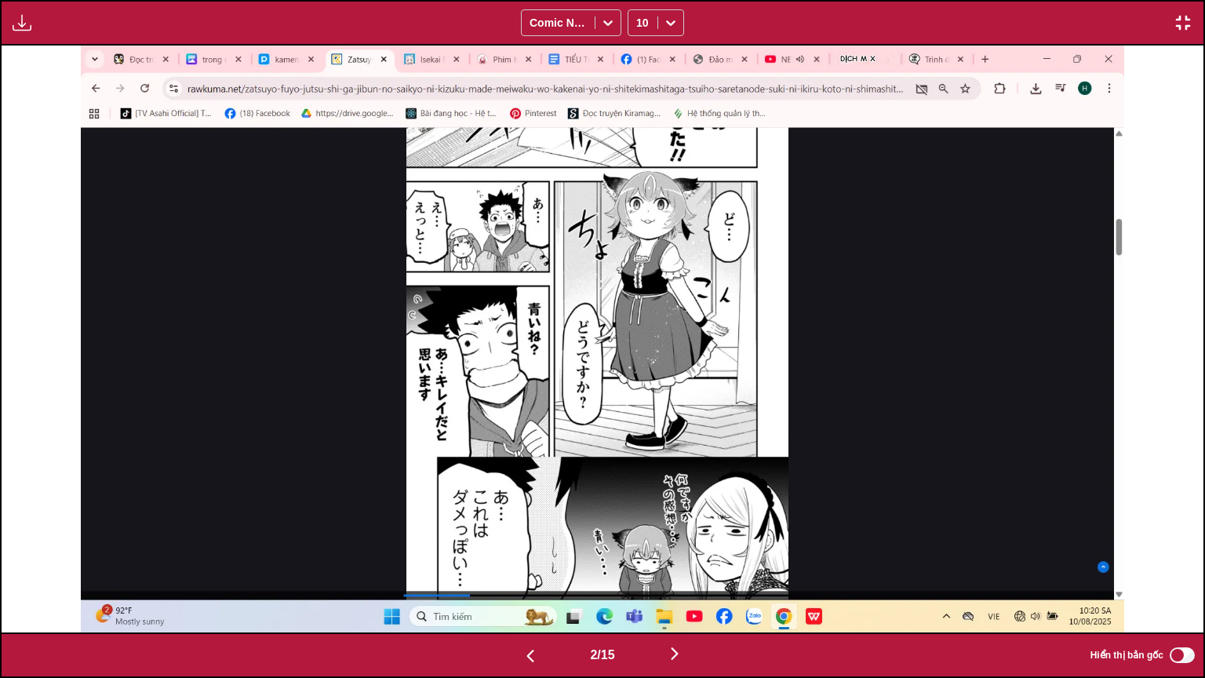
click at [684, 533] on img "button" at bounding box center [674, 653] width 19 height 19
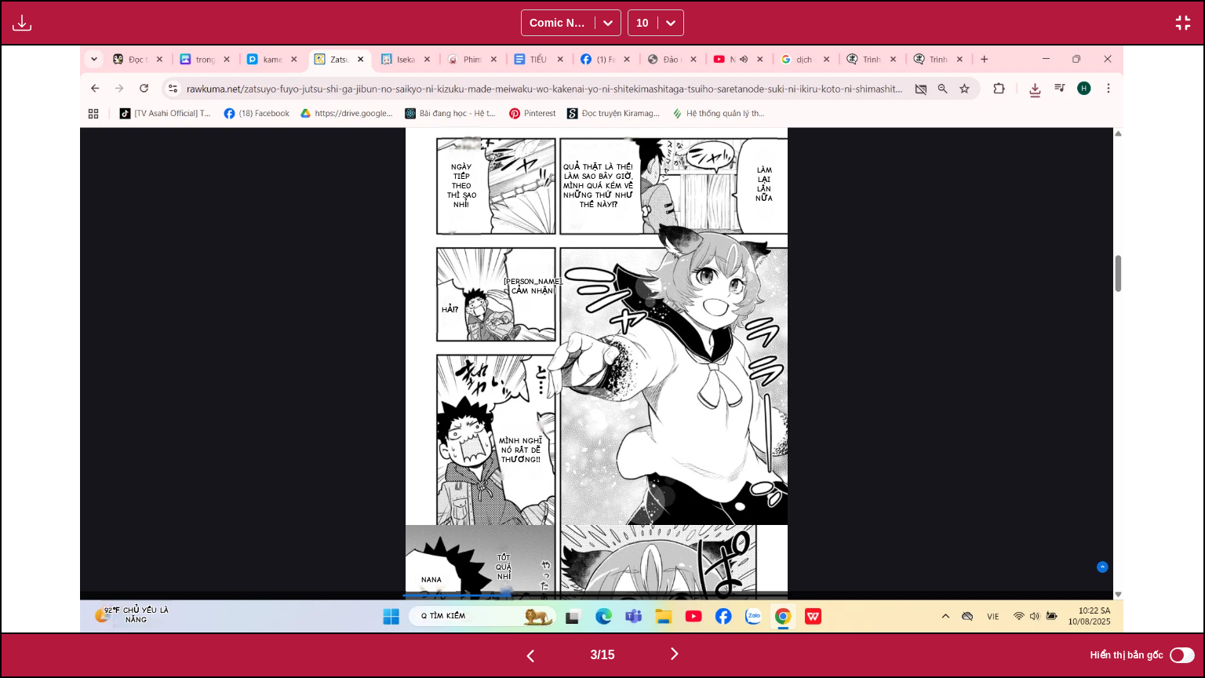
click at [1189, 25] on img "button" at bounding box center [1183, 22] width 19 height 19
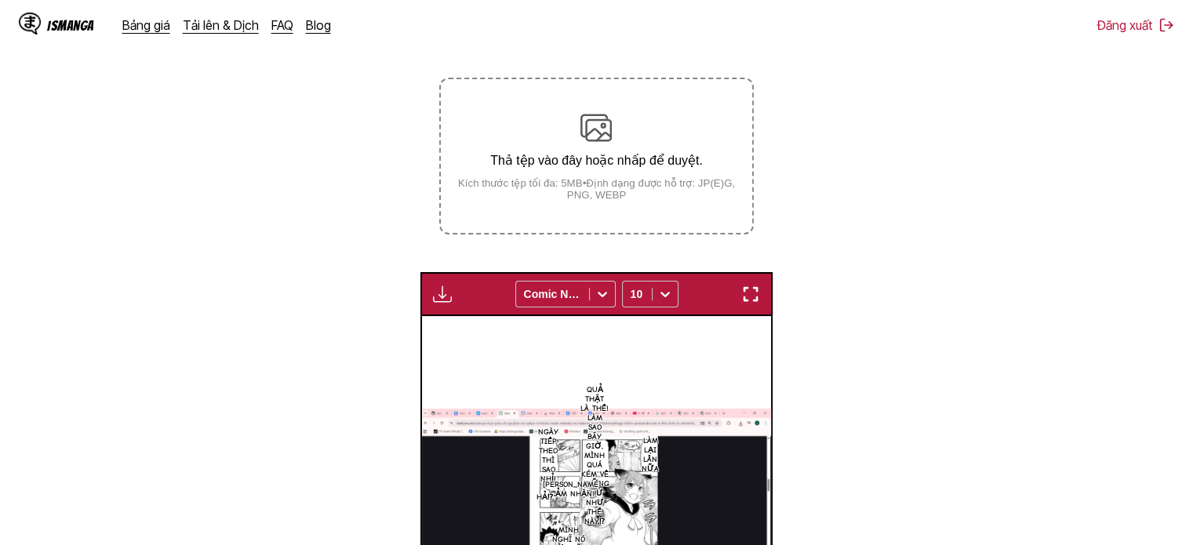
scroll to position [253, 0]
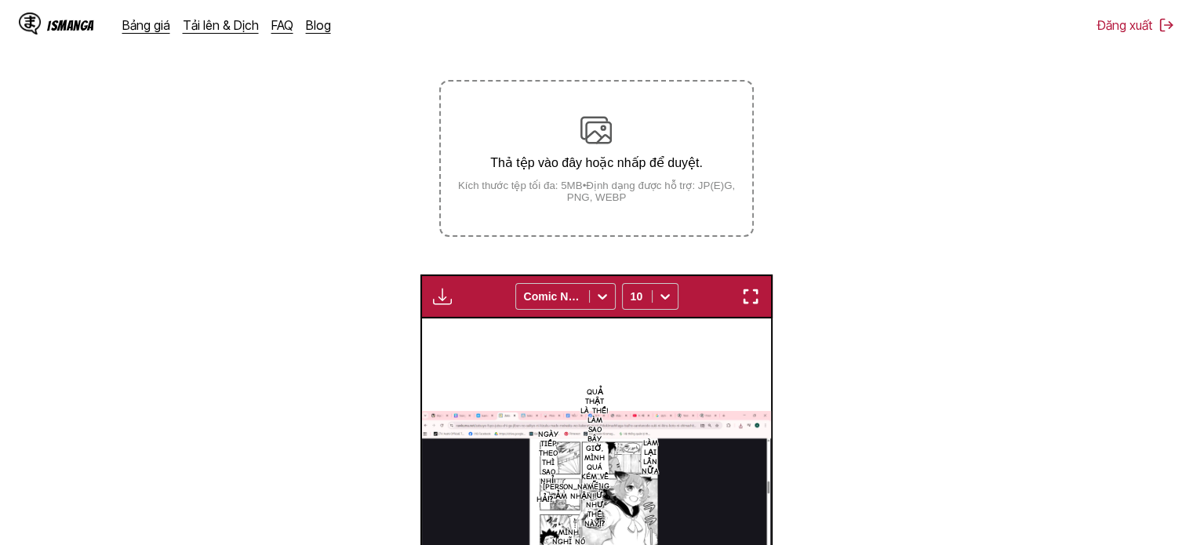
click at [624, 147] on div "Thả tệp vào đây hoặc nhấp để duyệt. Kích thước tệp tối đa: 5MB • Định dạng được…" at bounding box center [596, 159] width 311 height 89
click at [0, 0] on input "Thả tệp vào đây hoặc nhấp để duyệt. Kích thước tệp tối đa: 5MB • Định dạng được…" at bounding box center [0, 0] width 0 height 0
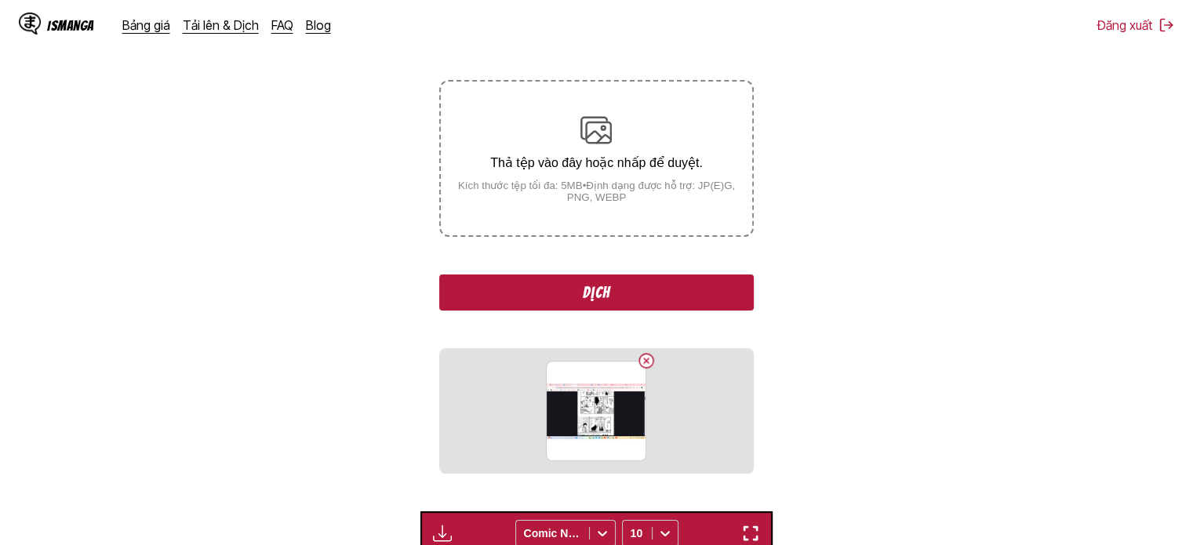
click at [649, 293] on button "Dịch" at bounding box center [596, 293] width 314 height 36
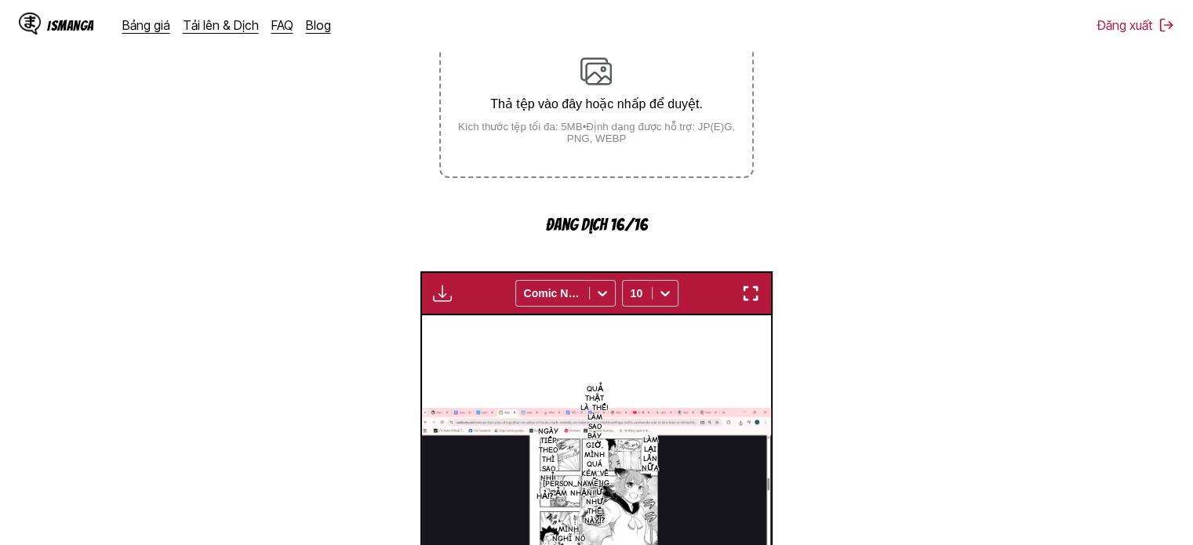
scroll to position [566, 0]
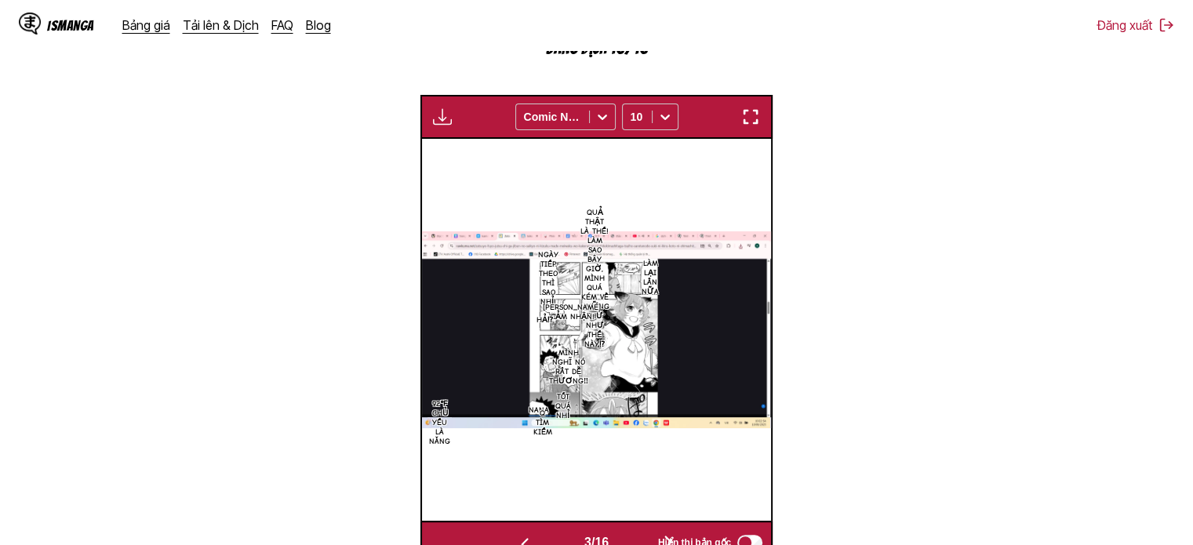
click at [755, 113] on img "button" at bounding box center [750, 116] width 19 height 19
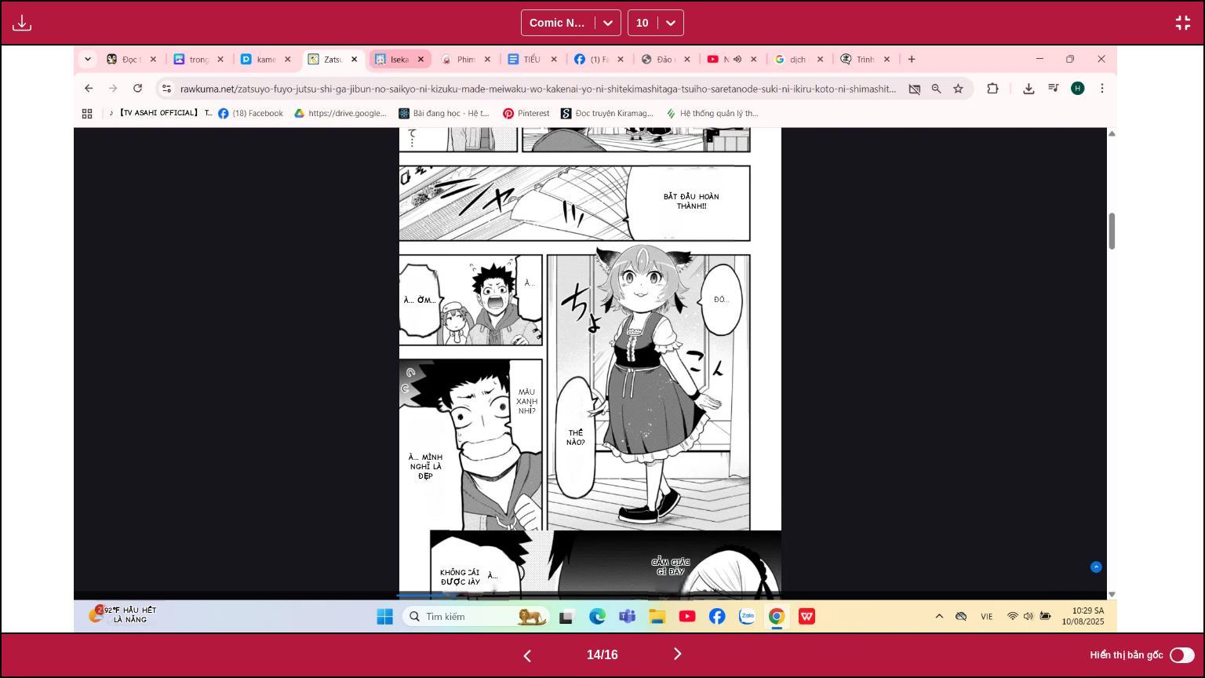
scroll to position [0, 18036]
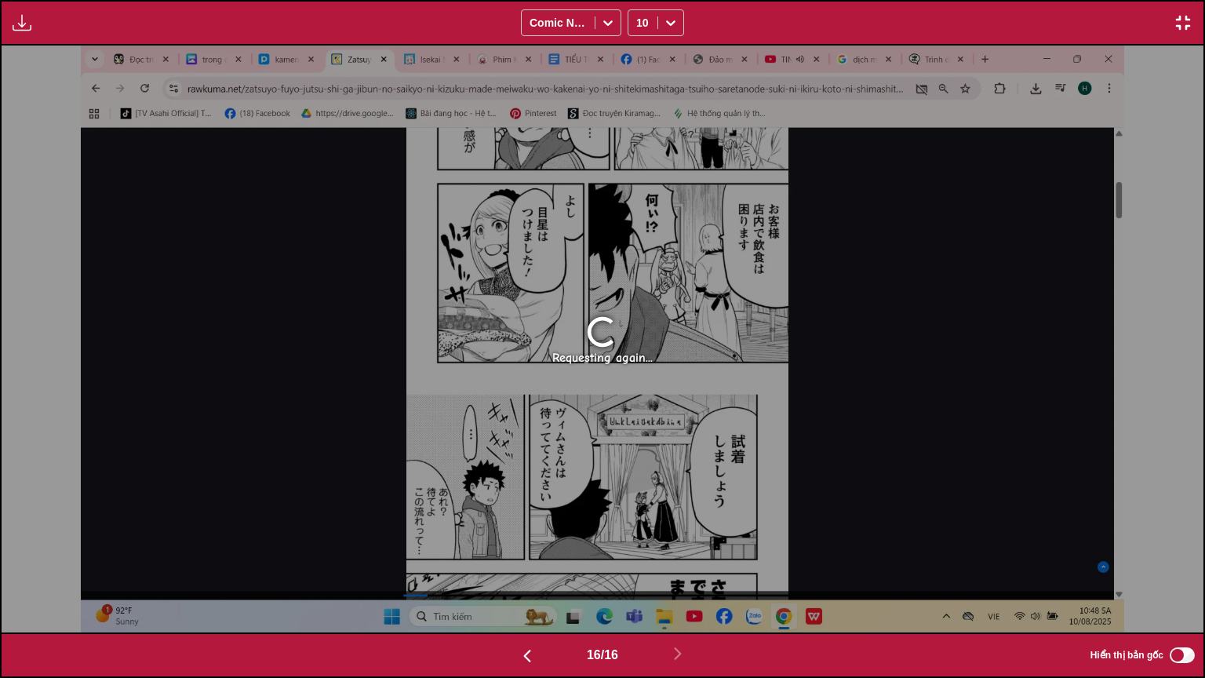
click at [1183, 17] on img "button" at bounding box center [1183, 22] width 19 height 19
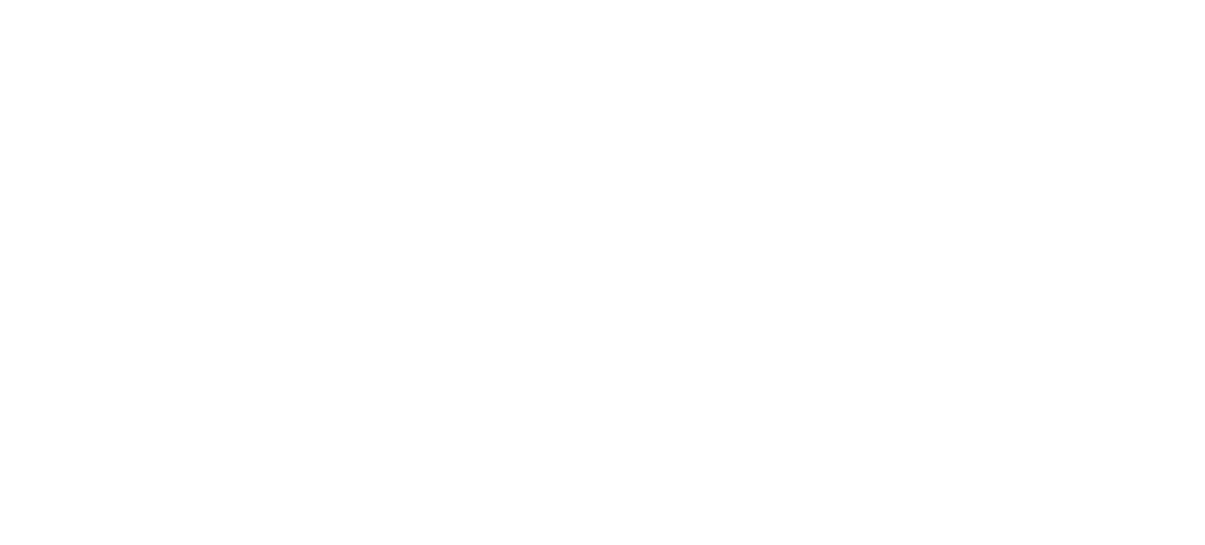
scroll to position [0, 0]
click at [458, 6] on html at bounding box center [602, 3] width 1205 height 6
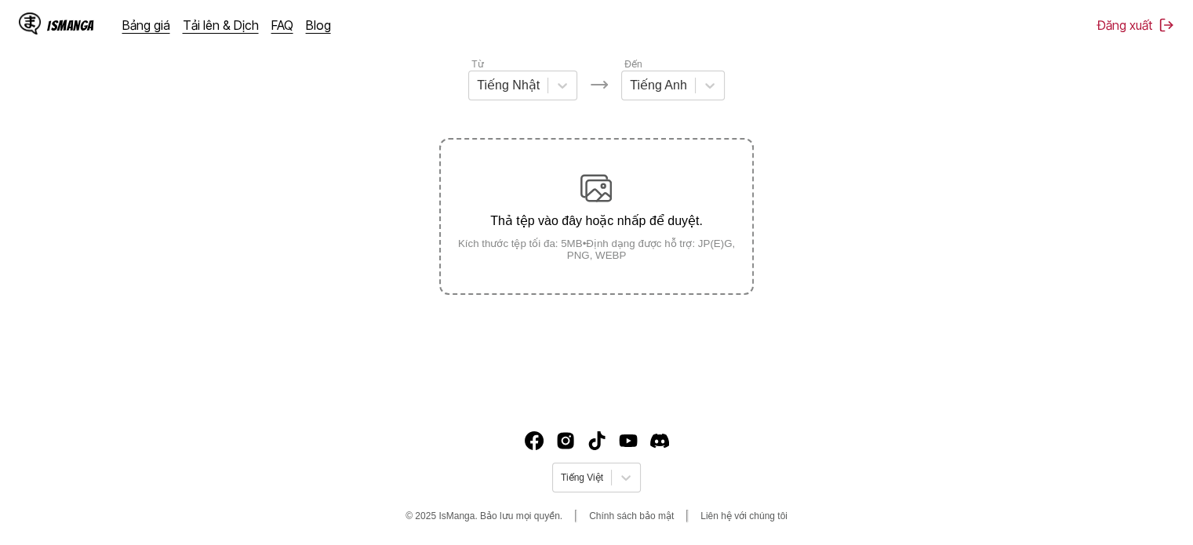
scroll to position [116, 0]
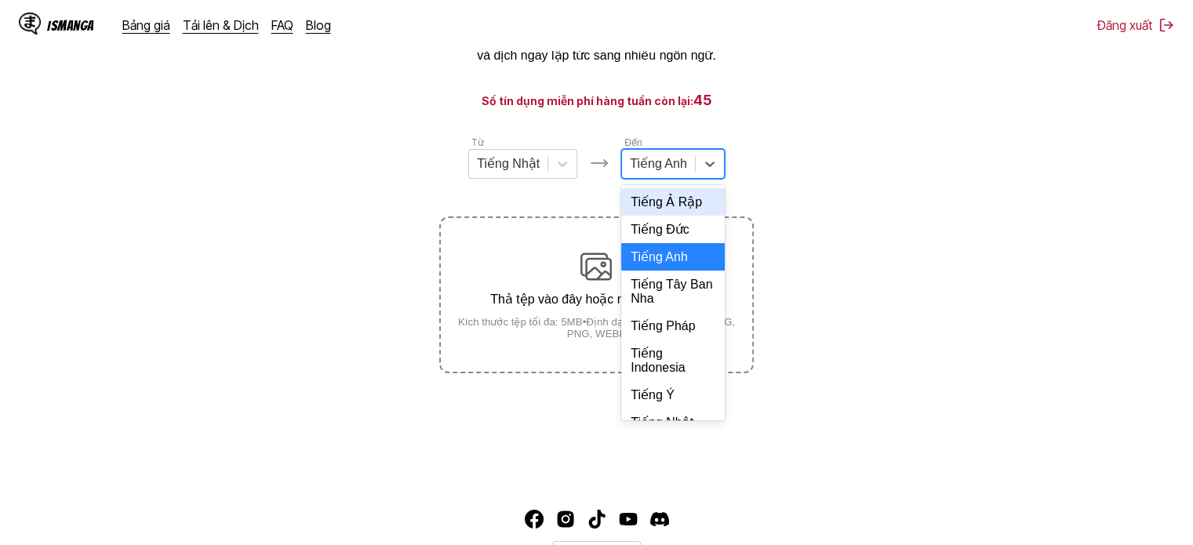
click at [722, 163] on div "Tiếng Anh" at bounding box center [673, 164] width 104 height 30
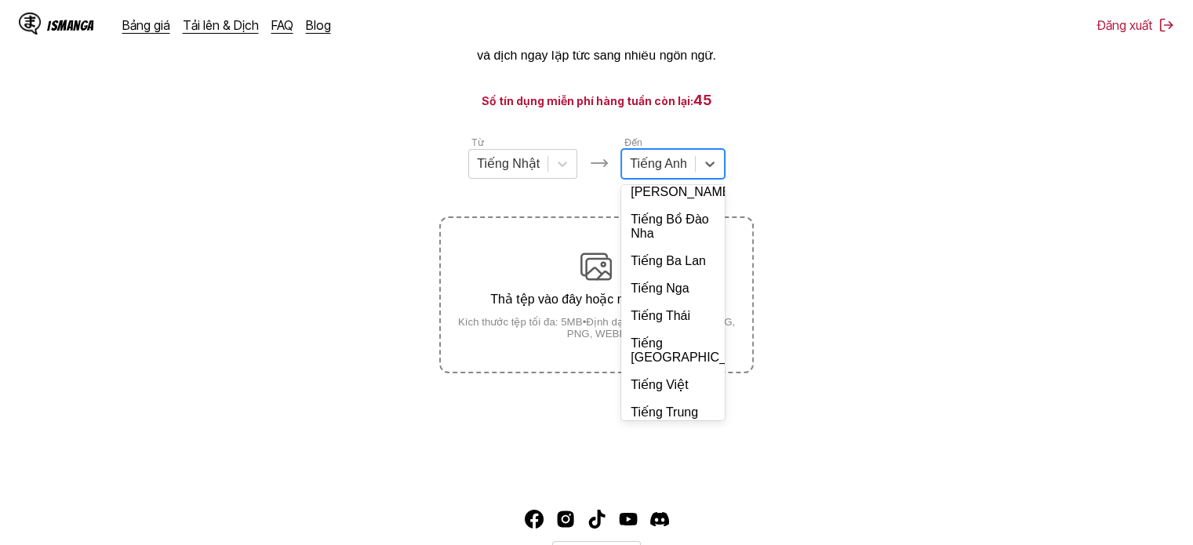
scroll to position [340, 0]
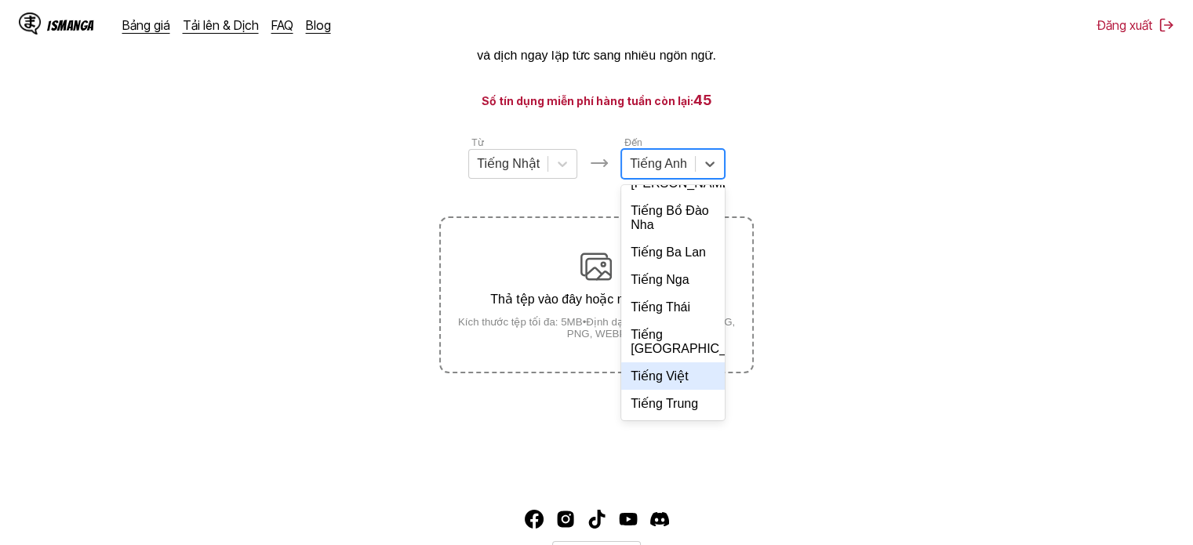
click at [667, 371] on div "Tiếng Việt" at bounding box center [673, 375] width 104 height 27
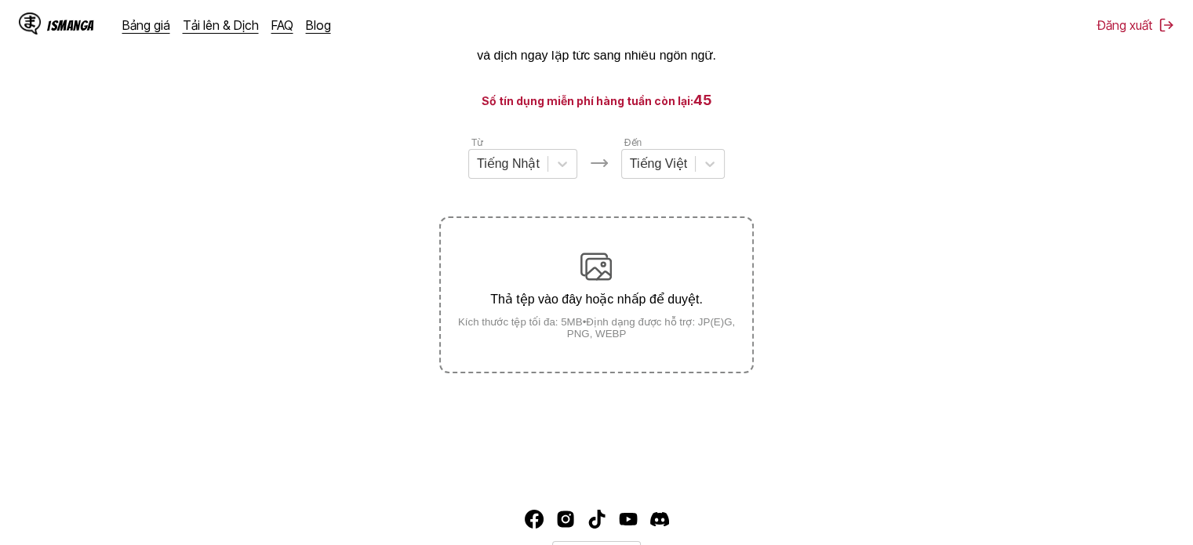
click at [612, 285] on div "Thả tệp vào đây hoặc nhấp để duyệt. Kích thước tệp tối đa: 5MB • Định dạng được…" at bounding box center [596, 295] width 311 height 89
click at [0, 0] on input "Thả tệp vào đây hoặc nhấp để duyệt. Kích thước tệp tối đa: 5MB • Định dạng được…" at bounding box center [0, 0] width 0 height 0
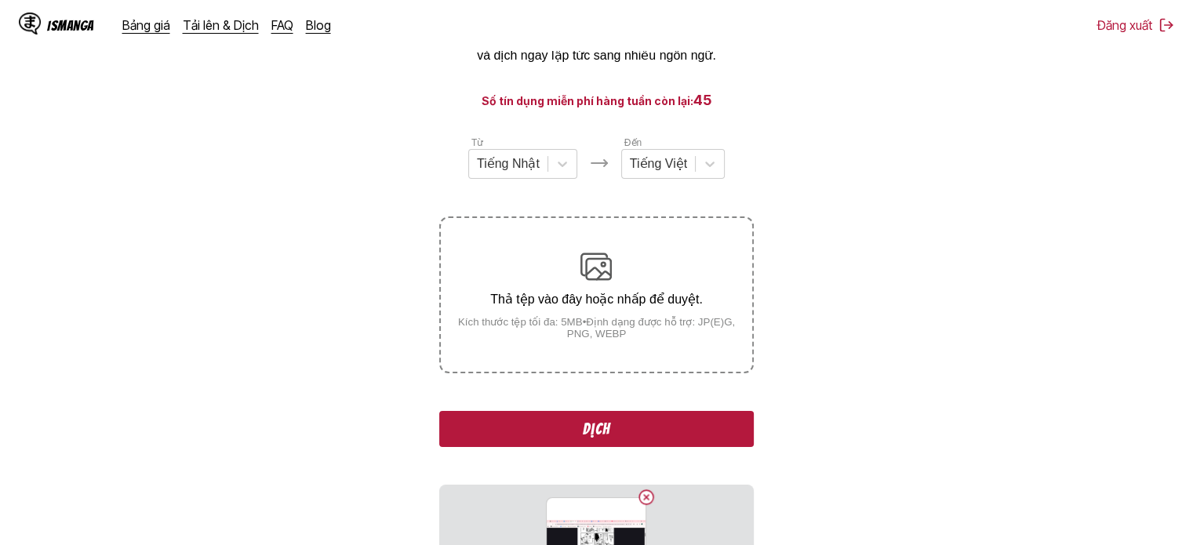
click at [610, 424] on button "Dịch" at bounding box center [596, 429] width 314 height 36
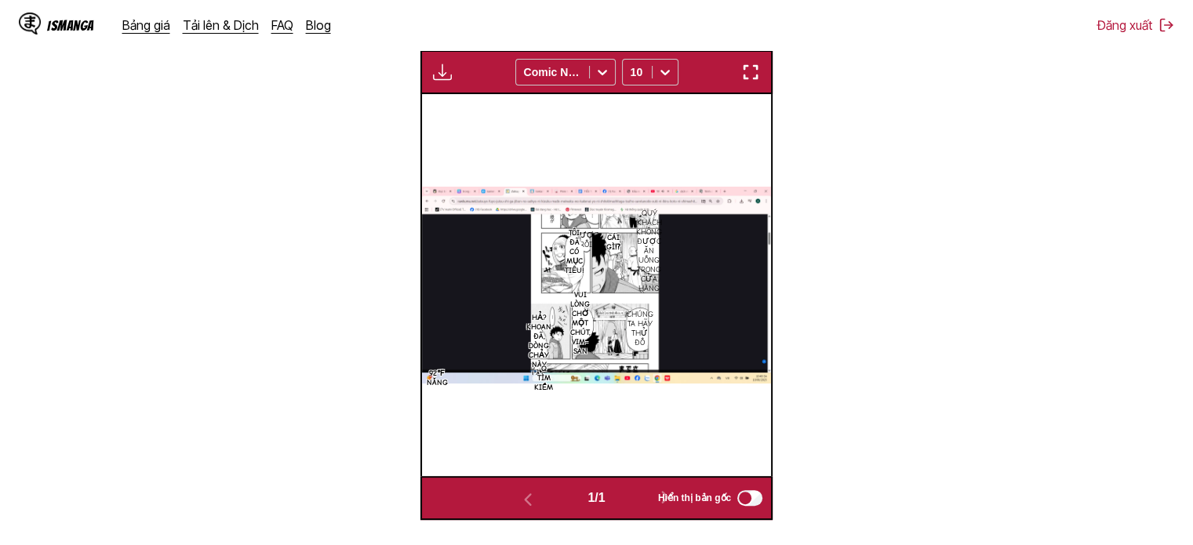
scroll to position [403, 0]
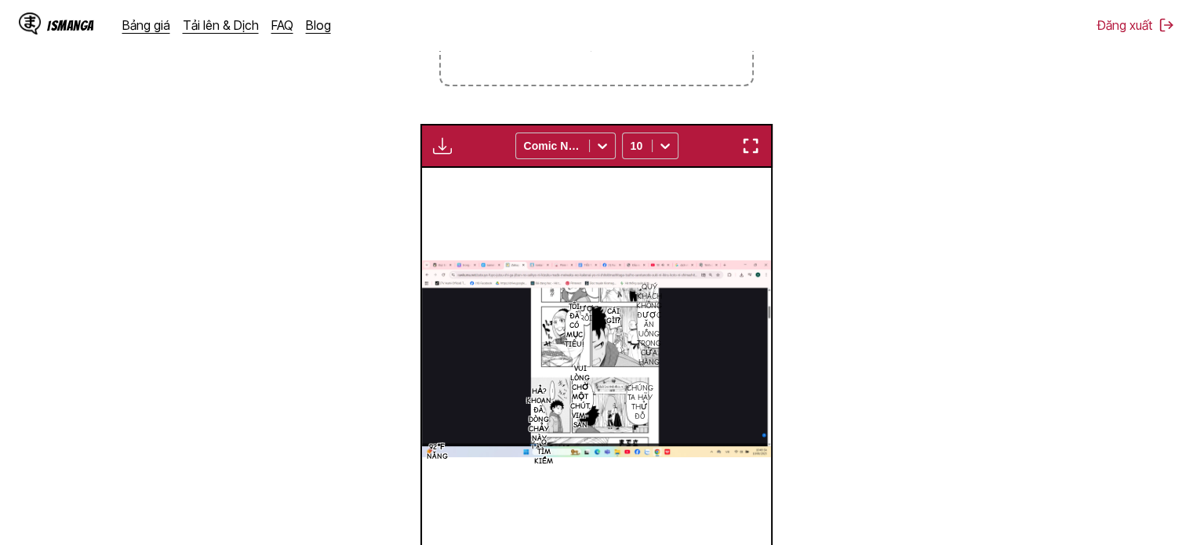
click at [759, 139] on img "button" at bounding box center [750, 145] width 19 height 19
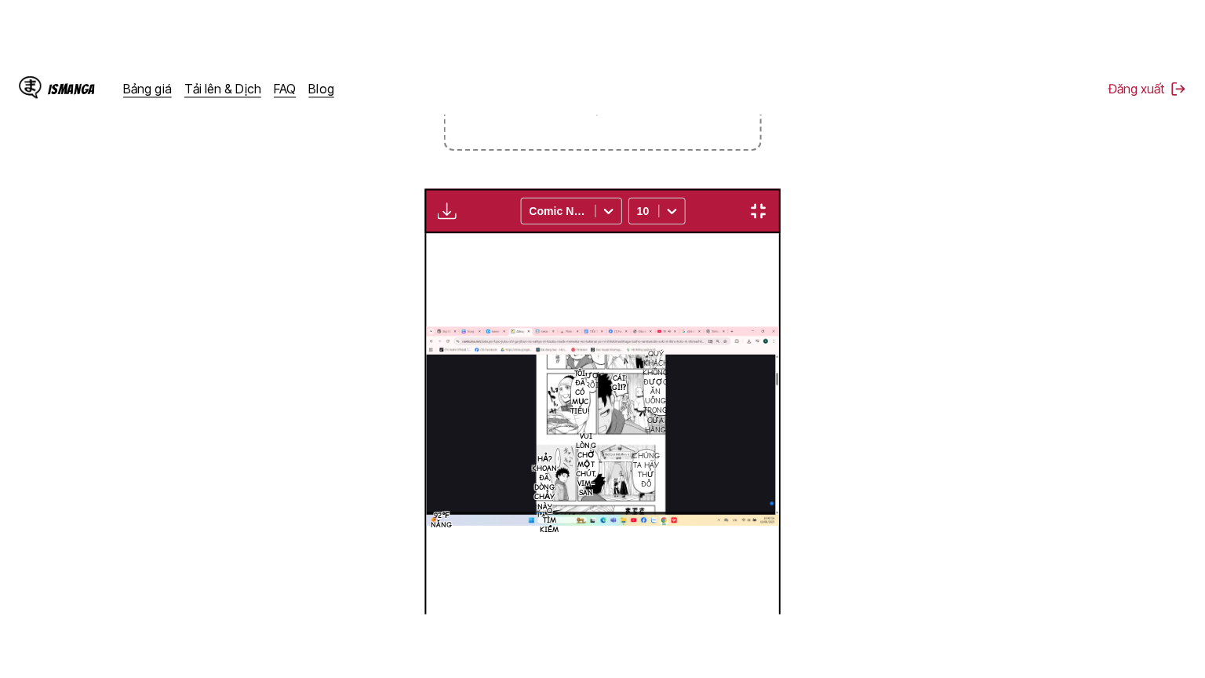
scroll to position [182, 0]
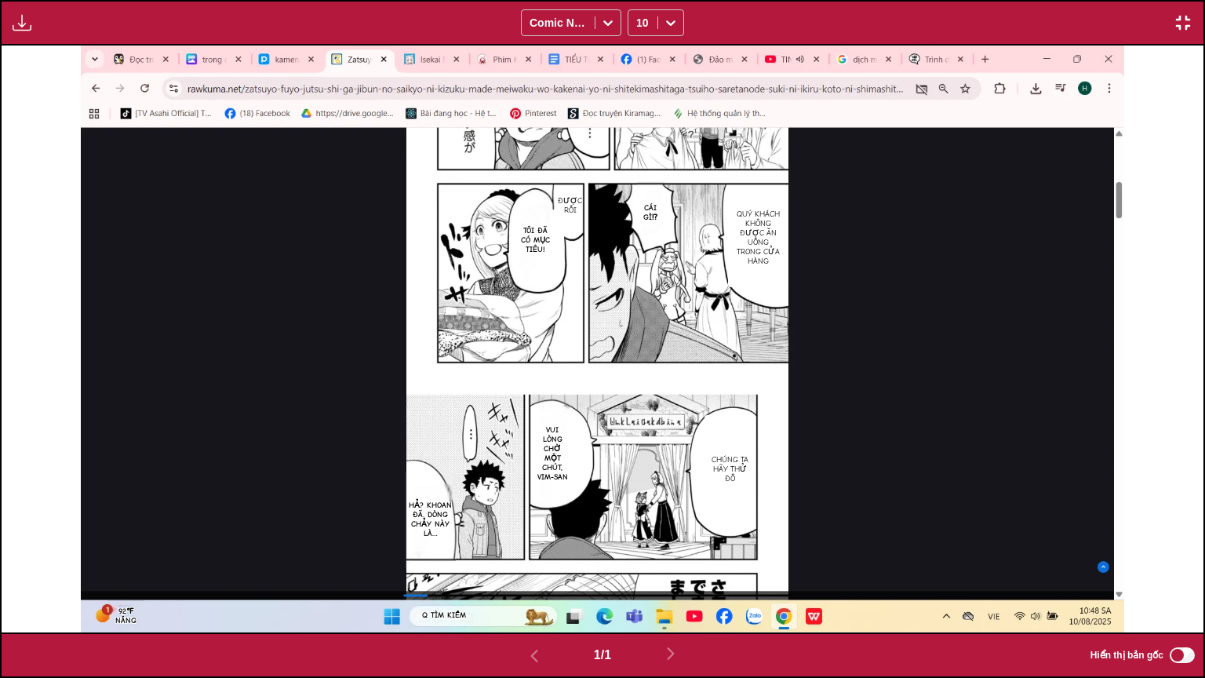
click at [1188, 30] on img "button" at bounding box center [1183, 22] width 19 height 19
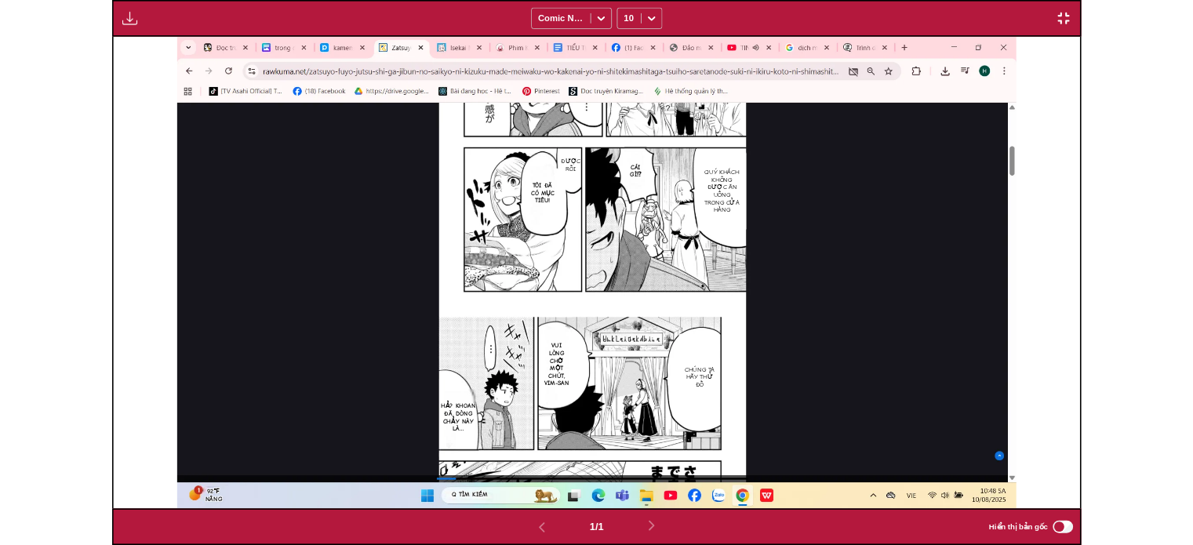
scroll to position [409, 0]
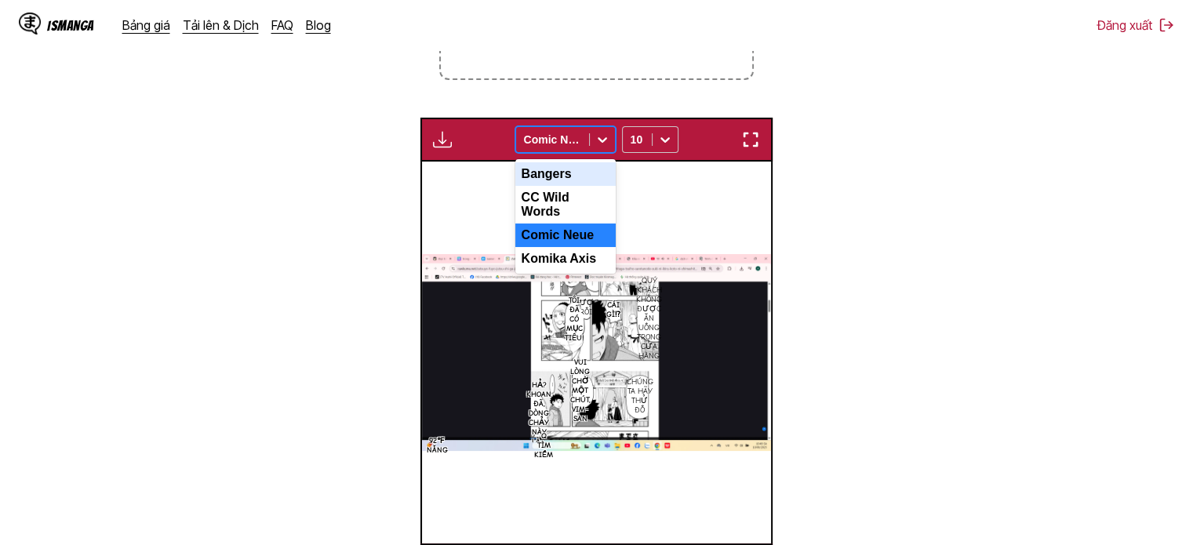
click at [571, 143] on div at bounding box center [552, 140] width 57 height 16
click at [565, 200] on div "CC Wild Words" at bounding box center [565, 205] width 100 height 38
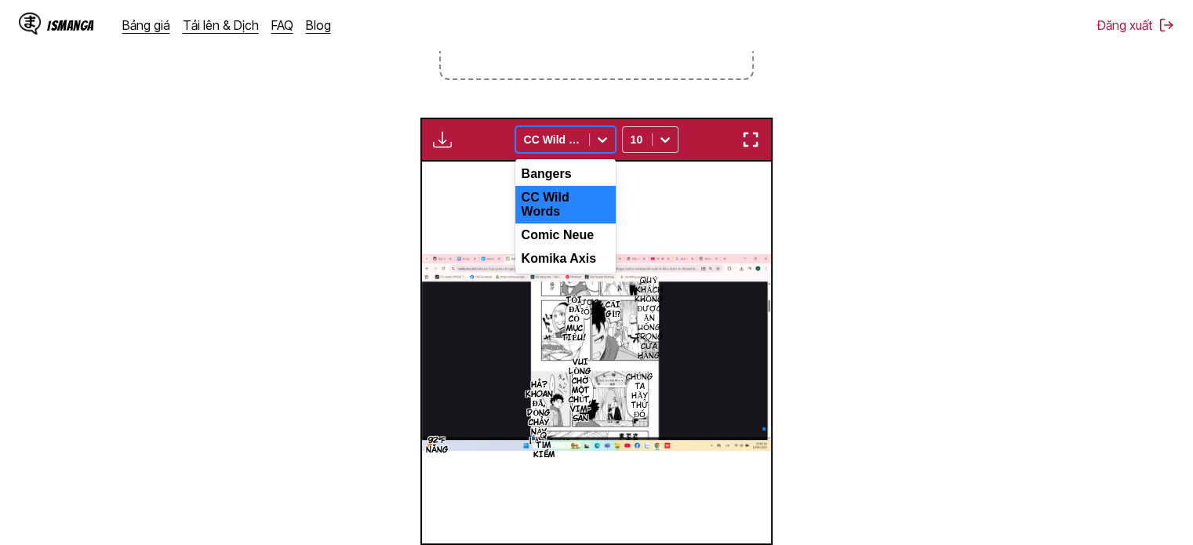
drag, startPoint x: 602, startPoint y: 138, endPoint x: 593, endPoint y: 186, distance: 48.6
click at [601, 138] on icon at bounding box center [603, 140] width 16 height 16
click at [566, 260] on div "Komika Axis" at bounding box center [565, 259] width 100 height 24
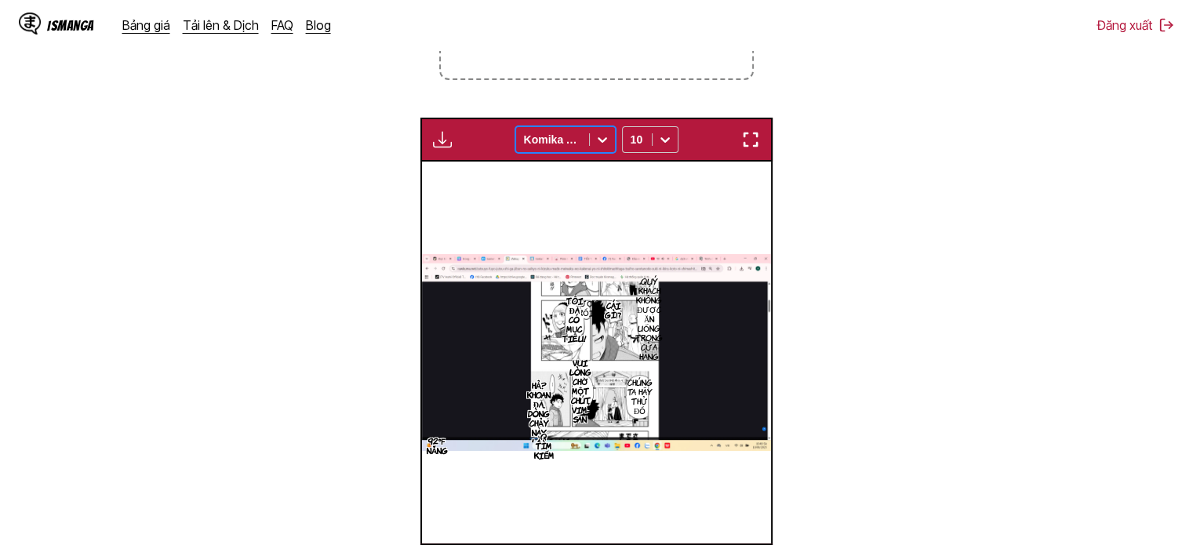
drag, startPoint x: 610, startPoint y: 125, endPoint x: 602, endPoint y: 159, distance: 35.4
click at [610, 125] on div "Bảng tải xuống Tải xuống tất cả option Komika Axis, selected. Komika Axis 10" at bounding box center [596, 140] width 352 height 44
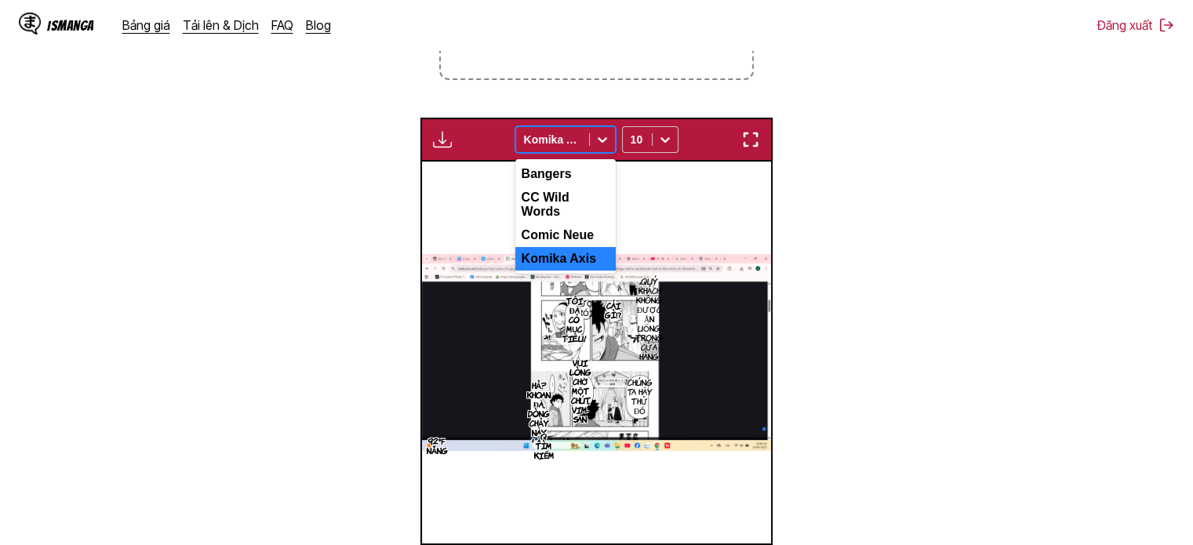
click at [596, 128] on div at bounding box center [602, 139] width 25 height 25
click at [584, 227] on div "Comic Neue" at bounding box center [565, 236] width 100 height 24
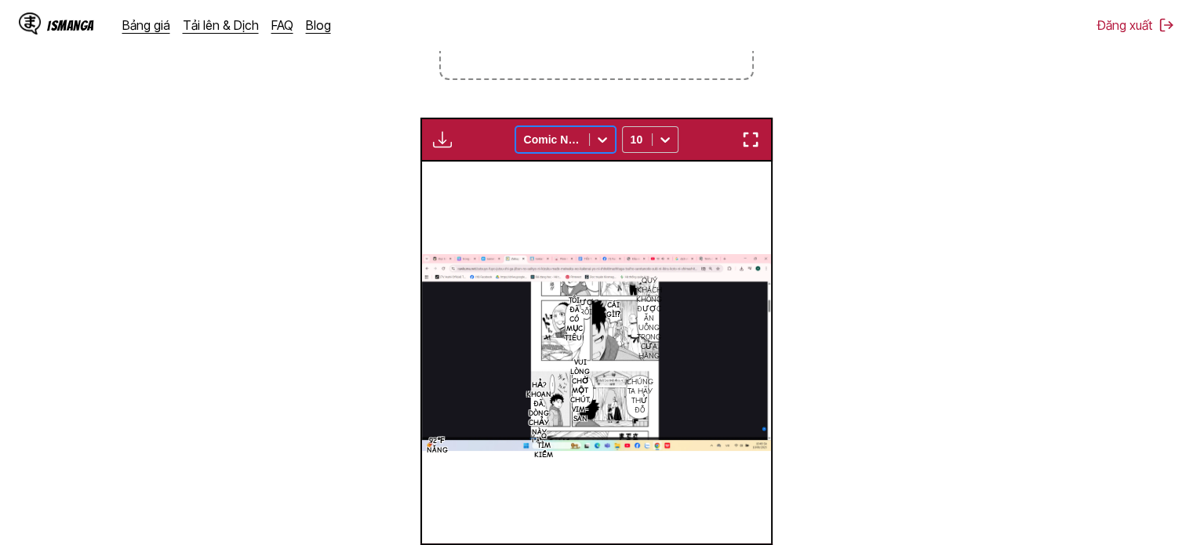
click at [762, 144] on button "button" at bounding box center [751, 139] width 28 height 20
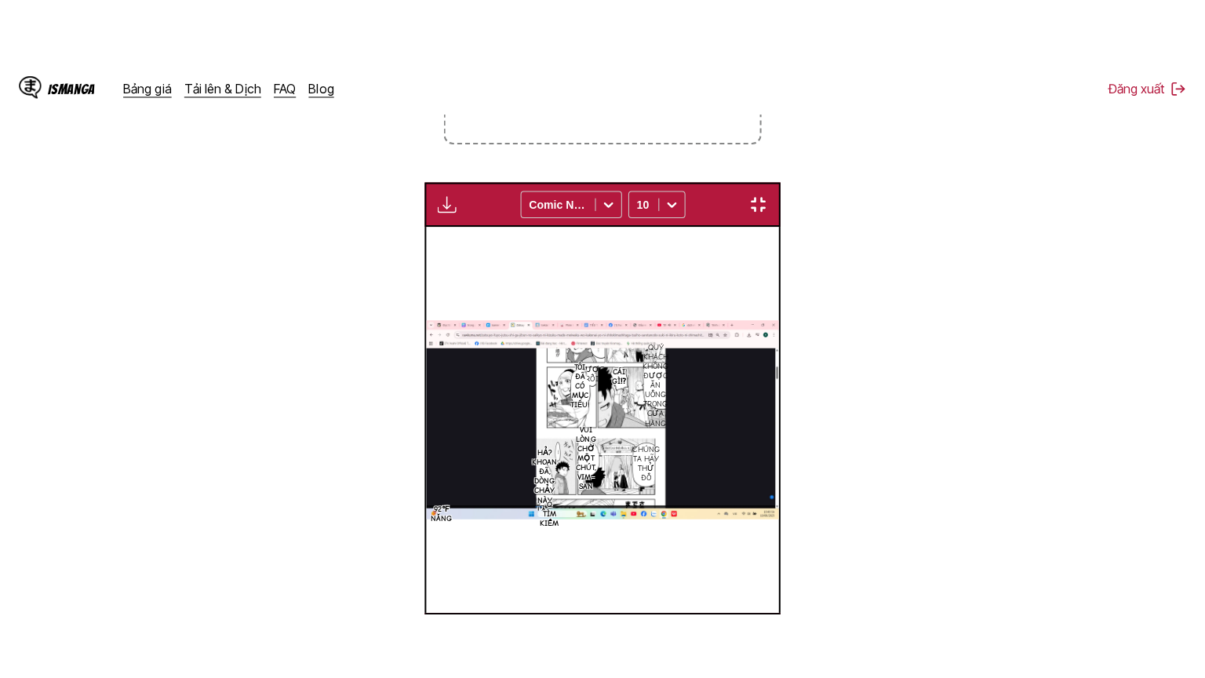
scroll to position [182, 0]
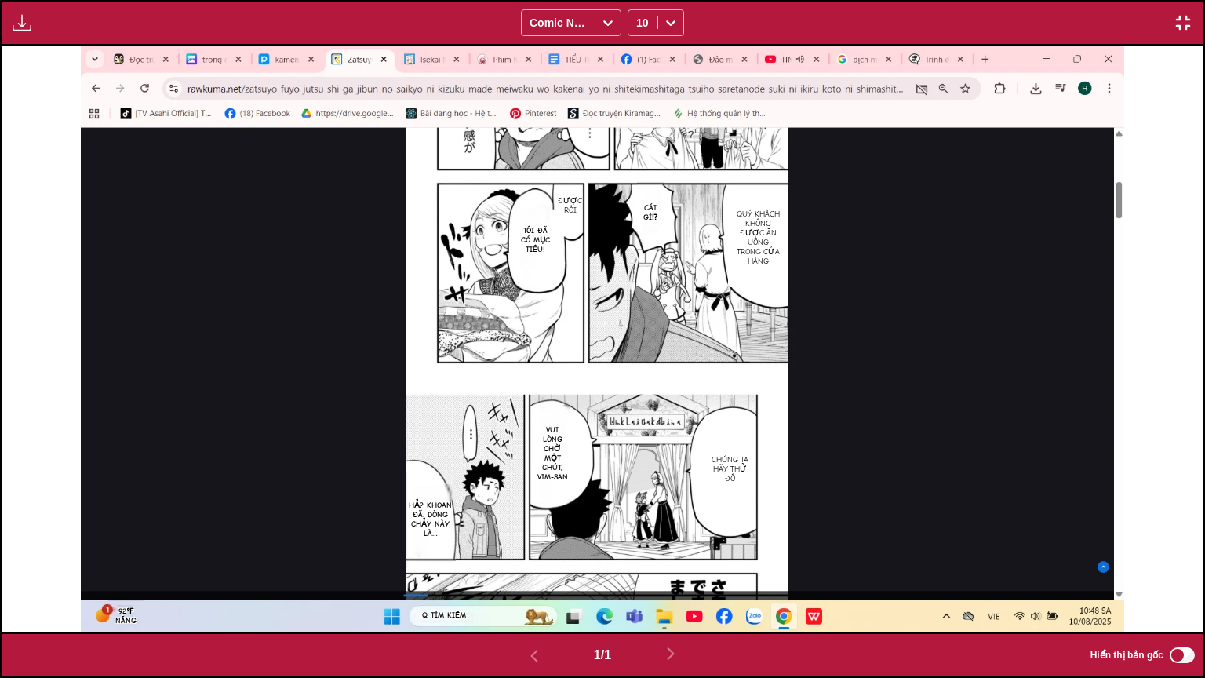
click at [27, 31] on img "button" at bounding box center [22, 22] width 19 height 19
click at [1192, 25] on button "button" at bounding box center [1183, 23] width 28 height 20
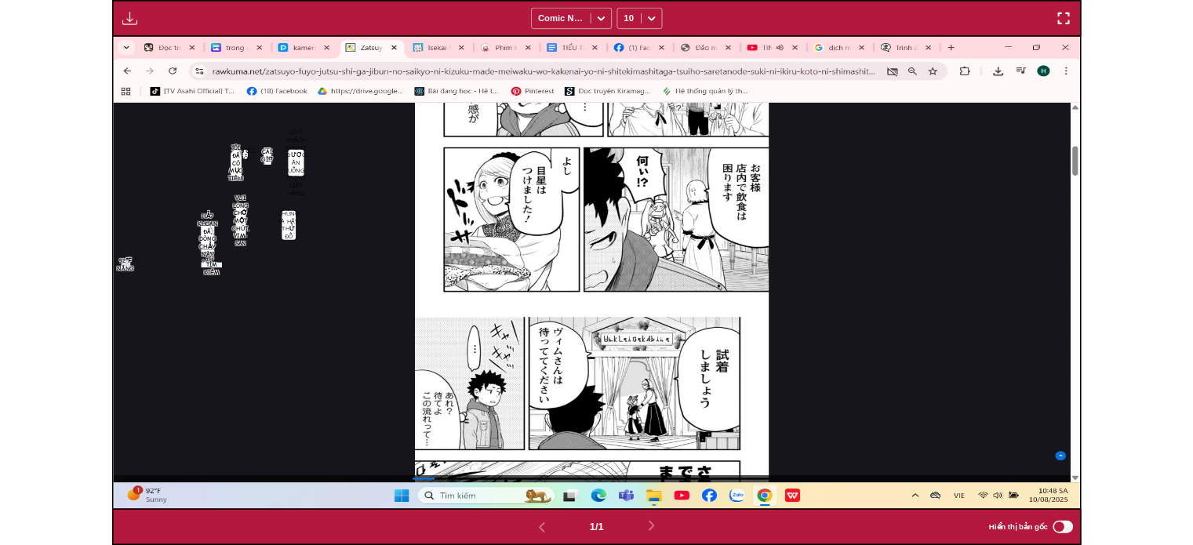
scroll to position [409, 0]
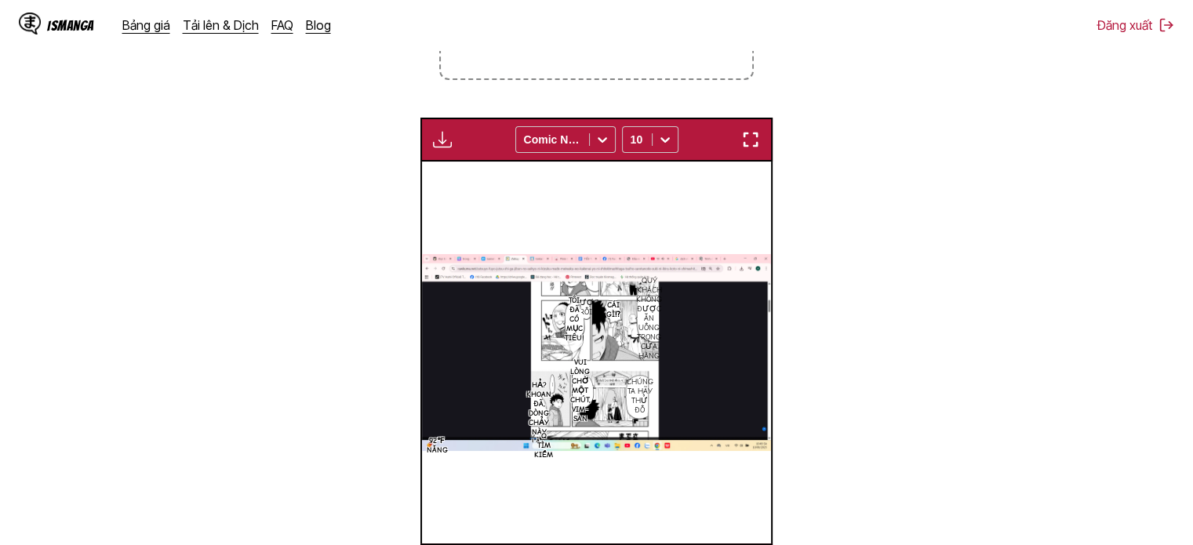
click at [439, 146] on img "button" at bounding box center [442, 139] width 19 height 19
click at [756, 144] on img "button" at bounding box center [750, 139] width 19 height 19
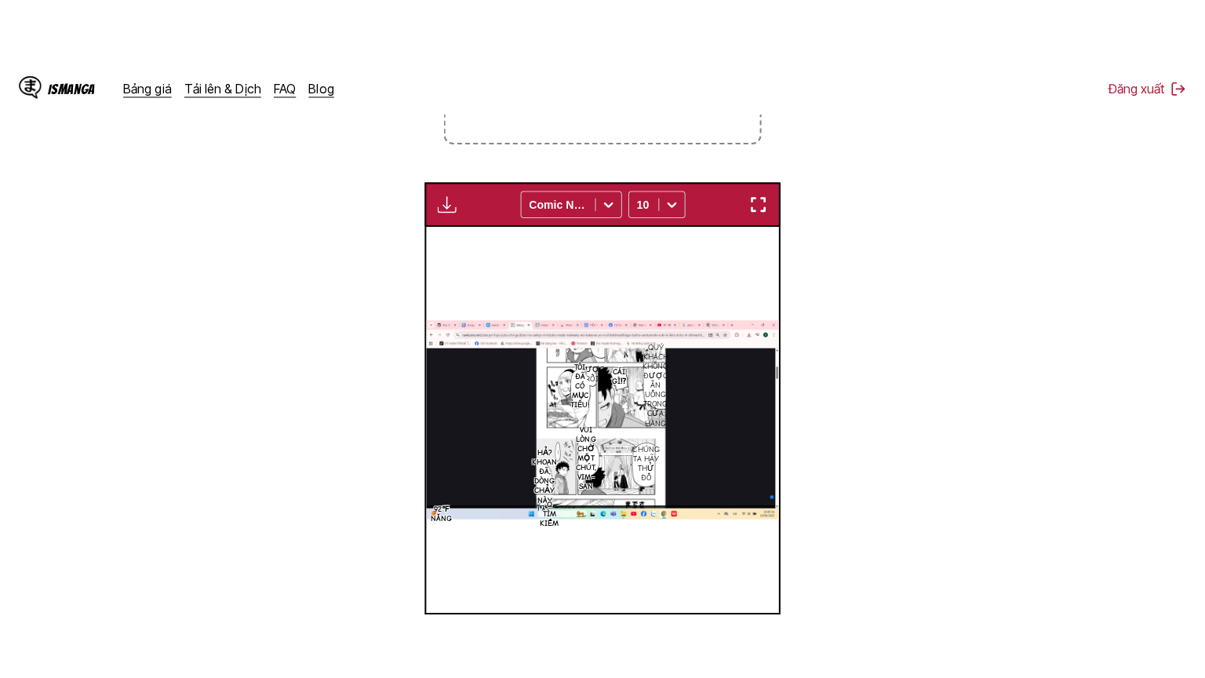
scroll to position [182, 0]
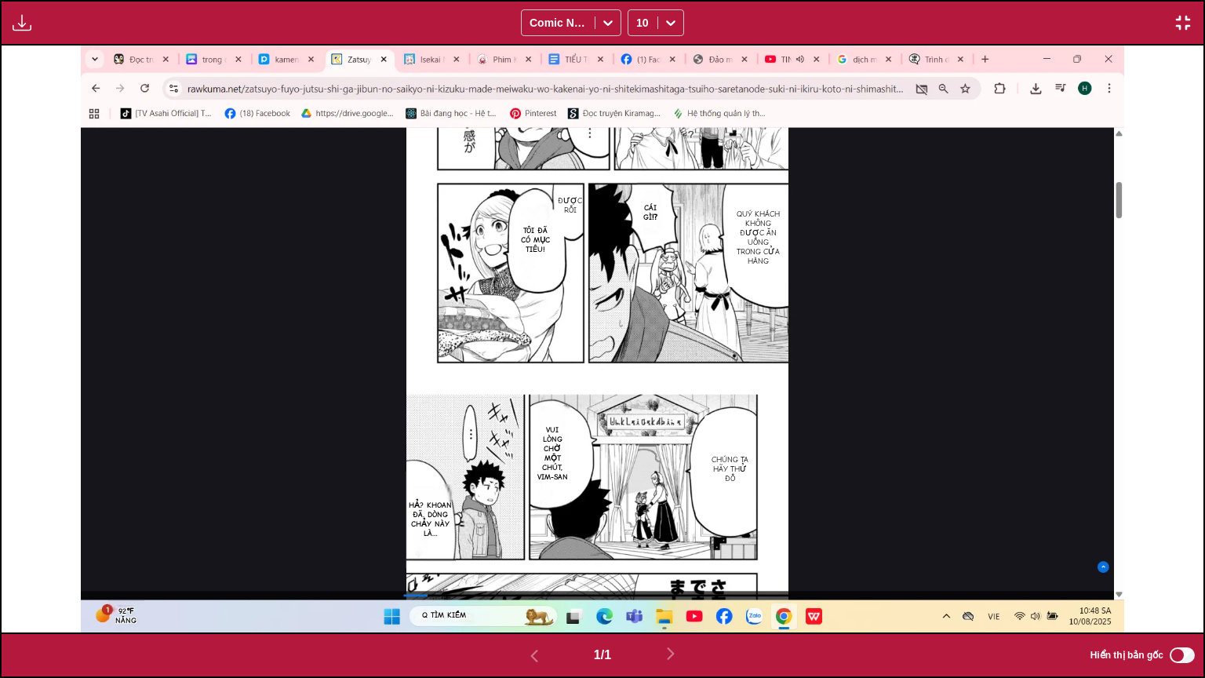
click at [21, 31] on img "button" at bounding box center [22, 22] width 19 height 19
click at [63, 37] on button "Bảng tải xuống" at bounding box center [64, 38] width 100 height 38
click at [1186, 25] on img "button" at bounding box center [1183, 22] width 19 height 19
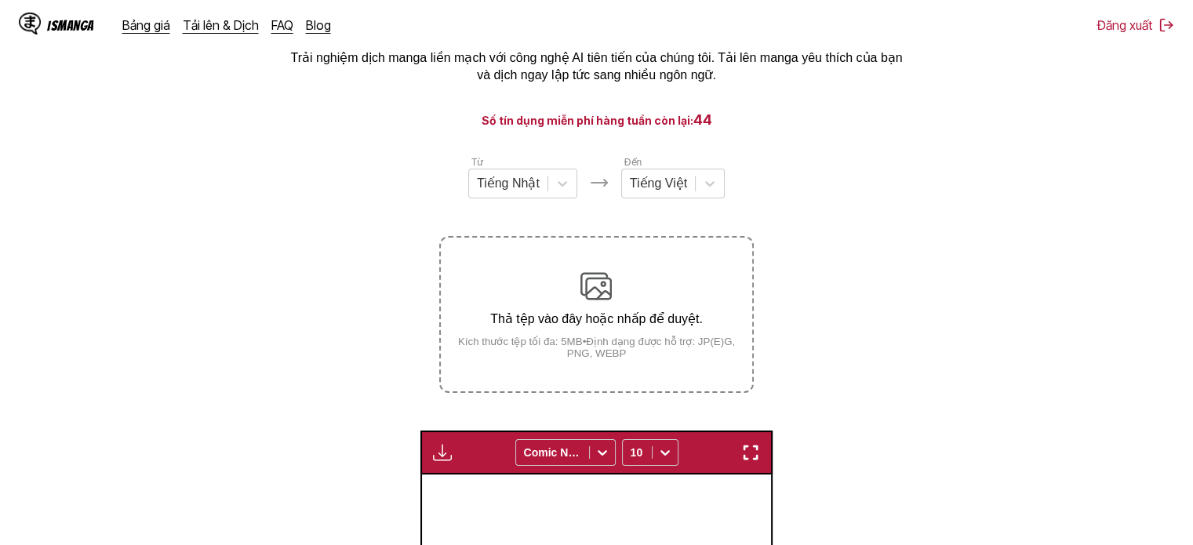
scroll to position [96, 0]
click at [634, 286] on div "Thả tệp vào đây hoặc nhấp để duyệt. Kích thước tệp tối đa: 5MB • Định dạng được…" at bounding box center [596, 315] width 311 height 89
click at [0, 0] on input "Thả tệp vào đây hoặc nhấp để duyệt. Kích thước tệp tối đa: 5MB • Định dạng được…" at bounding box center [0, 0] width 0 height 0
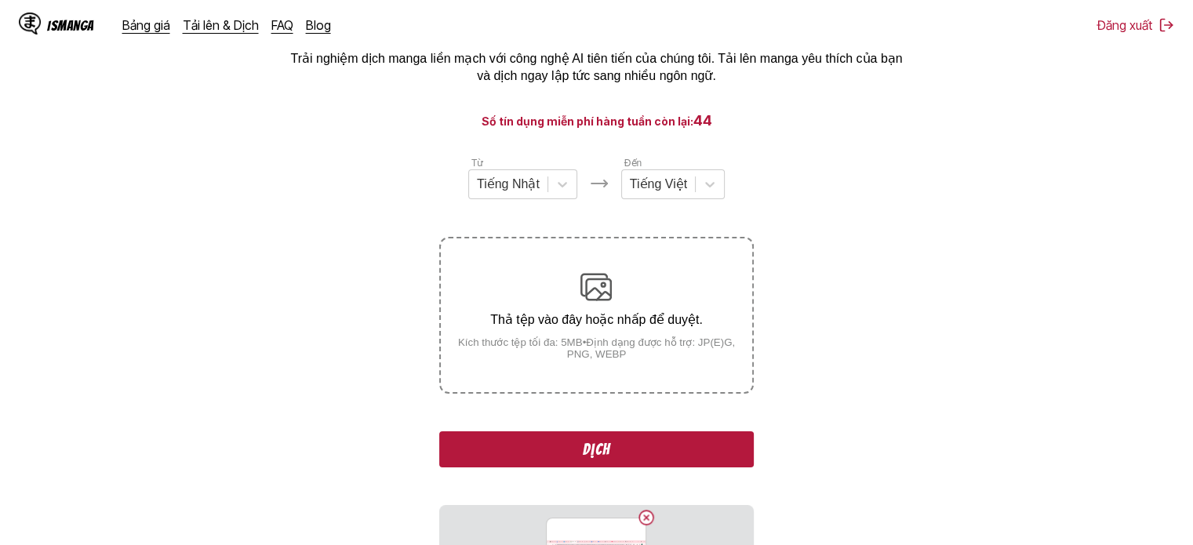
click at [636, 453] on button "Dịch" at bounding box center [596, 449] width 314 height 36
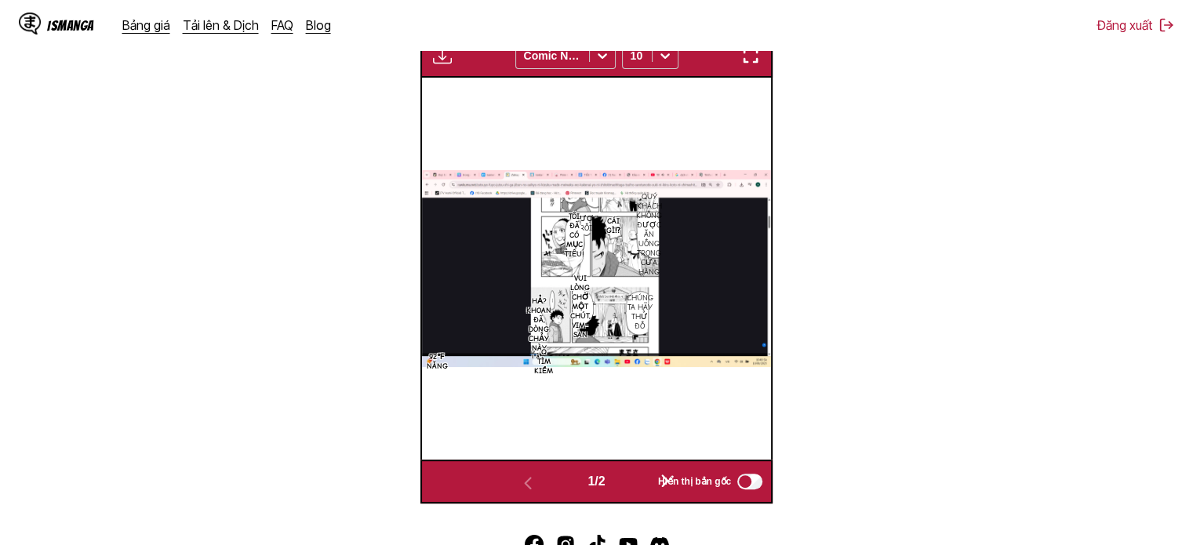
scroll to position [655, 0]
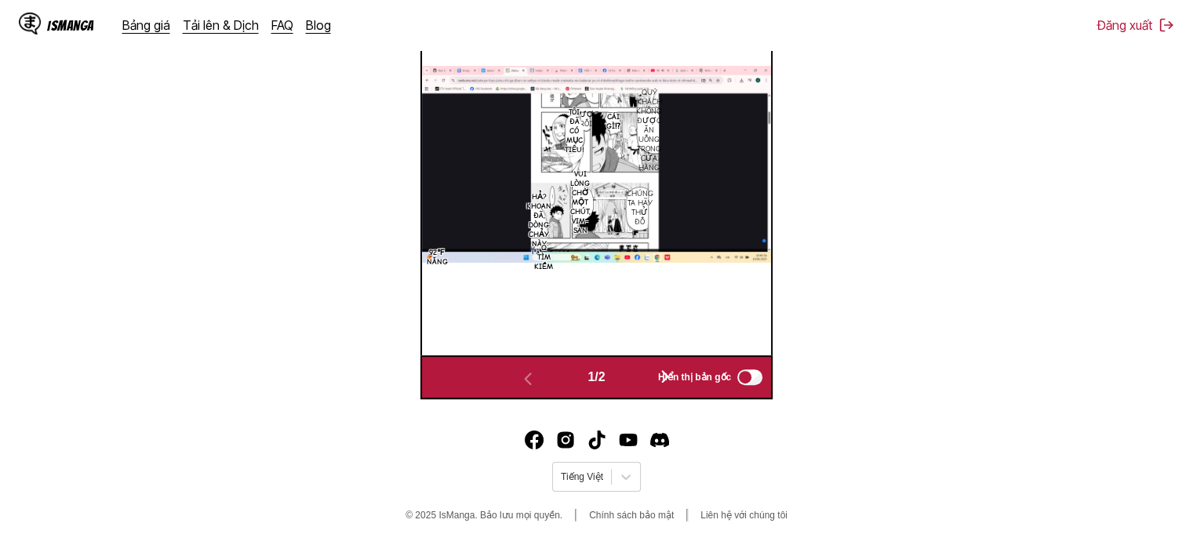
click at [667, 377] on span "Hiển thị bản gốc" at bounding box center [694, 377] width 73 height 11
click at [680, 373] on span "Hiển thị bản gốc" at bounding box center [694, 377] width 73 height 11
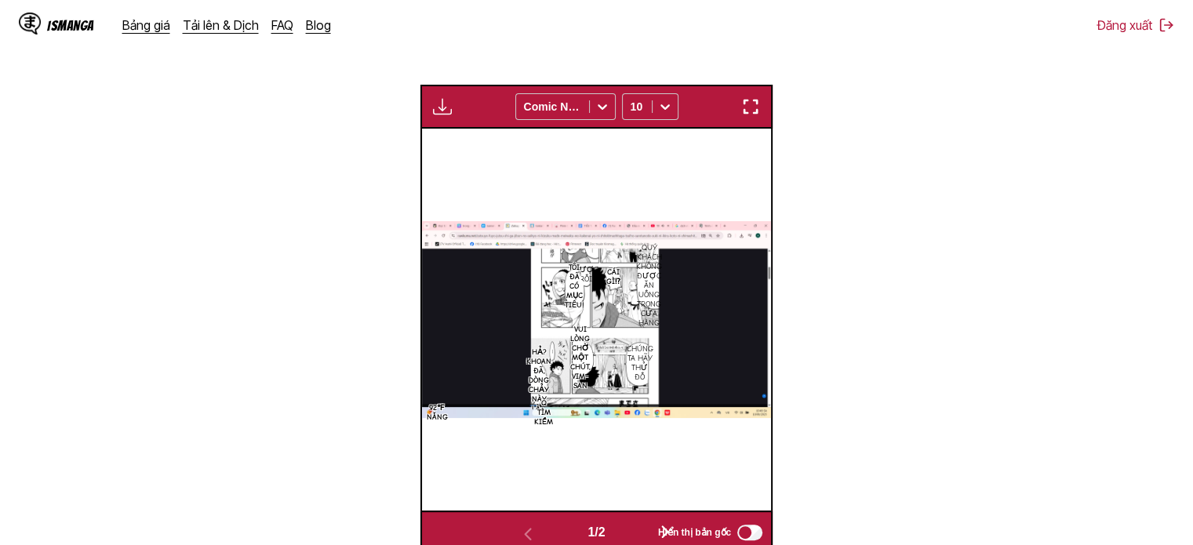
click at [756, 104] on div "Đang chờ hoàn tất bản dịch... Comic Neue 10 Cái gì⁉ Được rồi Quý khách không đư…" at bounding box center [596, 320] width 352 height 470
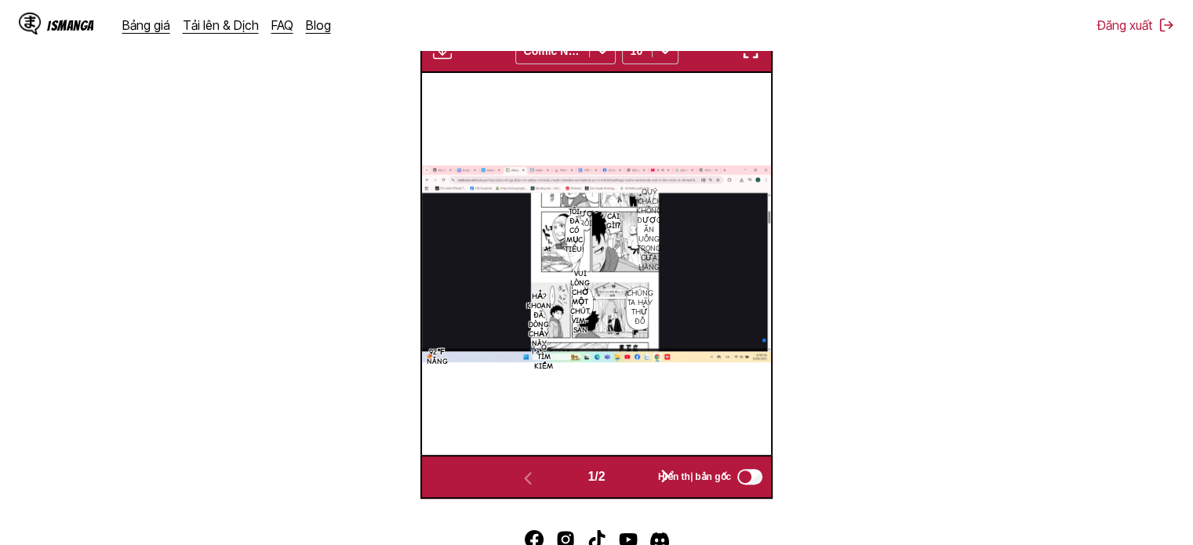
drag, startPoint x: 750, startPoint y: 56, endPoint x: 750, endPoint y: 151, distance: 94.9
click at [750, 57] on img "button" at bounding box center [750, 51] width 19 height 19
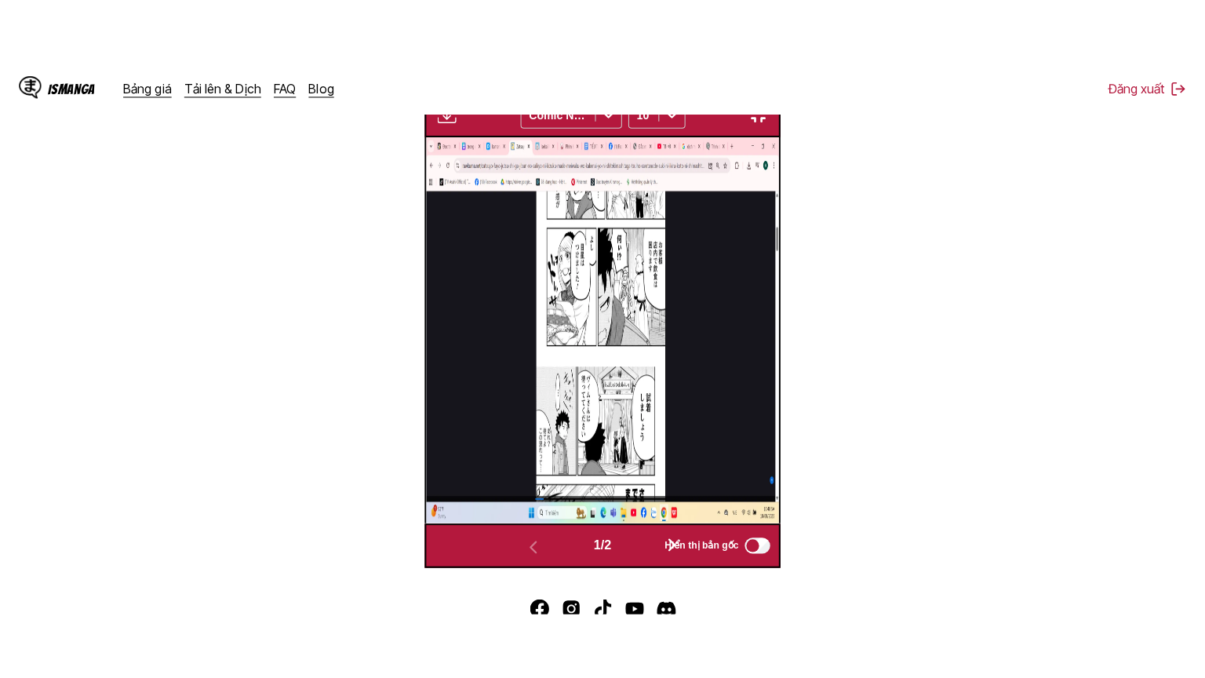
scroll to position [182, 0]
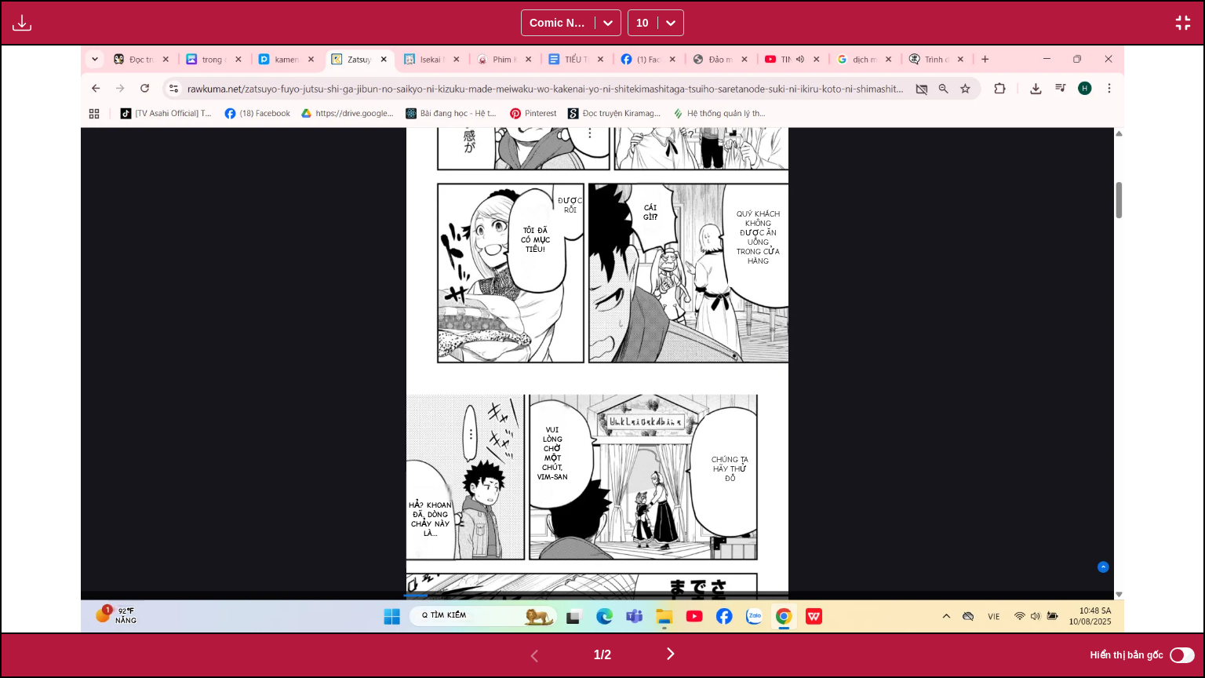
click at [671, 533] on img "button" at bounding box center [670, 653] width 19 height 19
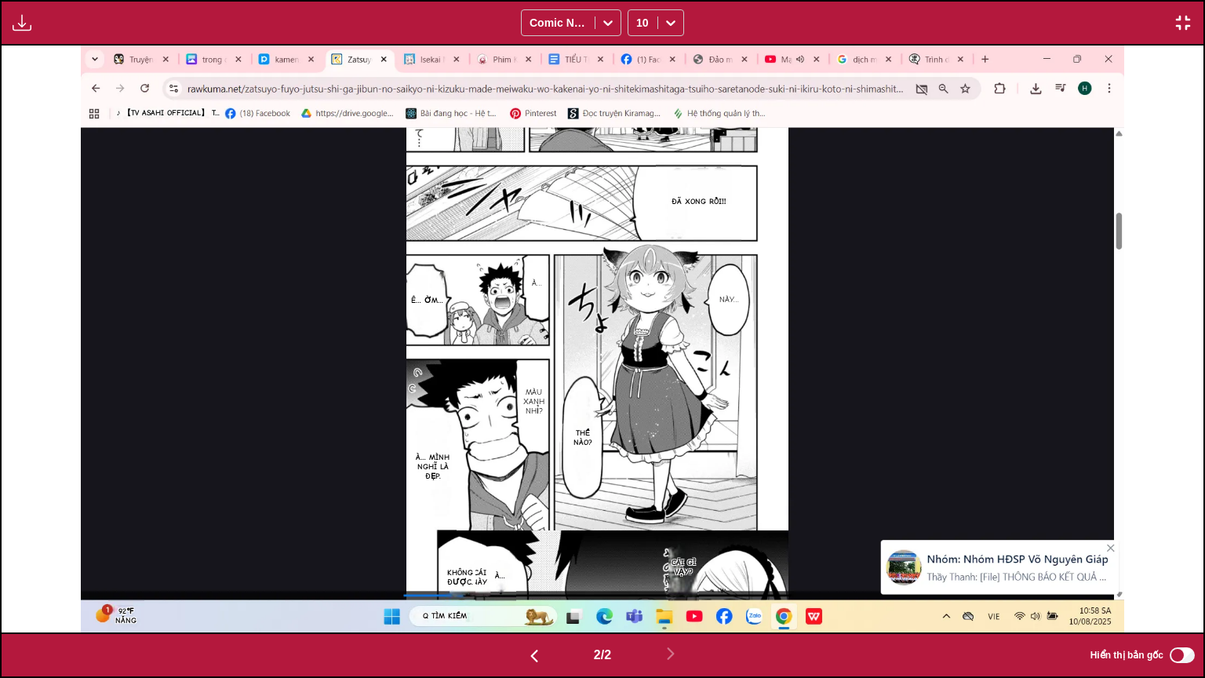
click at [20, 22] on img "button" at bounding box center [22, 22] width 19 height 19
click at [63, 44] on button "Bảng tải xuống" at bounding box center [64, 38] width 100 height 38
click at [1192, 16] on img "button" at bounding box center [1183, 22] width 19 height 19
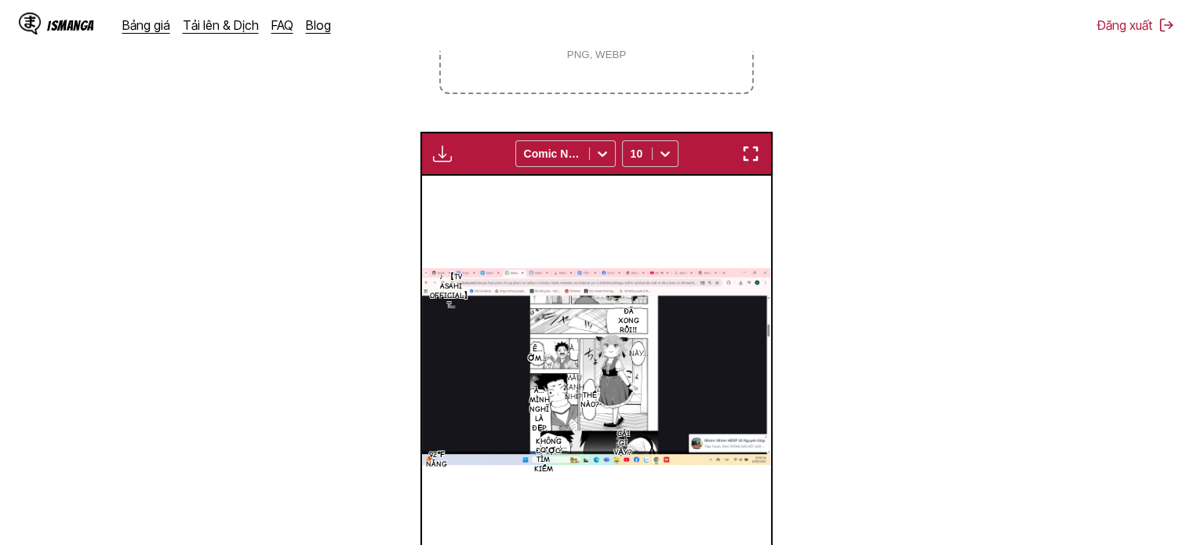
scroll to position [488, 0]
